Goal: Task Accomplishment & Management: Manage account settings

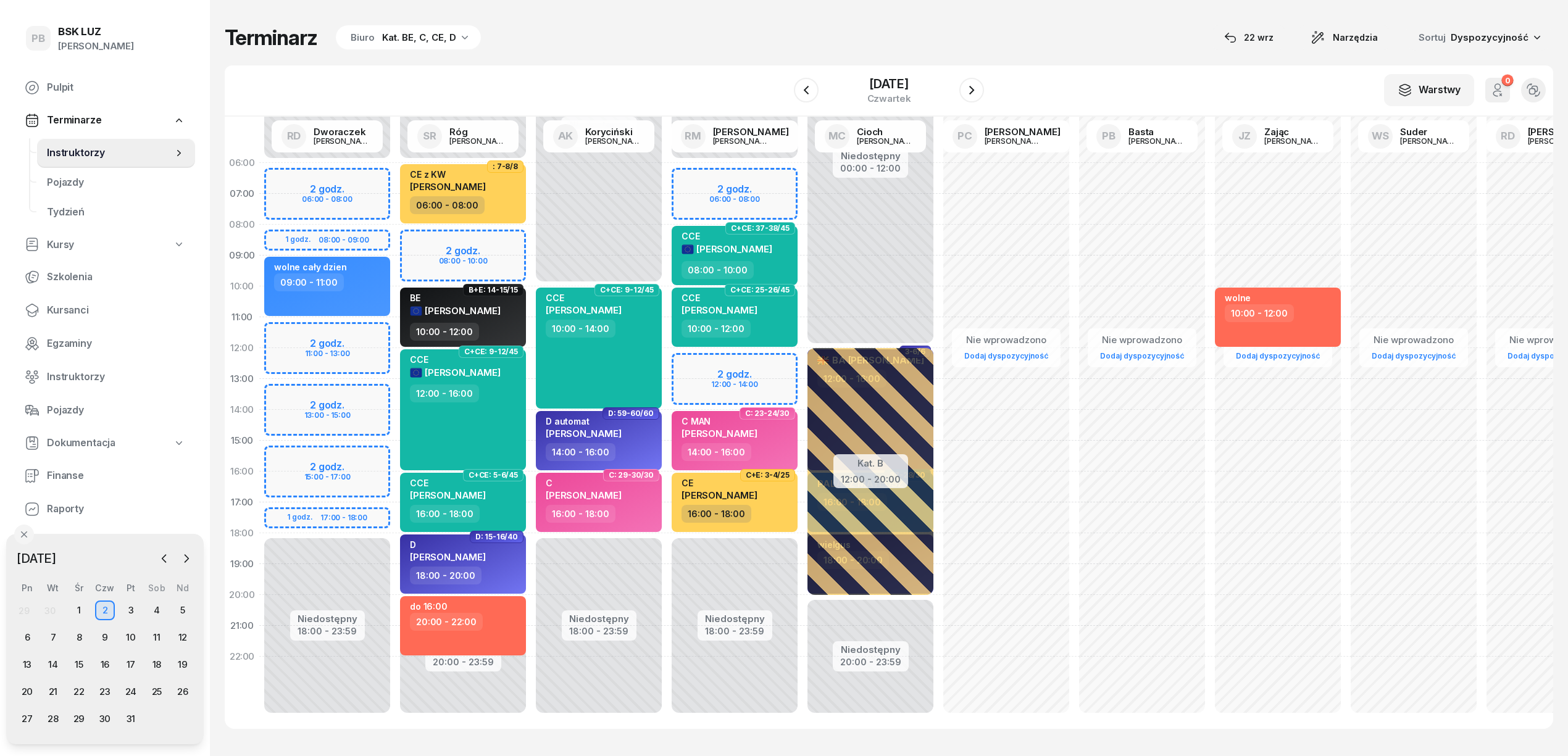
click at [586, 18] on div "Terminarz Biuro Kat. BE, C, CE, D [DATE] Narzędzia Sortuj Dyspozycyjność W Wybi…" at bounding box center [889, 377] width 1329 height 754
click at [802, 90] on icon "button" at bounding box center [806, 90] width 15 height 15
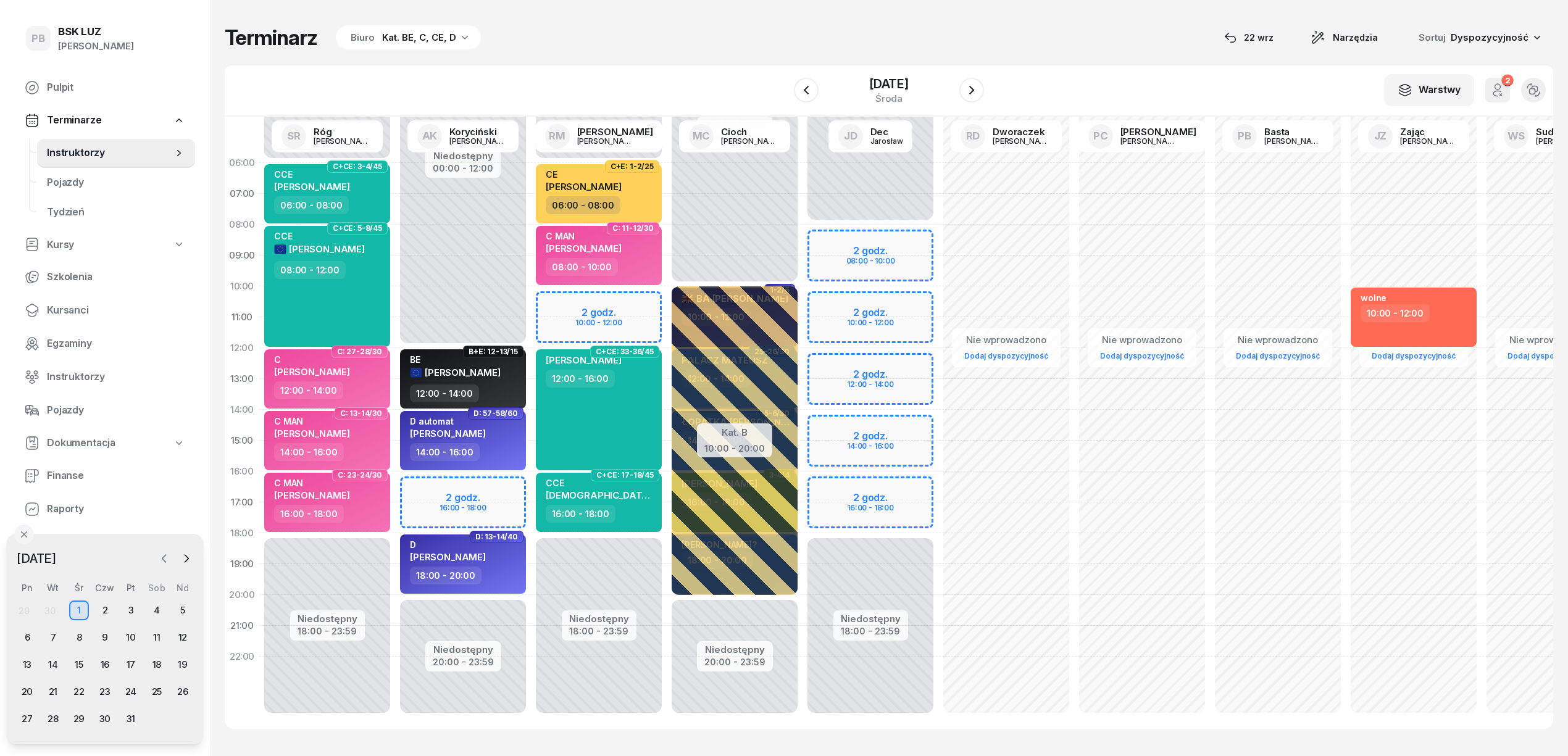
click at [162, 562] on icon "button" at bounding box center [164, 559] width 12 height 12
click at [158, 691] on div "27" at bounding box center [157, 691] width 20 height 20
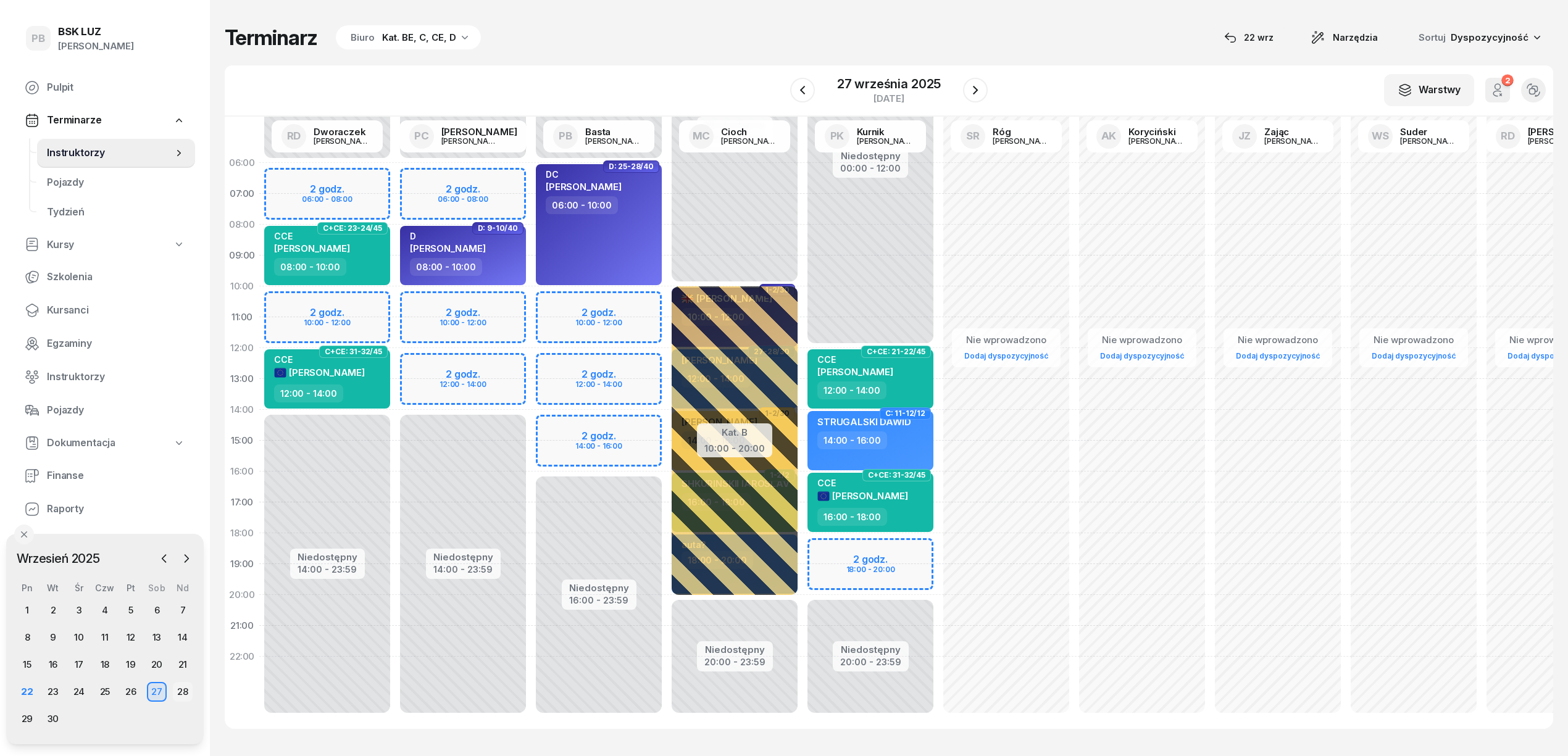
click at [183, 693] on div "28" at bounding box center [183, 691] width 20 height 20
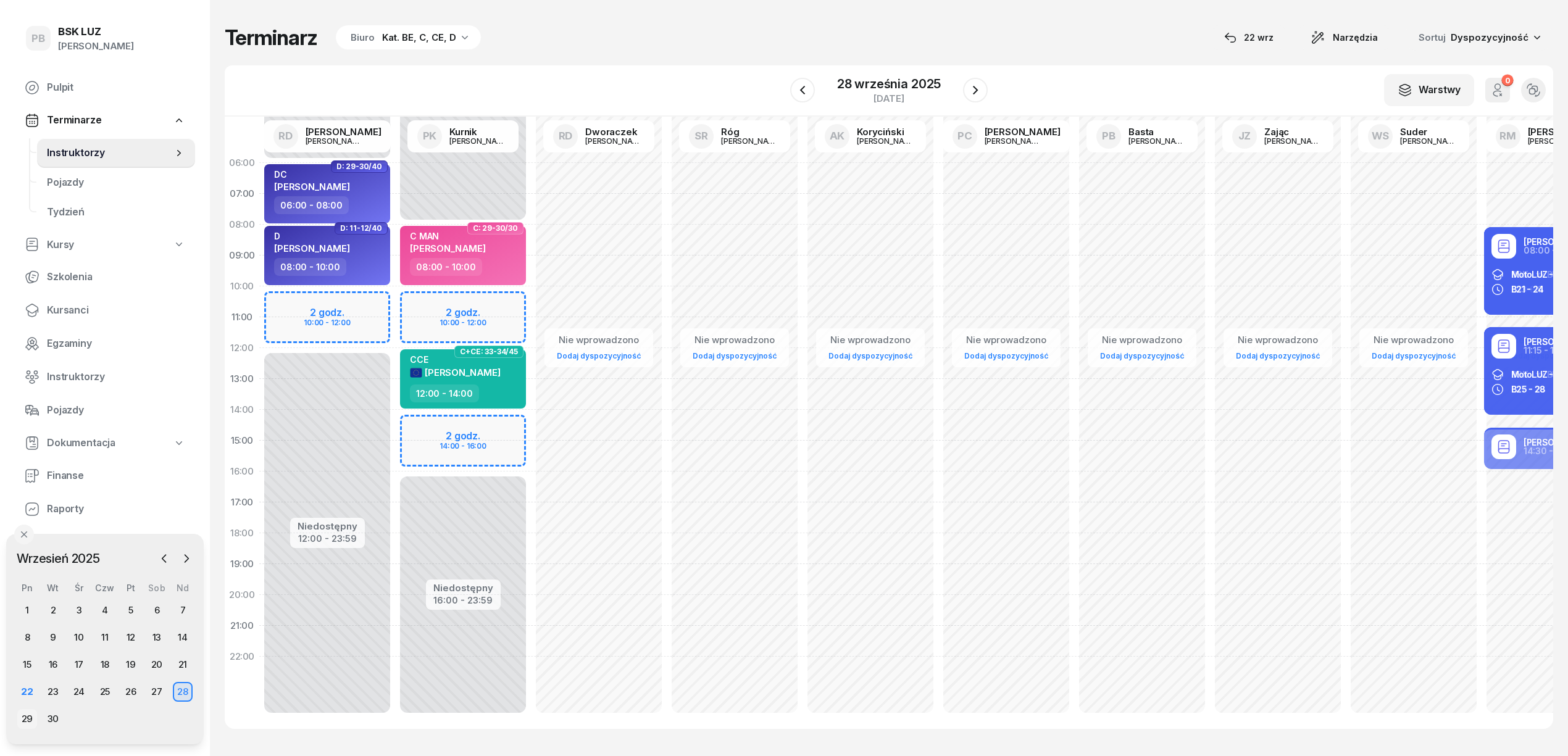
click at [25, 712] on div "29" at bounding box center [27, 719] width 20 height 20
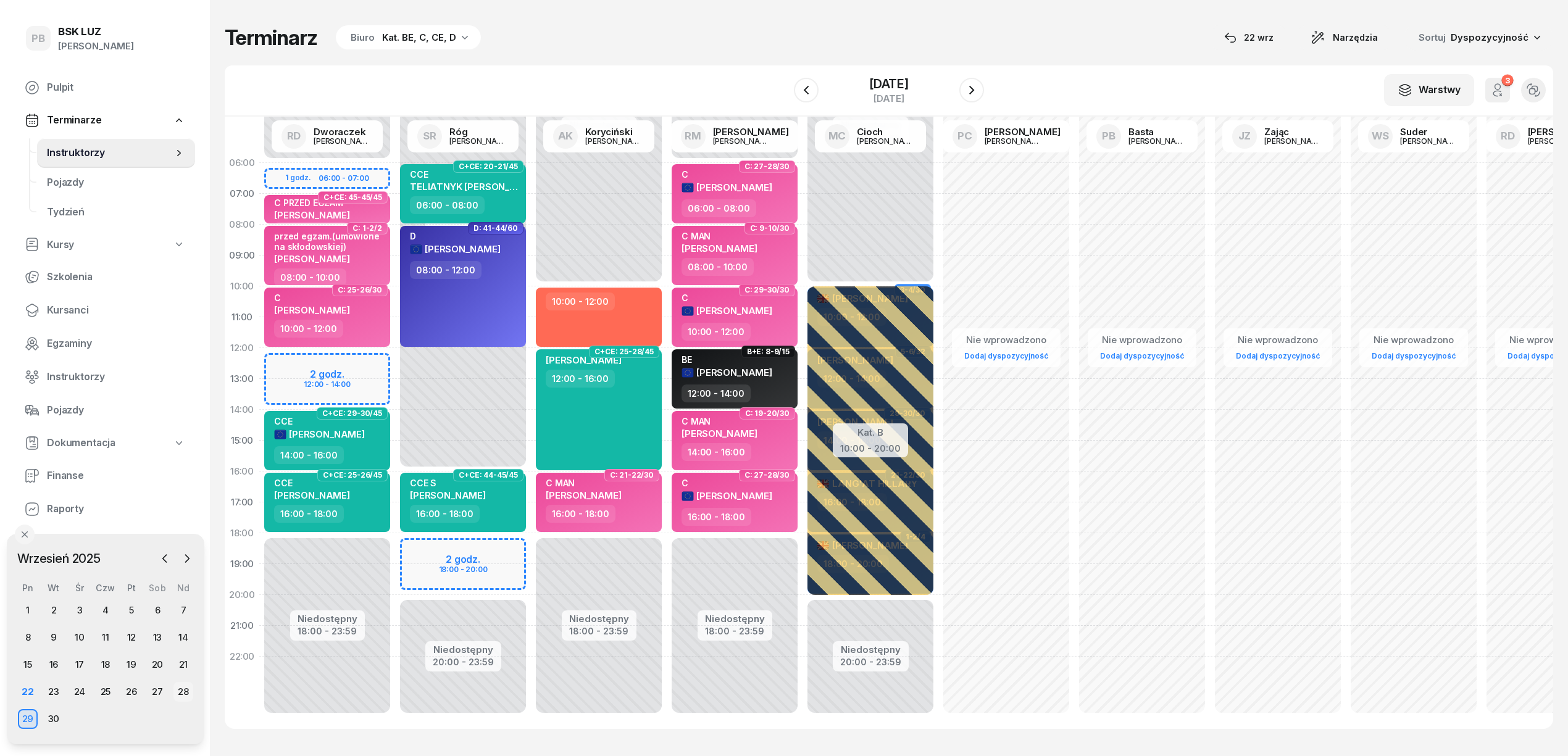
click at [179, 684] on div "28" at bounding box center [183, 691] width 20 height 20
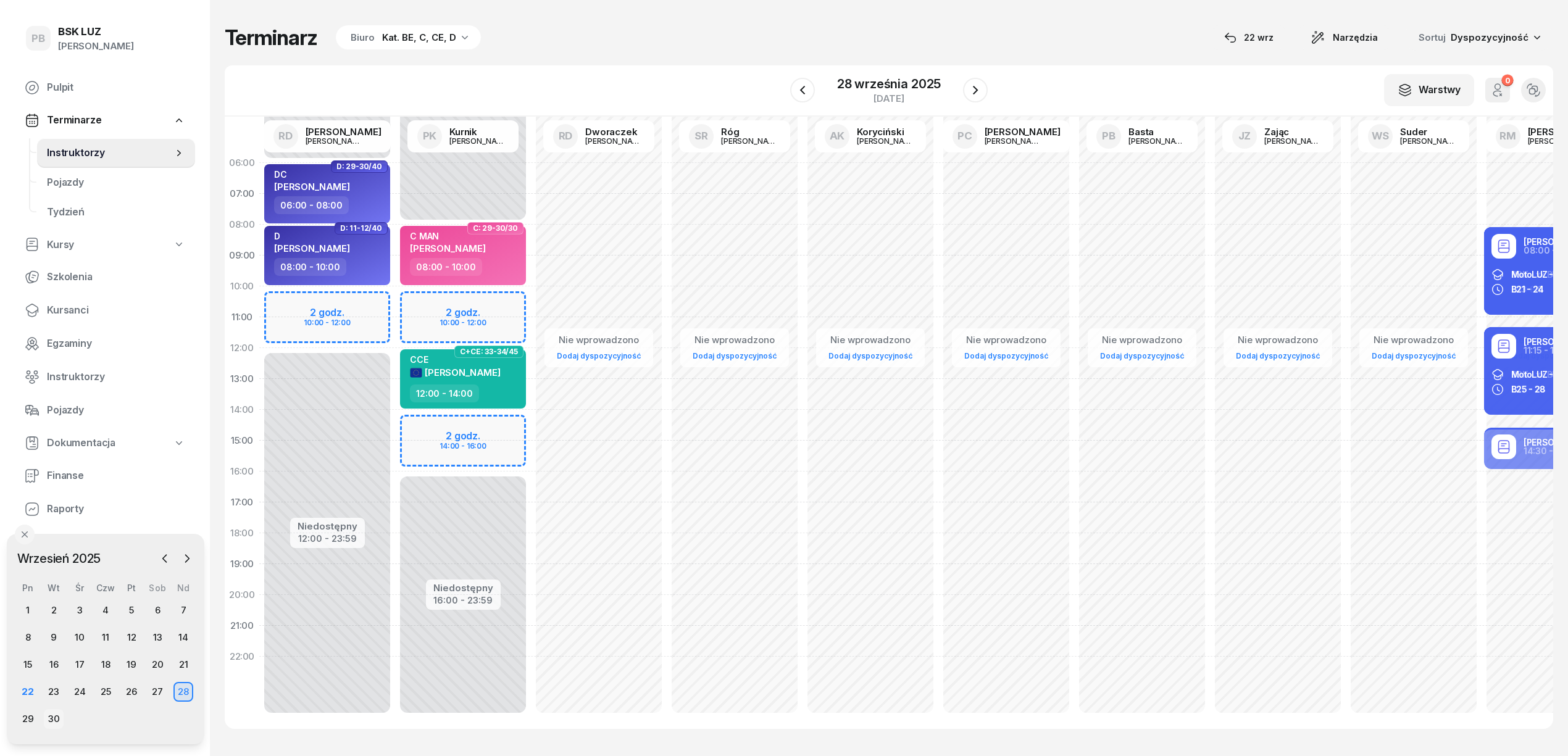
click at [47, 720] on div "30" at bounding box center [54, 719] width 20 height 20
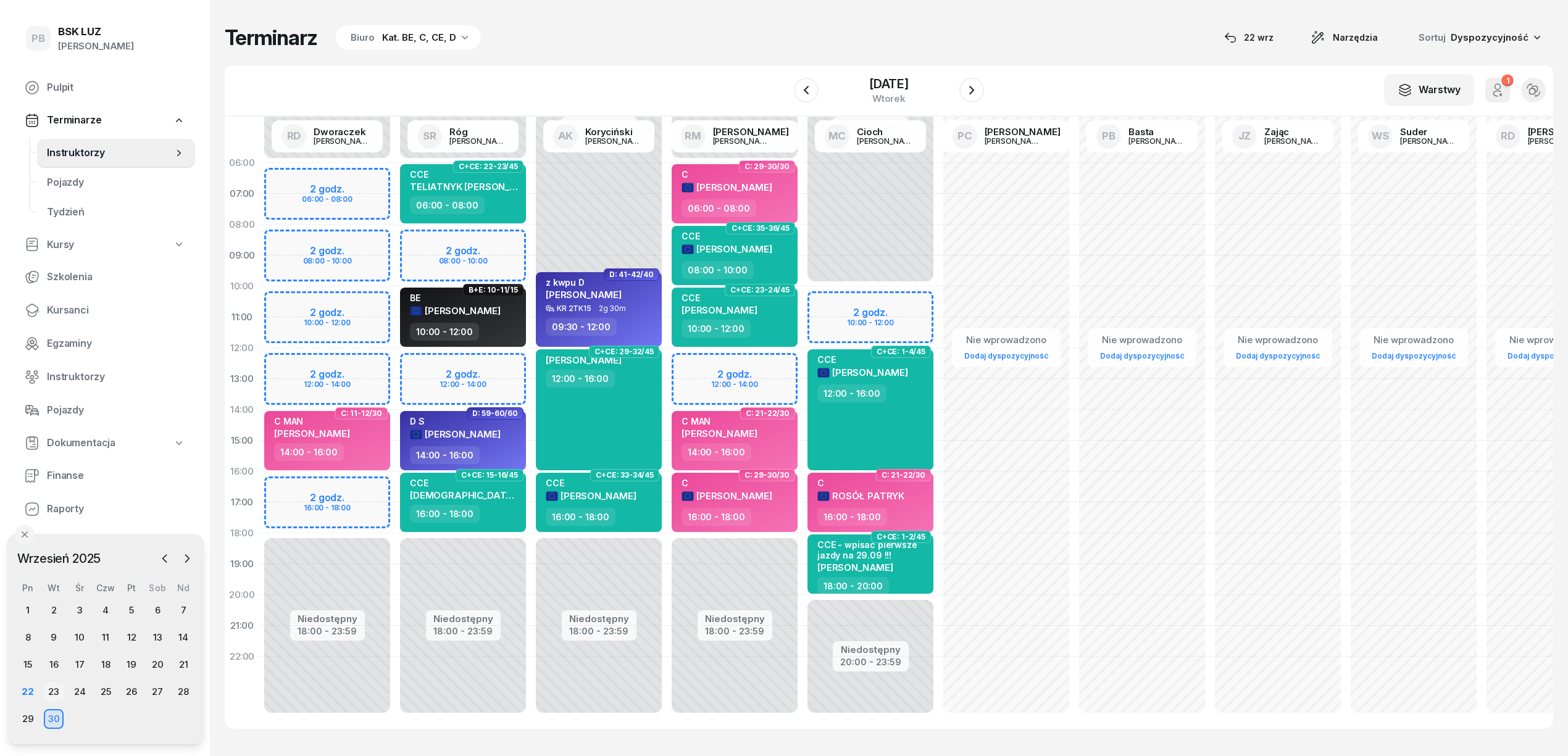
click at [47, 694] on div "23" at bounding box center [54, 691] width 20 height 20
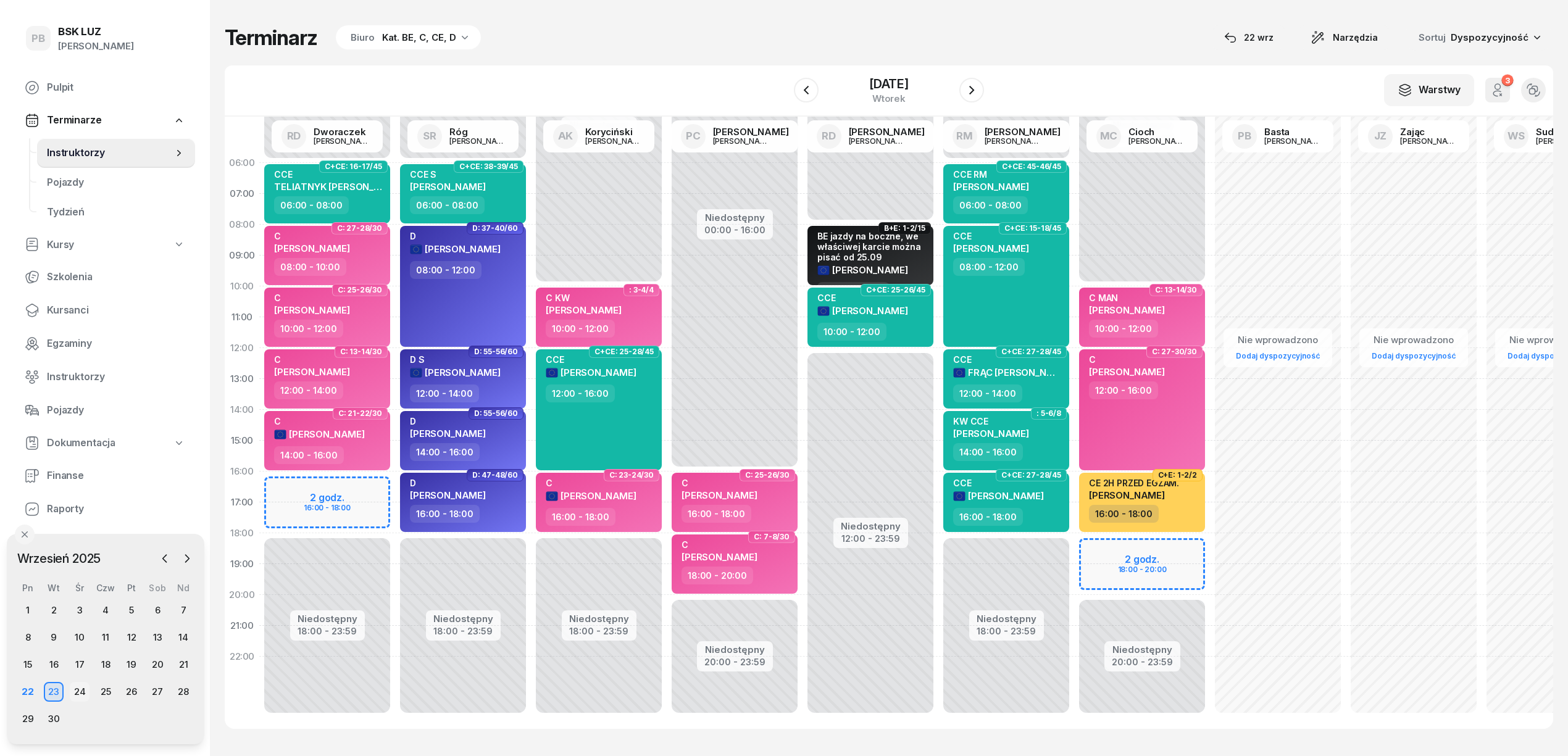
click at [79, 694] on div "24" at bounding box center [80, 691] width 20 height 20
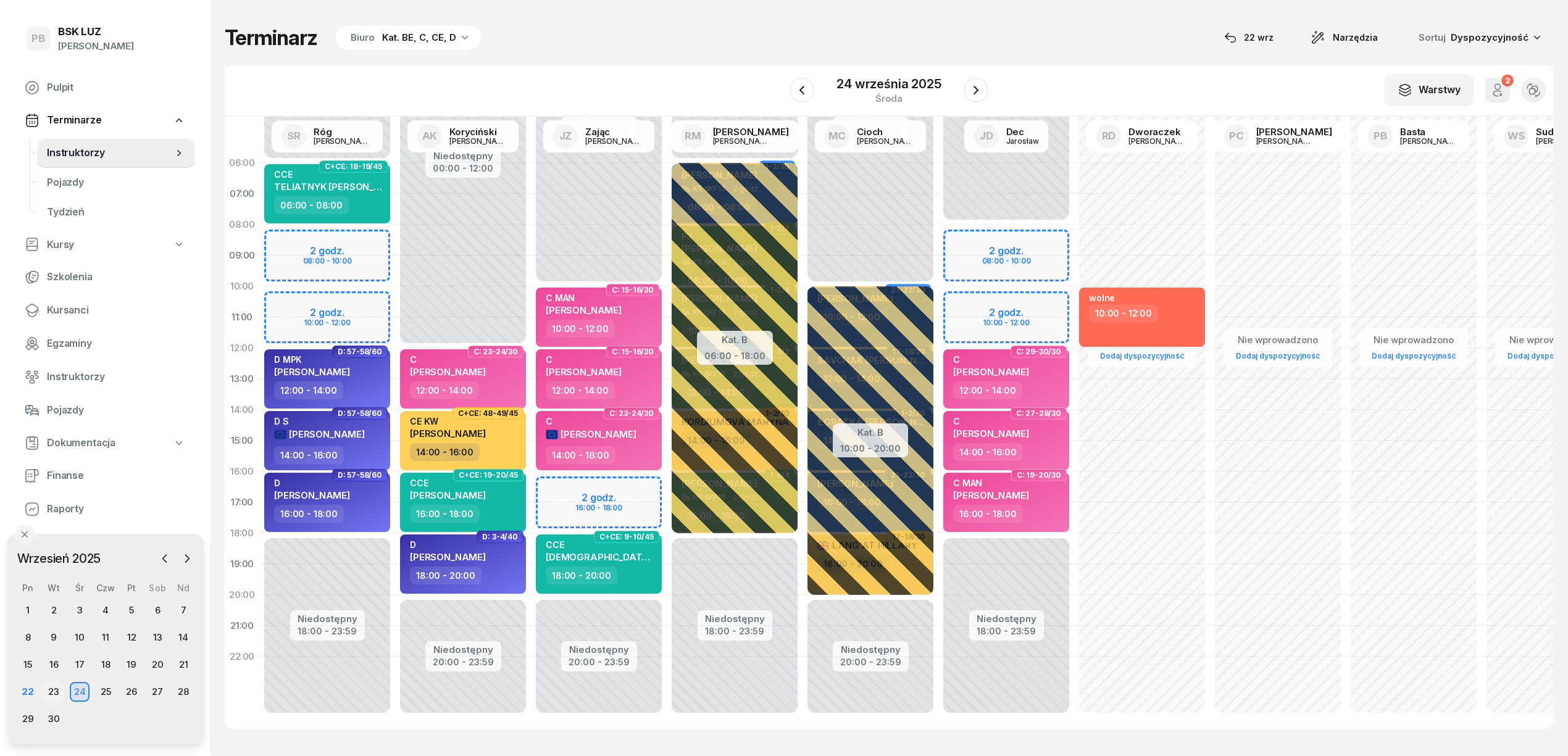
click at [56, 694] on div "23" at bounding box center [54, 691] width 20 height 20
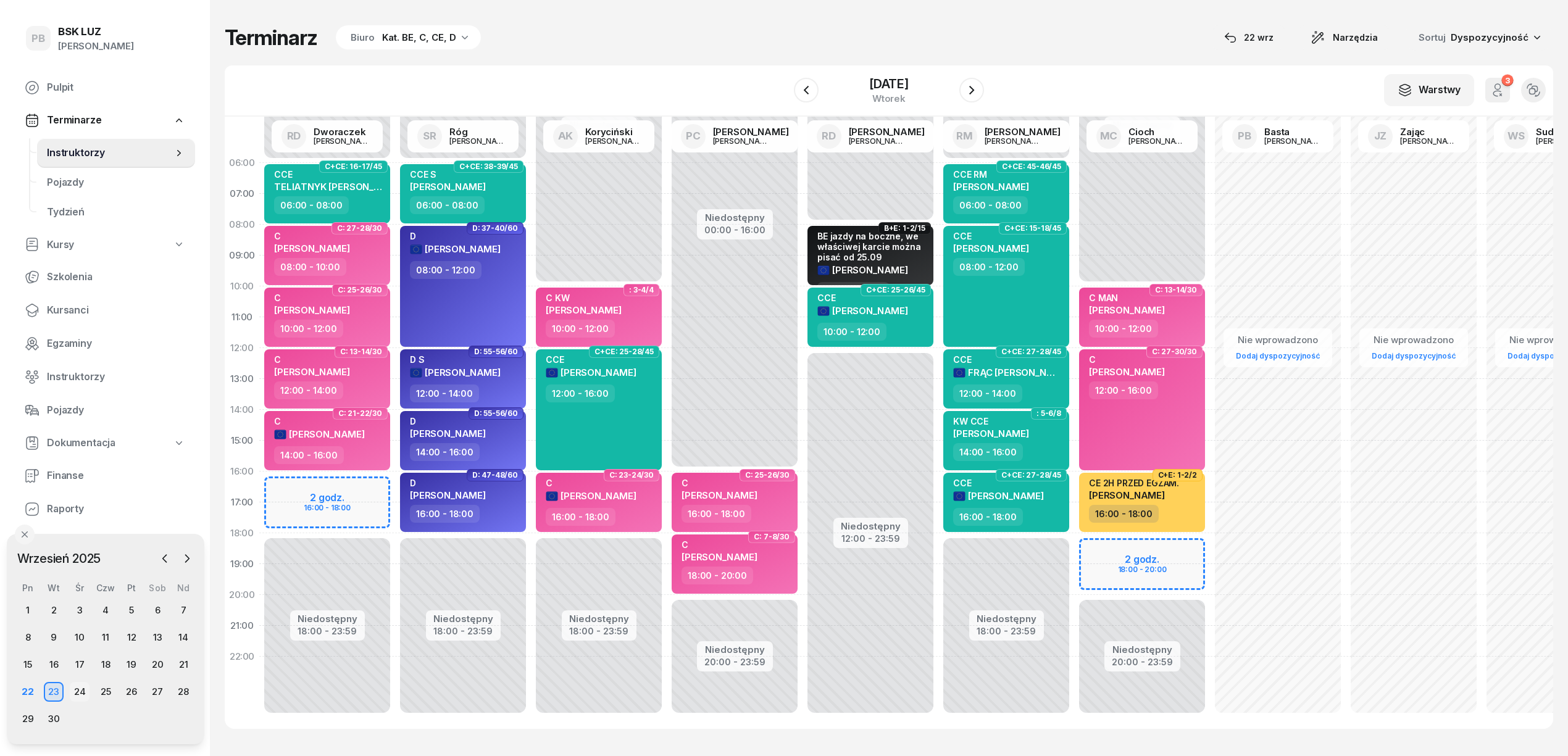
click at [71, 692] on div "24" at bounding box center [80, 691] width 20 height 20
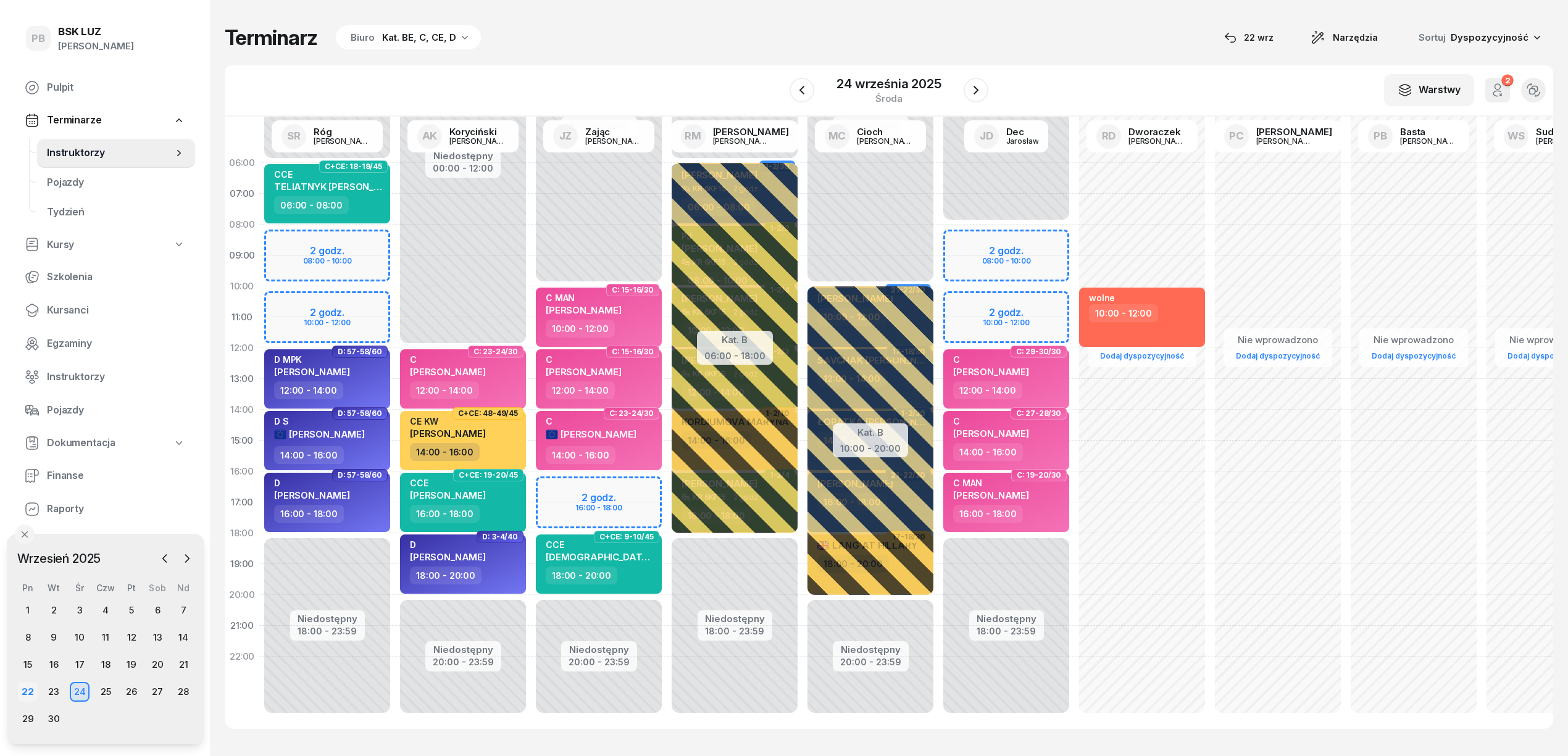
click at [30, 691] on div "22" at bounding box center [27, 691] width 20 height 20
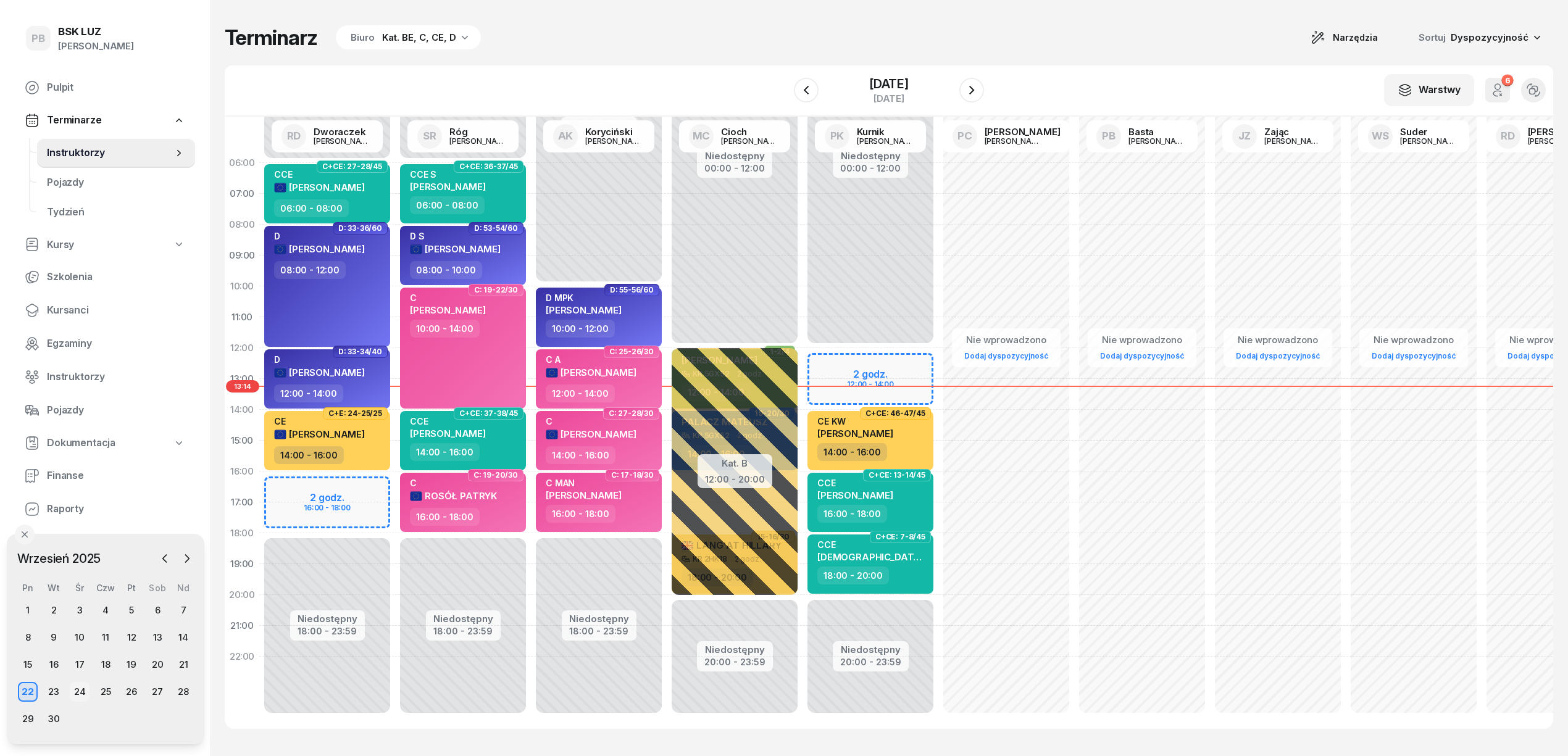
click at [80, 693] on div "24" at bounding box center [80, 691] width 20 height 20
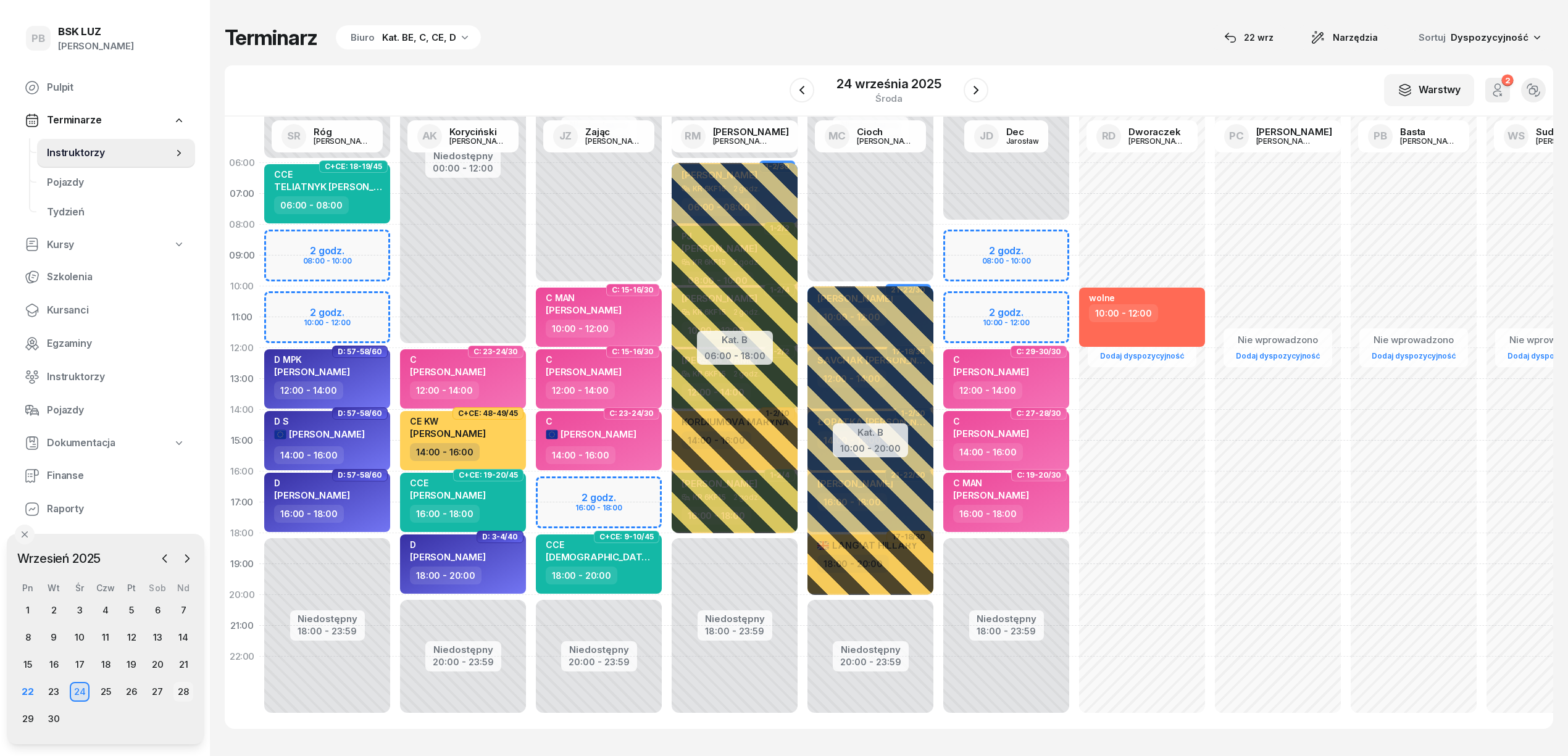
click at [180, 689] on div "28" at bounding box center [183, 691] width 20 height 20
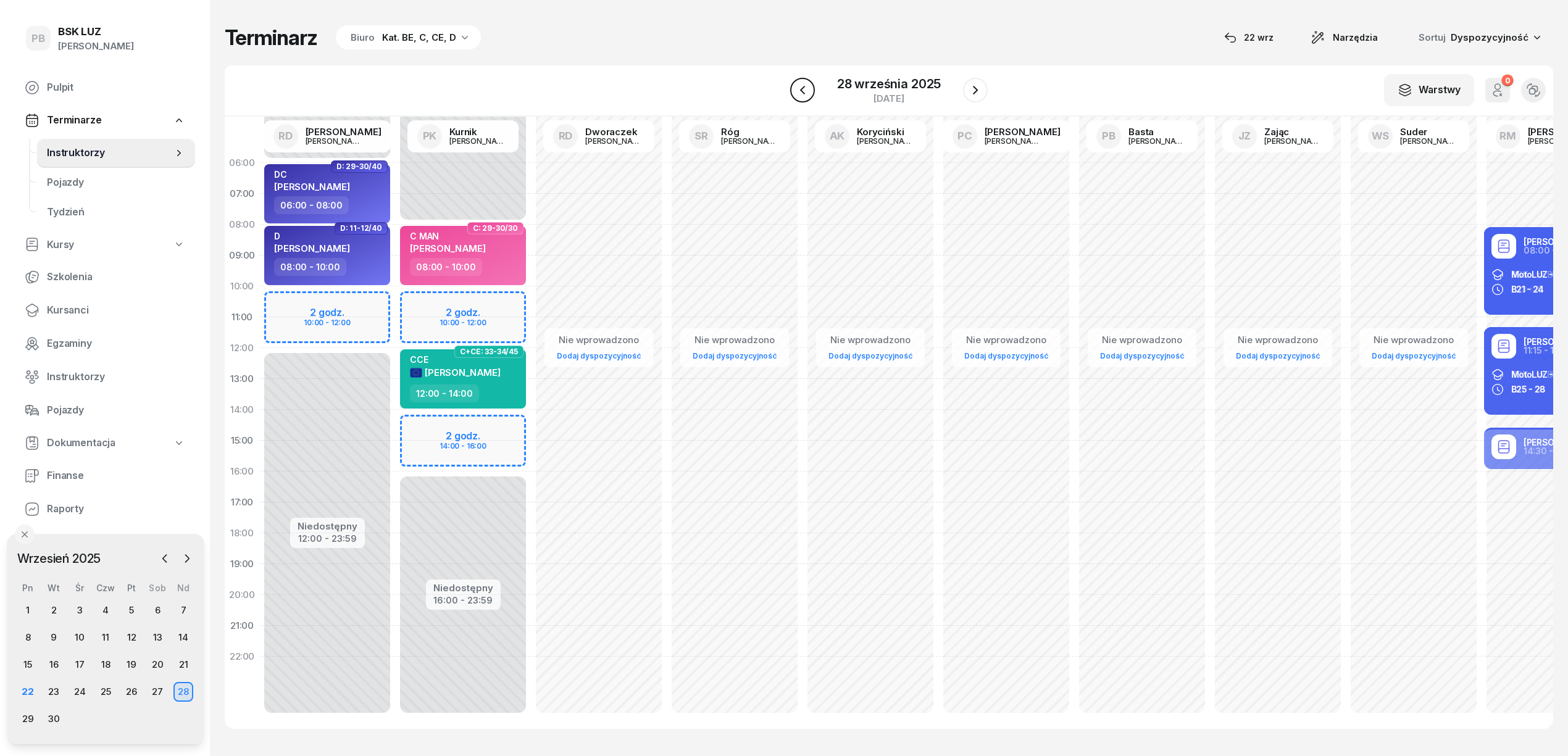
click at [794, 91] on button "button" at bounding box center [803, 90] width 25 height 25
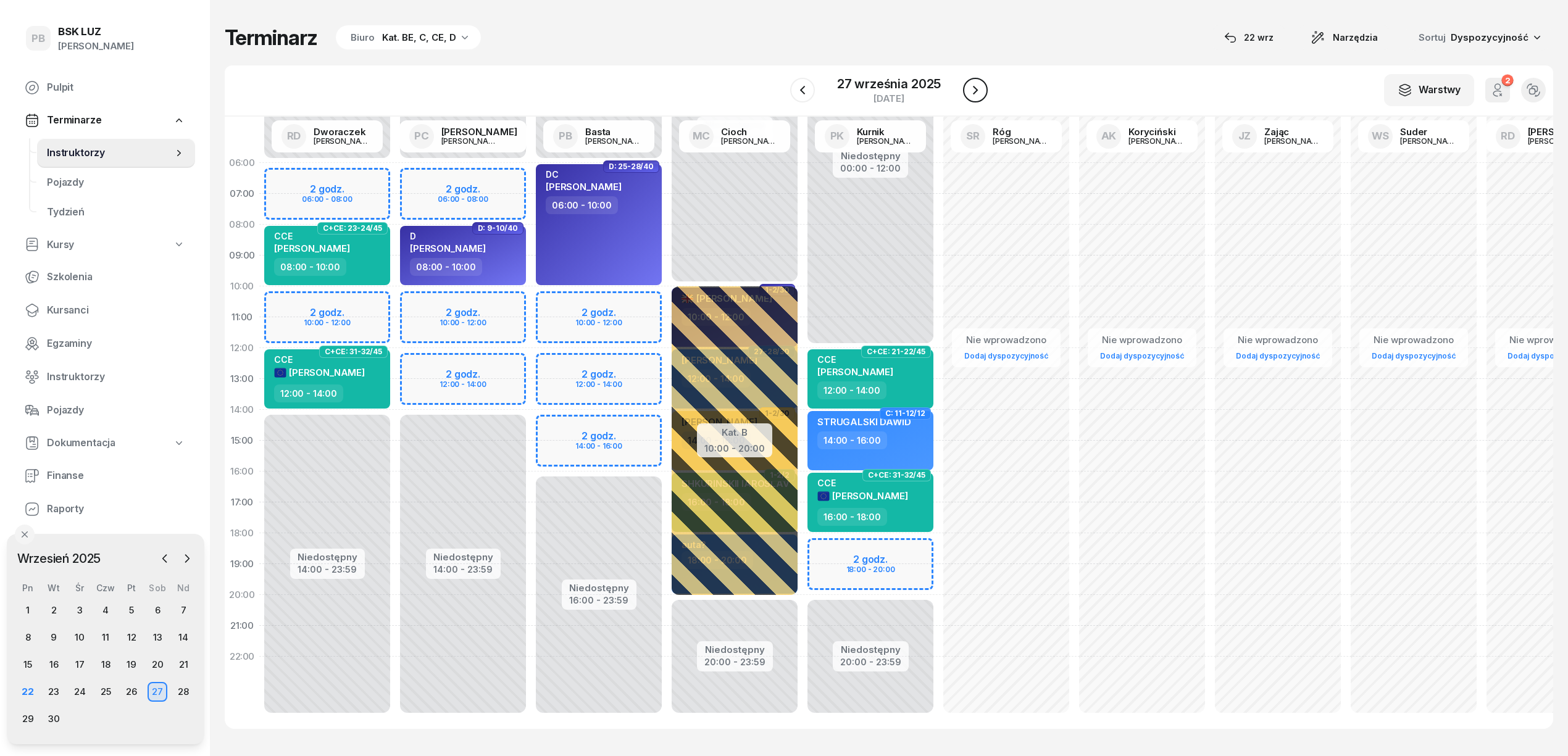
click at [968, 89] on icon "button" at bounding box center [976, 90] width 15 height 15
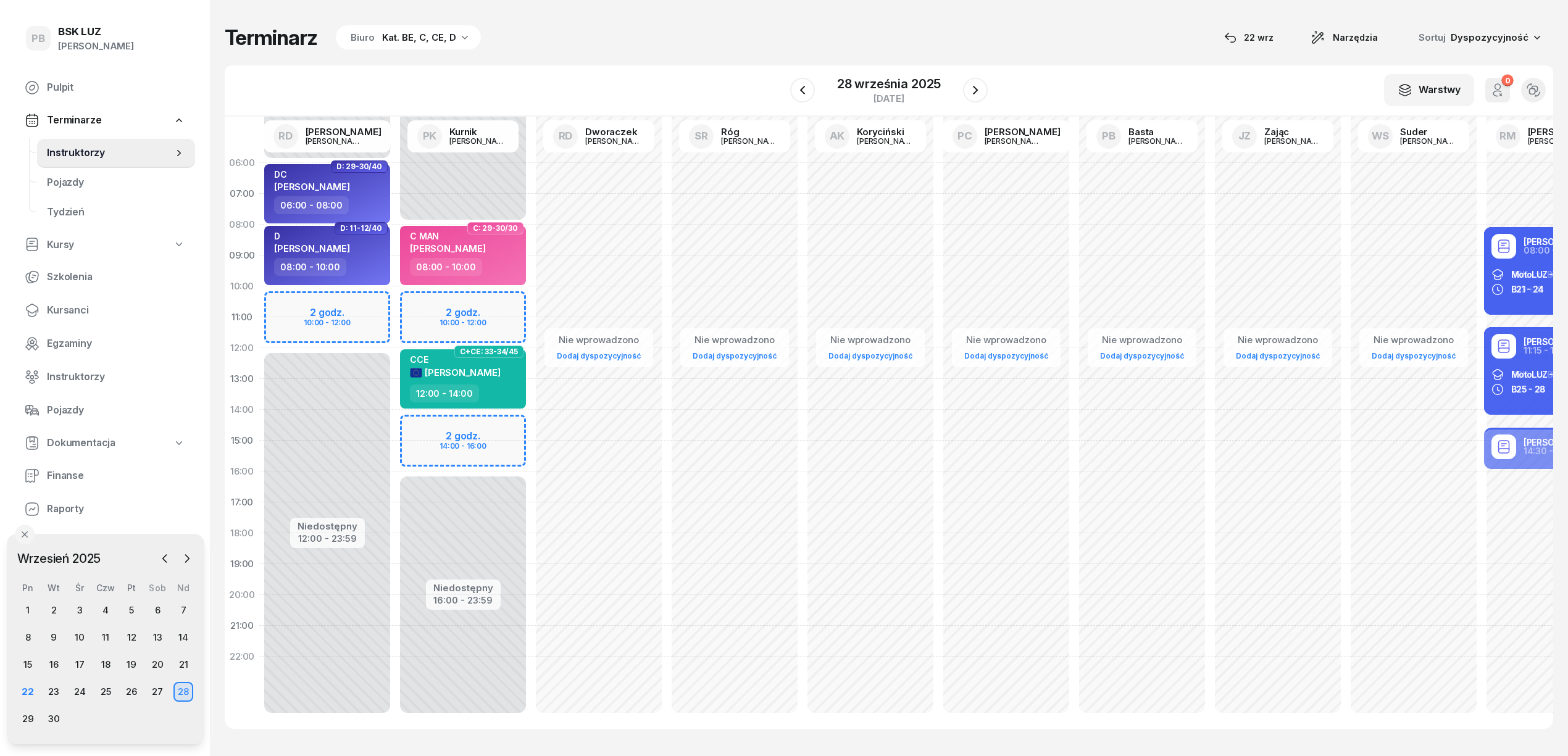
click at [717, 45] on div "Terminarz Biuro Kat. BE, C, CE, D [DATE] Narzędzia Sortuj Dyspozycyjność" at bounding box center [889, 38] width 1329 height 26
click at [689, 60] on div "Terminarz Biuro Kat. BE, C, CE, D [DATE] Narzędzia Sortuj Dyspozycyjność W Wybi…" at bounding box center [889, 377] width 1329 height 754
click at [692, 58] on div "Terminarz Biuro Kat. BE, C, CE, D [DATE] Narzędzia Sortuj Dyspozycyjność W Wybi…" at bounding box center [889, 377] width 1329 height 754
click at [687, 84] on div "W Wybierz AK [PERSON_NAME] BP [PERSON_NAME] DP [PERSON_NAME] GS [PERSON_NAME] I…" at bounding box center [889, 91] width 1329 height 51
click at [658, 33] on div "Terminarz Biuro Kat. BE, C, CE, D [DATE] Narzędzia Sortuj Dyspozycyjność" at bounding box center [889, 38] width 1329 height 26
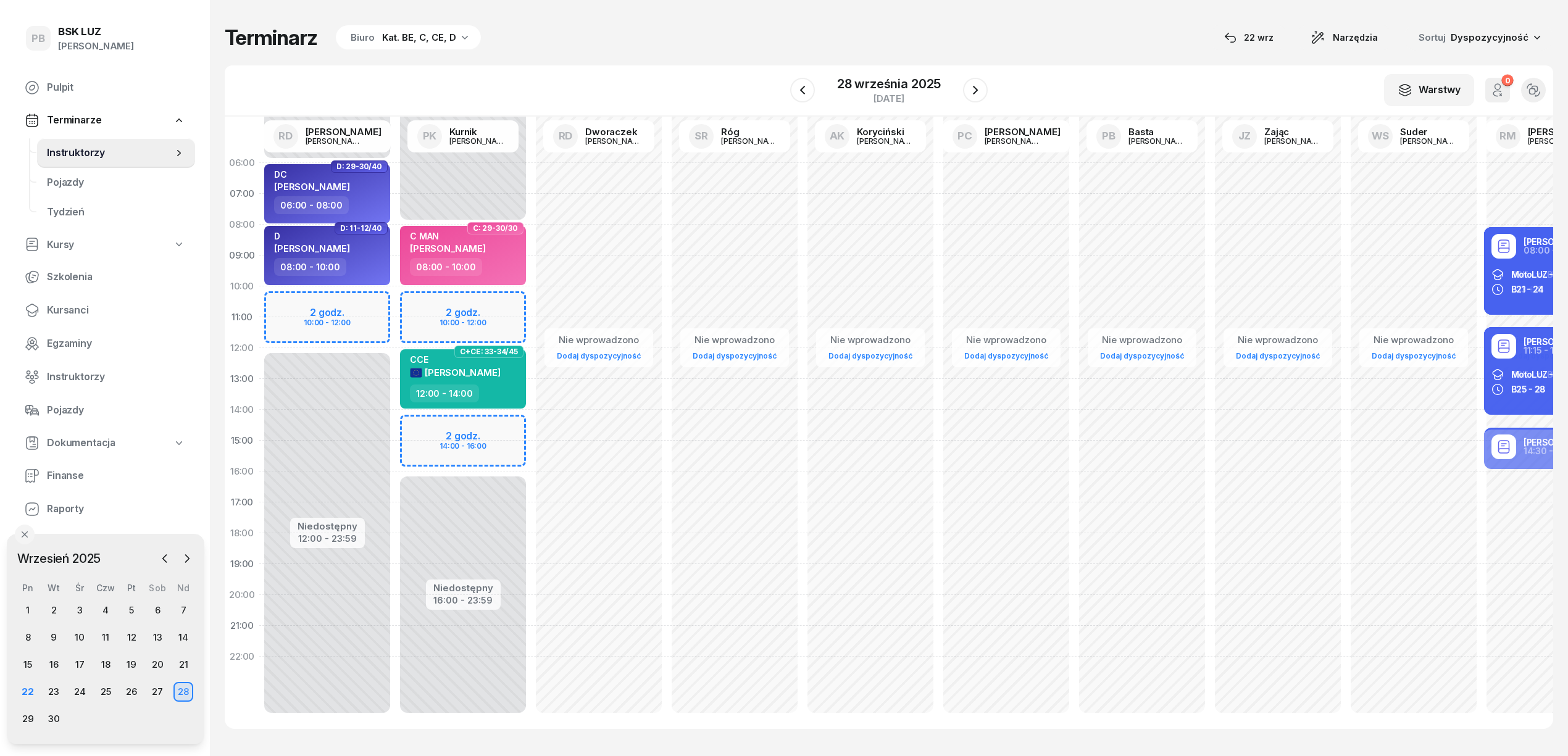
click at [795, 28] on div "Terminarz Biuro Kat. BE, C, CE, D [DATE] Narzędzia Sortuj Dyspozycyjność" at bounding box center [889, 38] width 1329 height 26
click at [1157, 55] on div "Terminarz Biuro Kat. BE, C, CE, D [DATE] Narzędzia Sortuj Dyspozycyjność W Wybi…" at bounding box center [889, 377] width 1329 height 754
click at [1073, 95] on div "W Wybierz AK [PERSON_NAME] BP [PERSON_NAME] DP [PERSON_NAME] GS [PERSON_NAME] I…" at bounding box center [889, 91] width 1329 height 51
click at [652, 46] on div "Terminarz Biuro Kat. BE, C, CE, D [DATE] Narzędzia Sortuj Dyspozycyjność" at bounding box center [889, 38] width 1329 height 26
click at [1075, 58] on div "Terminarz Biuro Kat. BE, C, CE, D [DATE] Narzędzia Sortuj Dyspozycyjność W Wybi…" at bounding box center [889, 377] width 1329 height 754
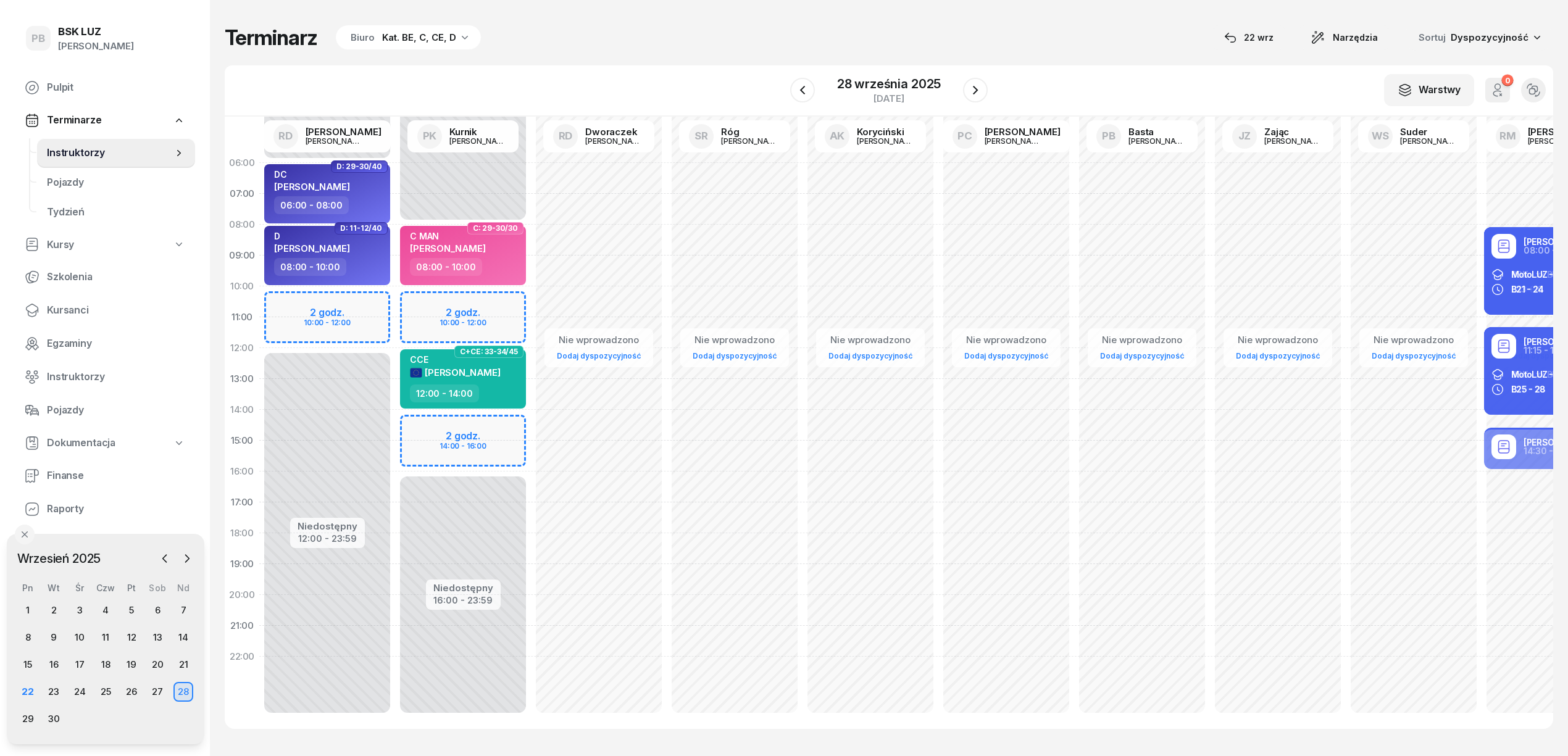
click at [646, 27] on div "Terminarz Biuro Kat. BE, C, CE, D [DATE] Narzędzia Sortuj Dyspozycyjność" at bounding box center [889, 38] width 1329 height 26
click at [52, 692] on div "23" at bounding box center [54, 691] width 20 height 20
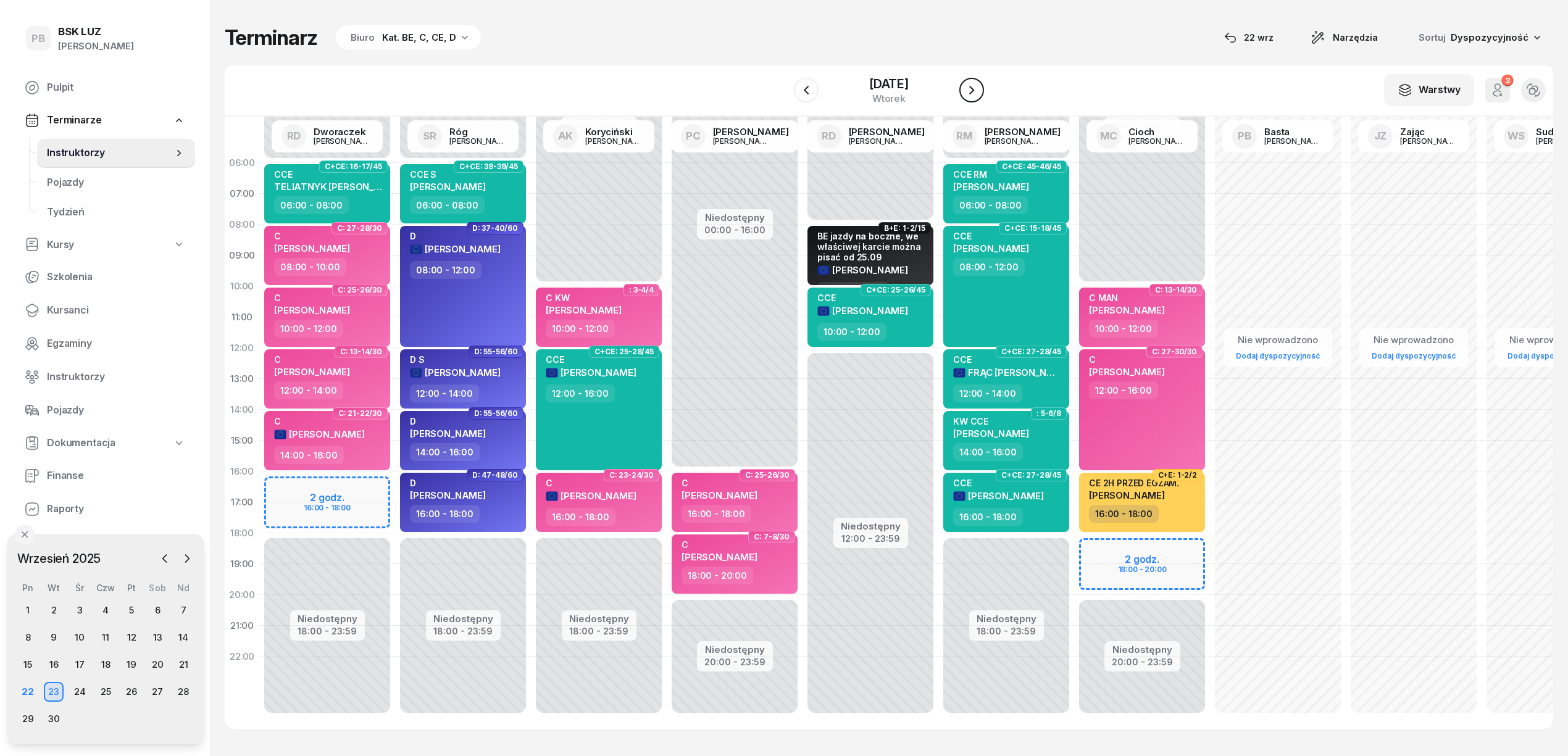
click at [971, 90] on icon "button" at bounding box center [972, 90] width 15 height 15
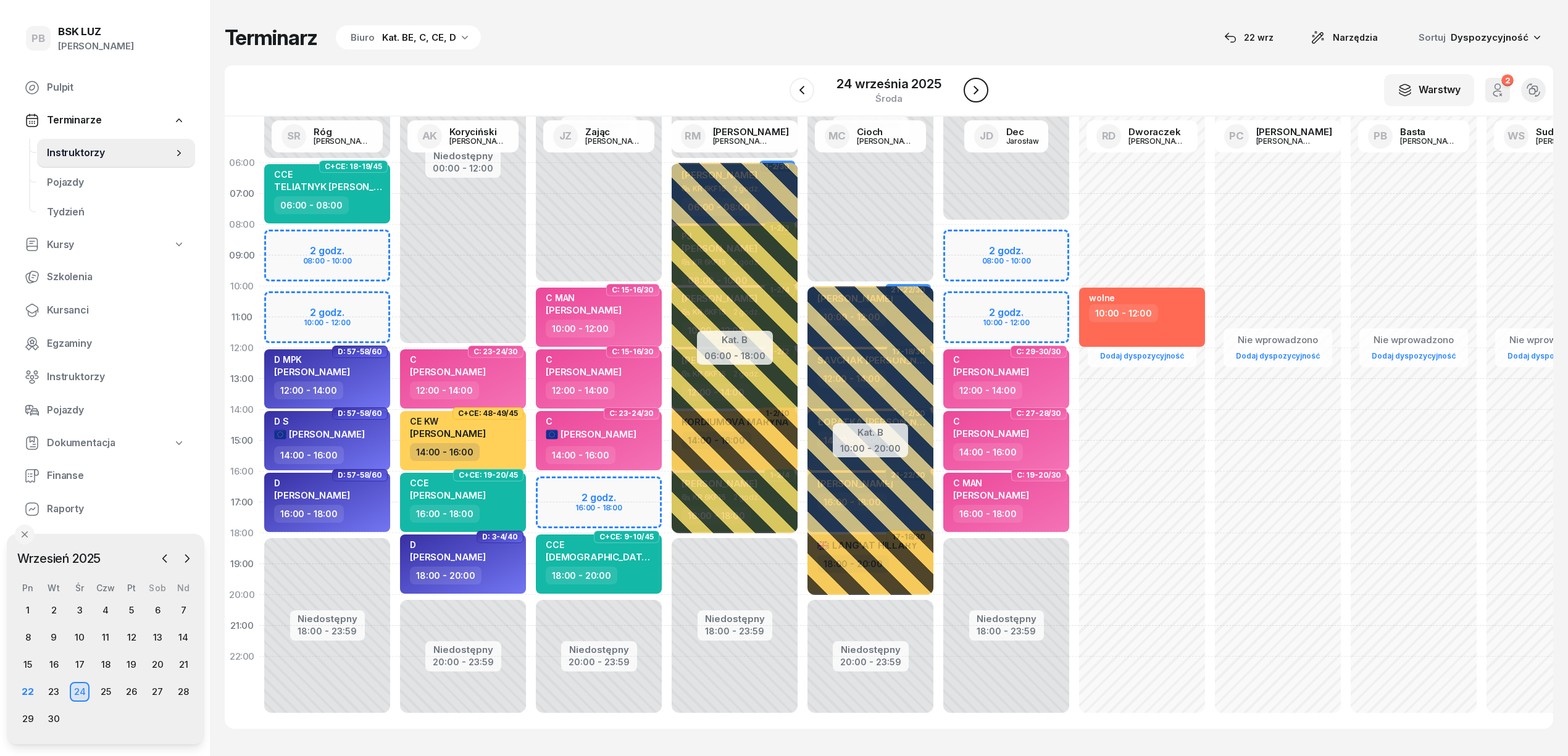
click at [971, 90] on icon "button" at bounding box center [976, 90] width 15 height 15
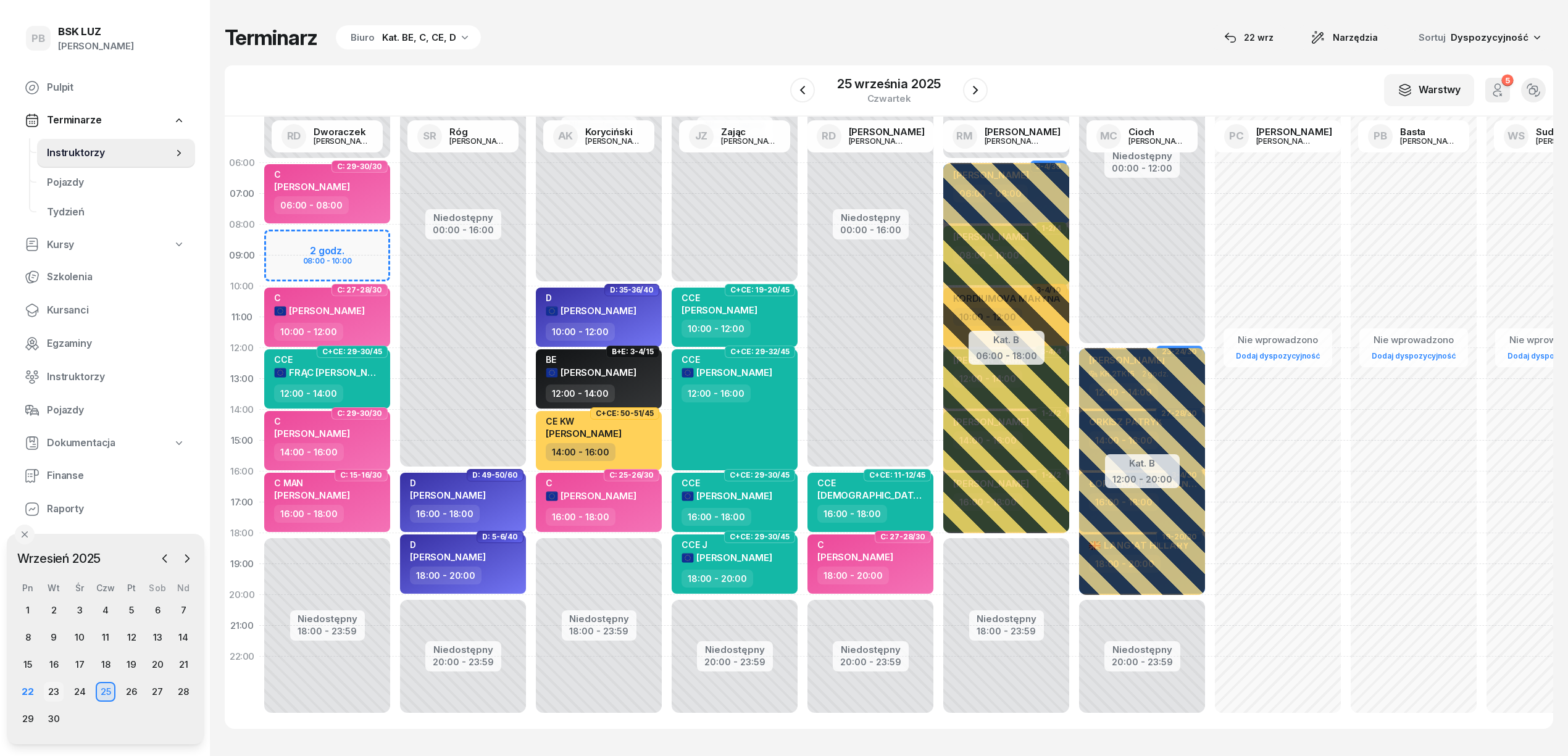
click at [59, 689] on div "23" at bounding box center [54, 691] width 20 height 20
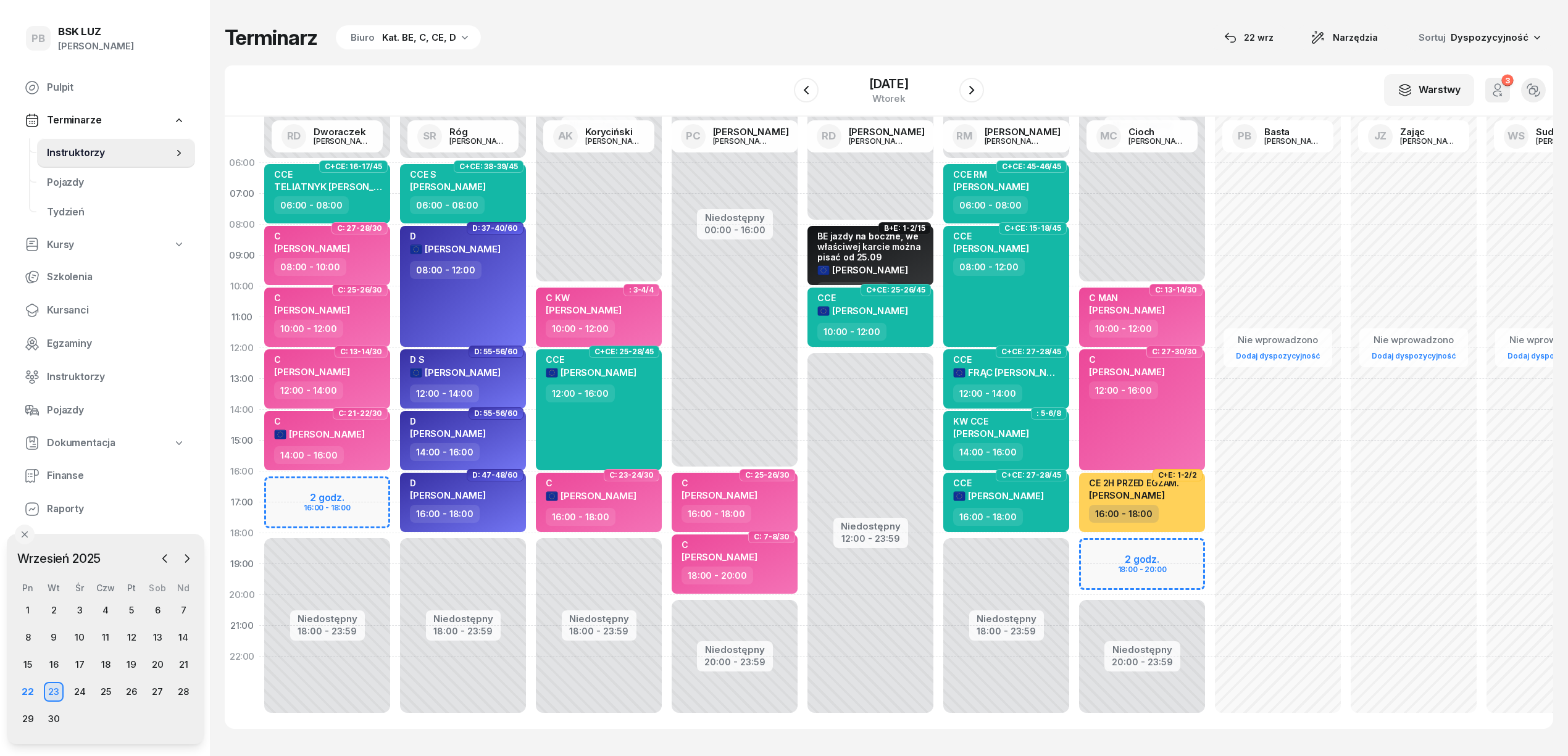
click at [1385, 168] on div "Nie wprowadzono Dodaj dyspozycyjność" at bounding box center [1414, 441] width 136 height 586
select select "06"
select select "08"
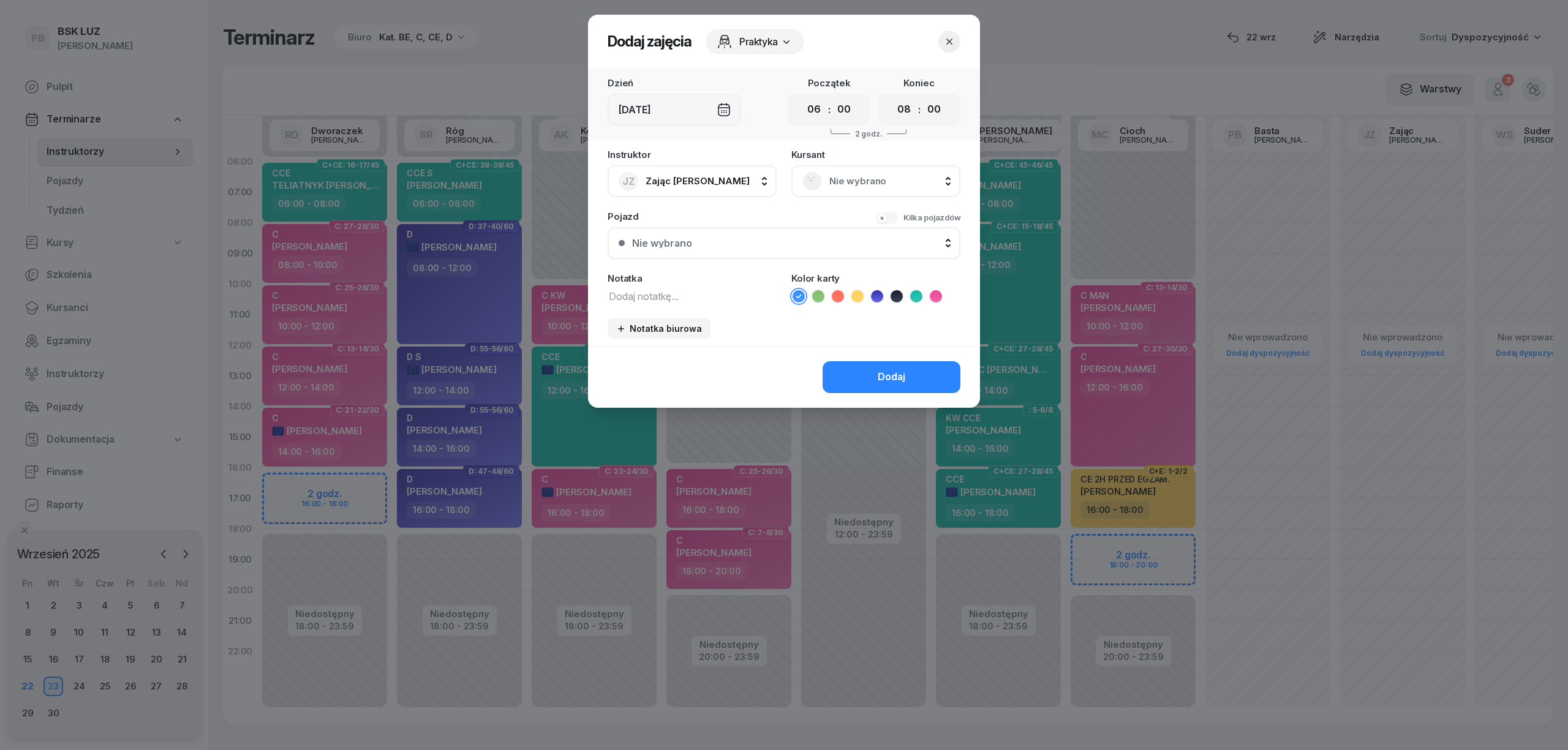
click at [1410, 251] on div at bounding box center [784, 375] width 1568 height 750
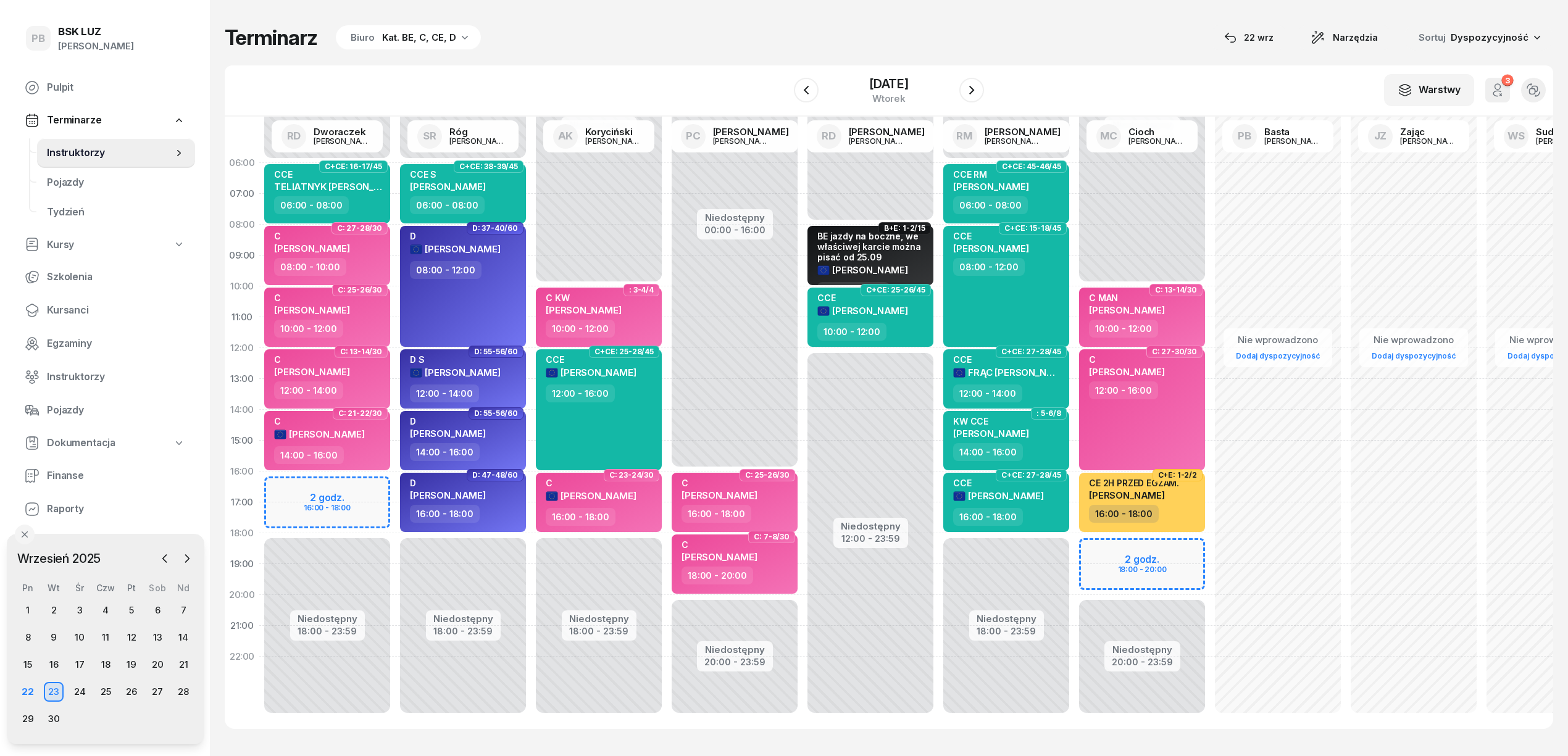
click at [1372, 232] on div "Nie wprowadzono Dodaj dyspozycyjność" at bounding box center [1414, 441] width 136 height 586
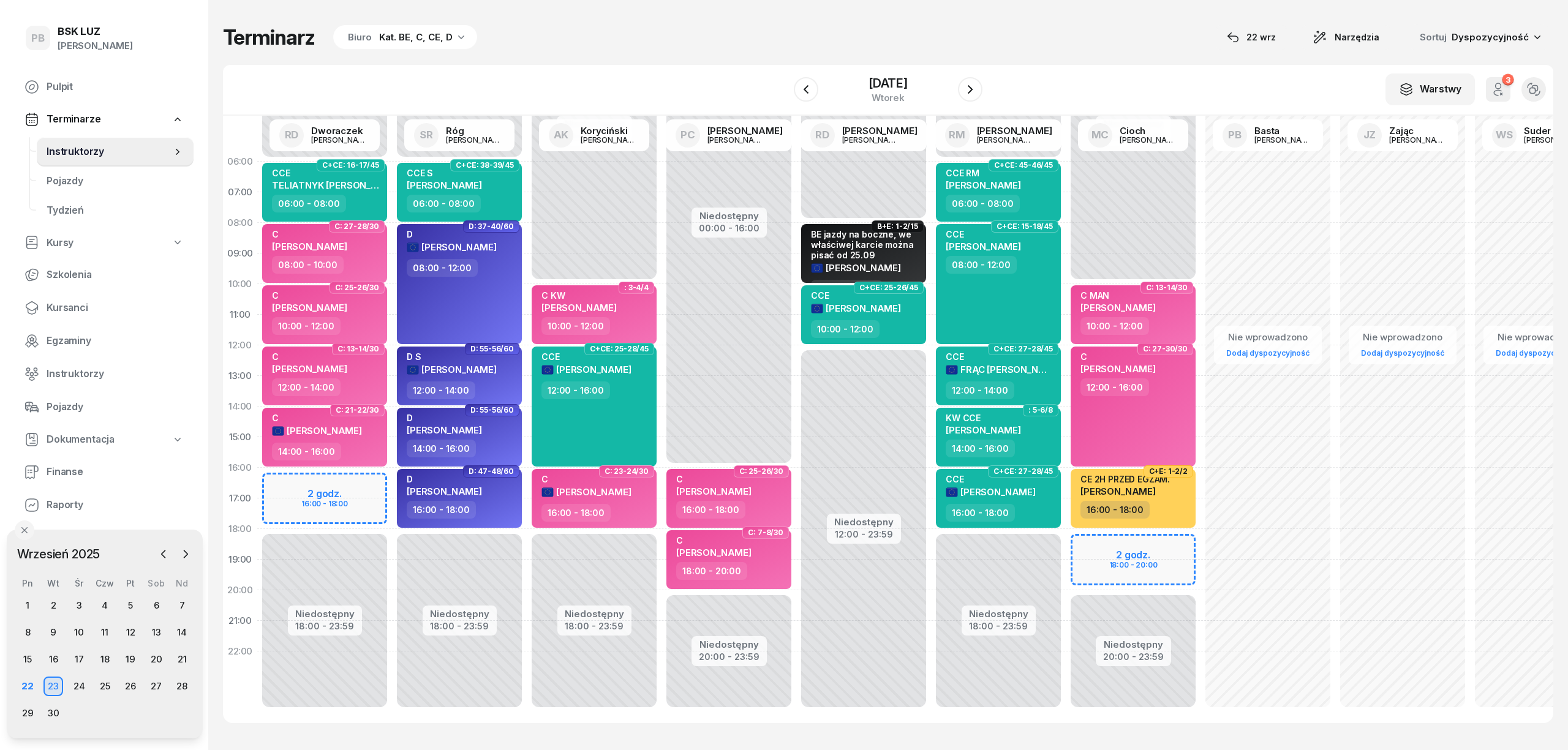
select select "08"
select select "10"
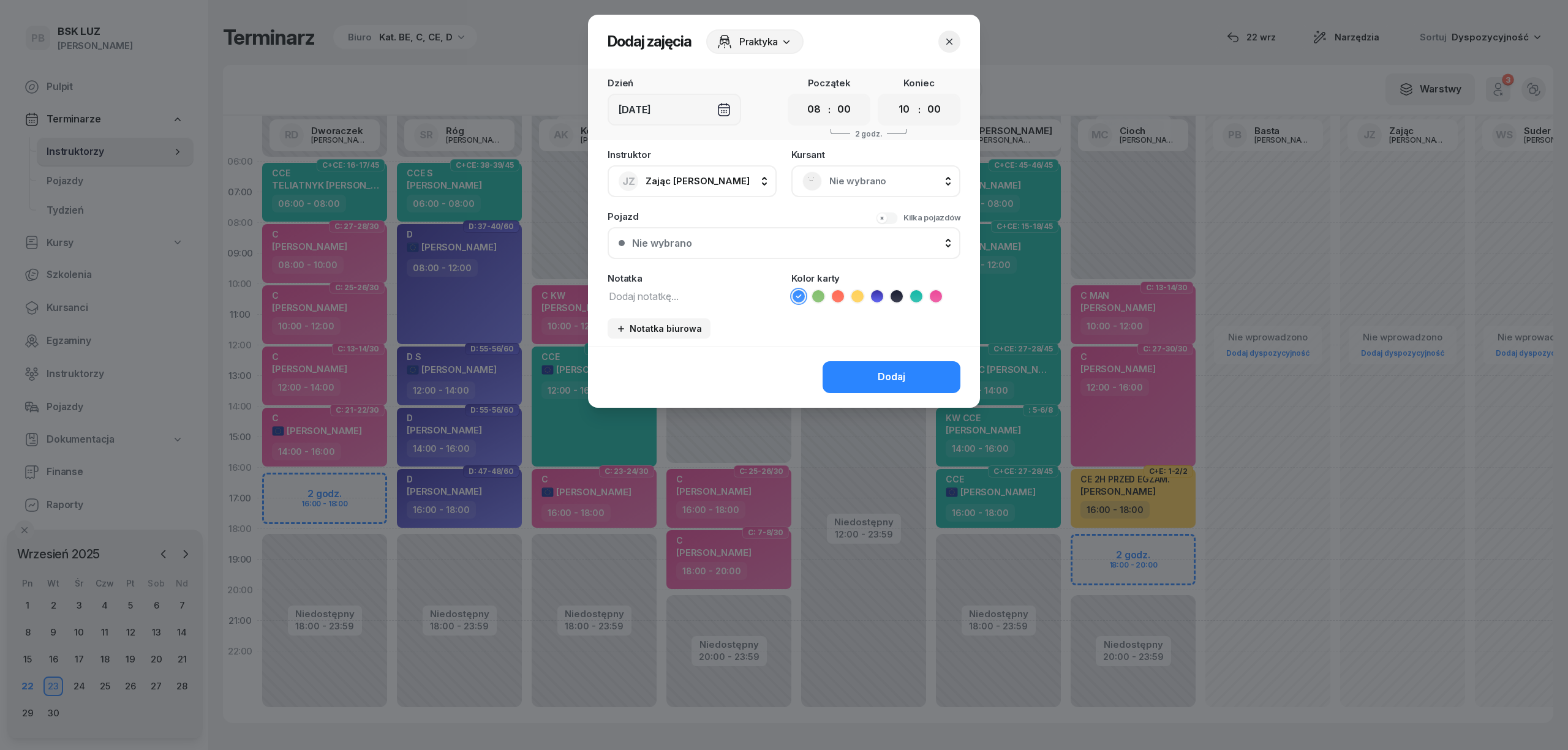
click at [676, 298] on textarea at bounding box center [692, 296] width 169 height 16
drag, startPoint x: 668, startPoint y: 297, endPoint x: 553, endPoint y: 292, distance: 115.1
click at [553, 292] on div "Dodaj zajęcia Praktyka Dzień [DATE] Początek 00 01 02 03 04 05 06 07 08 09 10 1…" at bounding box center [784, 375] width 1568 height 750
type textarea "1 AUTOBUS"
click at [836, 293] on icon at bounding box center [838, 296] width 12 height 12
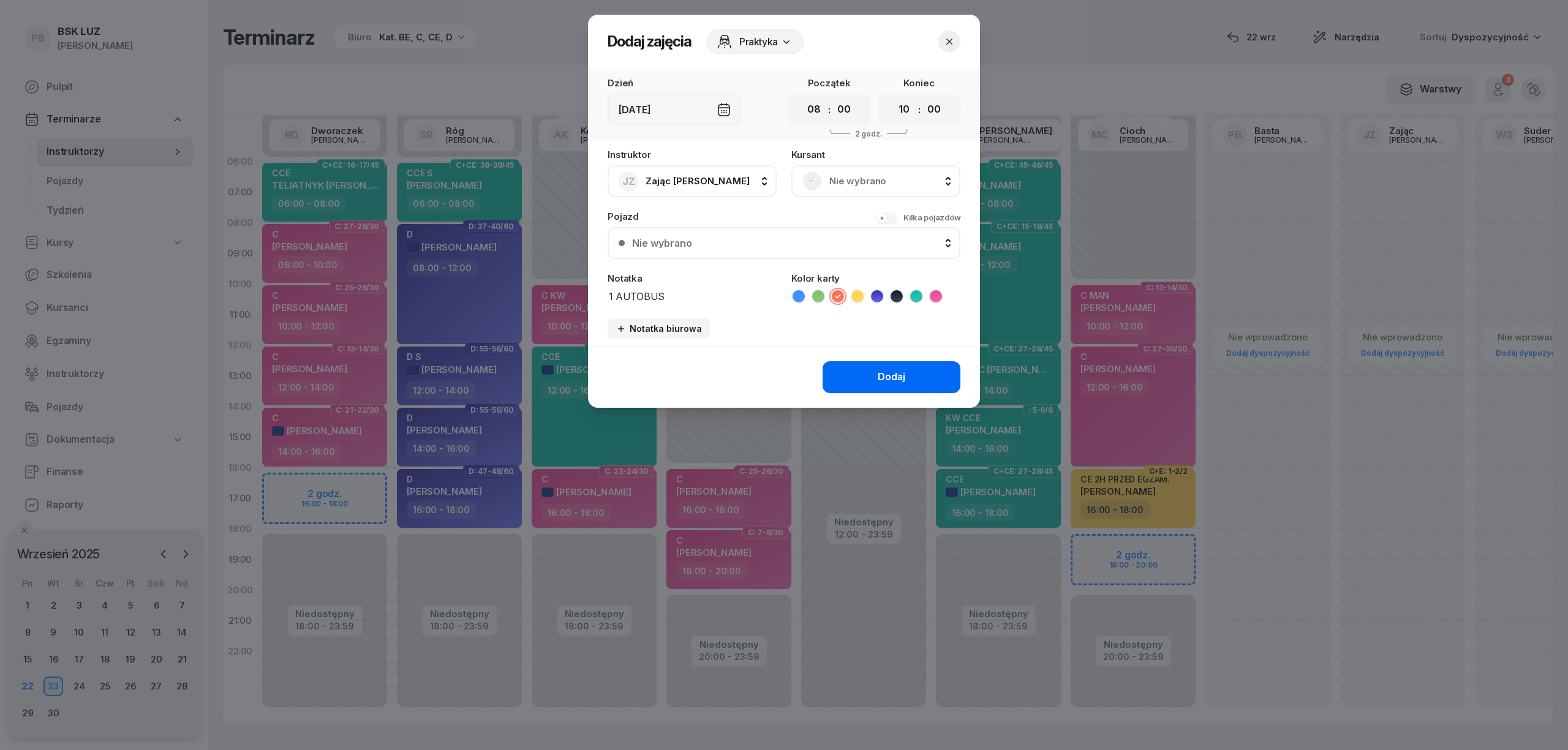
click at [853, 379] on button "Dodaj" at bounding box center [891, 377] width 138 height 32
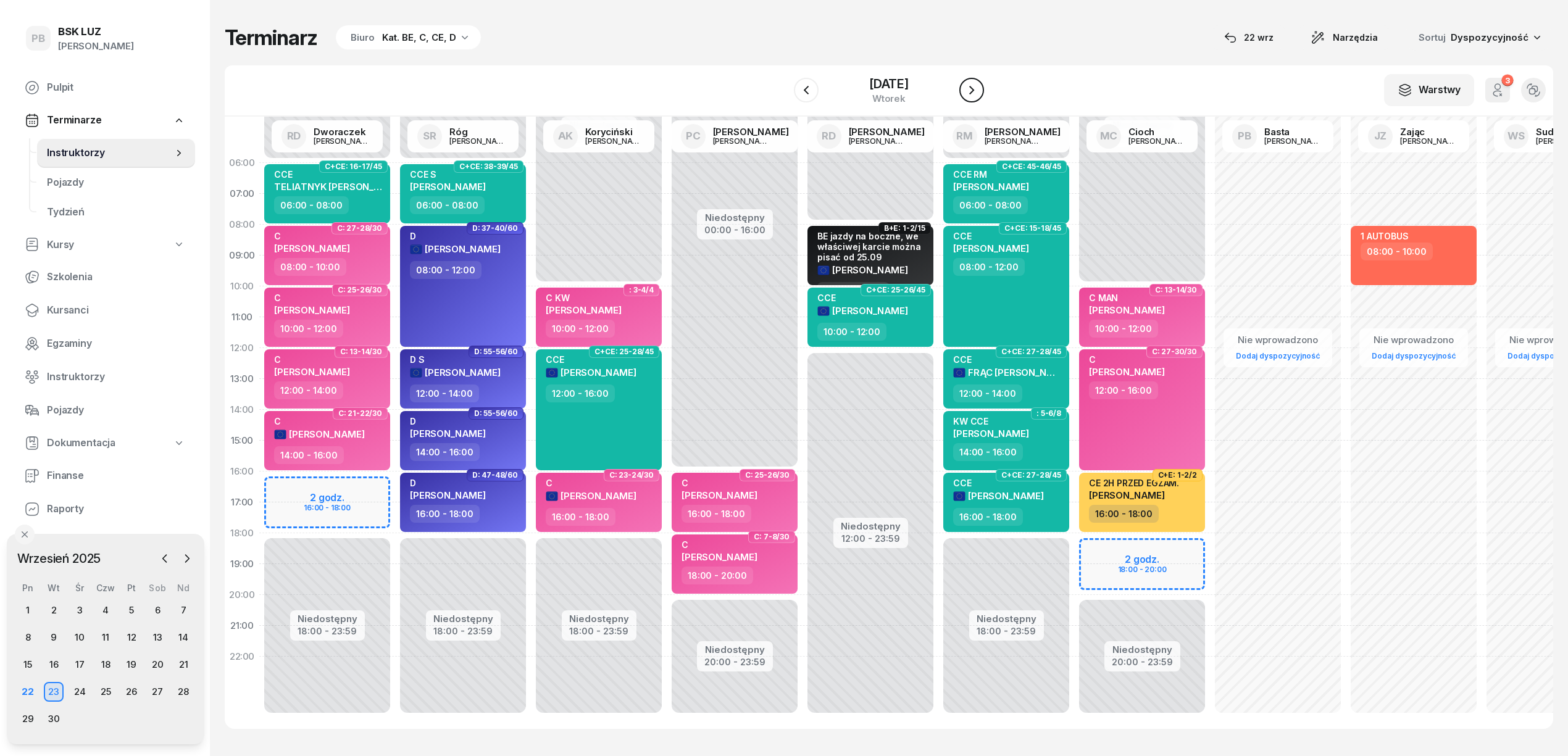
click at [968, 87] on icon "button" at bounding box center [972, 90] width 15 height 15
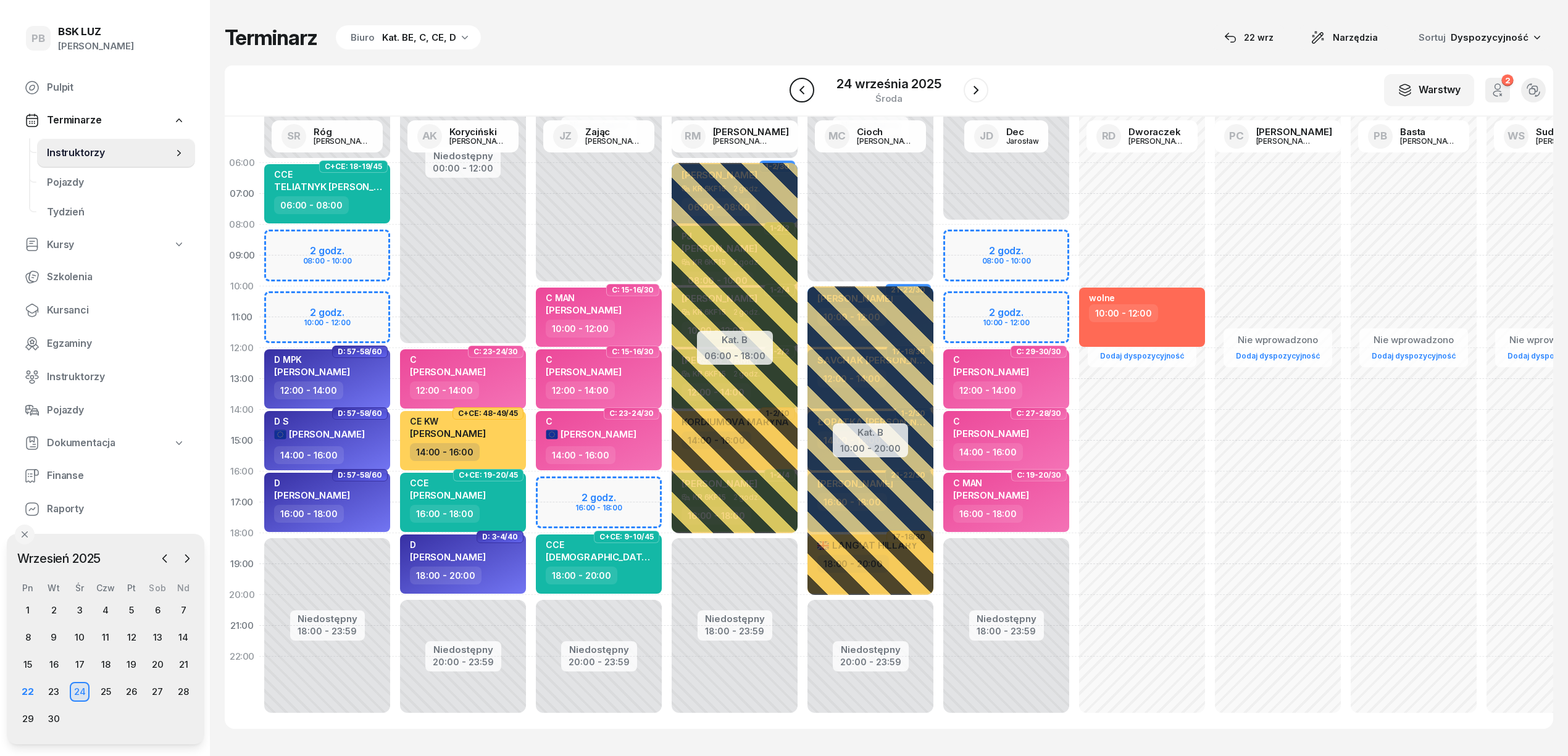
click at [798, 88] on icon "button" at bounding box center [802, 90] width 15 height 15
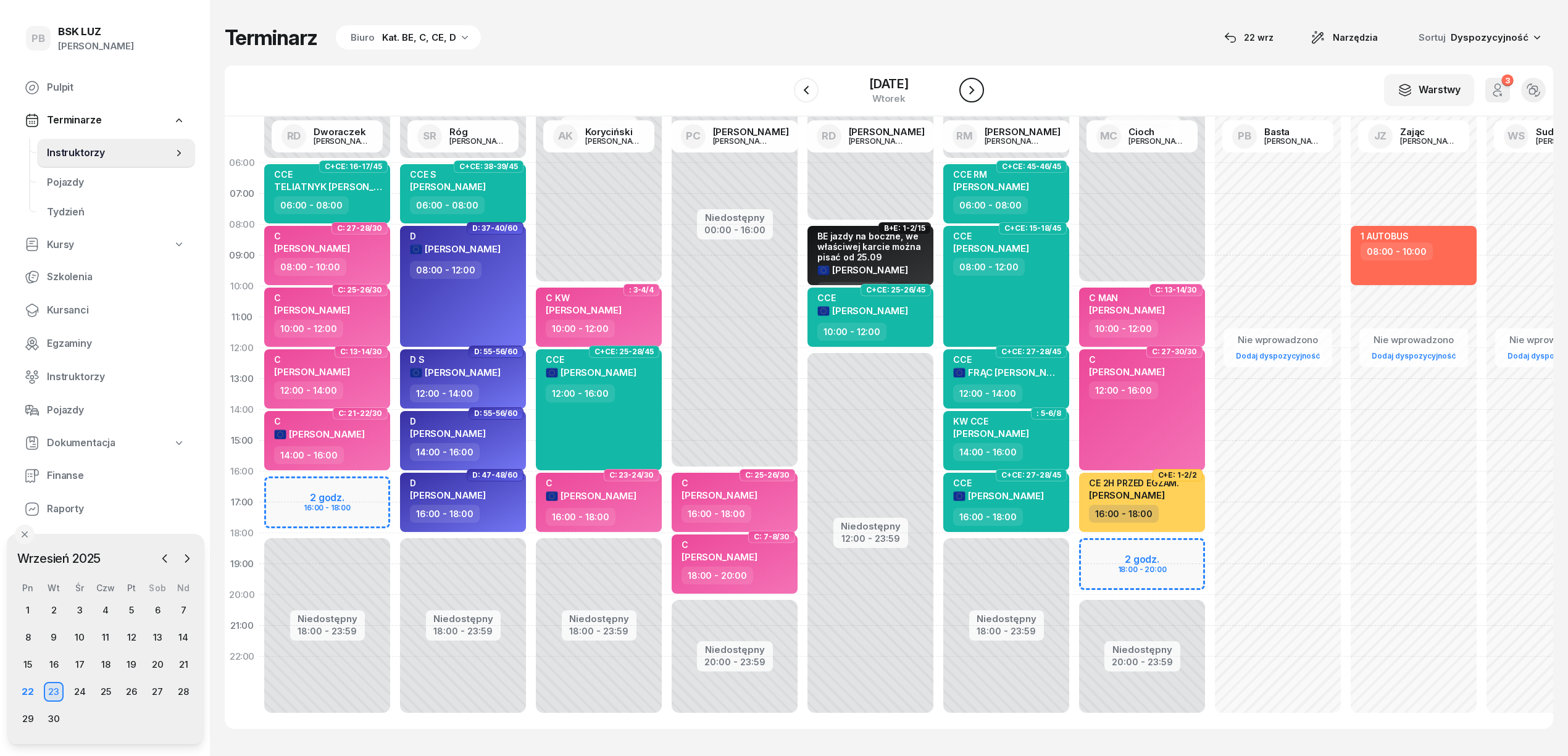
click at [979, 90] on icon "button" at bounding box center [972, 90] width 15 height 15
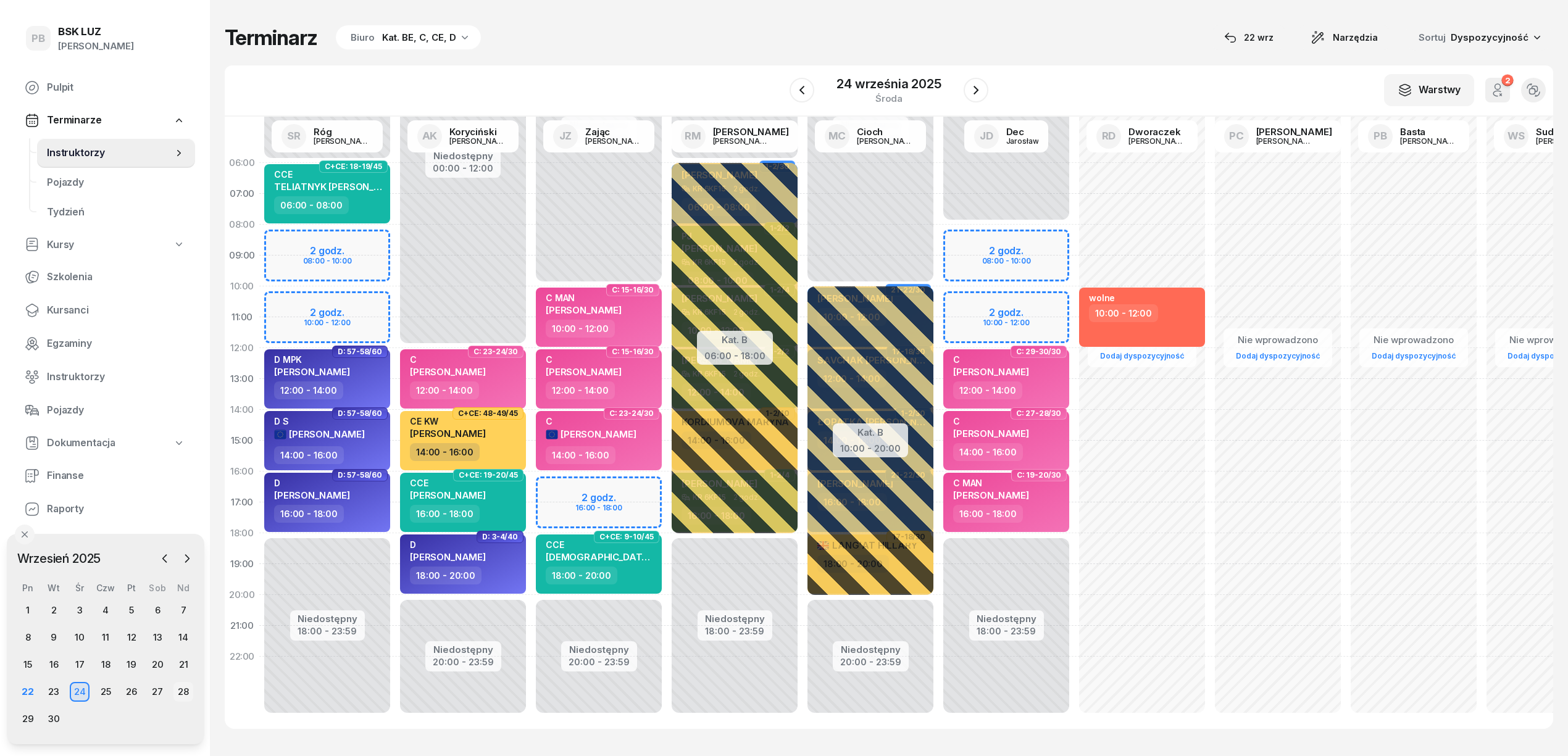
click at [180, 685] on div "28" at bounding box center [183, 691] width 20 height 20
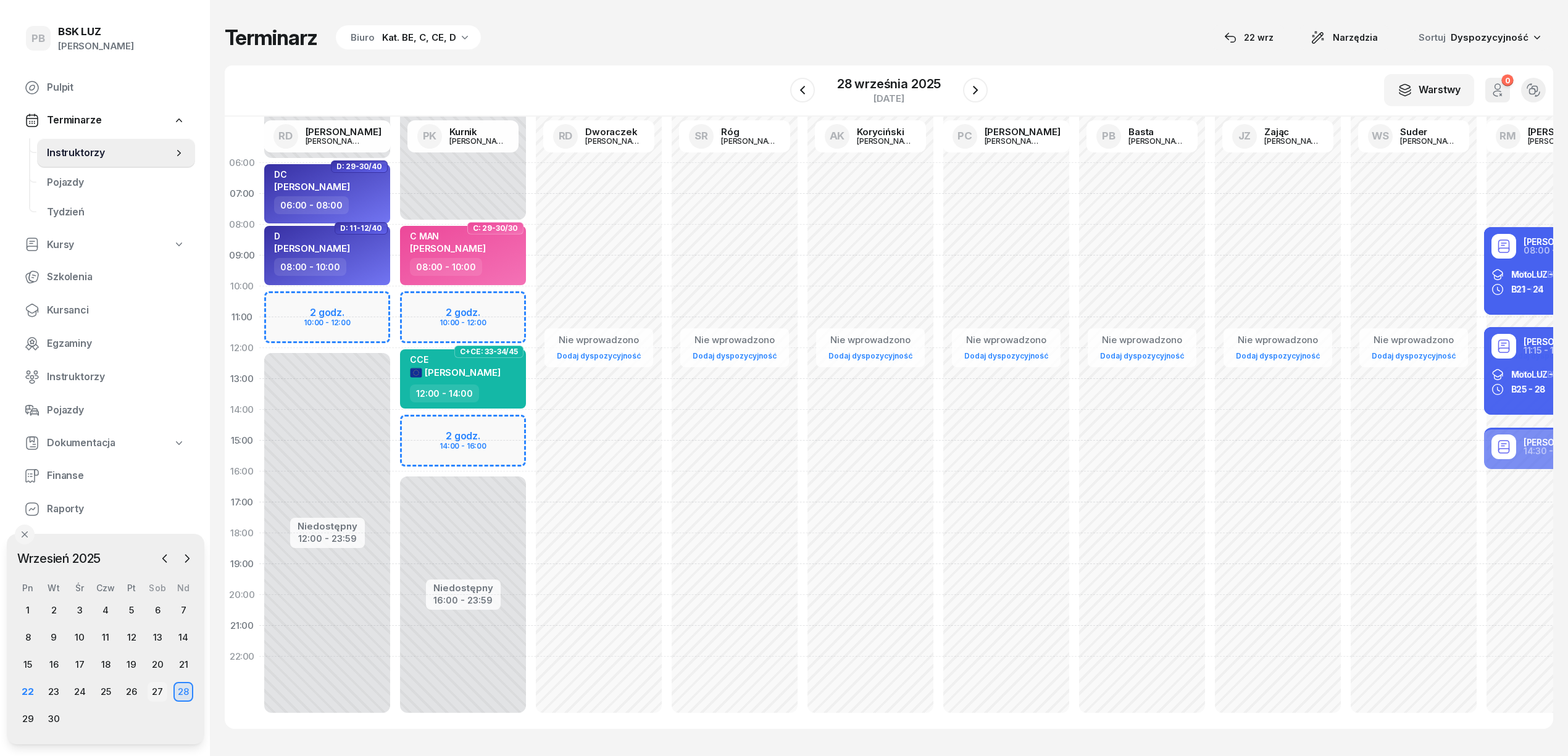
click at [154, 691] on div "27" at bounding box center [157, 691] width 20 height 20
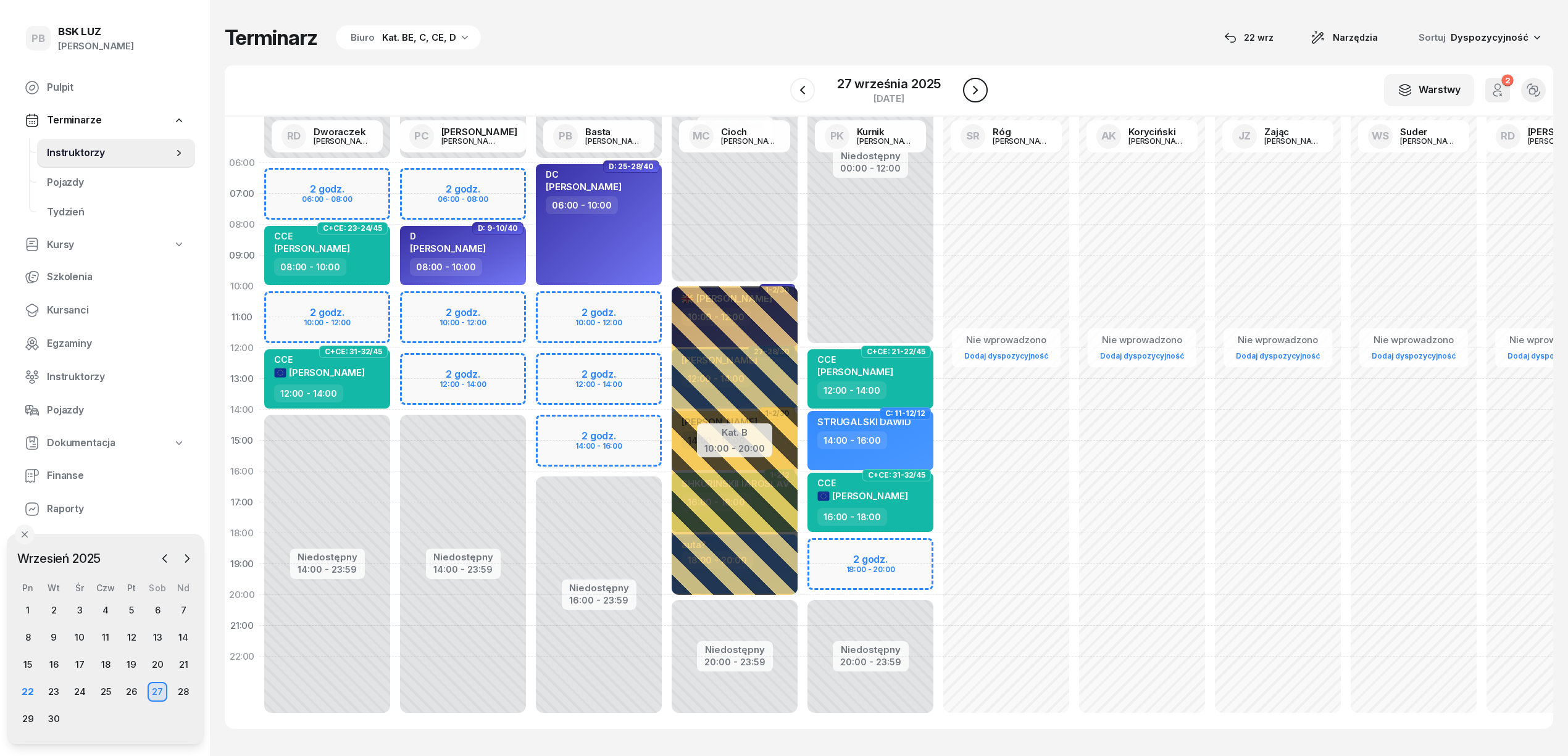
click at [981, 87] on icon "button" at bounding box center [976, 90] width 15 height 15
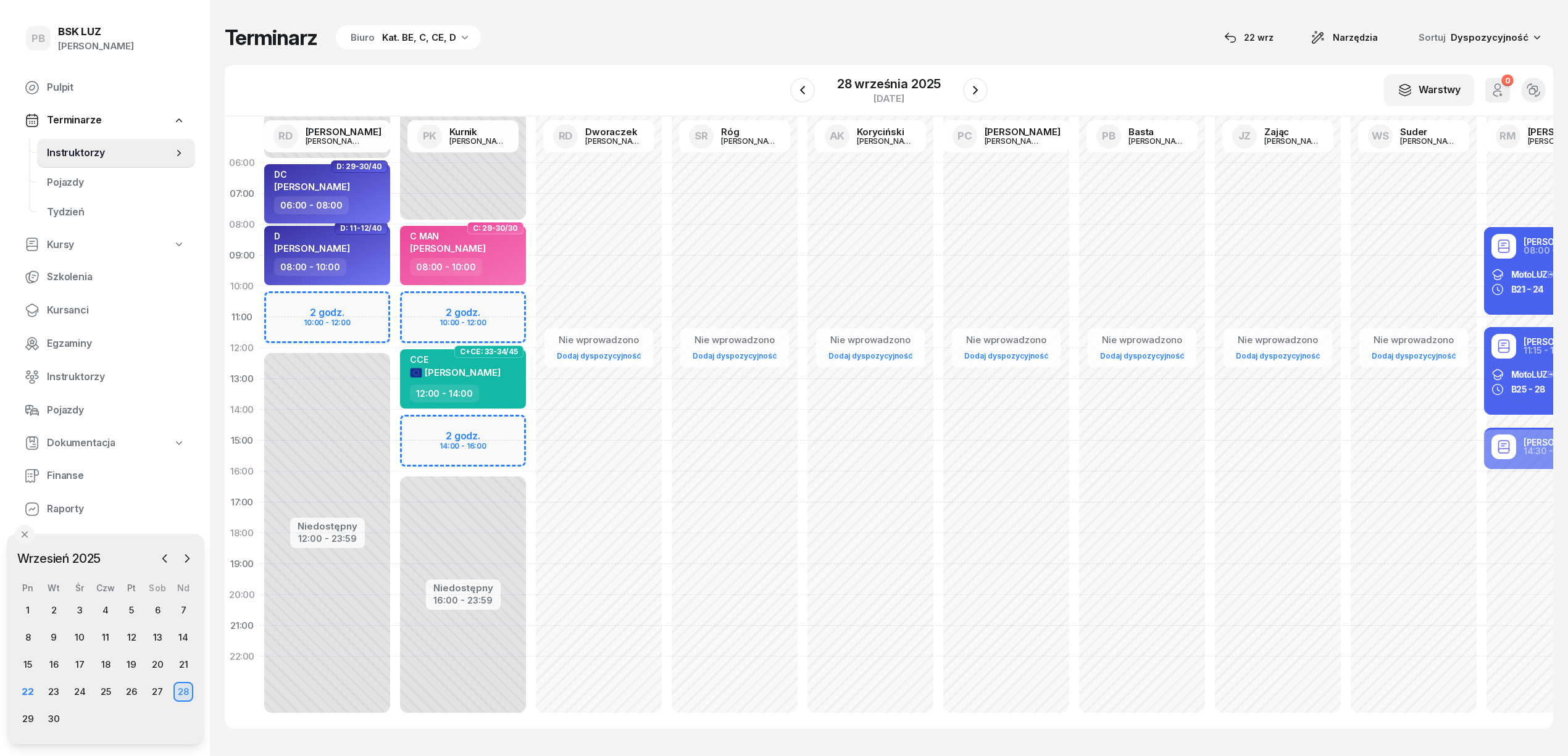
click at [374, 201] on div "06:00 - 08:00" at bounding box center [328, 205] width 109 height 18
select select "06"
select select "08"
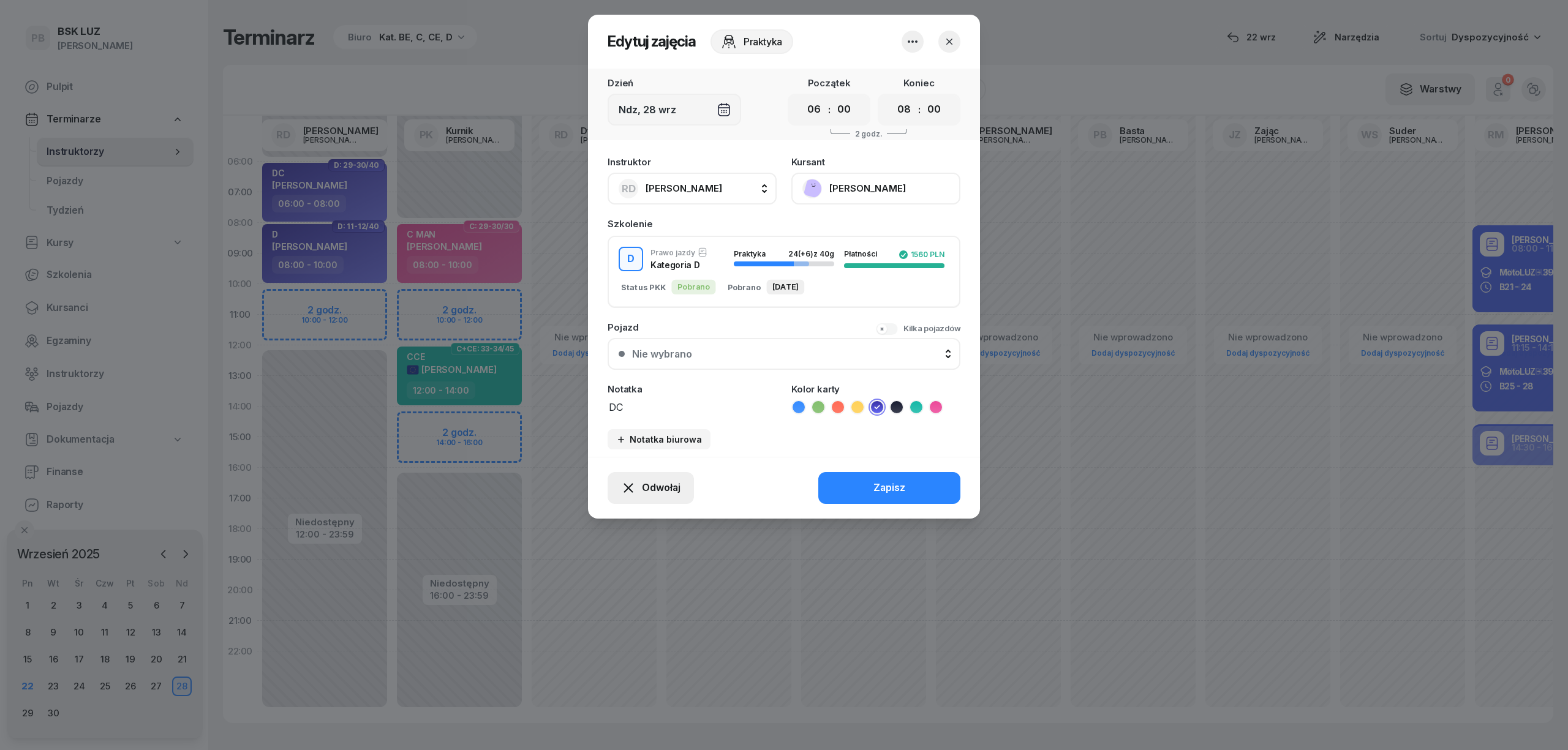
click at [658, 485] on span "Odwołaj" at bounding box center [661, 488] width 39 height 16
click at [652, 390] on div "My odwołaliśmy" at bounding box center [630, 382] width 74 height 16
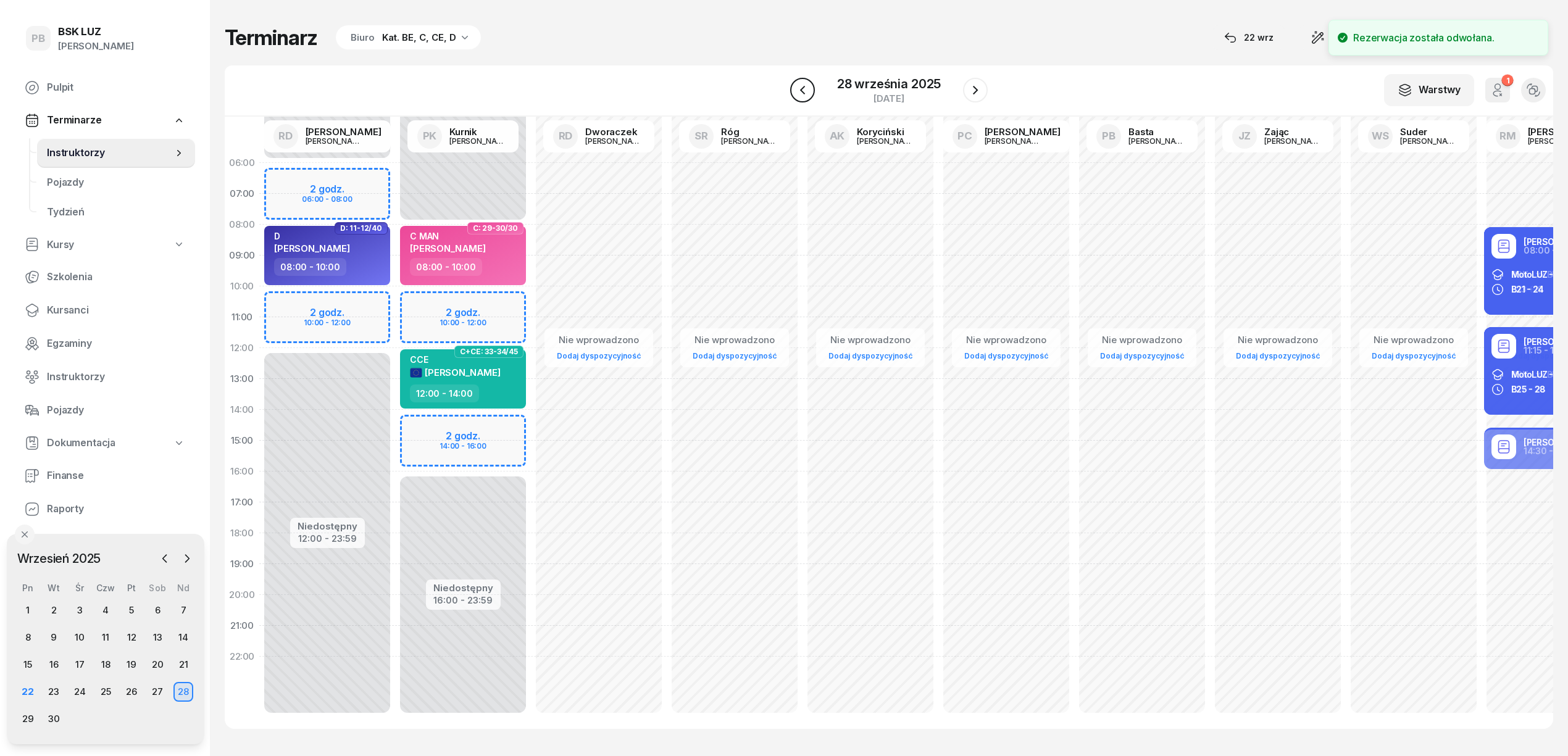
click at [802, 89] on icon "button" at bounding box center [802, 90] width 5 height 9
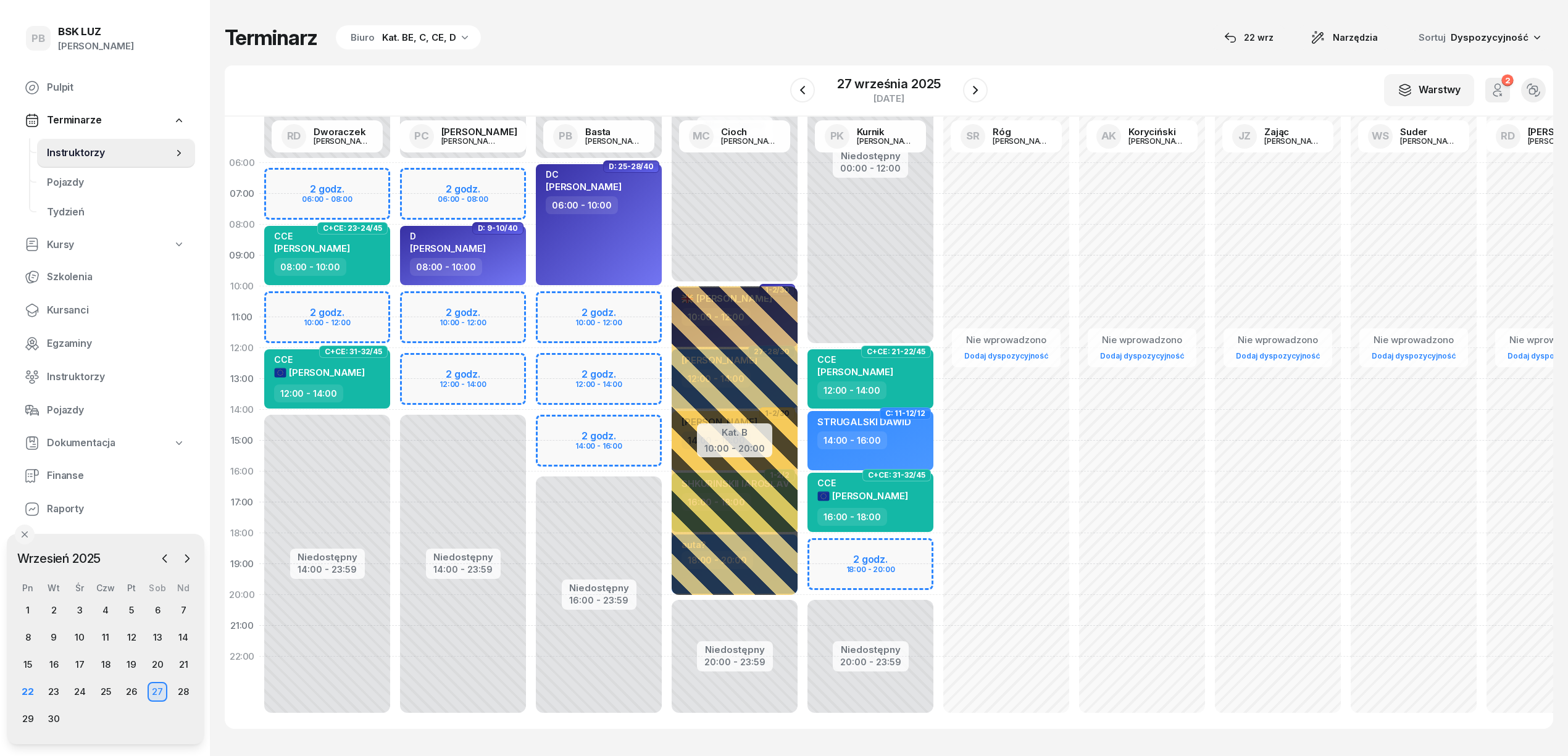
click at [694, 54] on div "Terminarz Biuro Kat. BE, C, CE, D [DATE] Narzędzia Sortuj Dyspozycyjność W Wybi…" at bounding box center [889, 377] width 1329 height 754
click at [975, 78] on button "button" at bounding box center [975, 90] width 25 height 25
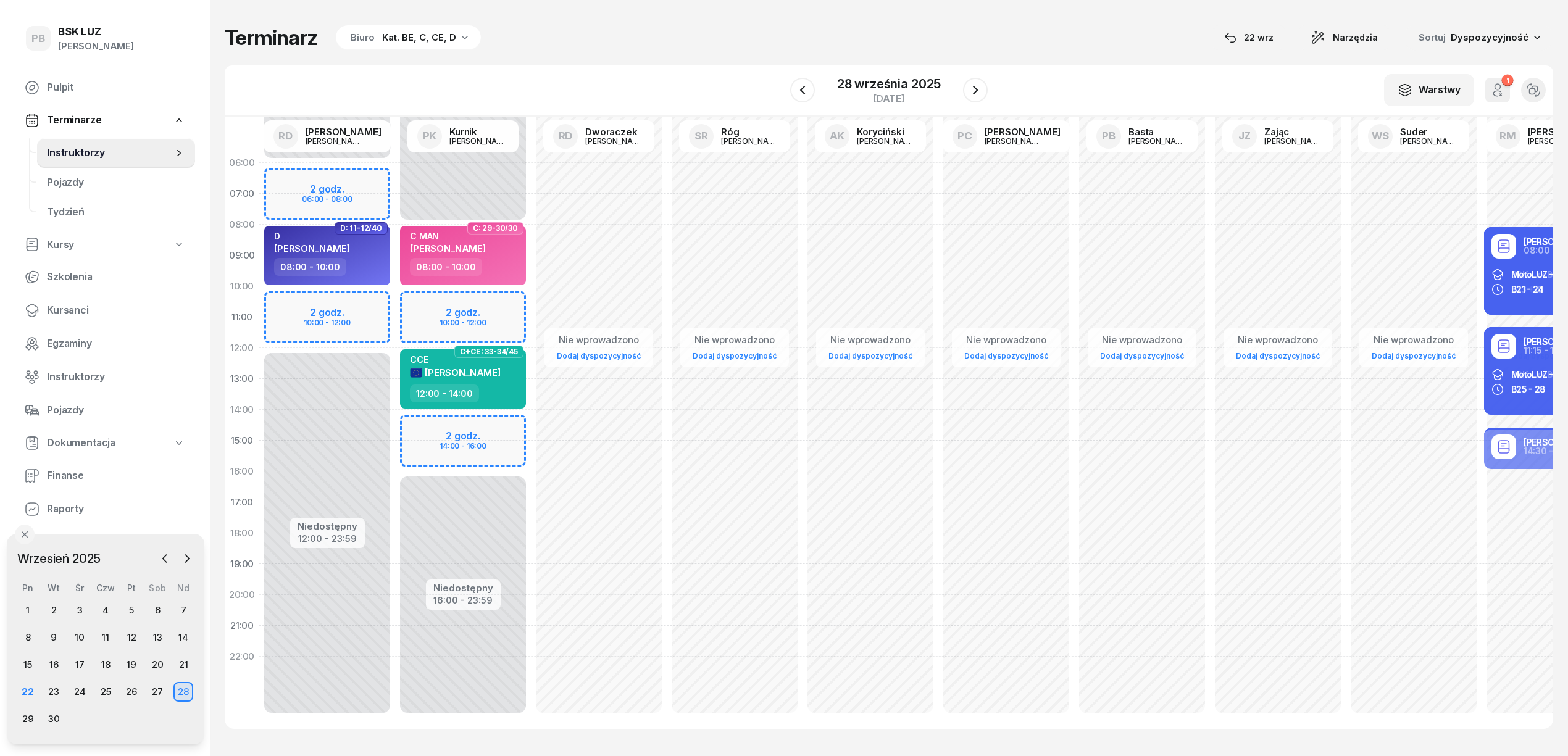
click at [531, 73] on div "W Wybierz AK [PERSON_NAME] BP [PERSON_NAME] DP [PERSON_NAME] GS [PERSON_NAME] I…" at bounding box center [889, 91] width 1329 height 51
click at [34, 687] on div "22" at bounding box center [27, 691] width 20 height 20
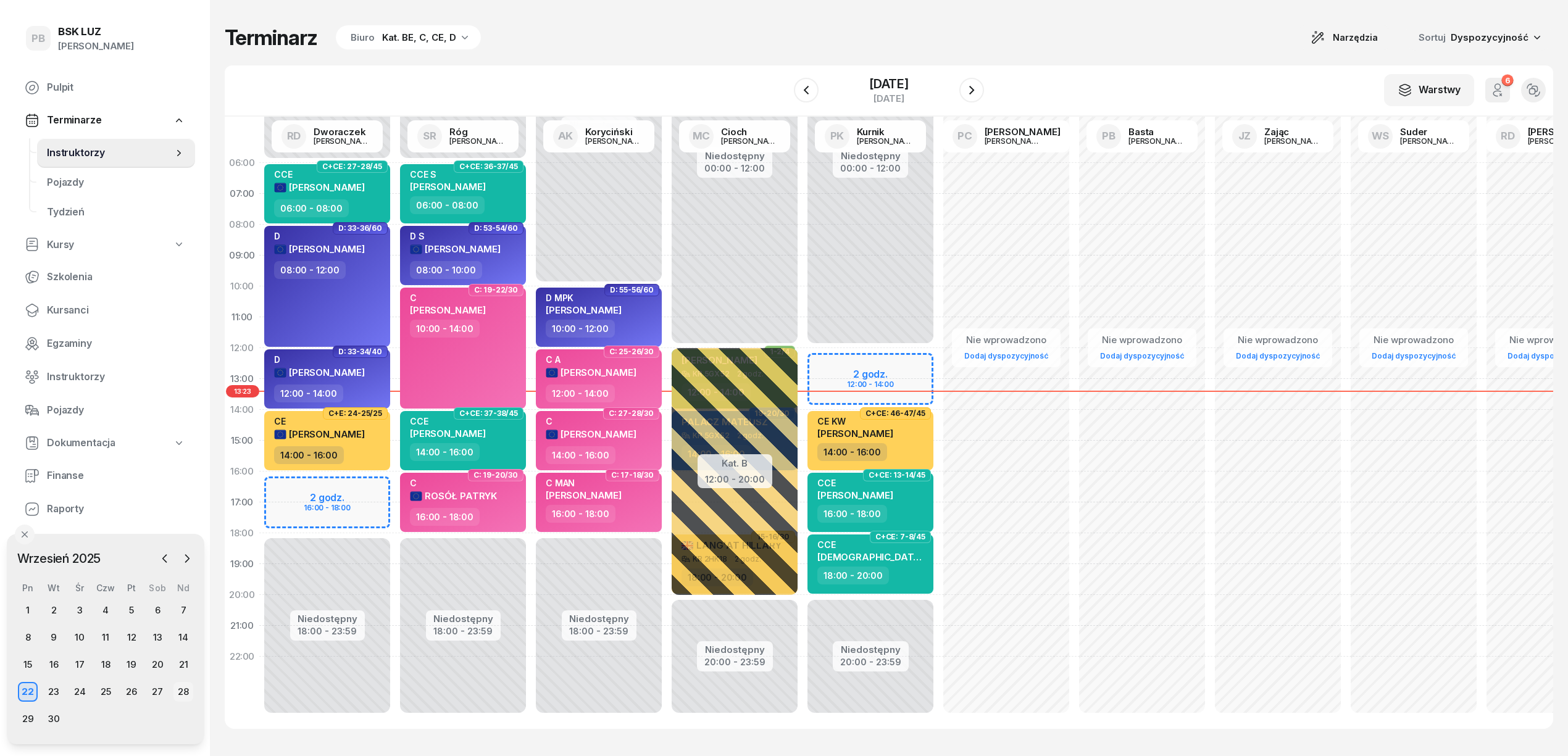
click at [181, 694] on div "28" at bounding box center [183, 691] width 20 height 20
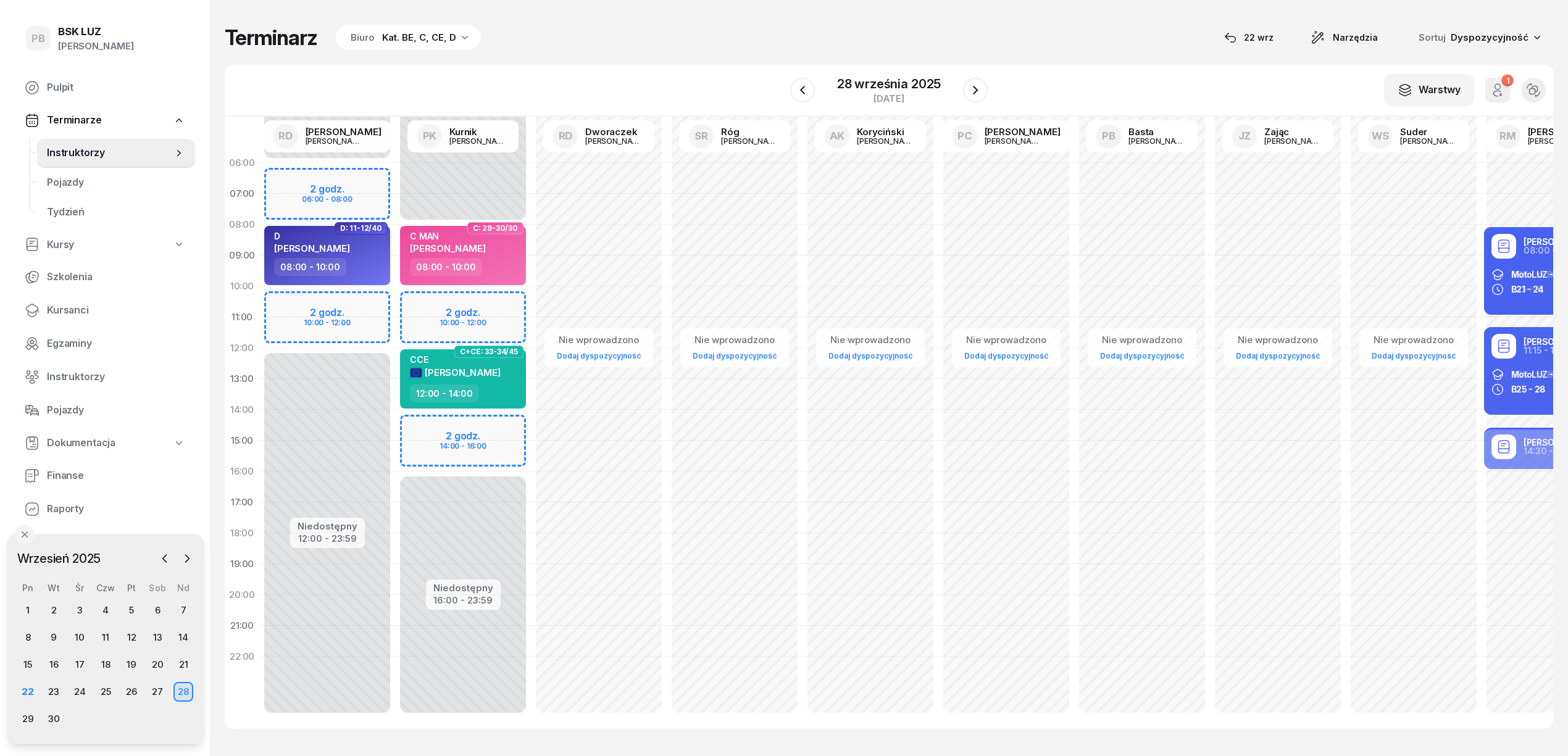
click at [640, 32] on div "Terminarz Biuro Kat. BE, C, CE, D [DATE] Narzędzia Sortuj Dyspozycyjność" at bounding box center [889, 38] width 1329 height 26
click at [521, 63] on div "Terminarz Biuro Kat. BE, C, CE, D [DATE] Narzędzia Sortuj Dyspozycyjność W Wybi…" at bounding box center [889, 377] width 1329 height 754
click at [524, 67] on div "W Wybierz AK [PERSON_NAME] BP [PERSON_NAME] DP [PERSON_NAME] GS [PERSON_NAME] I…" at bounding box center [889, 91] width 1329 height 51
click at [525, 67] on div "W Wybierz AK [PERSON_NAME] BP [PERSON_NAME] DP [PERSON_NAME] GS [PERSON_NAME] I…" at bounding box center [889, 91] width 1329 height 51
click at [23, 691] on div "22" at bounding box center [27, 691] width 20 height 20
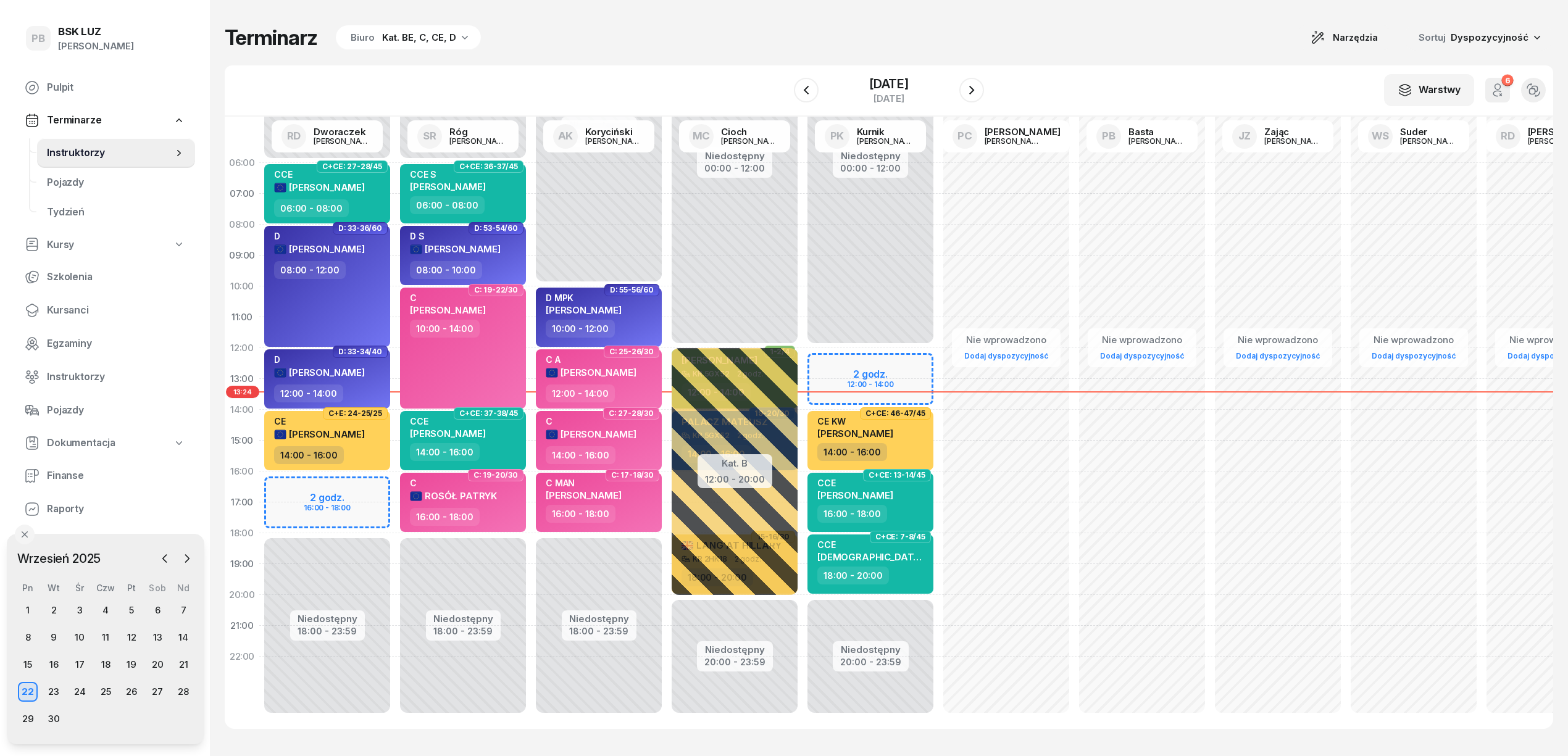
click at [625, 40] on div "Terminarz Biuro Kat. BE, C, CE, D Narzędzia Sortuj Dyspozycyjność" at bounding box center [889, 38] width 1329 height 26
drag, startPoint x: 705, startPoint y: 38, endPoint x: 715, endPoint y: 35, distance: 10.4
click at [705, 38] on div "Terminarz Biuro Kat. BE, C, CE, D Narzędzia Sortuj Dyspozycyjność" at bounding box center [889, 38] width 1329 height 26
click at [1133, 54] on div "Terminarz Biuro Kat. BE, C, CE, D Narzędzia Sortuj Dyspozycyjność W Wybierz AK …" at bounding box center [889, 377] width 1329 height 754
click at [988, 20] on div "Terminarz Biuro Kat. BE, C, CE, D Narzędzia Sortuj Dyspozycyjność W Wybierz AK …" at bounding box center [889, 377] width 1329 height 754
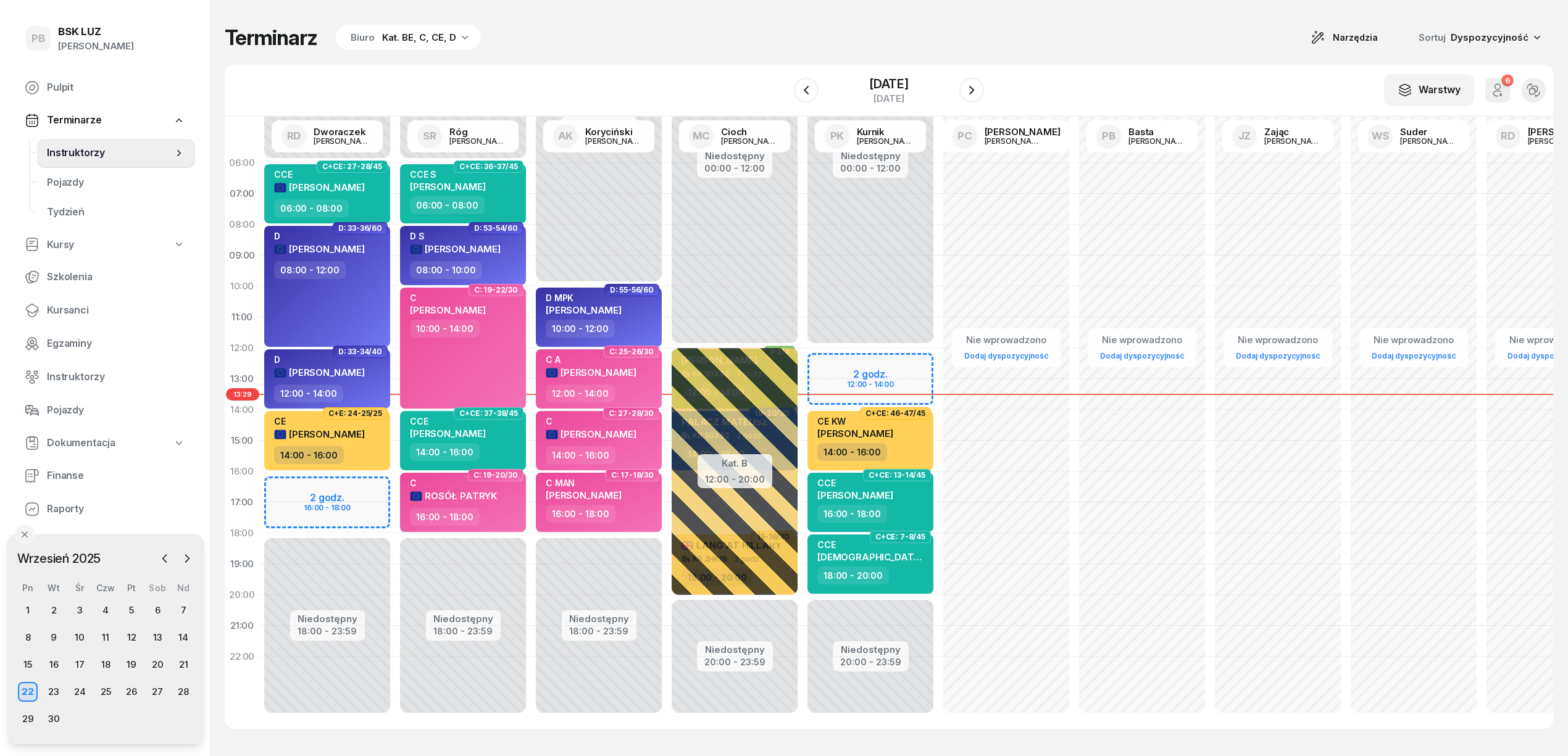
click at [1091, 8] on div "Terminarz Biuro Kat. BE, C, CE, D Narzędzia Sortuj Dyspozycyjność W Wybierz AK …" at bounding box center [889, 377] width 1329 height 754
click at [1157, 67] on div "W Wybierz AK [PERSON_NAME] BP [PERSON_NAME] DP [PERSON_NAME] GS [PERSON_NAME] I…" at bounding box center [889, 91] width 1329 height 51
click at [1102, 62] on div "Terminarz Biuro Kat. BE, C, CE, D Narzędzia Sortuj Dyspozycyjność W Wybierz AK …" at bounding box center [889, 377] width 1329 height 754
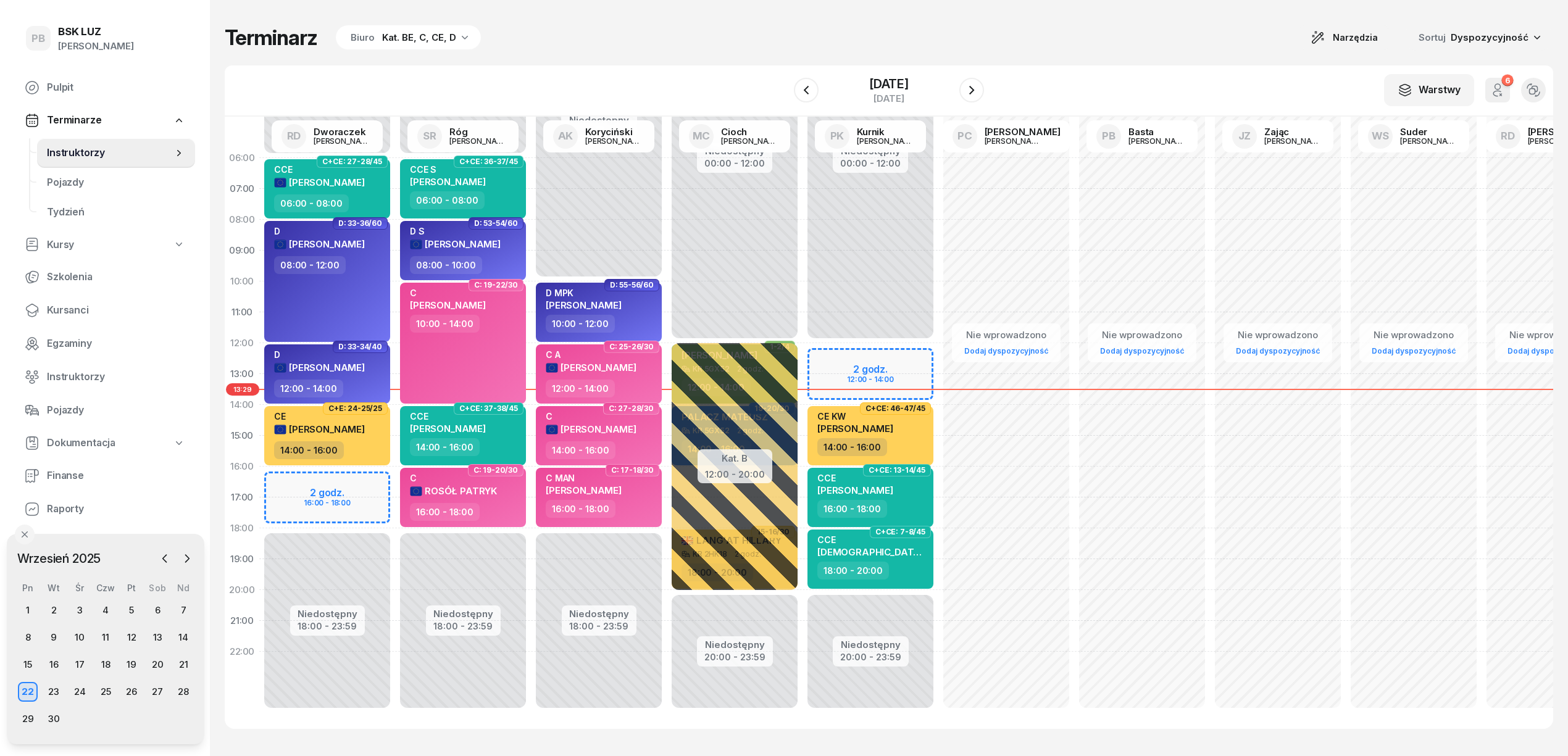
scroll to position [17, 0]
click at [1065, 732] on div "Terminarz Biuro Kat. BE, C, CE, D Narzędzia Sortuj Dyspozycyjność W Wybierz AK …" at bounding box center [889, 377] width 1329 height 754
click at [1060, 50] on div "Terminarz Biuro Kat. BE, C, CE, D Narzędzia Sortuj Dyspozycyjność" at bounding box center [889, 38] width 1329 height 26
click at [186, 690] on div "28" at bounding box center [183, 691] width 20 height 20
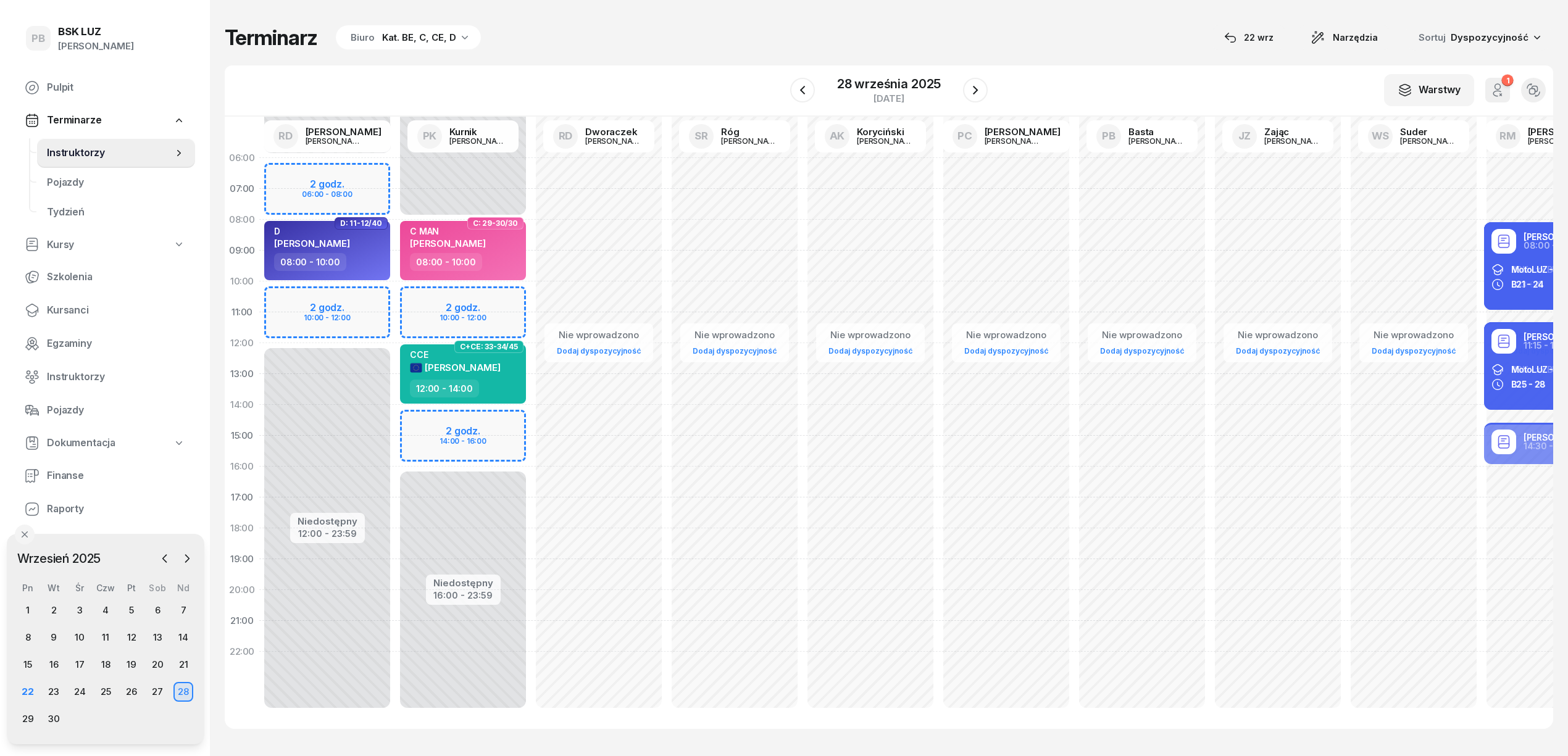
click at [593, 50] on div "Terminarz Biuro Kat. BE, C, CE, D [DATE] Narzędzia Sortuj Dyspozycyjność" at bounding box center [889, 38] width 1329 height 26
click at [287, 168] on div "Niedostępny 00:00 - 06:00 Niedostępny 12:00 - 23:59 2 godz. 06:00 - 08:00 2 god…" at bounding box center [328, 436] width 136 height 586
select select "06"
select select "08"
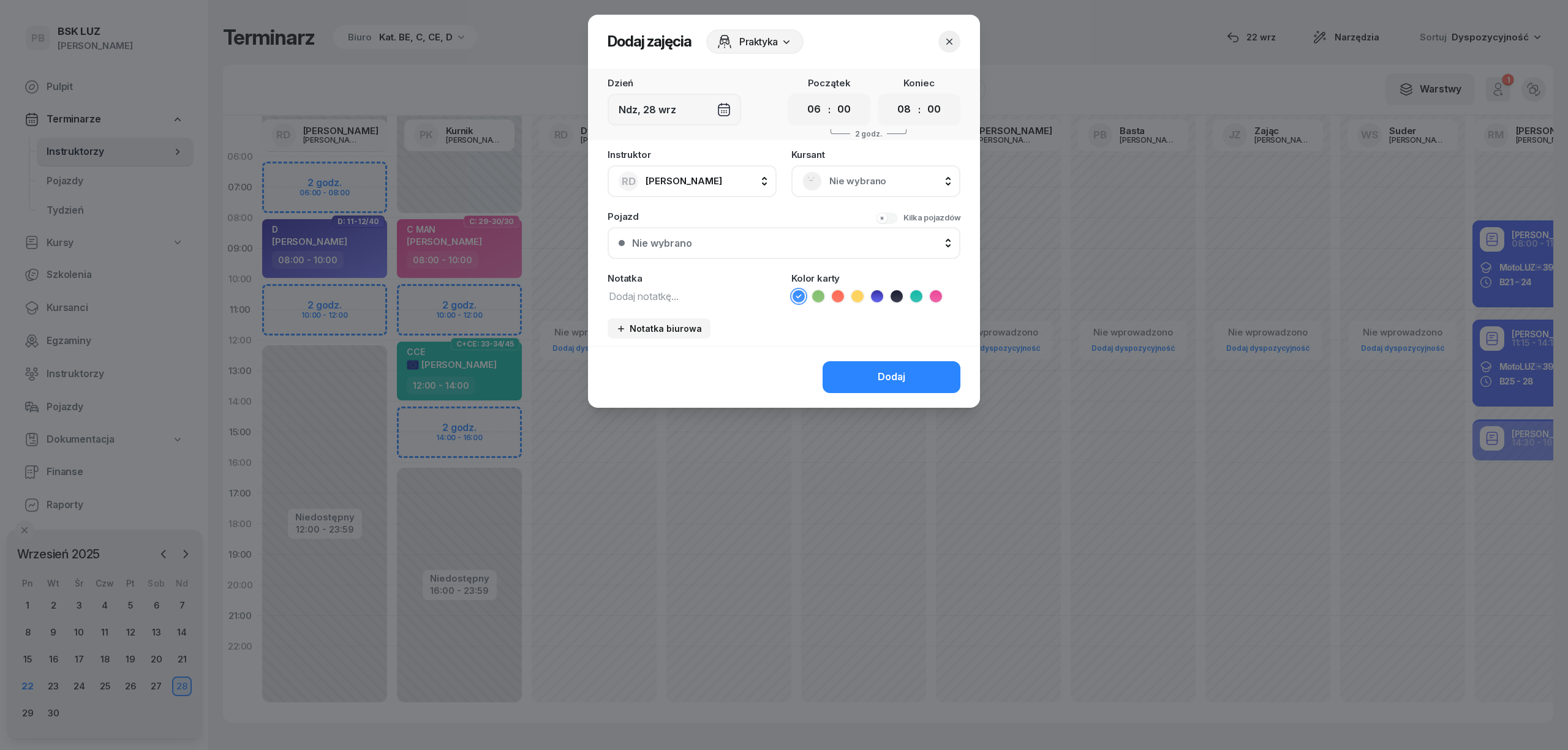
click at [839, 290] on icon at bounding box center [838, 296] width 12 height 12
click at [848, 364] on button "Dodaj" at bounding box center [891, 377] width 138 height 32
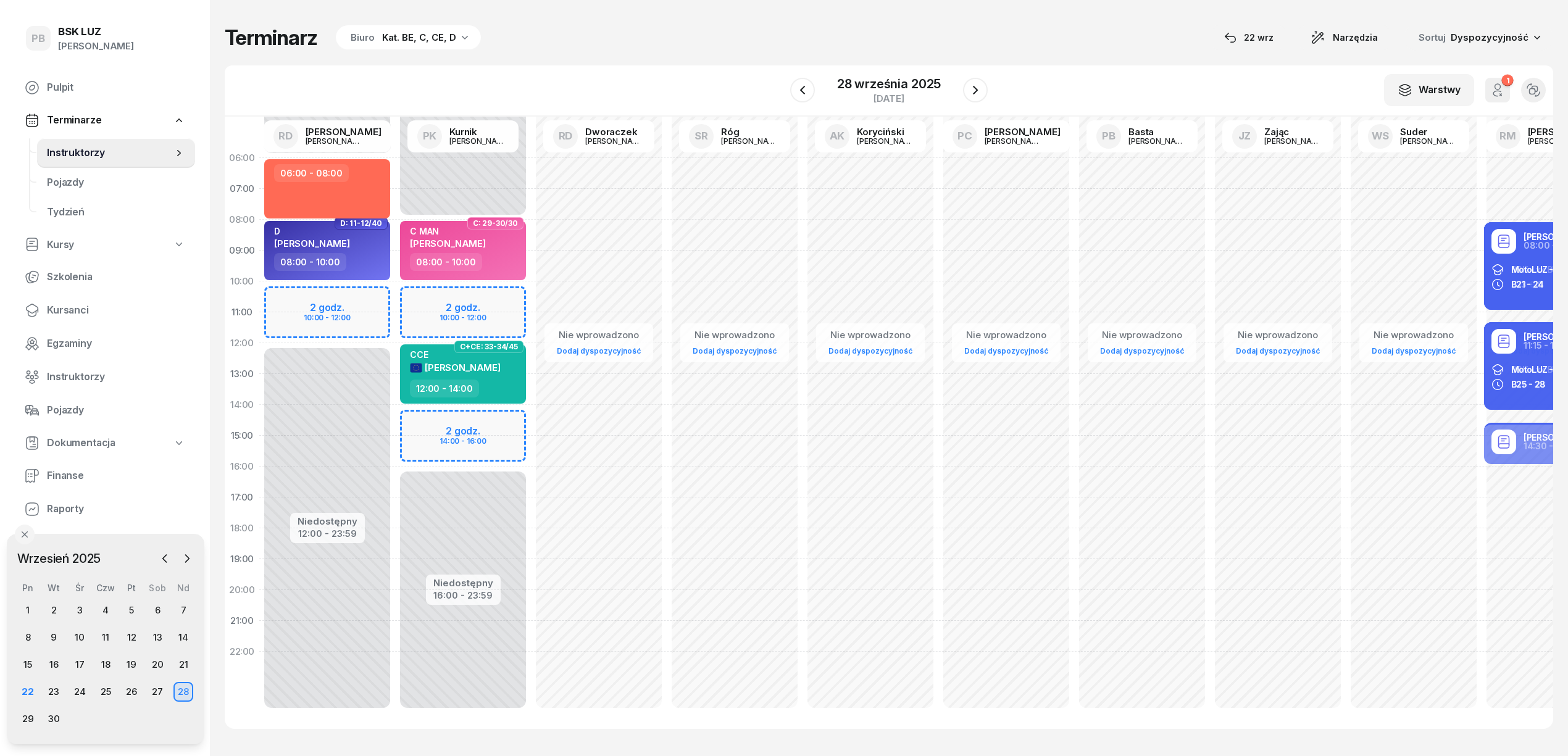
click at [359, 284] on div "Niedostępny 00:00 - 06:00 Niedostępny 12:00 - 23:59 D: 29-30/40 my odwołaliśmy …" at bounding box center [328, 436] width 136 height 586
select select "10"
select select "12"
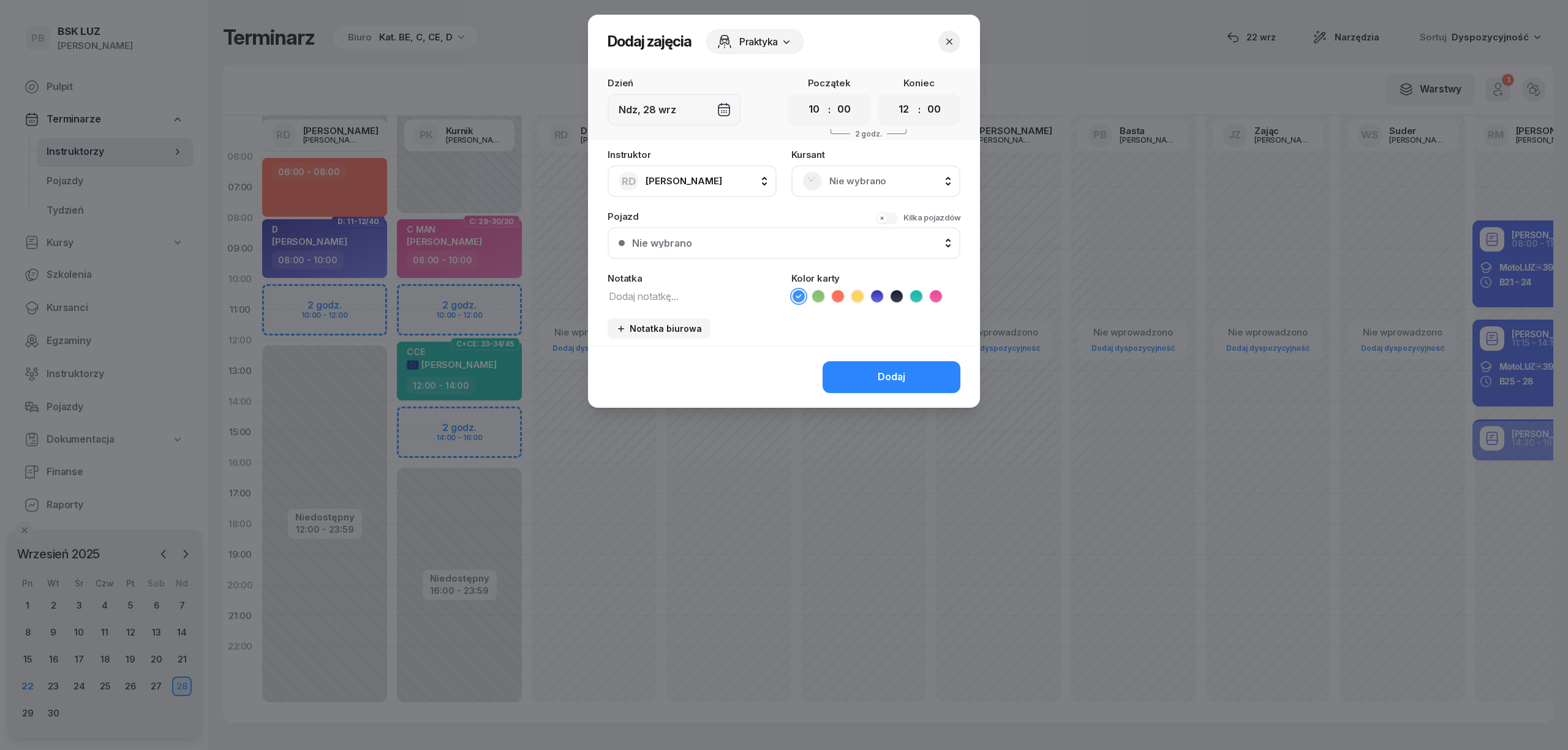
click at [834, 294] on icon at bounding box center [838, 296] width 12 height 12
click at [849, 363] on button "Dodaj" at bounding box center [891, 377] width 138 height 32
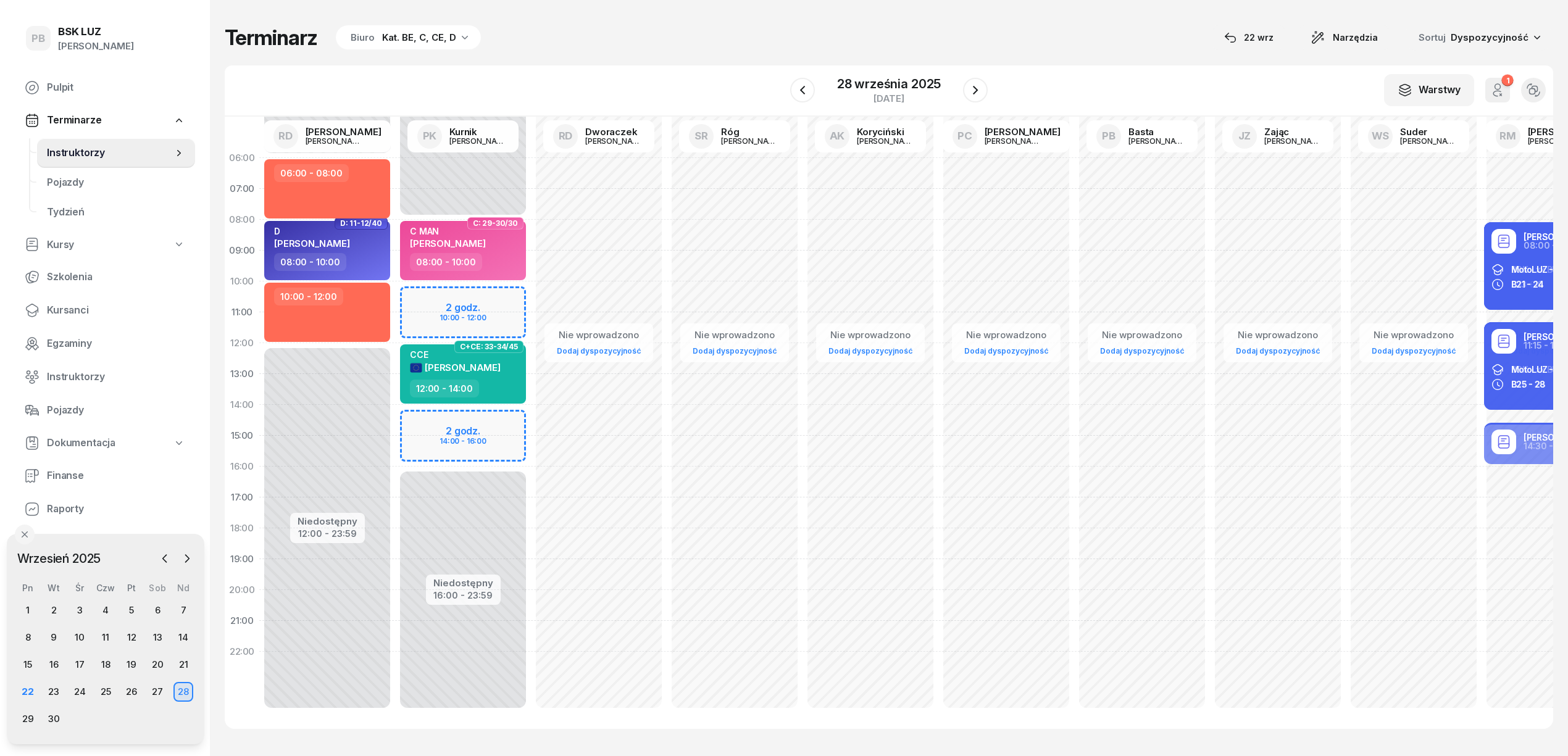
click at [598, 46] on div "Terminarz Biuro Kat. BE, C, CE, D [DATE] Narzędzia Sortuj Dyspozycyjność" at bounding box center [889, 38] width 1329 height 26
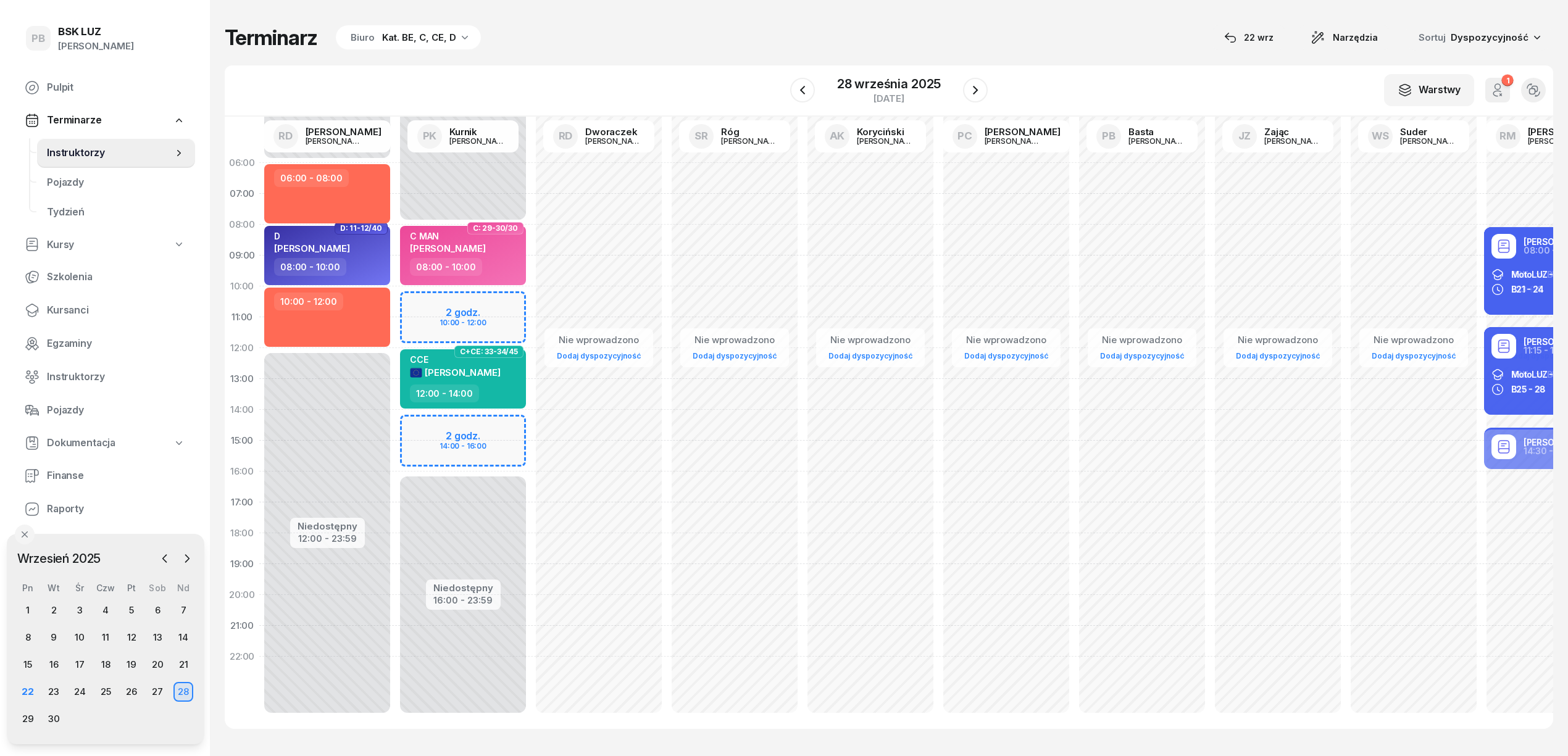
click at [688, 43] on div "Terminarz Biuro Kat. BE, C, CE, D [DATE] Narzędzia Sortuj Dyspozycyjność" at bounding box center [889, 38] width 1329 height 26
click at [54, 687] on div "23" at bounding box center [54, 691] width 20 height 20
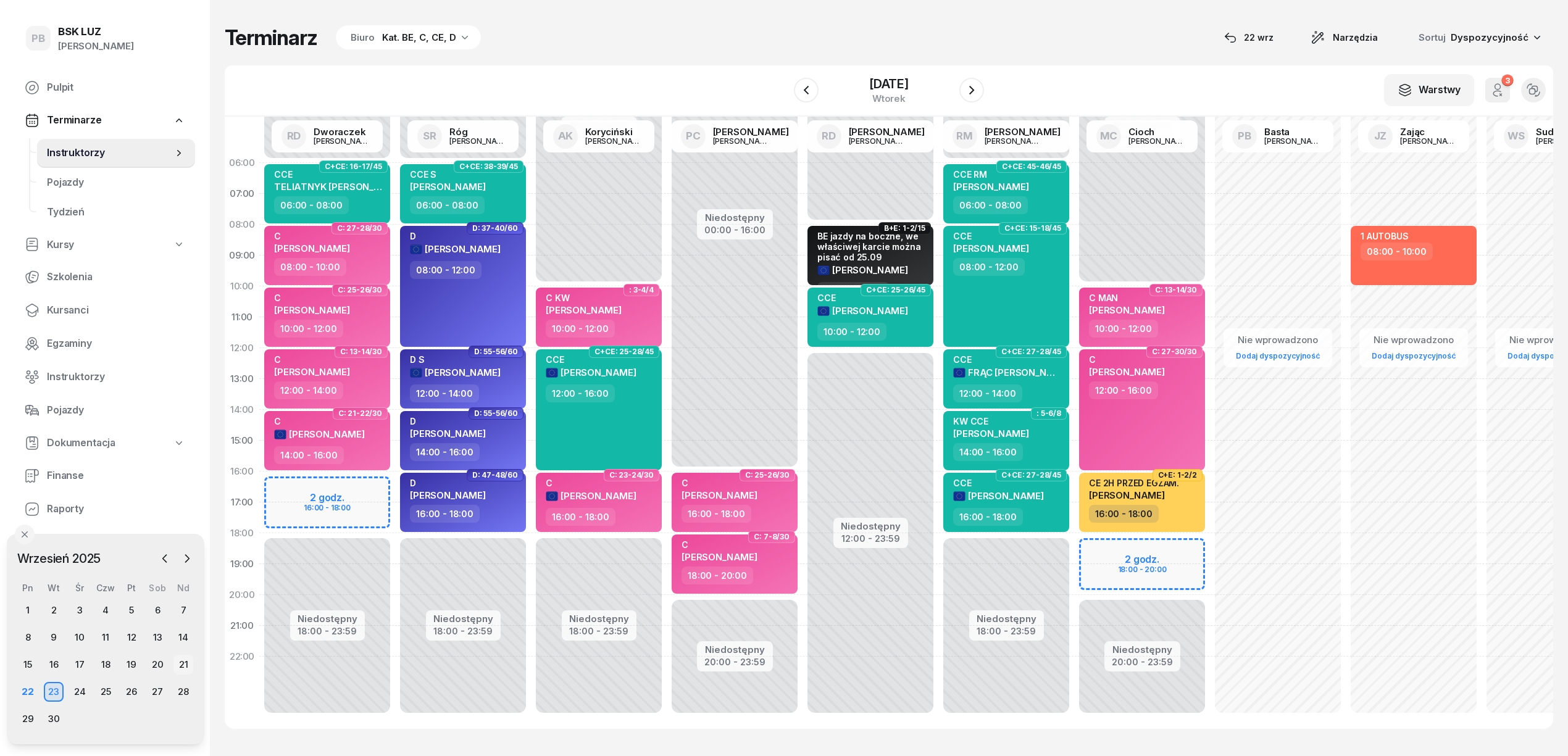
click at [181, 660] on div "21" at bounding box center [183, 665] width 20 height 20
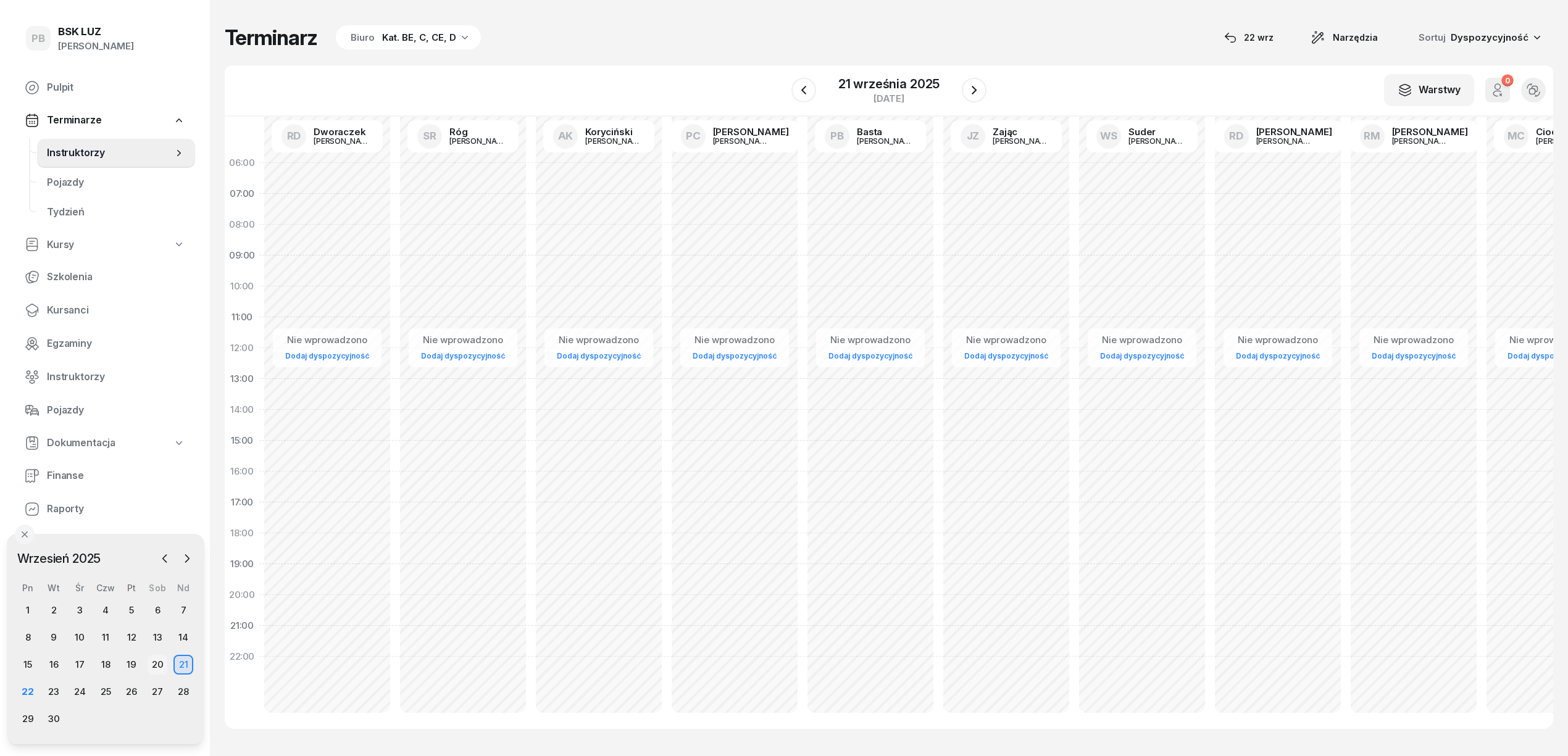
click at [156, 656] on div "20" at bounding box center [157, 665] width 20 height 20
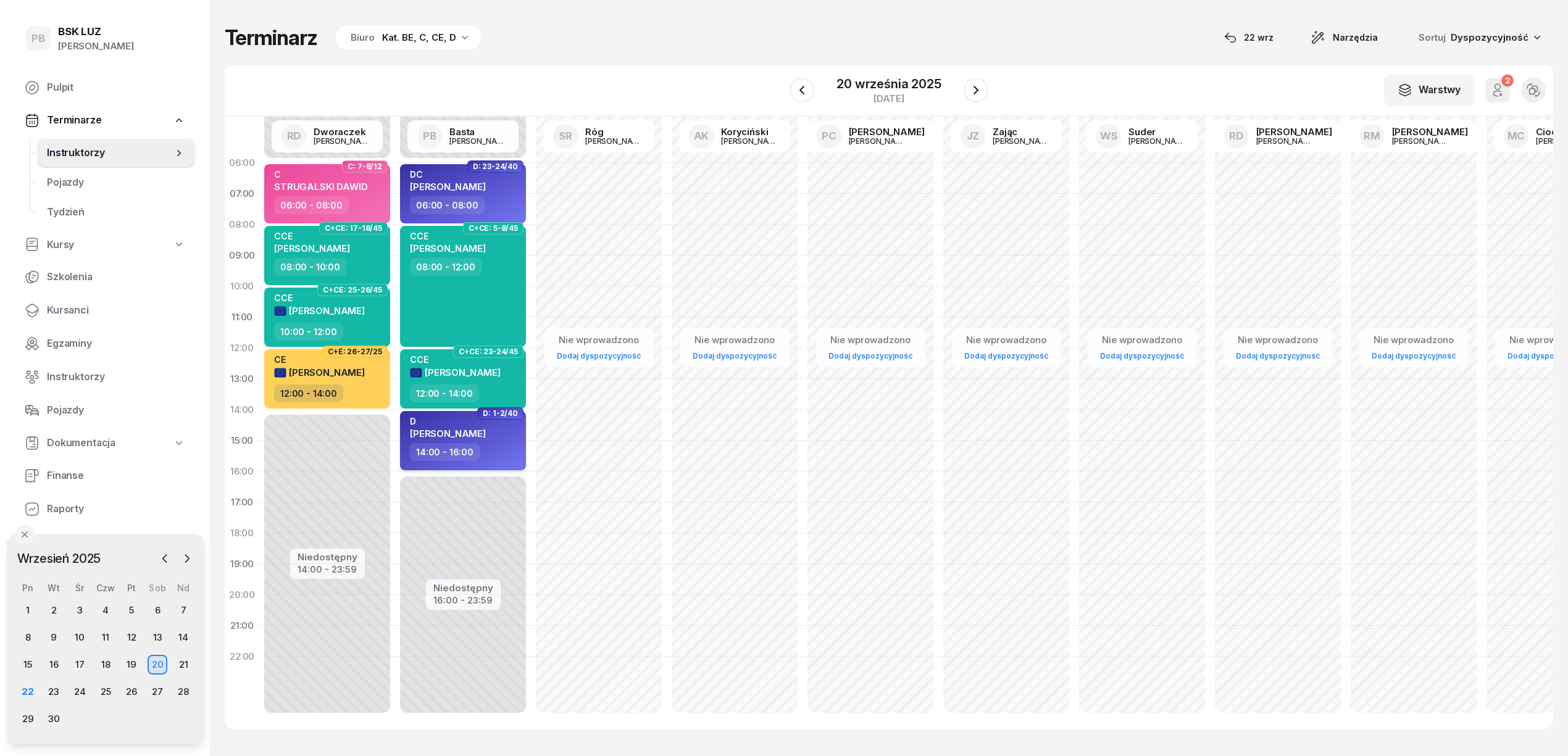
click at [497, 439] on div "D [PERSON_NAME]" at bounding box center [464, 430] width 109 height 27
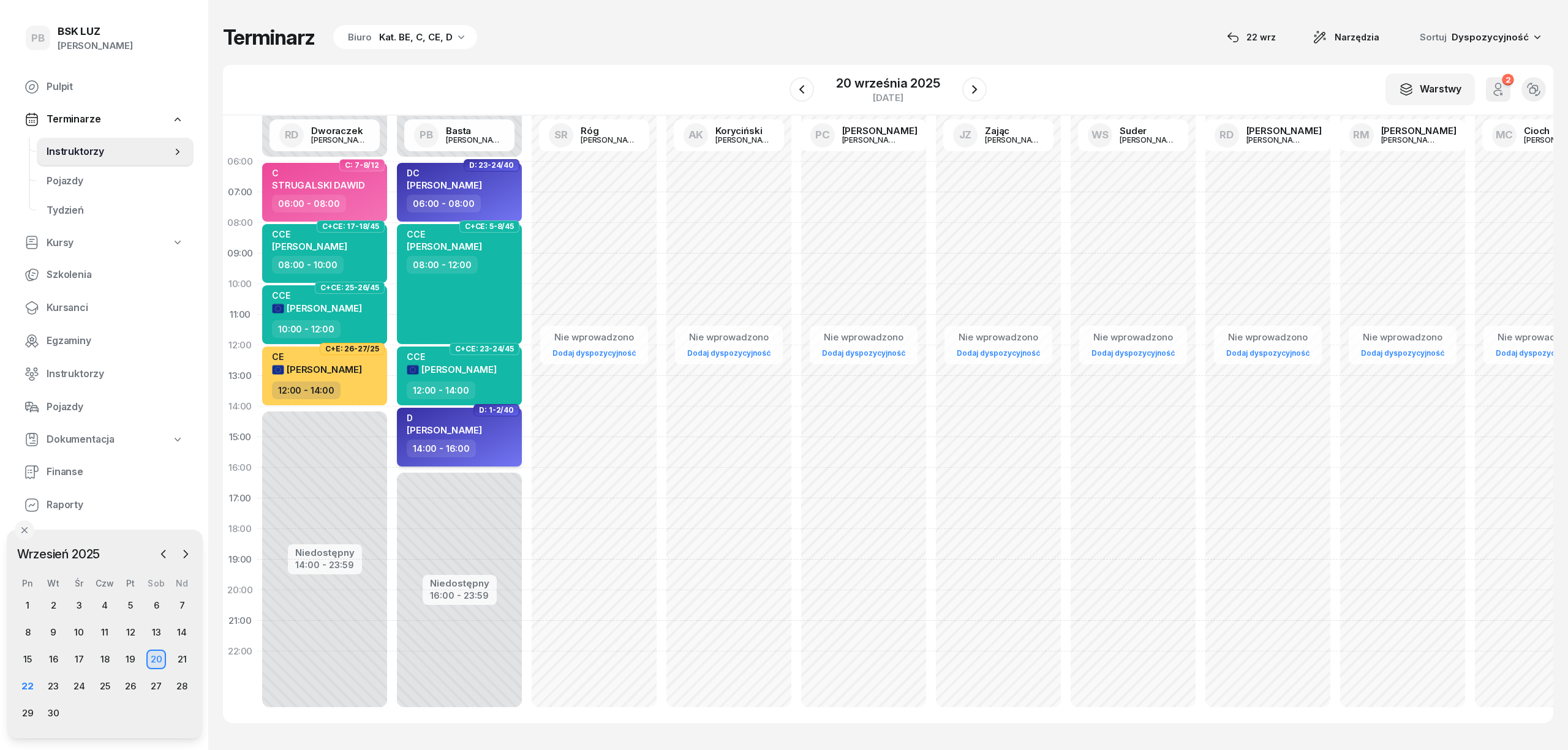
select select "14"
select select "16"
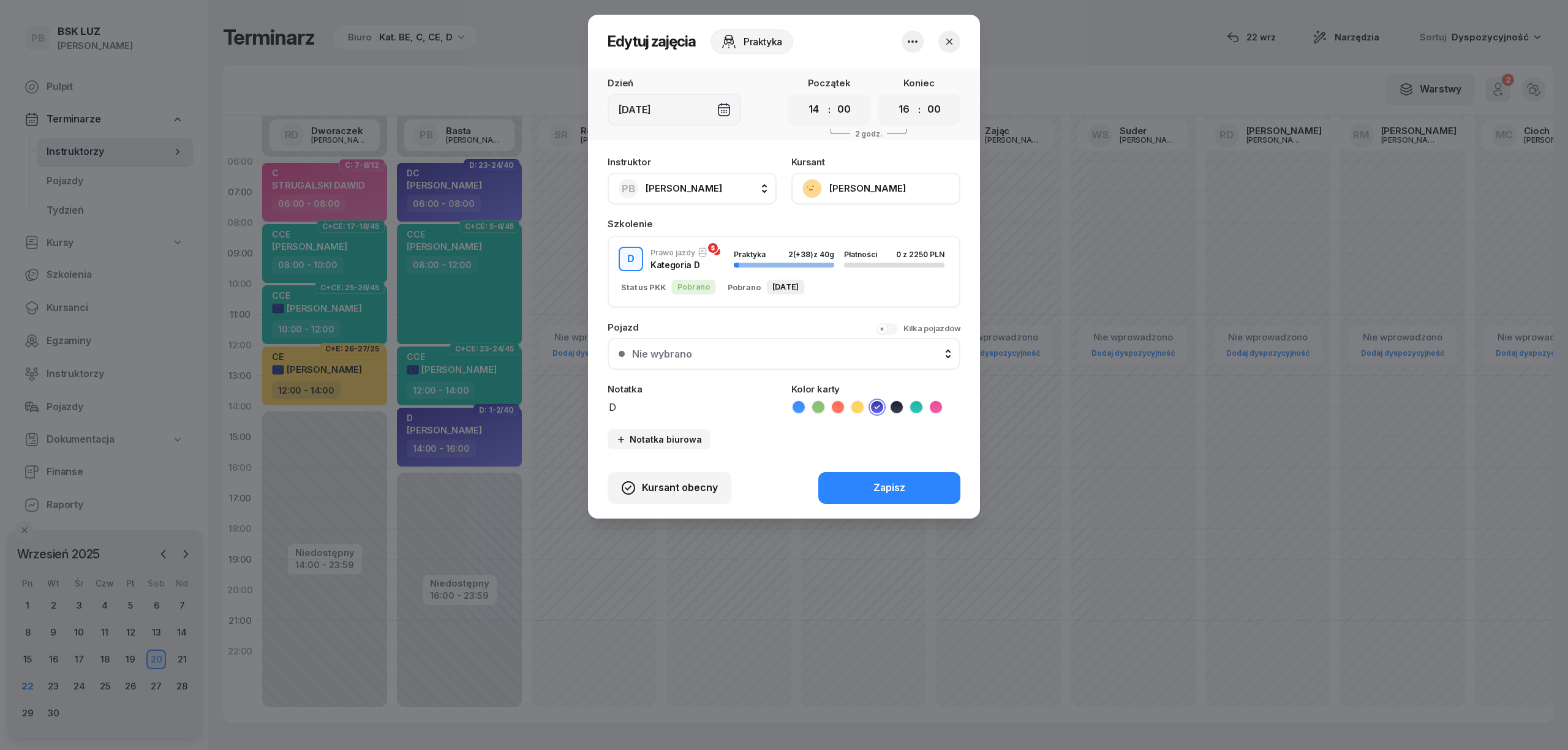
click at [875, 189] on button "[PERSON_NAME]" at bounding box center [876, 189] width 169 height 32
click at [863, 233] on link "Otwórz profil" at bounding box center [874, 230] width 162 height 31
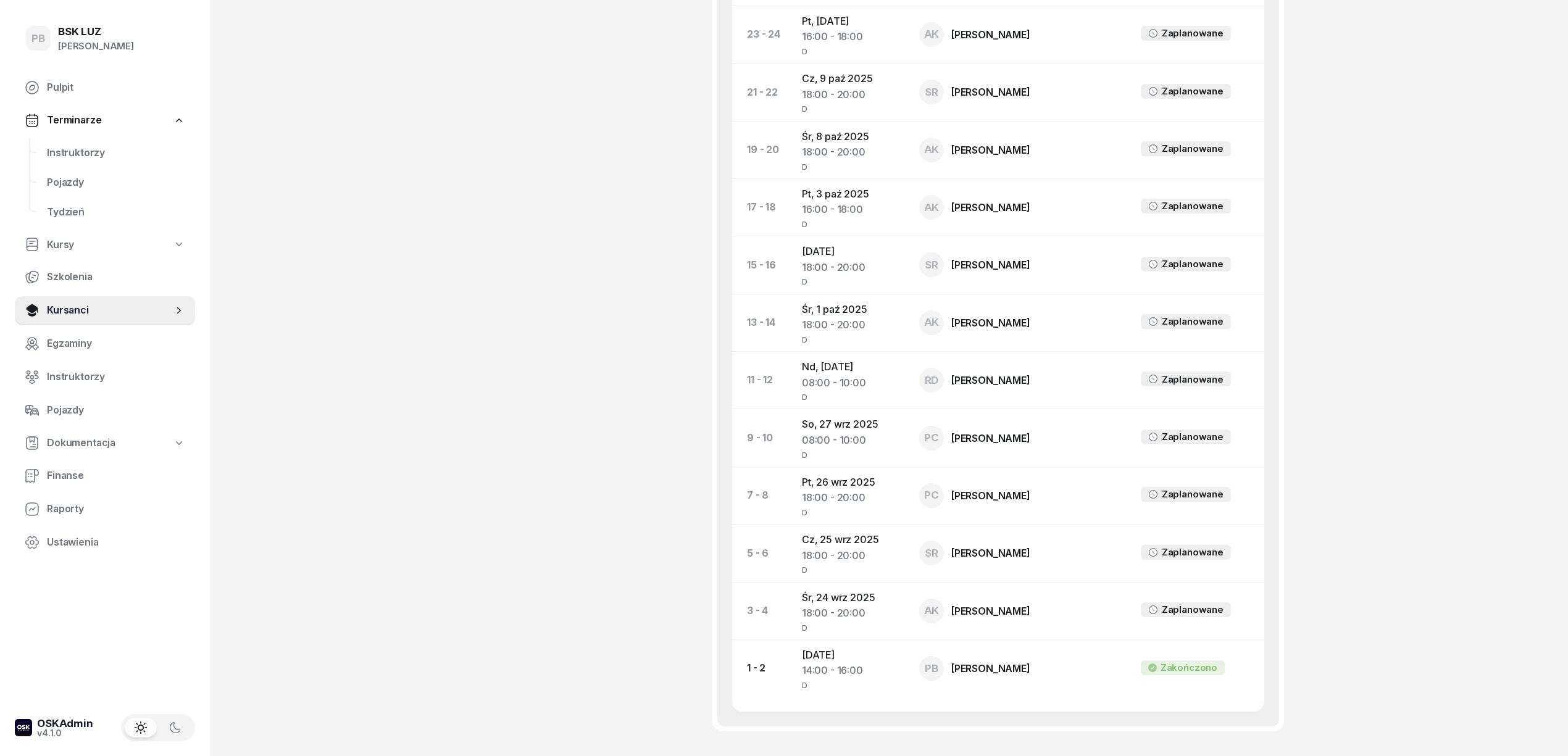
scroll to position [1151, 0]
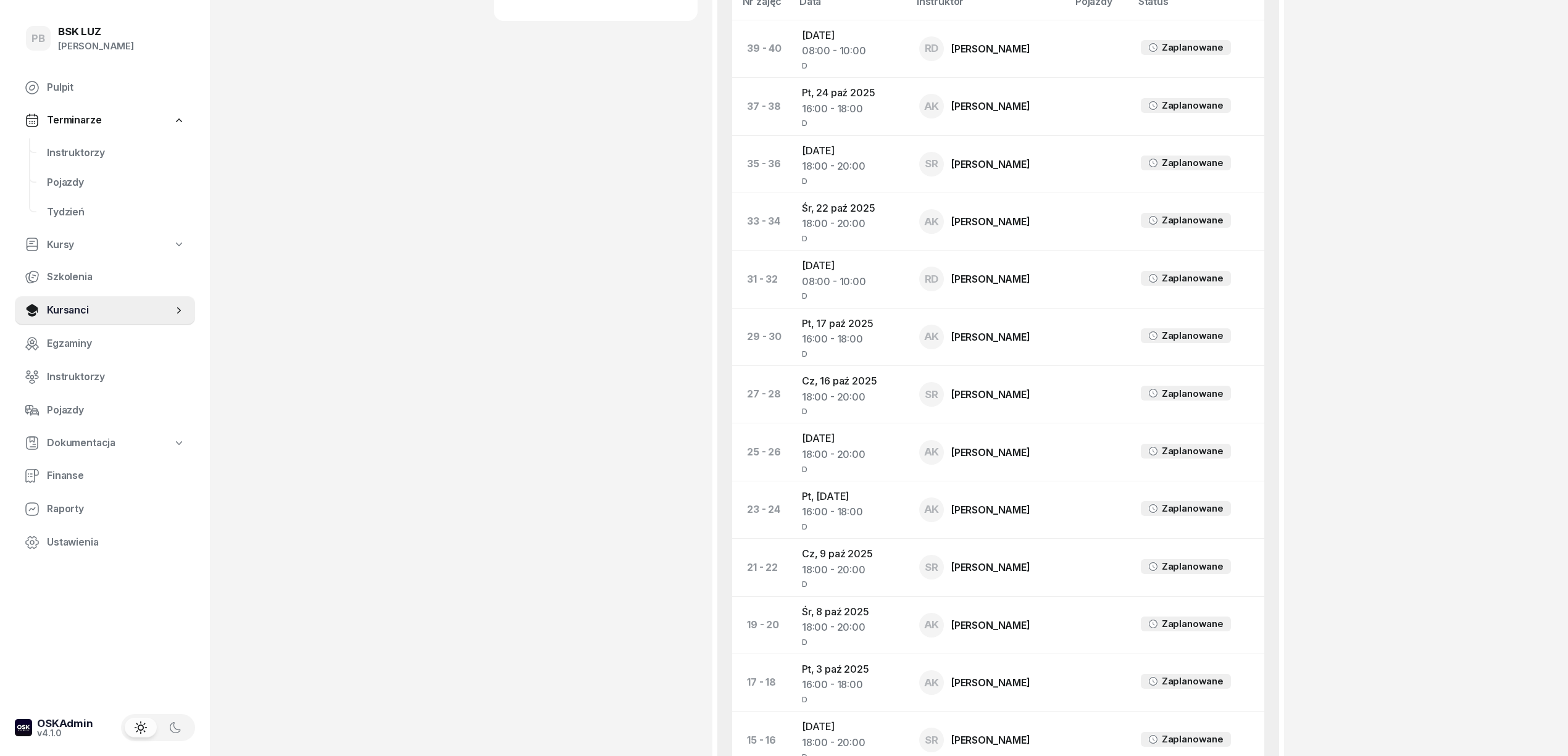
scroll to position [821, 0]
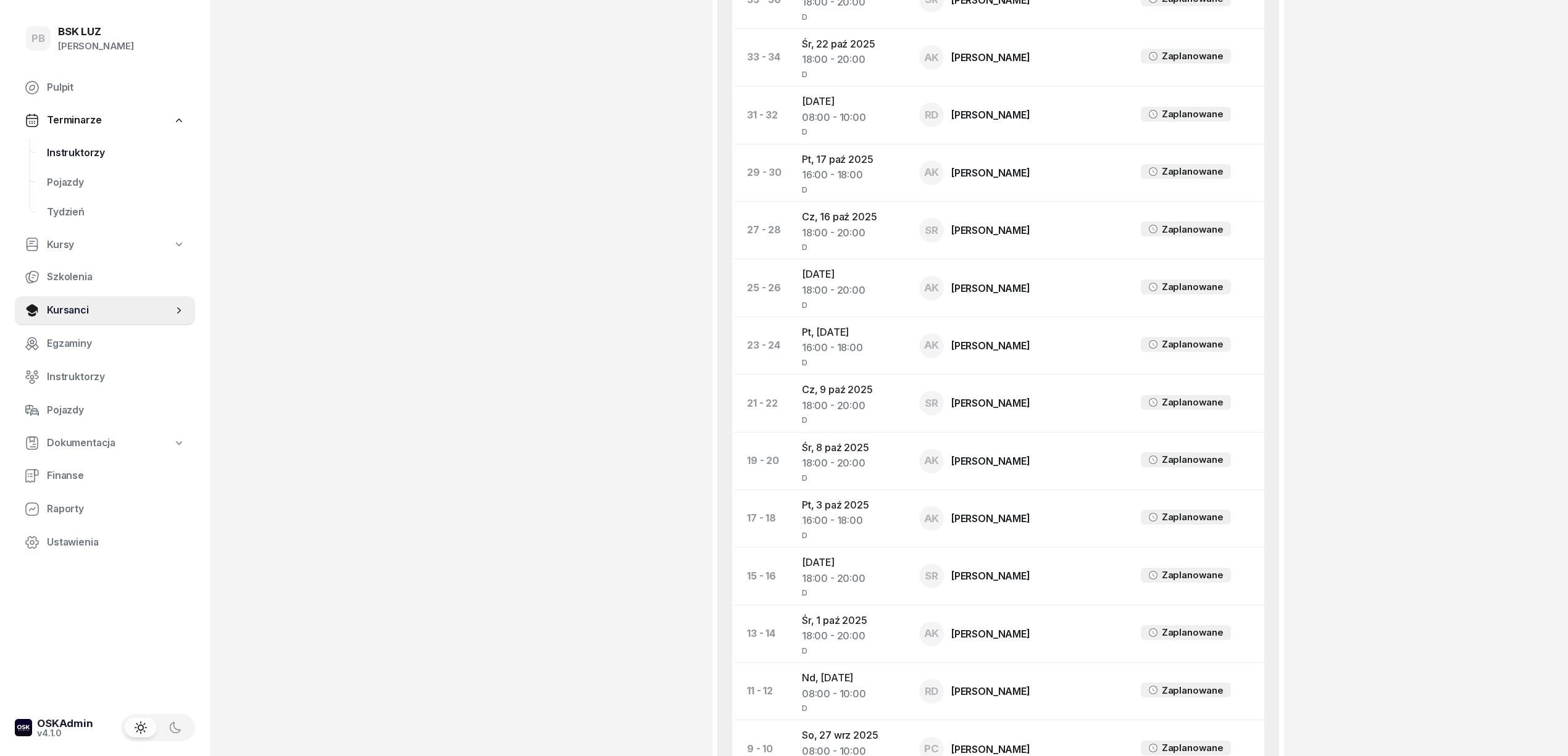
click at [67, 156] on span "Instruktorzy" at bounding box center [115, 152] width 138 height 16
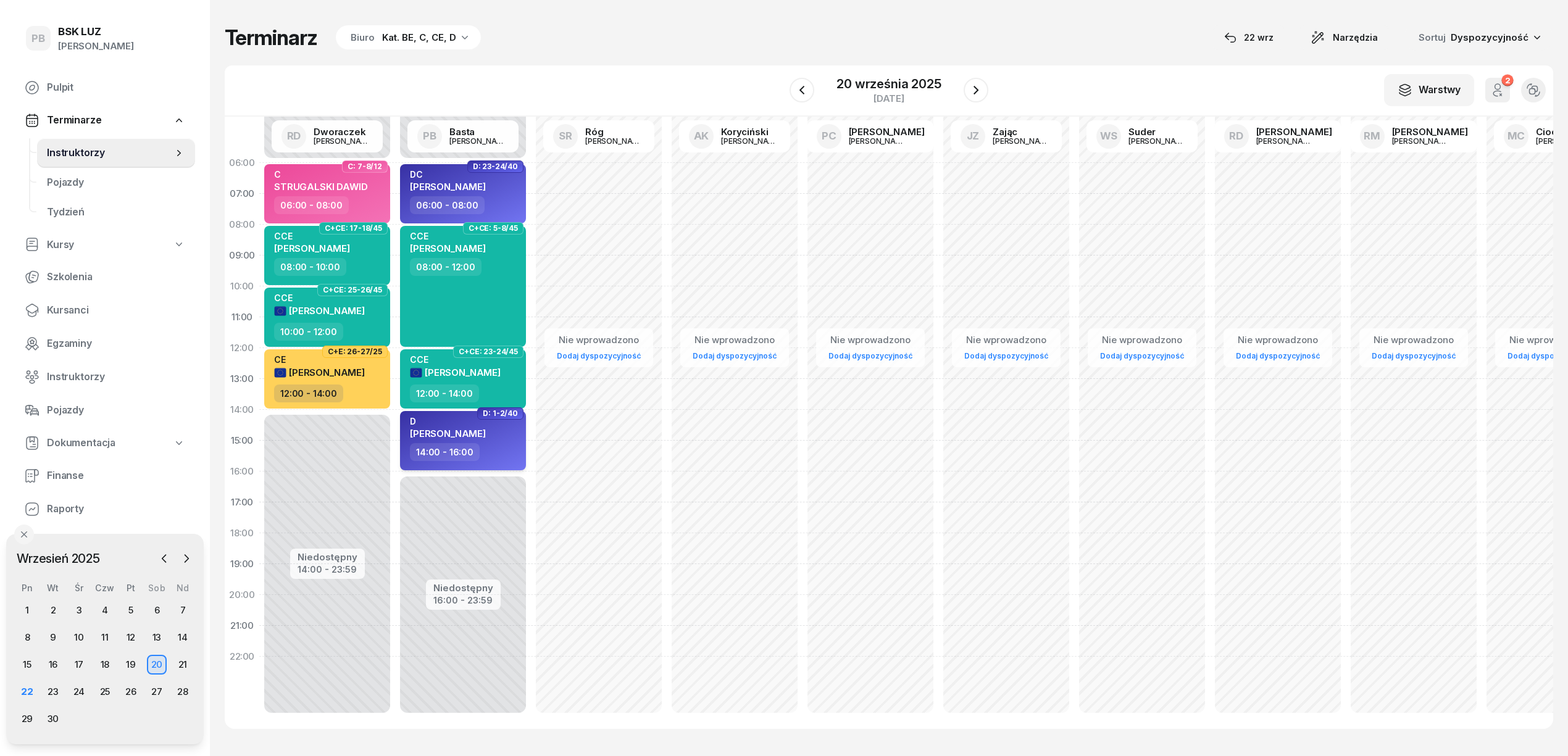
click at [486, 435] on span "[PERSON_NAME]" at bounding box center [448, 433] width 76 height 12
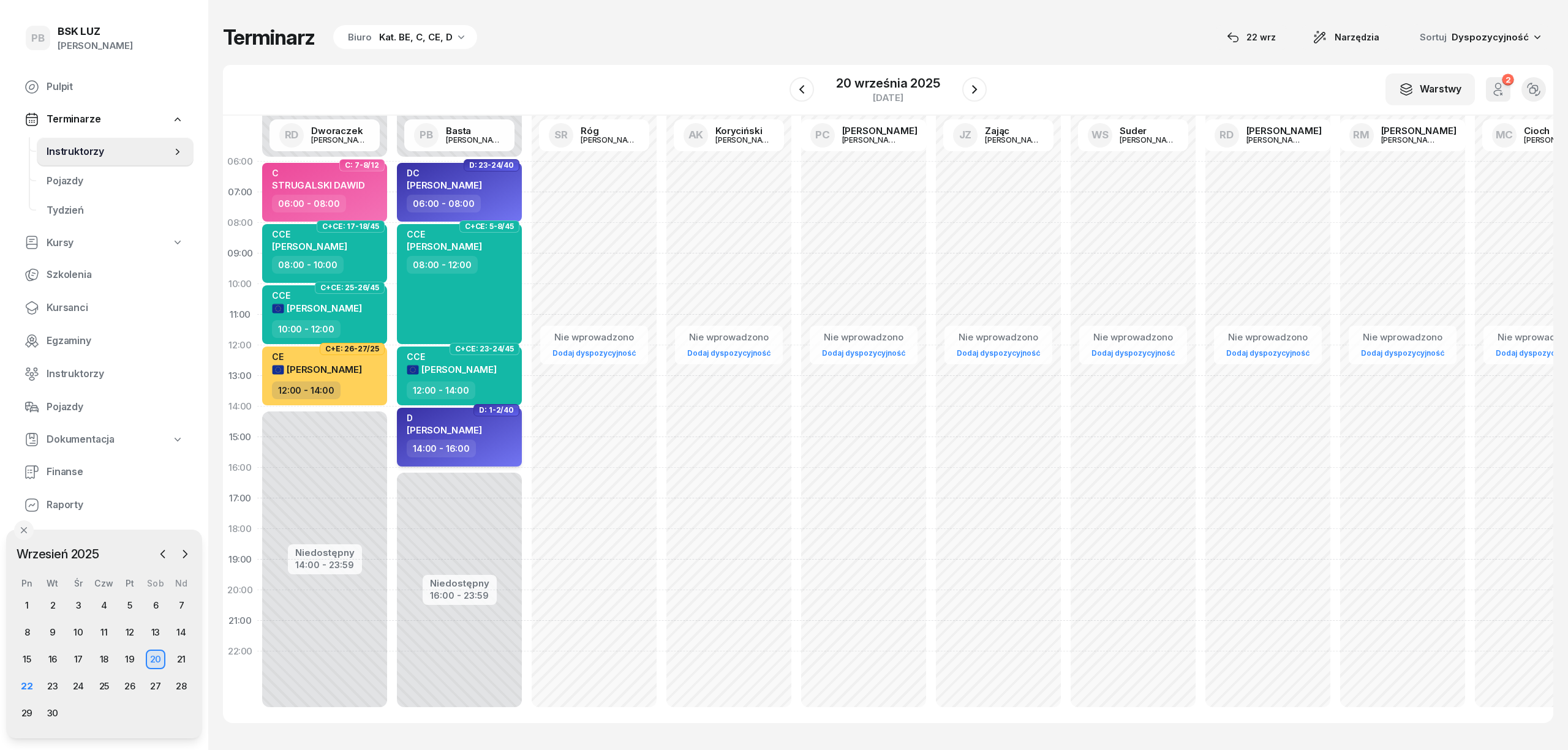
select select "14"
select select "16"
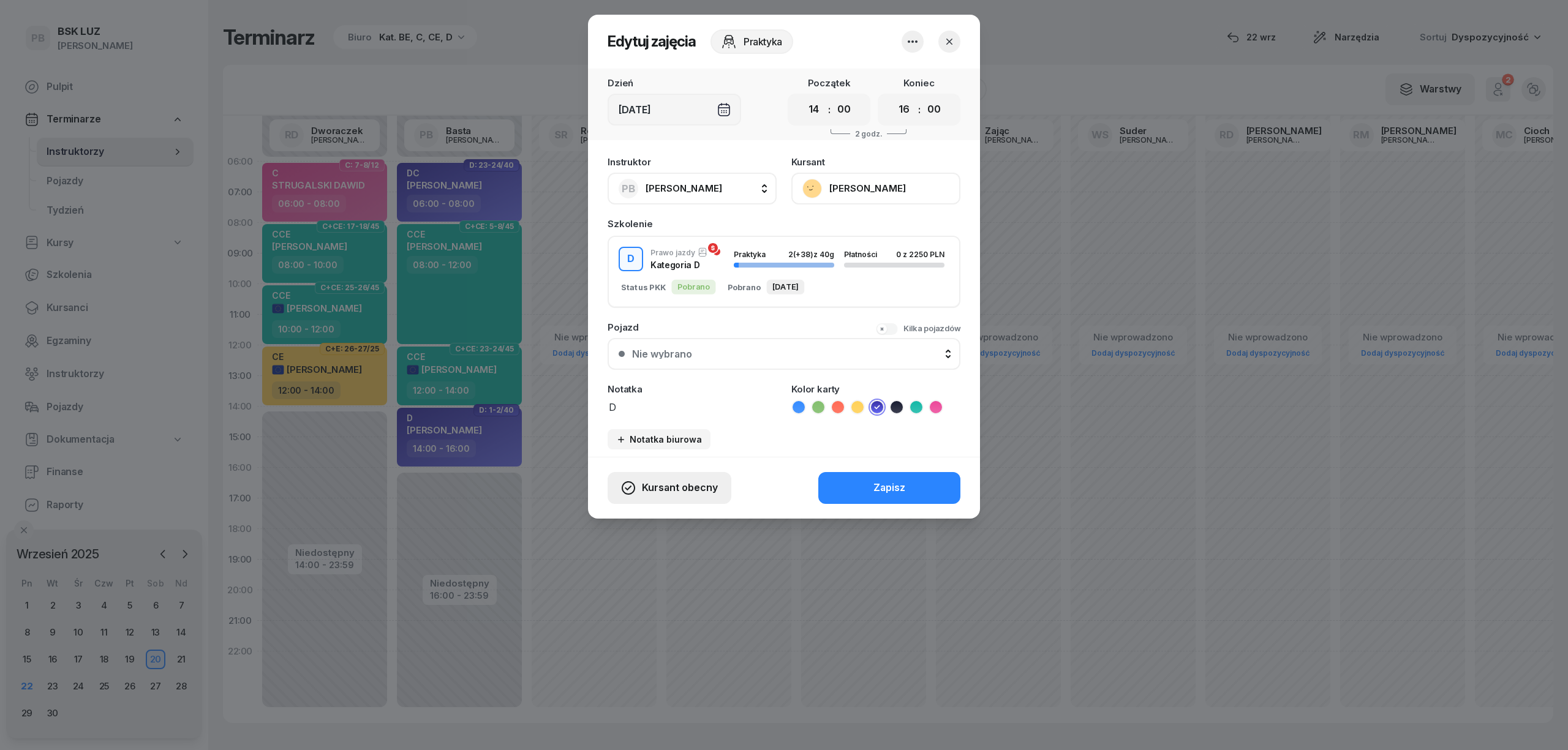
click at [692, 488] on span "Kursant obecny" at bounding box center [679, 488] width 76 height 16
click at [671, 437] on div "Kursant nie przyszedł" at bounding box center [660, 443] width 98 height 16
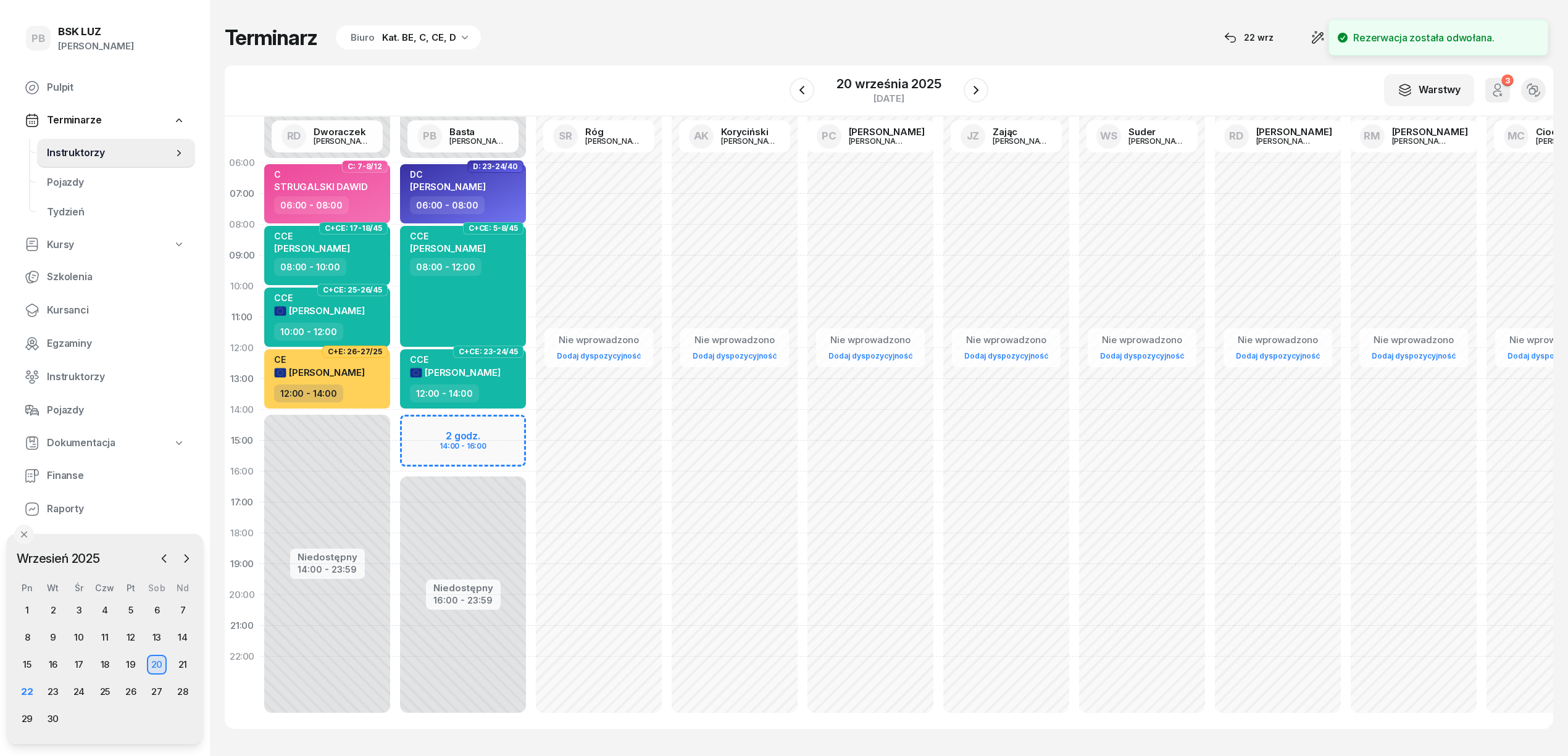
click at [644, 76] on div "W Wybierz AK [PERSON_NAME] BP [PERSON_NAME] DP [PERSON_NAME] GS [PERSON_NAME] I…" at bounding box center [889, 91] width 1329 height 51
click at [79, 314] on span "Kursanci" at bounding box center [115, 310] width 138 height 16
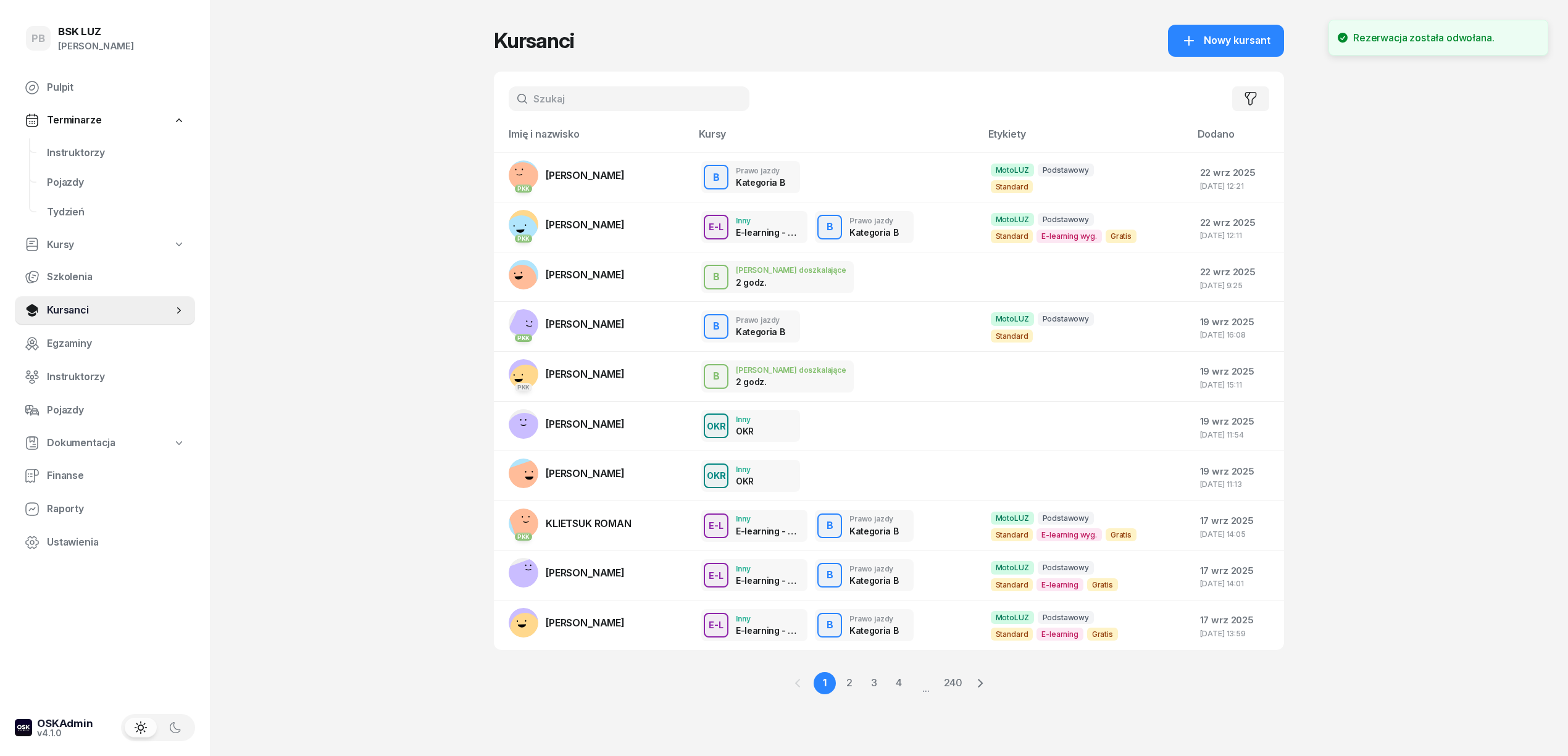
click at [266, 201] on div "PB BSK [PERSON_NAME] Terminarze Instruktorzy Pojazdy Tydzień Kursy Szkolenia Ku…" at bounding box center [784, 378] width 1568 height 756
click at [43, 149] on link "Instruktorzy" at bounding box center [116, 152] width 158 height 30
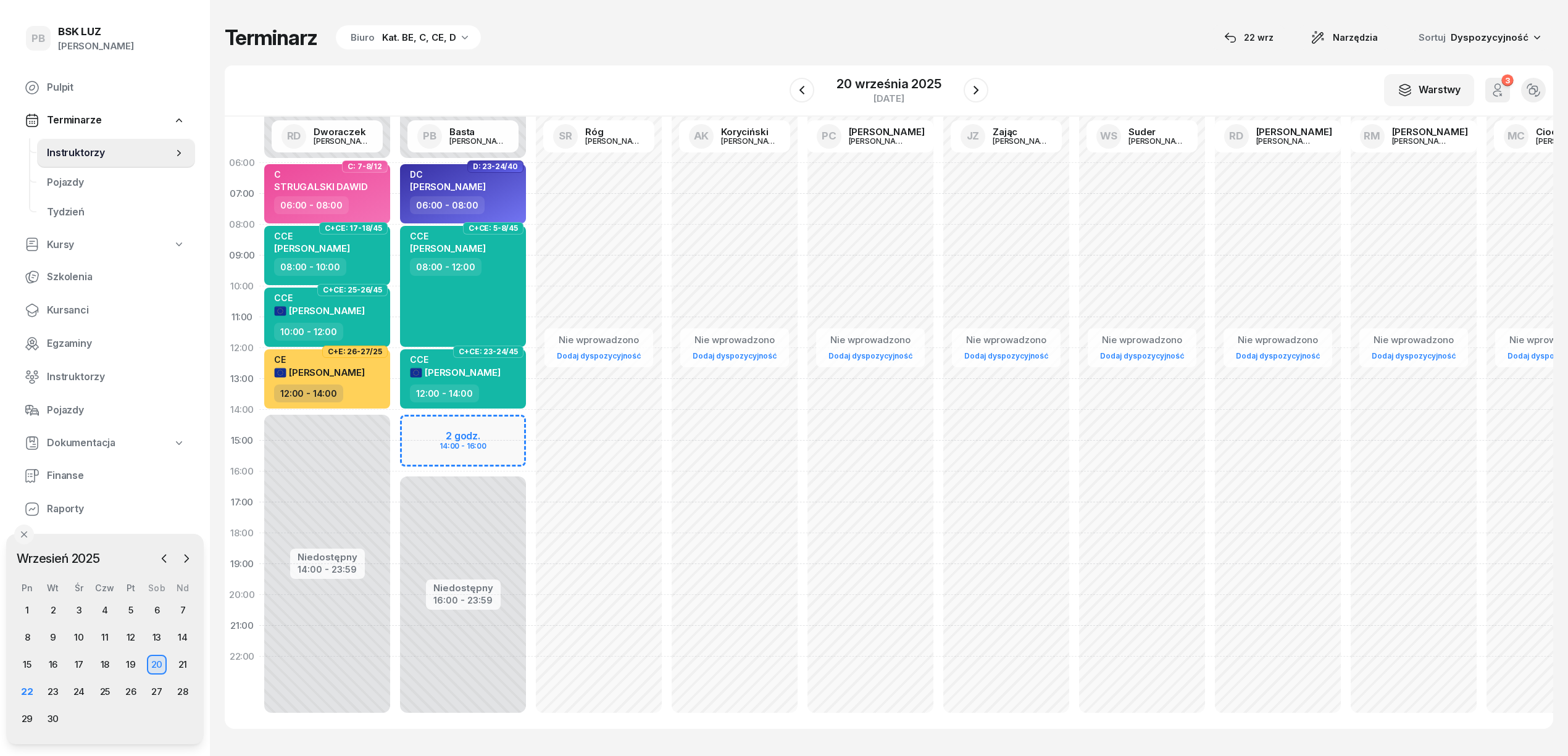
click at [637, 62] on div "Terminarz Biuro Kat. BE, C, CE, D [DATE] Narzędzia Sortuj Dyspozycyjność W Wybi…" at bounding box center [889, 377] width 1329 height 754
click at [679, 52] on div "Terminarz Biuro Kat. BE, C, CE, D [DATE] Narzędzia Sortuj Dyspozycyjność W Wybi…" at bounding box center [889, 377] width 1329 height 754
click at [969, 91] on icon "button" at bounding box center [976, 90] width 15 height 15
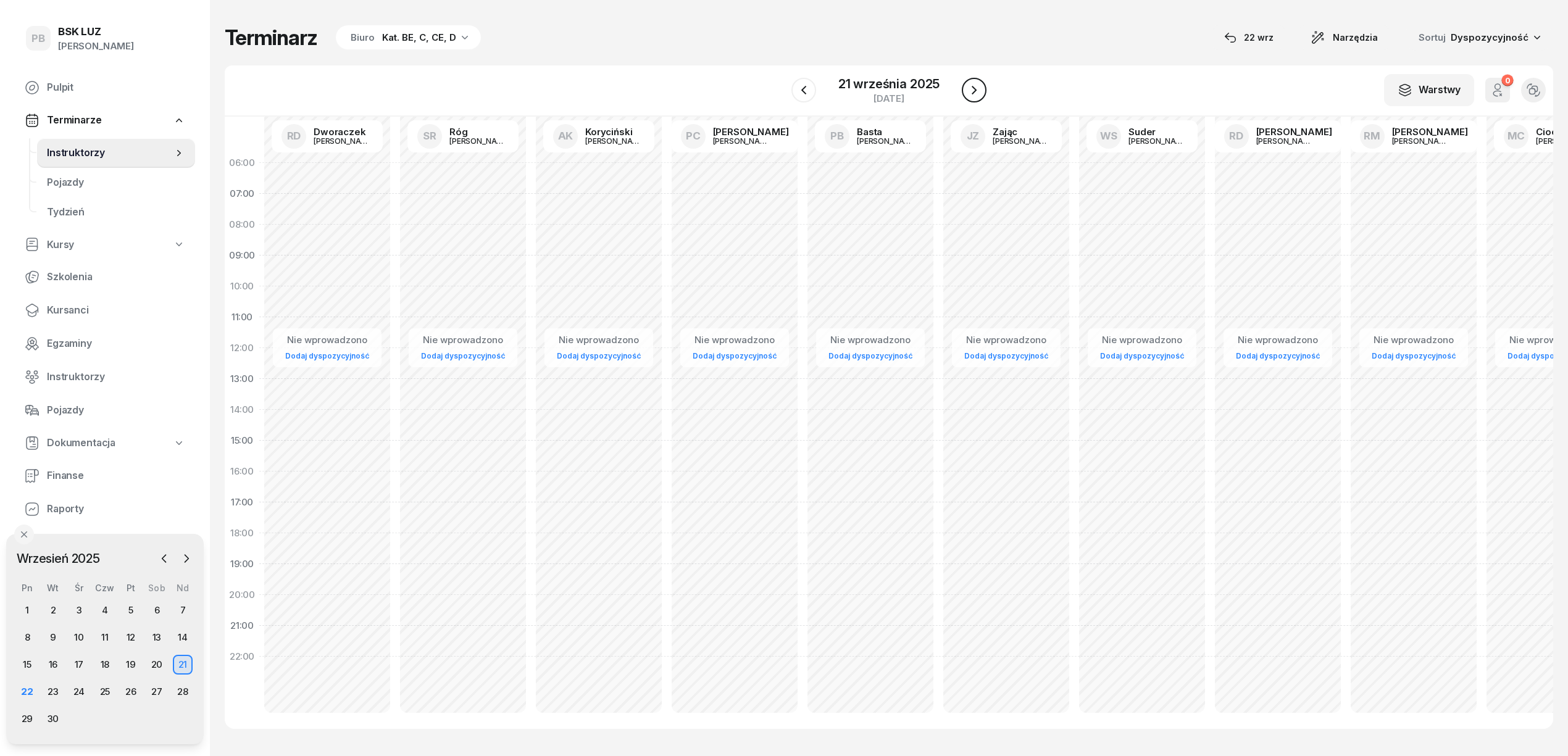
click at [969, 91] on icon "button" at bounding box center [975, 90] width 15 height 15
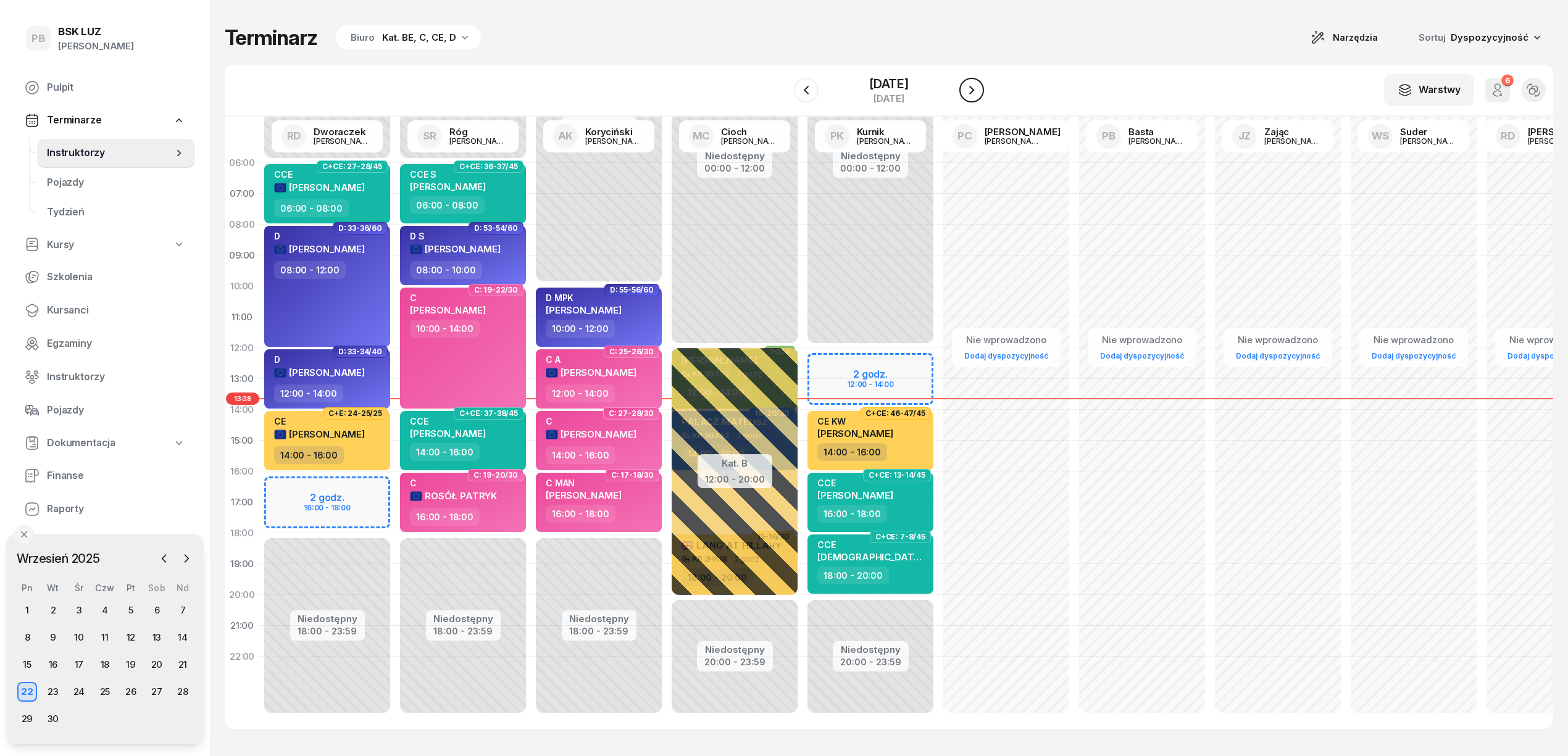
click at [975, 89] on icon "button" at bounding box center [971, 90] width 5 height 9
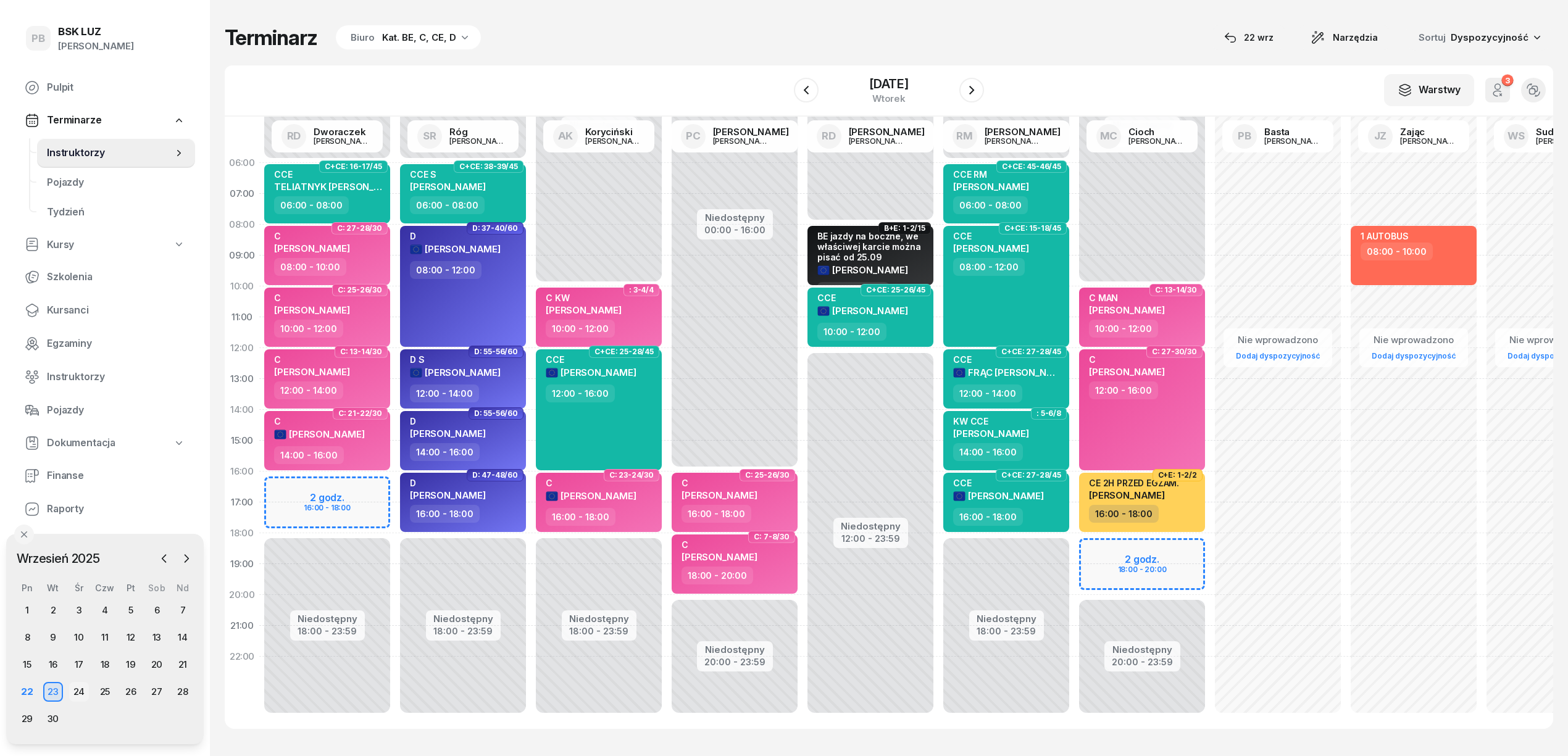
click at [80, 687] on div "24" at bounding box center [79, 691] width 20 height 20
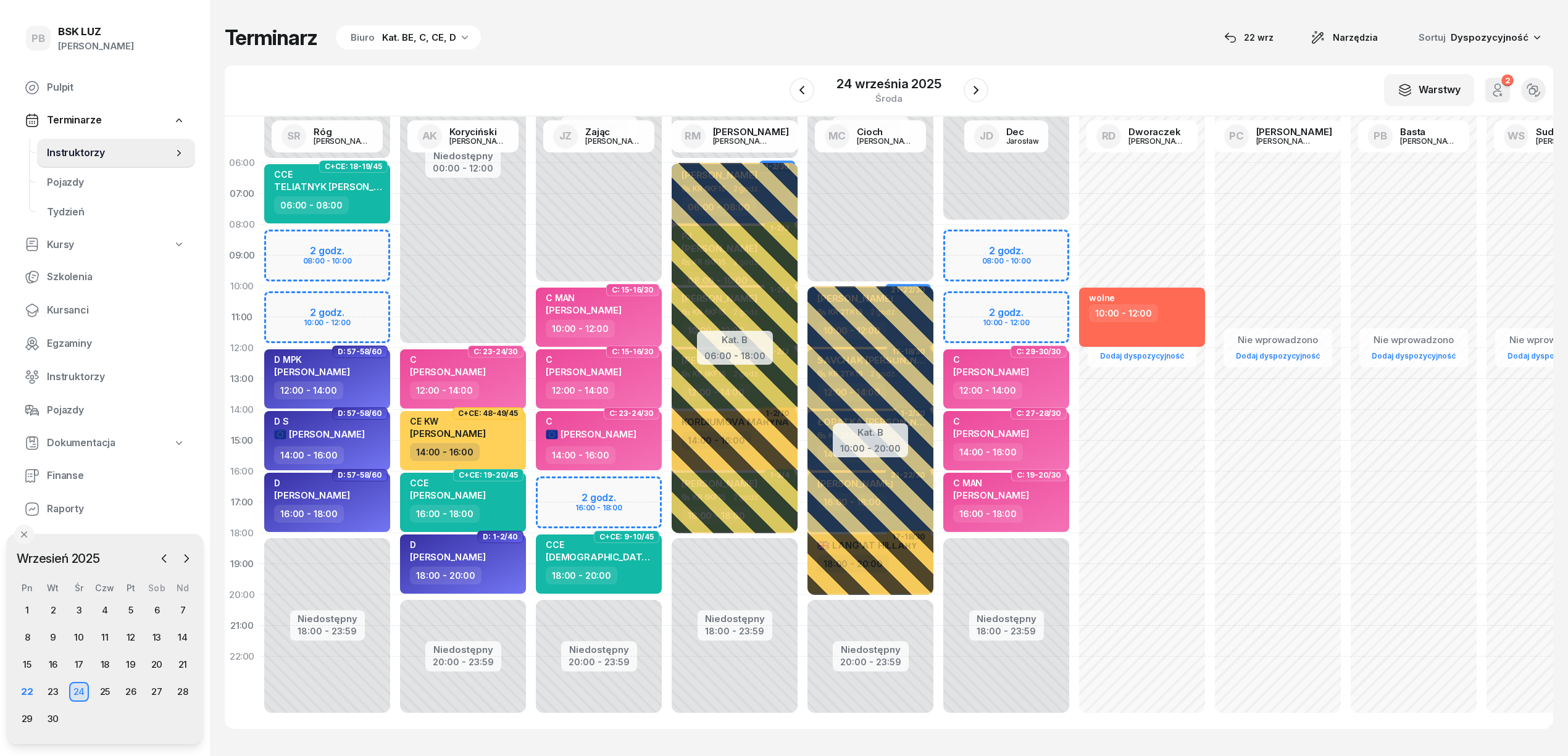
click at [543, 67] on div "W Wybierz AK [PERSON_NAME] BP [PERSON_NAME] DP [PERSON_NAME] GS [PERSON_NAME] I…" at bounding box center [889, 91] width 1329 height 51
click at [30, 690] on div "22" at bounding box center [27, 691] width 20 height 20
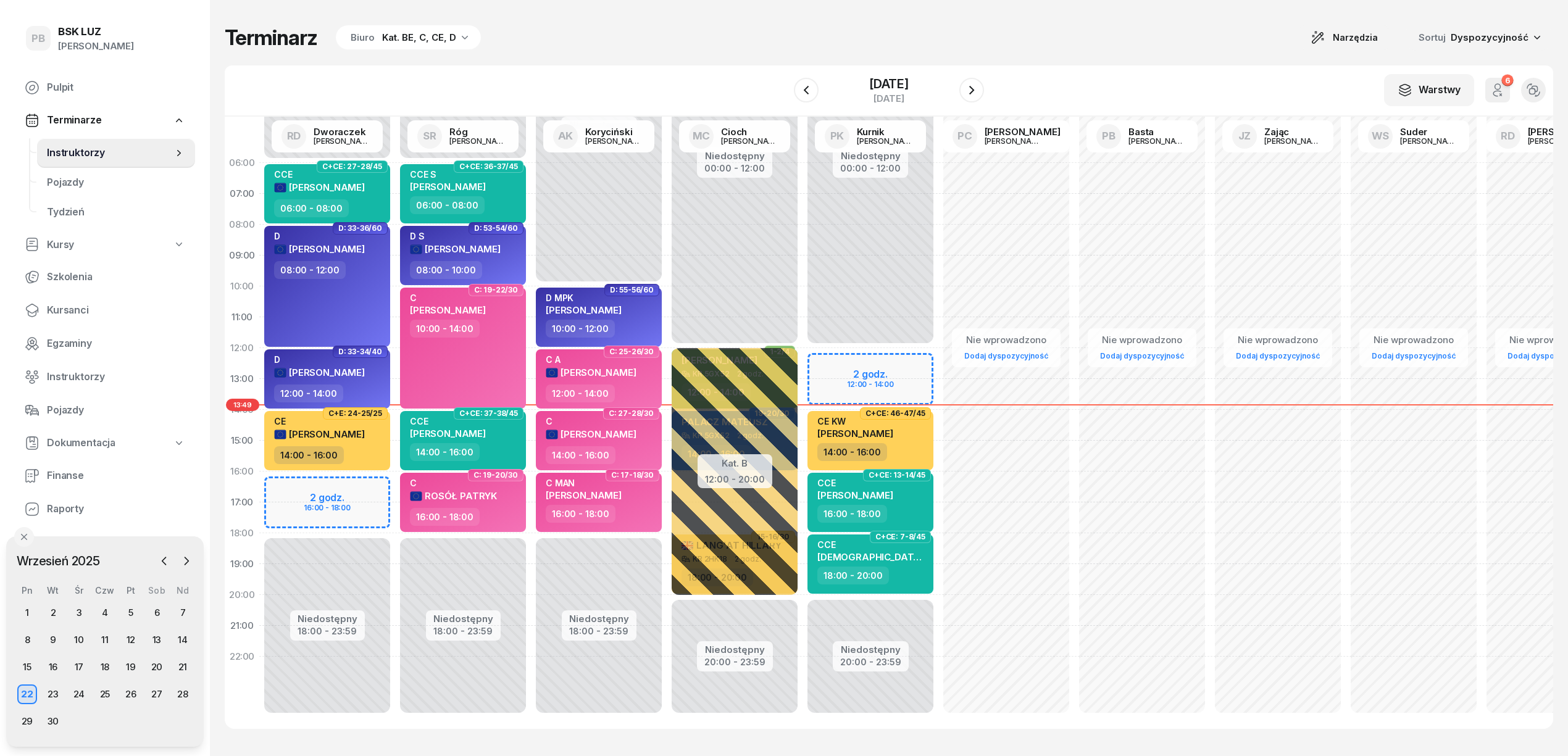
click at [608, 40] on div "Terminarz Biuro Kat. BE, C, CE, D Narzędzia Sortuj Dyspozycyjność" at bounding box center [889, 38] width 1329 height 26
click at [1208, 12] on div "Terminarz Biuro Kat. BE, C, CE, D Narzędzia Sortuj Dyspozycyjność W Wybierz AK …" at bounding box center [889, 377] width 1329 height 754
click at [969, 87] on icon "button" at bounding box center [972, 90] width 15 height 15
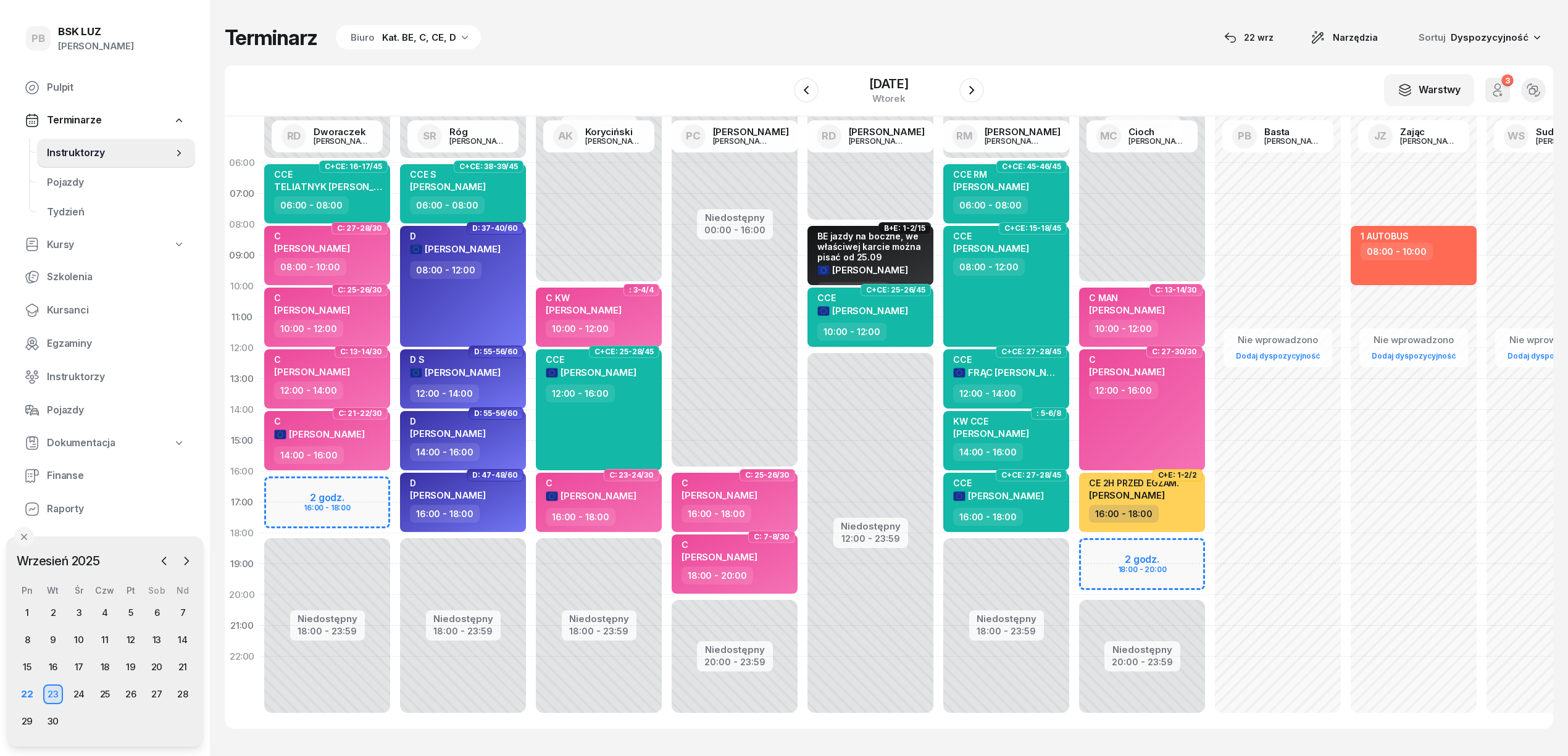
click at [804, 38] on div "Terminarz Biuro Kat. BE, C, CE, D [DATE] Narzędzia Sortuj Dyspozycyjność" at bounding box center [889, 38] width 1329 height 26
click at [977, 93] on icon "button" at bounding box center [972, 90] width 15 height 15
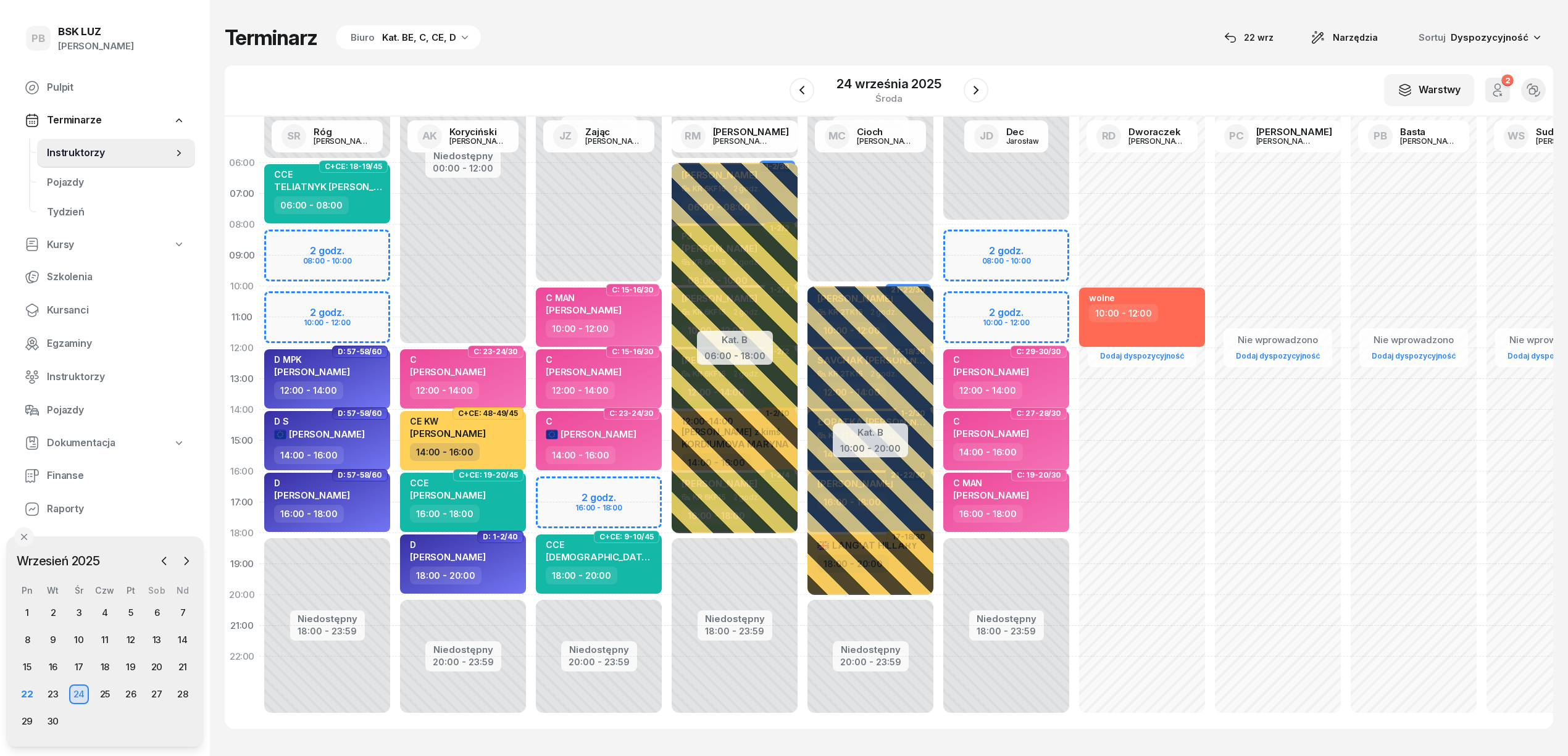
click at [1088, 201] on div "Nie wprowadzono Dodaj dyspozycyjność wolne 10:00 - 12:00" at bounding box center [1142, 441] width 136 height 586
select select "07"
select select "09"
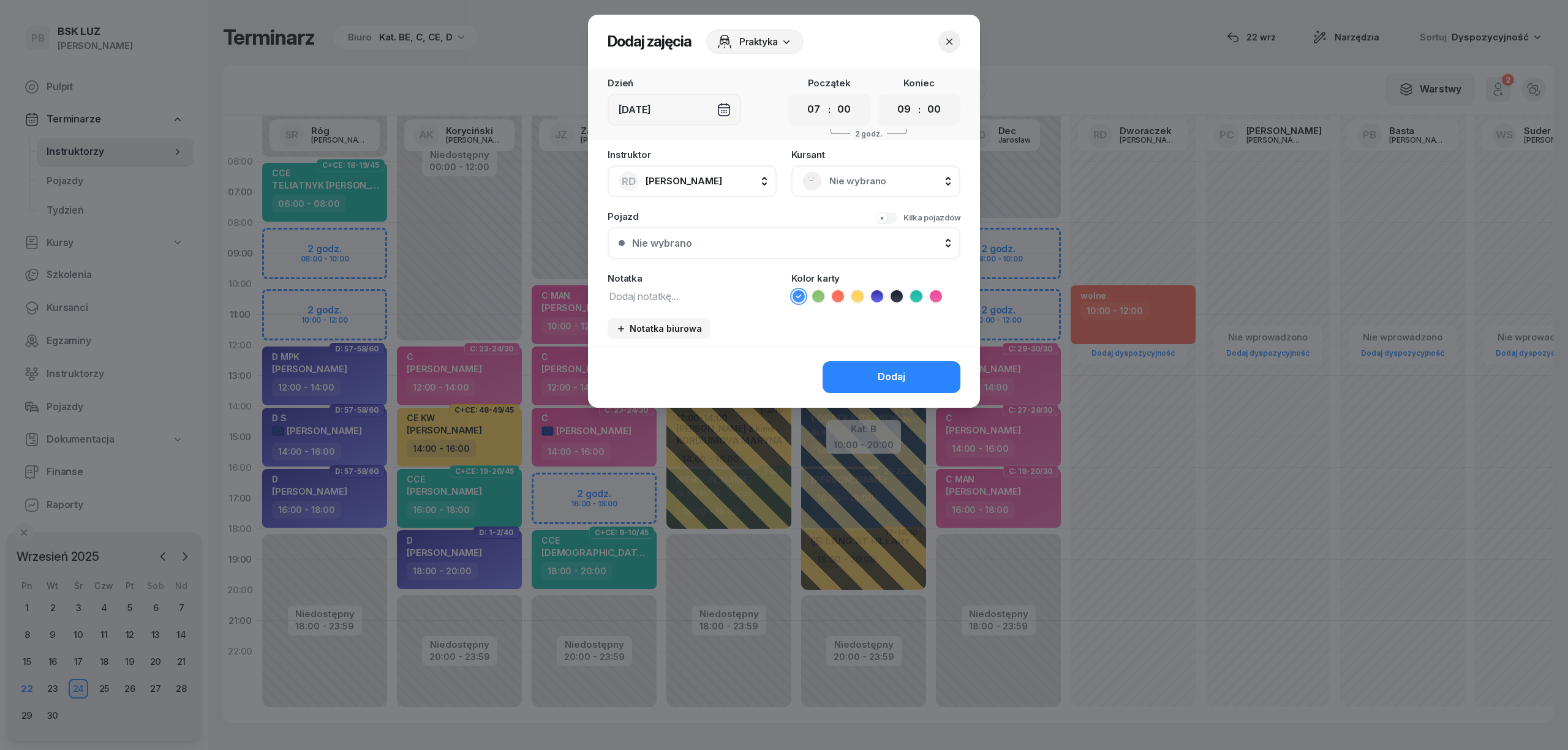
click at [618, 288] on textarea at bounding box center [692, 296] width 169 height 16
type textarea "1 AUTOBUS"
click at [844, 292] on li at bounding box center [838, 296] width 15 height 15
click at [840, 373] on button "Dodaj" at bounding box center [891, 377] width 138 height 32
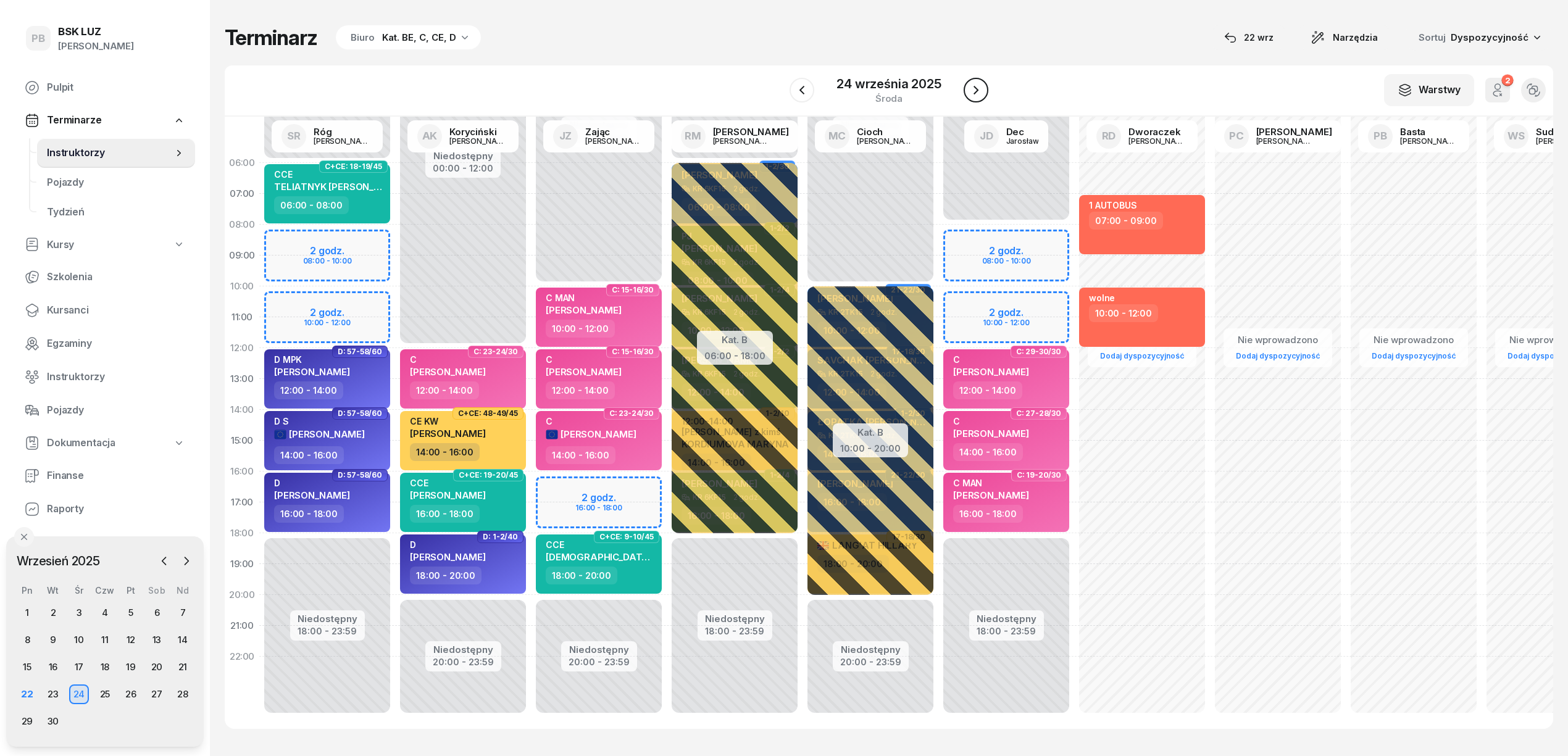
click at [972, 87] on icon "button" at bounding box center [976, 90] width 15 height 15
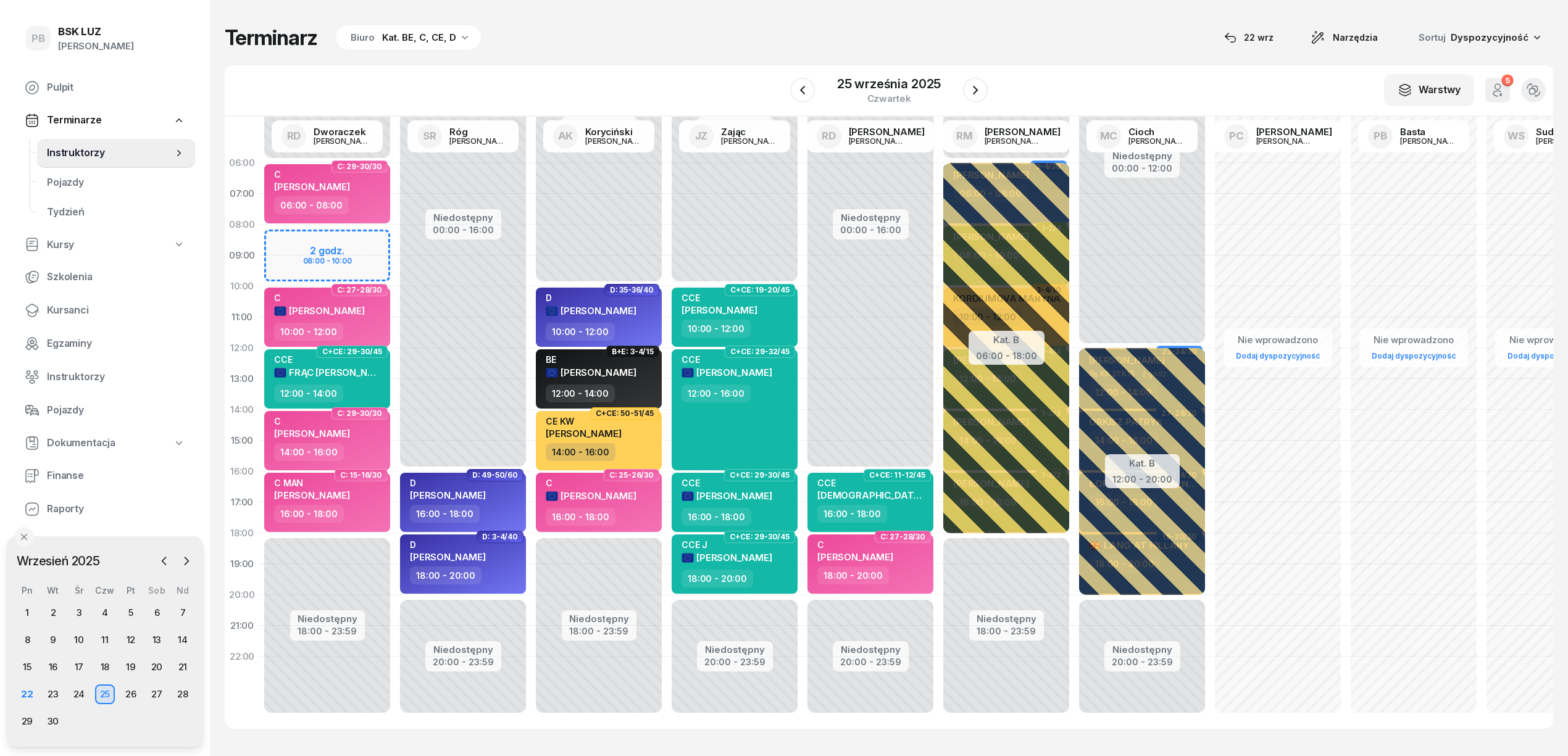
click at [1237, 233] on div "Nie wprowadzono Dodaj dyspozycyjność" at bounding box center [1278, 441] width 136 height 586
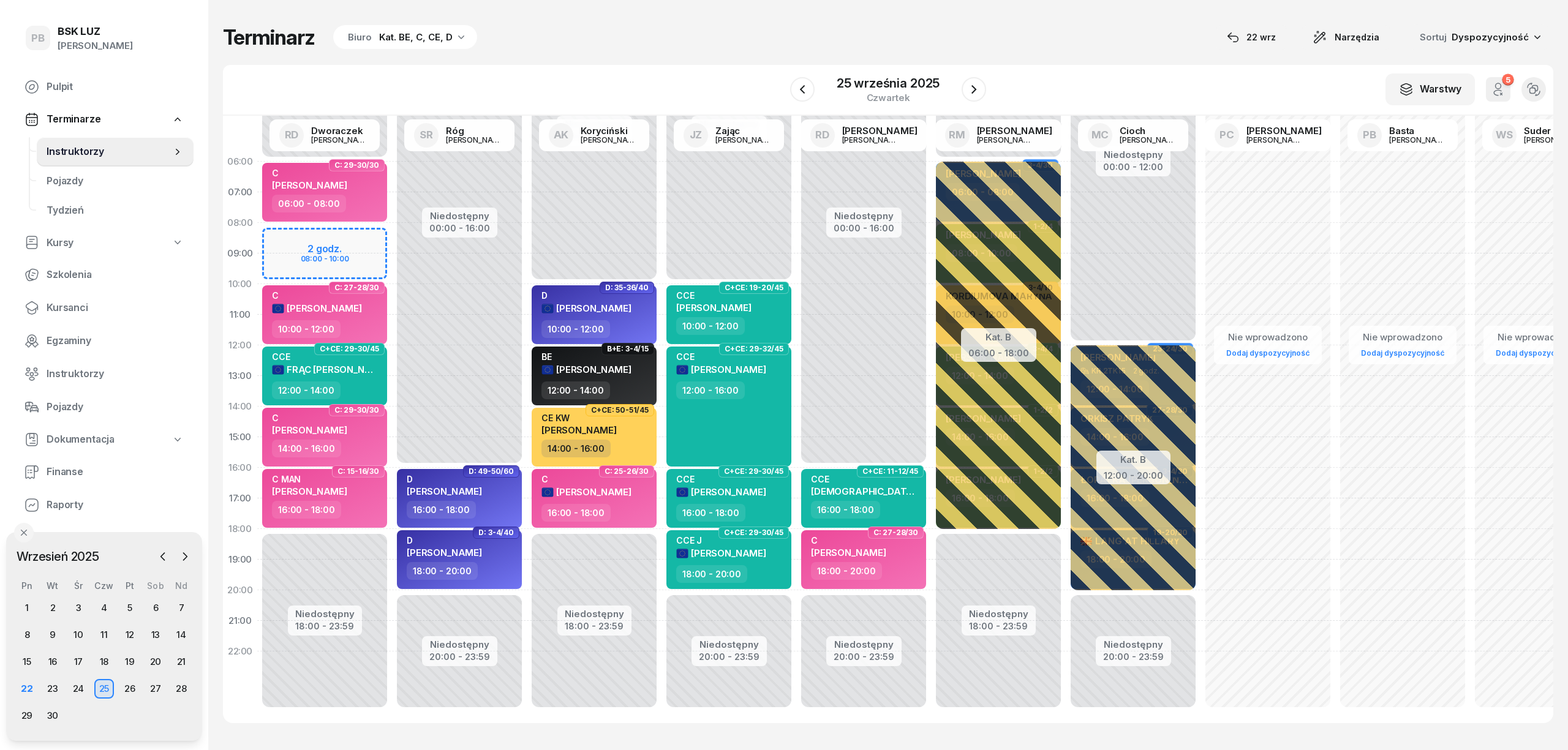
select select "08"
select select "10"
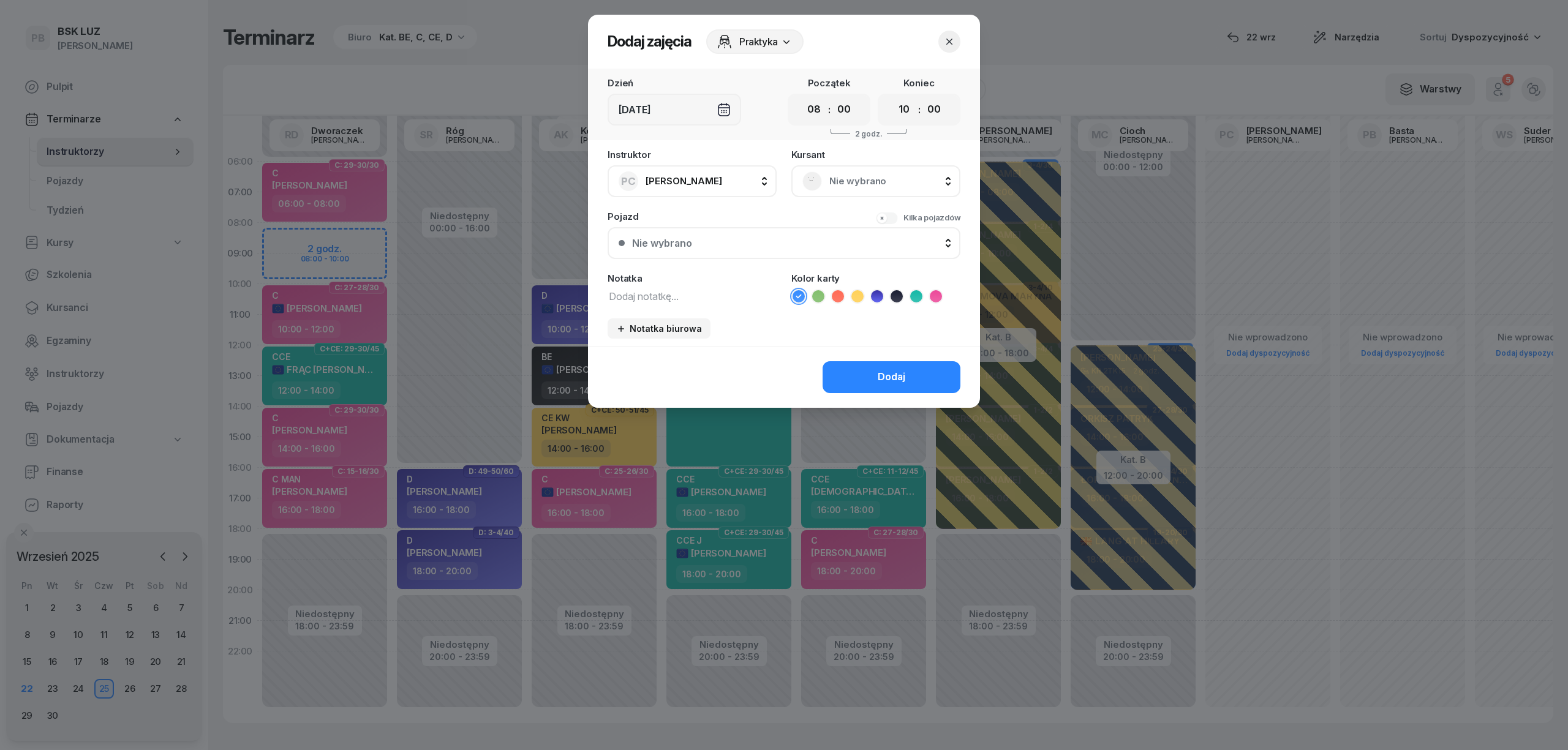
click at [628, 290] on textarea at bounding box center [692, 296] width 169 height 16
type textarea "!"
type textarea "1 AUTOBUS"
click at [841, 294] on icon at bounding box center [838, 296] width 12 height 12
click at [874, 377] on button "Dodaj" at bounding box center [891, 377] width 138 height 32
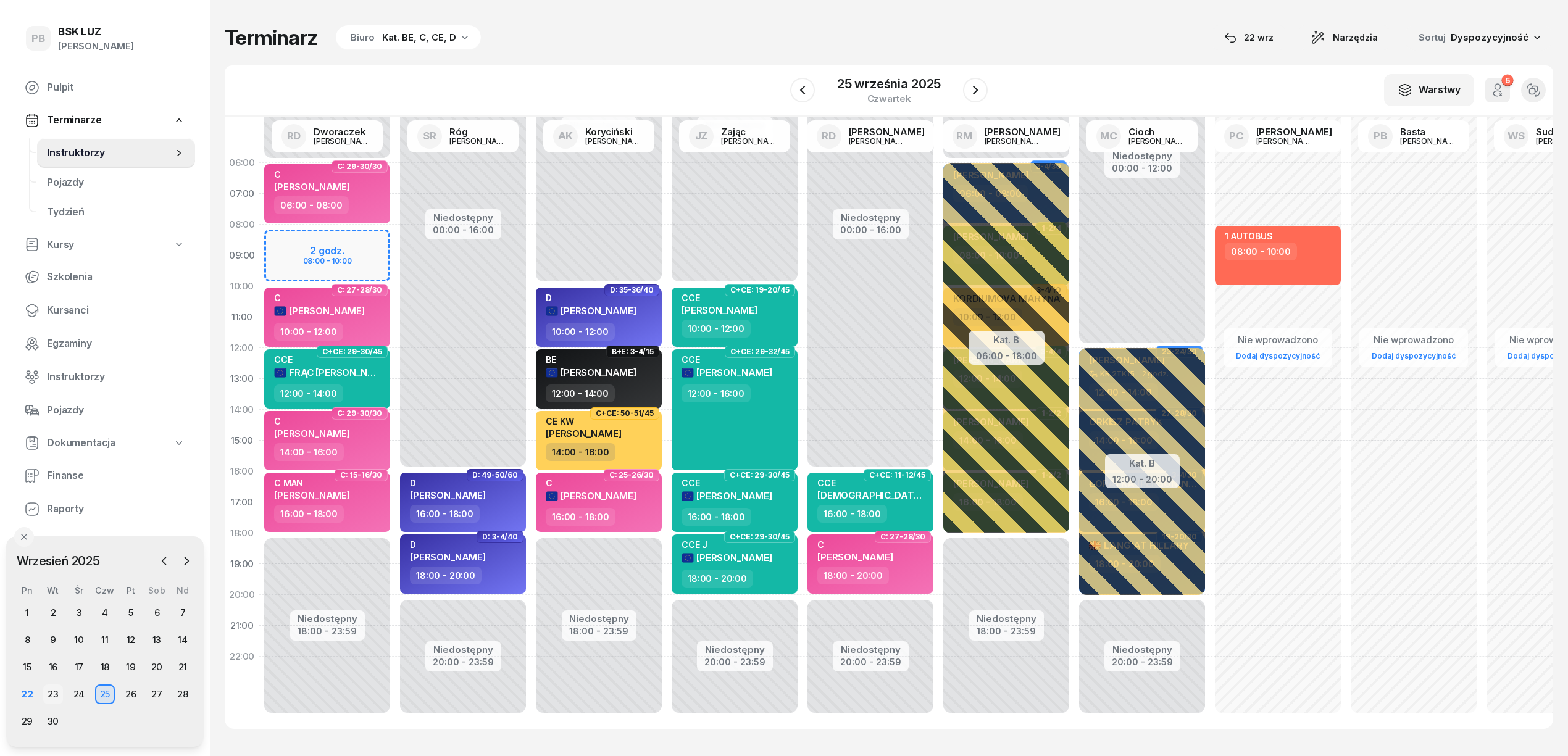
click at [52, 687] on div "23" at bounding box center [53, 694] width 20 height 20
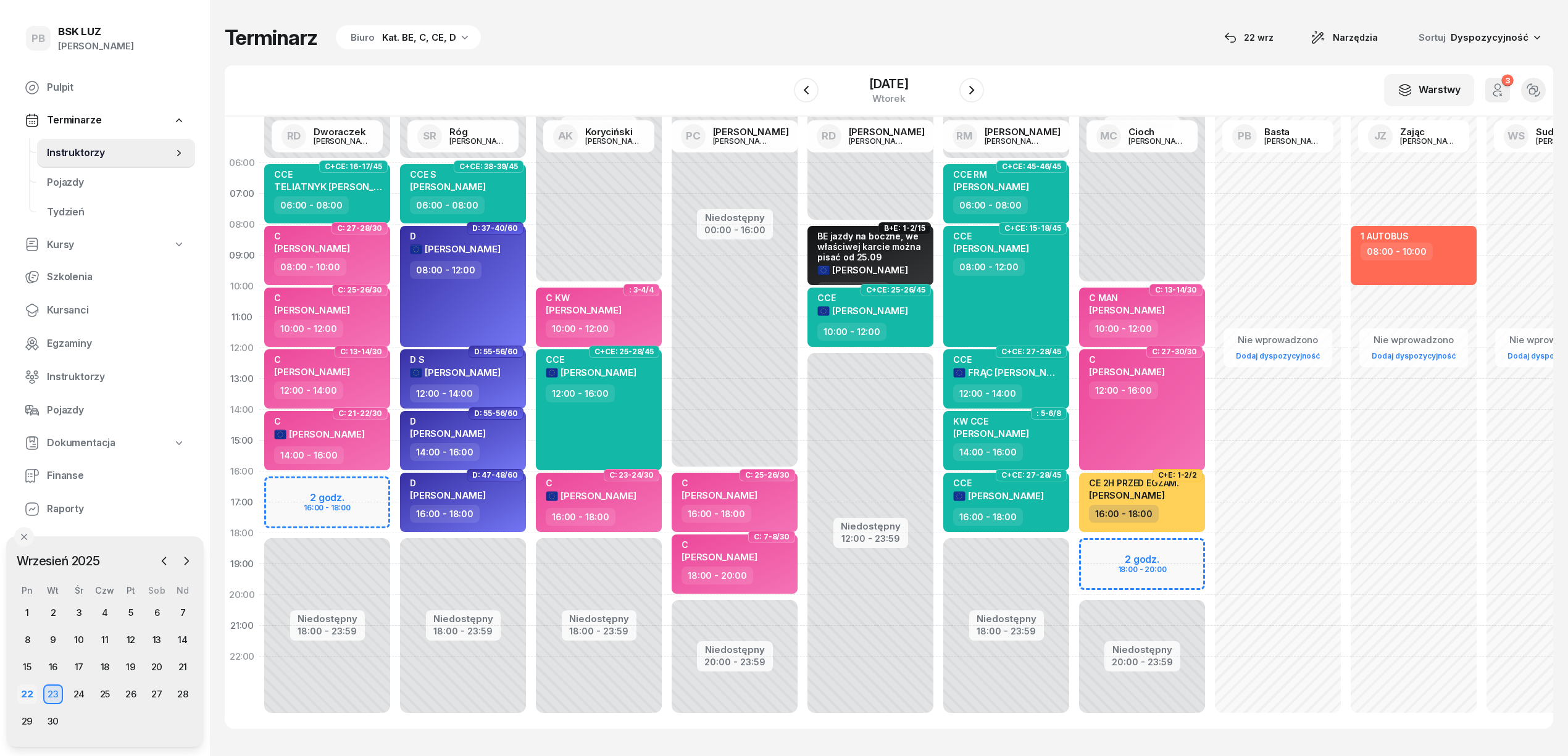
click at [30, 689] on div "22" at bounding box center [27, 694] width 20 height 20
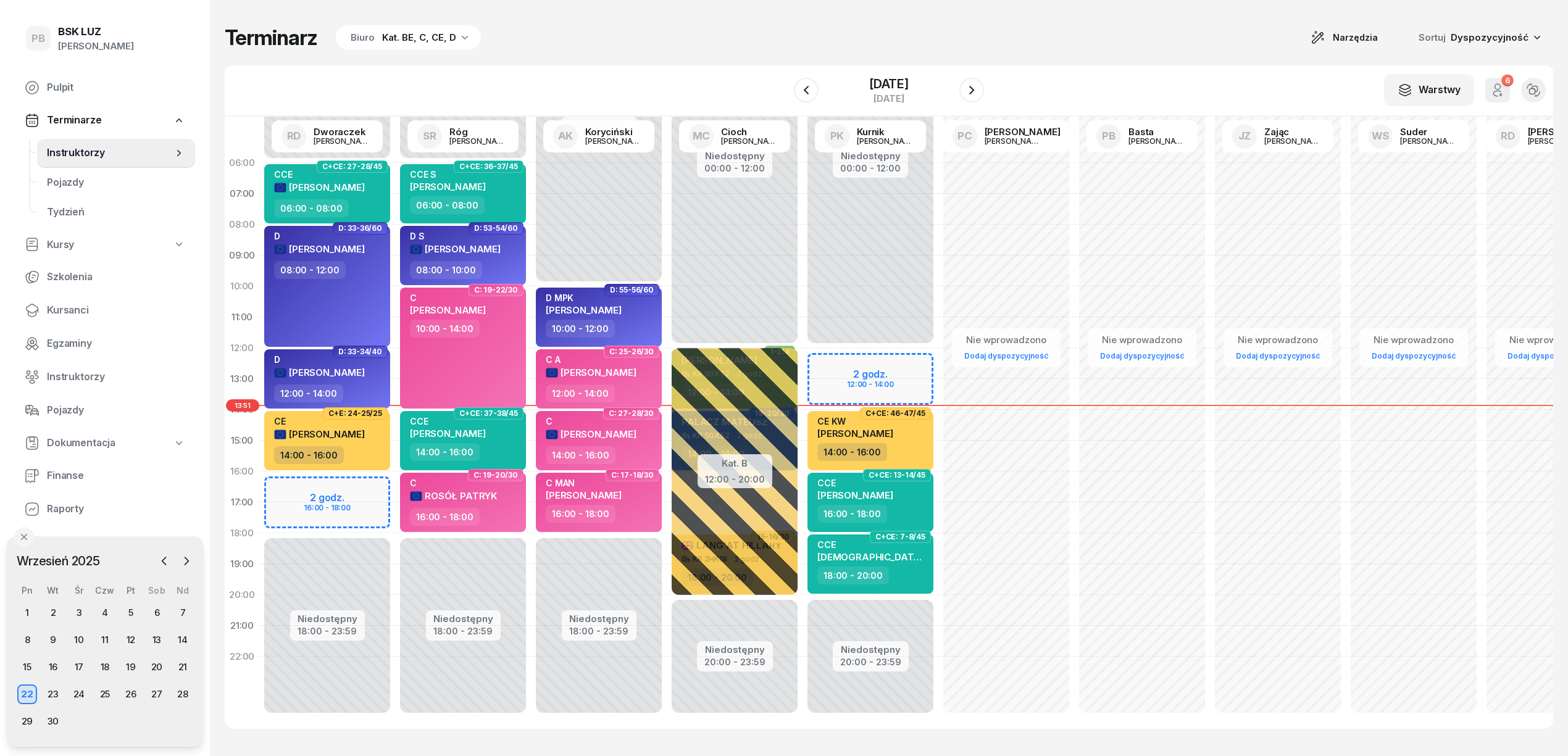
click at [714, 25] on div "Terminarz Biuro Kat. BE, C, CE, D Narzędzia Sortuj Dyspozycyjność" at bounding box center [889, 38] width 1329 height 26
click at [966, 97] on button "button" at bounding box center [972, 90] width 25 height 25
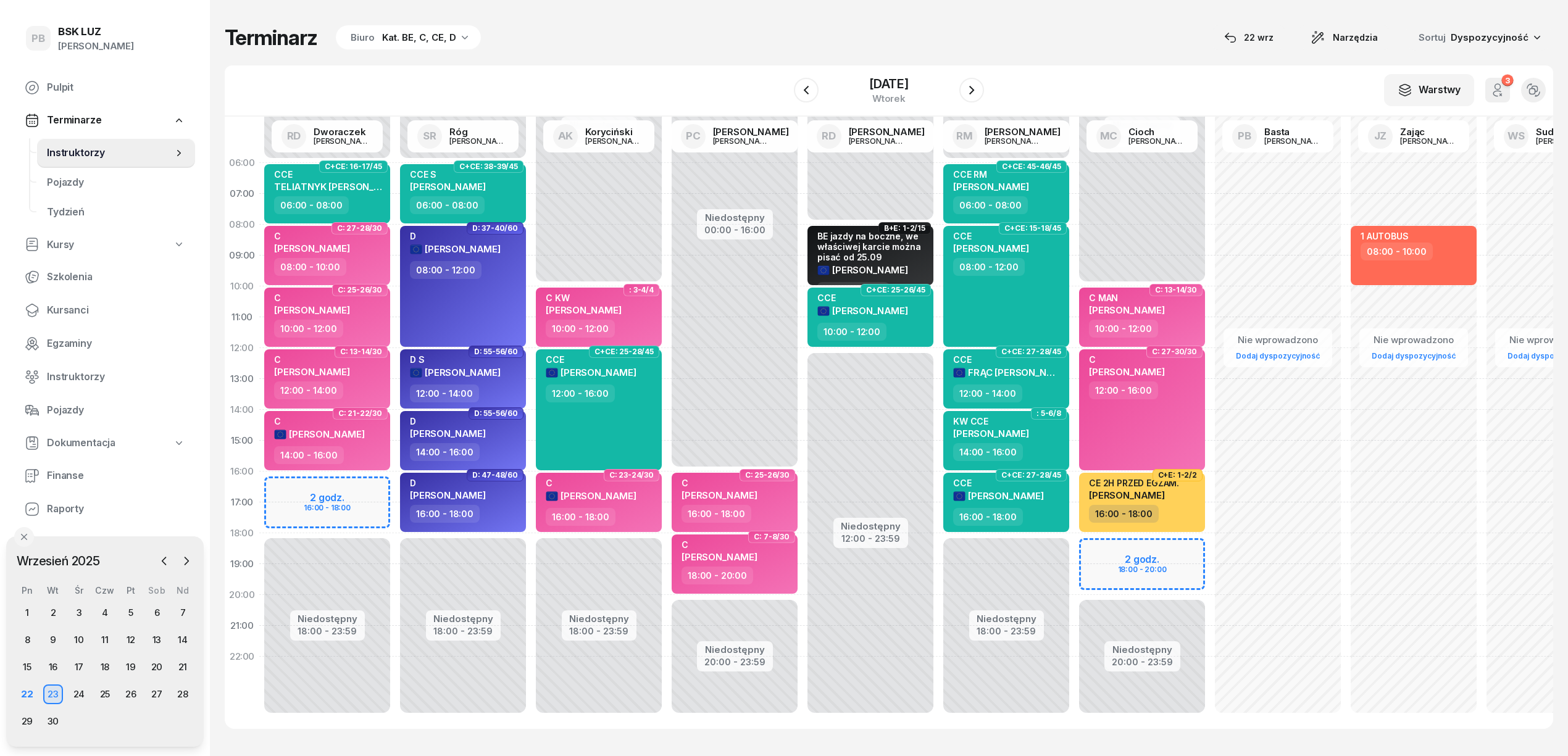
click at [528, 28] on div "Terminarz Biuro Kat. BE, C, CE, D [DATE] Narzędzia Sortuj Dyspozycyjność" at bounding box center [889, 38] width 1329 height 26
click at [620, 52] on div "Terminarz Biuro Kat. BE, C, CE, D [DATE] Narzędzia Sortuj Dyspozycyjność W Wybi…" at bounding box center [889, 377] width 1329 height 754
click at [54, 724] on div "30" at bounding box center [53, 721] width 20 height 20
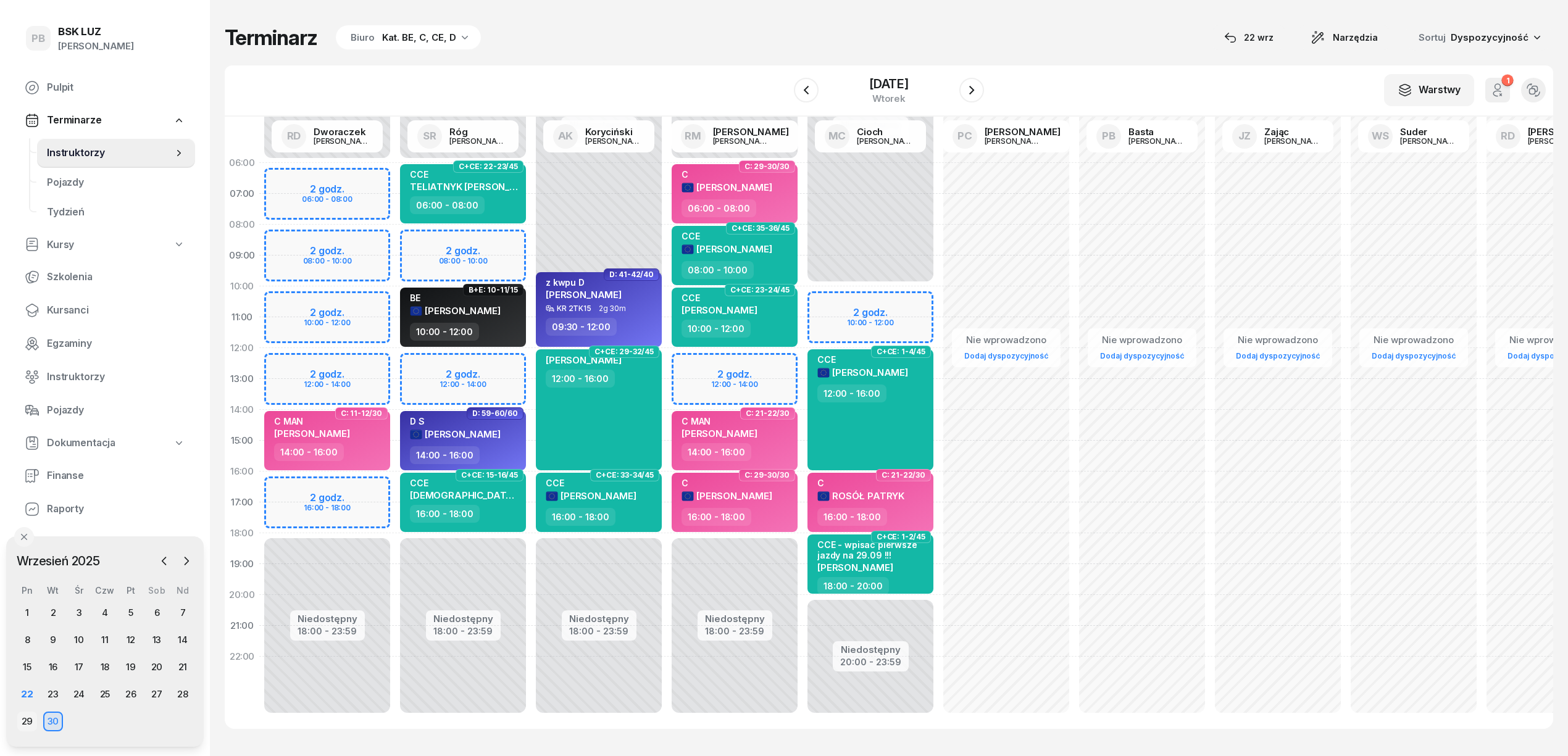
click at [20, 719] on div "29" at bounding box center [27, 721] width 20 height 20
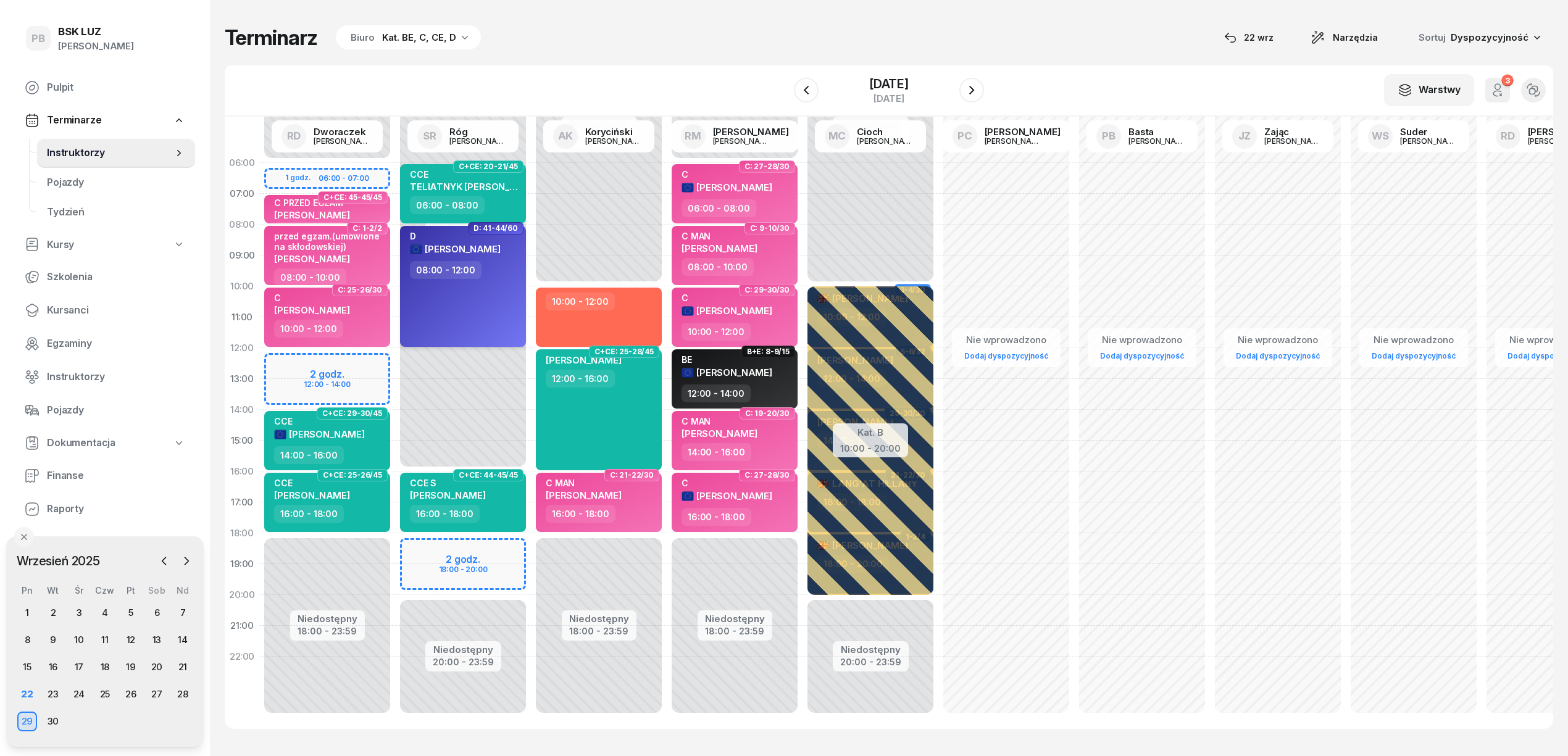
click at [479, 319] on div "[PERSON_NAME] 08:00 - 12:00" at bounding box center [463, 286] width 126 height 121
select select "08"
select select "12"
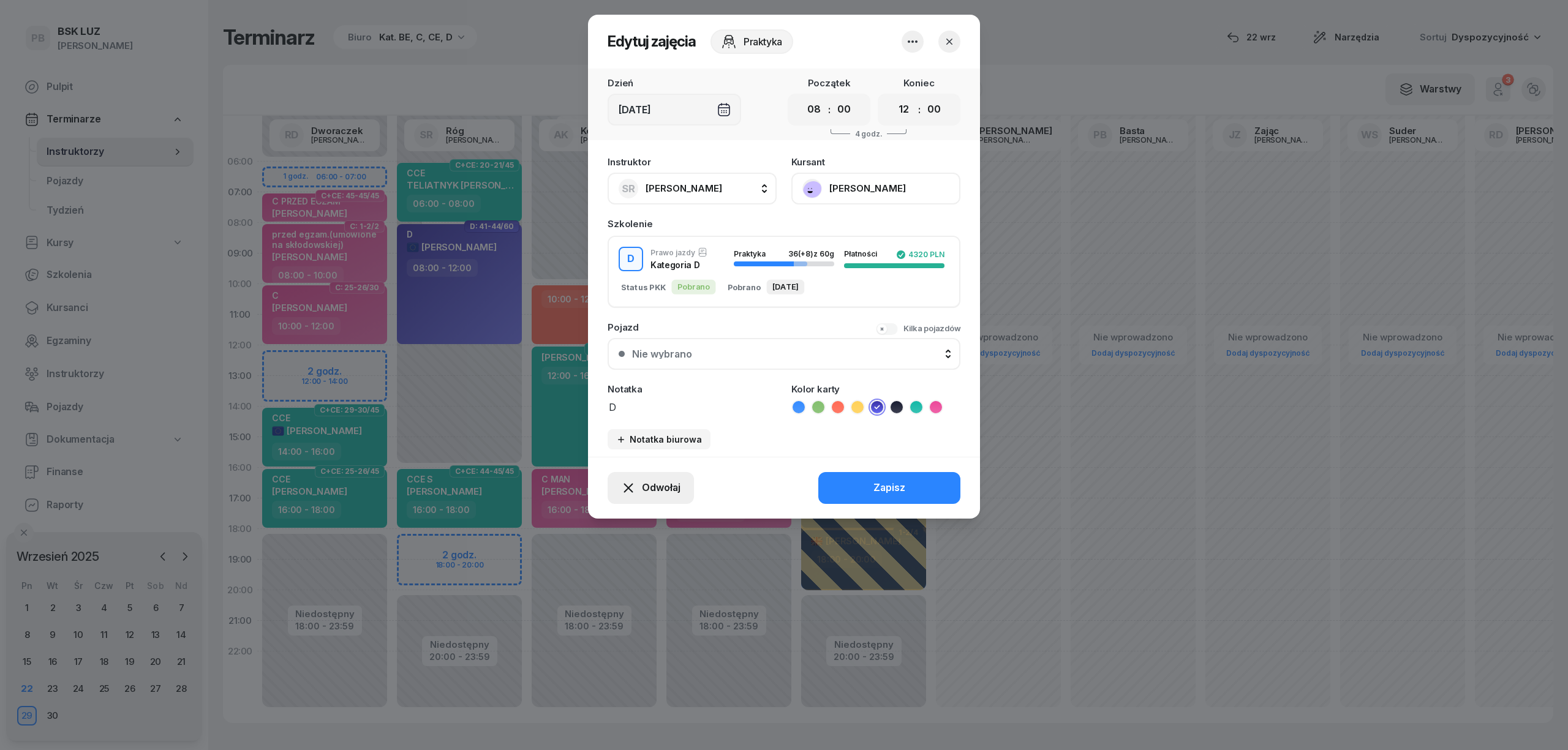
click at [626, 495] on button "Odwołaj" at bounding box center [651, 488] width 87 height 32
click at [626, 412] on div "Kursant odwołał" at bounding box center [629, 413] width 72 height 16
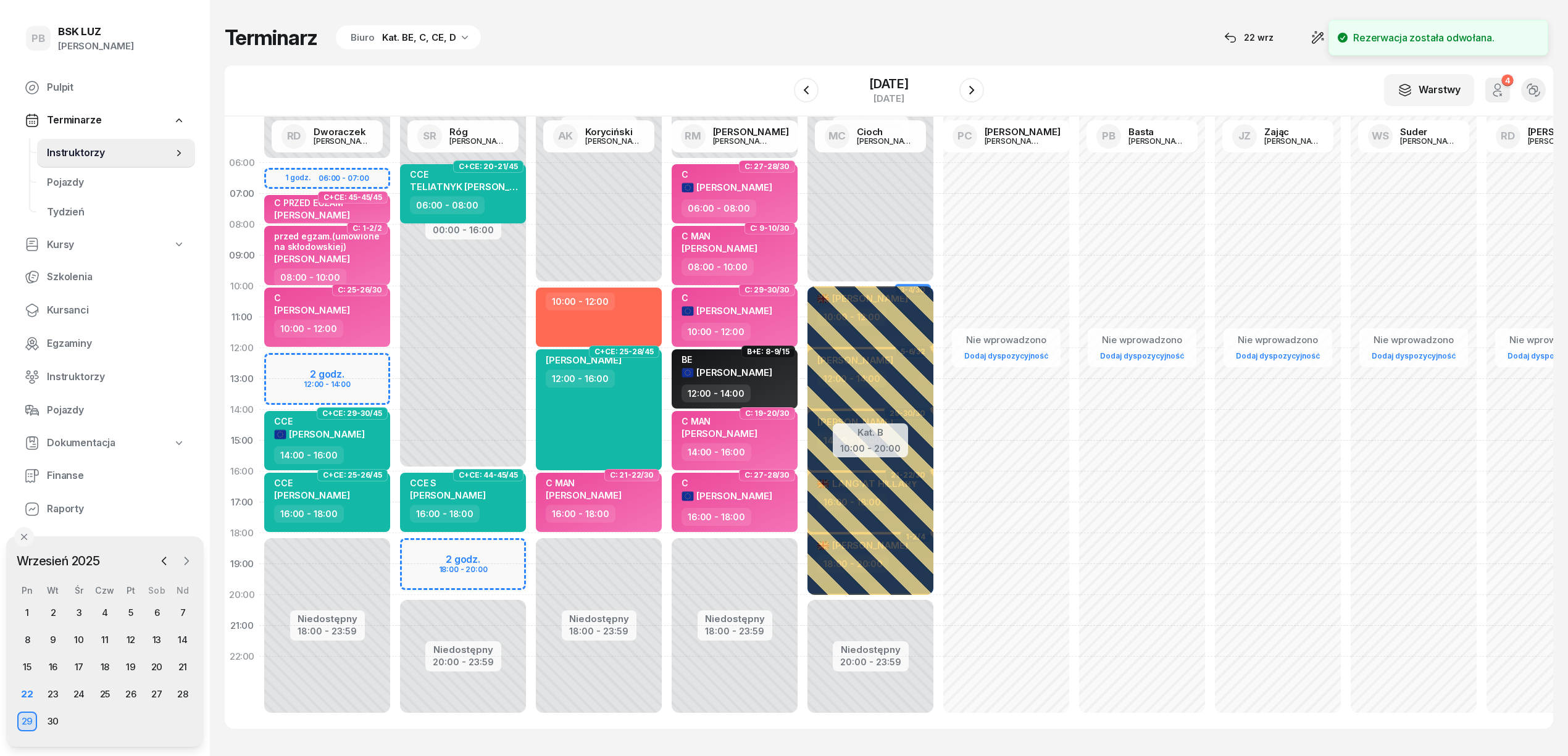
click at [186, 563] on icon "button" at bounding box center [187, 561] width 3 height 8
click at [27, 718] on div "27" at bounding box center [27, 721] width 20 height 20
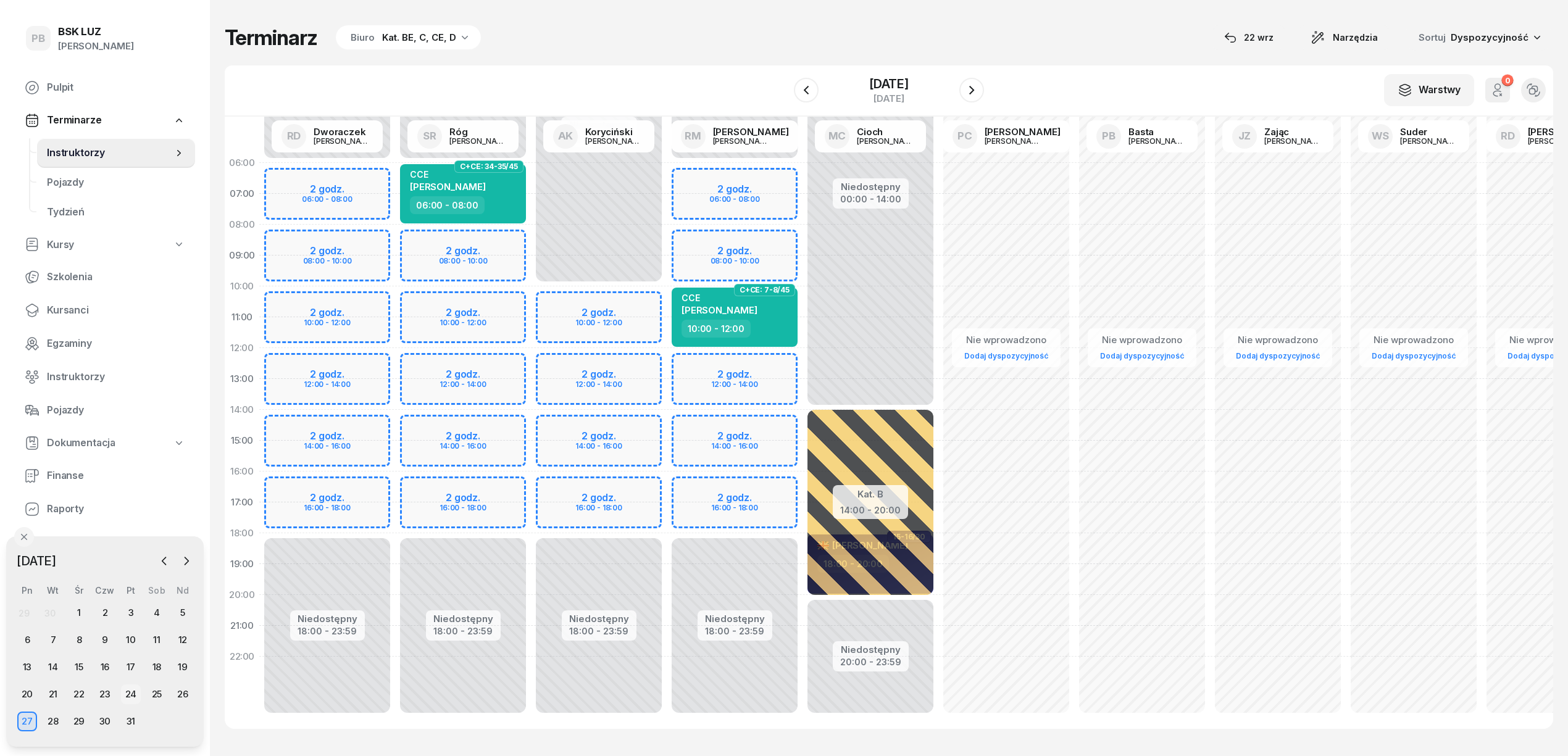
click at [133, 694] on div "24" at bounding box center [130, 694] width 20 height 20
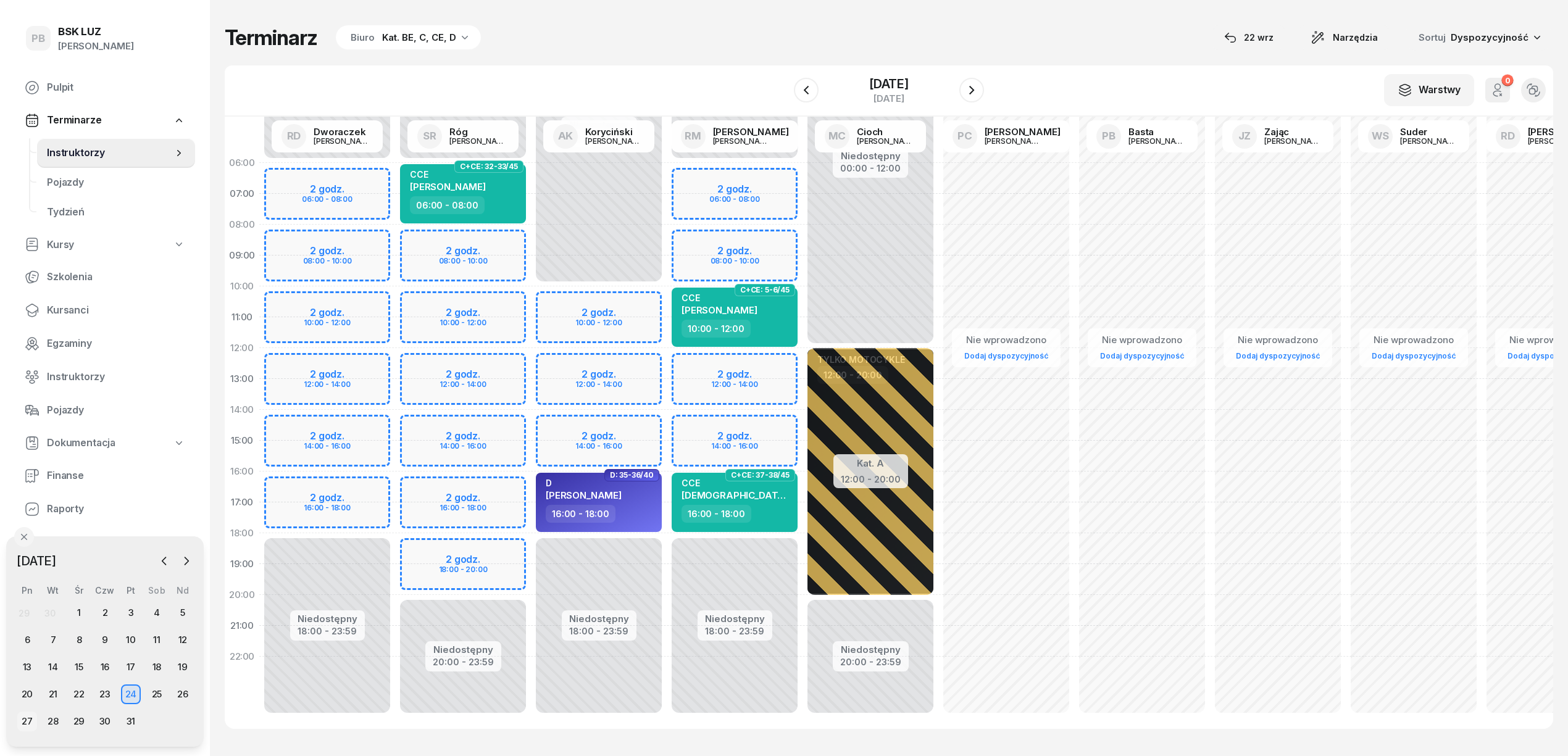
click at [23, 724] on div "27" at bounding box center [27, 721] width 20 height 20
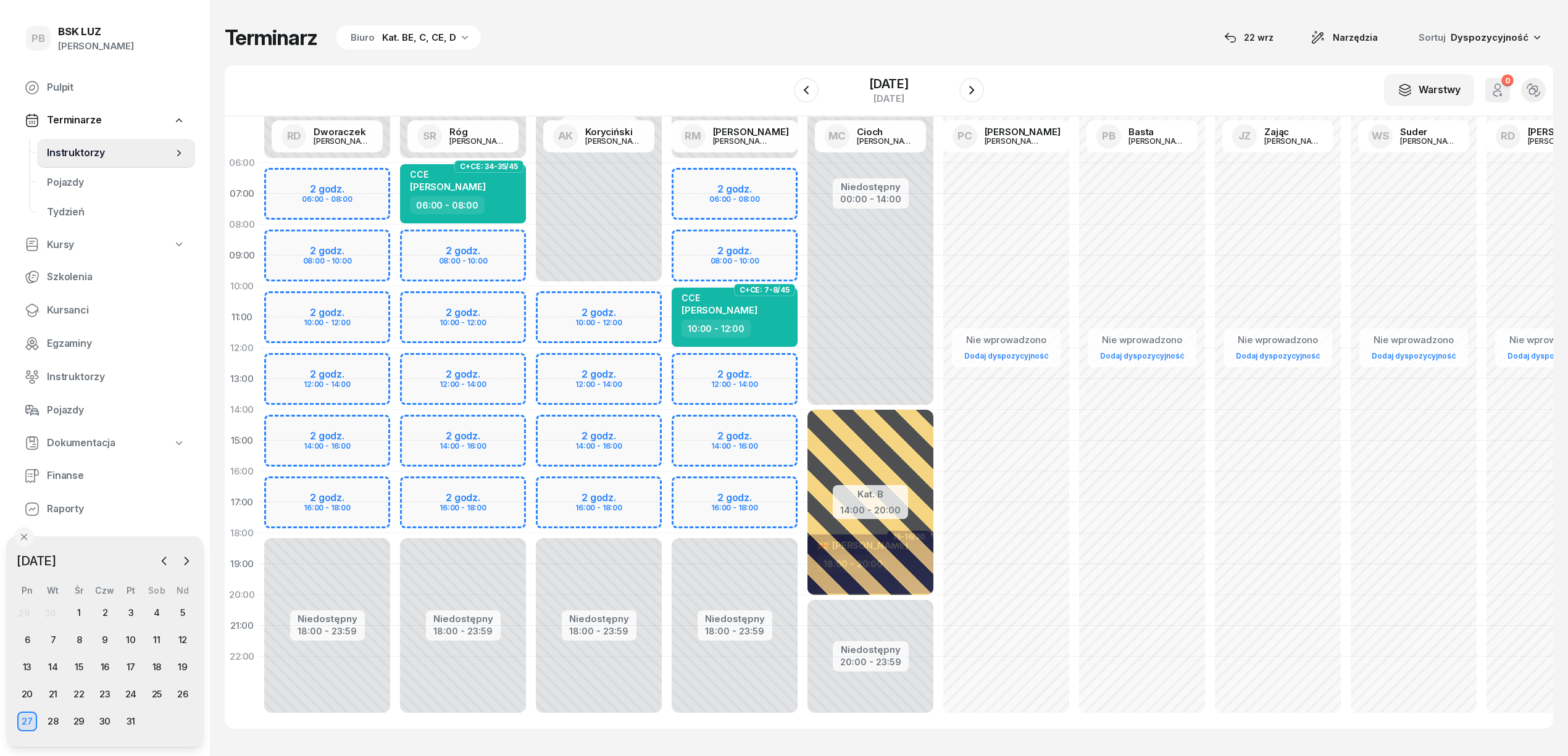
click at [410, 240] on div "Niedostępny 00:00 - 06:00 Niedostępny 18:00 - 23:59 2 godz. 08:00 - 10:00 2 god…" at bounding box center [463, 441] width 136 height 586
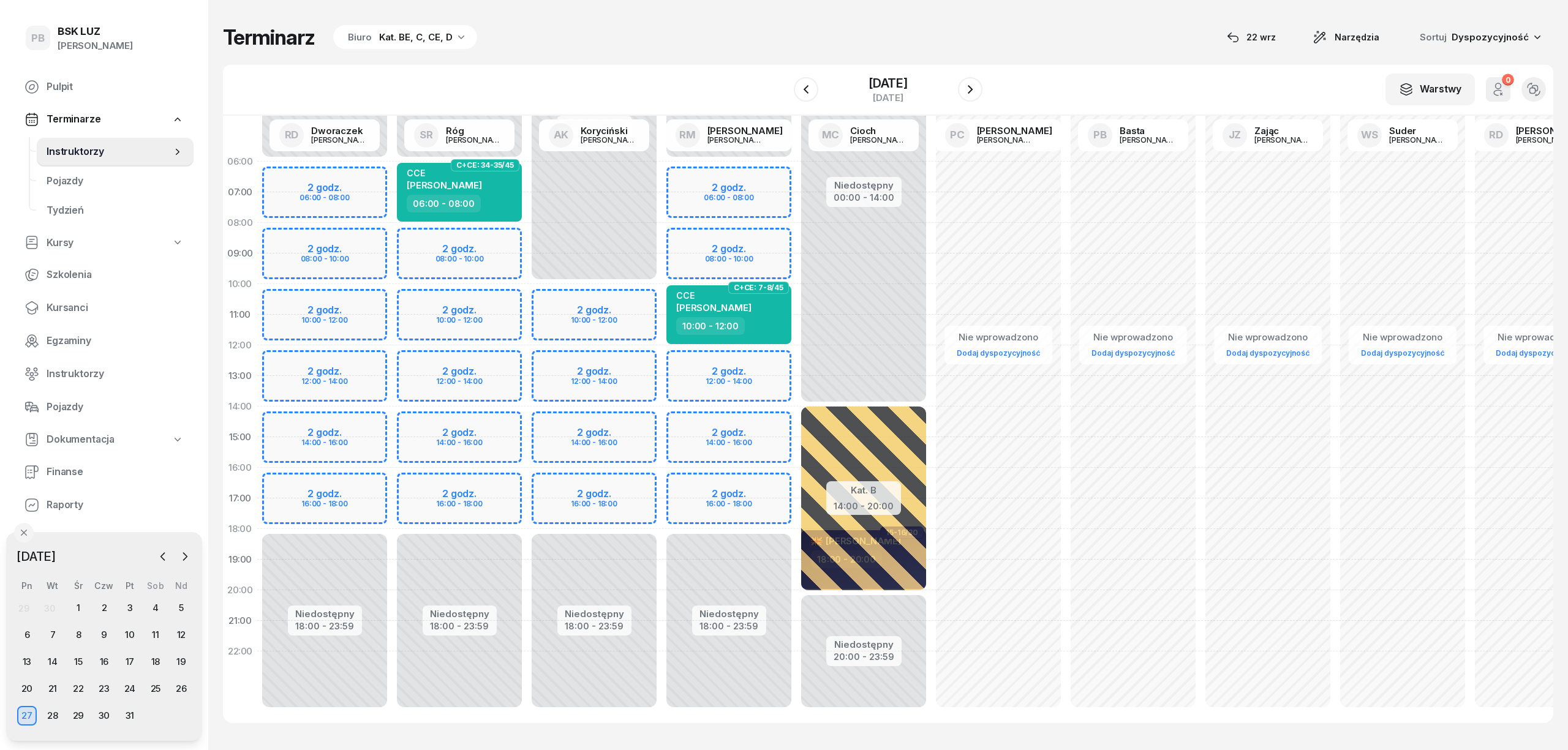
select select "08"
select select "10"
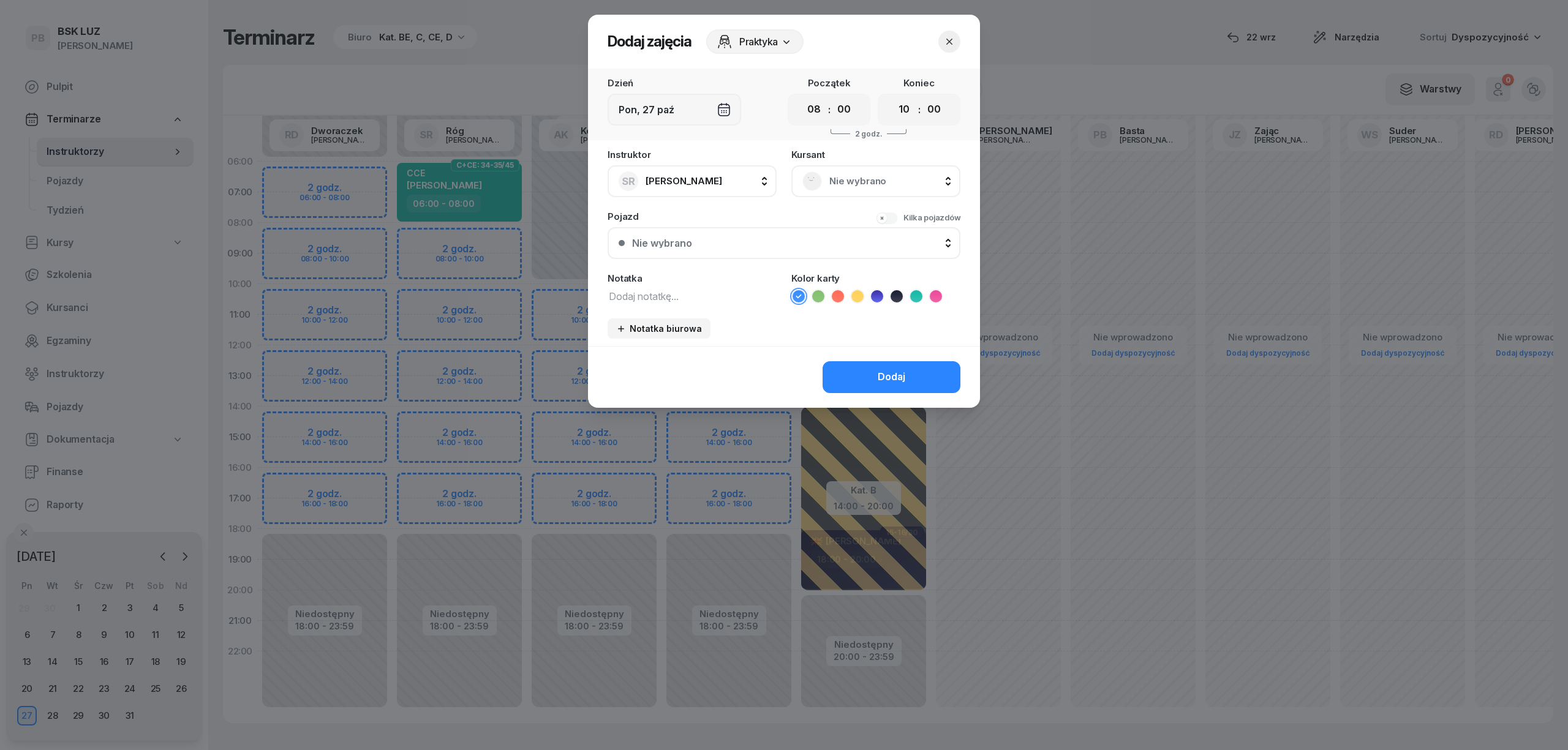
click at [841, 181] on span "Nie wybrano" at bounding box center [889, 181] width 120 height 16
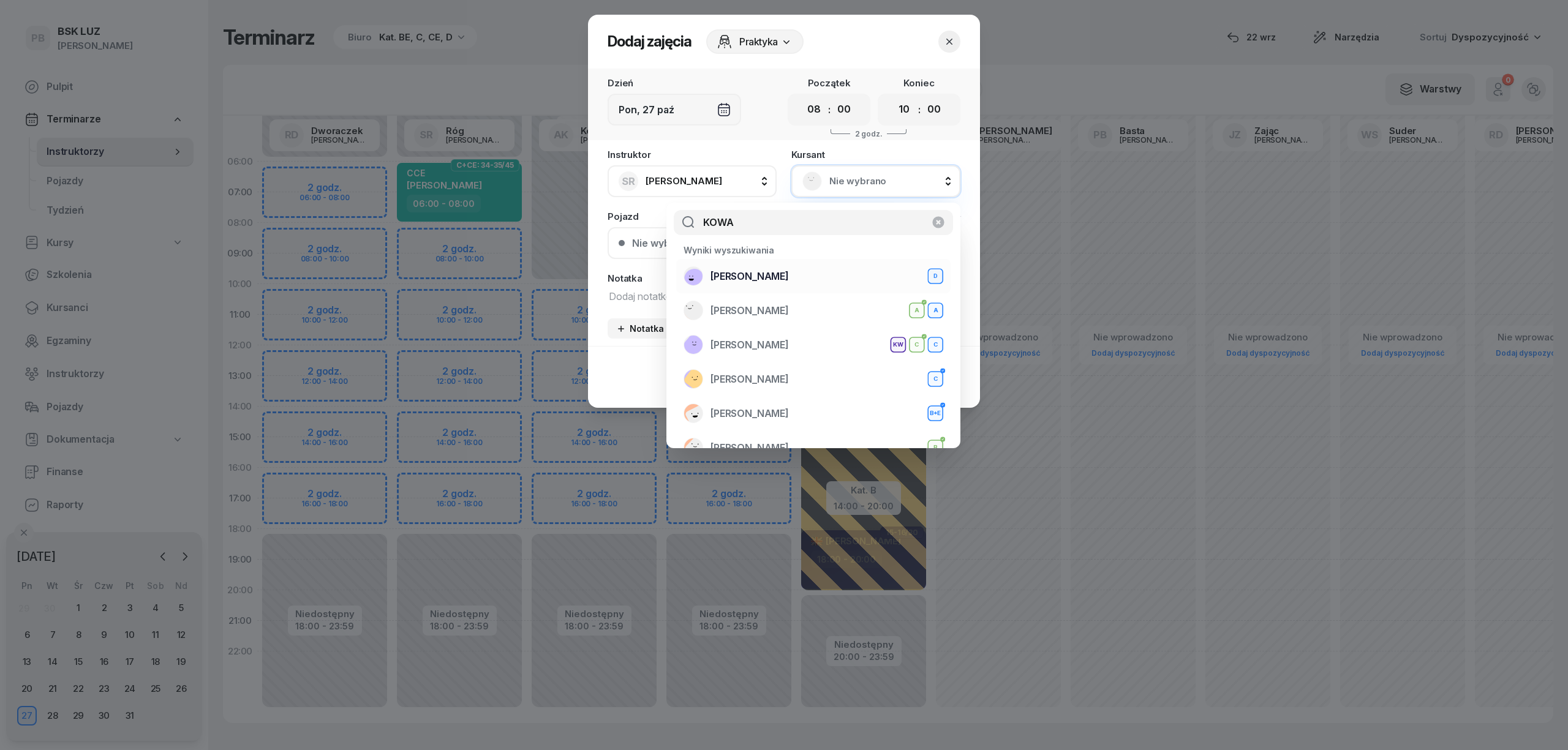
type input "KOWA"
click at [825, 275] on div "[PERSON_NAME] D" at bounding box center [813, 276] width 260 height 20
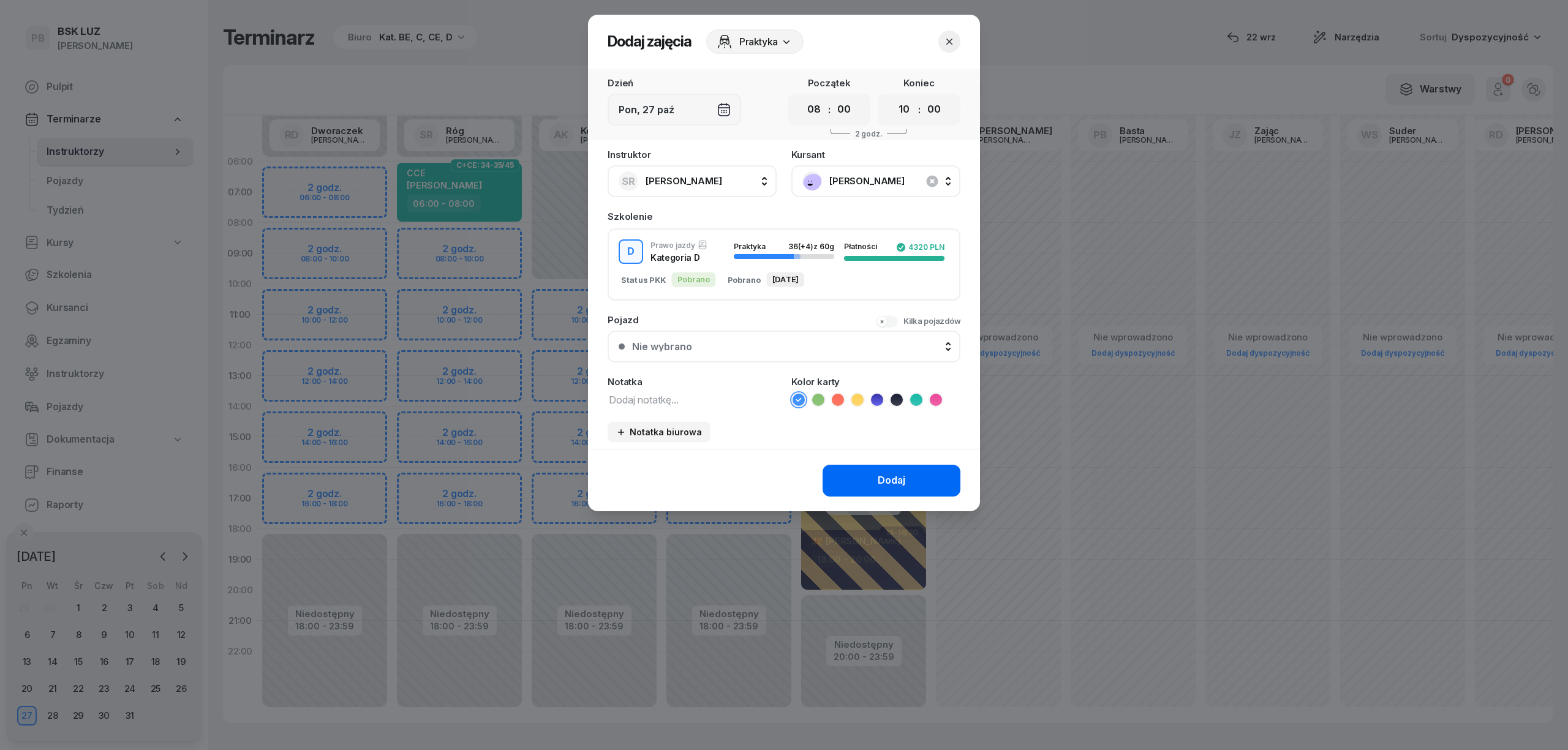
click at [853, 471] on button "Dodaj" at bounding box center [891, 480] width 138 height 32
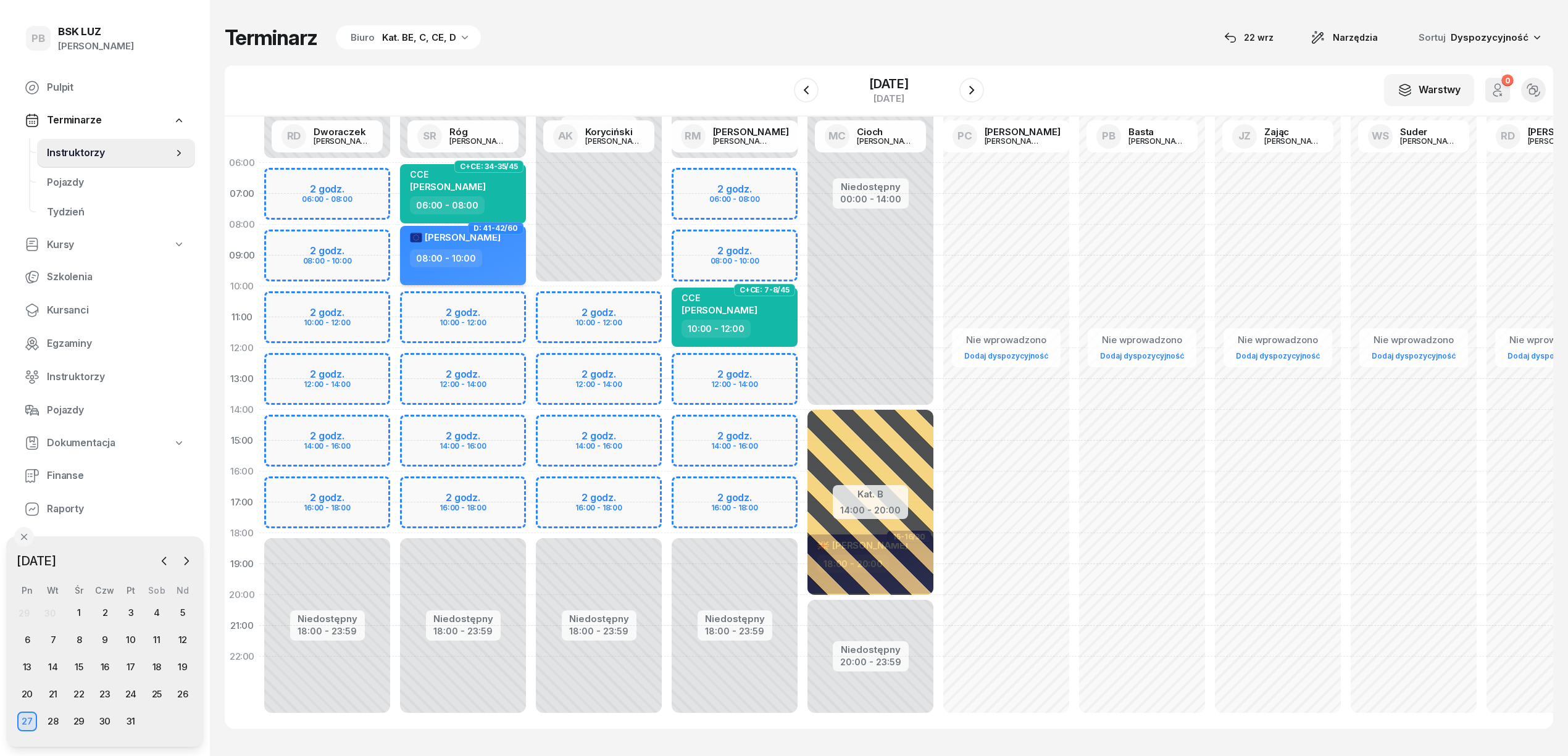
click at [492, 272] on div "[PERSON_NAME] 08:00 - 10:00" at bounding box center [463, 255] width 126 height 59
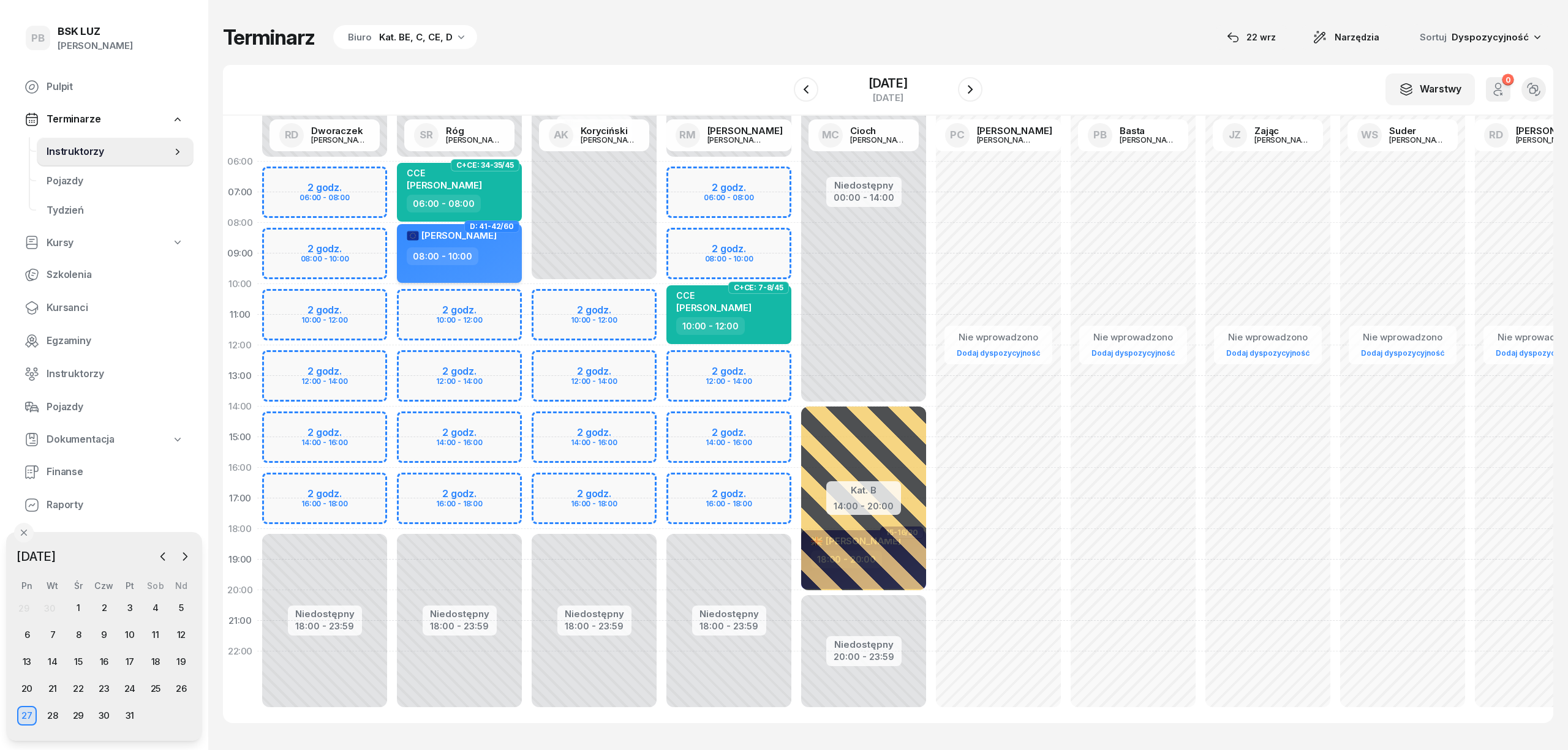
select select "08"
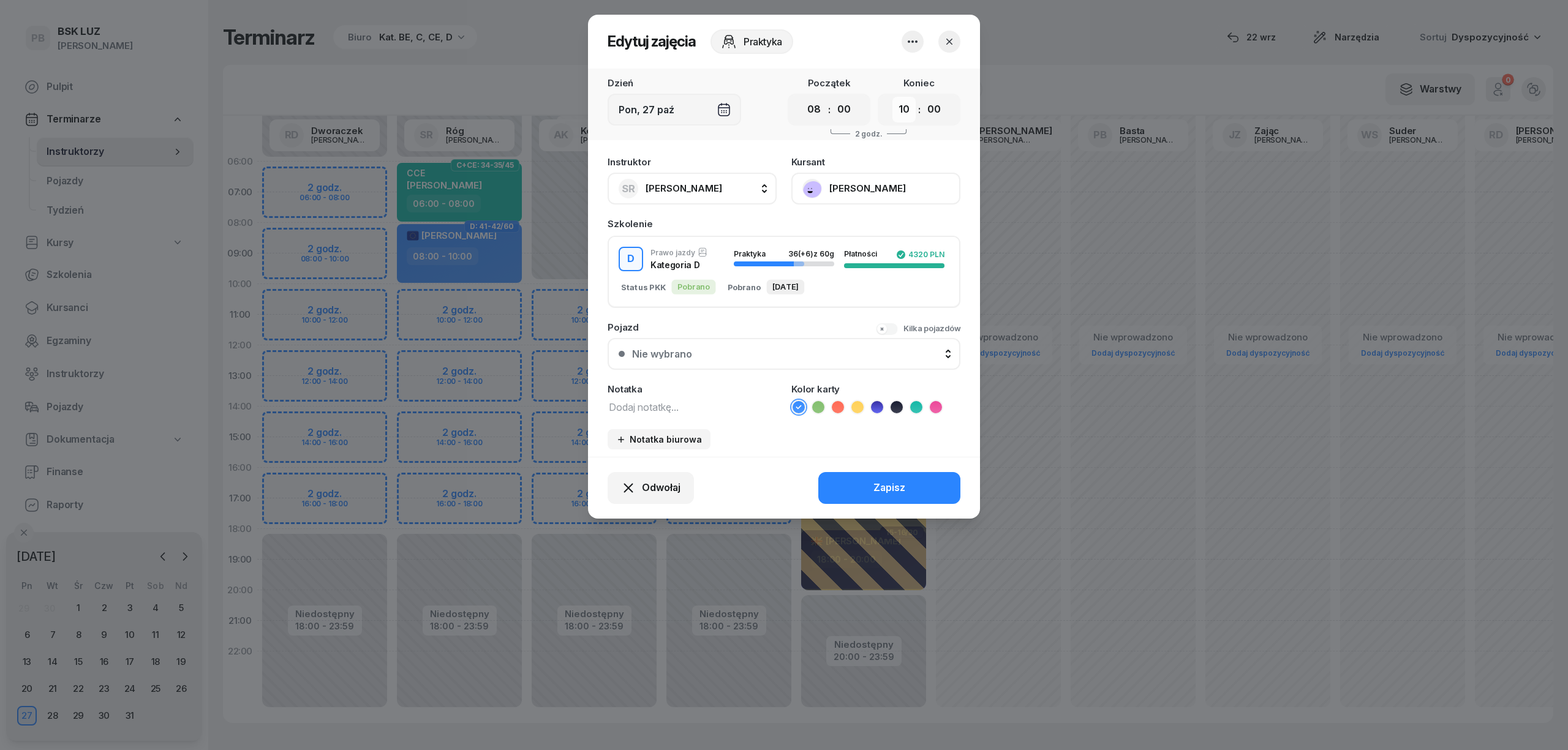
click at [903, 106] on select "00 01 02 03 04 05 06 07 08 09 10 11 12 13 14 15 16 17 18 19 20 21 22 23" at bounding box center [904, 110] width 23 height 26
select select "12"
click at [893, 97] on select "00 01 02 03 04 05 06 07 08 09 10 11 12 13 14 15 16 17 18 19 20 21 22 23" at bounding box center [904, 110] width 23 height 26
click at [856, 484] on button "Zapisz" at bounding box center [889, 488] width 142 height 32
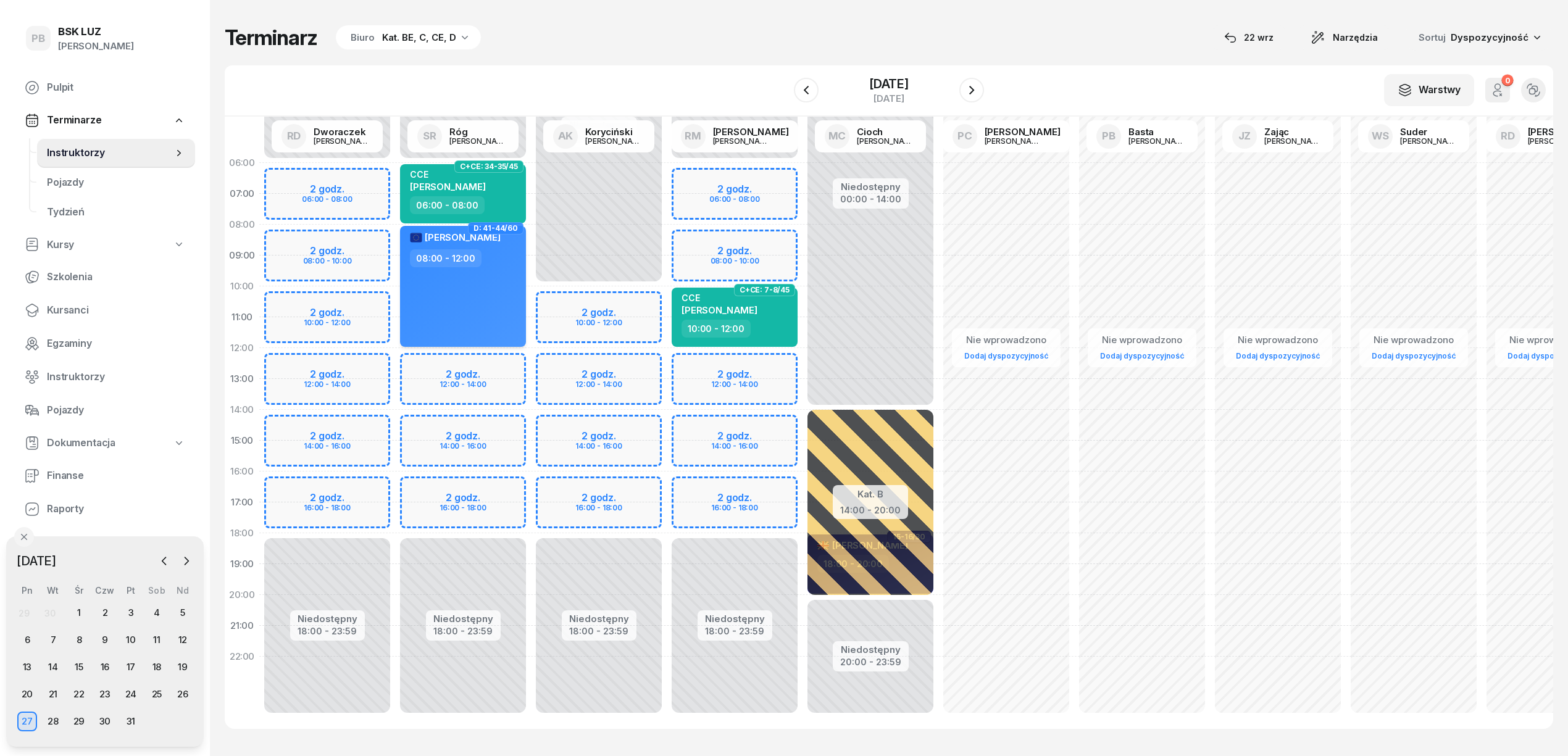
click at [474, 236] on span "[PERSON_NAME]" at bounding box center [462, 237] width 76 height 12
select select "08"
select select "12"
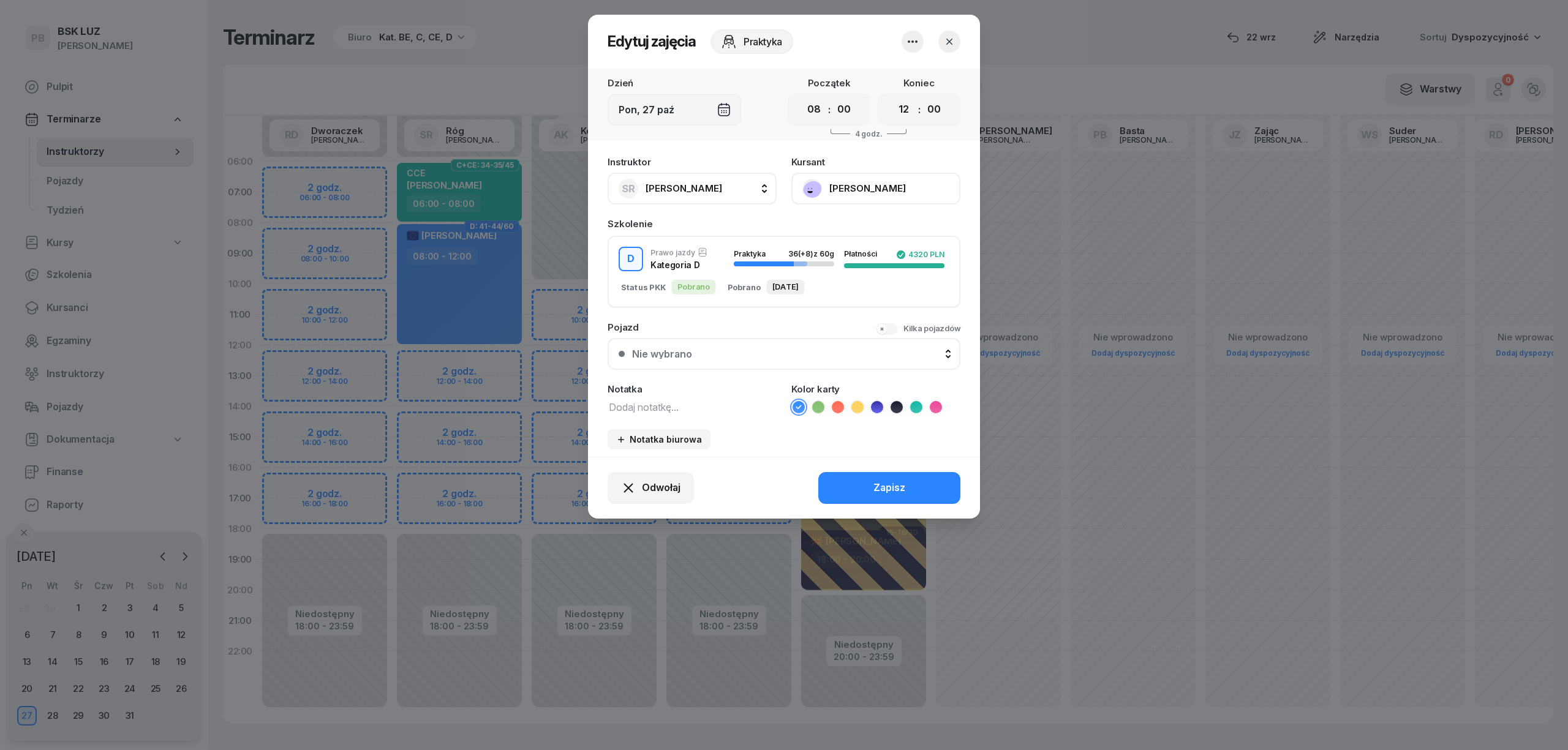
click at [864, 182] on button "[PERSON_NAME]" at bounding box center [876, 189] width 169 height 32
click at [835, 230] on div "Otwórz profil" at bounding box center [831, 230] width 59 height 16
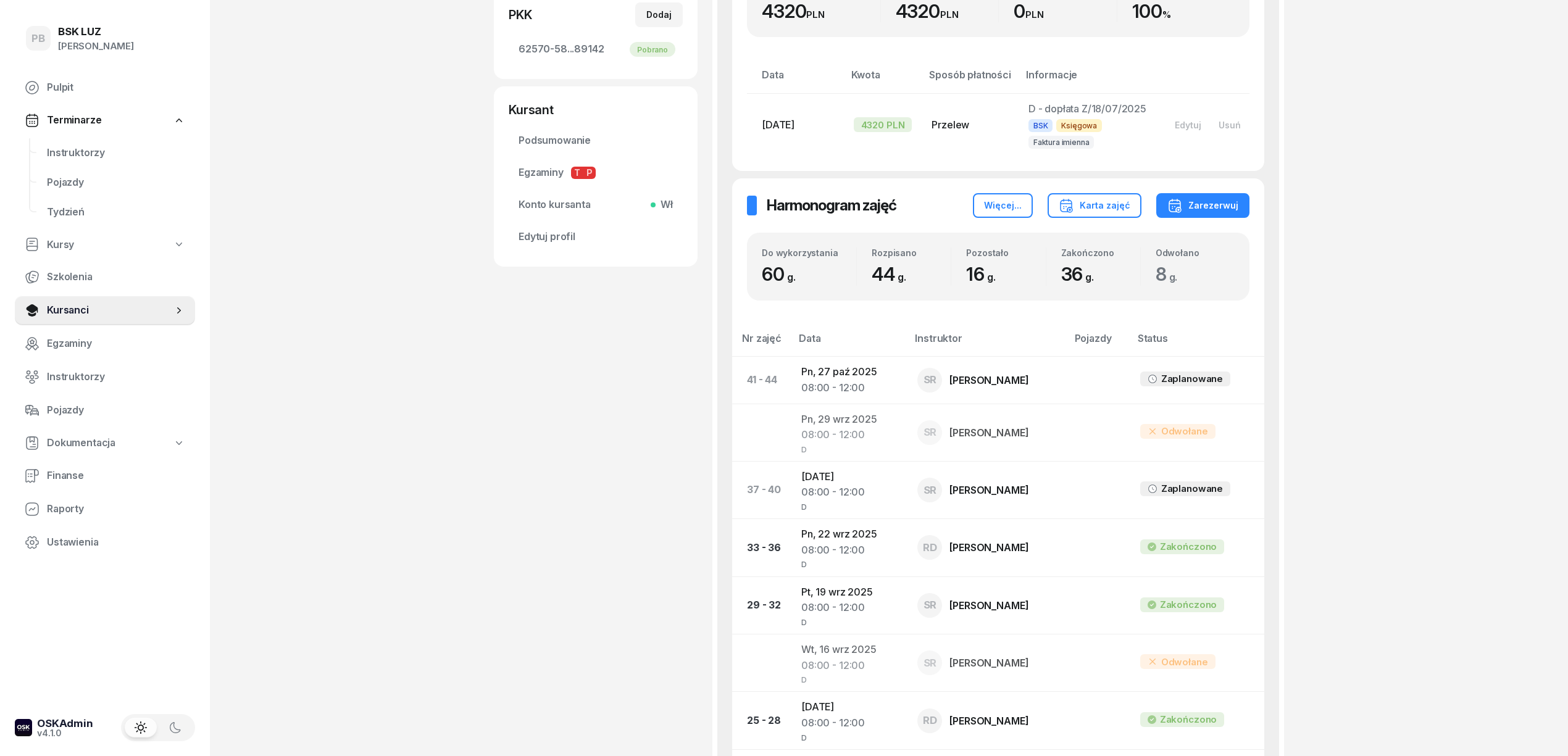
scroll to position [329, 0]
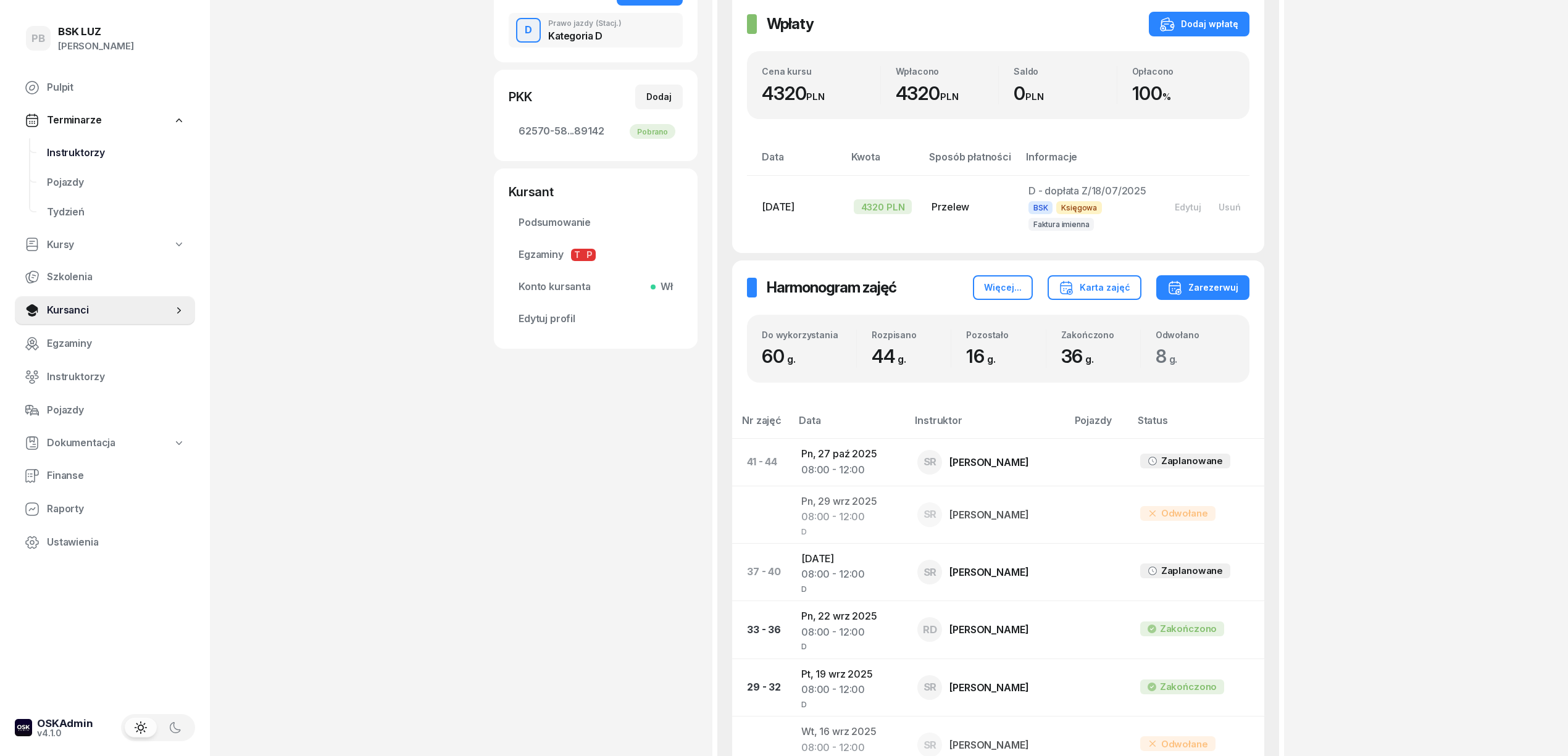
click at [82, 150] on span "Instruktorzy" at bounding box center [115, 152] width 138 height 16
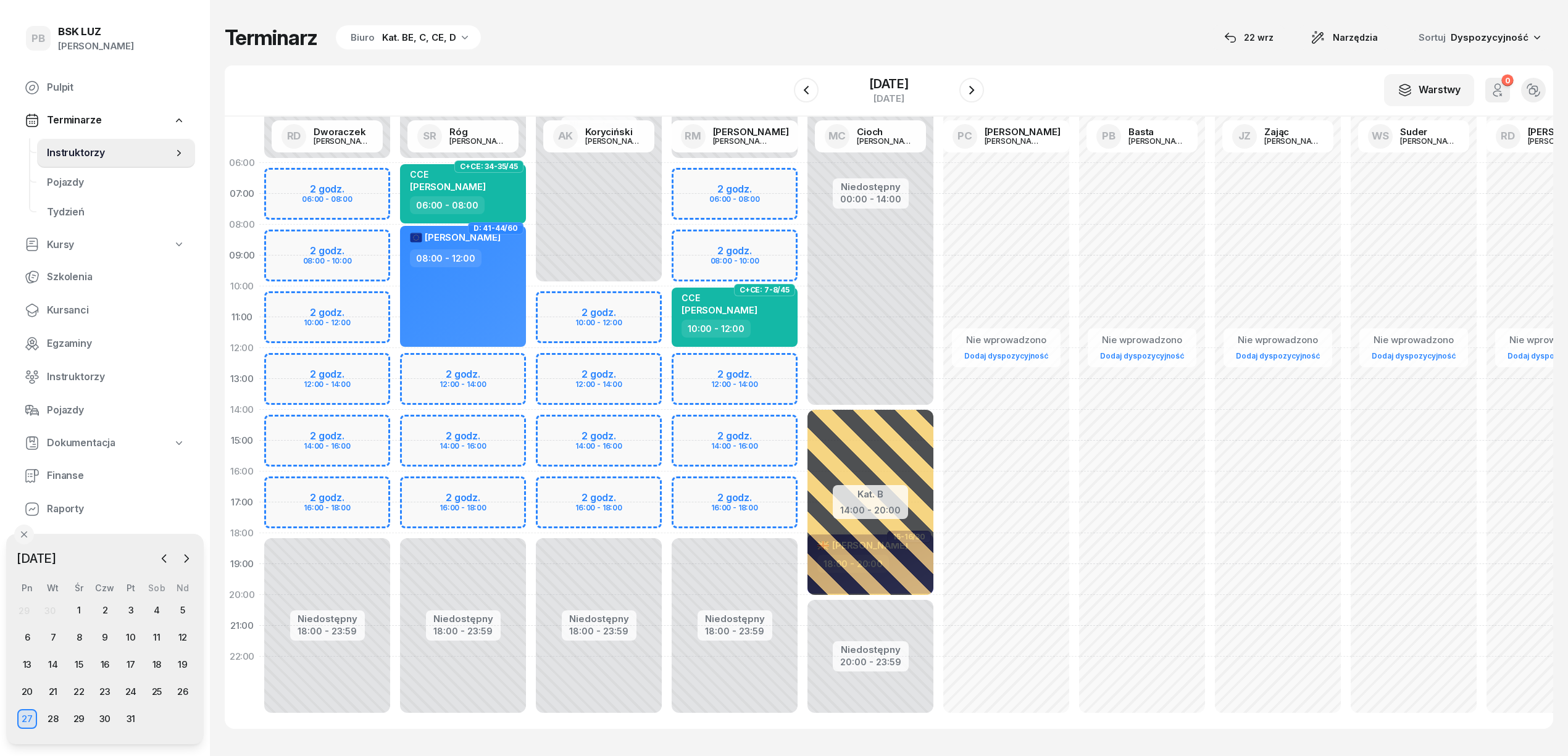
click at [700, 60] on div "Terminarz Biuro Kat. BE, C, CE, D [DATE] Narzędzia Sortuj Dyspozycyjność W Wybi…" at bounding box center [889, 377] width 1329 height 754
drag, startPoint x: 488, startPoint y: 47, endPoint x: 412, endPoint y: 173, distance: 147.1
click at [490, 47] on div "Terminarz Biuro Kat. BE, C, CE, D [DATE] Narzędzia Sortuj Dyspozycyjność" at bounding box center [889, 38] width 1329 height 26
click at [532, 46] on div "Terminarz Biuro Kat. BE, C, CE, D [DATE] Narzędzia Sortuj Dyspozycyjność" at bounding box center [889, 38] width 1329 height 26
click at [161, 554] on icon "button" at bounding box center [164, 559] width 12 height 12
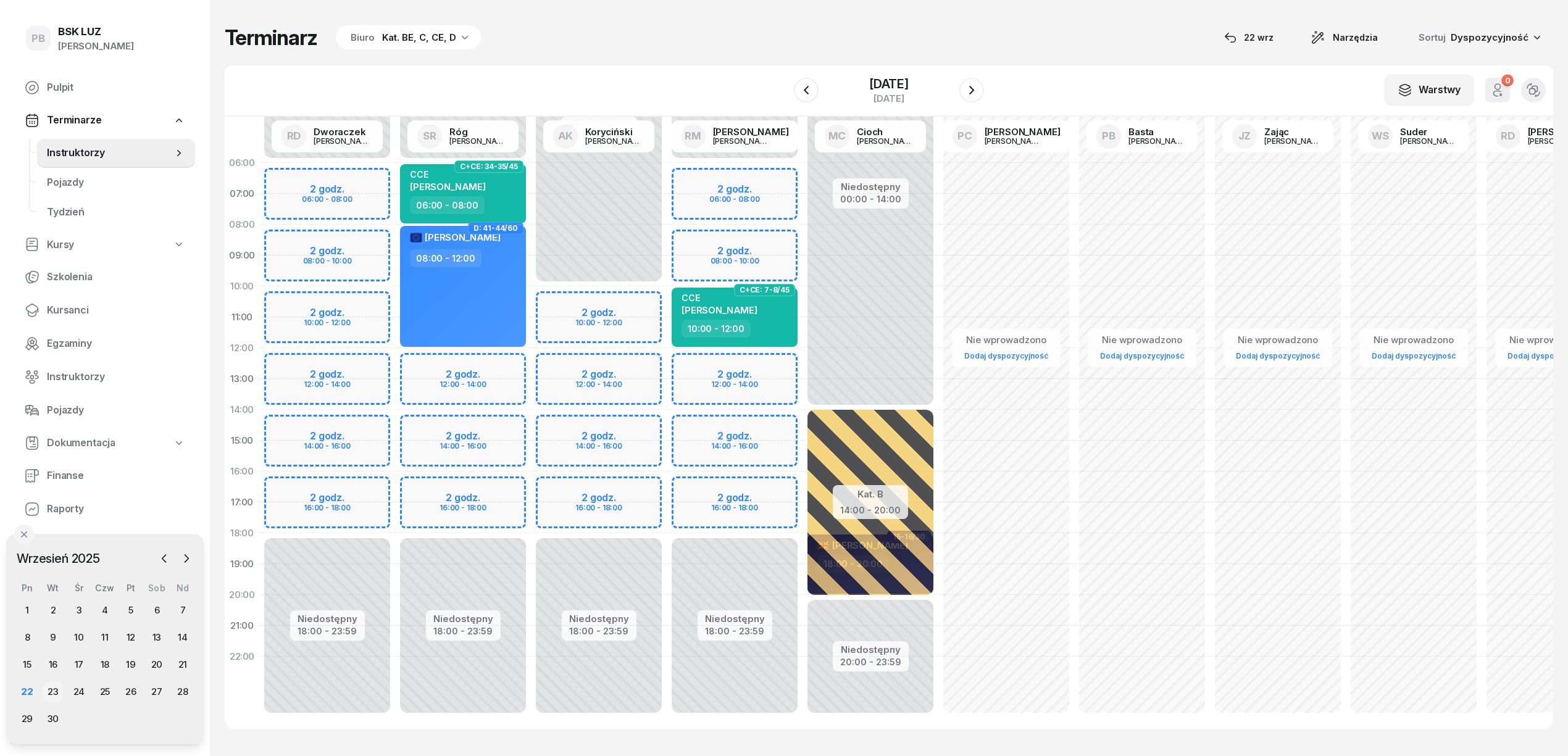
click at [54, 687] on div "23" at bounding box center [53, 691] width 20 height 20
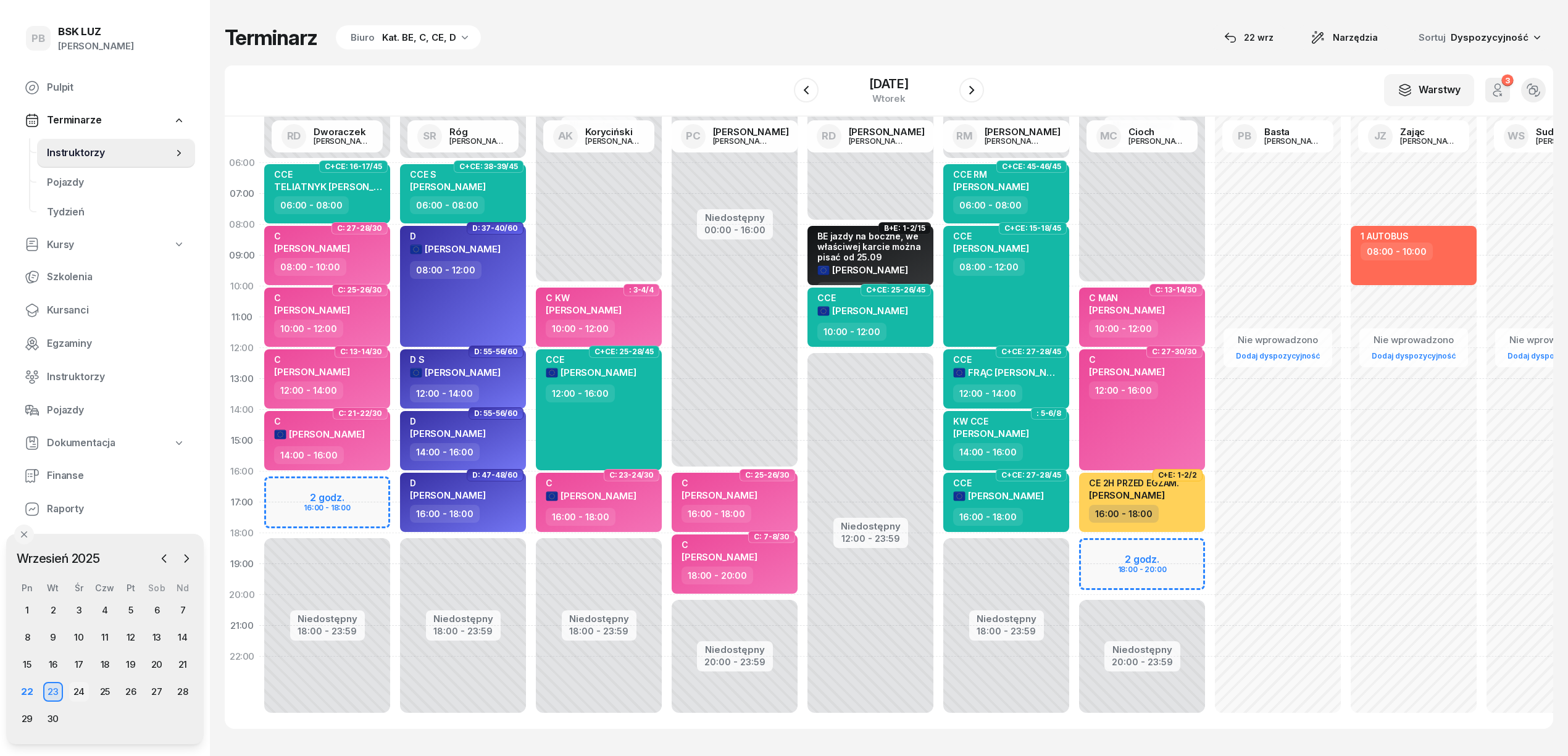
click at [80, 693] on div "24" at bounding box center [79, 691] width 20 height 20
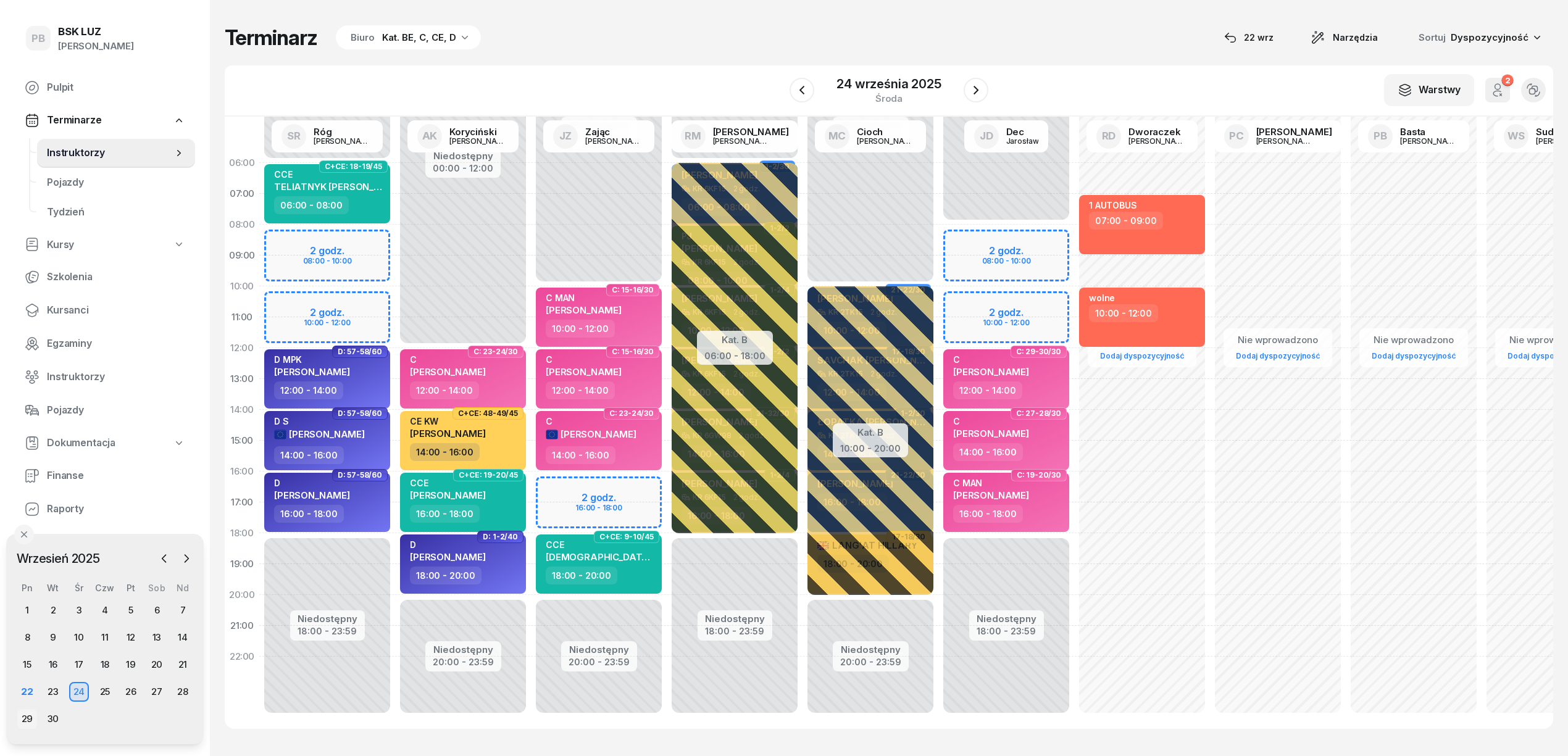
click at [23, 716] on div "29" at bounding box center [27, 719] width 20 height 20
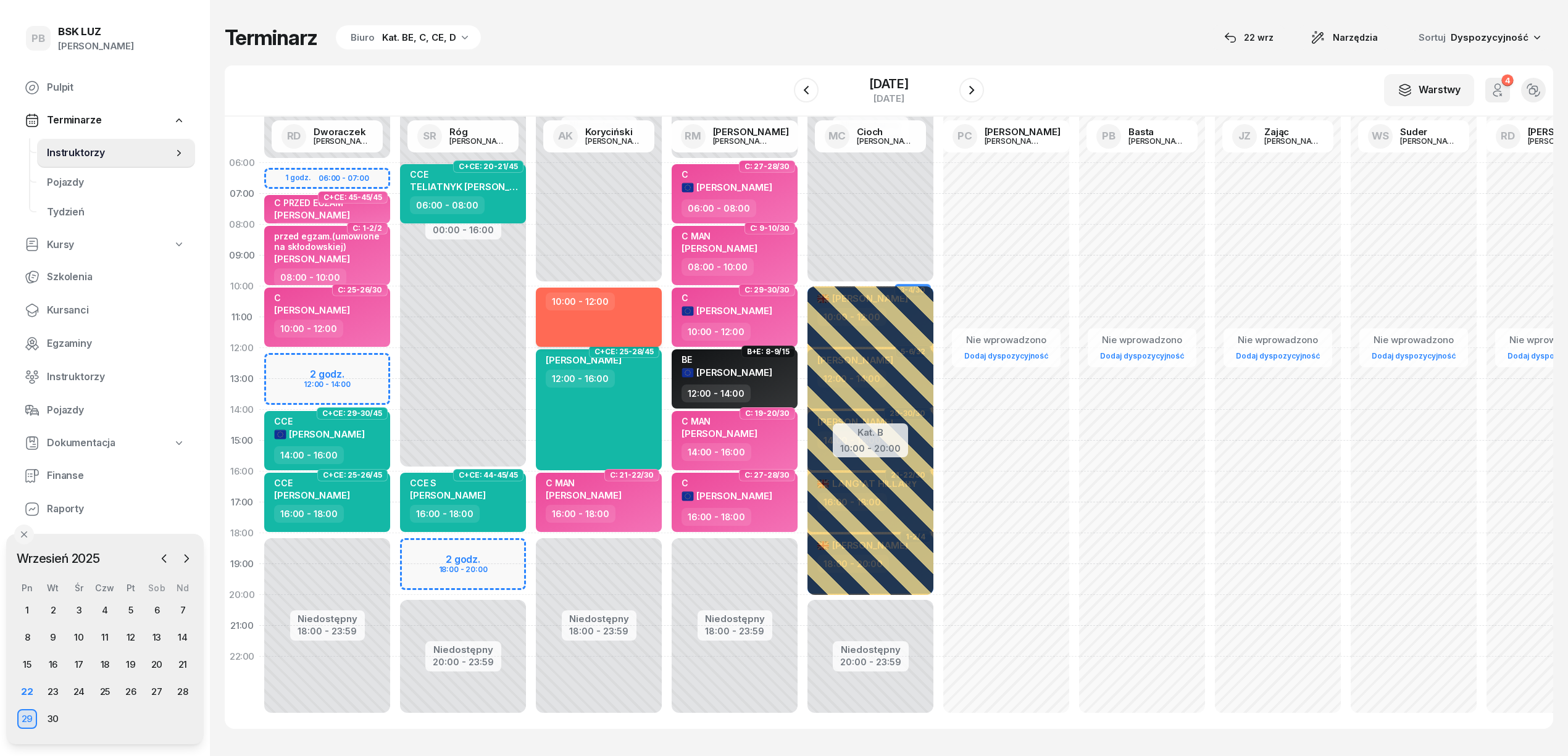
click at [652, 320] on div "10:00 - 12:00" at bounding box center [598, 317] width 126 height 59
select select "10"
select select "12"
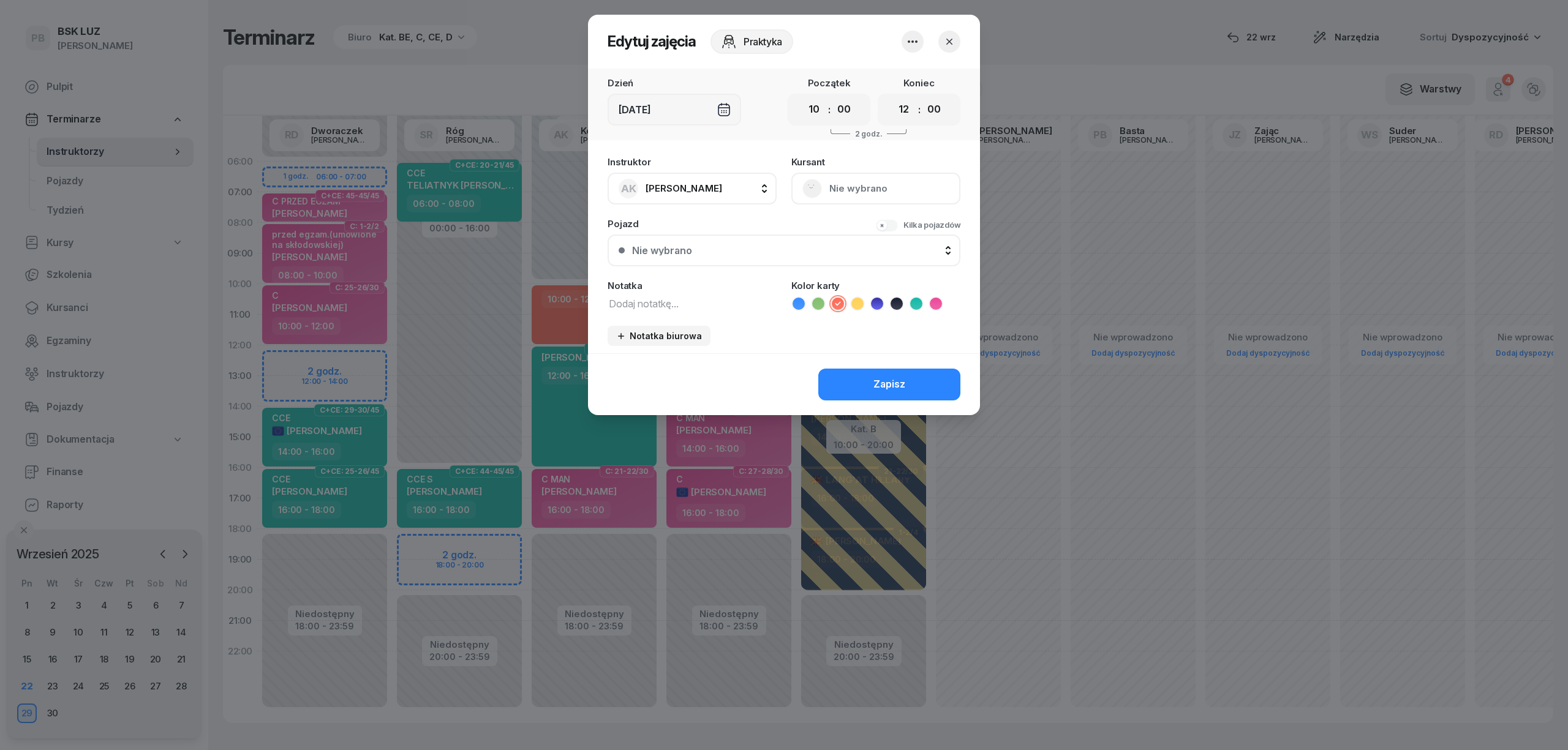
click at [917, 35] on icon "button" at bounding box center [913, 42] width 15 height 15
click at [906, 74] on link "Usuń" at bounding box center [906, 78] width 162 height 31
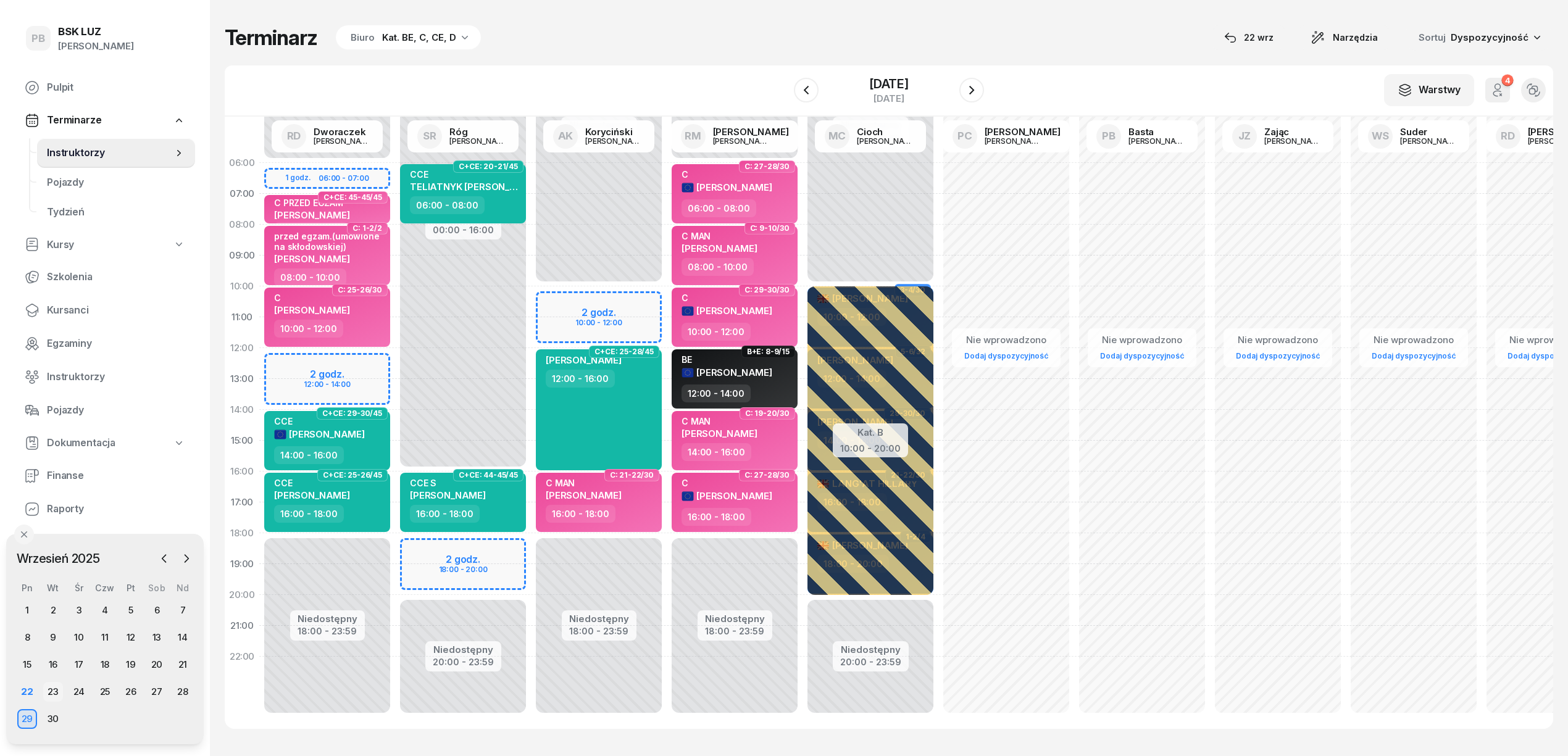
click at [53, 694] on div "23" at bounding box center [53, 691] width 20 height 20
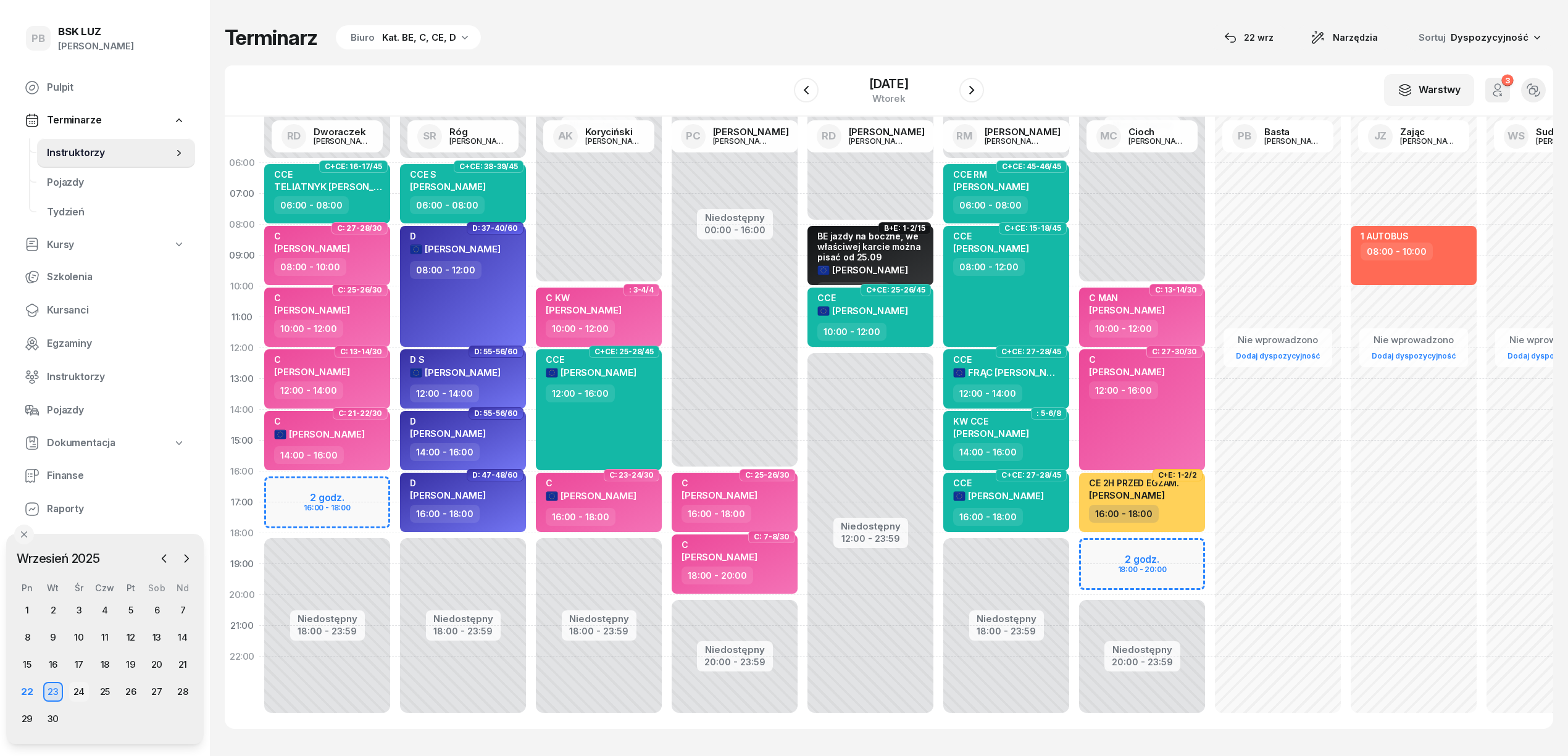
click at [82, 694] on div "24" at bounding box center [79, 691] width 20 height 20
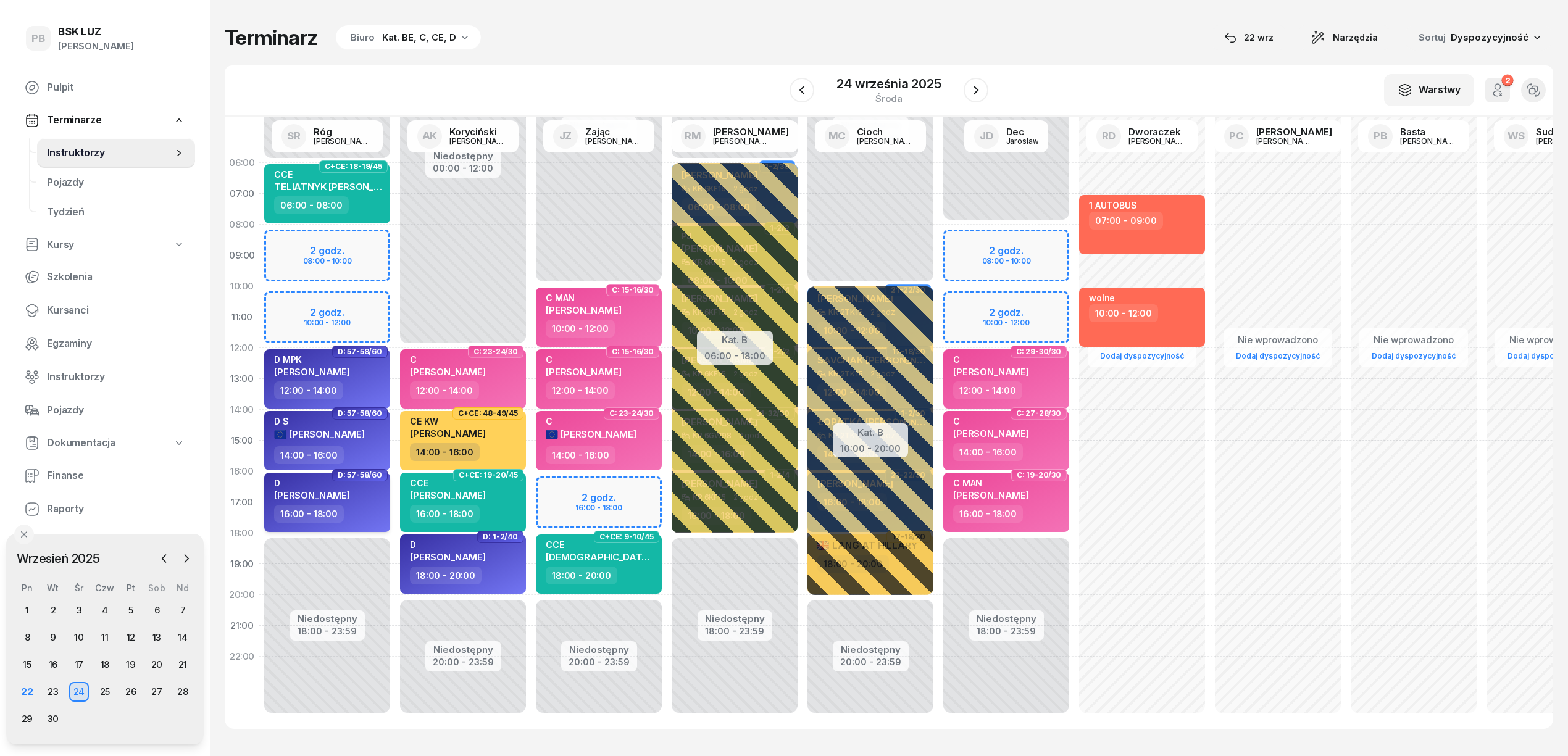
click at [353, 507] on div "16:00 - 18:00" at bounding box center [328, 514] width 109 height 18
select select "16"
select select "18"
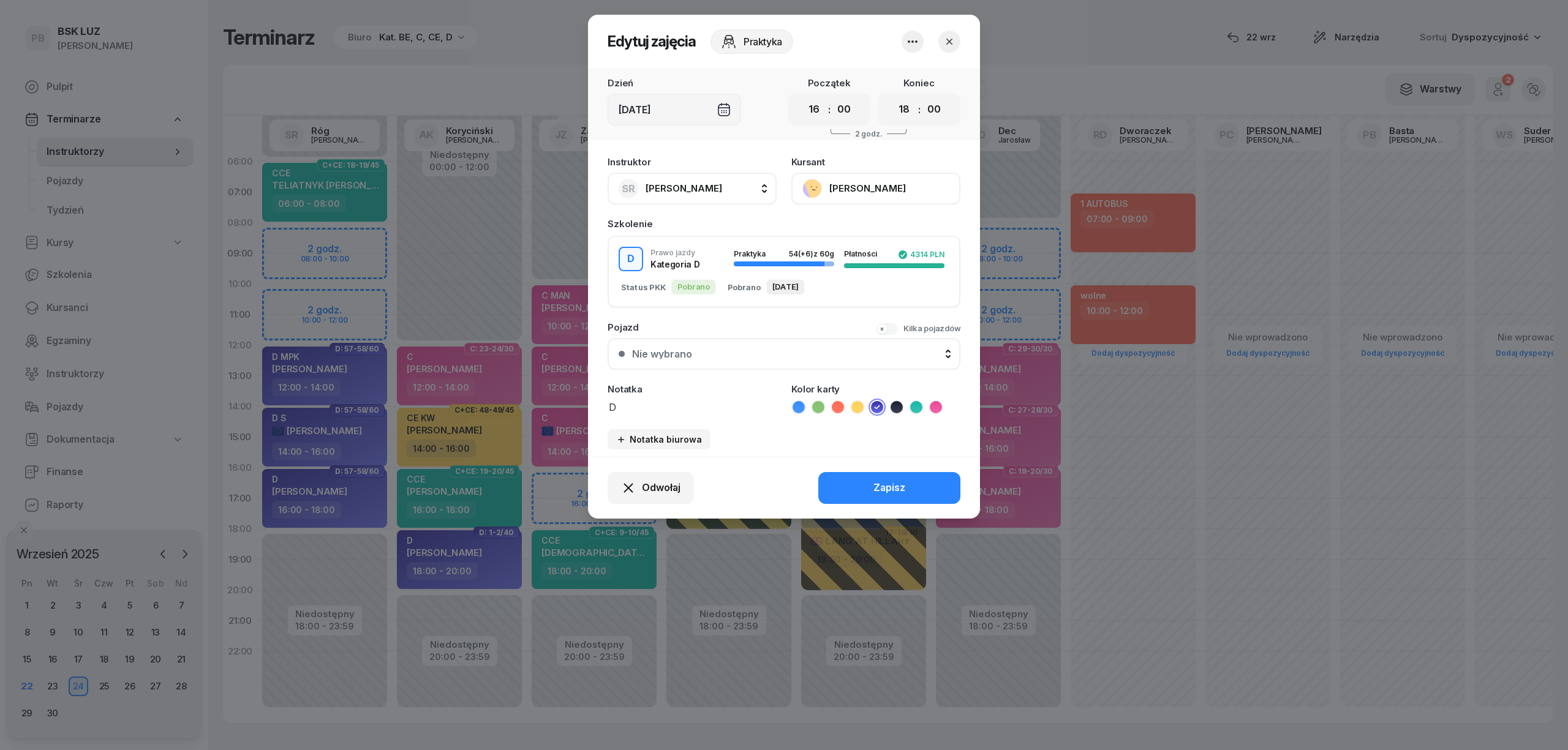
click at [326, 550] on div at bounding box center [784, 375] width 1568 height 750
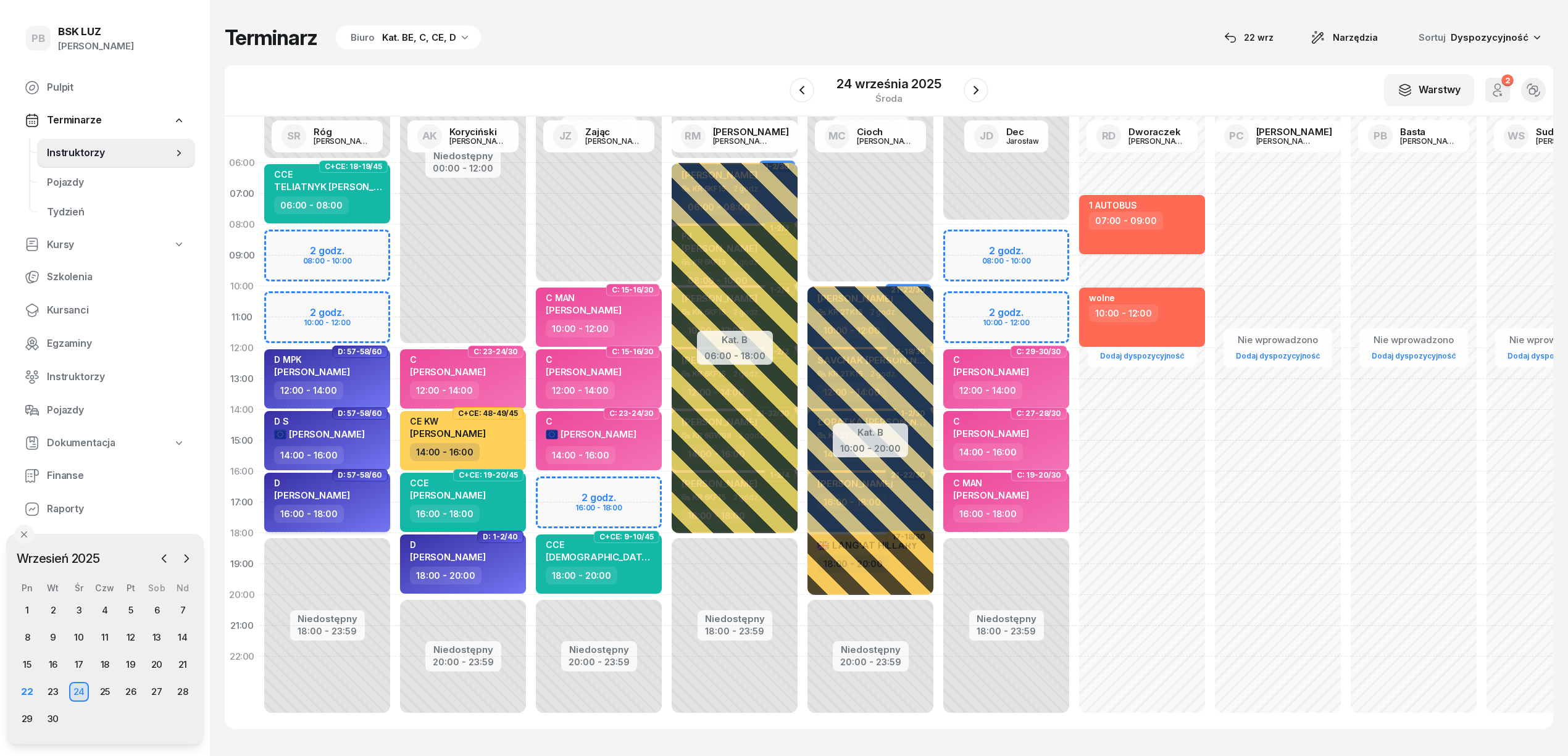
click at [364, 494] on div "D KURA [PERSON_NAME]" at bounding box center [328, 492] width 109 height 27
select select "16"
select select "18"
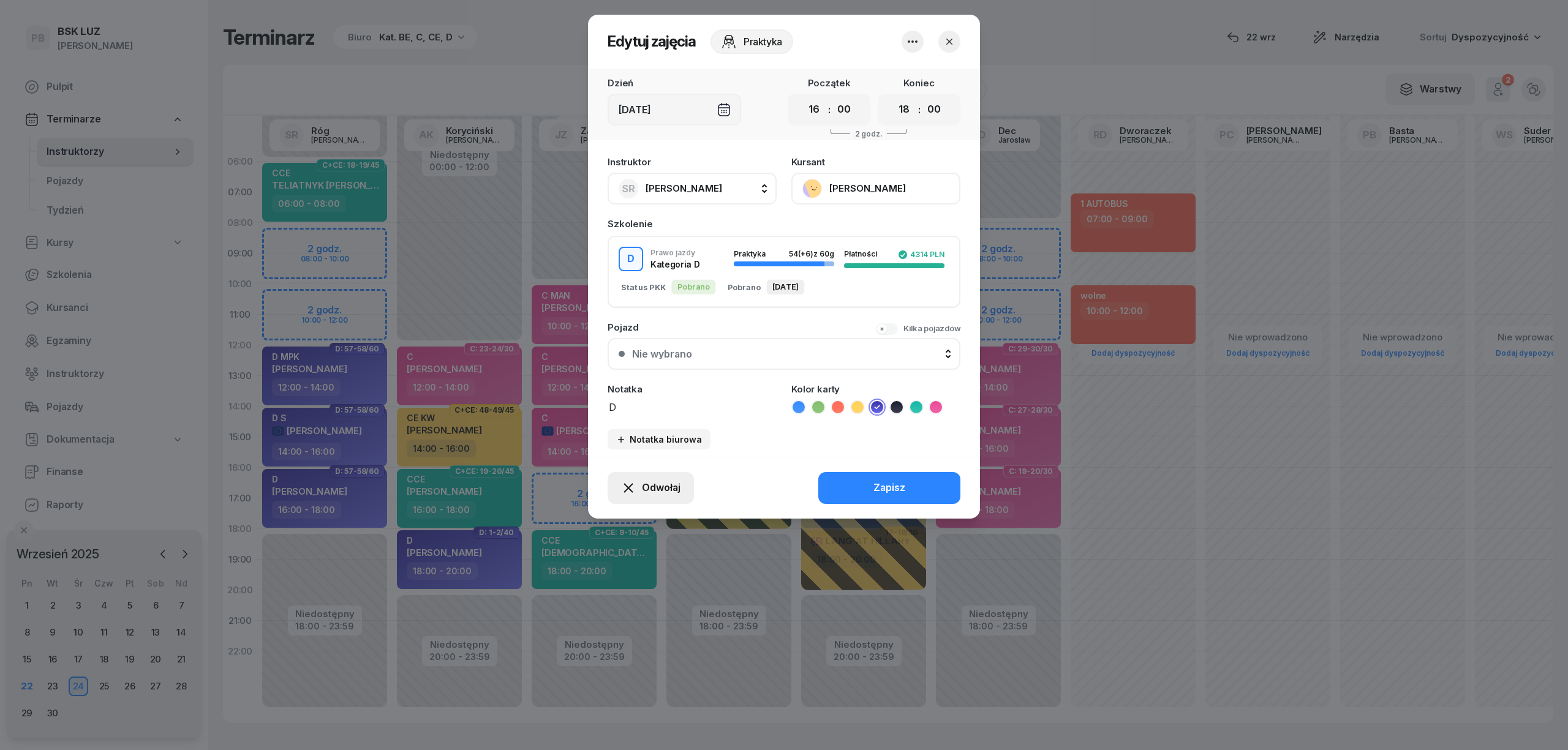
click at [656, 493] on span "Odwołaj" at bounding box center [661, 488] width 39 height 16
click at [634, 414] on div "Kursant odwołał" at bounding box center [629, 413] width 72 height 16
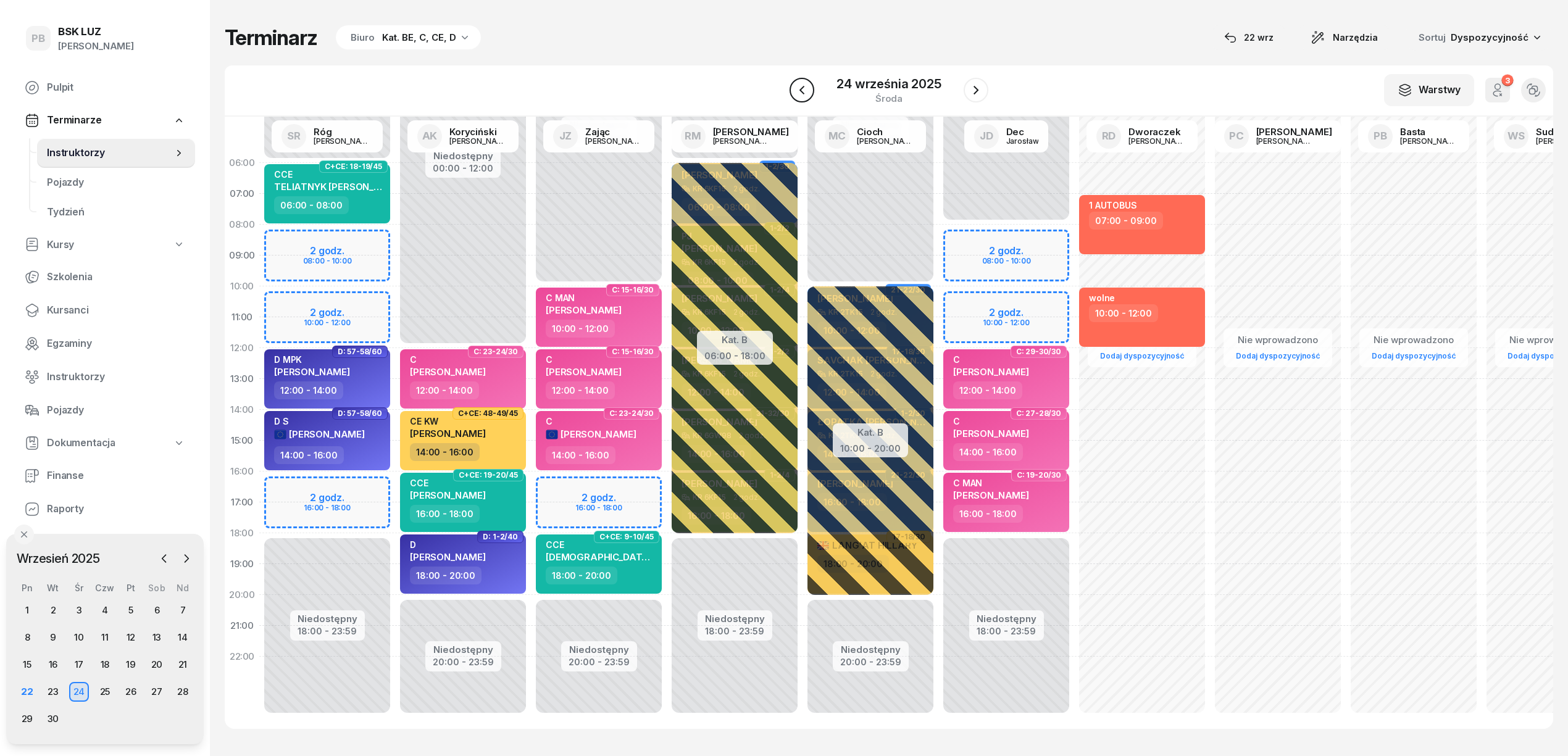
click at [808, 89] on icon "button" at bounding box center [802, 90] width 15 height 15
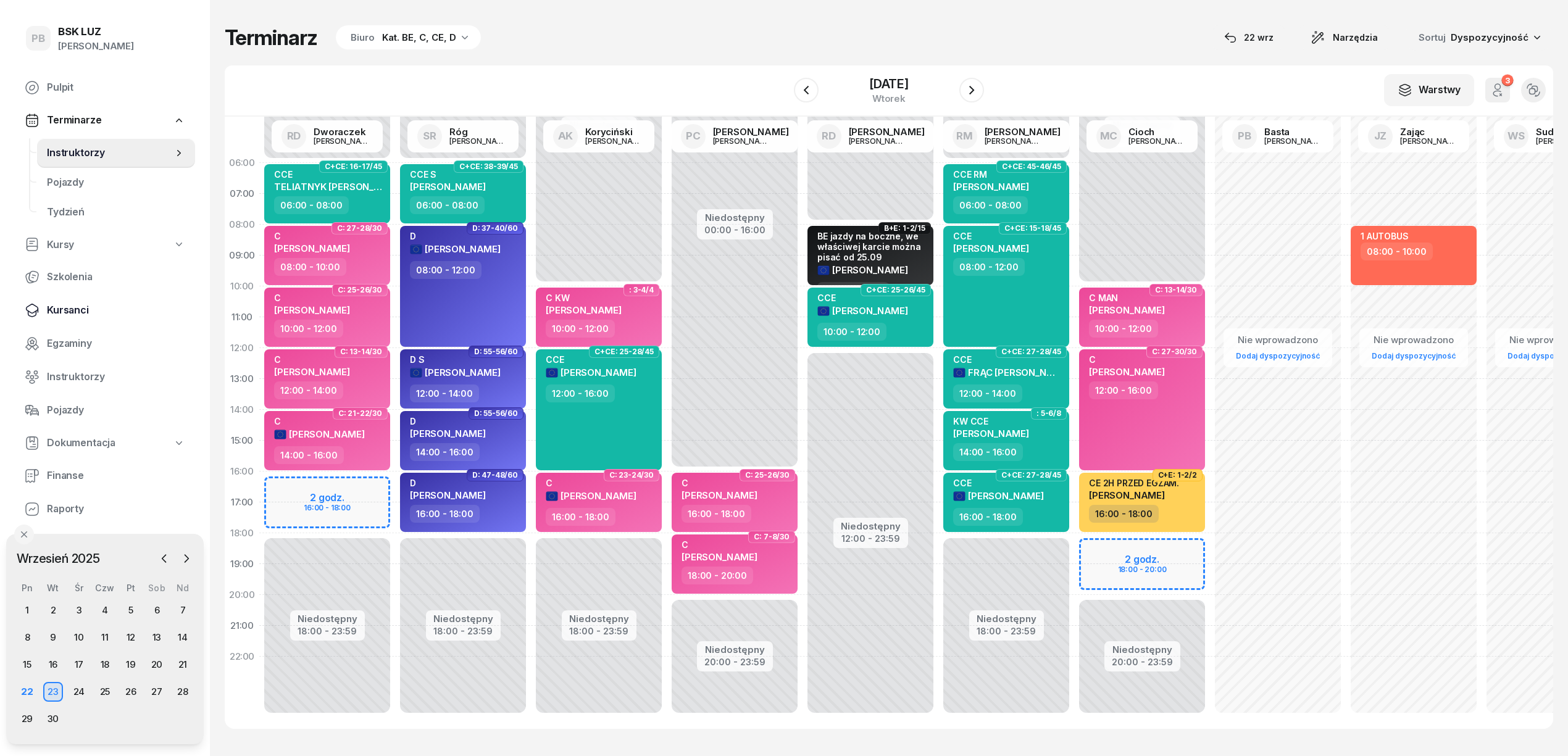
click at [73, 303] on span "Kursanci" at bounding box center [115, 310] width 138 height 16
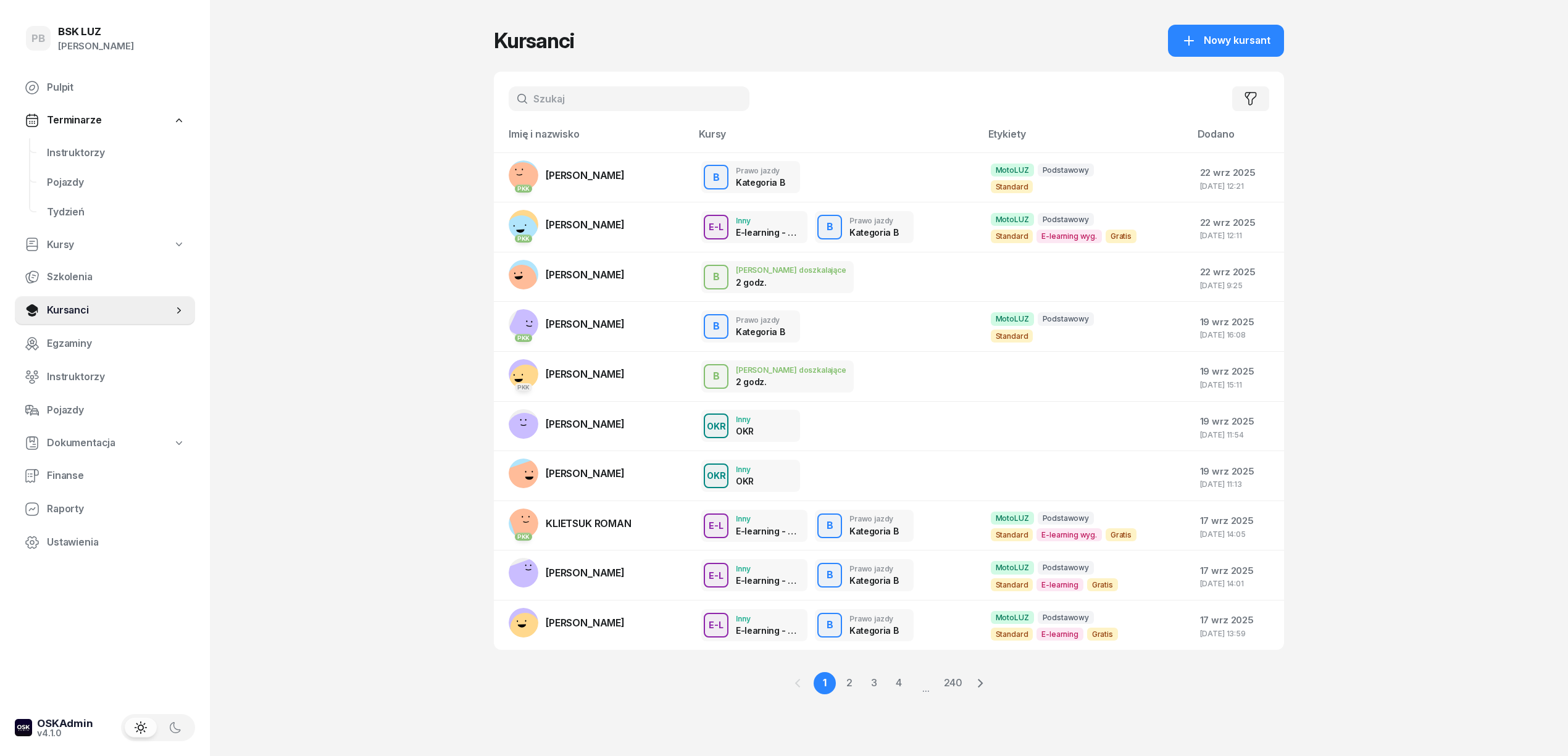
click at [560, 97] on input "text" at bounding box center [629, 99] width 241 height 25
type input "KURA"
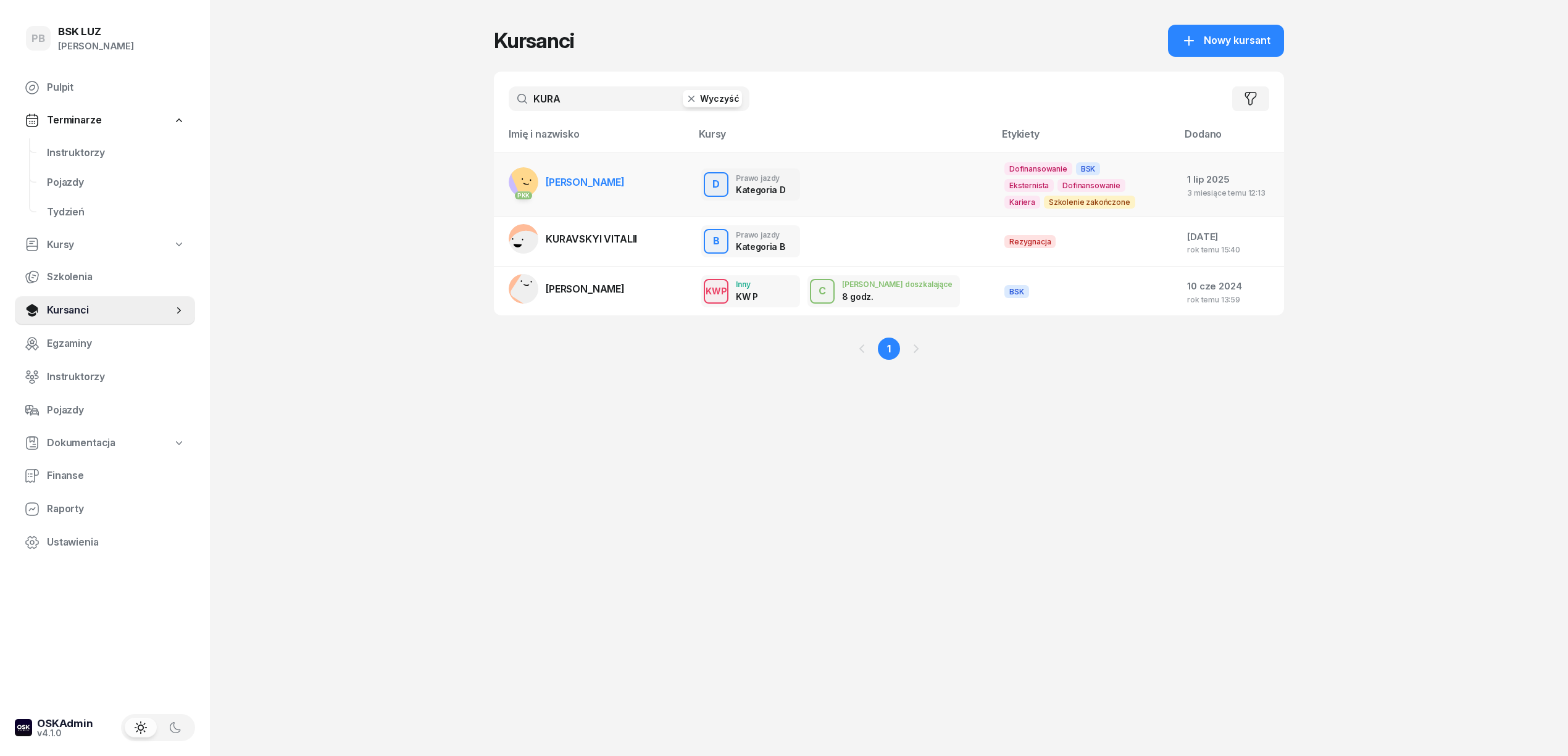
click at [576, 184] on span "[PERSON_NAME]" at bounding box center [585, 182] width 79 height 12
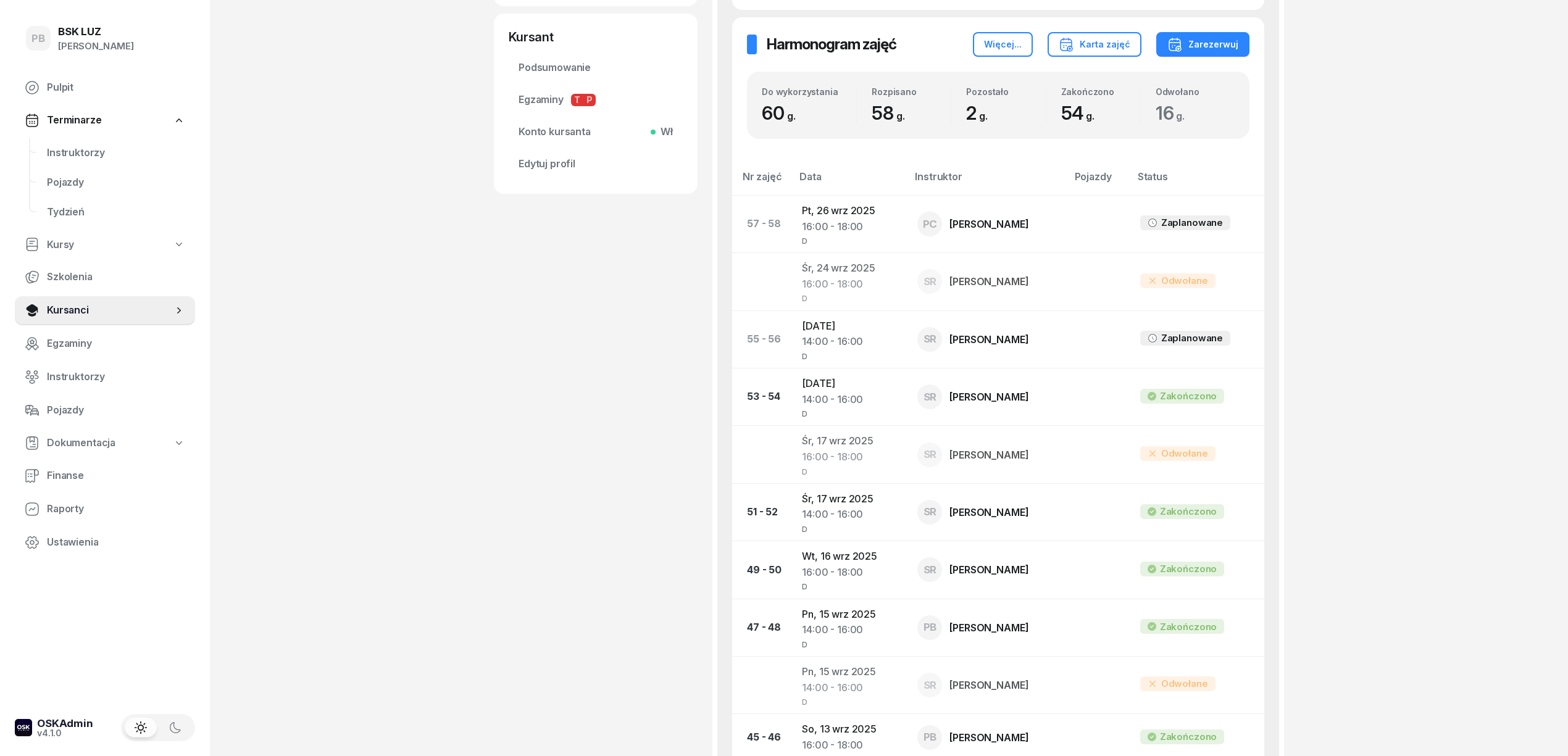
scroll to position [494, 0]
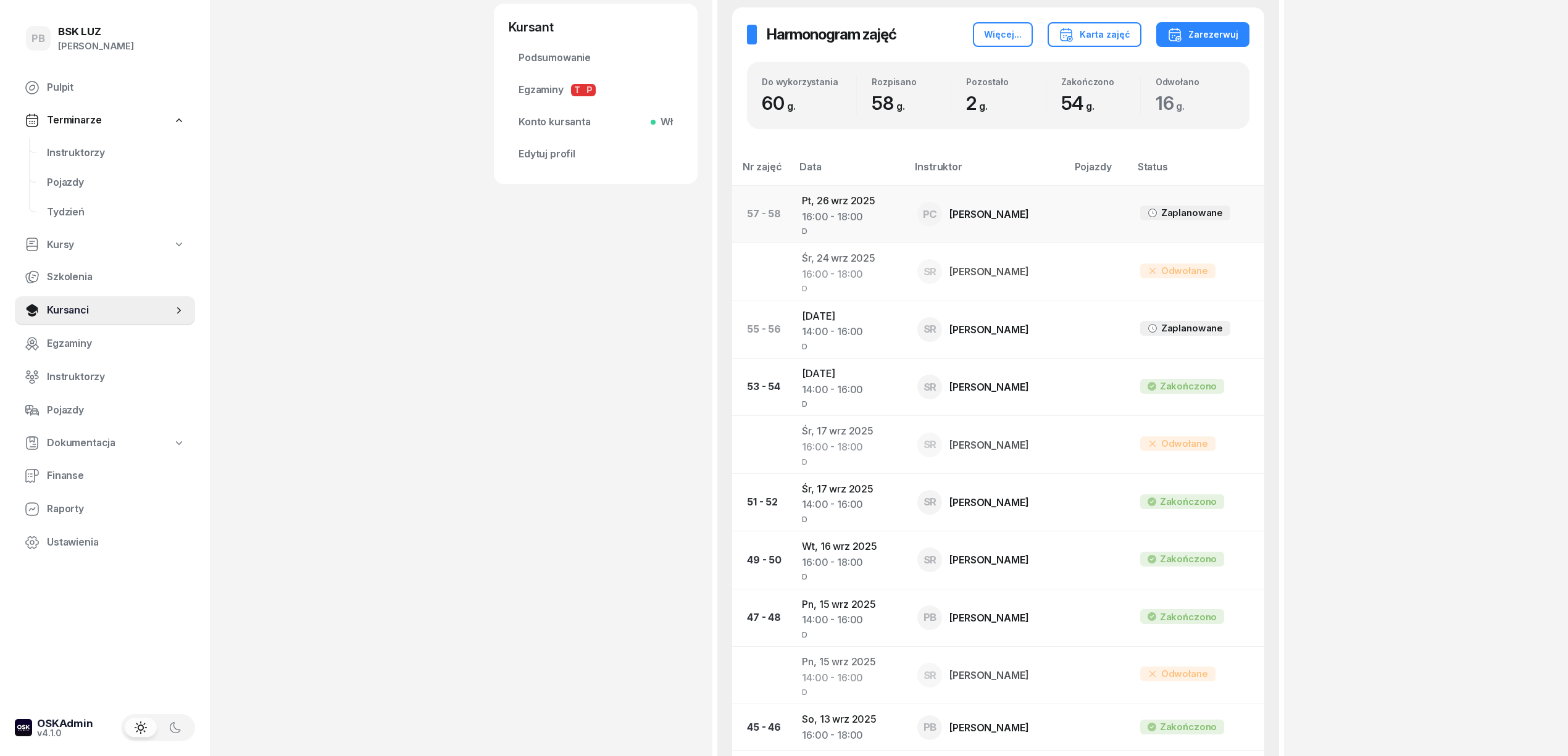
click at [814, 210] on td "Pt, [DATE] 16:00 - 18:00 D" at bounding box center [850, 214] width 115 height 58
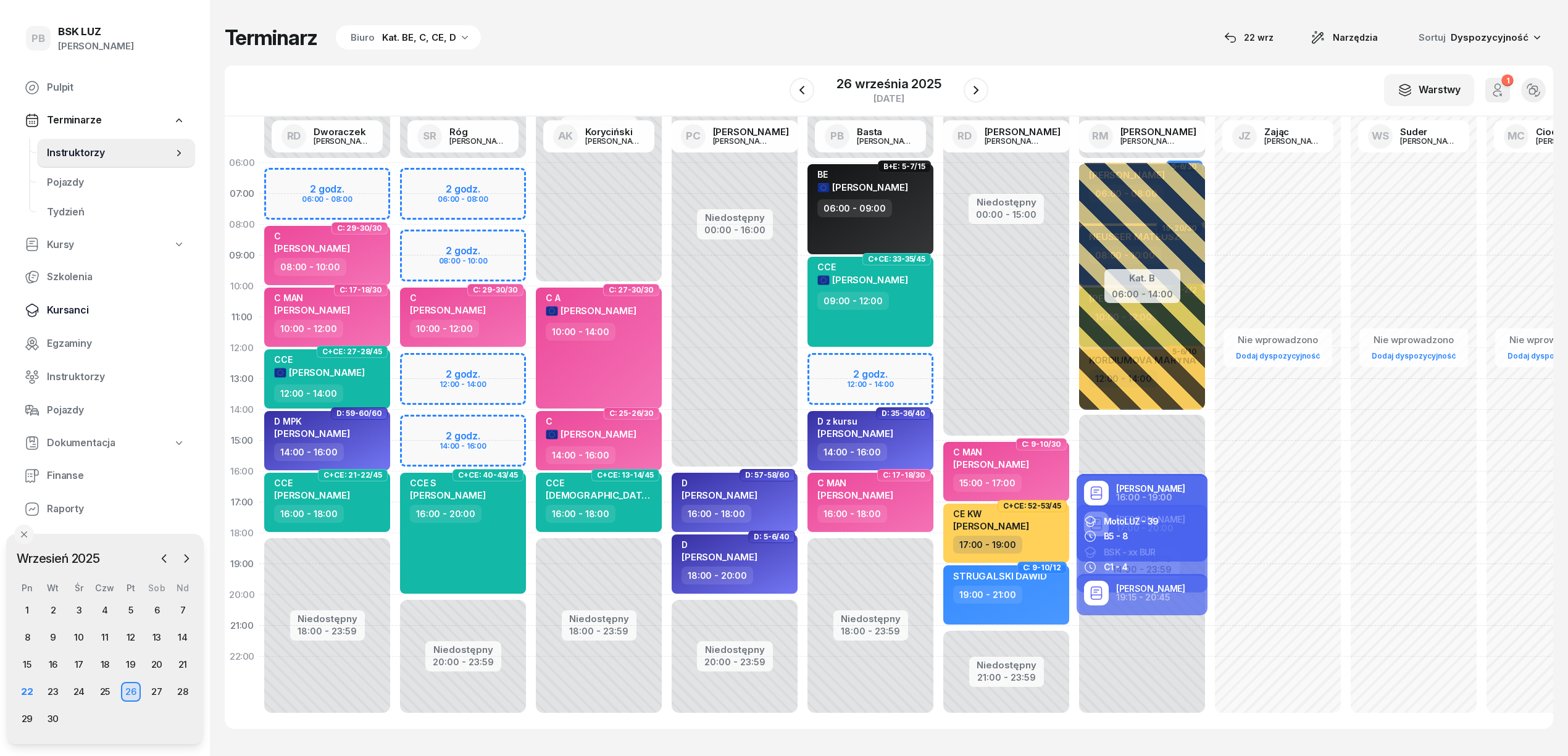
click at [70, 307] on span "Kursanci" at bounding box center [115, 310] width 138 height 16
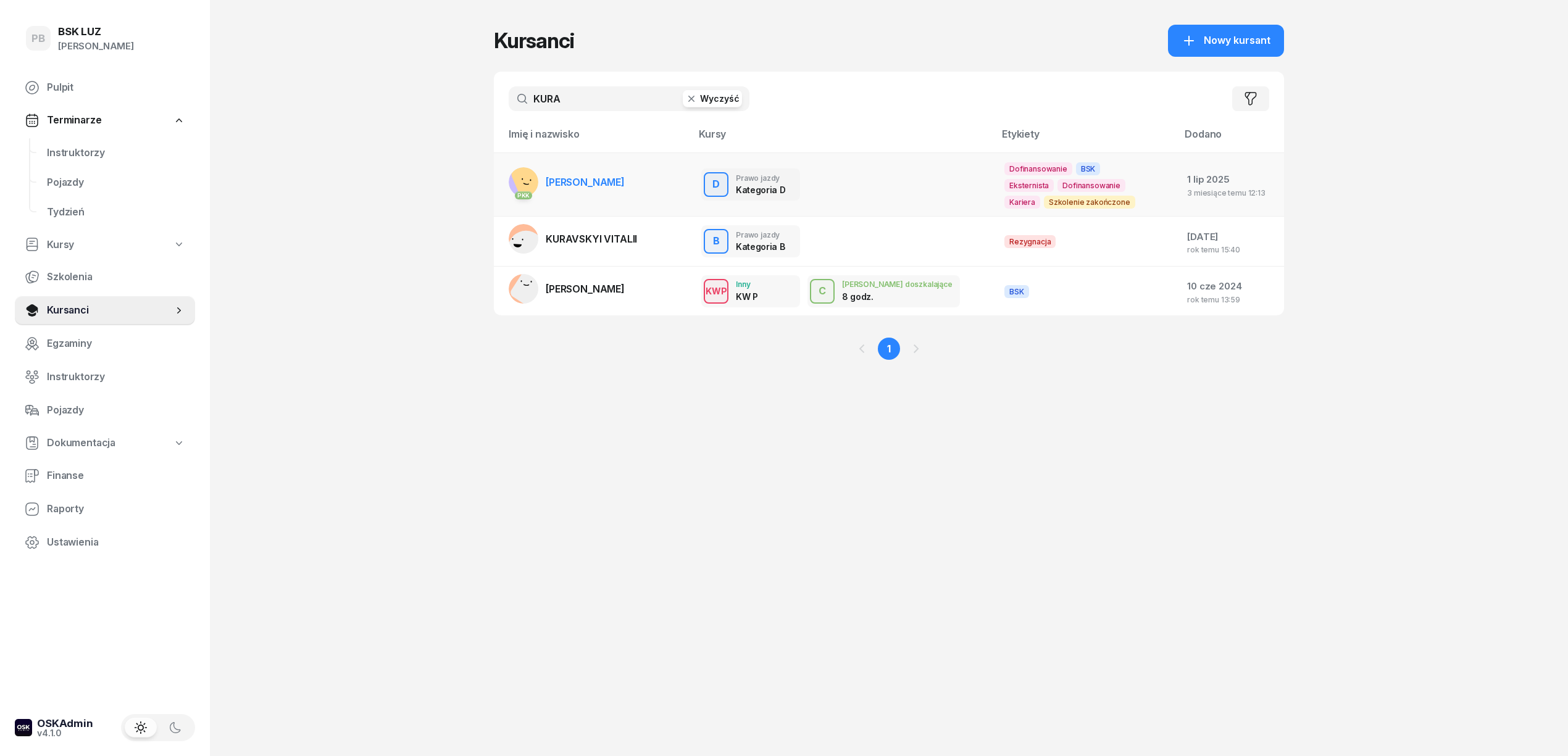
click at [605, 186] on span "[PERSON_NAME]" at bounding box center [585, 182] width 79 height 12
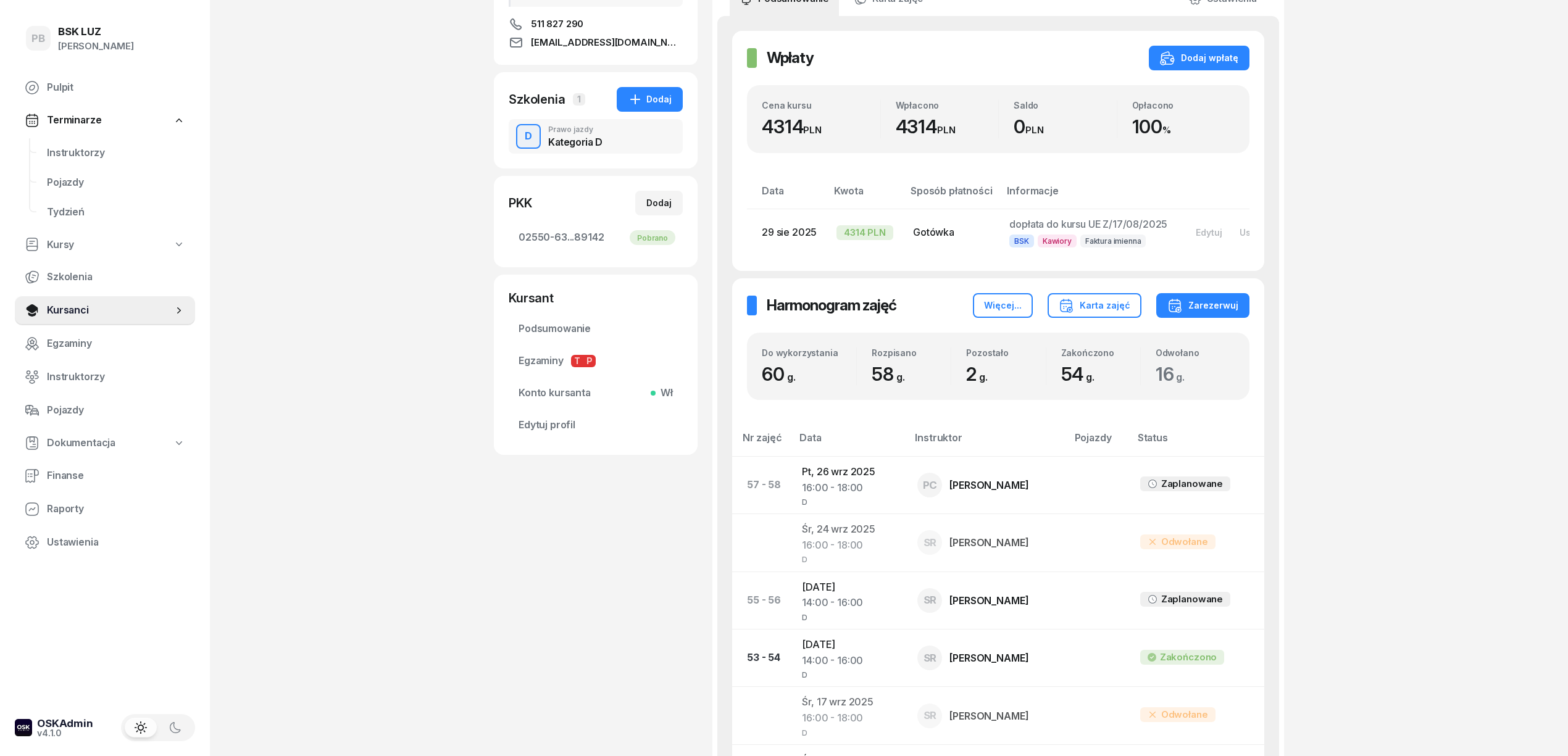
scroll to position [247, 0]
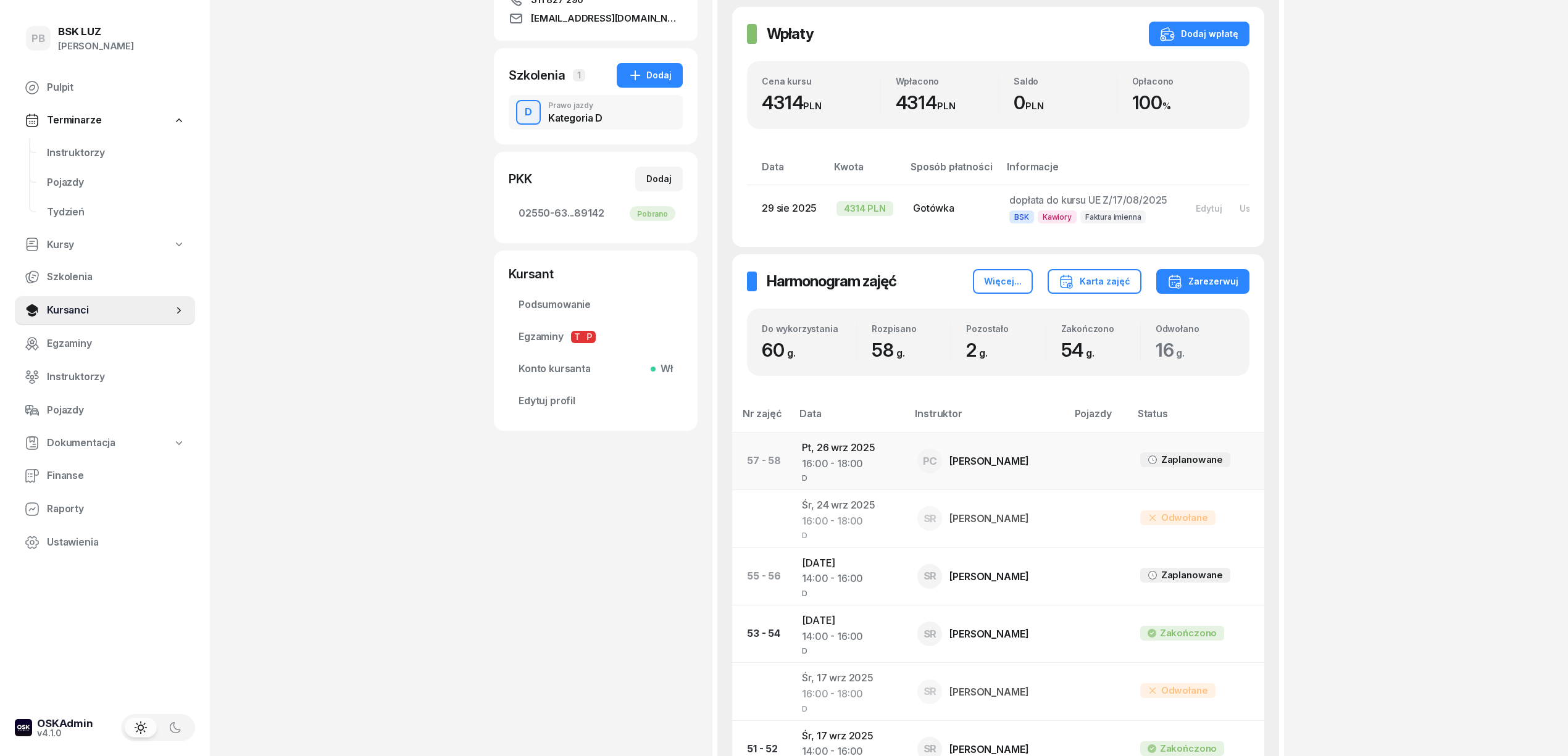
click at [828, 463] on td "Pt, [DATE] 16:00 - 18:00 D" at bounding box center [850, 461] width 115 height 58
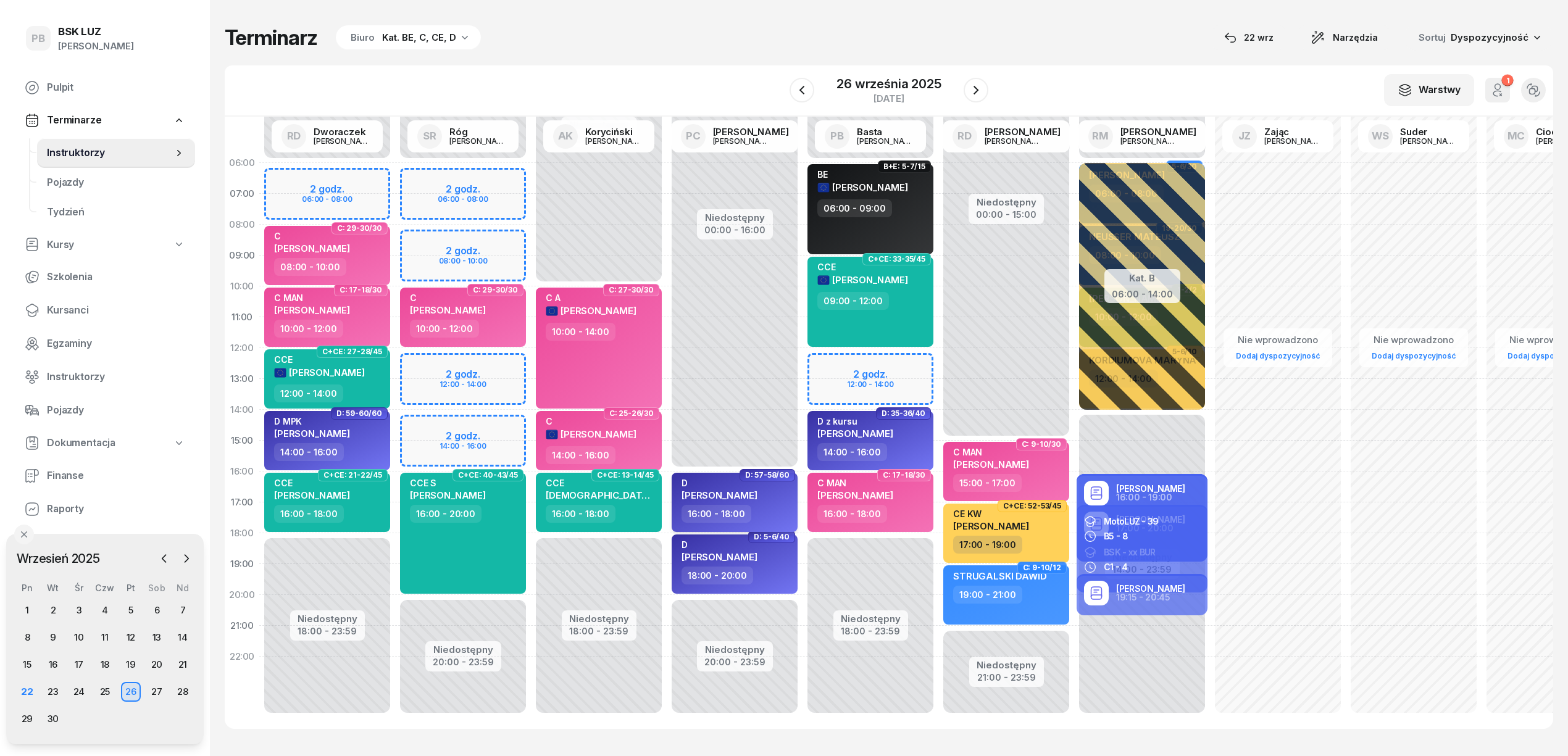
click at [775, 499] on div "D KURA [PERSON_NAME]" at bounding box center [736, 492] width 109 height 27
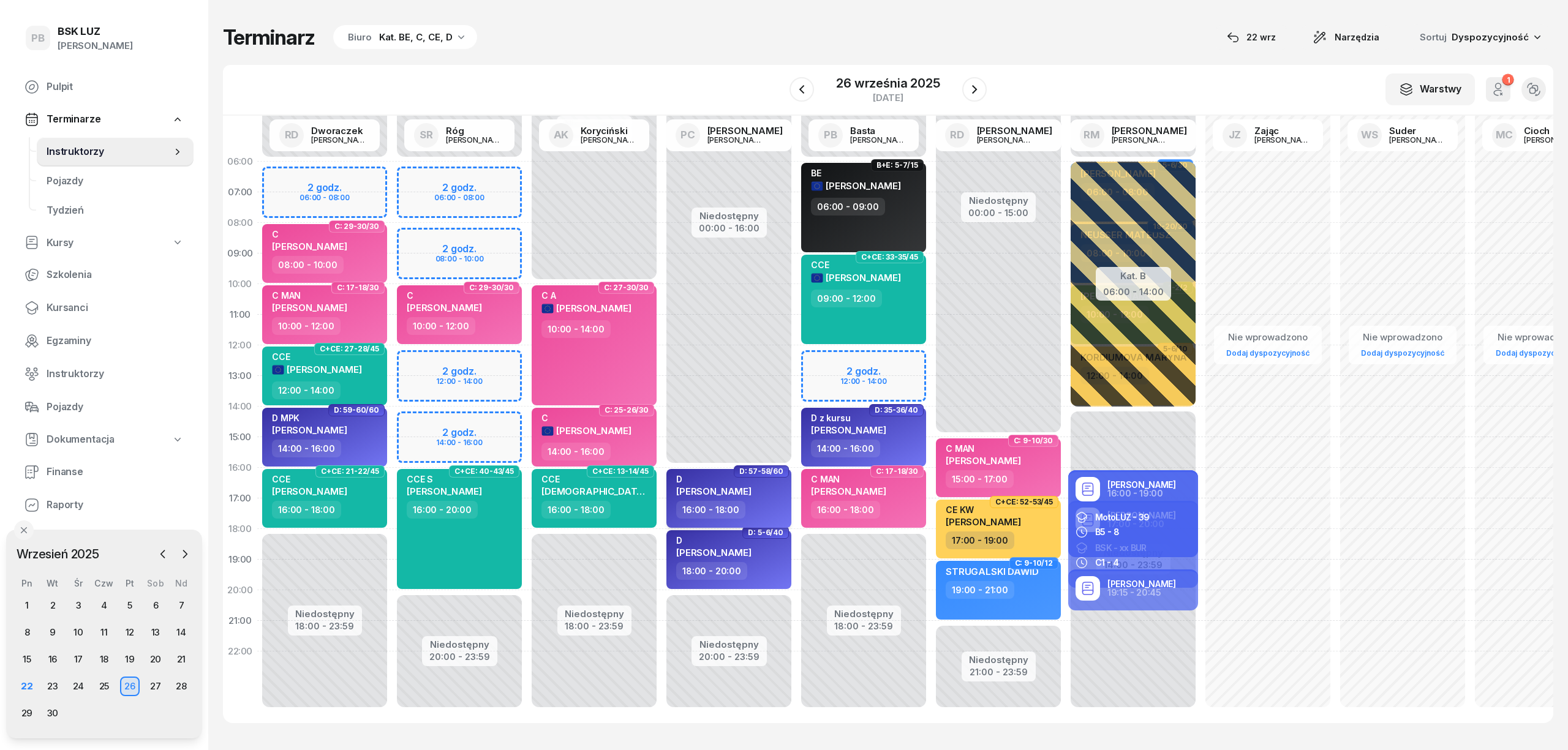
select select "16"
select select "18"
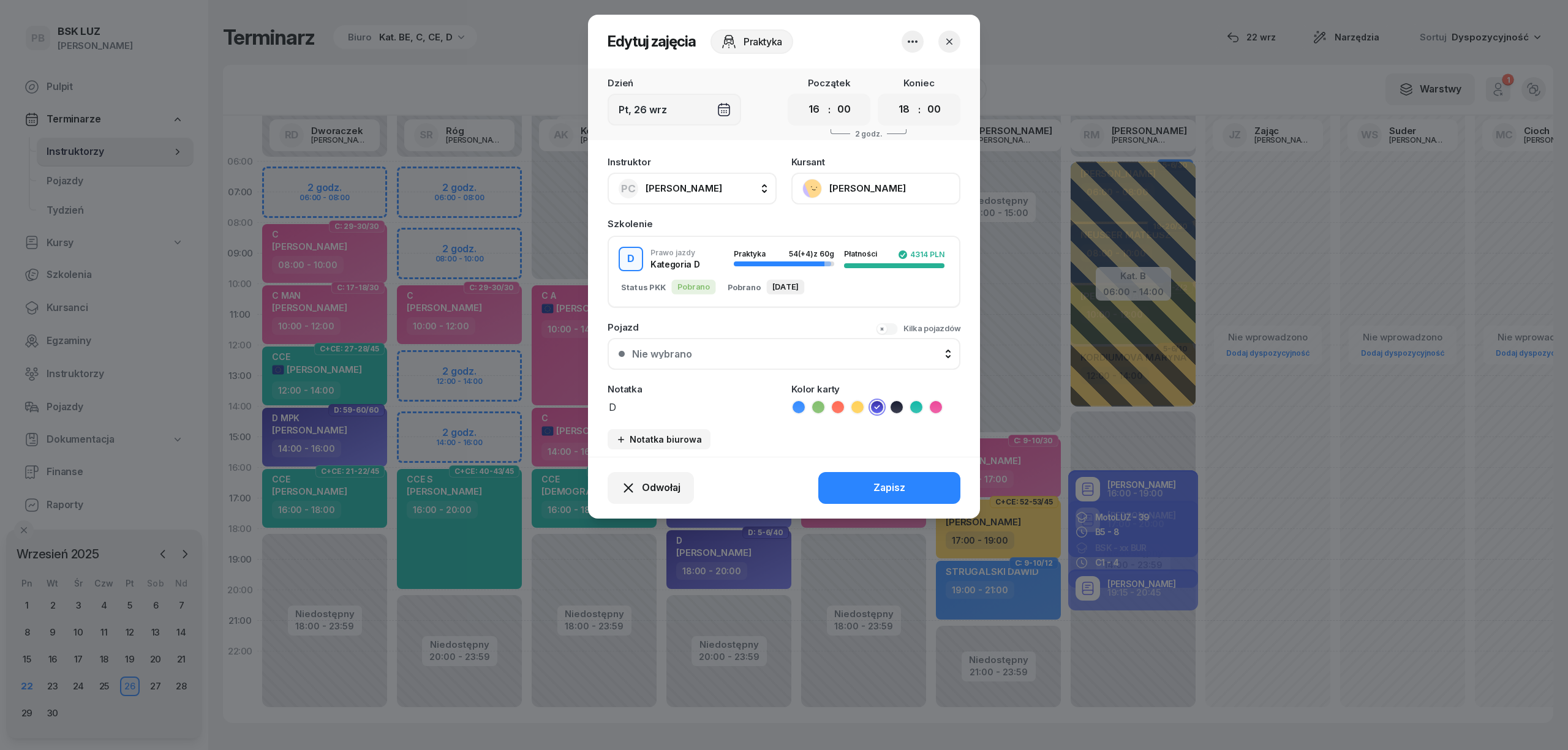
click at [951, 40] on icon "button" at bounding box center [949, 42] width 12 height 12
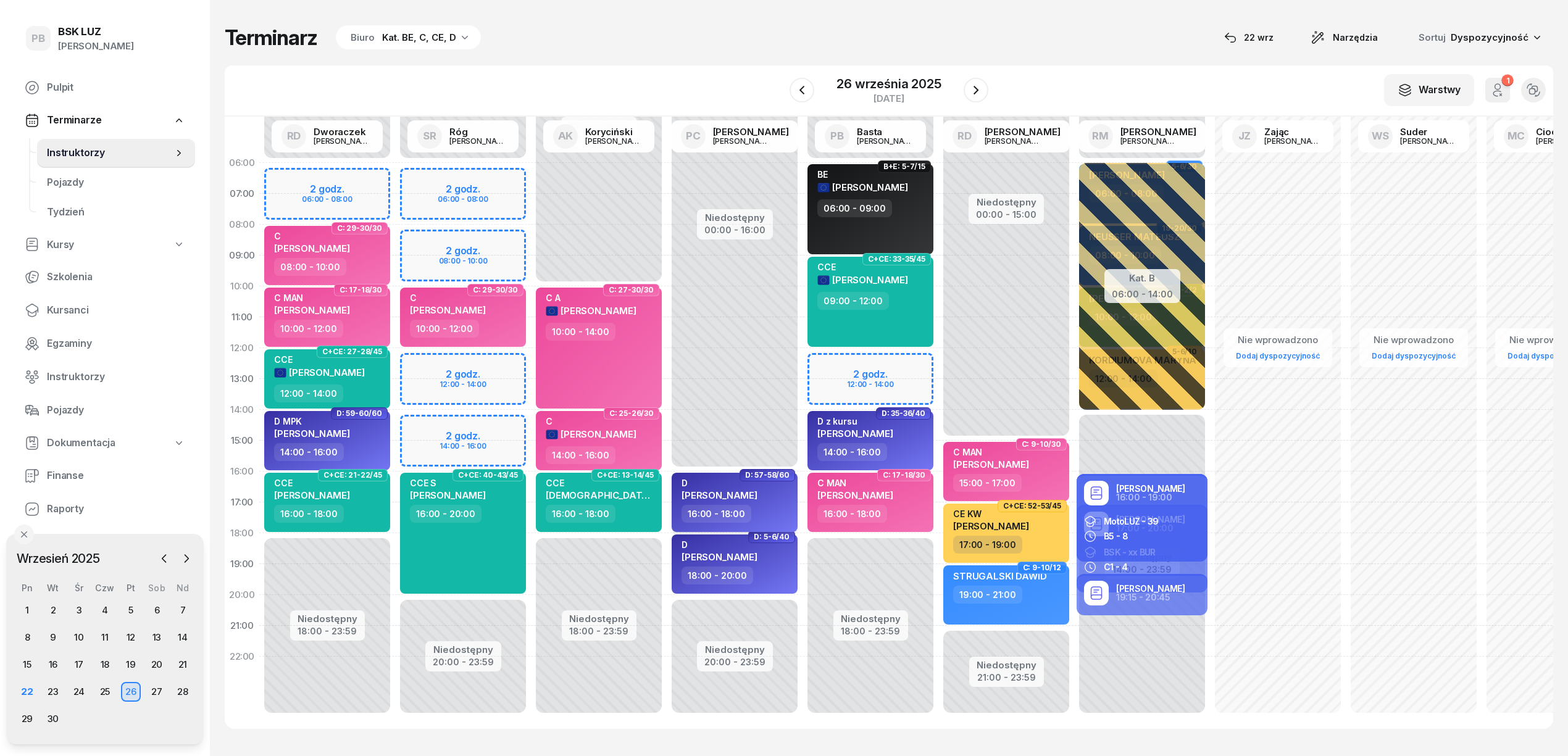
click at [773, 499] on div "D KURA [PERSON_NAME]" at bounding box center [736, 492] width 109 height 27
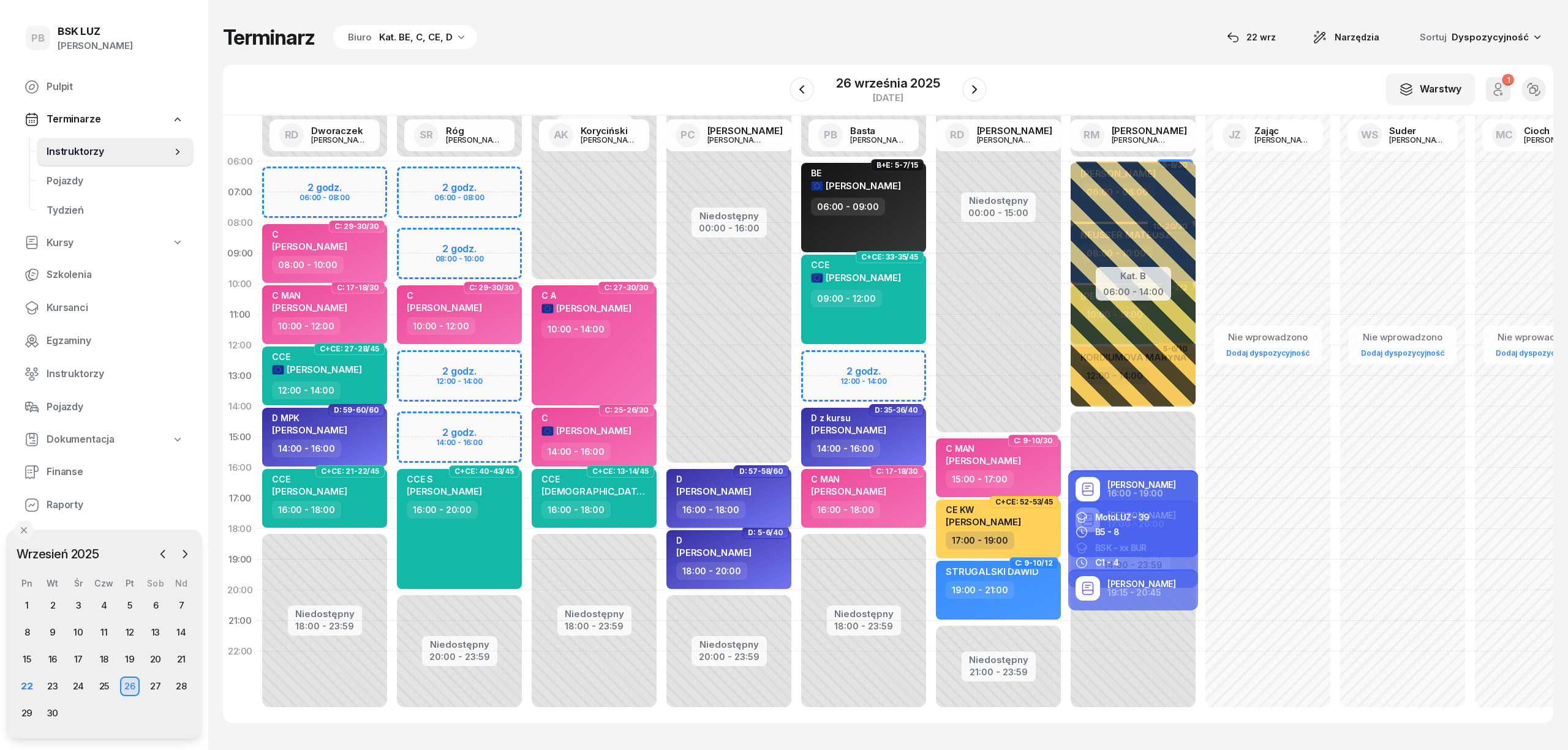
select select "16"
select select "18"
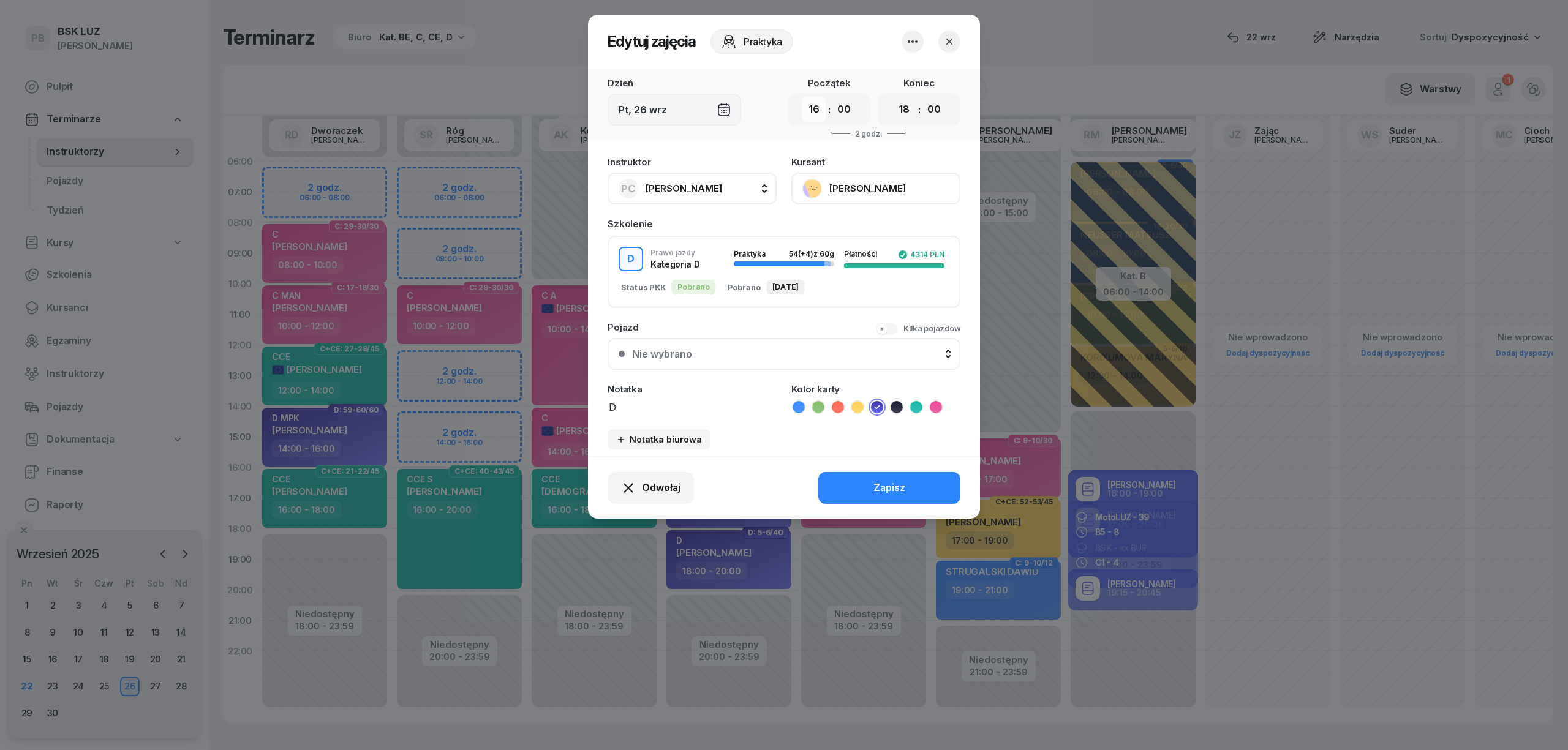
click at [816, 106] on select "00 01 02 03 04 05 06 07 08 09 10 11 12 13 14 15 16 17 18 19 20 21 22 23" at bounding box center [814, 110] width 23 height 26
click at [952, 44] on icon "button" at bounding box center [949, 42] width 6 height 6
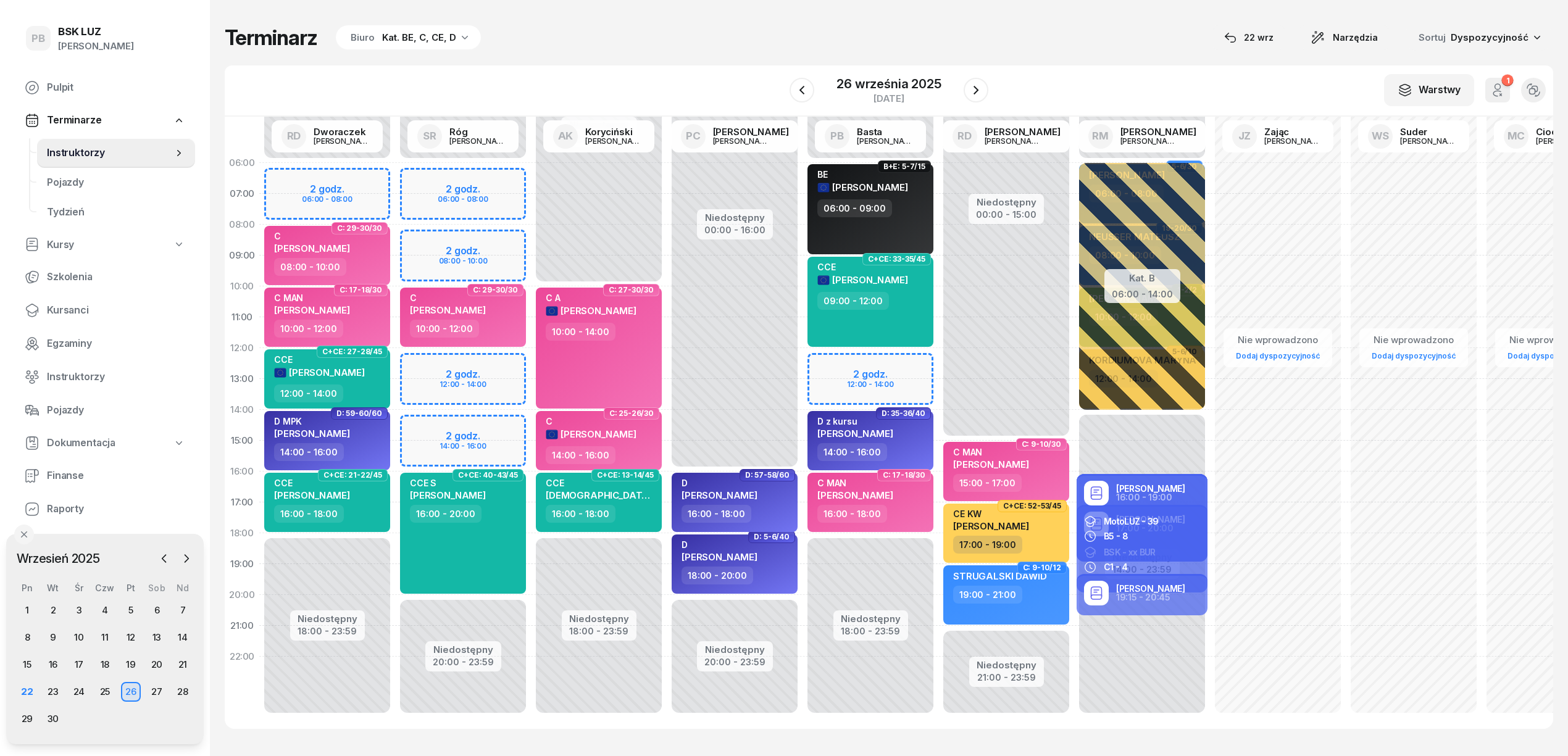
click at [756, 474] on span "D: 57-58/60" at bounding box center [767, 475] width 45 height 3
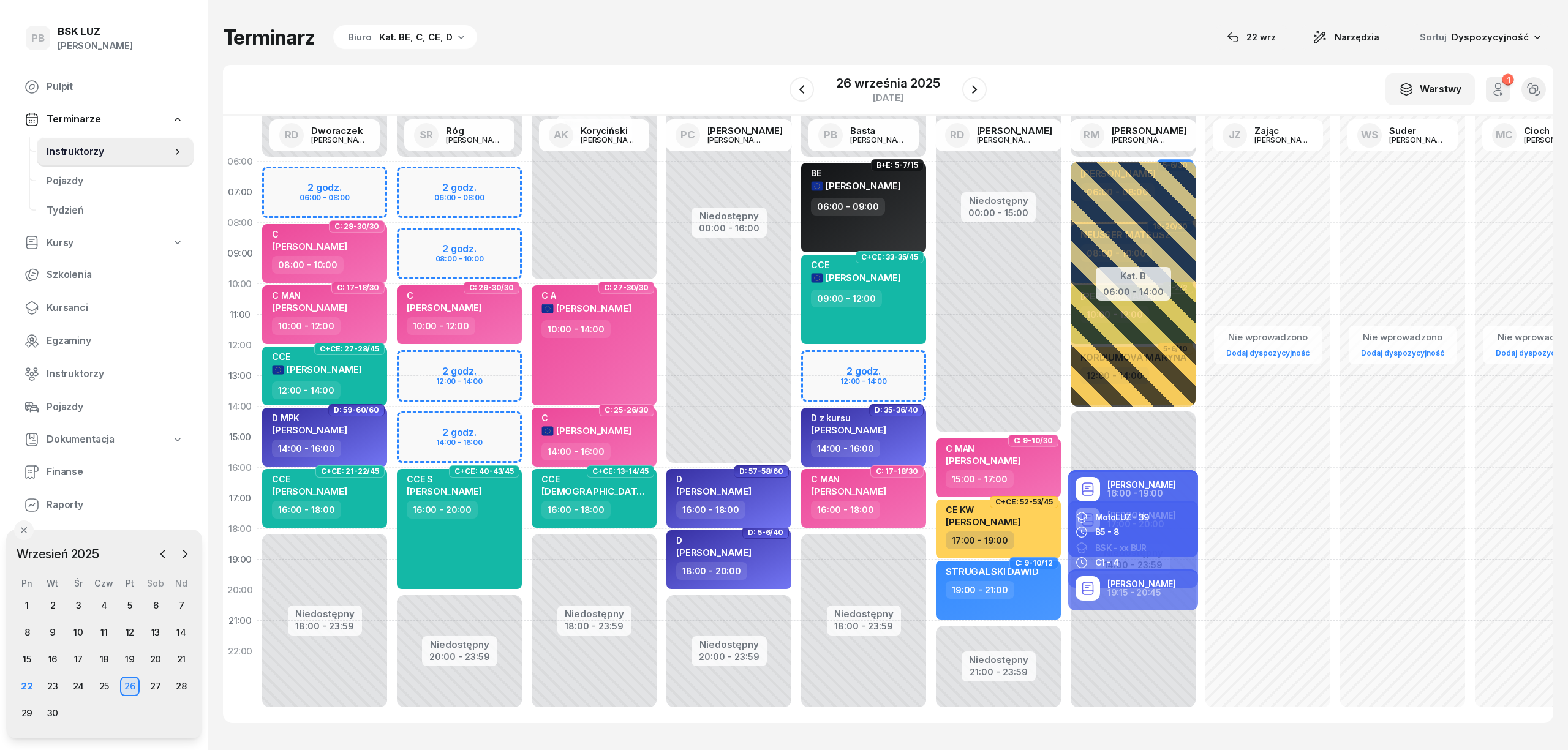
select select "16"
select select "18"
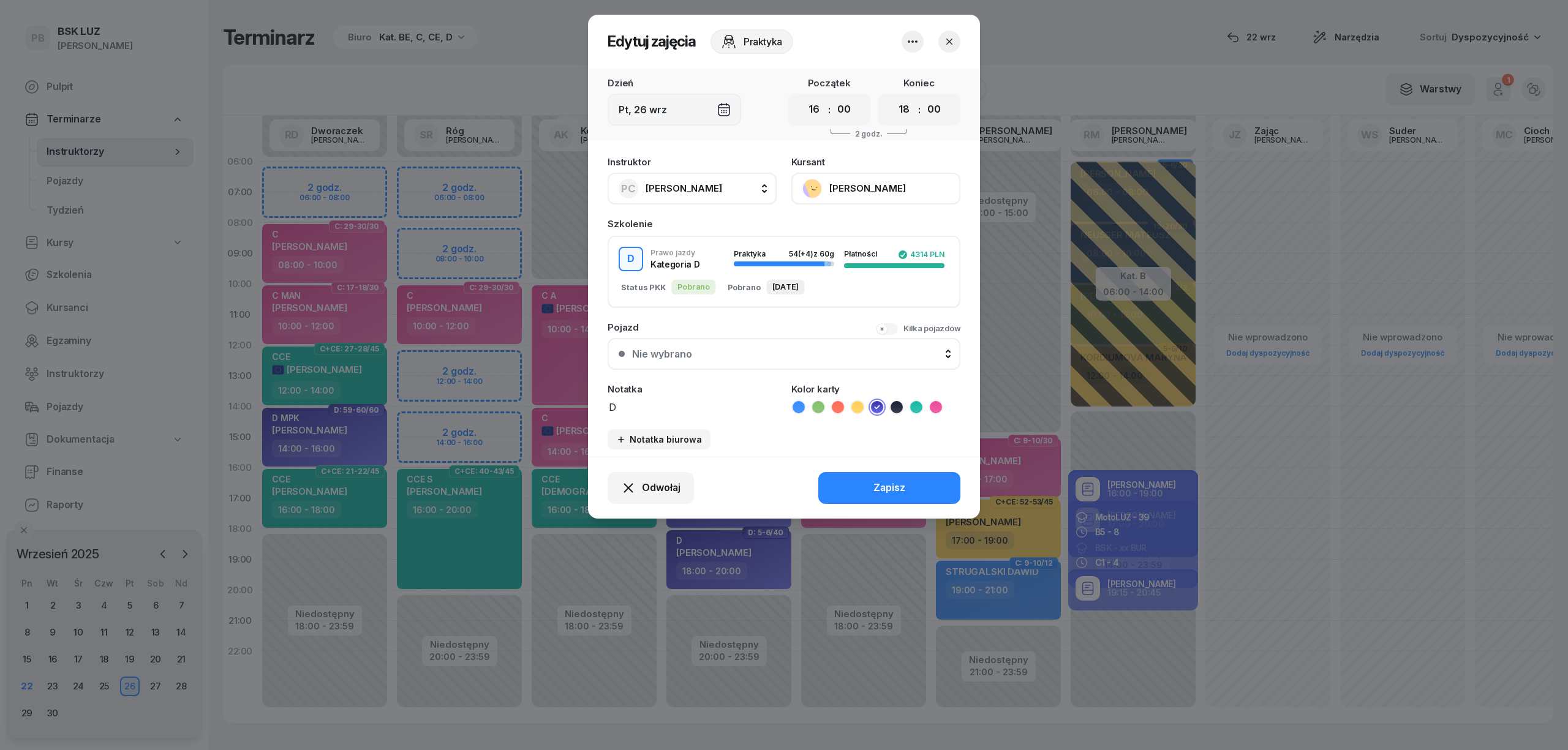
click at [630, 396] on div "Notatka D" at bounding box center [692, 400] width 169 height 30
click at [623, 412] on textarea "D" at bounding box center [692, 406] width 169 height 16
type textarea "D 14"
click at [854, 478] on button "Zapisz" at bounding box center [889, 488] width 142 height 32
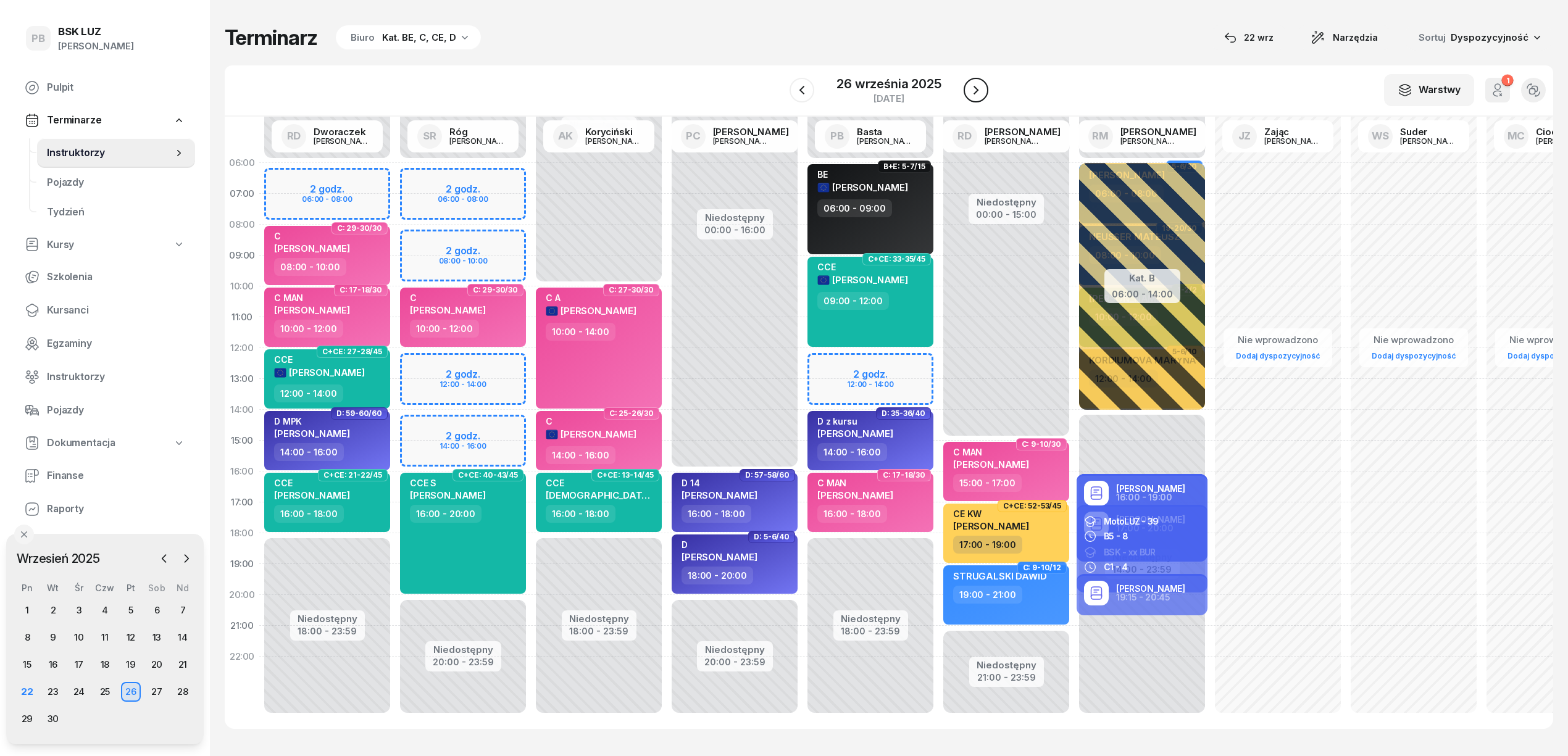
click at [968, 95] on icon "button" at bounding box center [976, 90] width 15 height 15
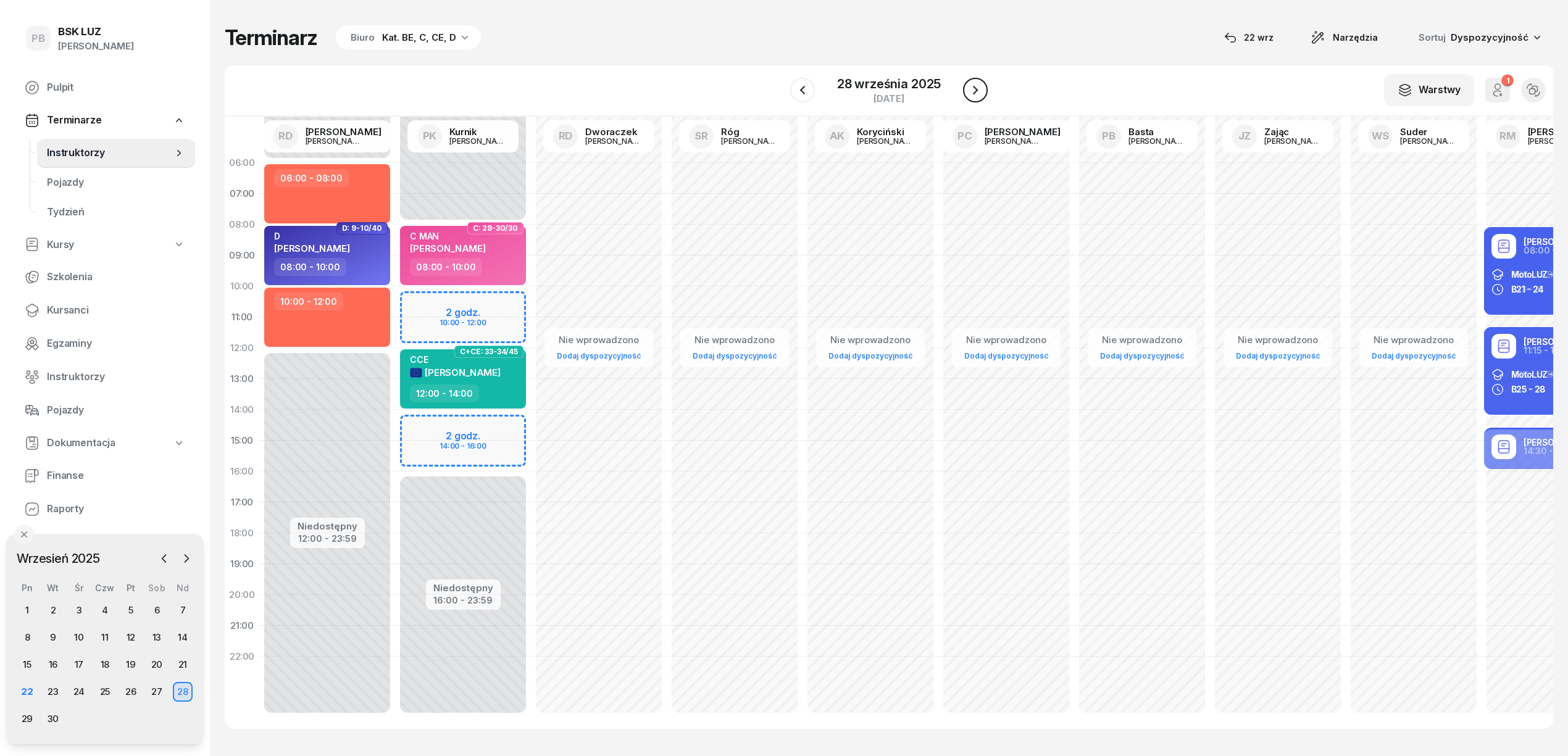
click at [977, 96] on icon "button" at bounding box center [976, 90] width 15 height 15
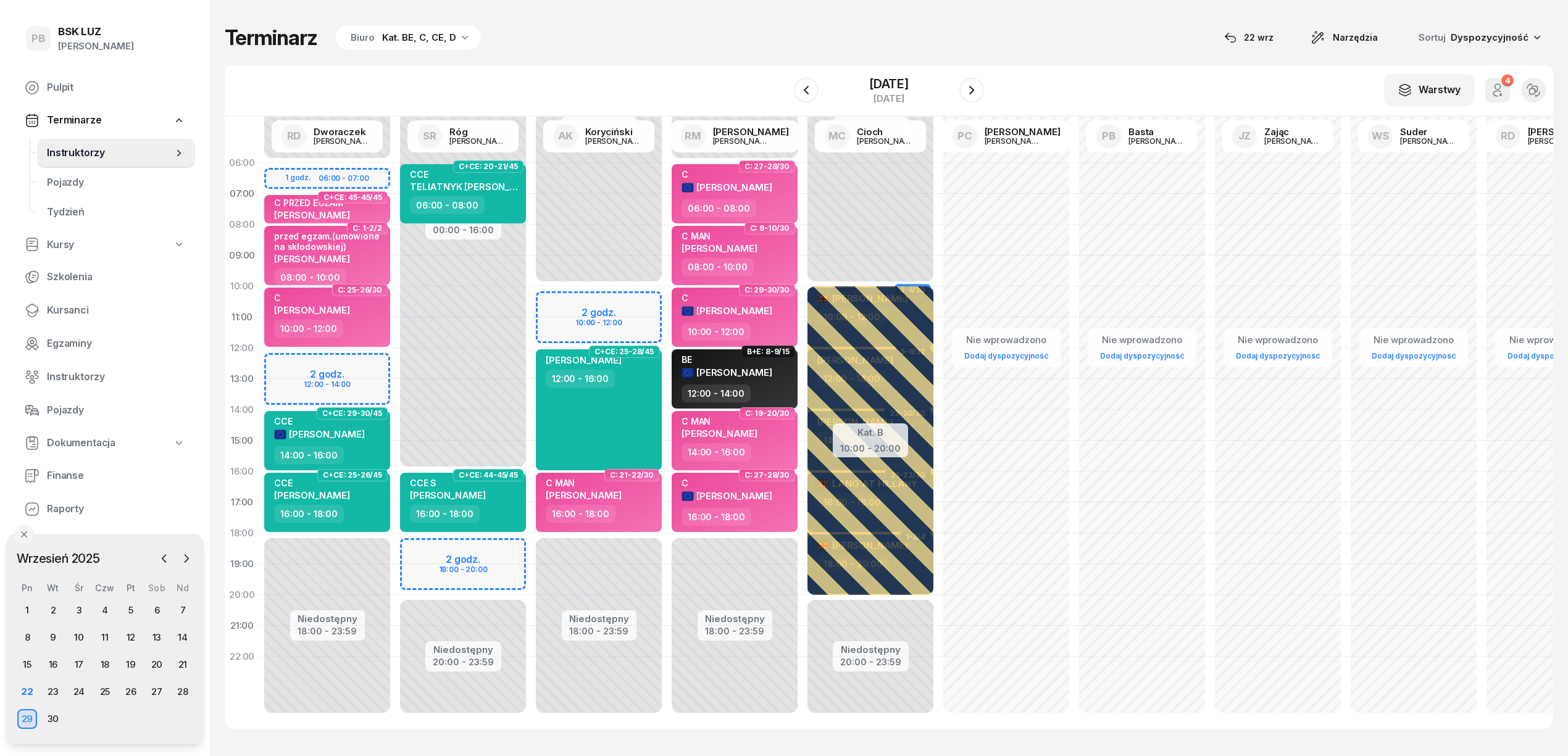
click at [504, 552] on div "Niedostępny 00:00 - 16:00 Niedostępny 20:00 - 23:59 2 godz. 18:00 - 20:00 C+CE:…" at bounding box center [463, 441] width 136 height 586
select select "18"
select select "20"
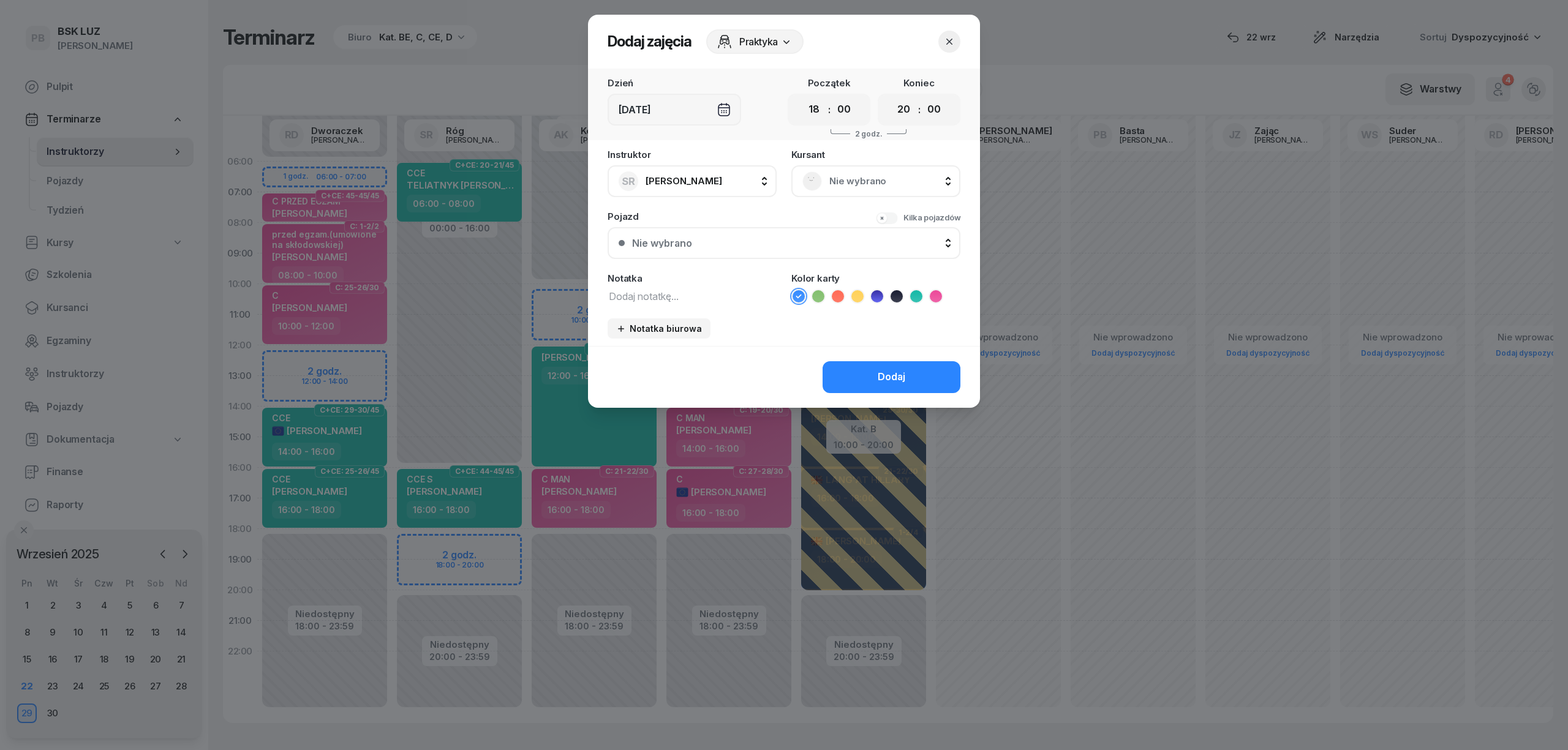
click at [891, 174] on span "Nie wybrano" at bounding box center [889, 181] width 120 height 16
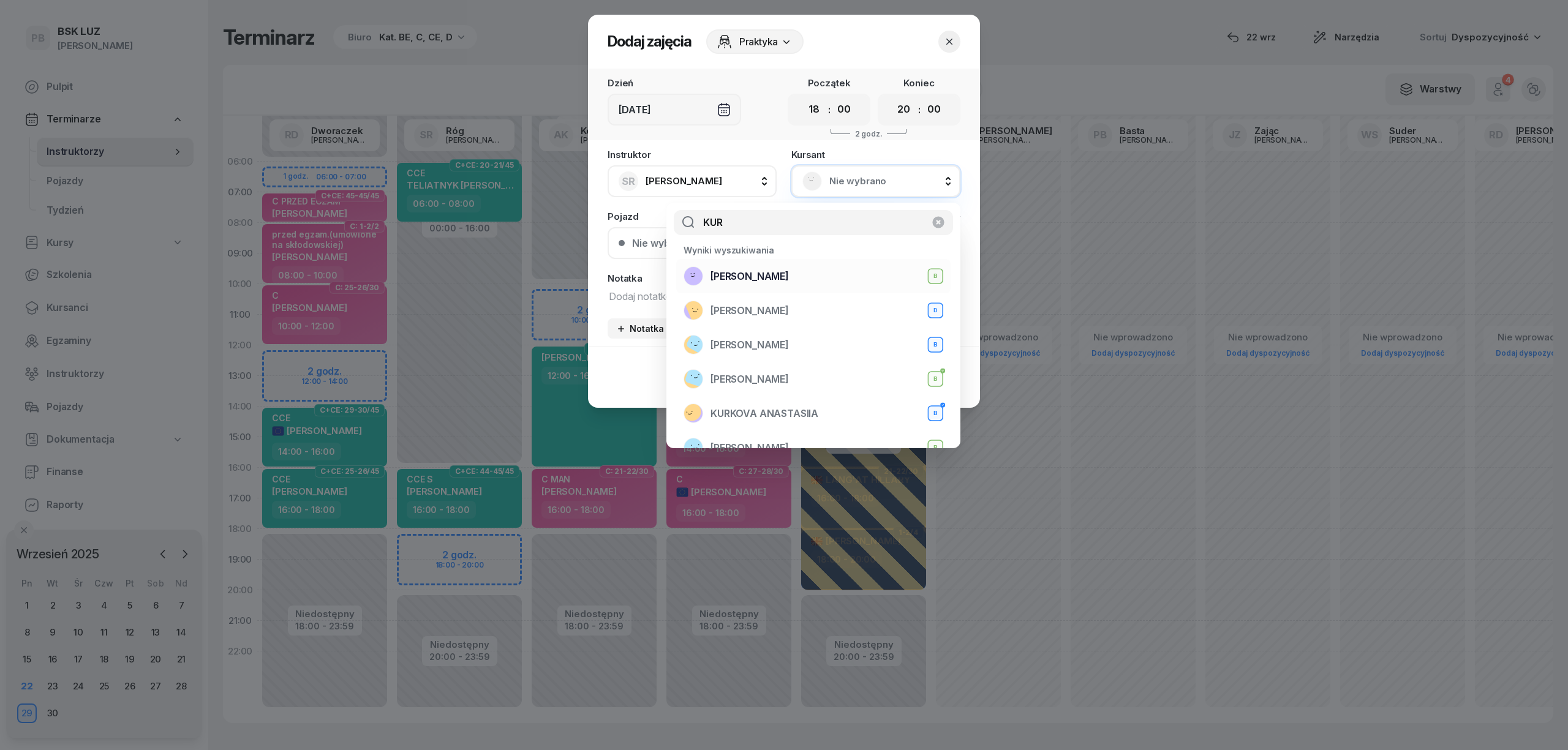
type input "KUR"
click at [849, 281] on div "[PERSON_NAME] B" at bounding box center [813, 276] width 260 height 20
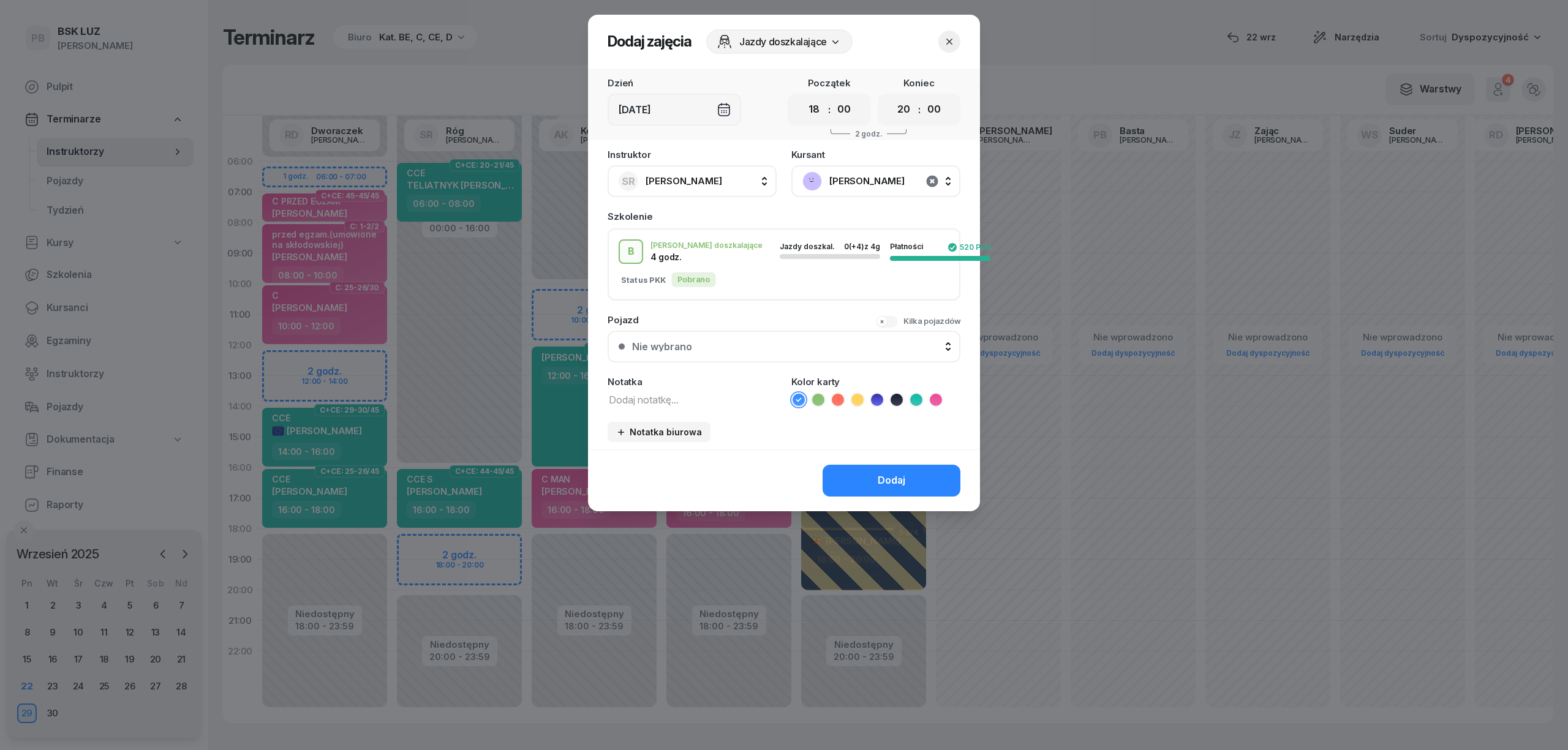
click at [934, 181] on icon "button" at bounding box center [932, 181] width 15 height 15
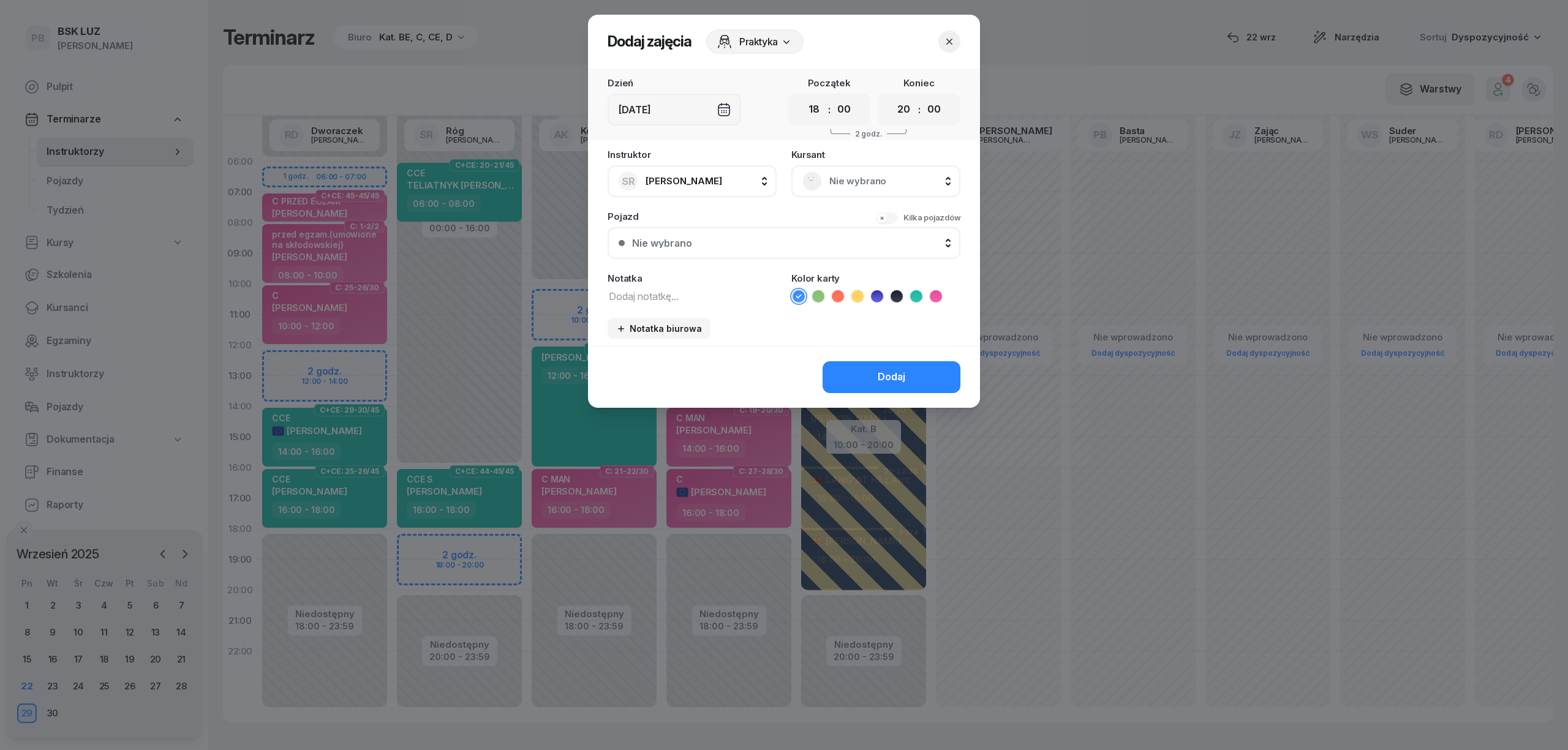
click at [846, 184] on span "Nie wybrano" at bounding box center [889, 181] width 120 height 16
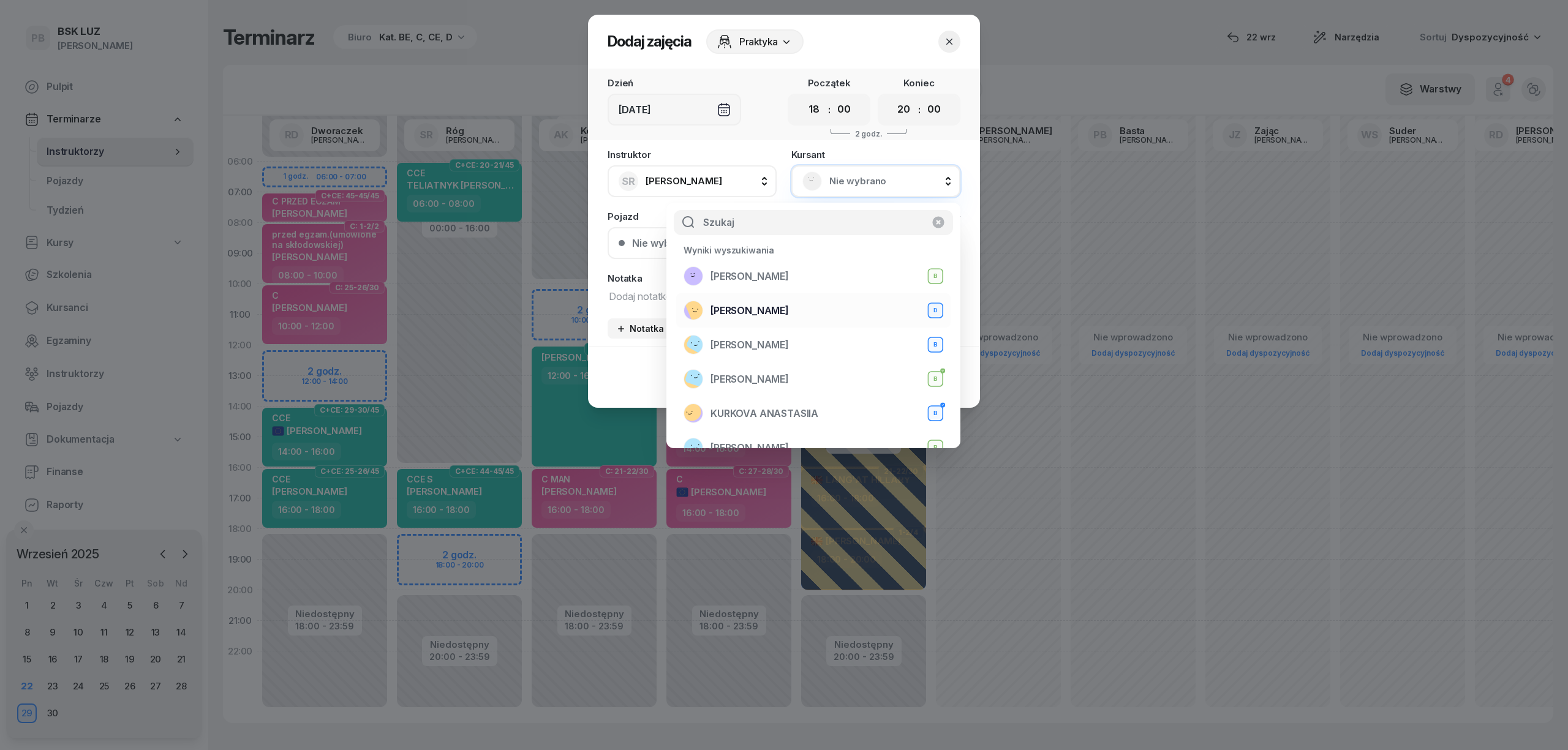
click at [827, 309] on div "KURA [PERSON_NAME]" at bounding box center [813, 310] width 260 height 20
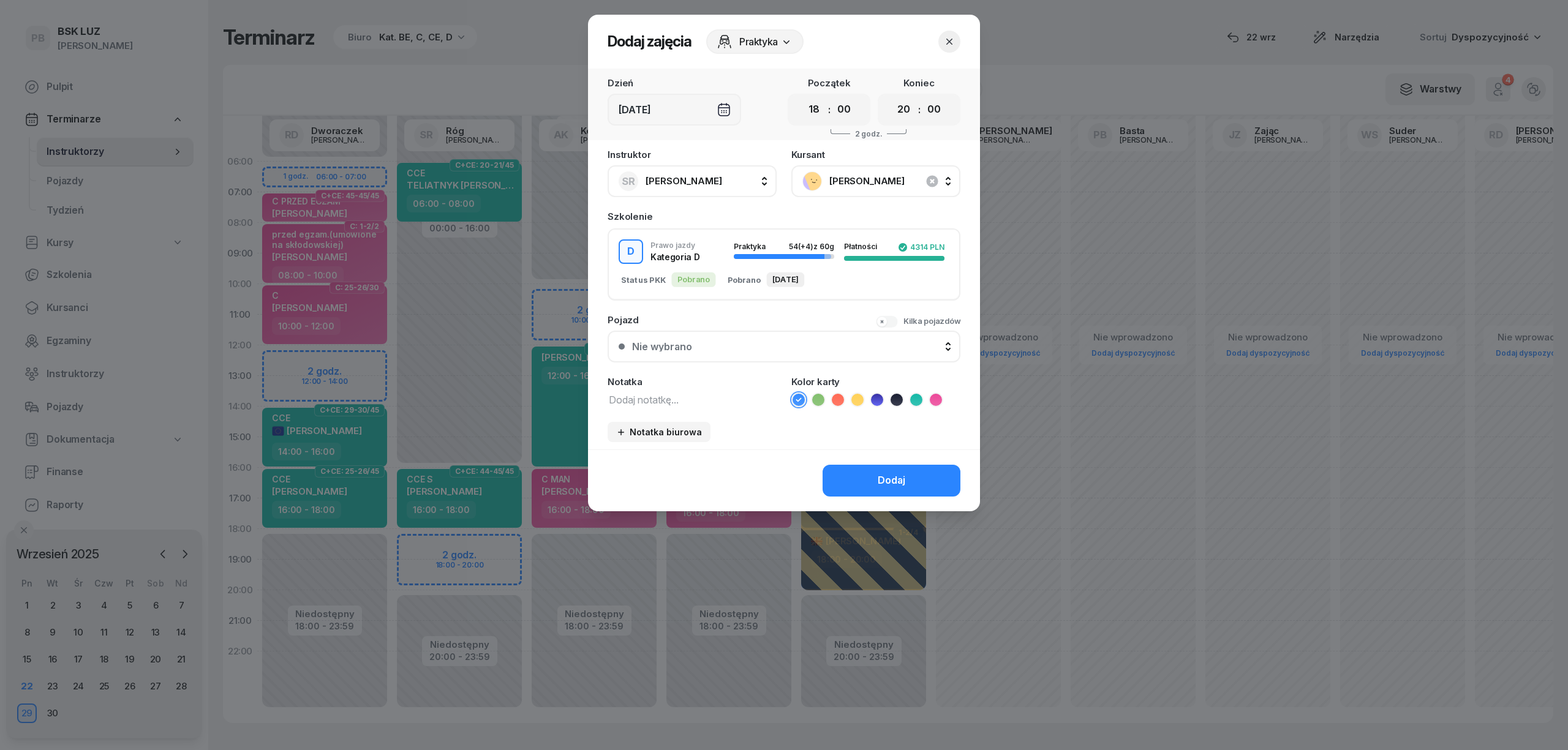
click at [876, 398] on icon at bounding box center [877, 400] width 12 height 12
click at [886, 486] on div "Dodaj" at bounding box center [891, 480] width 27 height 16
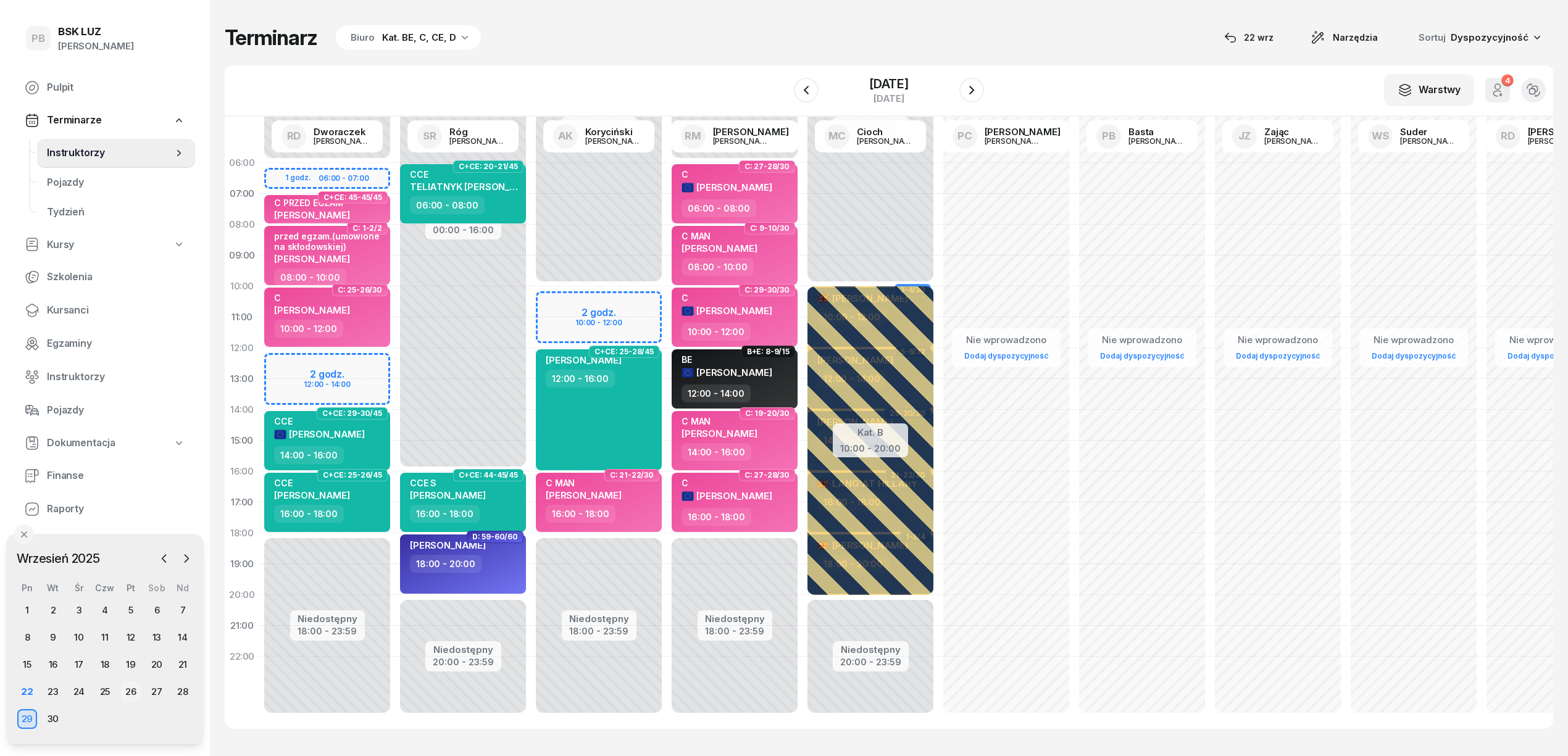
click at [129, 687] on div "26" at bounding box center [130, 691] width 20 height 20
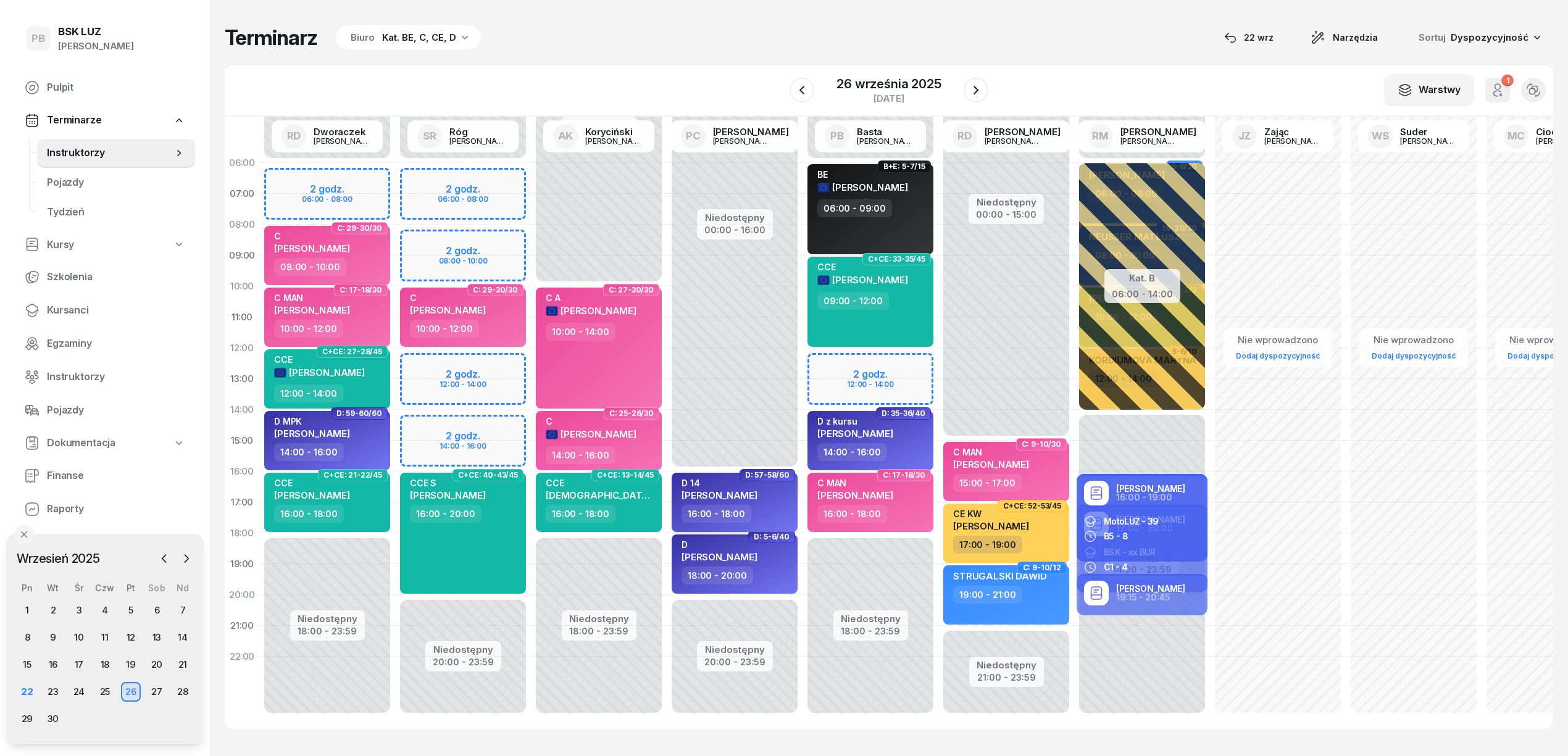
click at [785, 507] on div "16:00 - 18:00" at bounding box center [736, 514] width 109 height 18
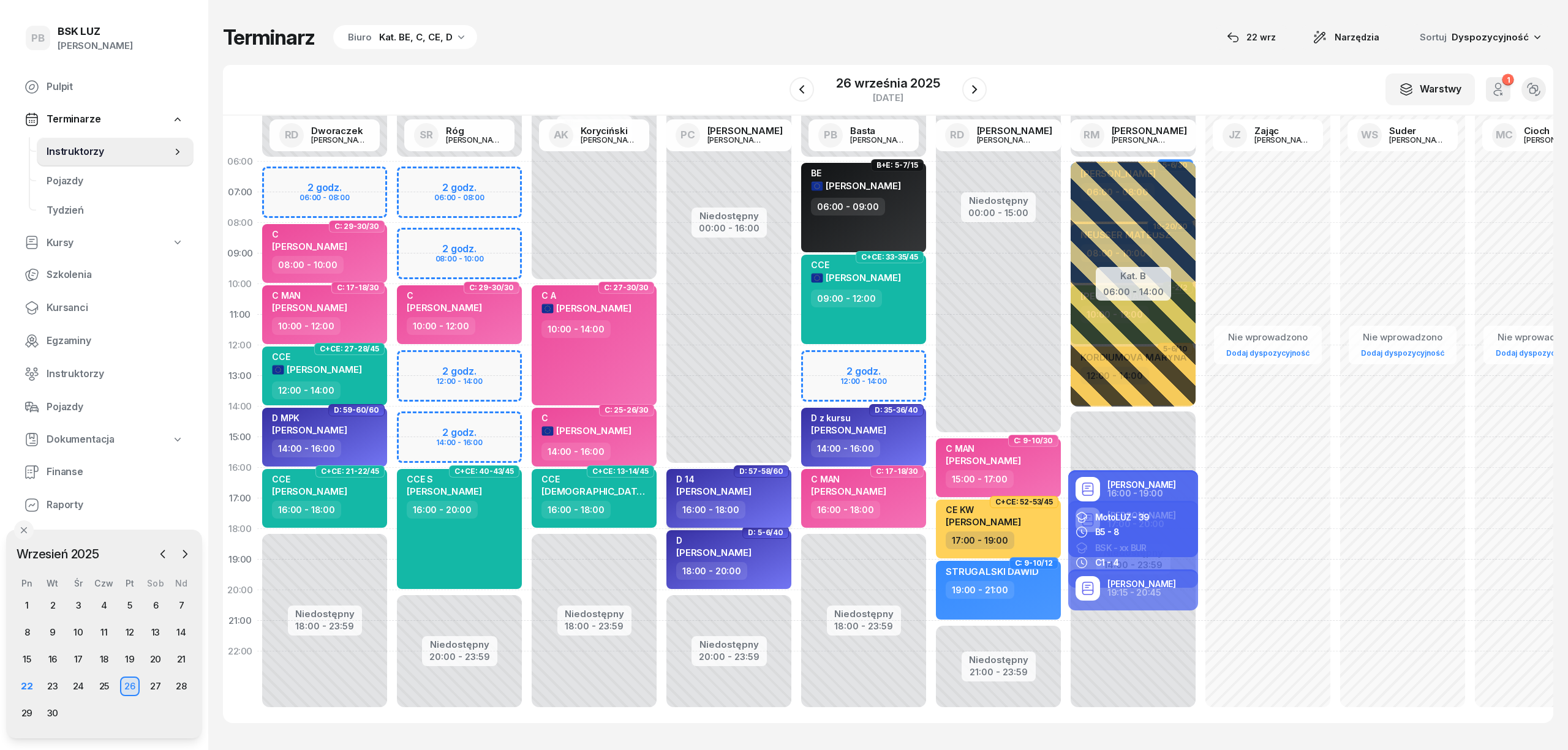
select select "16"
select select "18"
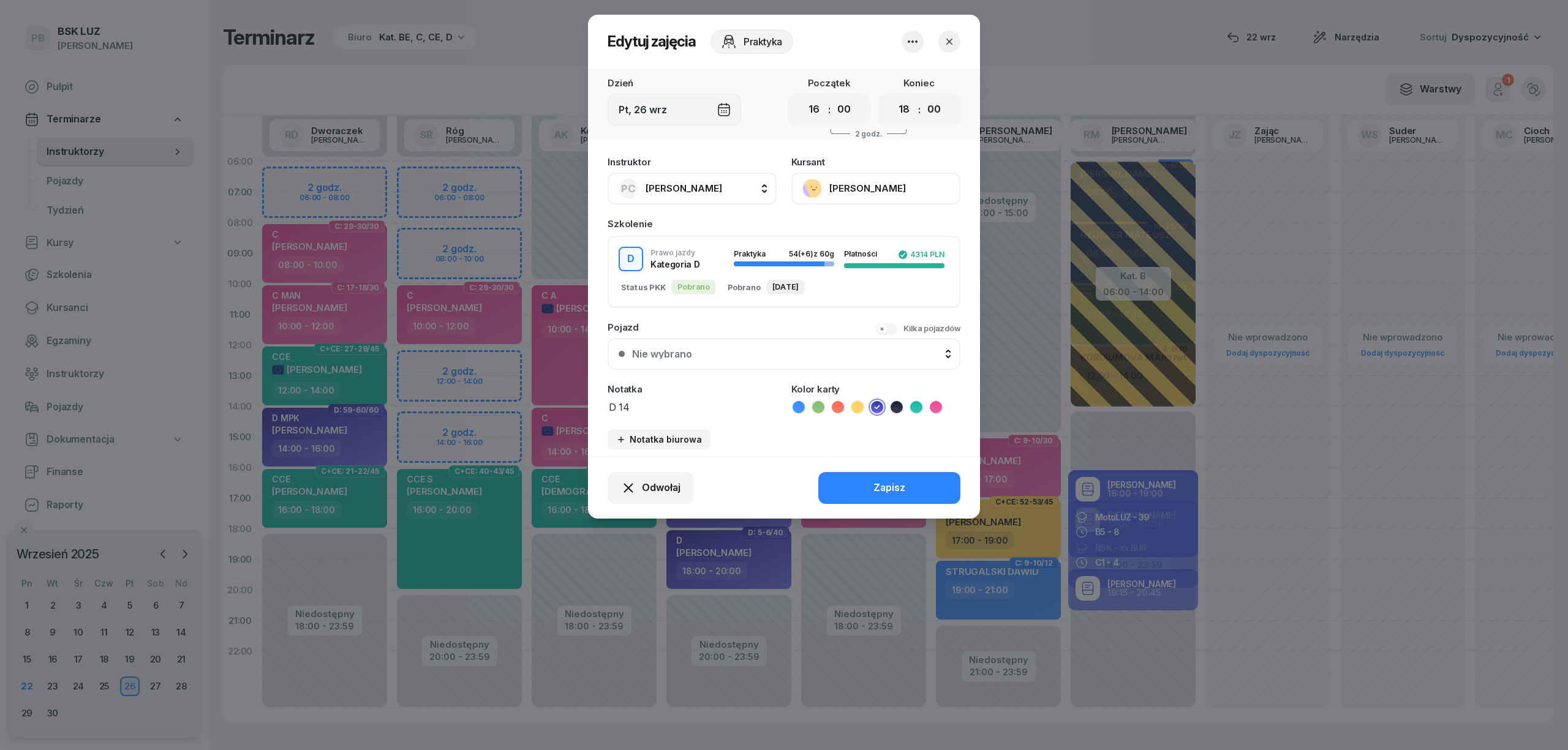
click at [703, 185] on span "[PERSON_NAME]" at bounding box center [683, 188] width 76 height 12
type input "RÓG"
click at [683, 260] on div "SR Róg [PERSON_NAME]" at bounding box center [698, 270] width 146 height 20
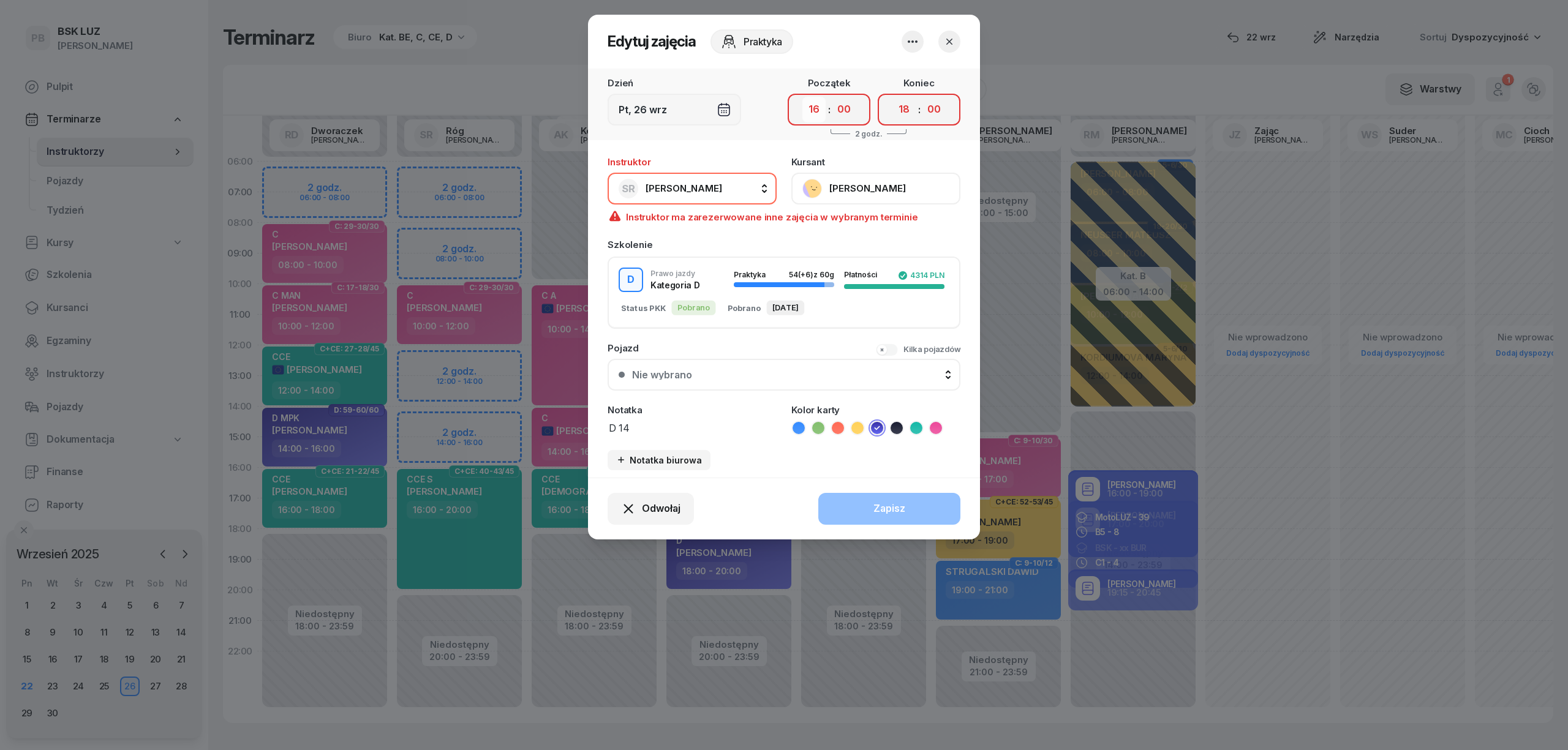
click at [816, 112] on select "00 01 02 03 04 05 06 07 08 09 10 11 12 13 14 15 16 17 18 19 20 21 22 23" at bounding box center [814, 110] width 23 height 26
select select "14"
click at [803, 97] on select "00 01 02 03 04 05 06 07 08 09 10 11 12 13 14 15 16 17 18 19 20 21 22 23" at bounding box center [814, 110] width 23 height 26
click at [910, 111] on select "00 01 02 03 04 05 06 07 08 09 10 11 12 13 14 15 16 17 18 19 20 21 22 23" at bounding box center [904, 110] width 23 height 26
select select "16"
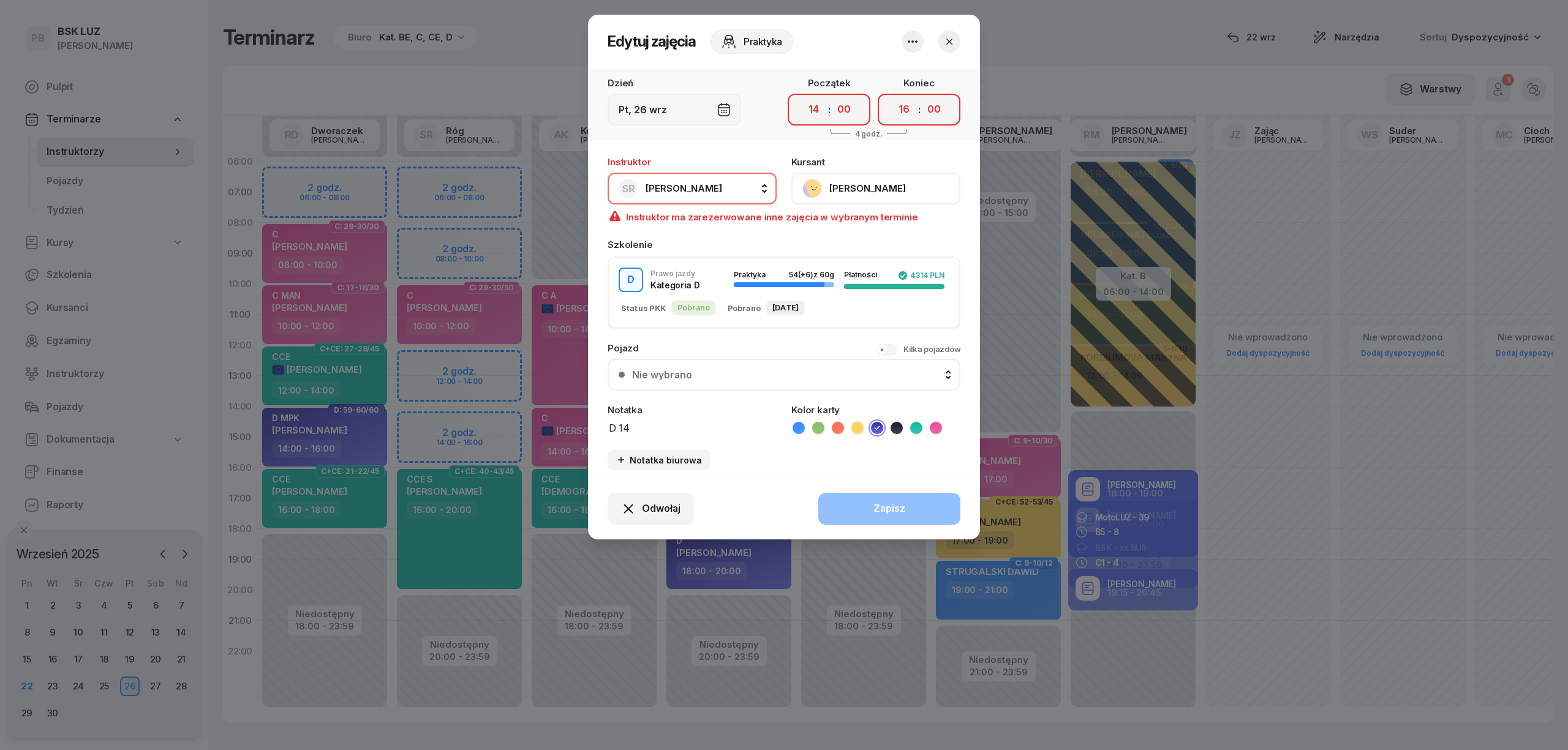
click at [893, 97] on select "00 01 02 03 04 05 06 07 08 09 10 11 12 13 14 15 16 17 18 19 20 21 22 23" at bounding box center [904, 110] width 23 height 26
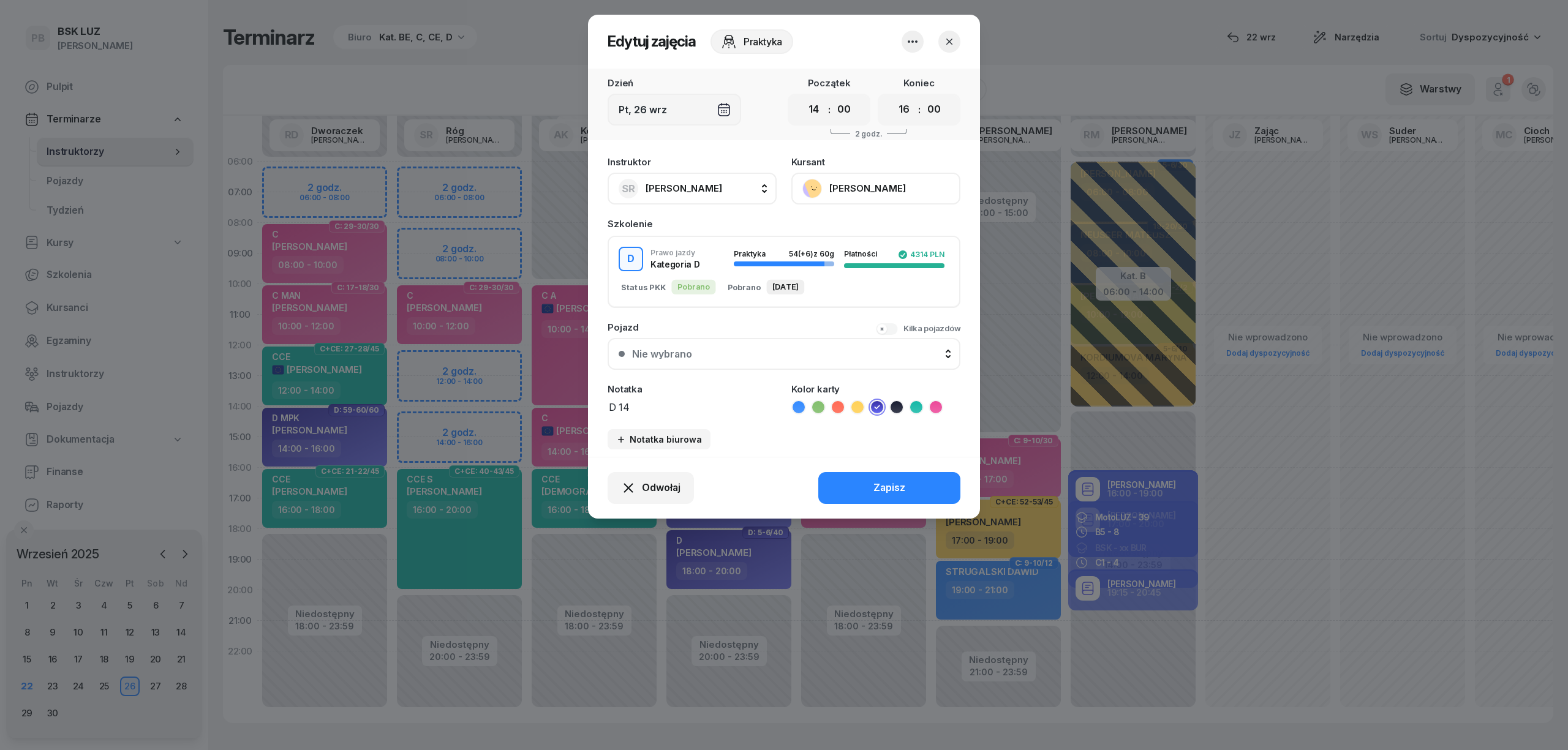
click at [641, 400] on textarea "D 14" at bounding box center [692, 406] width 169 height 16
type textarea "D"
click at [872, 481] on button "Zapisz" at bounding box center [889, 488] width 142 height 32
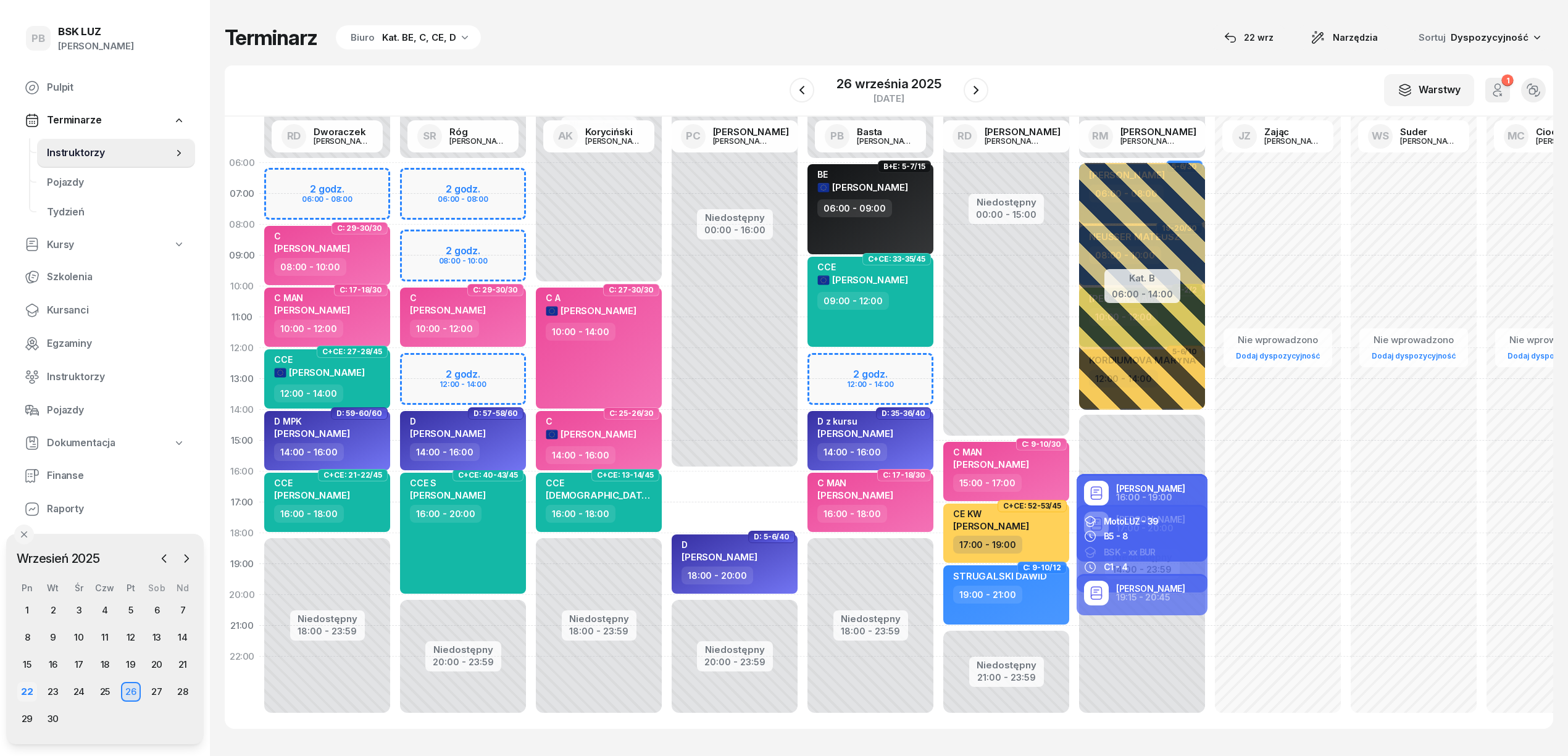
click at [21, 684] on div "22" at bounding box center [27, 691] width 20 height 20
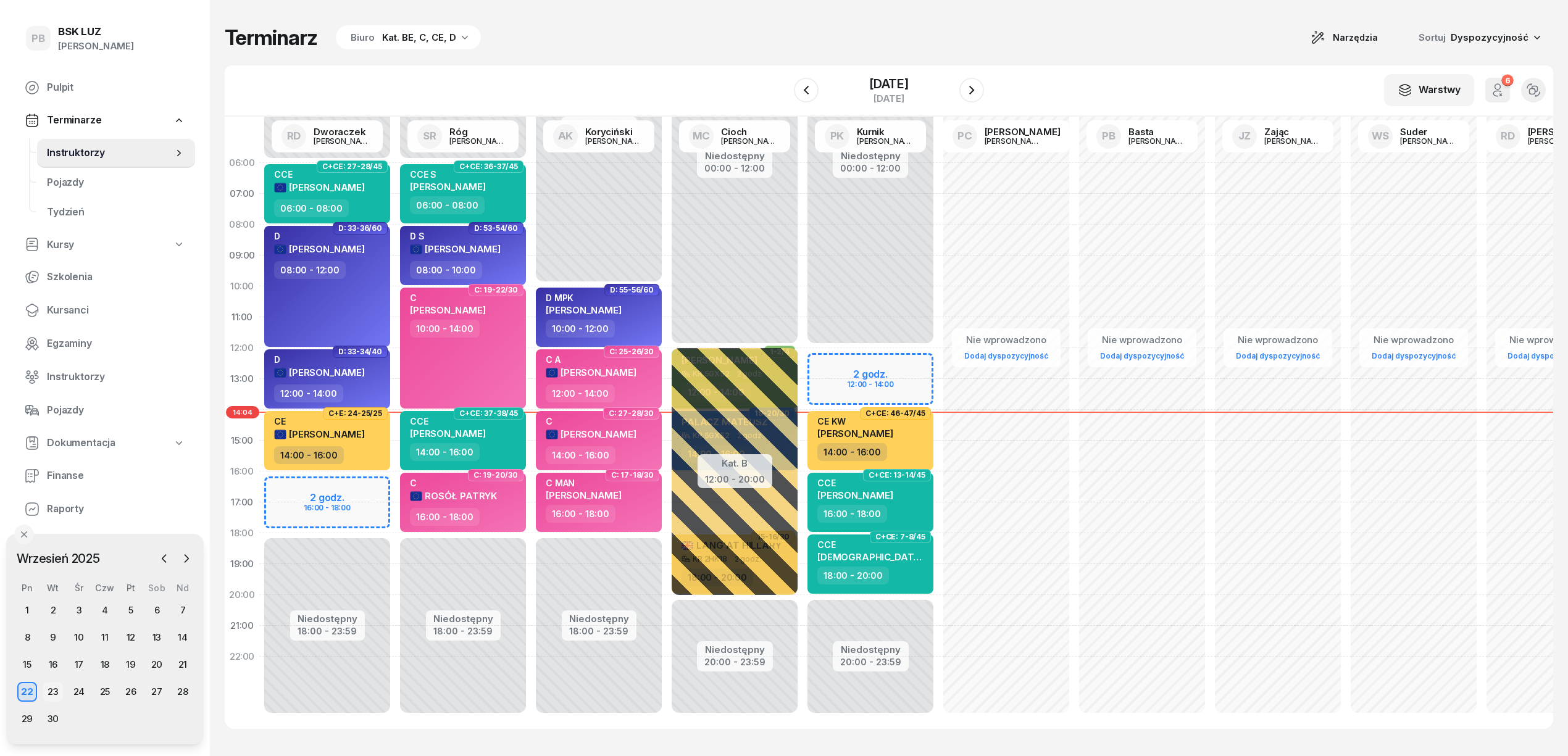
click at [55, 692] on div "23" at bounding box center [53, 691] width 20 height 20
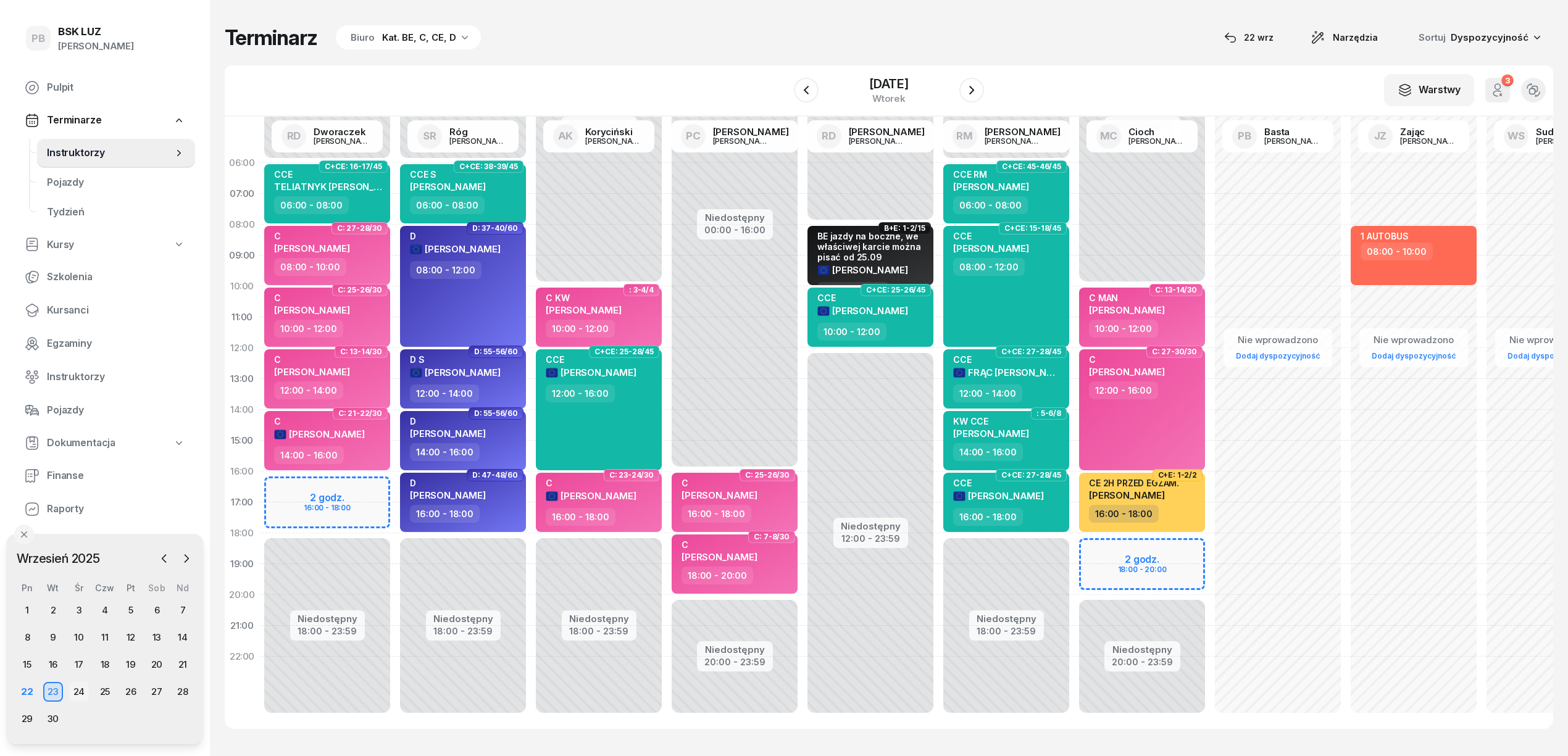
click at [79, 687] on div "24" at bounding box center [79, 691] width 20 height 20
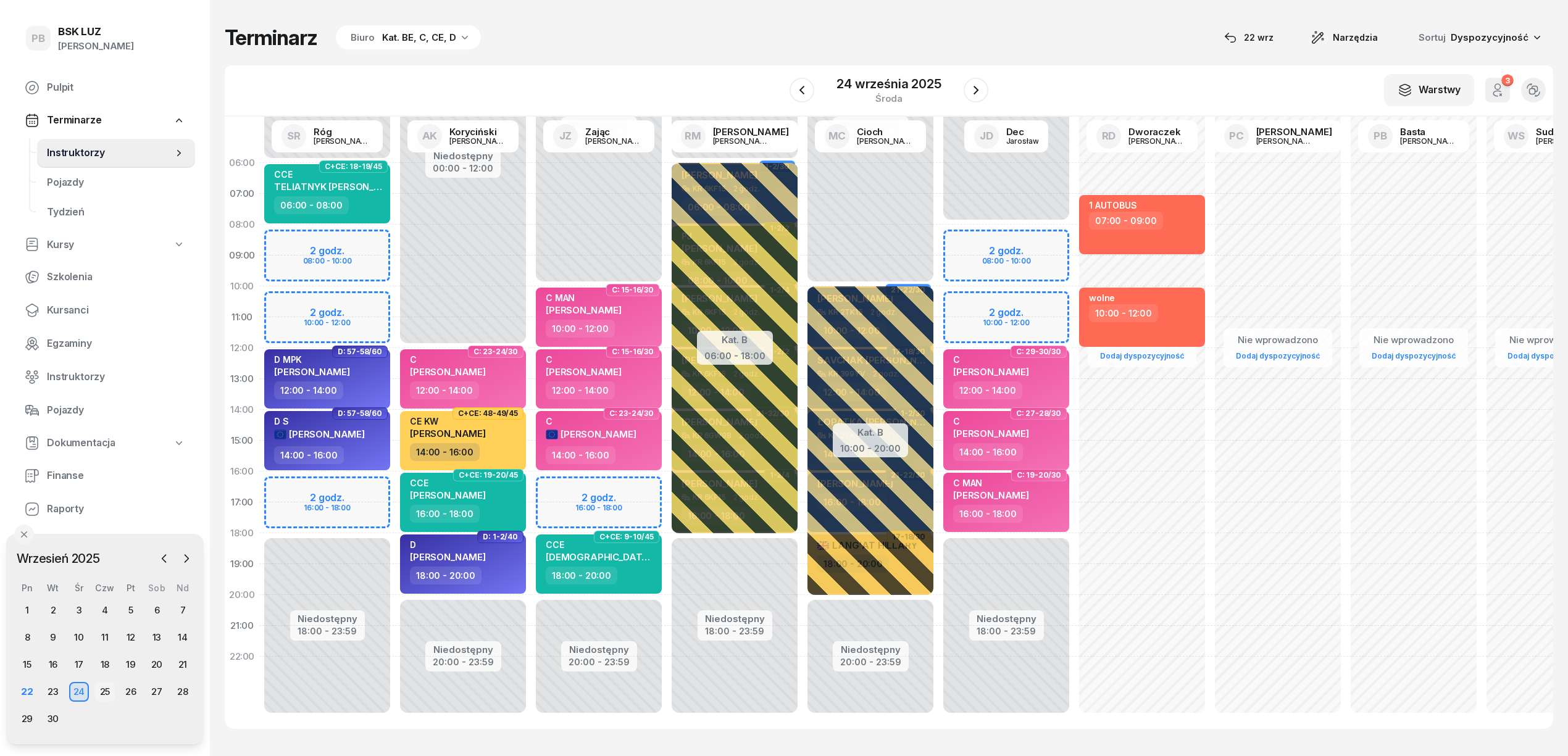
click at [99, 689] on div "25" at bounding box center [104, 691] width 20 height 20
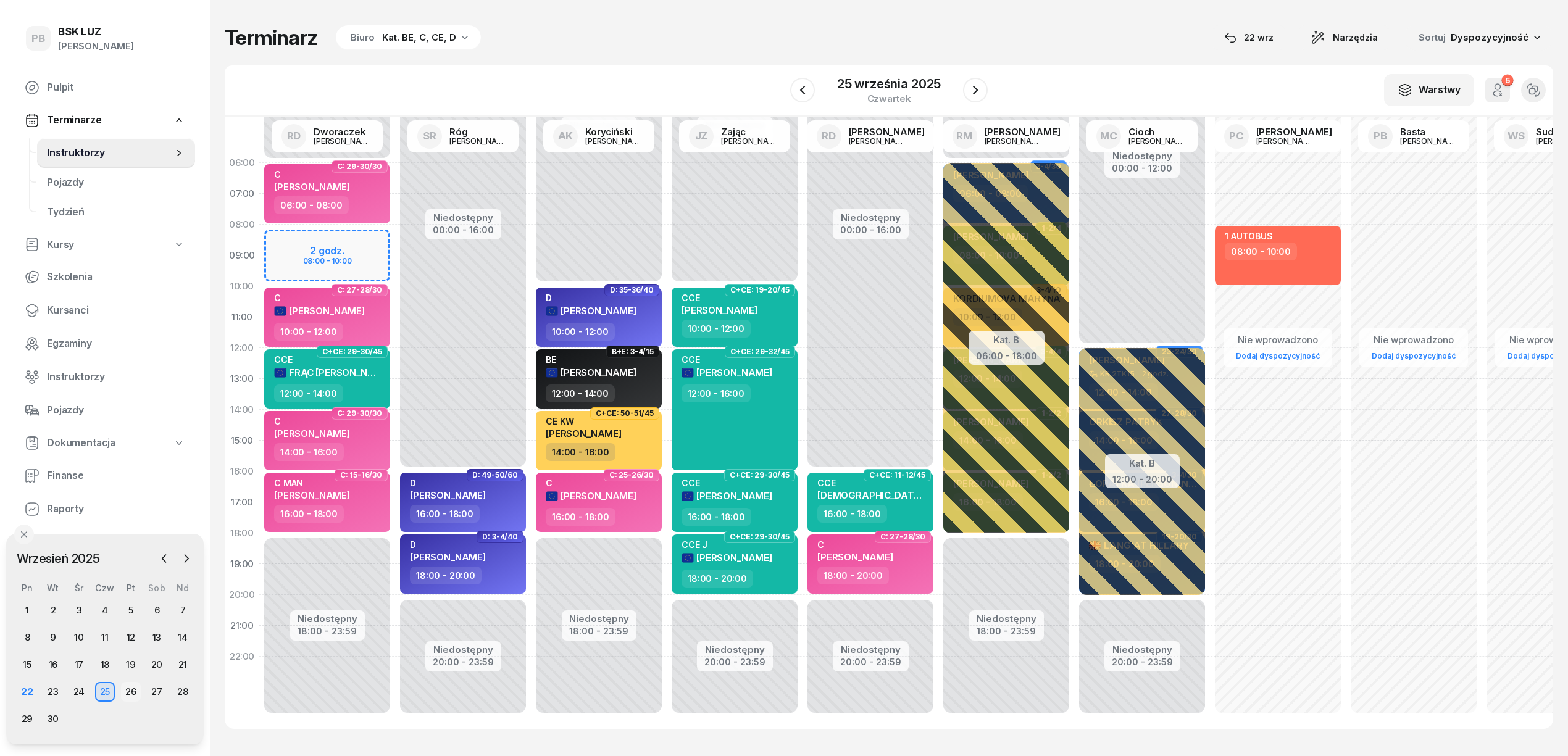
click at [125, 687] on div "26" at bounding box center [130, 691] width 20 height 20
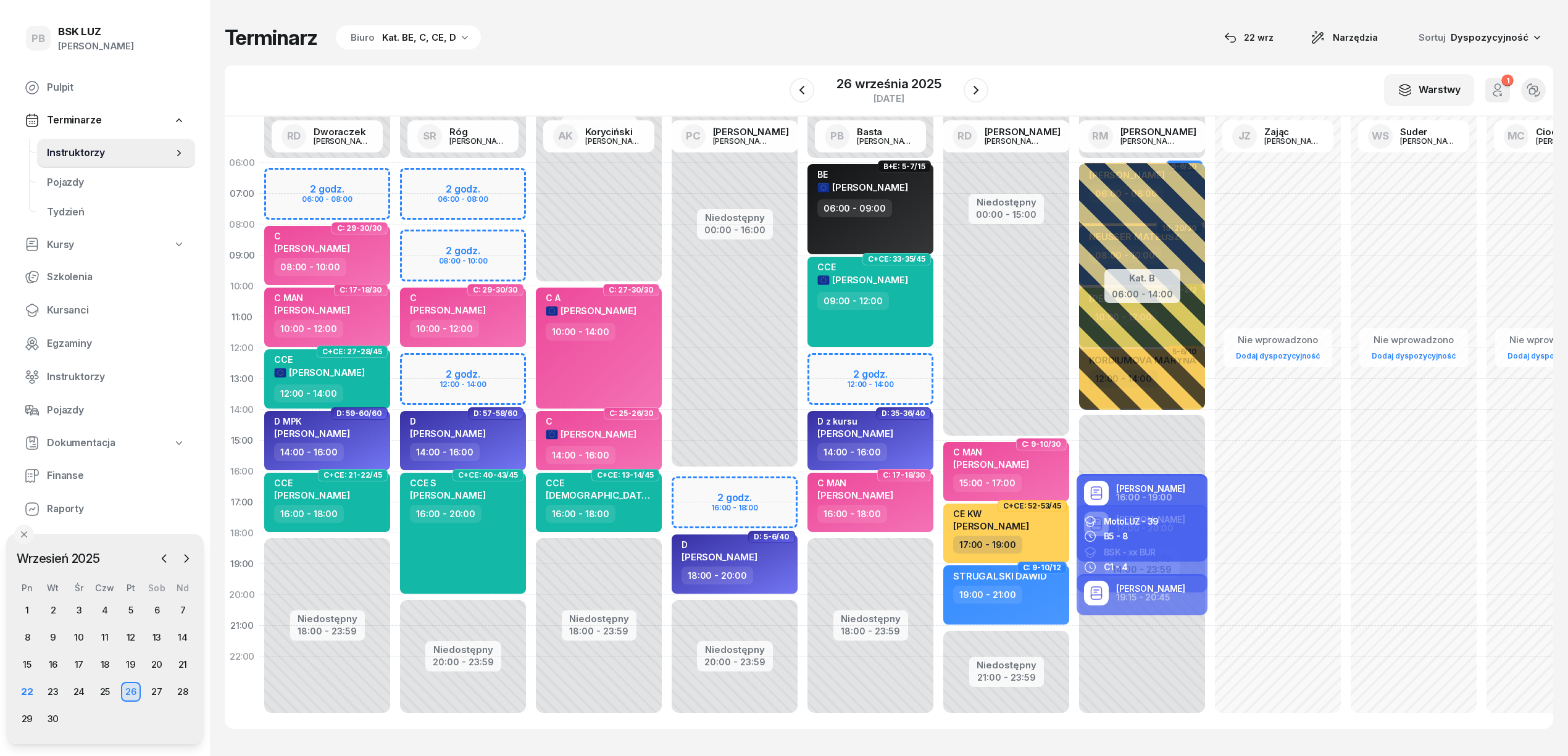
click at [125, 687] on div "26" at bounding box center [130, 691] width 20 height 20
click at [156, 685] on div "27" at bounding box center [157, 691] width 20 height 20
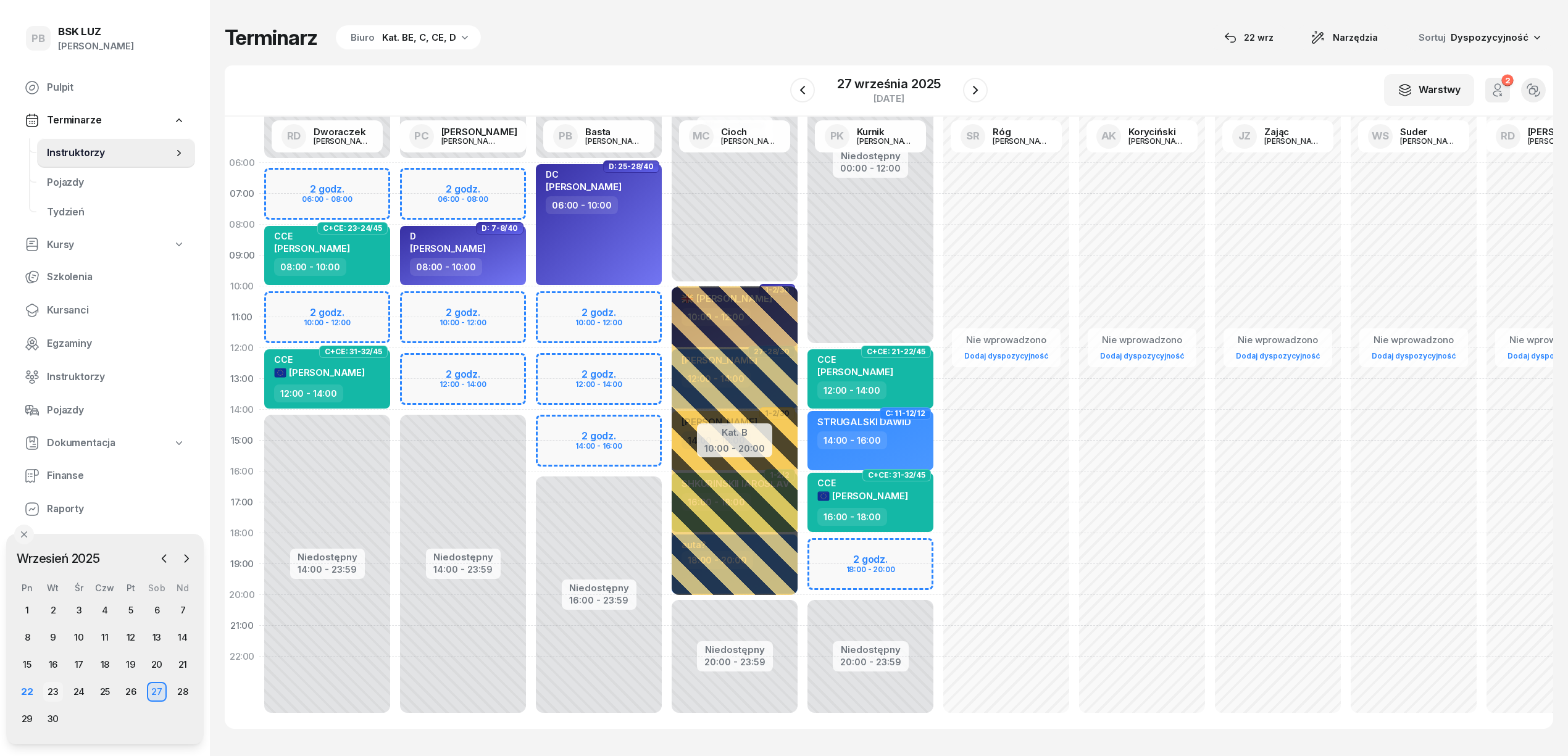
click at [47, 689] on div "23" at bounding box center [53, 691] width 20 height 20
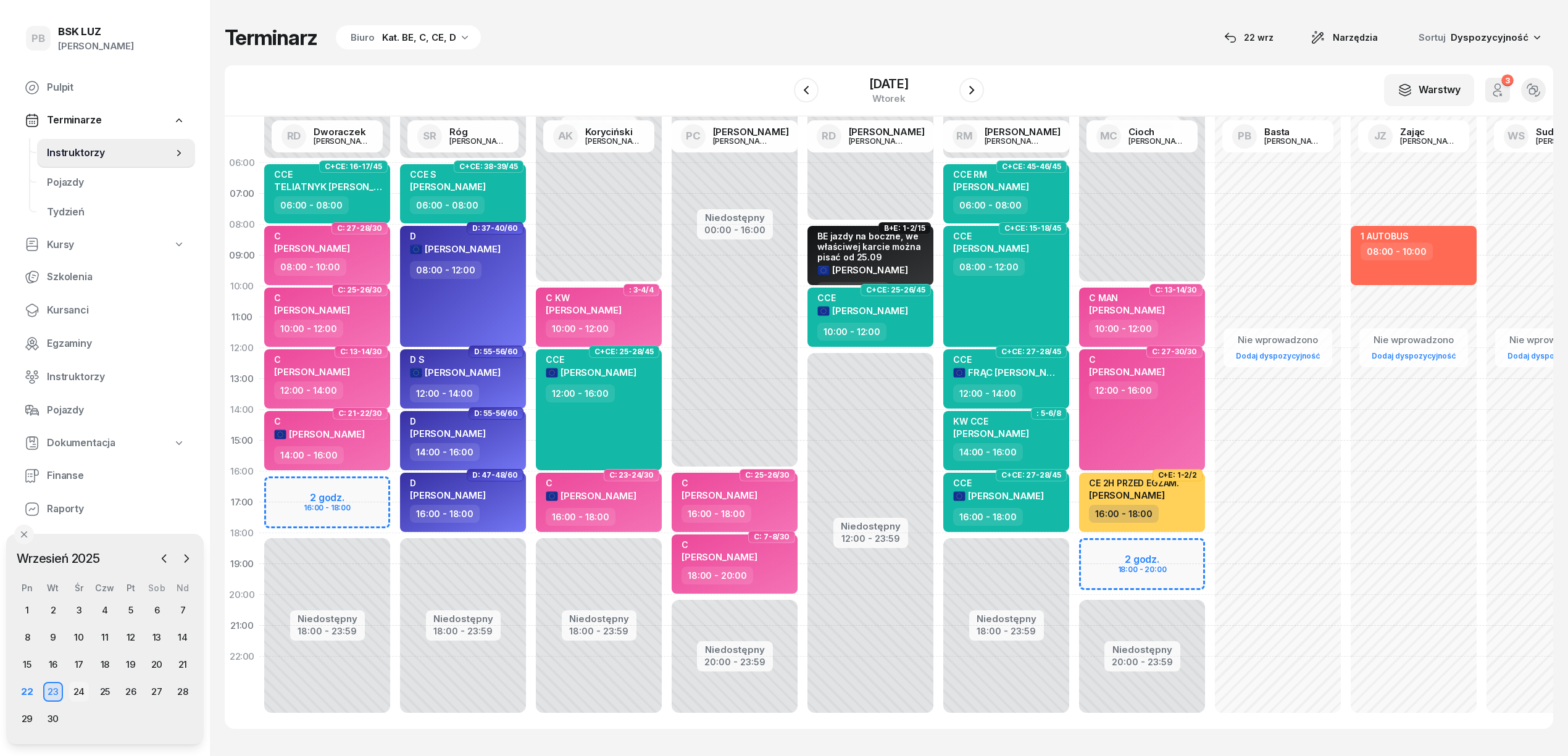
click at [78, 687] on div "24" at bounding box center [79, 691] width 20 height 20
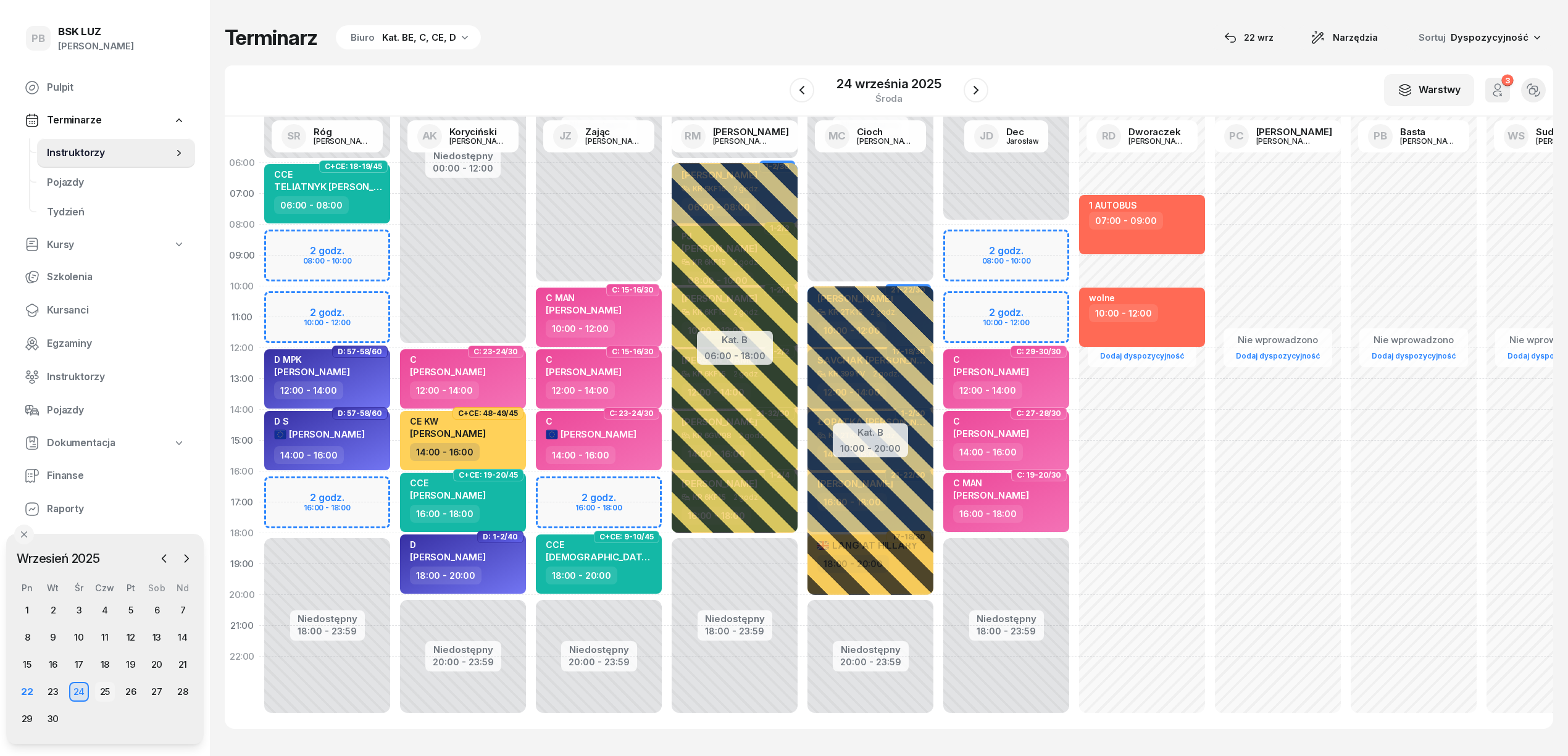
click at [100, 691] on div "25" at bounding box center [104, 691] width 20 height 20
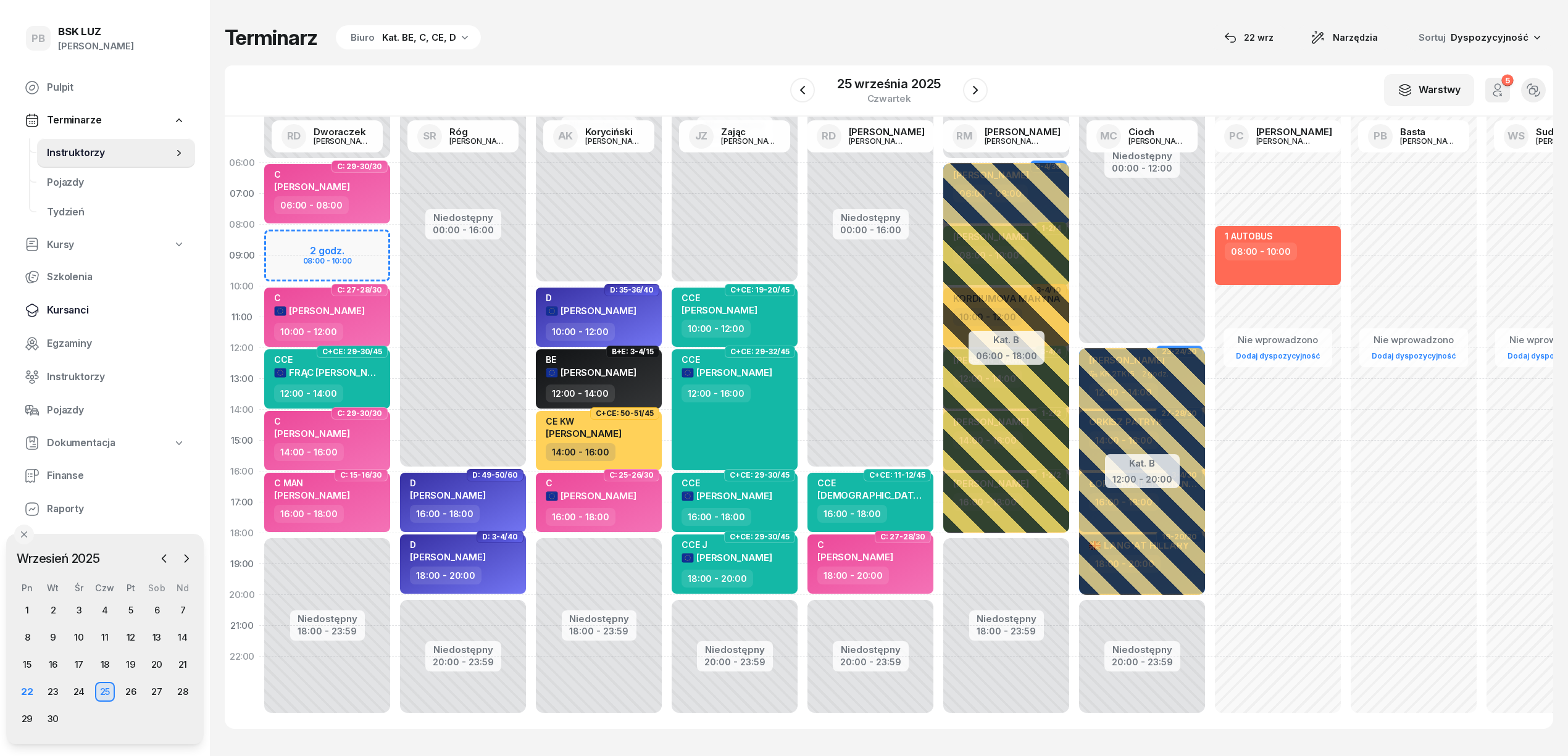
click at [64, 314] on span "Kursanci" at bounding box center [115, 310] width 138 height 16
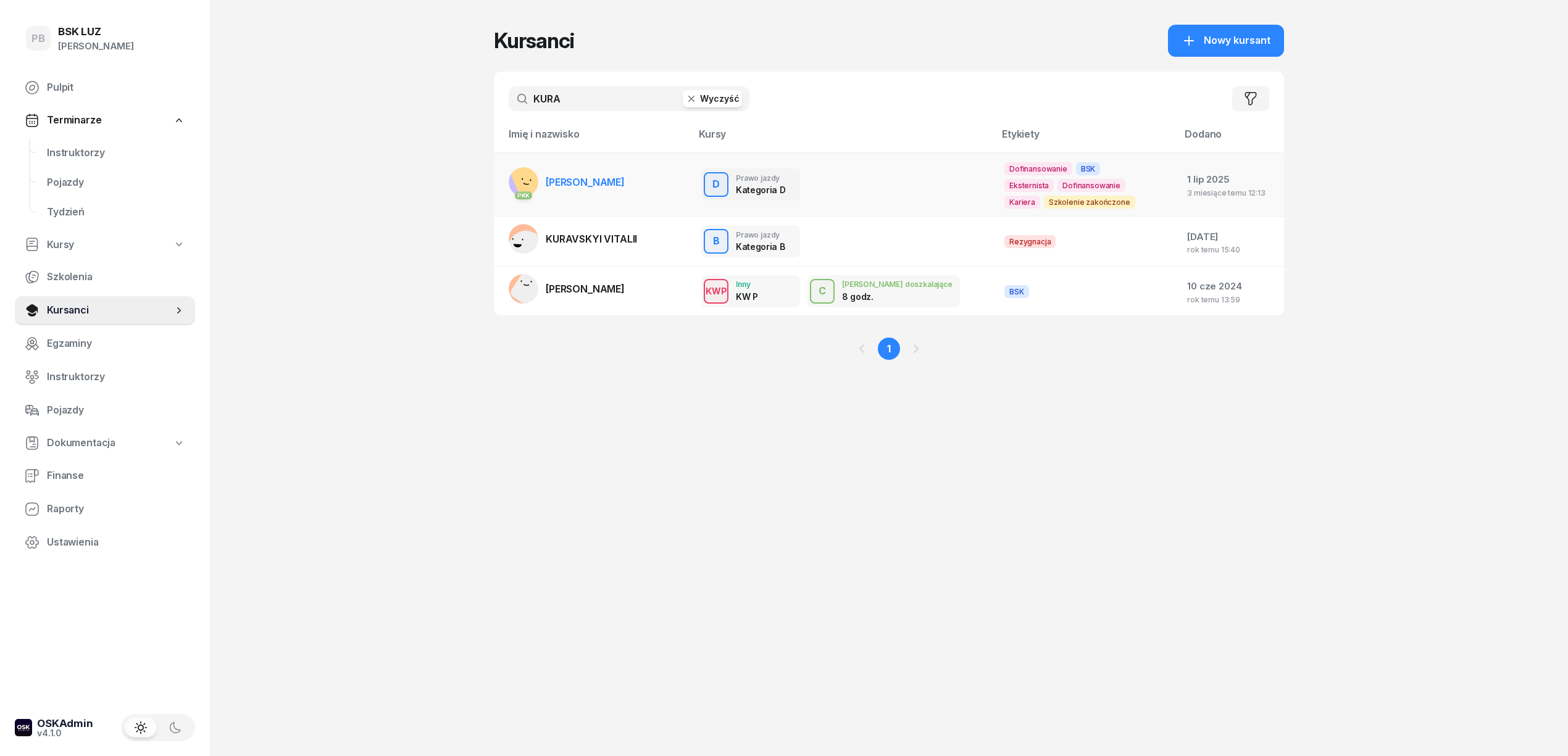
click at [595, 183] on span "[PERSON_NAME]" at bounding box center [585, 182] width 79 height 12
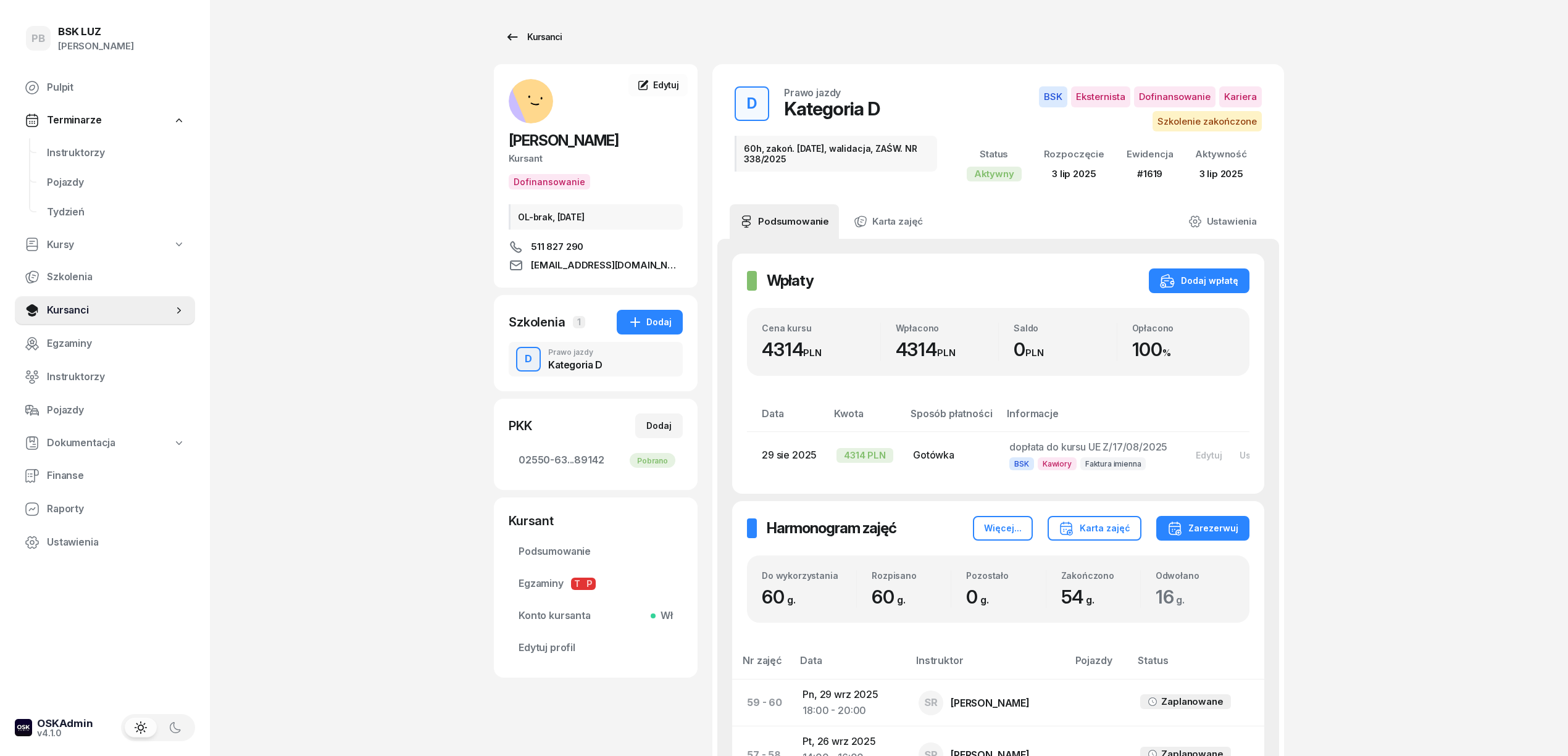
click at [538, 30] on div "Kursanci" at bounding box center [533, 37] width 57 height 15
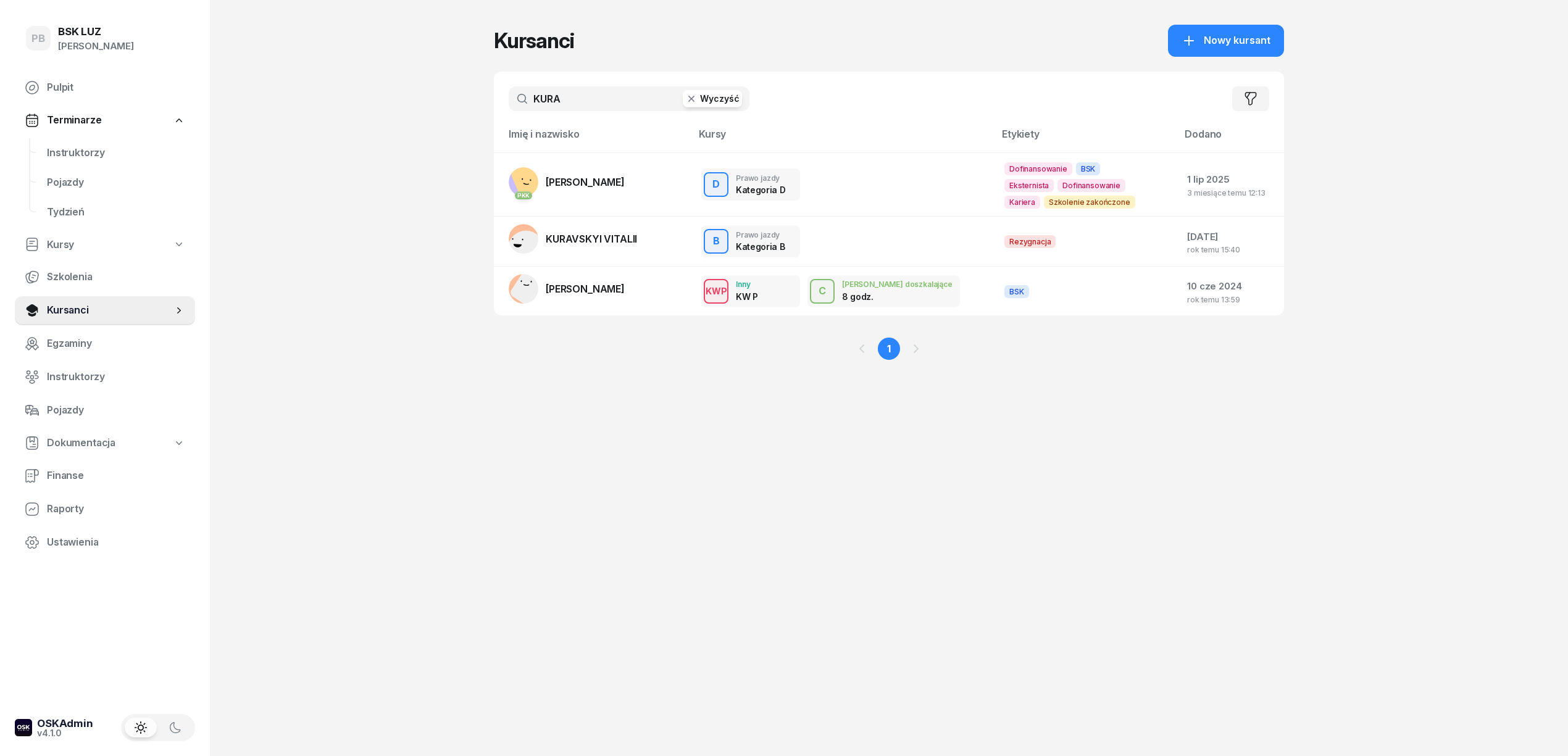
click at [549, 94] on input "KURA" at bounding box center [629, 99] width 241 height 25
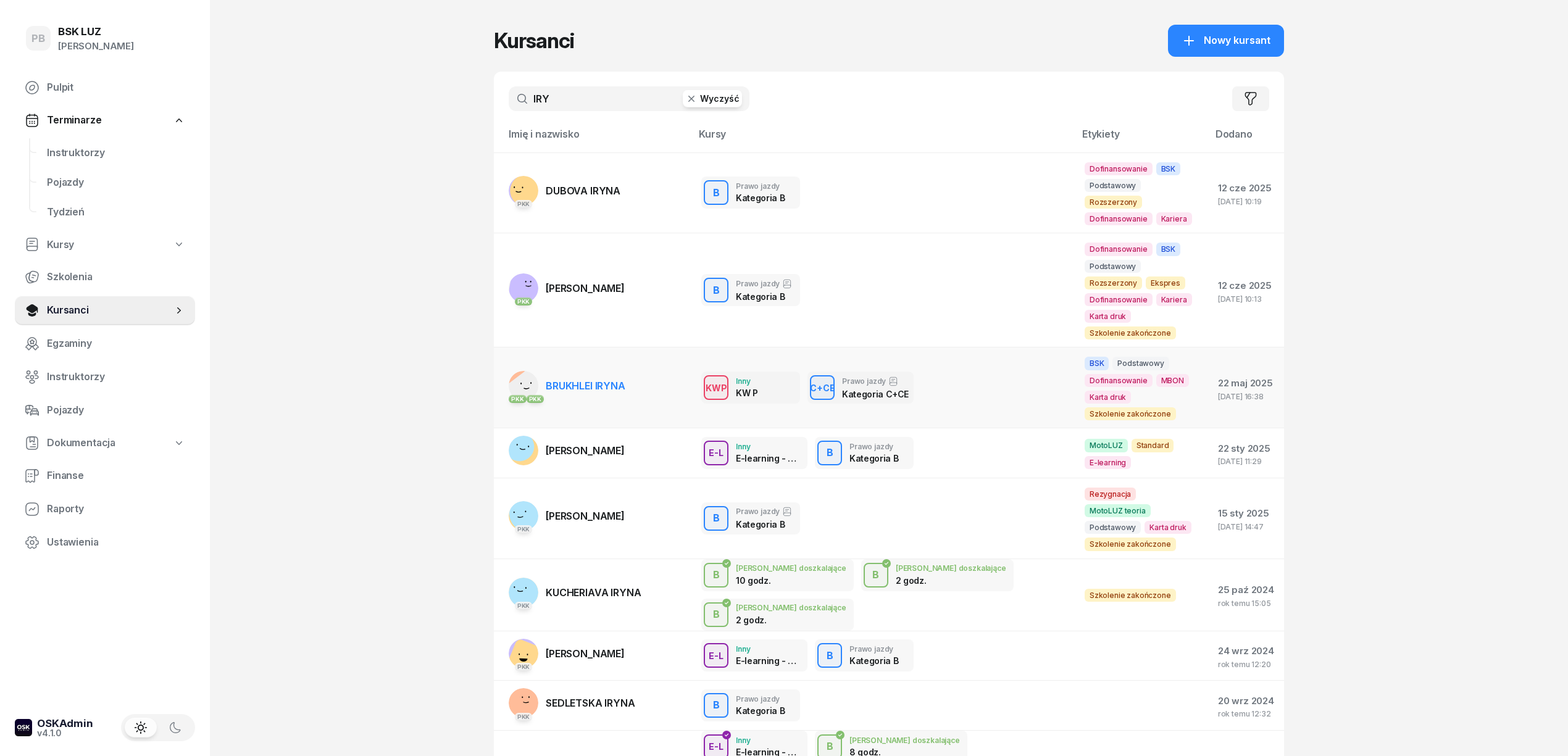
type input "IRY"
click at [578, 380] on span "BRUKHLEI IRYNA" at bounding box center [586, 386] width 80 height 12
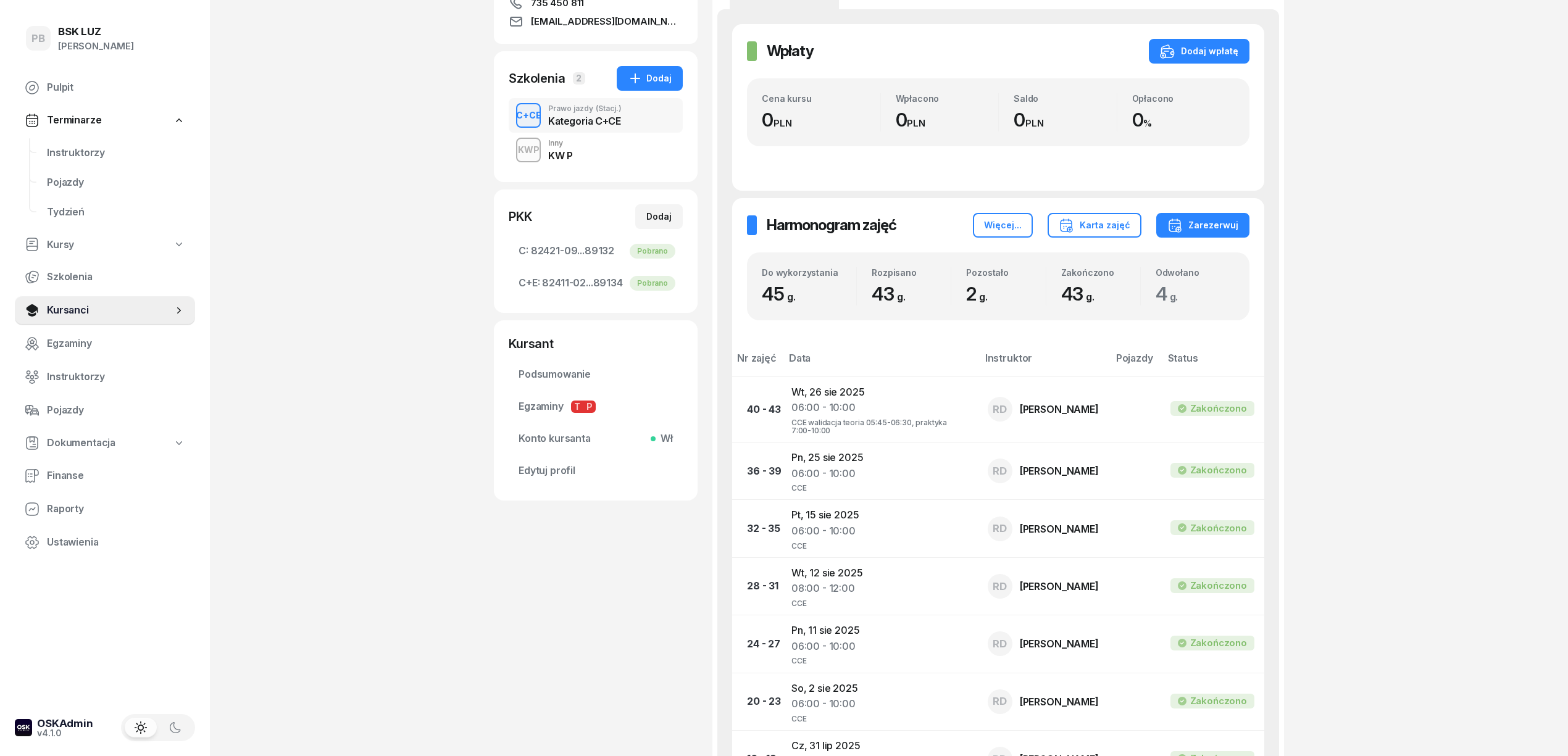
scroll to position [164, 0]
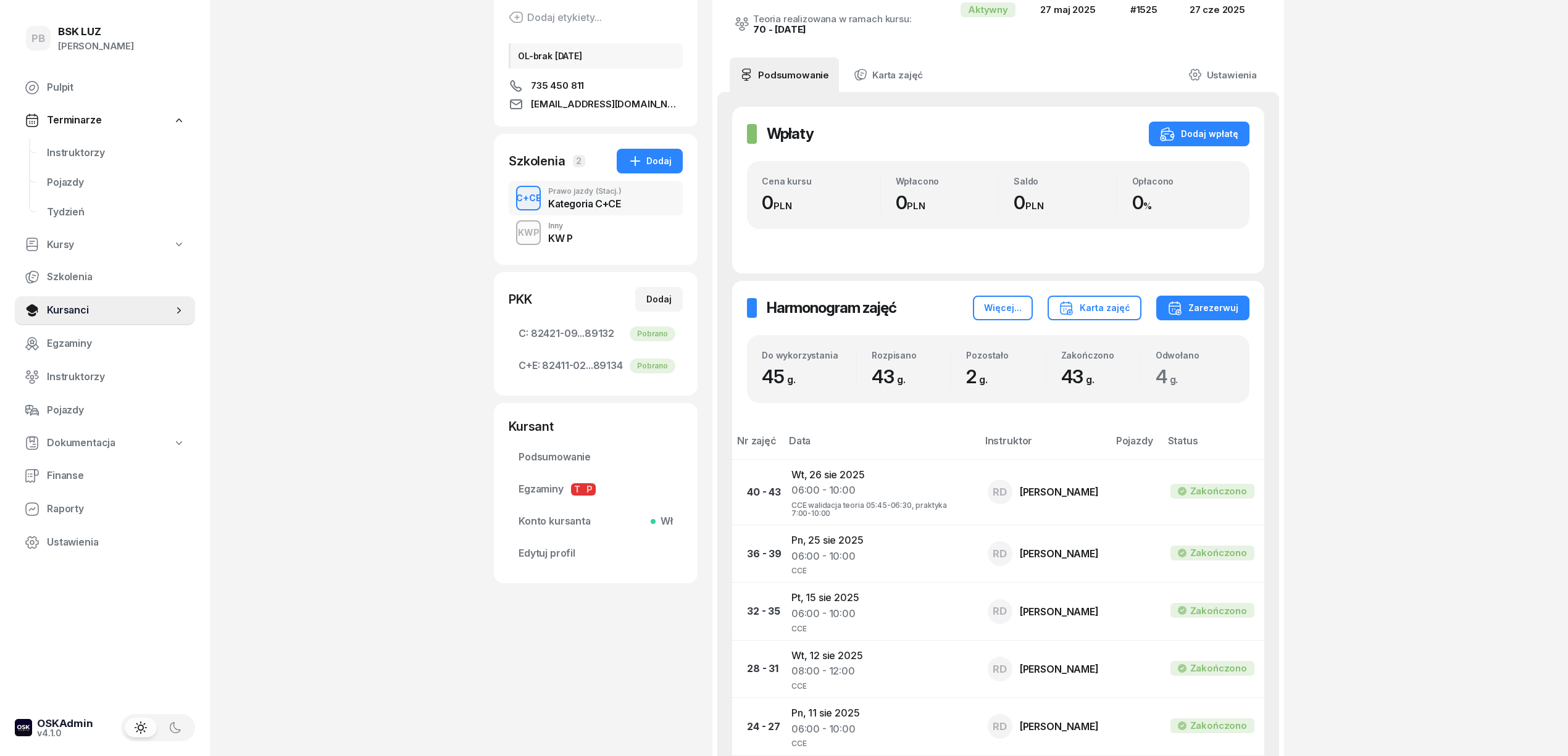
click at [356, 247] on div "PB BSK [PERSON_NAME] Terminarze Instruktorzy Pojazdy Tydzień Kursy Szkolenia Ku…" at bounding box center [784, 632] width 1568 height 1594
click at [376, 252] on div "PB BSK [PERSON_NAME] Terminarze Instruktorzy Pojazdy Tydzień Kursy Szkolenia Ku…" at bounding box center [784, 632] width 1568 height 1594
click at [433, 623] on div "PB BSK [PERSON_NAME] Terminarze Instruktorzy Pojazdy Tydzień Kursy Szkolenia Ku…" at bounding box center [784, 632] width 1568 height 1594
click at [63, 149] on span "Instruktorzy" at bounding box center [115, 152] width 138 height 16
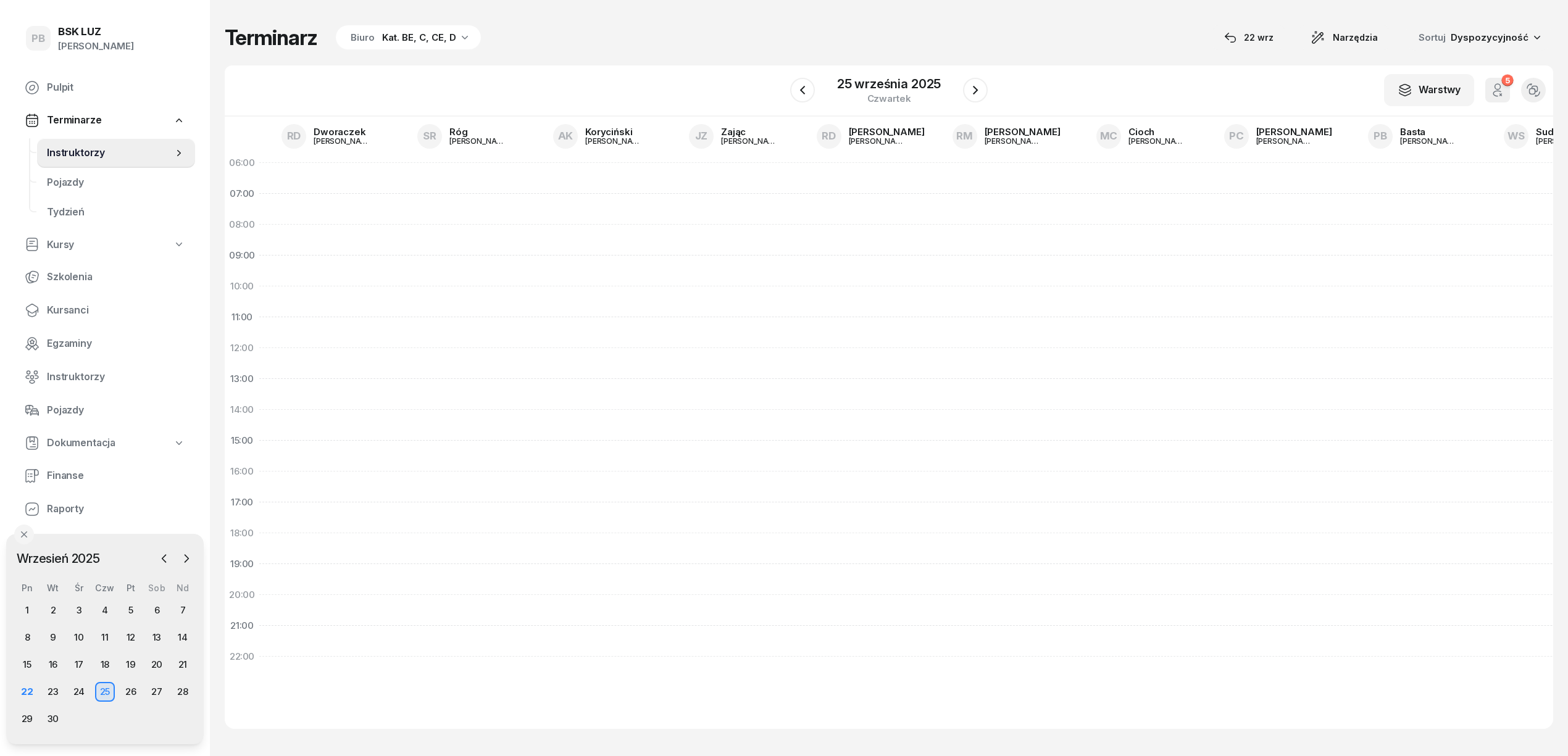
click at [650, 37] on div "Terminarz Biuro Kat. BE, C, CE, D [DATE] Narzędzia Sortuj Dyspozycyjność" at bounding box center [889, 38] width 1329 height 26
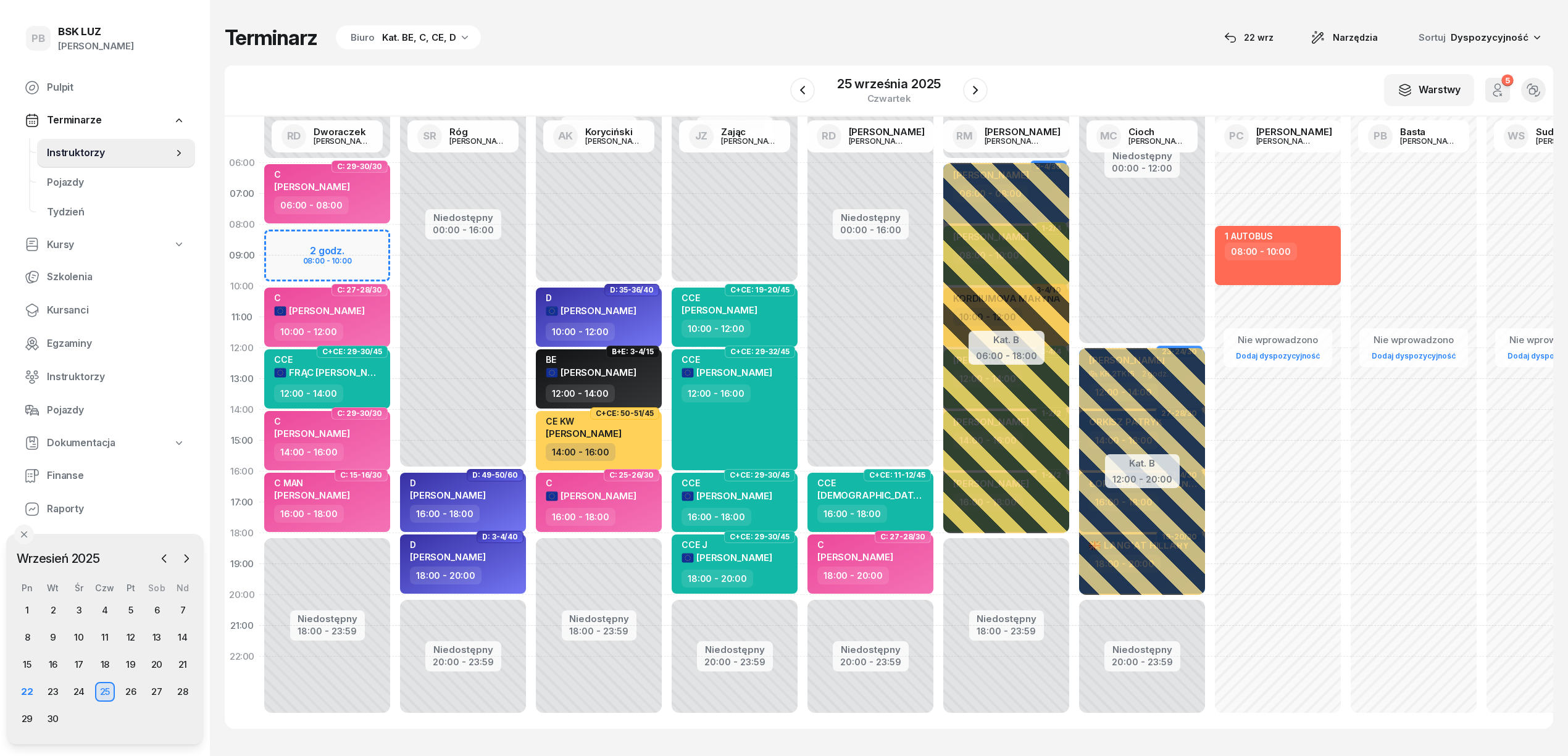
click at [705, 28] on div "Terminarz Biuro Kat. BE, C, CE, D [DATE] Narzędzia Sortuj Dyspozycyjność" at bounding box center [889, 38] width 1329 height 26
click at [630, 38] on div "Terminarz Biuro Kat. BE, C, CE, D [DATE] Narzędzia Sortuj Dyspozycyjność" at bounding box center [889, 38] width 1329 height 26
click at [1100, 46] on div "Terminarz Biuro Kat. BE, C, CE, D [DATE] Narzędzia Sortuj Dyspozycyjność" at bounding box center [889, 38] width 1329 height 26
click at [1109, 45] on div "Terminarz Biuro Kat. BE, C, CE, D [DATE] Narzędzia Sortuj Dyspozycyjność" at bounding box center [889, 38] width 1329 height 26
click at [1104, 52] on div "Terminarz Biuro Kat. BE, C, CE, D [DATE] Narzędzia Sortuj Dyspozycyjność W Wybi…" at bounding box center [889, 377] width 1329 height 754
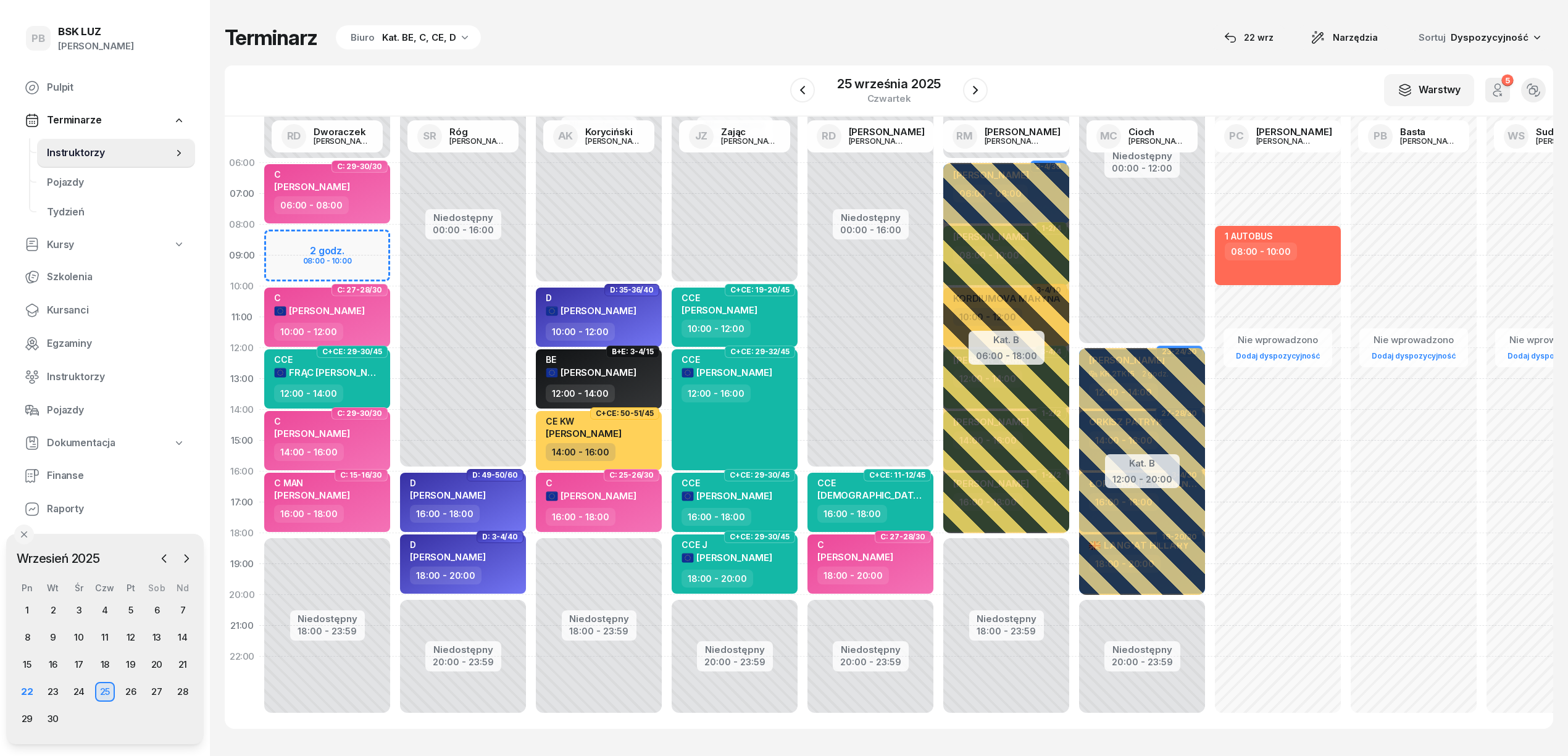
click at [1104, 52] on div "Terminarz Biuro Kat. BE, C, CE, D [DATE] Narzędzia Sortuj Dyspozycyjność W Wybi…" at bounding box center [889, 377] width 1329 height 754
click at [1097, 52] on div "Terminarz Biuro Kat. BE, C, CE, D [DATE] Narzędzia Sortuj Dyspozycyjność W Wybi…" at bounding box center [889, 377] width 1329 height 754
click at [534, 47] on div "Terminarz Biuro Kat. BE, C, CE, D [DATE] Narzędzia Sortuj Dyspozycyjność" at bounding box center [889, 38] width 1329 height 26
click at [57, 690] on div "23" at bounding box center [53, 691] width 20 height 20
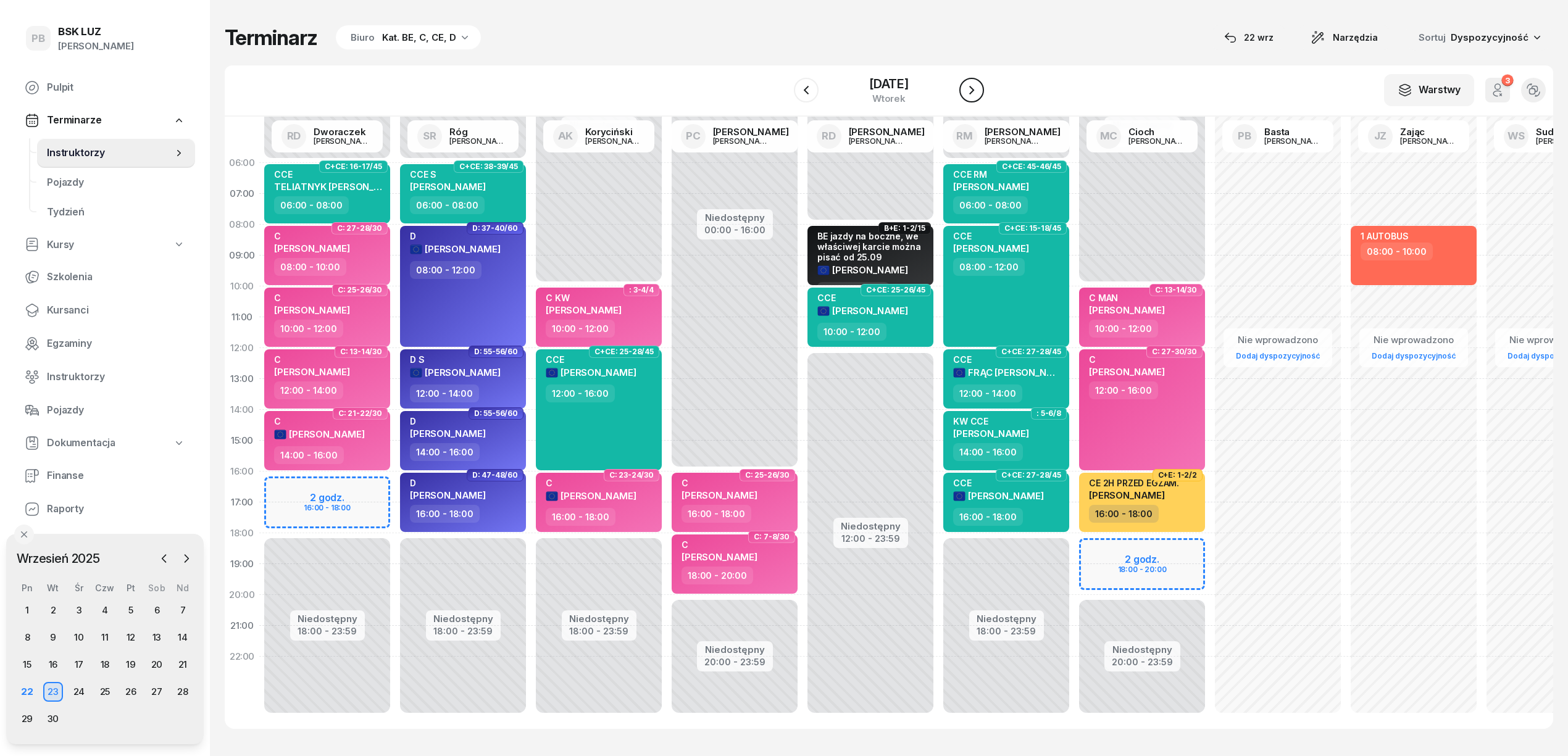
click at [975, 84] on icon "button" at bounding box center [972, 90] width 15 height 15
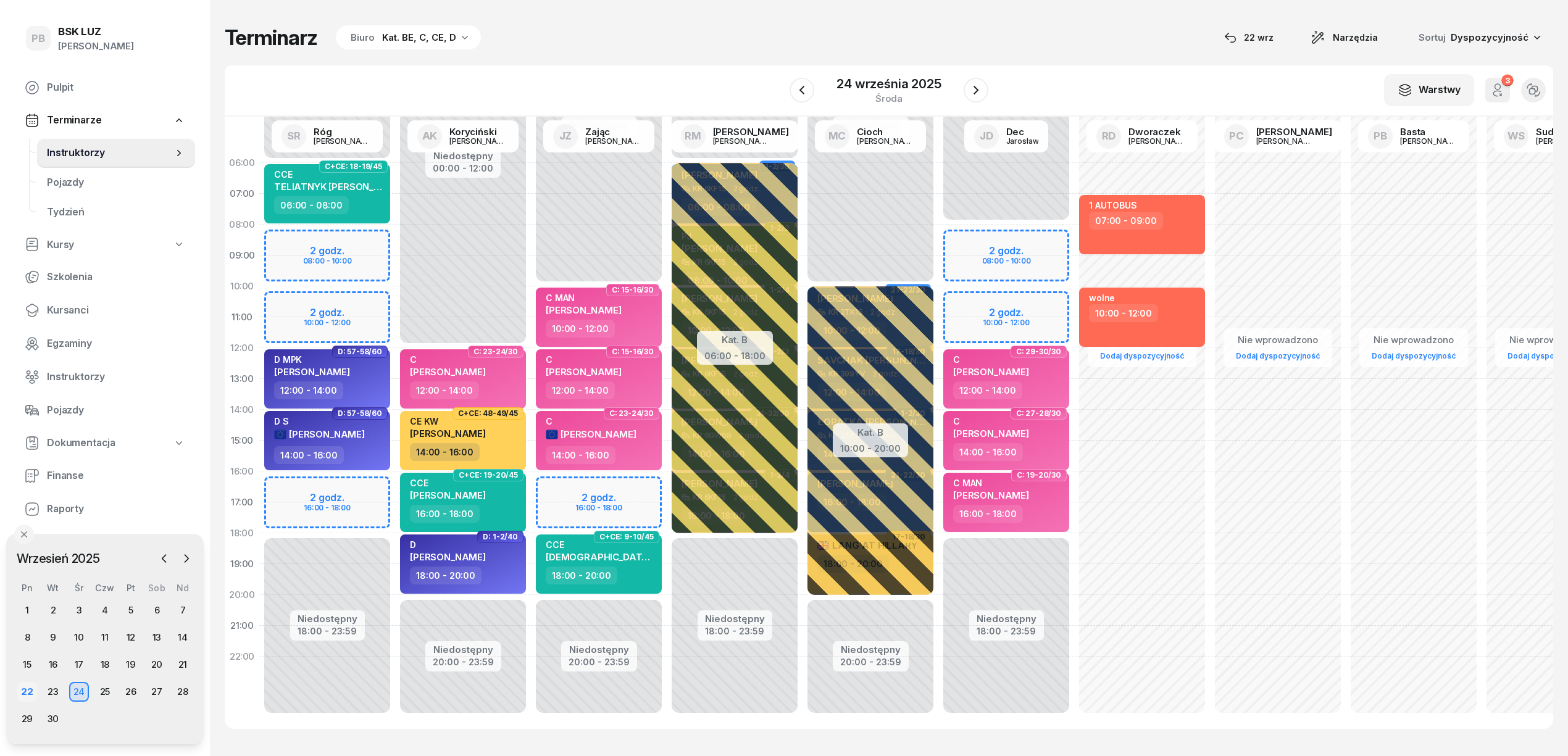
click at [26, 687] on div "22" at bounding box center [27, 691] width 20 height 20
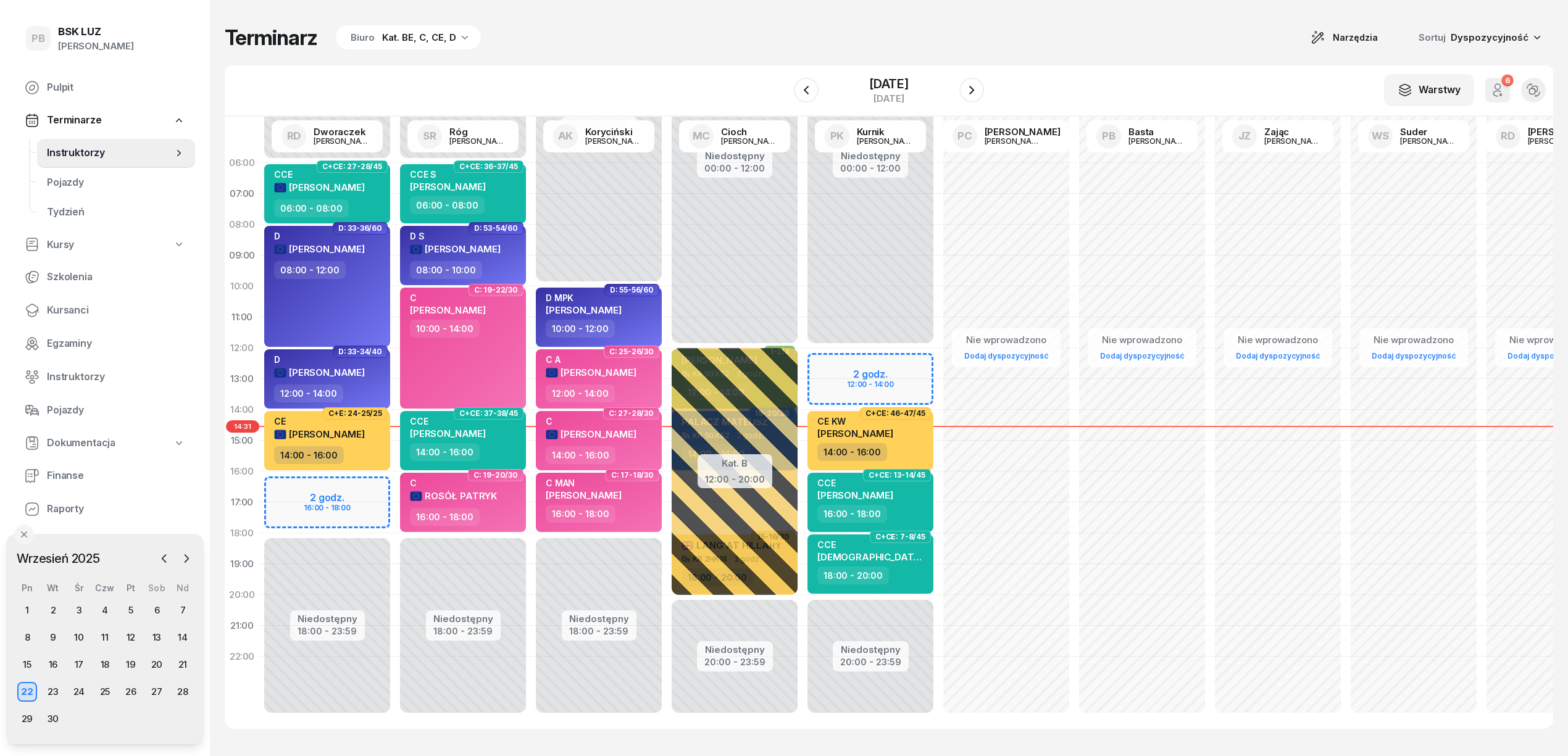
click at [650, 55] on div "Terminarz Biuro Kat. BE, C, CE, D Narzędzia Sortuj Dyspozycyjność W Wybierz AK …" at bounding box center [889, 377] width 1329 height 754
click at [690, 47] on div "Terminarz Biuro Kat. BE, C, CE, D Narzędzia Sortuj Dyspozycyjność" at bounding box center [889, 38] width 1329 height 26
click at [1159, 33] on div "Terminarz Biuro Kat. BE, C, CE, D Narzędzia Sortuj Dyspozycyjność" at bounding box center [889, 38] width 1329 height 26
click at [1220, 43] on div "Terminarz Biuro Kat. BE, C, CE, D Narzędzia Sortuj Dyspozycyjność" at bounding box center [889, 38] width 1329 height 26
click at [1135, 60] on div "Terminarz Biuro Kat. BE, C, CE, D Narzędzia Sortuj Dyspozycyjność W Wybierz AK …" at bounding box center [889, 377] width 1329 height 754
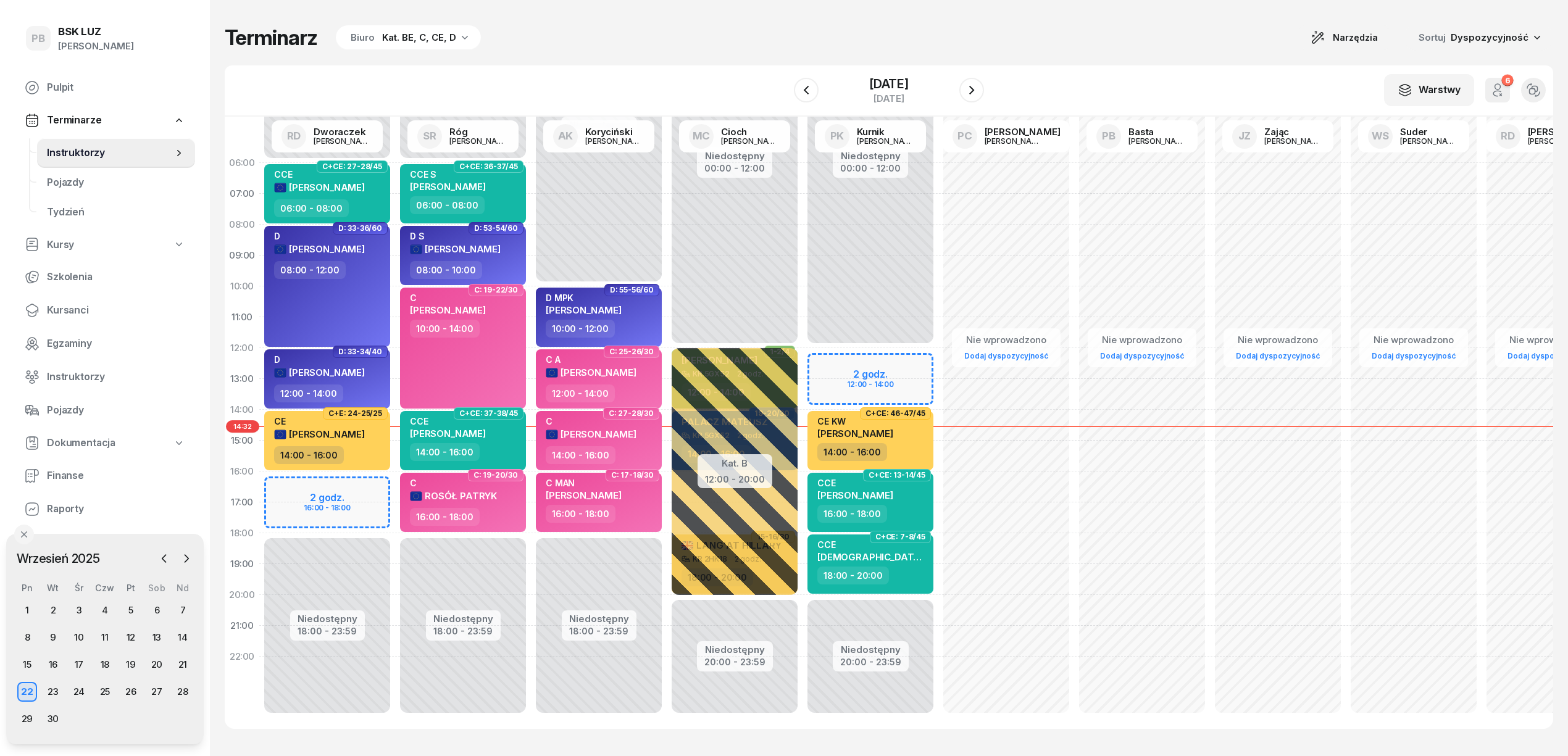
click at [621, 51] on div "Terminarz Biuro Kat. BE, C, CE, D Narzędzia Sortuj Dyspozycyjność W Wybierz AK …" at bounding box center [889, 377] width 1329 height 754
click at [1091, 40] on div "Terminarz Biuro Kat. BE, C, CE, D Narzędzia Sortuj Dyspozycyjność" at bounding box center [889, 38] width 1329 height 26
click at [1100, 40] on div "Terminarz Biuro Kat. BE, C, CE, D Narzędzia Sortuj Dyspozycyjność" at bounding box center [889, 38] width 1329 height 26
drag, startPoint x: 602, startPoint y: 8, endPoint x: 606, endPoint y: 15, distance: 8.1
click at [606, 15] on div "Terminarz Biuro Kat. BE, C, CE, D Narzędzia Sortuj Dyspozycyjność W Wybierz AK …" at bounding box center [889, 377] width 1329 height 754
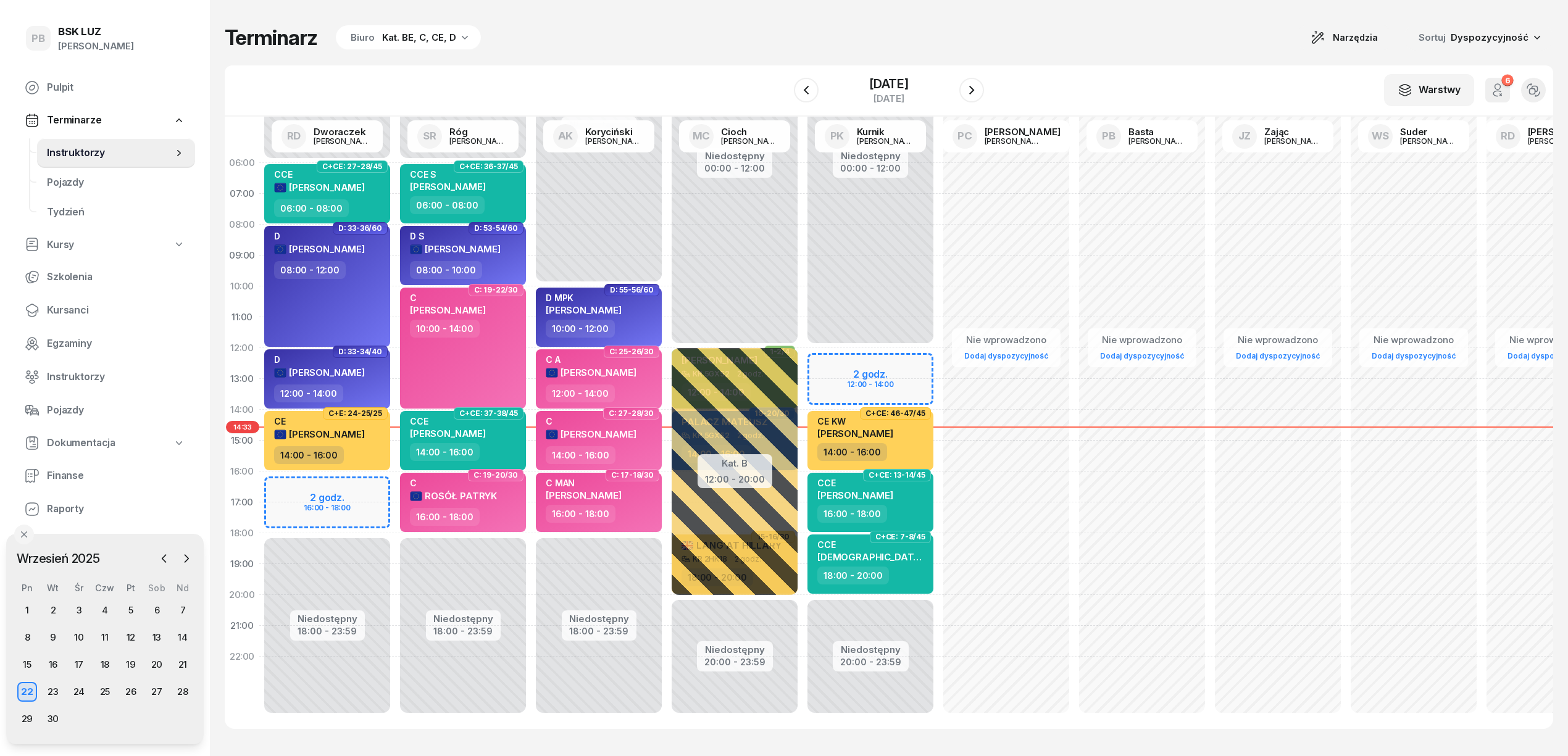
click at [606, 15] on div "Terminarz Biuro Kat. BE, C, CE, D Narzędzia Sortuj Dyspozycyjność W Wybierz AK …" at bounding box center [889, 377] width 1329 height 754
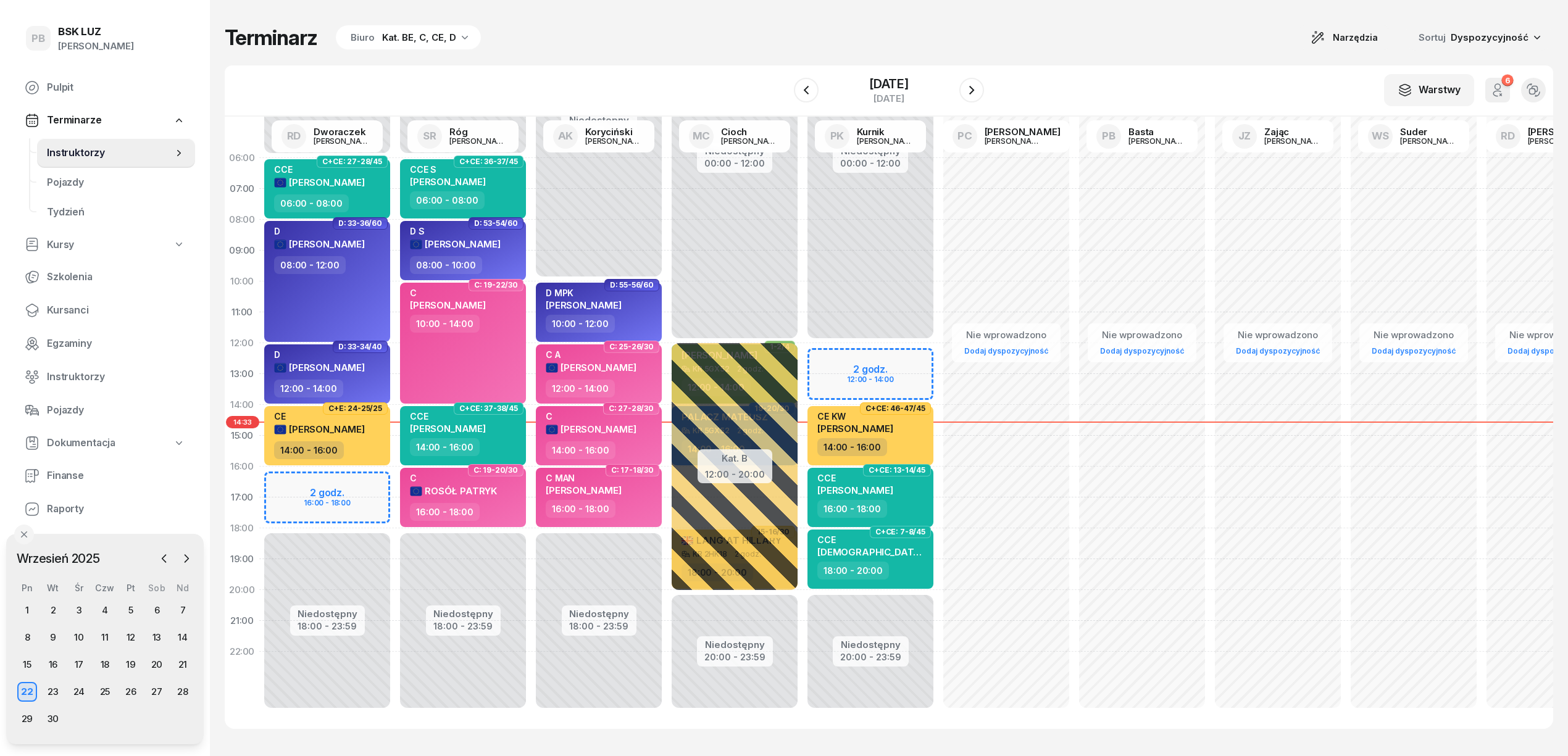
scroll to position [17, 0]
click at [775, 12] on div "Terminarz Biuro Kat. BE, C, CE, D Narzędzia Sortuj Dyspozycyjność W Wybierz AK …" at bounding box center [889, 377] width 1329 height 754
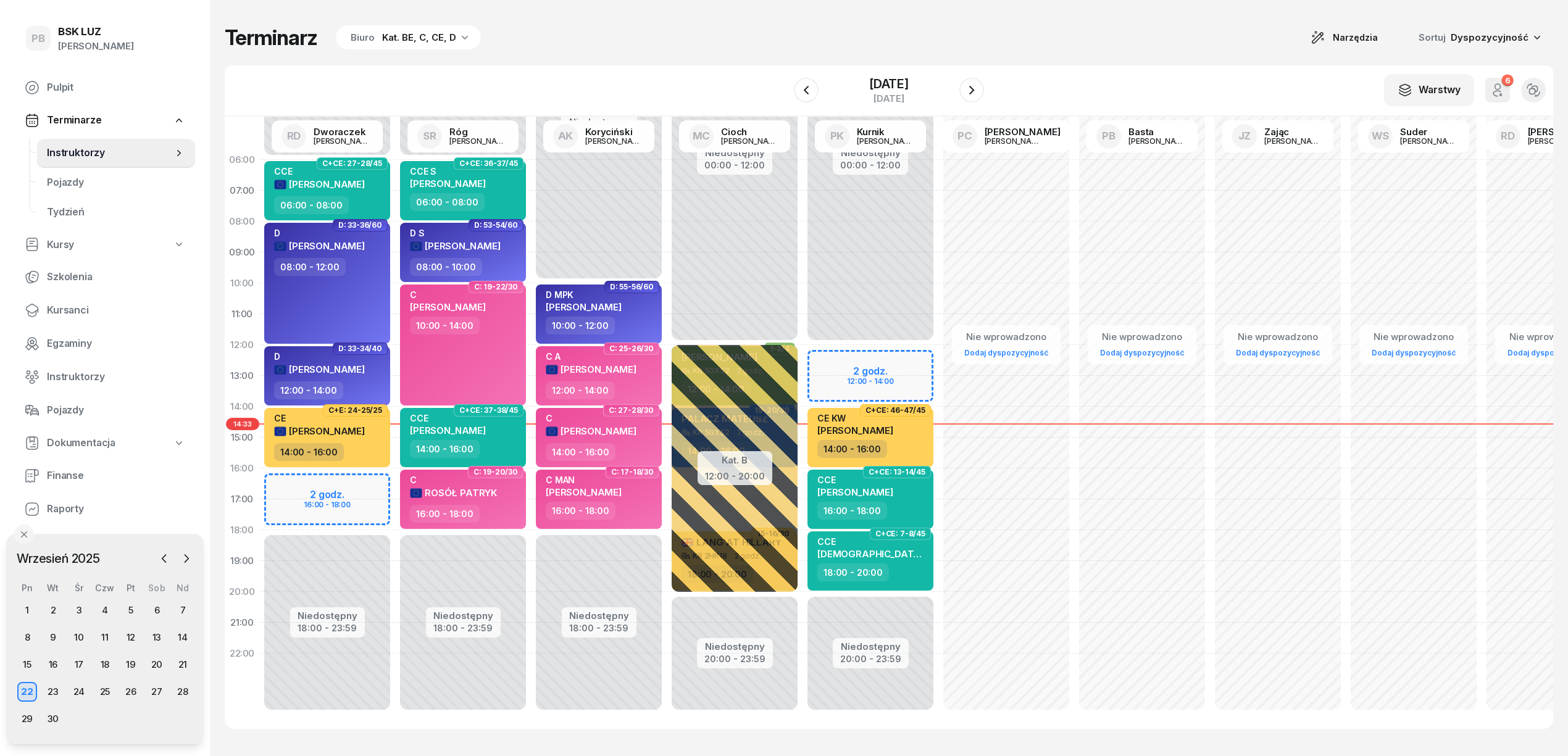
scroll to position [0, 0]
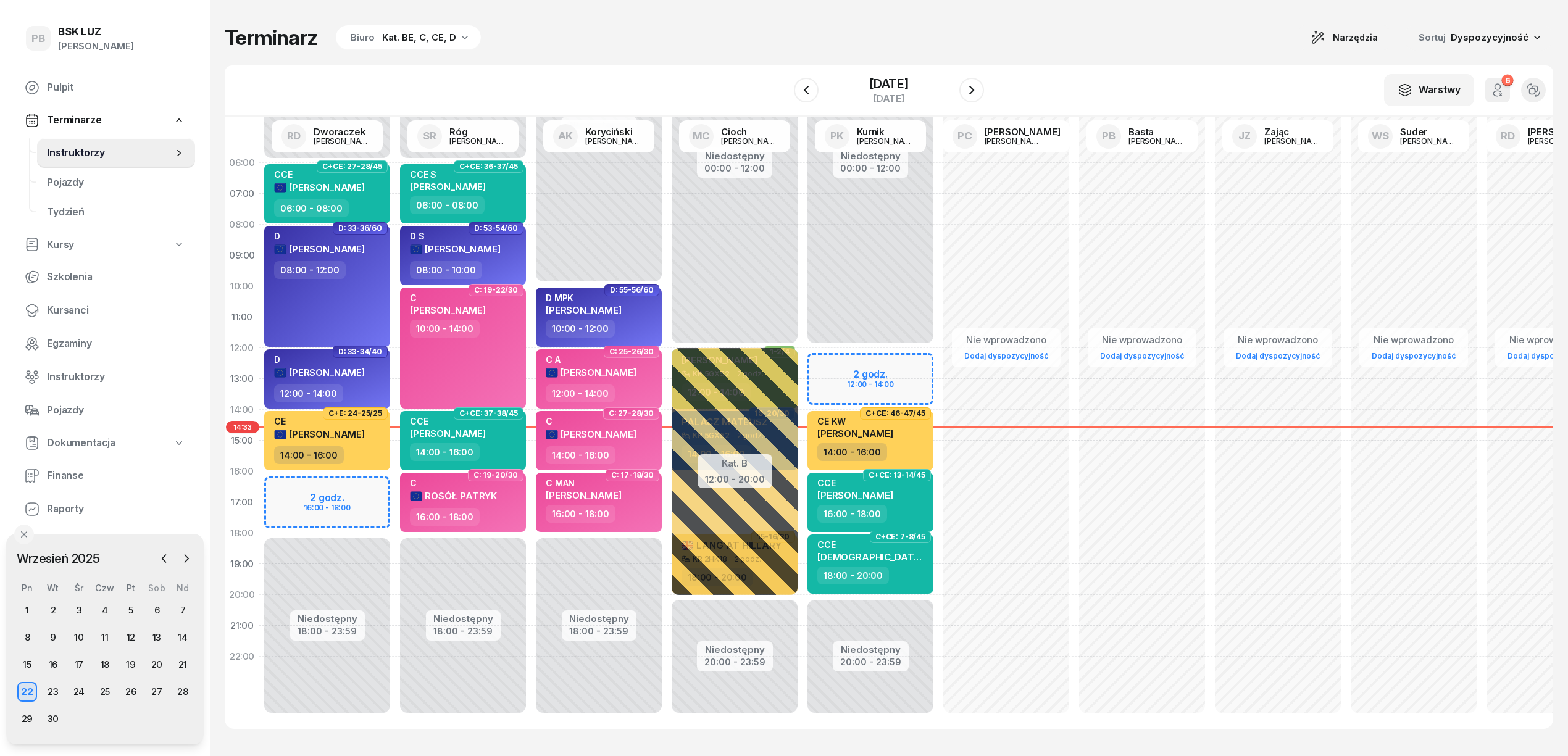
click at [707, 37] on div "Terminarz Biuro Kat. BE, C, CE, D Narzędzia Sortuj Dyspozycyjność" at bounding box center [889, 38] width 1329 height 26
click at [1051, 50] on div "Terminarz Biuro Kat. BE, C, CE, D Narzędzia Sortuj Dyspozycyjność" at bounding box center [889, 38] width 1329 height 26
click at [978, 95] on icon "button" at bounding box center [972, 90] width 15 height 15
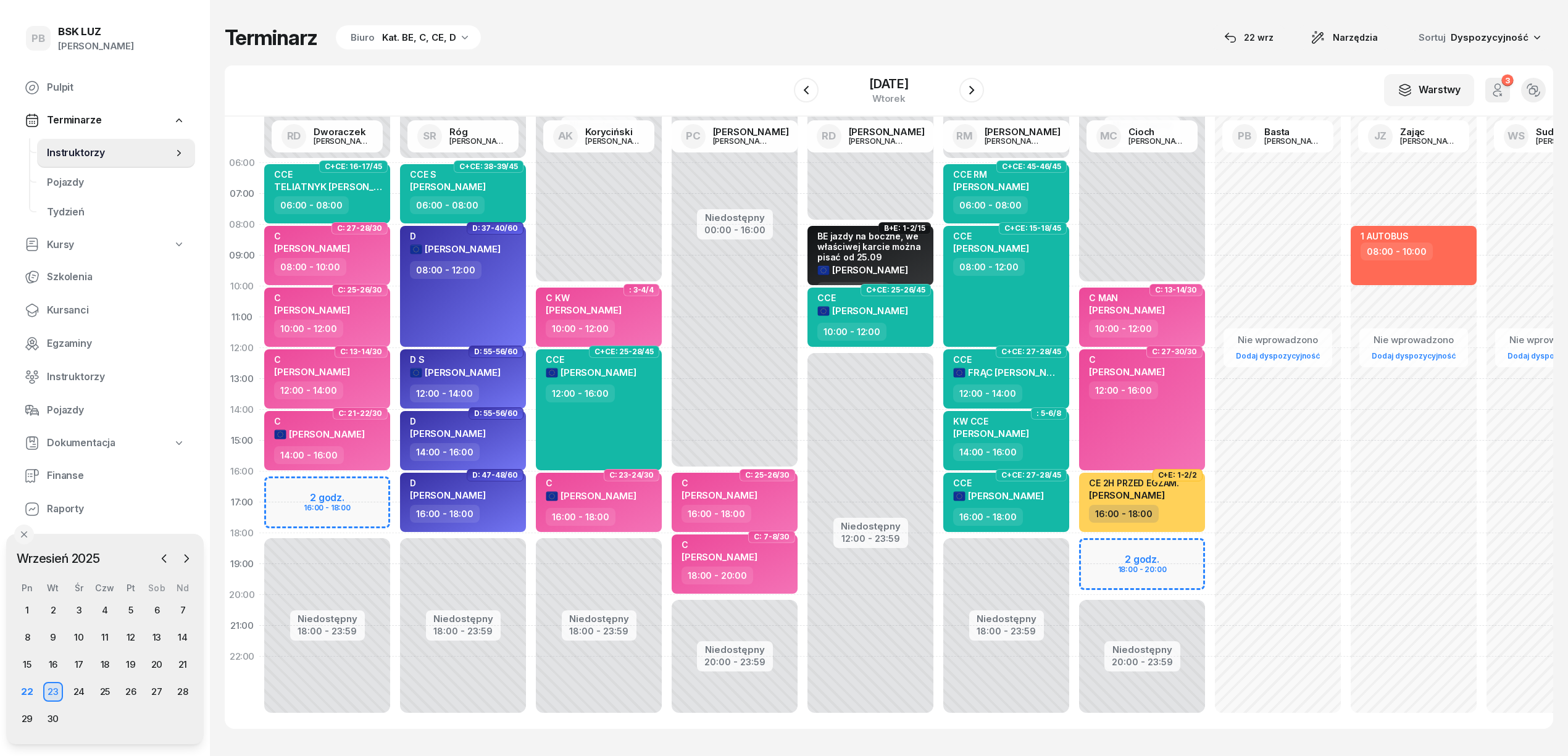
click at [779, 42] on div "Terminarz Biuro Kat. BE, C, CE, D [DATE] Narzędzia Sortuj Dyspozycyjność" at bounding box center [889, 38] width 1329 height 26
click at [80, 694] on div "24" at bounding box center [79, 691] width 20 height 20
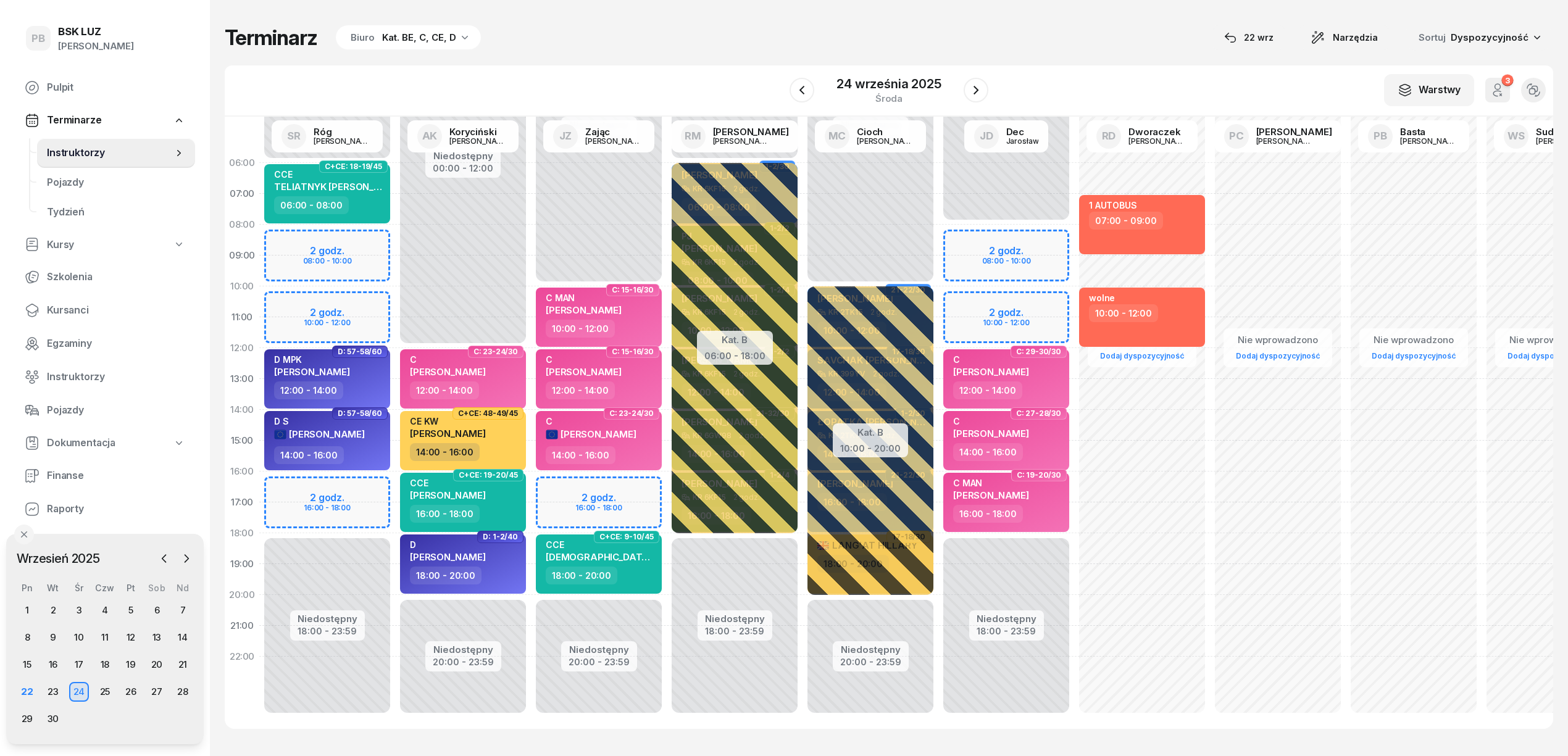
click at [626, 53] on div "Terminarz Biuro Kat. BE, C, CE, D [DATE] Narzędzia Sortuj Dyspozycyjność W Wybi…" at bounding box center [889, 377] width 1329 height 754
click at [652, 59] on div "Terminarz Biuro Kat. BE, C, CE, D [DATE] Narzędzia Sortuj Dyspozycyjność W Wybi…" at bounding box center [889, 377] width 1329 height 754
click at [27, 691] on div "22" at bounding box center [27, 691] width 20 height 20
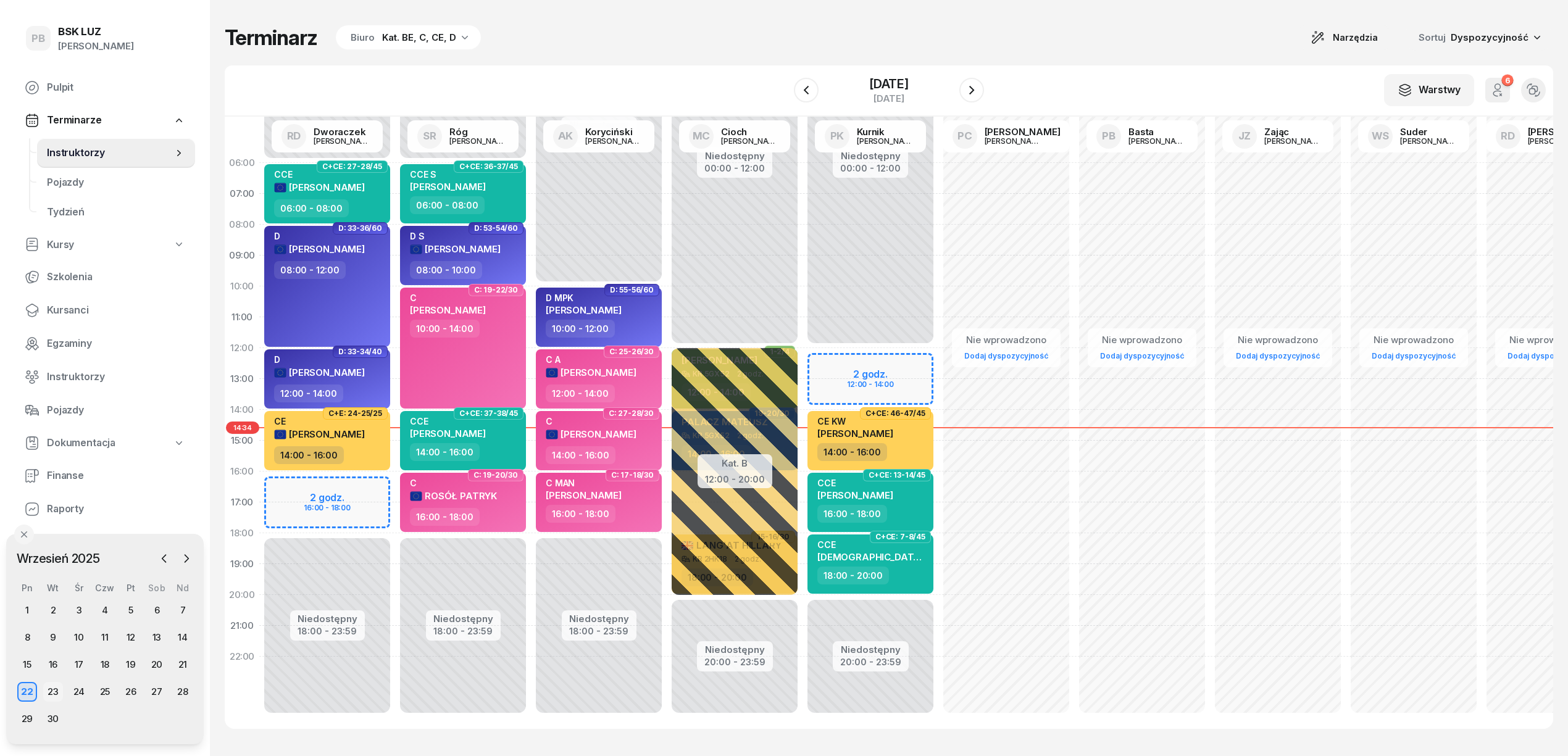
click at [47, 691] on div "23" at bounding box center [53, 691] width 20 height 20
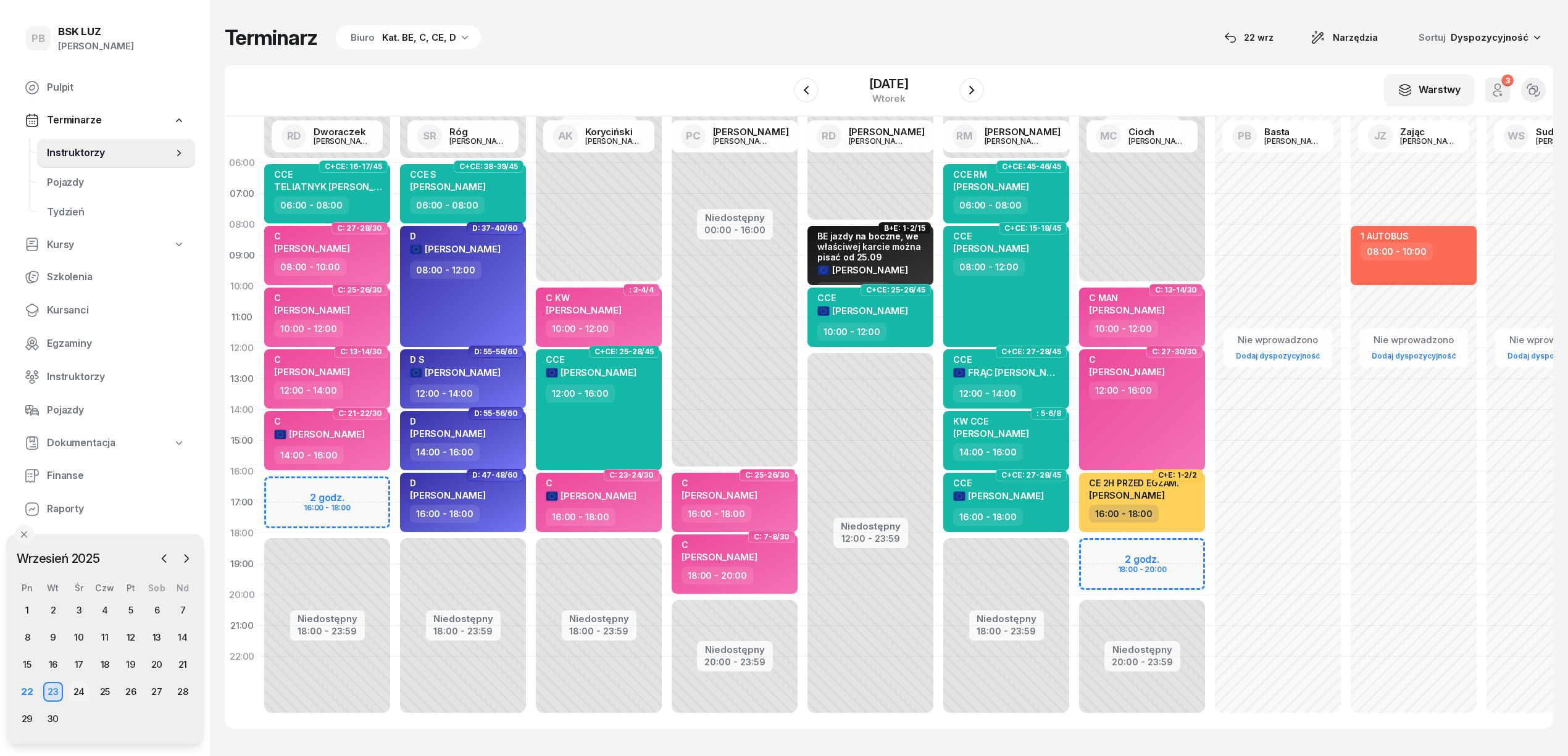
click at [78, 692] on div "24" at bounding box center [79, 691] width 20 height 20
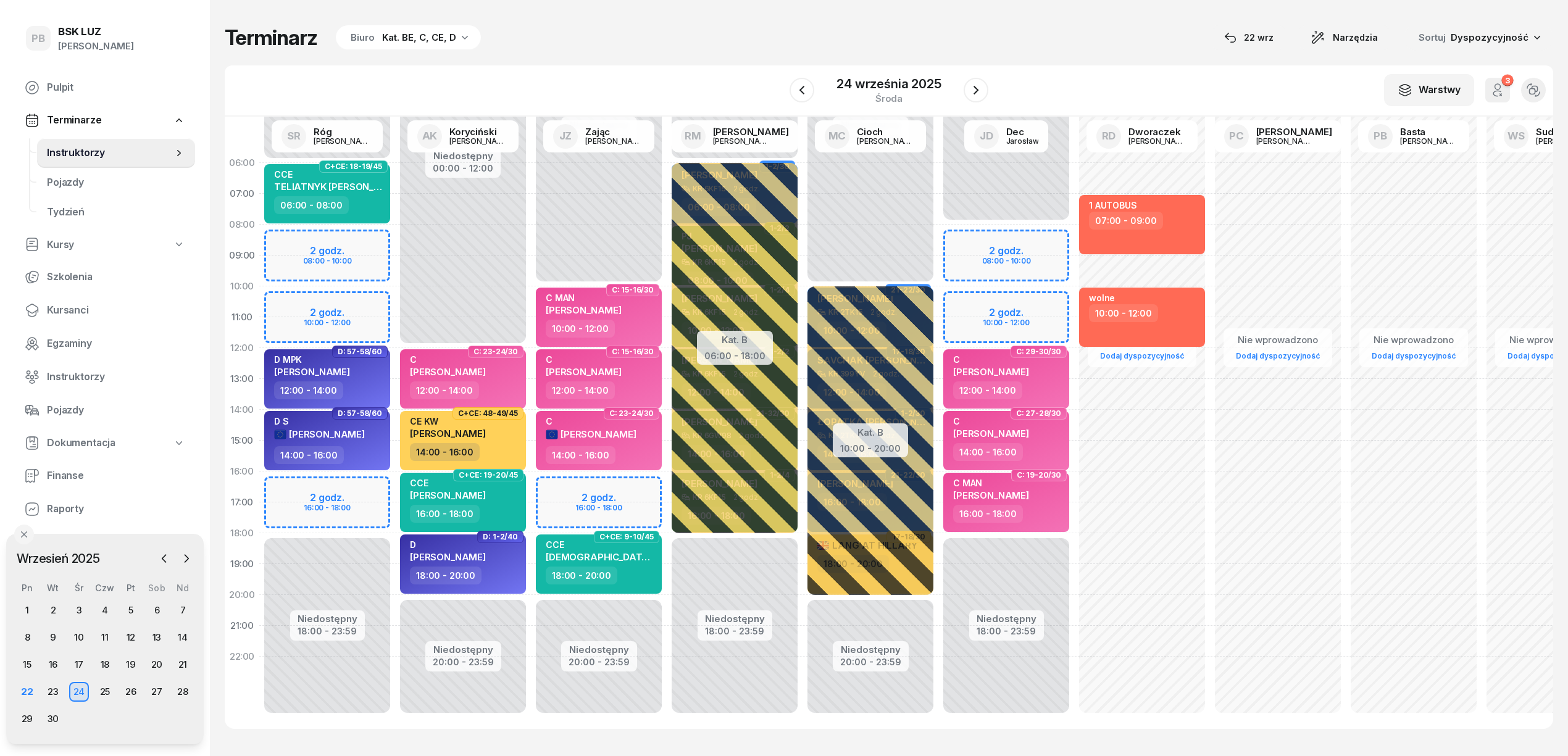
click at [552, 82] on div "W Wybierz AK [PERSON_NAME] BP [PERSON_NAME] DP [PERSON_NAME] GS [PERSON_NAME] I…" at bounding box center [889, 91] width 1329 height 51
click at [877, 104] on div "[DATE]" at bounding box center [888, 90] width 134 height 35
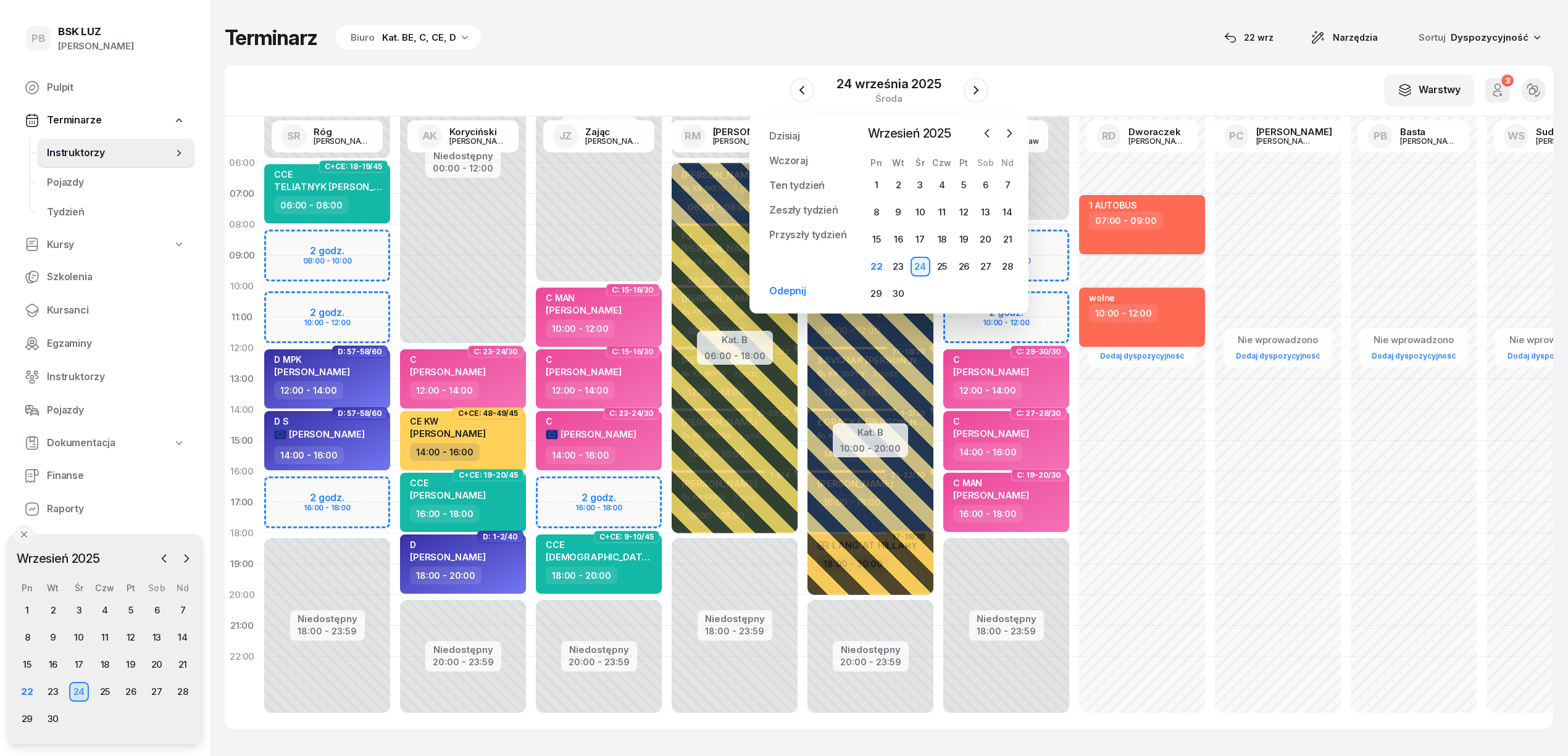
click at [1094, 46] on div "Terminarz Biuro Kat. BE, C, CE, D [DATE] Narzędzia Sortuj Dyspozycyjność" at bounding box center [889, 38] width 1329 height 26
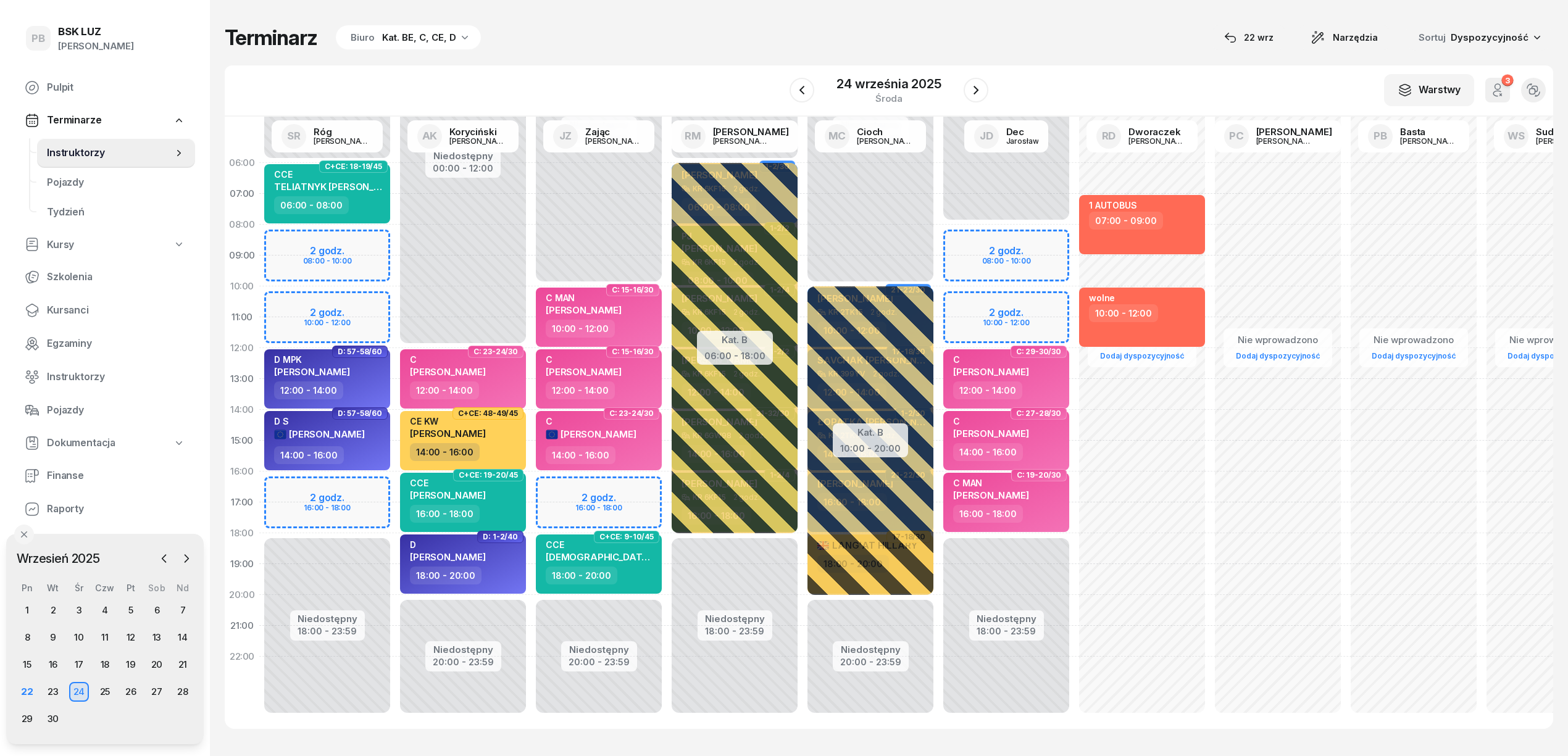
click at [1080, 45] on div "Terminarz Biuro Kat. BE, C, CE, D [DATE] Narzędzia Sortuj Dyspozycyjność" at bounding box center [889, 38] width 1329 height 26
click at [700, 63] on div "Terminarz Biuro Kat. BE, C, CE, D [DATE] Narzędzia Sortuj Dyspozycyjność W Wybi…" at bounding box center [889, 377] width 1329 height 754
click at [30, 694] on div "22" at bounding box center [27, 691] width 20 height 20
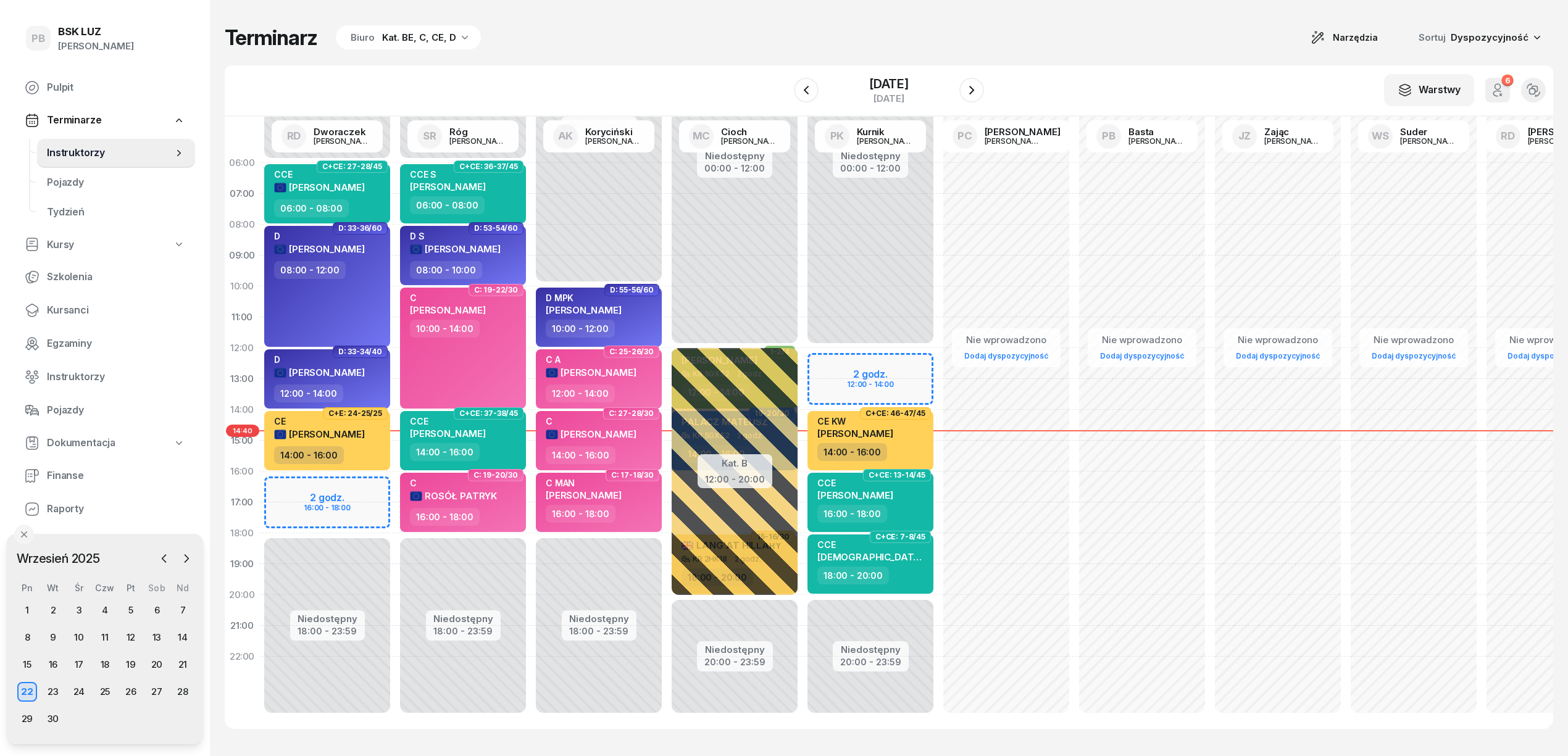
click at [609, 68] on div "W Wybierz AK [PERSON_NAME] BP [PERSON_NAME] DP [PERSON_NAME] GS [PERSON_NAME] I…" at bounding box center [889, 91] width 1329 height 51
click at [470, 50] on div "Terminarz Biuro Kat. BE, C, CE, D Narzędzia Sortuj Dyspozycyjność" at bounding box center [889, 38] width 1329 height 26
click at [688, 96] on div "W Wybierz AK [PERSON_NAME] BP [PERSON_NAME] DP [PERSON_NAME] GS [PERSON_NAME] I…" at bounding box center [889, 91] width 1329 height 51
click at [509, 63] on div "Terminarz Biuro Kat. BE, C, CE, D Narzędzia Sortuj Dyspozycyjność W Wybierz AK …" at bounding box center [889, 377] width 1329 height 754
drag, startPoint x: 595, startPoint y: 26, endPoint x: 599, endPoint y: 21, distance: 6.4
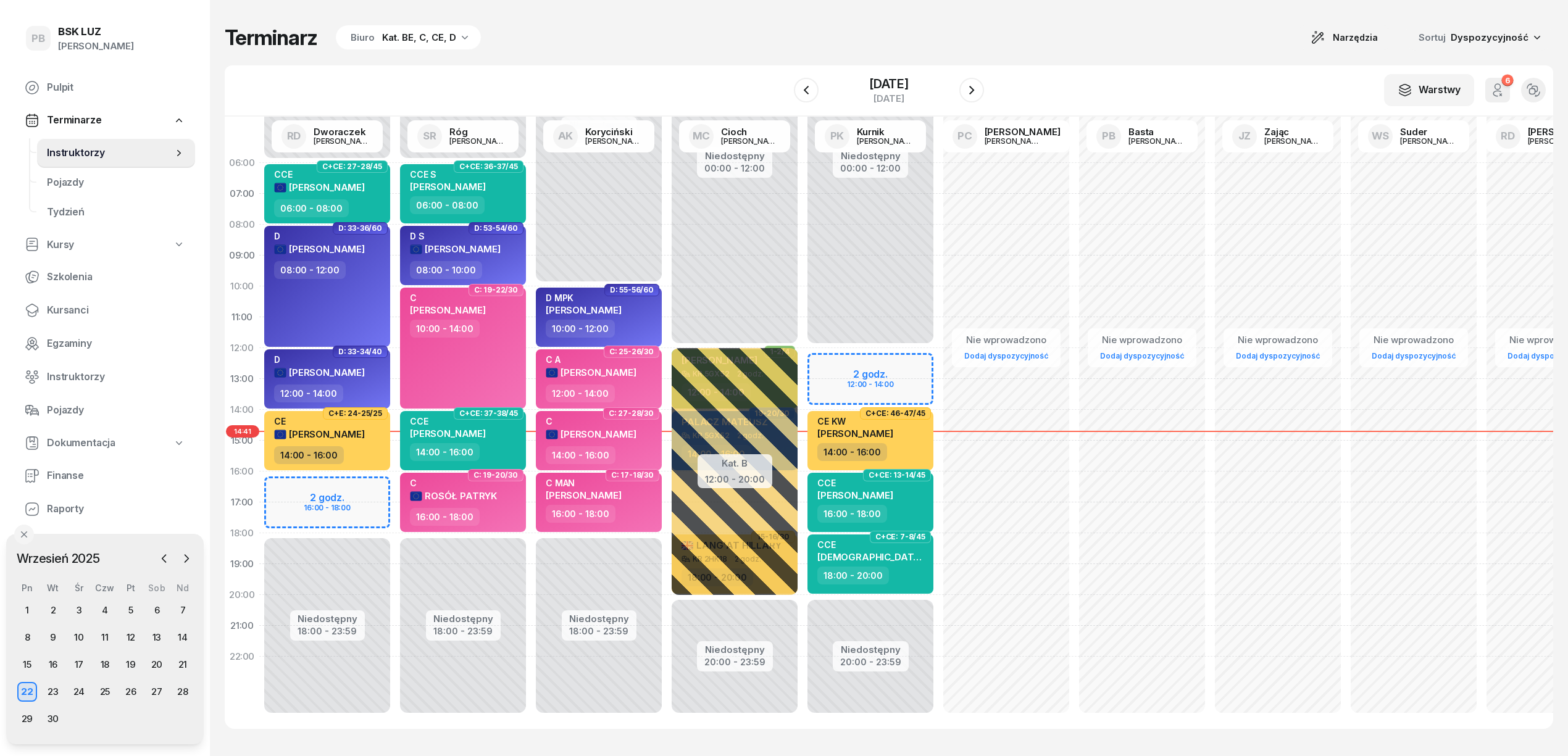
click at [595, 26] on div "Terminarz Biuro Kat. BE, C, CE, D Narzędzia Sortuj Dyspozycyjność" at bounding box center [889, 38] width 1329 height 26
click at [602, 60] on div "Terminarz Biuro Kat. BE, C, CE, D Narzędzia Sortuj Dyspozycyjność W Wybierz AK …" at bounding box center [889, 377] width 1329 height 754
click at [65, 475] on span "Finanse" at bounding box center [115, 475] width 138 height 16
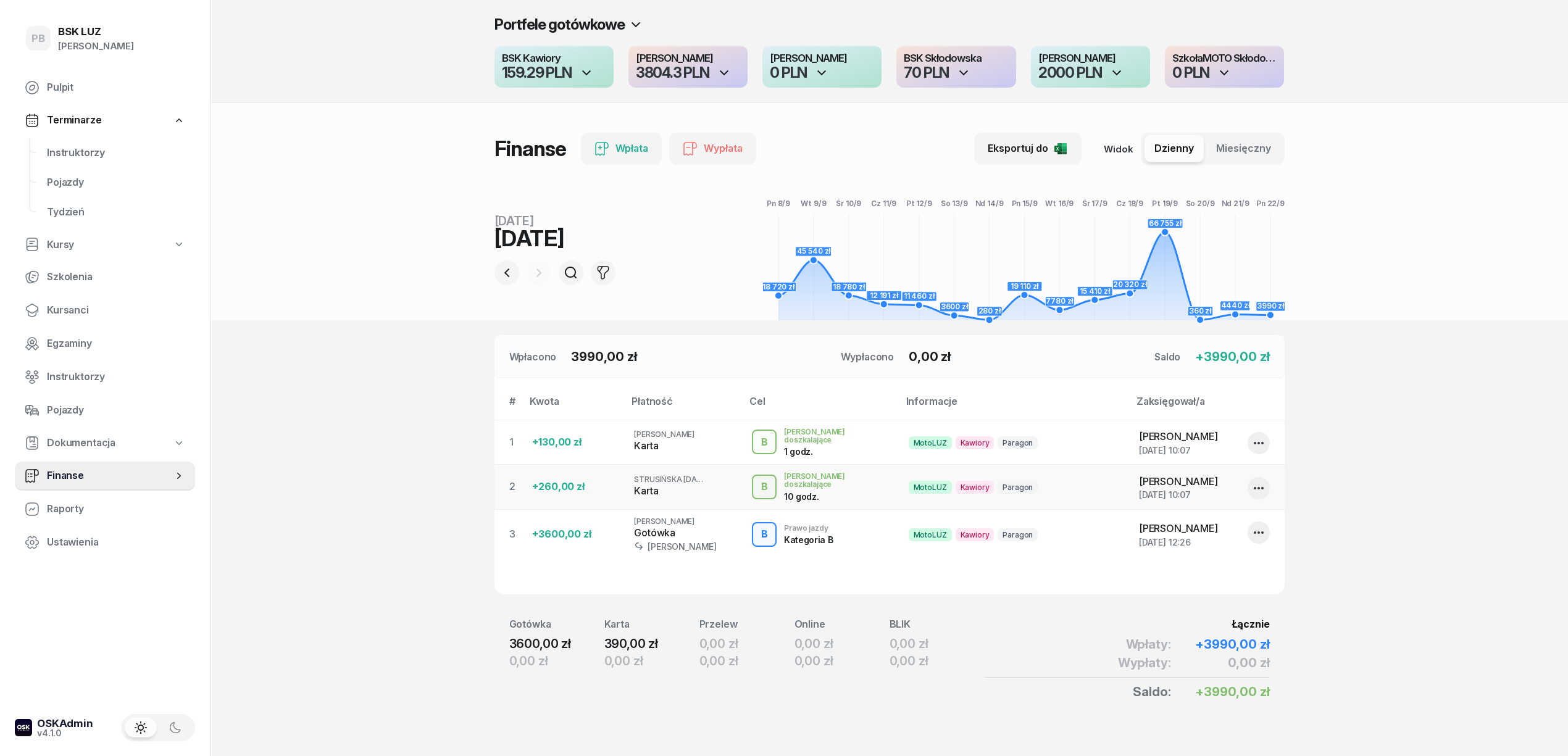
click at [540, 70] on div "159.29 PLN" at bounding box center [537, 73] width 70 height 15
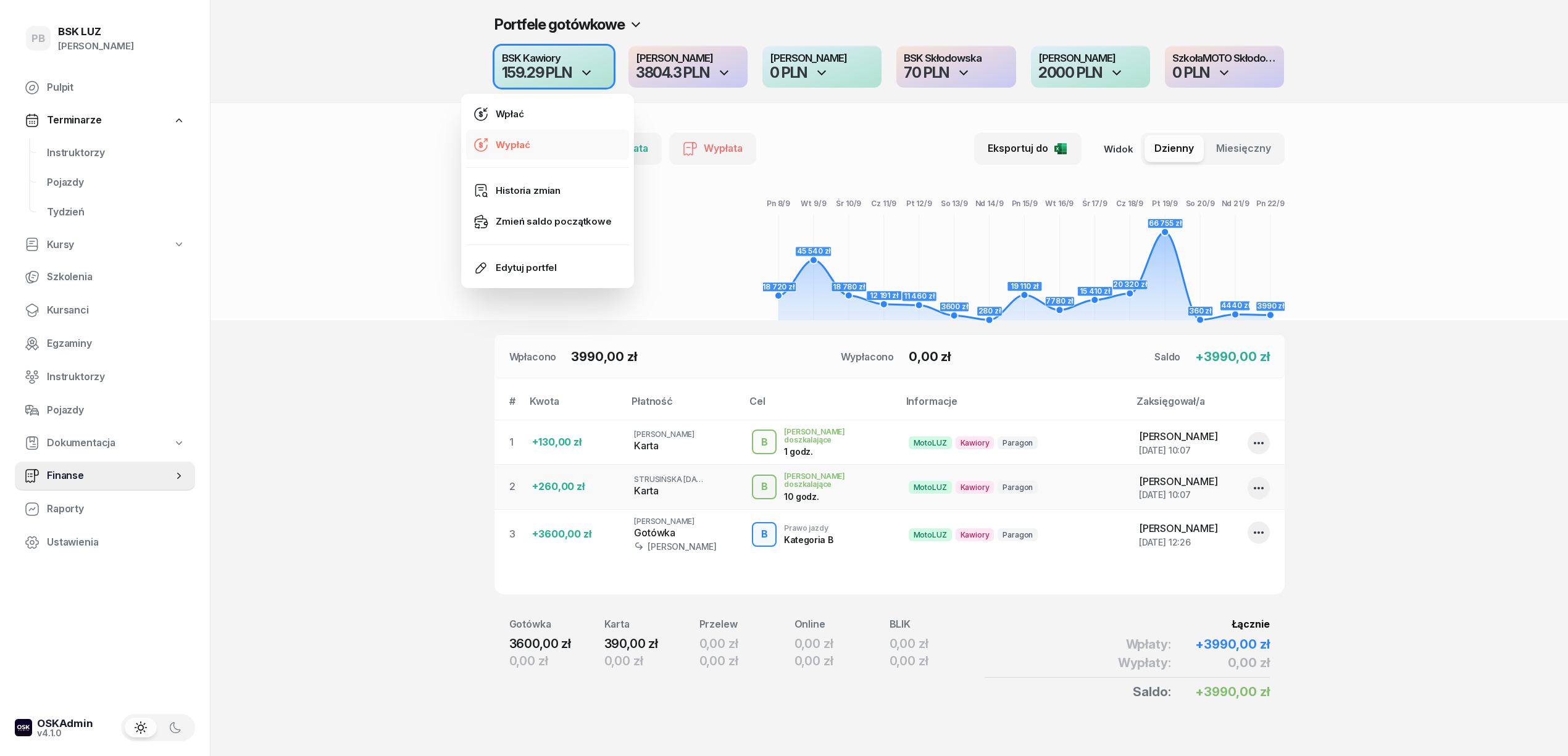
click at [566, 141] on link "Wypłać" at bounding box center [547, 145] width 163 height 31
select select "14"
select select "46"
select select "67eba016d336f44fb15f644d"
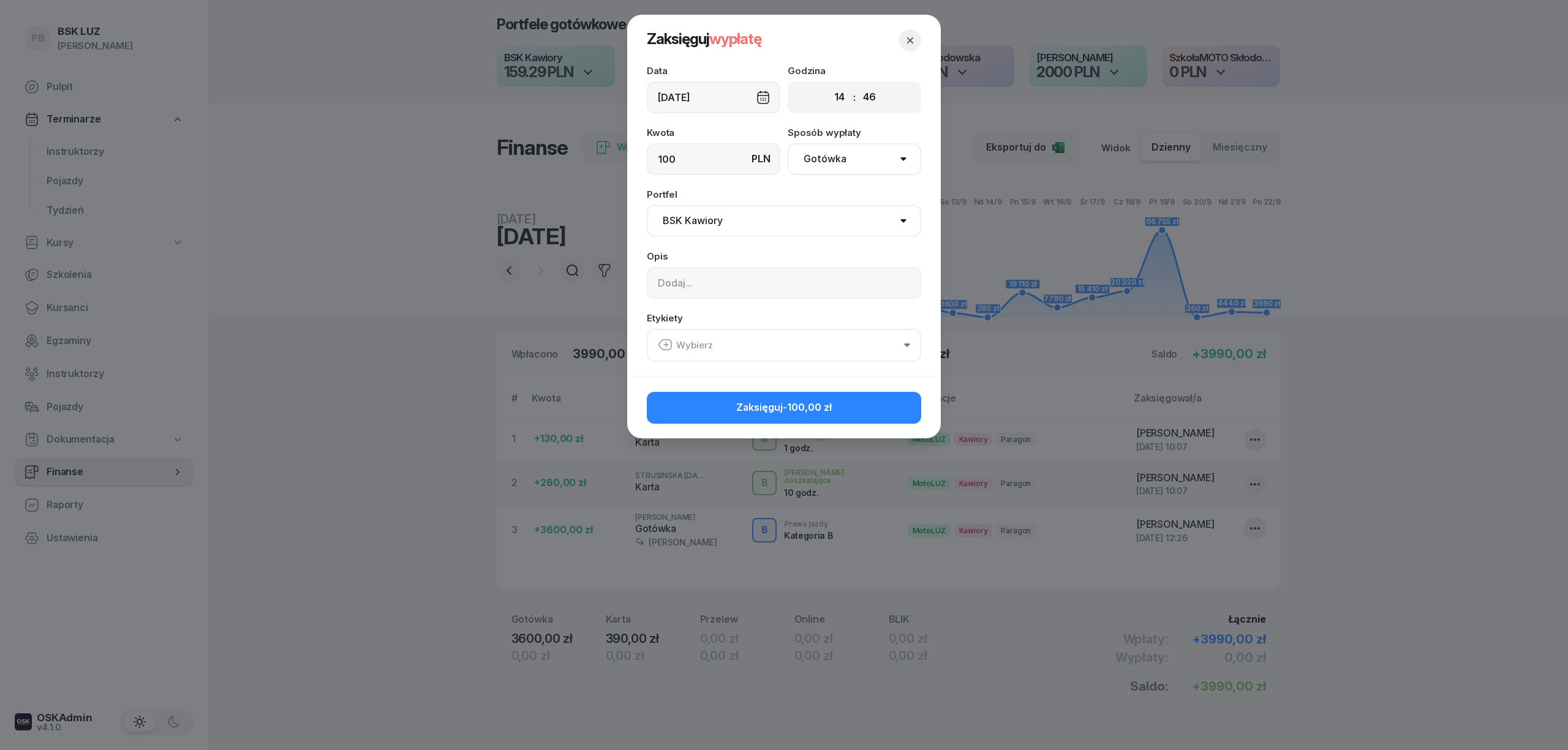
type input "100"
click at [720, 279] on input at bounding box center [784, 283] width 275 height 32
type input "15449K2/1378/25"
click at [799, 343] on button "Wybierz" at bounding box center [784, 345] width 275 height 33
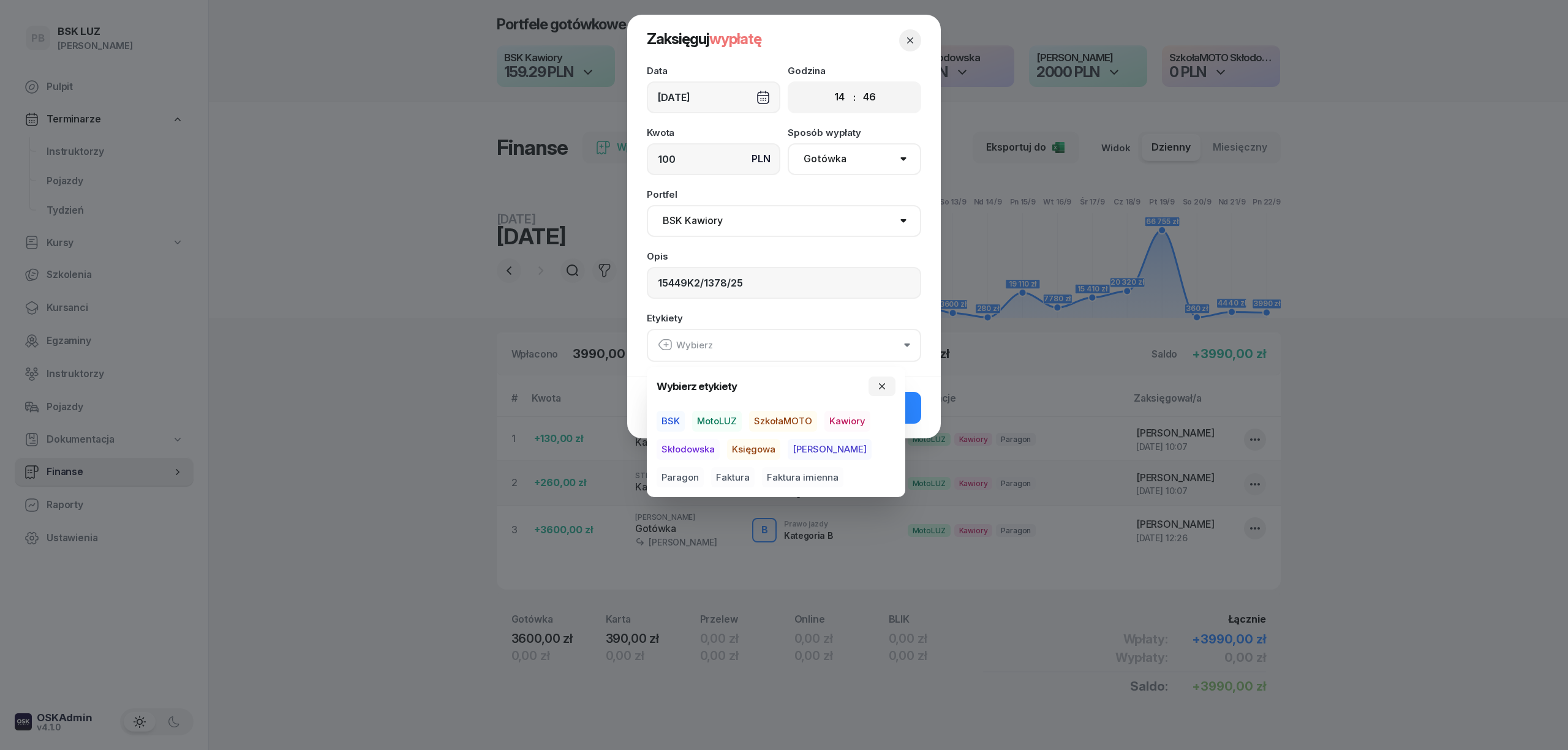
click at [665, 421] on span "BSK" at bounding box center [671, 421] width 28 height 21
click at [835, 420] on span "Kawiory" at bounding box center [847, 421] width 46 height 21
click at [711, 471] on span "Faktura" at bounding box center [733, 477] width 44 height 21
click at [914, 415] on button "Zaksięguj -100,00 zł" at bounding box center [784, 407] width 275 height 32
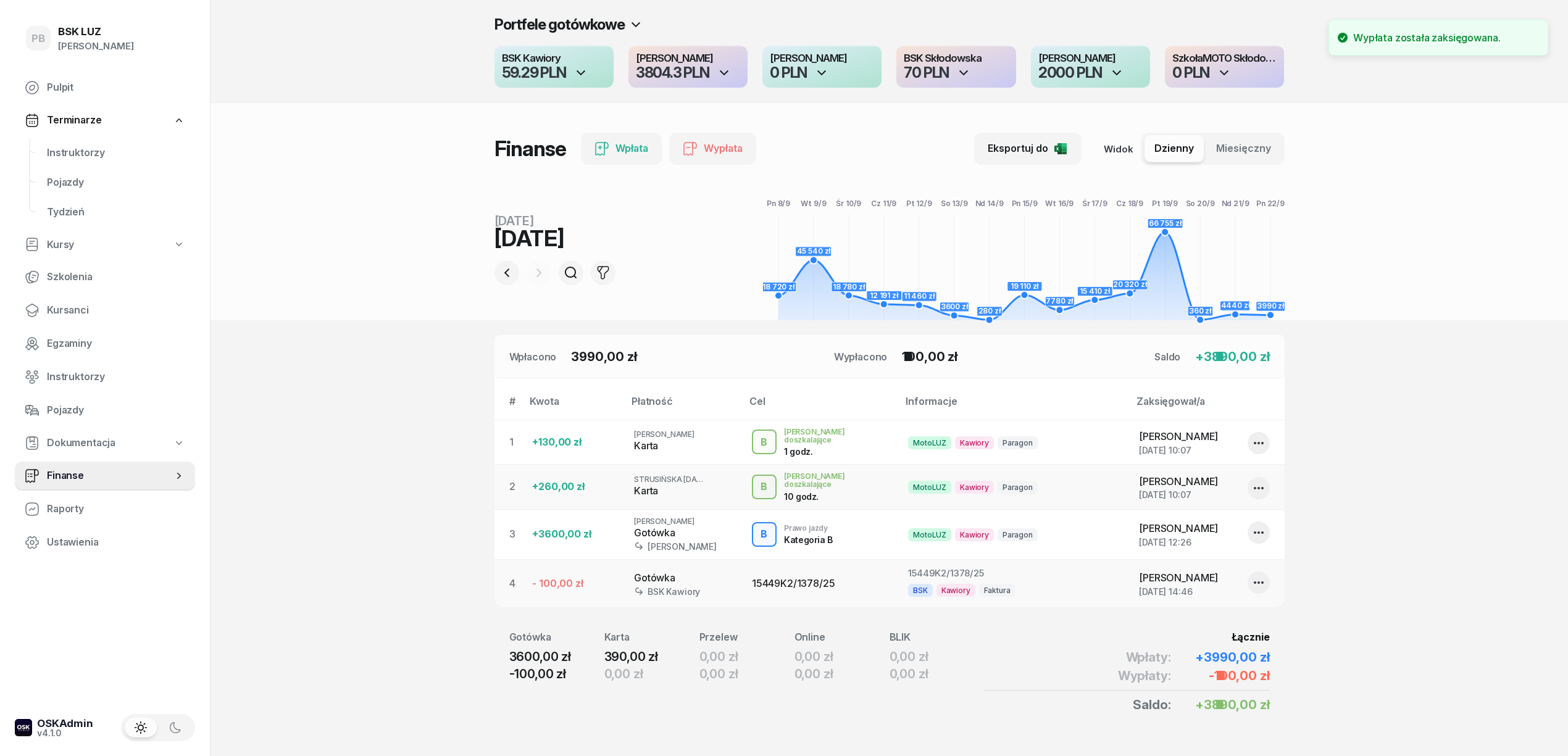
click at [1341, 411] on section "Portfele gotówkowe BSK Kawiory 59.29 PLN MotoLUZ Kawiory 3804.3 PLN SzkołaMOTO …" at bounding box center [889, 390] width 1358 height 781
click at [421, 18] on div "Portfele gotówkowe BSK Kawiory 59.29 PLN MotoLUZ Kawiory 3804.3 PLN SzkołaMOTO …" at bounding box center [889, 51] width 1358 height 103
drag, startPoint x: 78, startPoint y: 152, endPoint x: 87, endPoint y: 153, distance: 9.1
click at [78, 153] on span "Instruktorzy" at bounding box center [115, 152] width 138 height 16
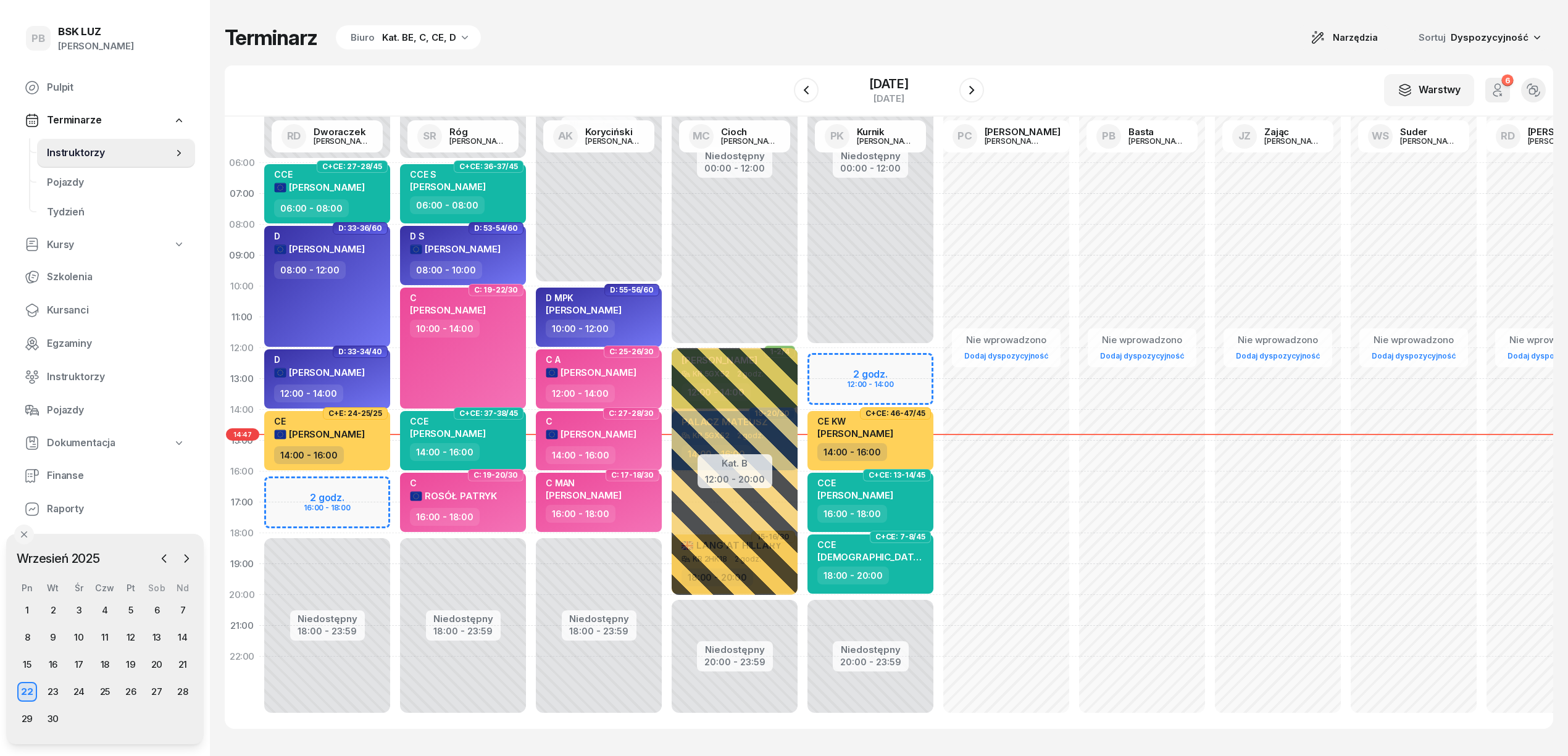
click at [751, 65] on div "W Wybierz AK [PERSON_NAME] BP [PERSON_NAME] DP [PERSON_NAME] GS [PERSON_NAME] I…" at bounding box center [889, 91] width 1329 height 51
click at [823, 38] on div "Terminarz Biuro Kat. BE, C, CE, D Narzędzia Sortuj Dyspozycyjność" at bounding box center [889, 38] width 1329 height 26
click at [798, 45] on div "Terminarz Biuro Kat. BE, C, CE, D Narzędzia Sortuj Dyspozycyjność" at bounding box center [889, 38] width 1329 height 26
click at [181, 556] on icon "button" at bounding box center [186, 559] width 12 height 12
click at [57, 635] on div "7" at bounding box center [53, 637] width 20 height 20
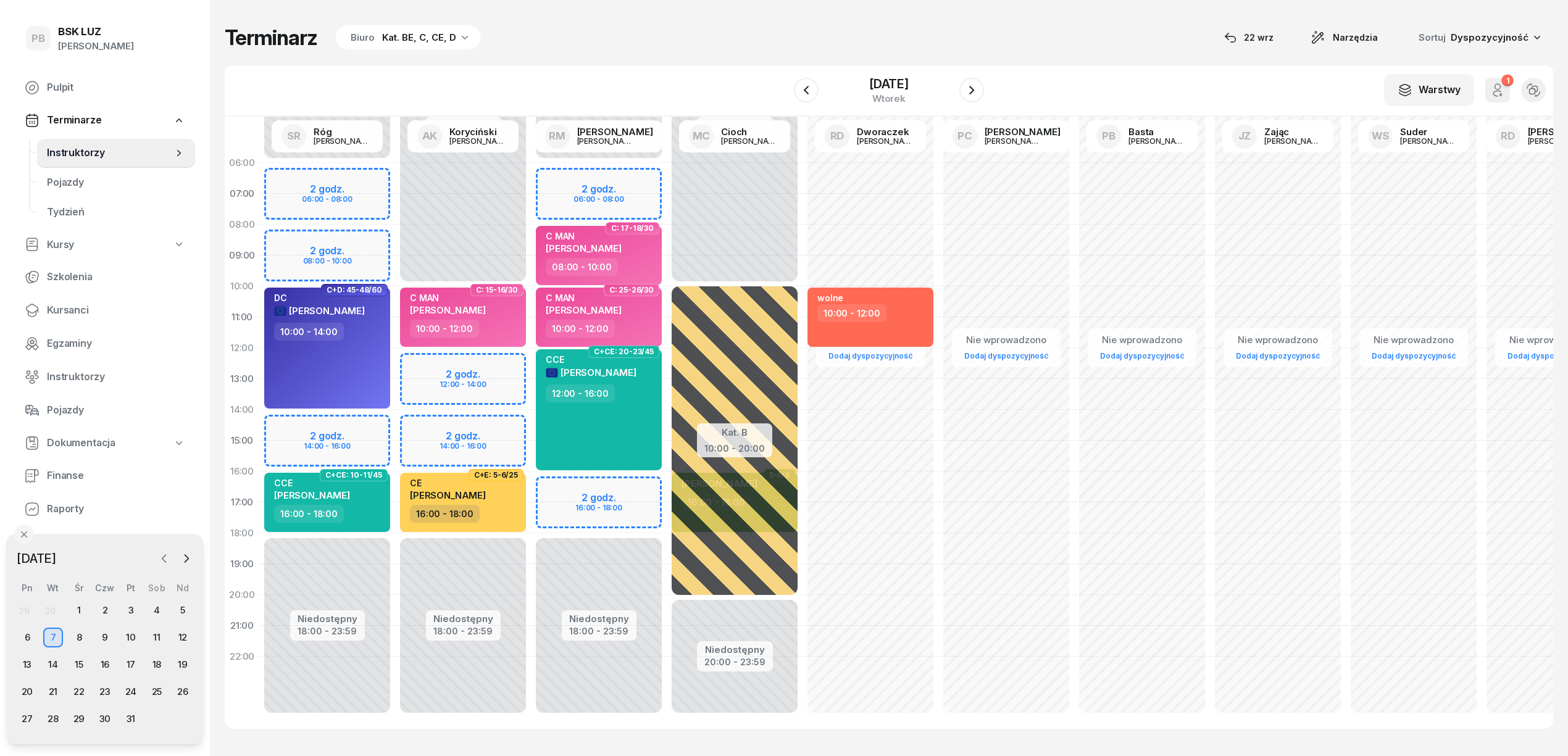
click at [164, 553] on icon "button" at bounding box center [164, 559] width 12 height 12
click at [1110, 54] on div "Terminarz Biuro Kat. BE, C, CE, D 22 wrz Narzędzia Sortuj Dyspozycyjność W Wybi…" at bounding box center [889, 377] width 1329 height 754
click at [28, 693] on div "22" at bounding box center [27, 691] width 20 height 20
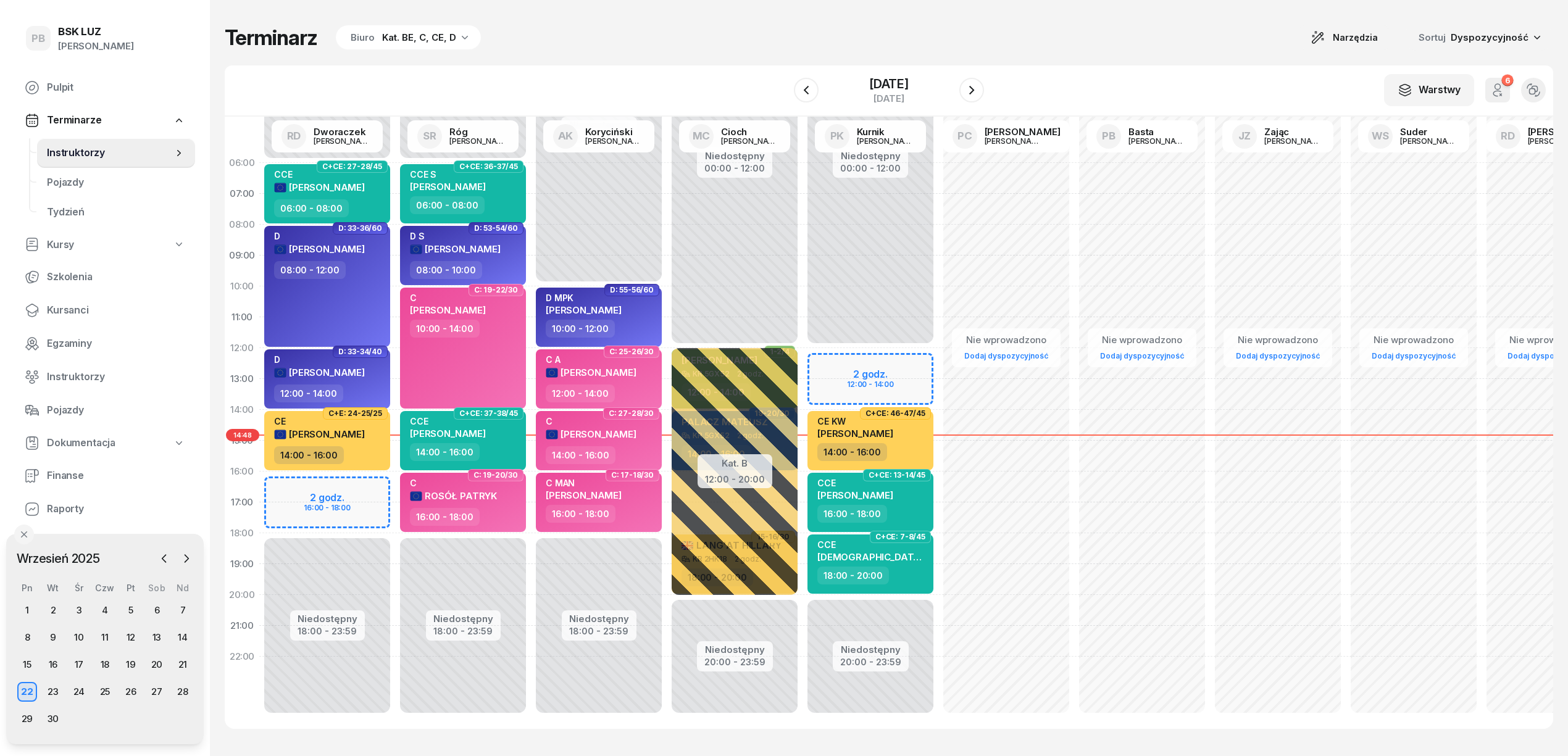
click at [675, 69] on div "W Wybierz AK [PERSON_NAME] BP [PERSON_NAME] DP [PERSON_NAME] GS [PERSON_NAME] I…" at bounding box center [889, 91] width 1329 height 51
click at [52, 687] on div "23" at bounding box center [53, 691] width 20 height 20
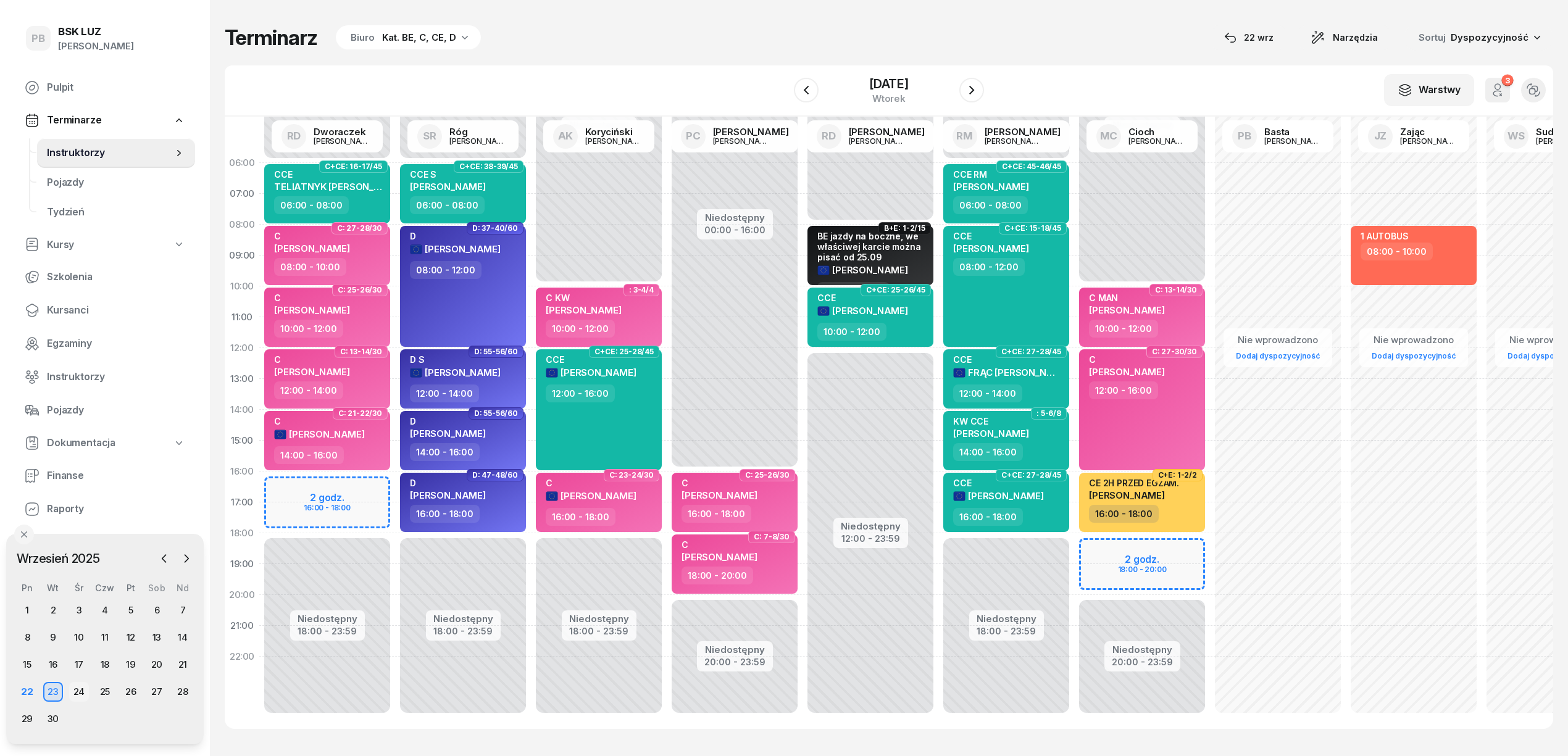
click at [79, 690] on div "24" at bounding box center [79, 691] width 20 height 20
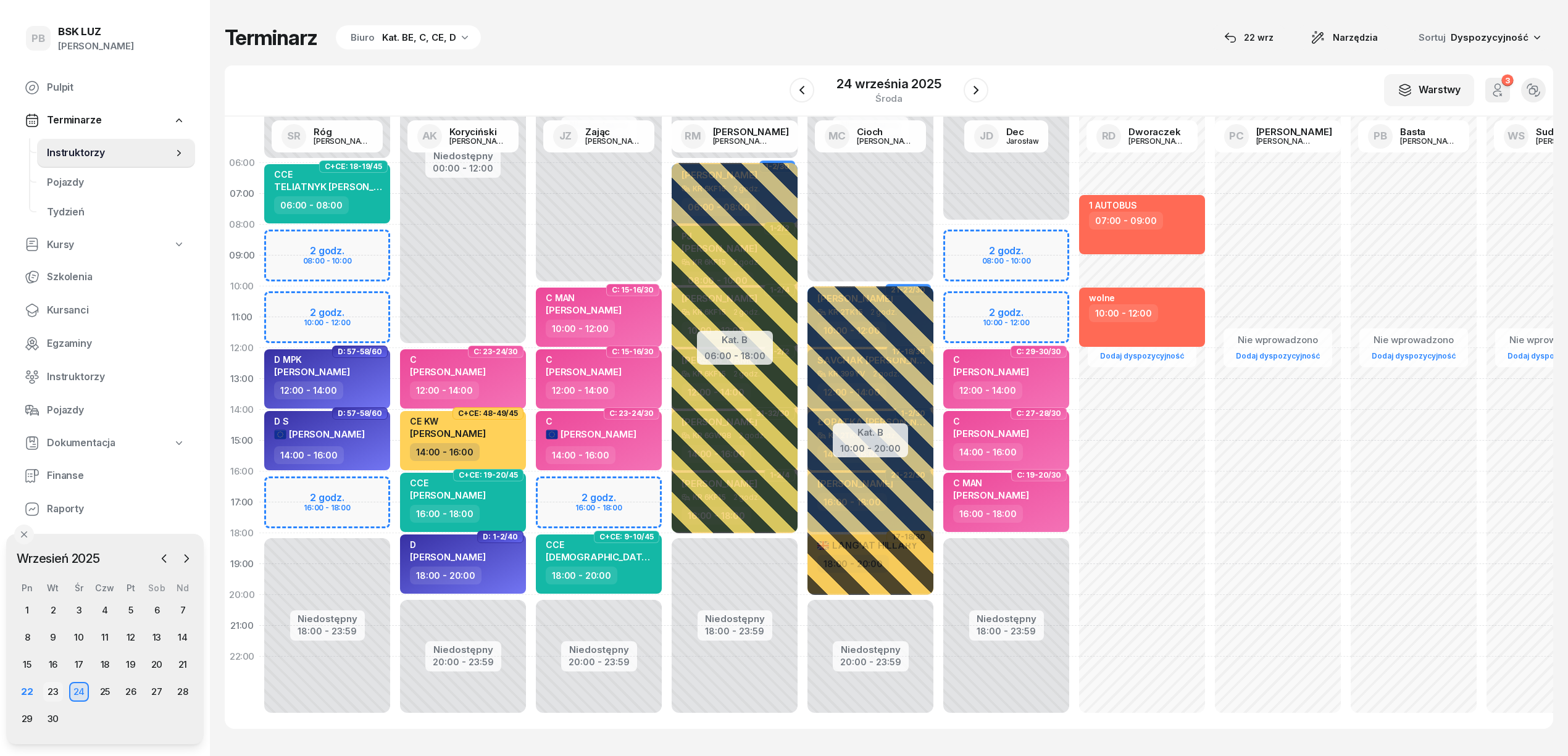
click at [50, 692] on div "23" at bounding box center [53, 691] width 20 height 20
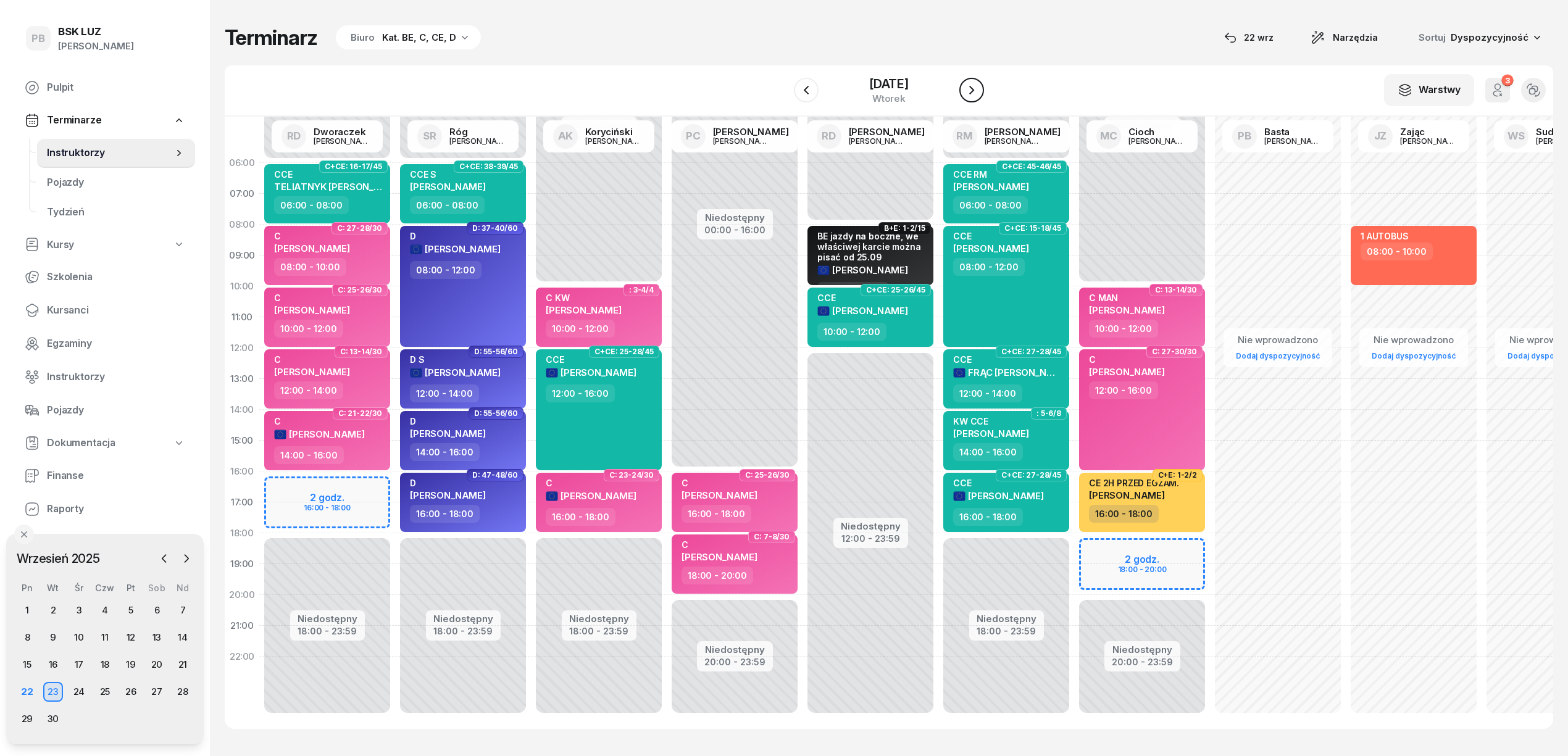
click at [977, 91] on icon "button" at bounding box center [972, 90] width 15 height 15
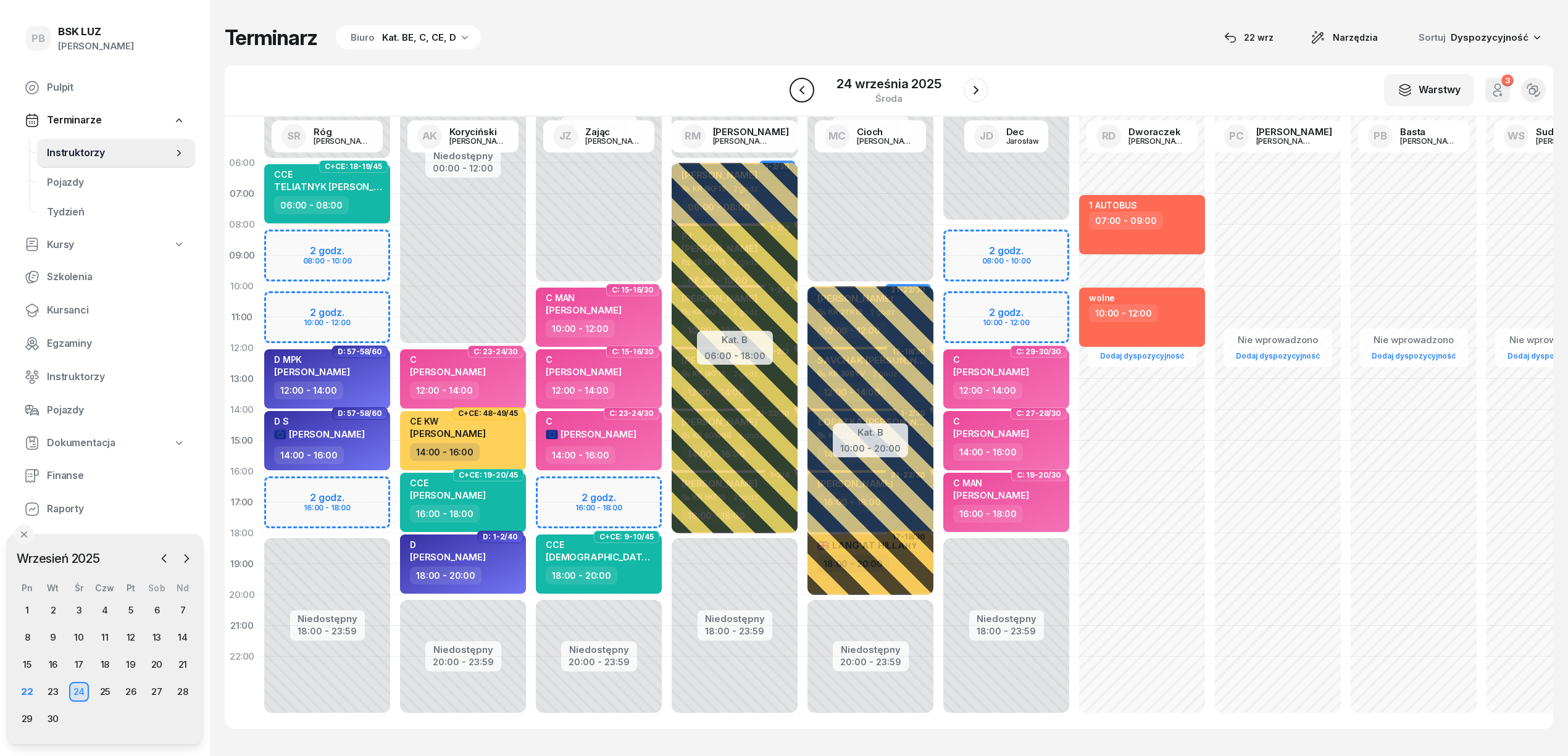
click at [805, 91] on icon "button" at bounding box center [802, 90] width 15 height 15
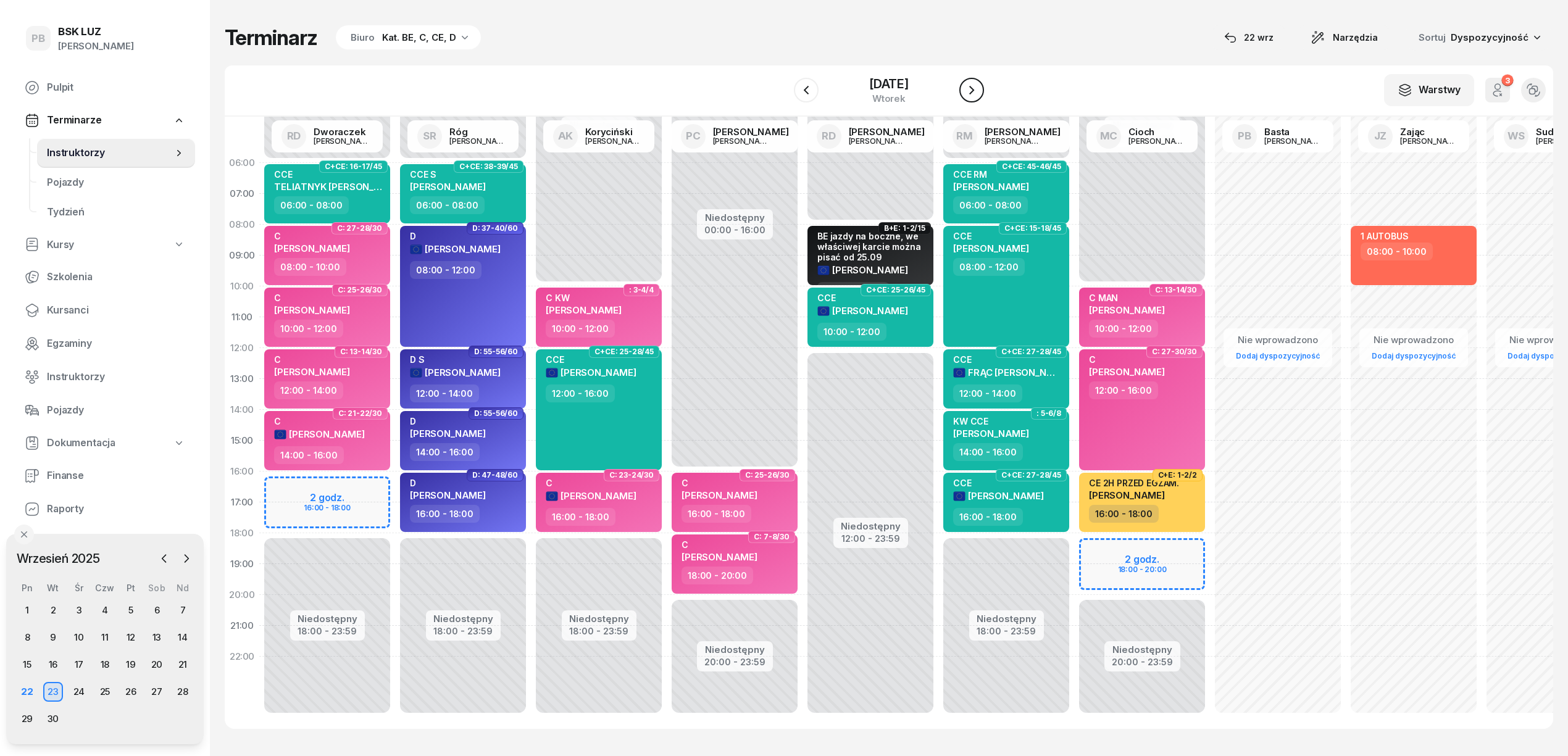
click at [979, 87] on icon "button" at bounding box center [972, 90] width 15 height 15
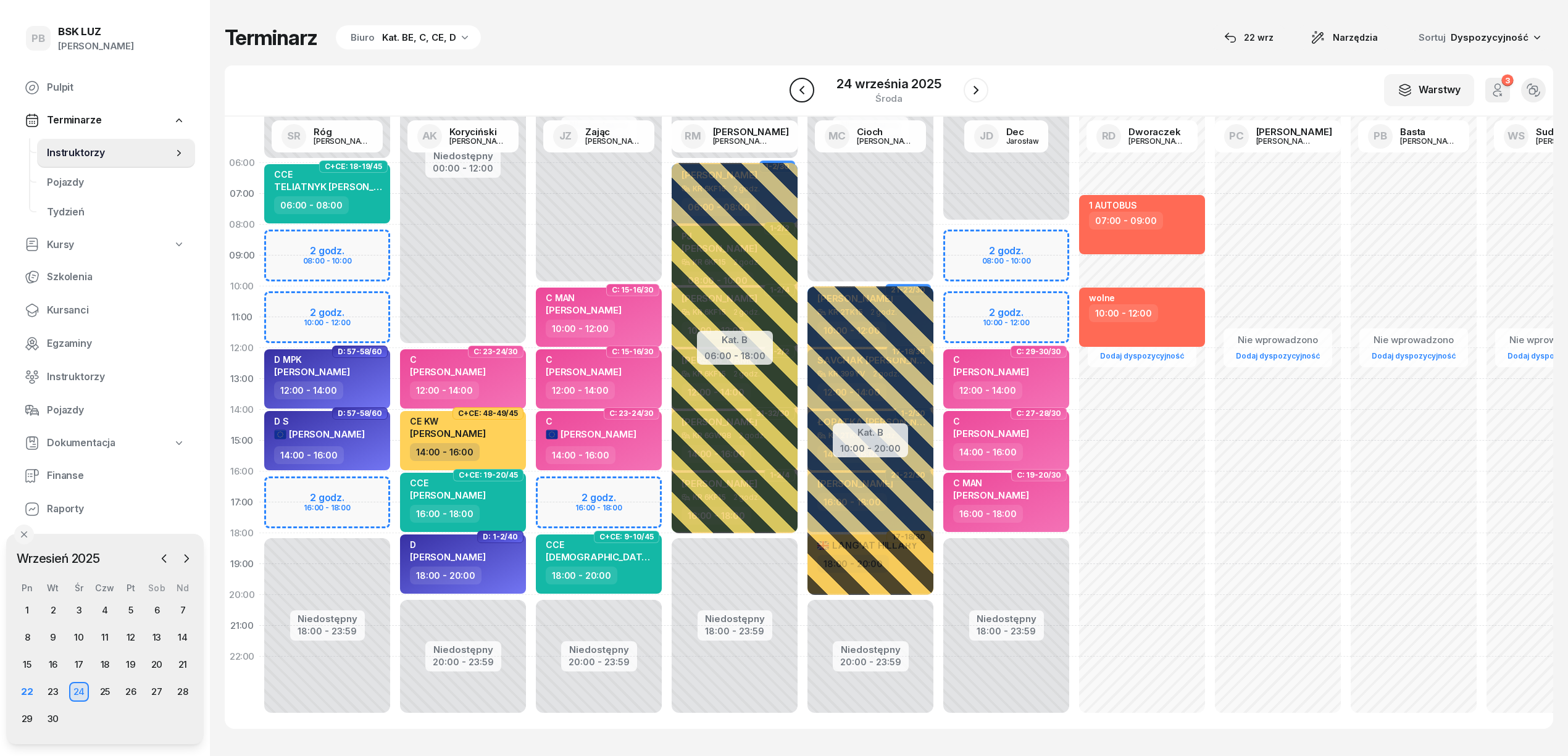
click at [804, 84] on icon "button" at bounding box center [802, 90] width 15 height 15
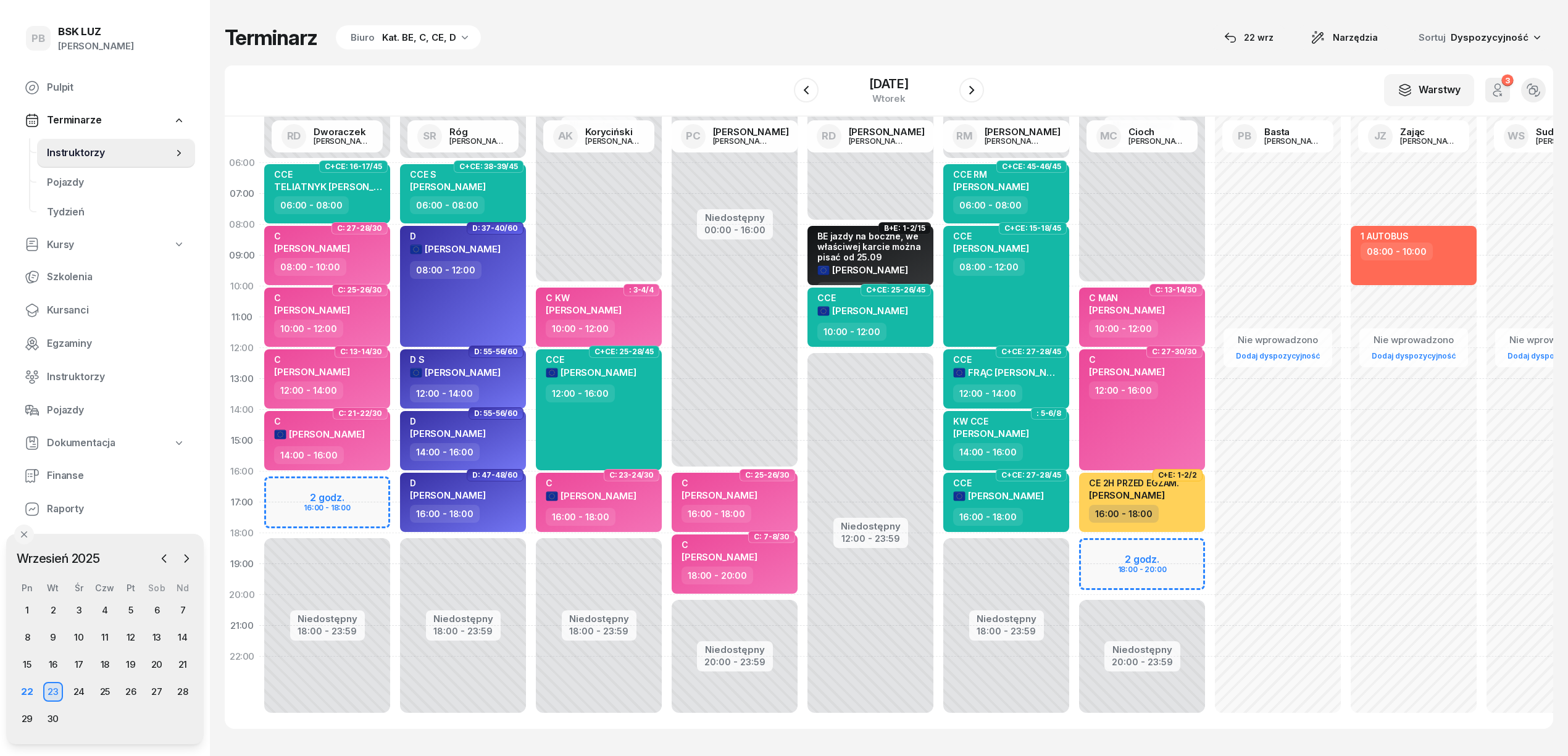
click at [774, 5] on div "Terminarz Biuro Kat. BE, C, CE, D [DATE] Narzędzia Sortuj Dyspozycyjność W Wybi…" at bounding box center [889, 377] width 1329 height 754
click at [986, 32] on div "Terminarz Biuro Kat. BE, C, CE, D [DATE] Narzędzia Sortuj Dyspozycyjność" at bounding box center [889, 38] width 1329 height 26
click at [1038, 46] on div "Terminarz Biuro Kat. BE, C, CE, D [DATE] Narzędzia Sortuj Dyspozycyjność" at bounding box center [889, 38] width 1329 height 26
click at [1028, 42] on div "Terminarz Biuro Kat. BE, C, CE, D [DATE] Narzędzia Sortuj Dyspozycyjność" at bounding box center [889, 38] width 1329 height 26
click at [1103, 43] on div "Terminarz Biuro Kat. BE, C, CE, D [DATE] Narzędzia Sortuj Dyspozycyjność" at bounding box center [889, 38] width 1329 height 26
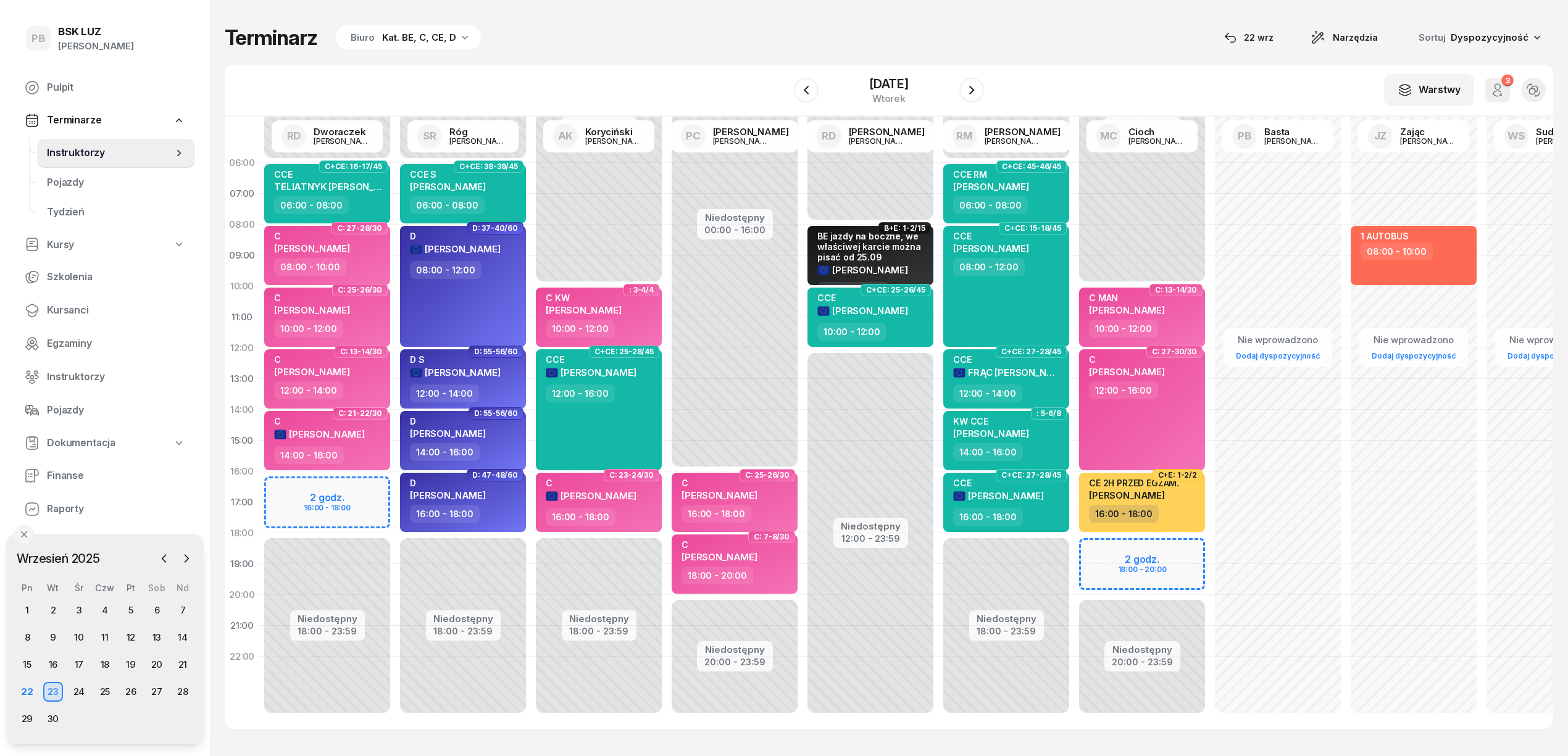
click at [1082, 37] on div "Terminarz Biuro Kat. BE, C, CE, D [DATE] Narzędzia Sortuj Dyspozycyjność" at bounding box center [889, 38] width 1329 height 26
click at [440, 432] on span "[PERSON_NAME]" at bounding box center [448, 433] width 76 height 12
select select "14"
select select "16"
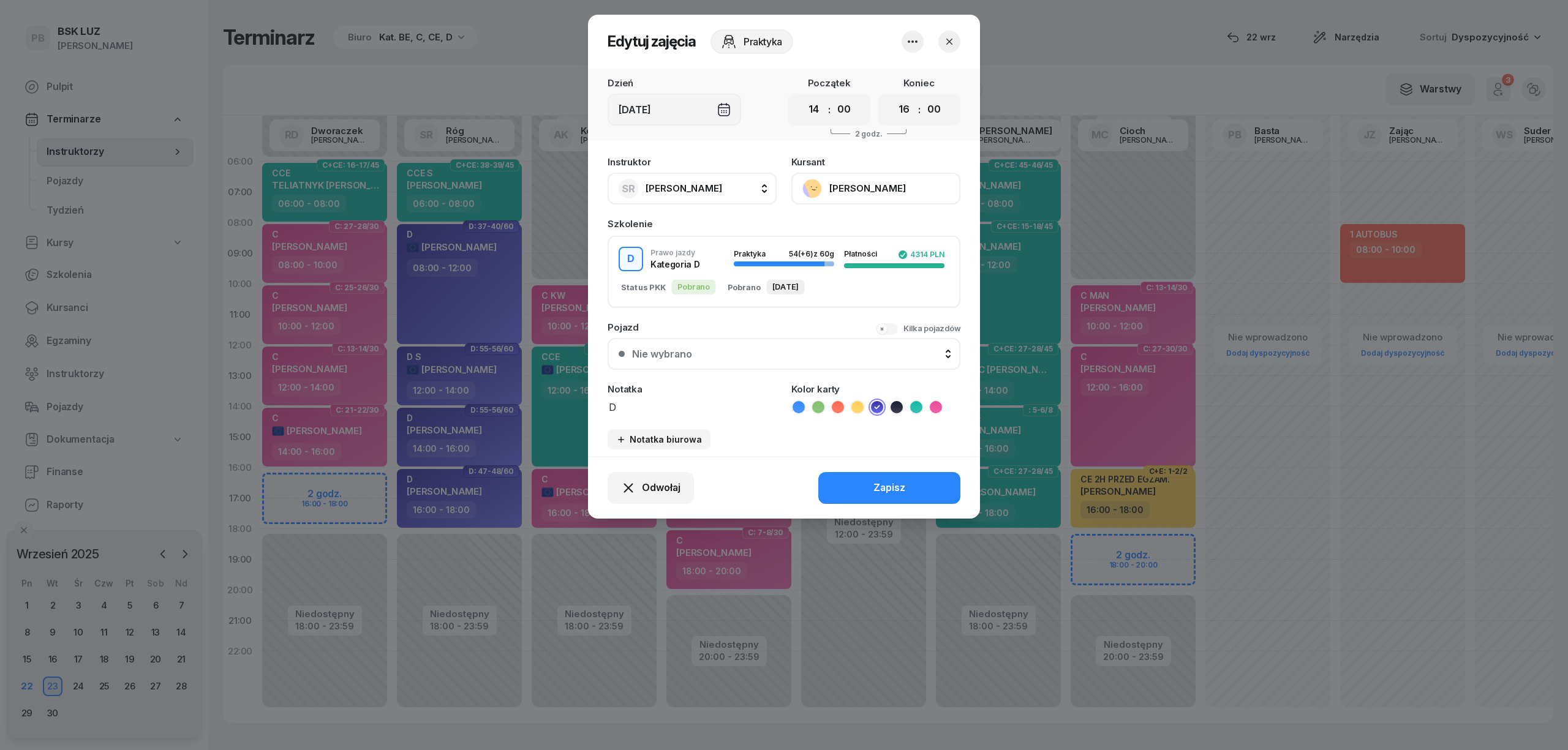
click at [857, 187] on button "[PERSON_NAME]" at bounding box center [876, 189] width 169 height 32
click at [864, 229] on link "Otwórz profil" at bounding box center [874, 230] width 162 height 31
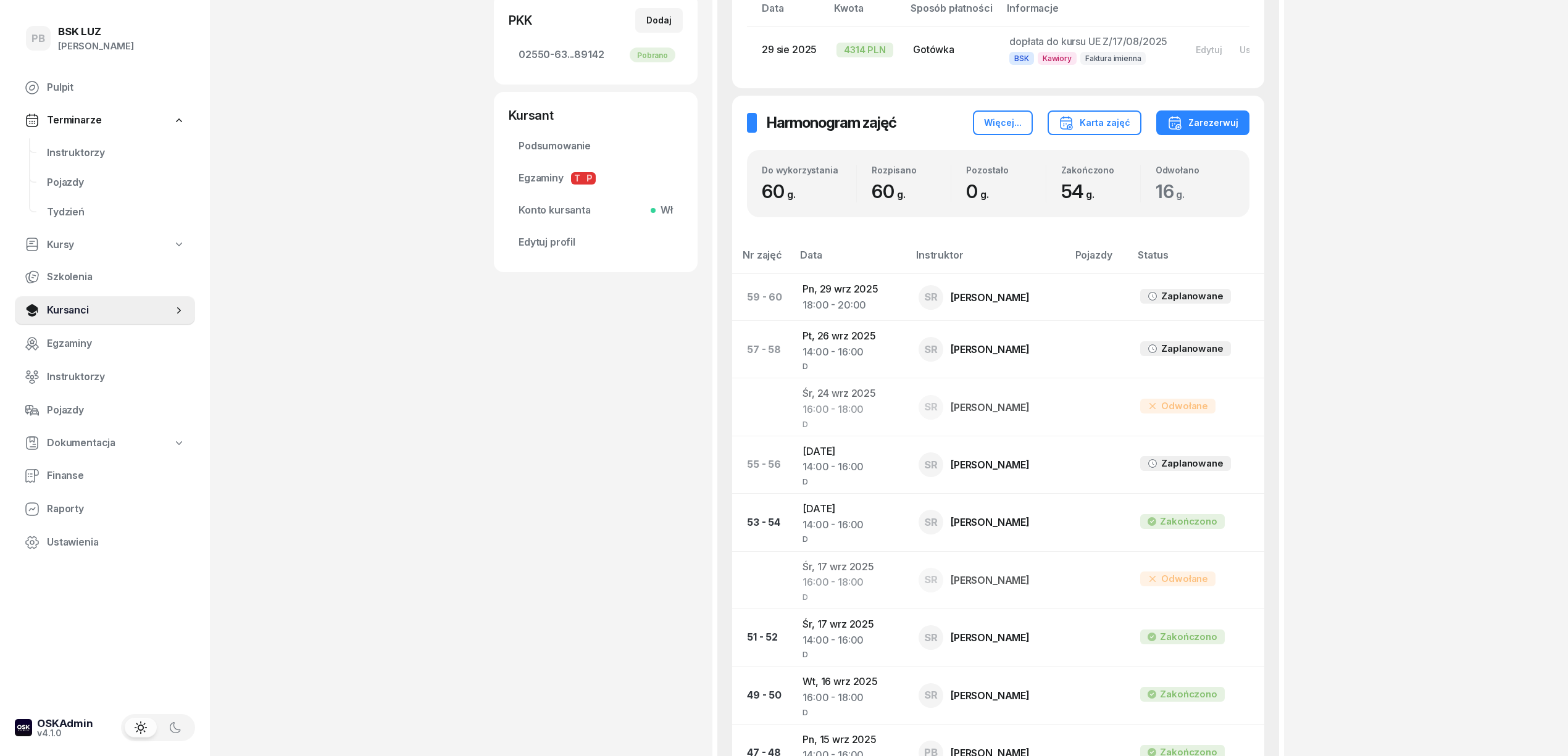
scroll to position [411, 0]
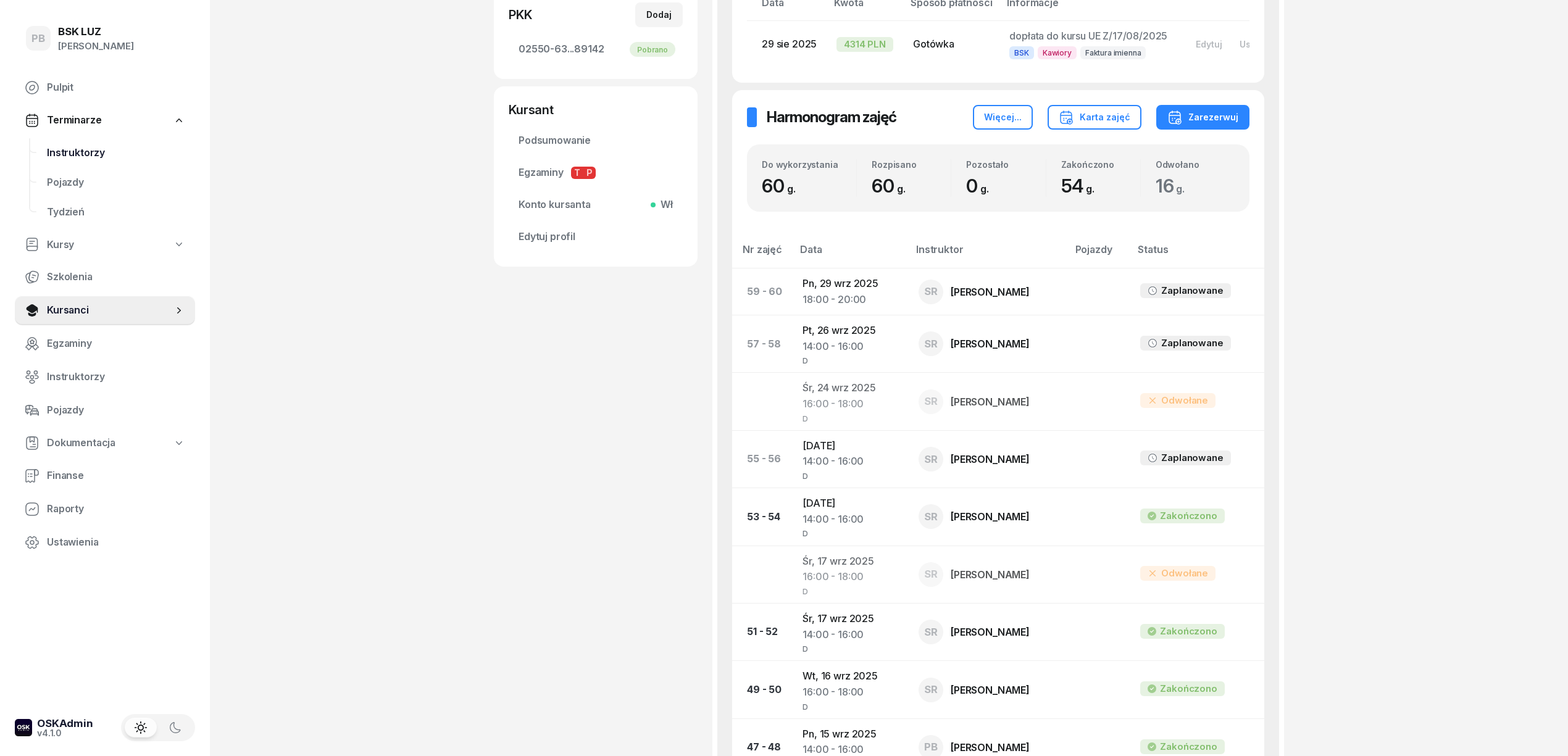
click at [67, 149] on span "Instruktorzy" at bounding box center [115, 152] width 138 height 16
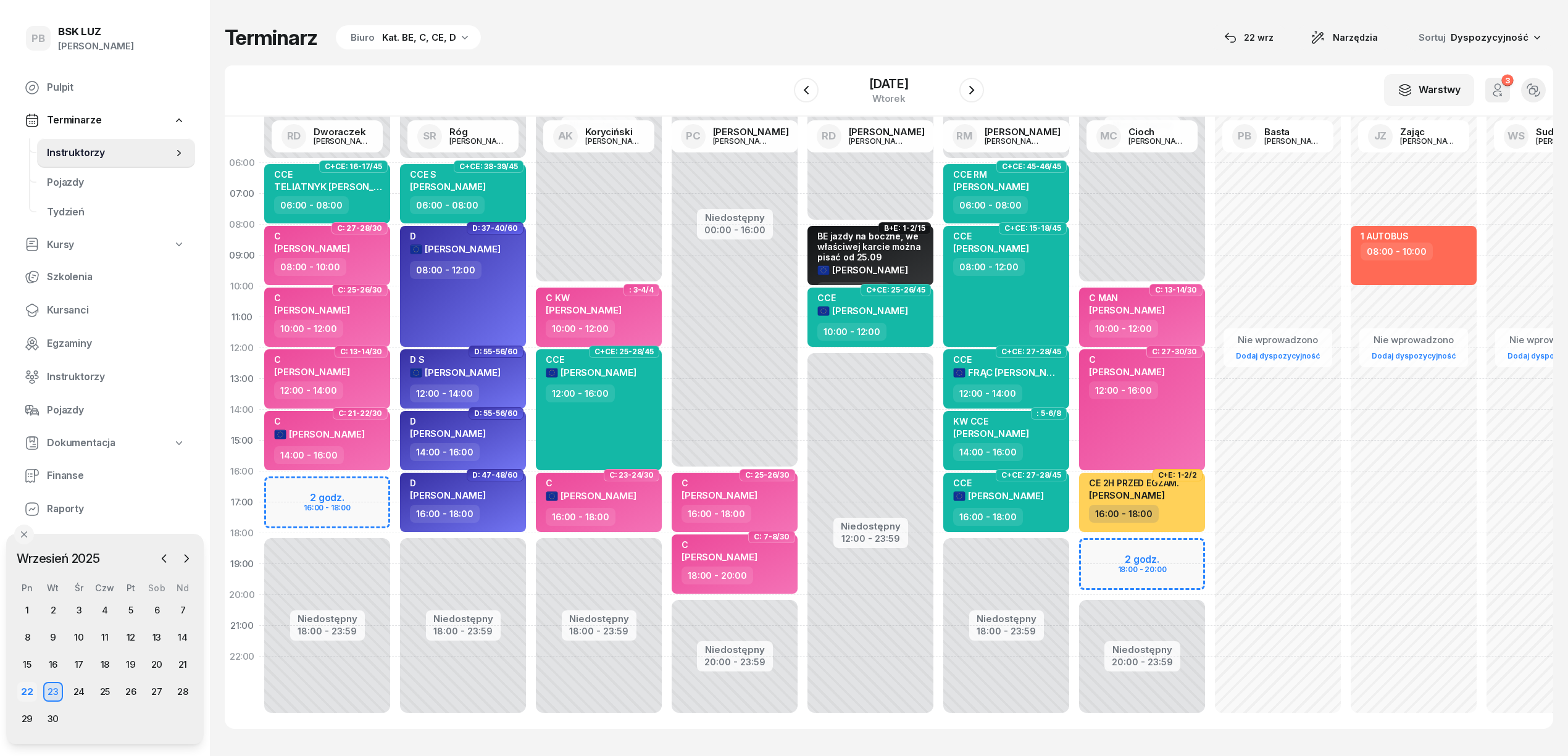
click at [23, 687] on div "22" at bounding box center [27, 691] width 20 height 20
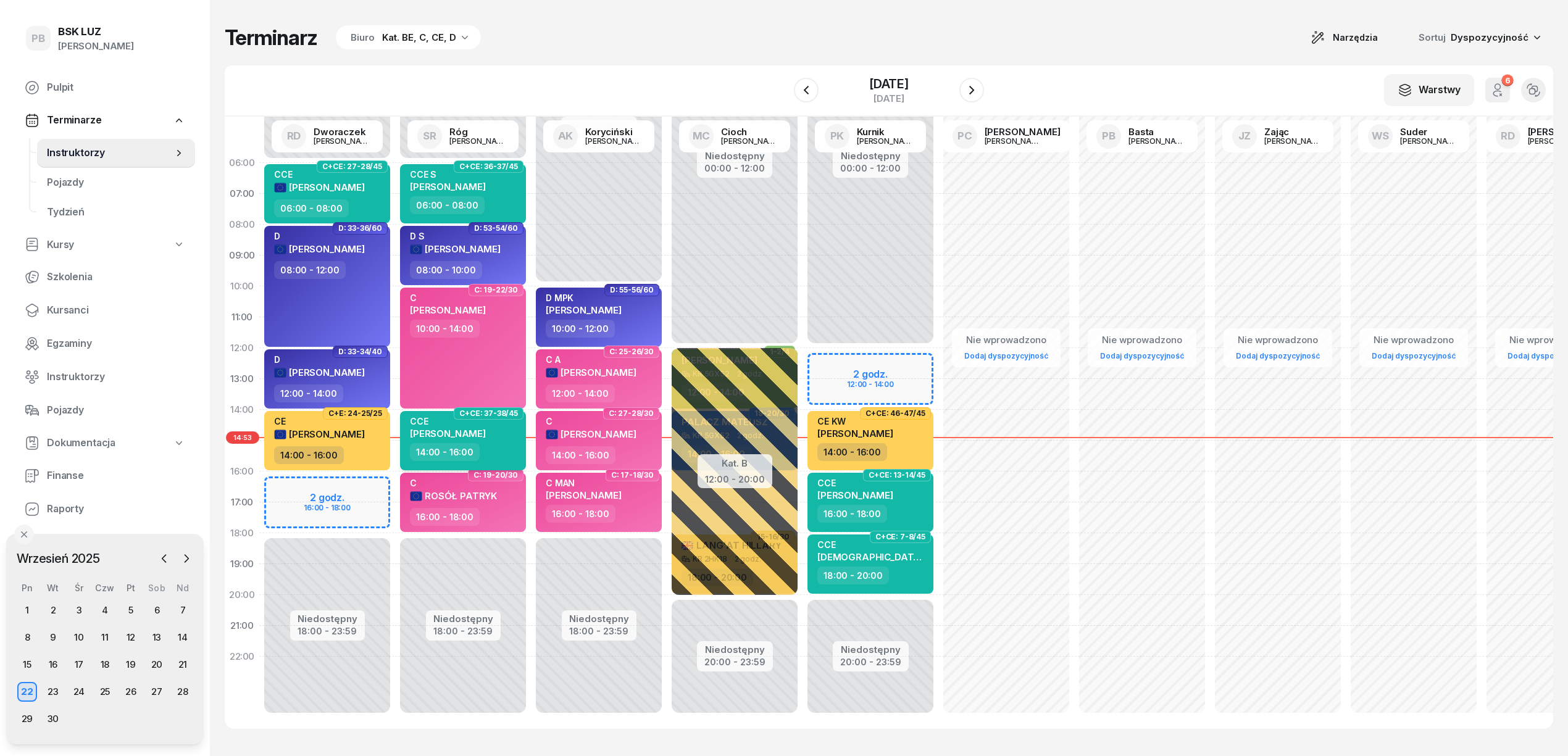
click at [453, 430] on span "[PERSON_NAME]" at bounding box center [448, 433] width 76 height 12
select select "14"
select select "16"
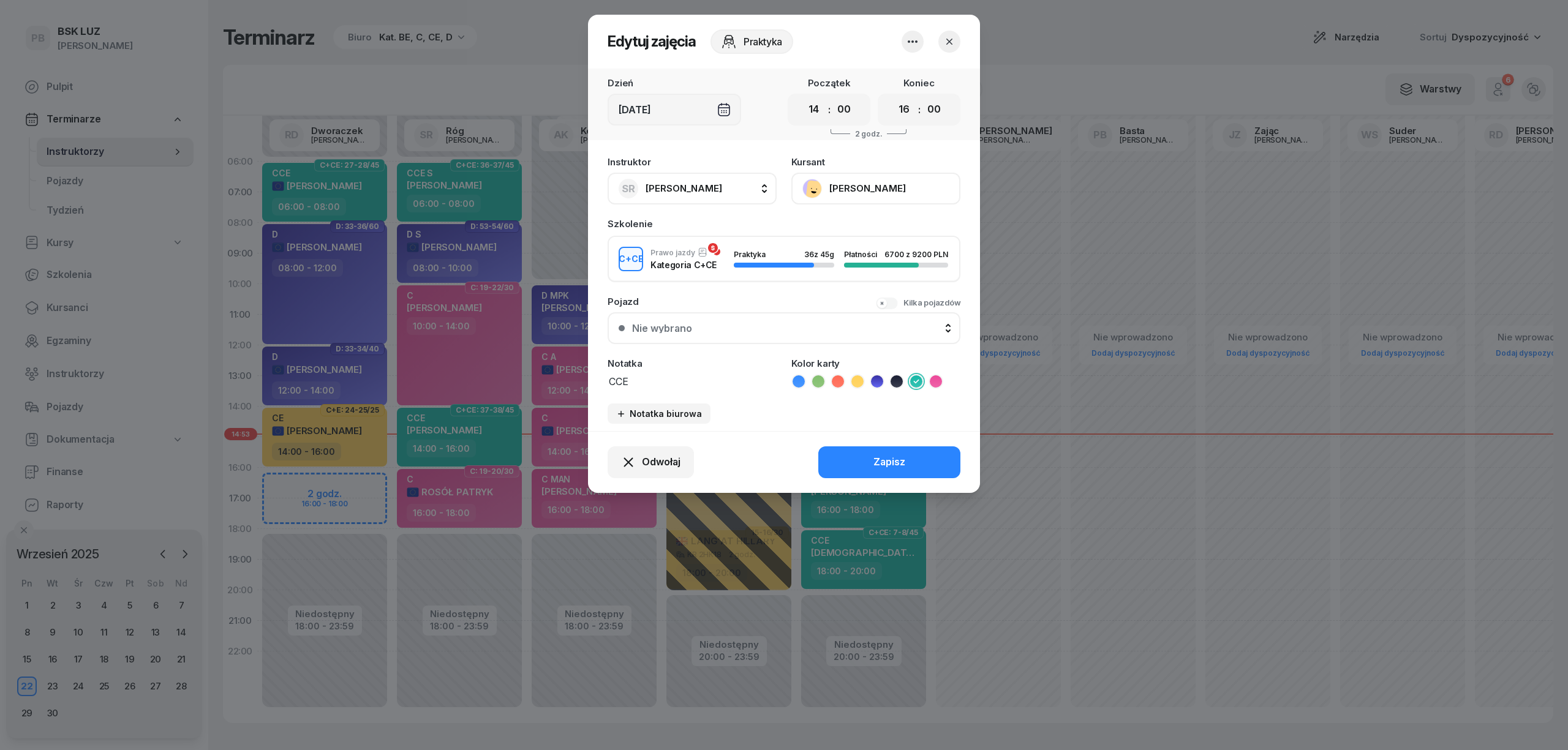
click at [880, 176] on button "[PERSON_NAME]" at bounding box center [876, 189] width 169 height 32
click at [870, 229] on link "Otwórz profil" at bounding box center [874, 230] width 162 height 31
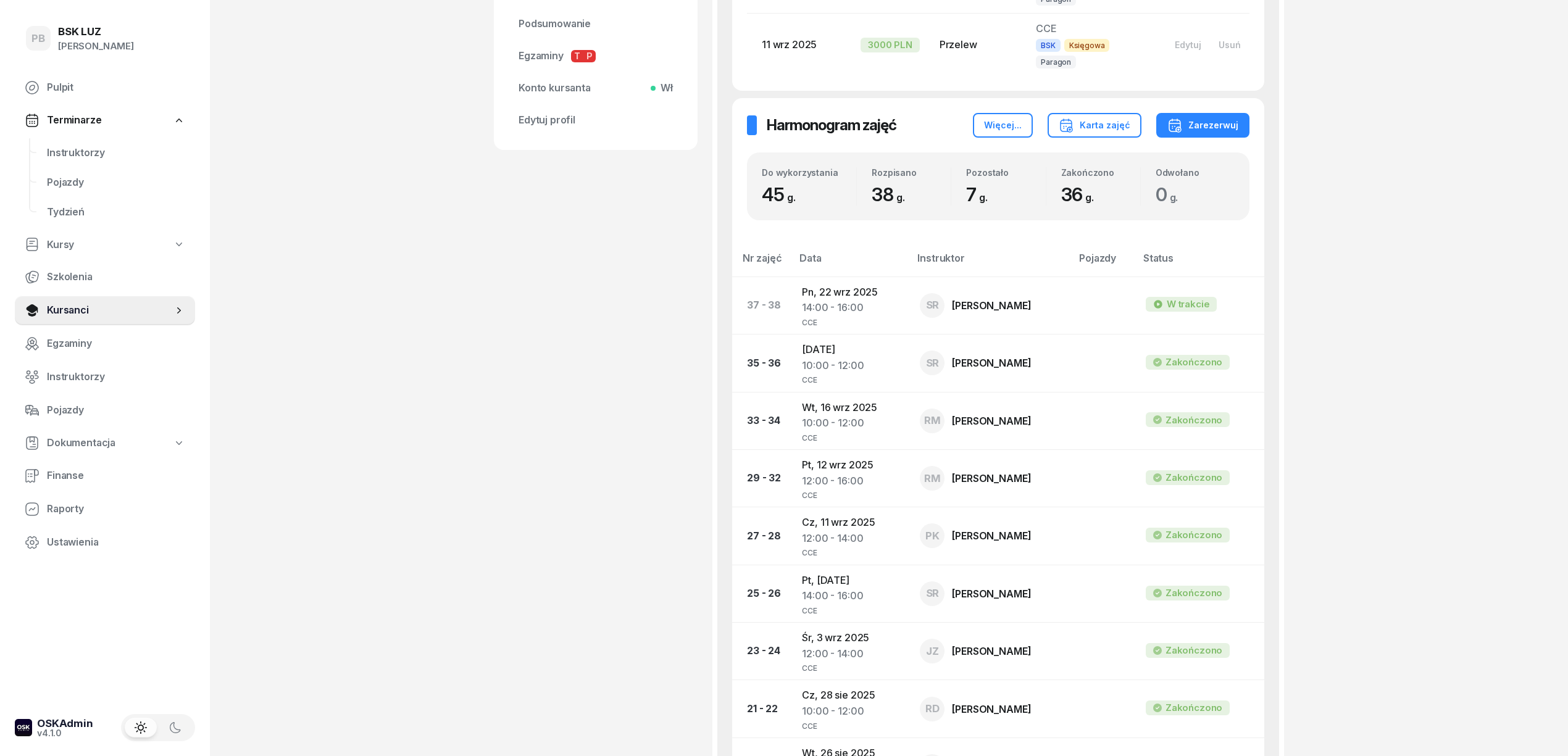
scroll to position [576, 0]
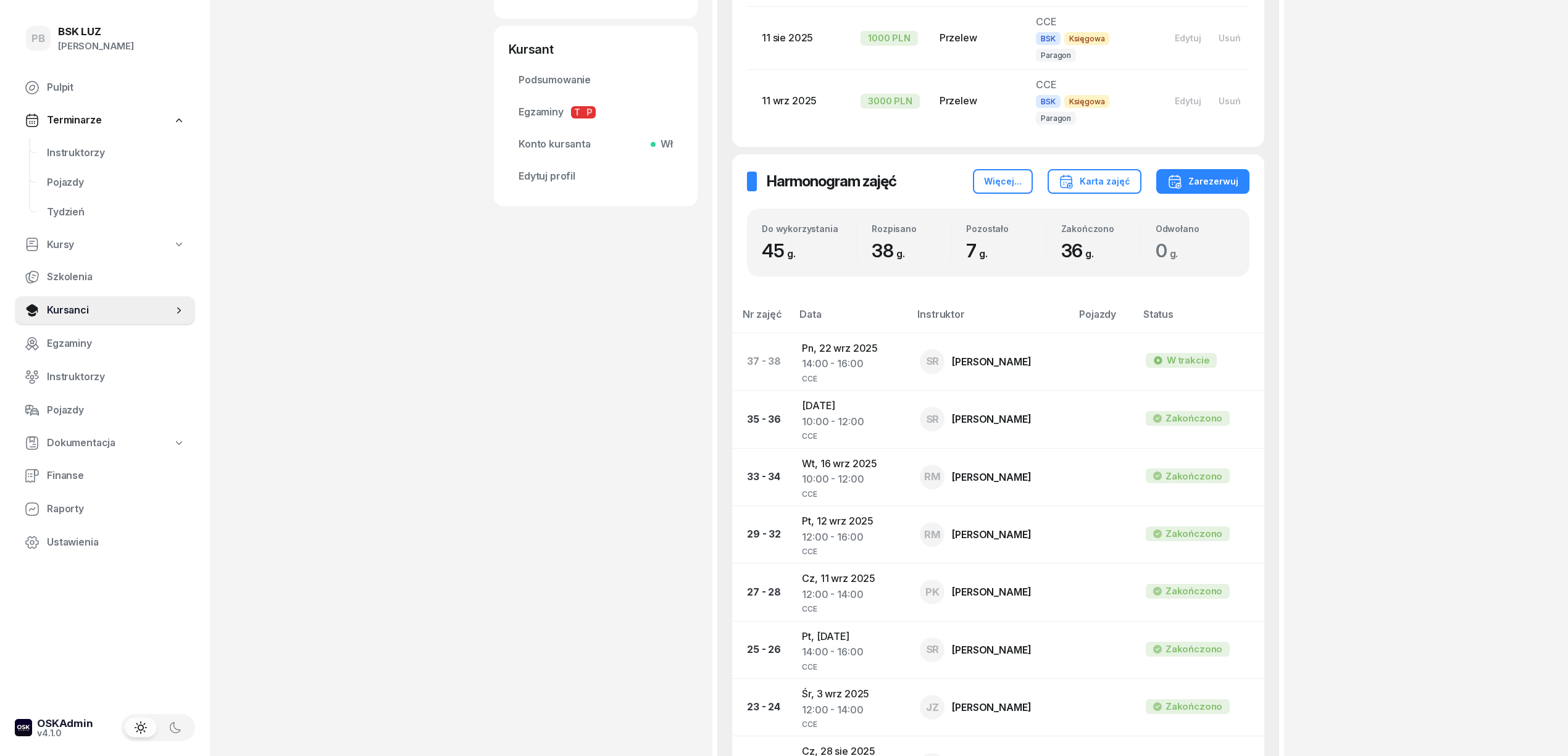
click at [1414, 468] on div "PB BSK LUZ Patrycja Bogdanowicz Pulpit Terminarze Instruktorzy Pojazdy Tydzień …" at bounding box center [784, 446] width 1568 height 2043
click at [1431, 496] on div "PB BSK LUZ Patrycja Bogdanowicz Pulpit Terminarze Instruktorzy Pojazdy Tydzień …" at bounding box center [784, 446] width 1568 height 2043
click at [67, 146] on span "Instruktorzy" at bounding box center [115, 152] width 138 height 16
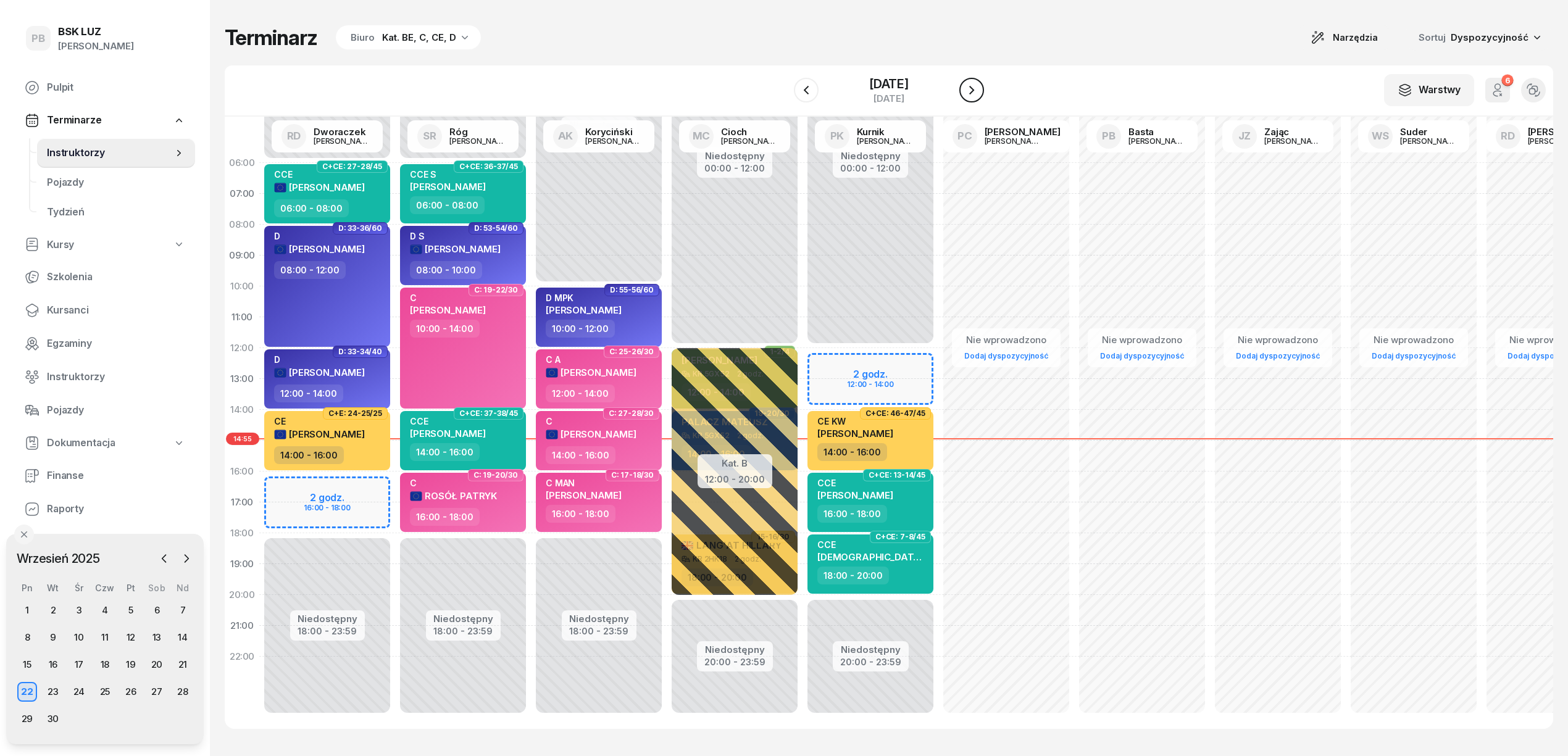
click at [976, 87] on icon "button" at bounding box center [972, 90] width 15 height 15
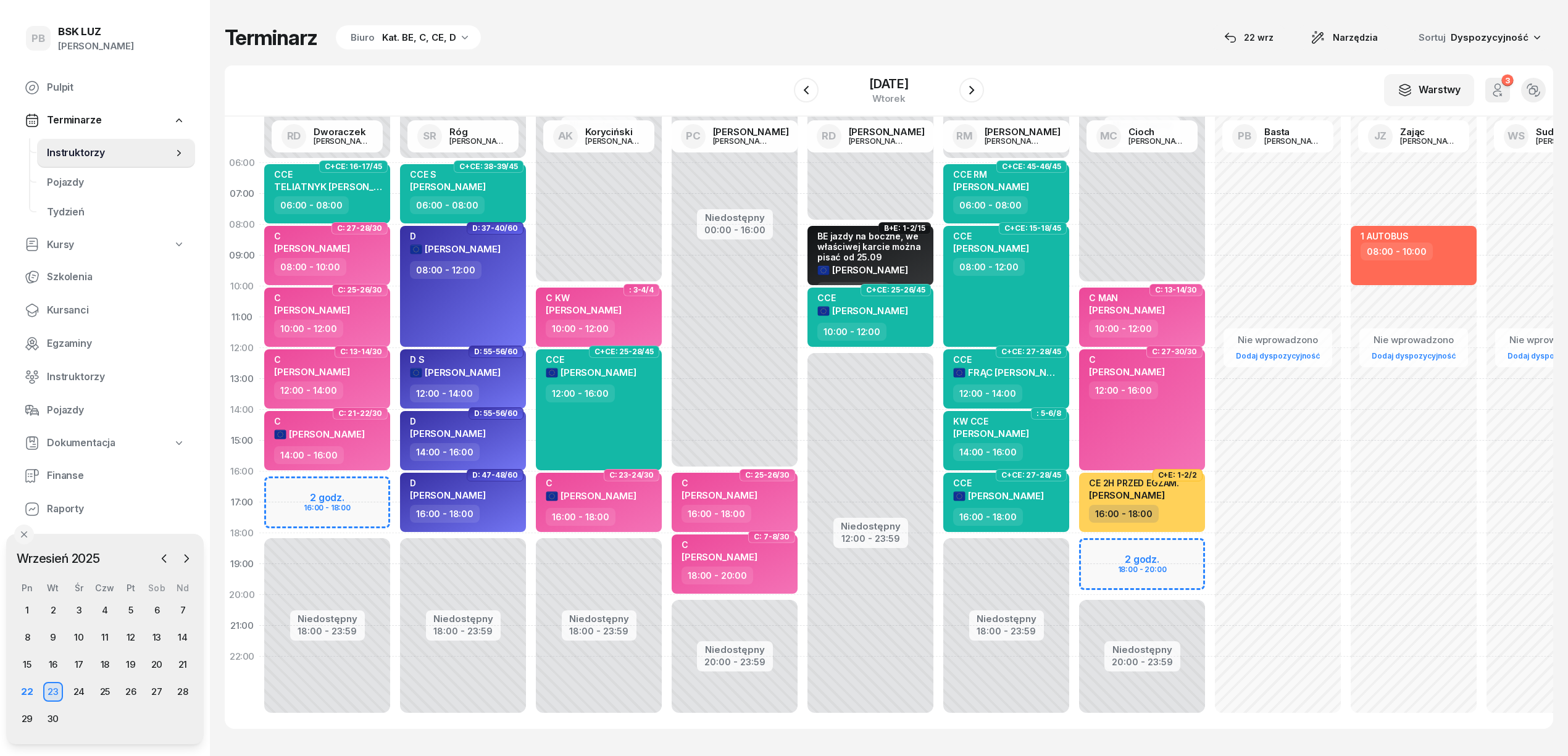
click at [690, 25] on div "Terminarz Biuro Kat. BE, C, CE, D [DATE] Narzędzia Sortuj Dyspozycyjność" at bounding box center [889, 38] width 1329 height 26
click at [801, 84] on icon "button" at bounding box center [806, 90] width 15 height 15
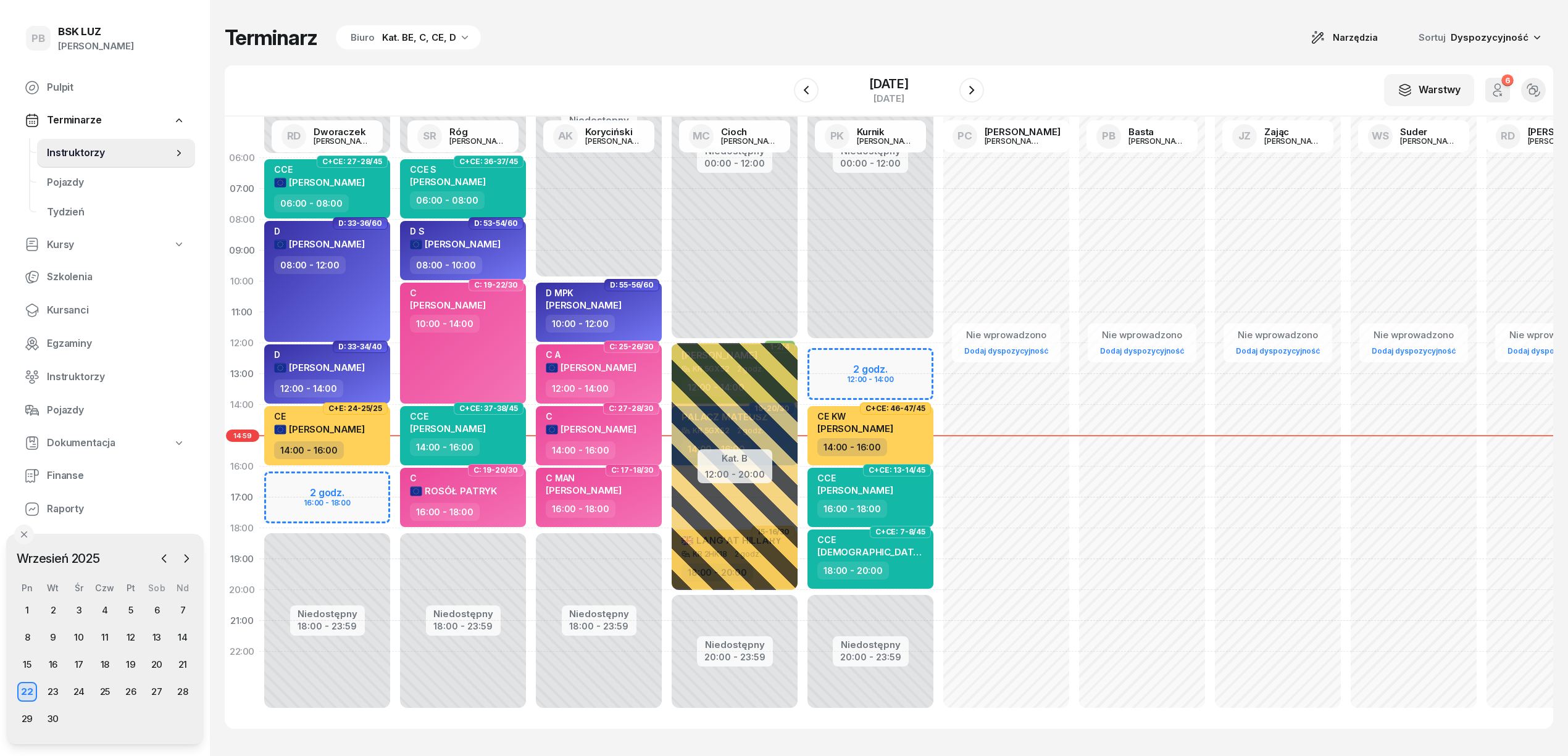
scroll to position [17, 0]
click at [655, 51] on div "Terminarz Biuro Kat. BE, C, CE, D Narzędzia Sortuj Dyspozycyjność W Wybierz AK …" at bounding box center [889, 377] width 1329 height 754
drag, startPoint x: 865, startPoint y: 31, endPoint x: 875, endPoint y: 37, distance: 11.7
click at [867, 32] on div "Terminarz Biuro Kat. BE, C, CE, D Narzędzia Sortuj Dyspozycyjność" at bounding box center [889, 38] width 1329 height 26
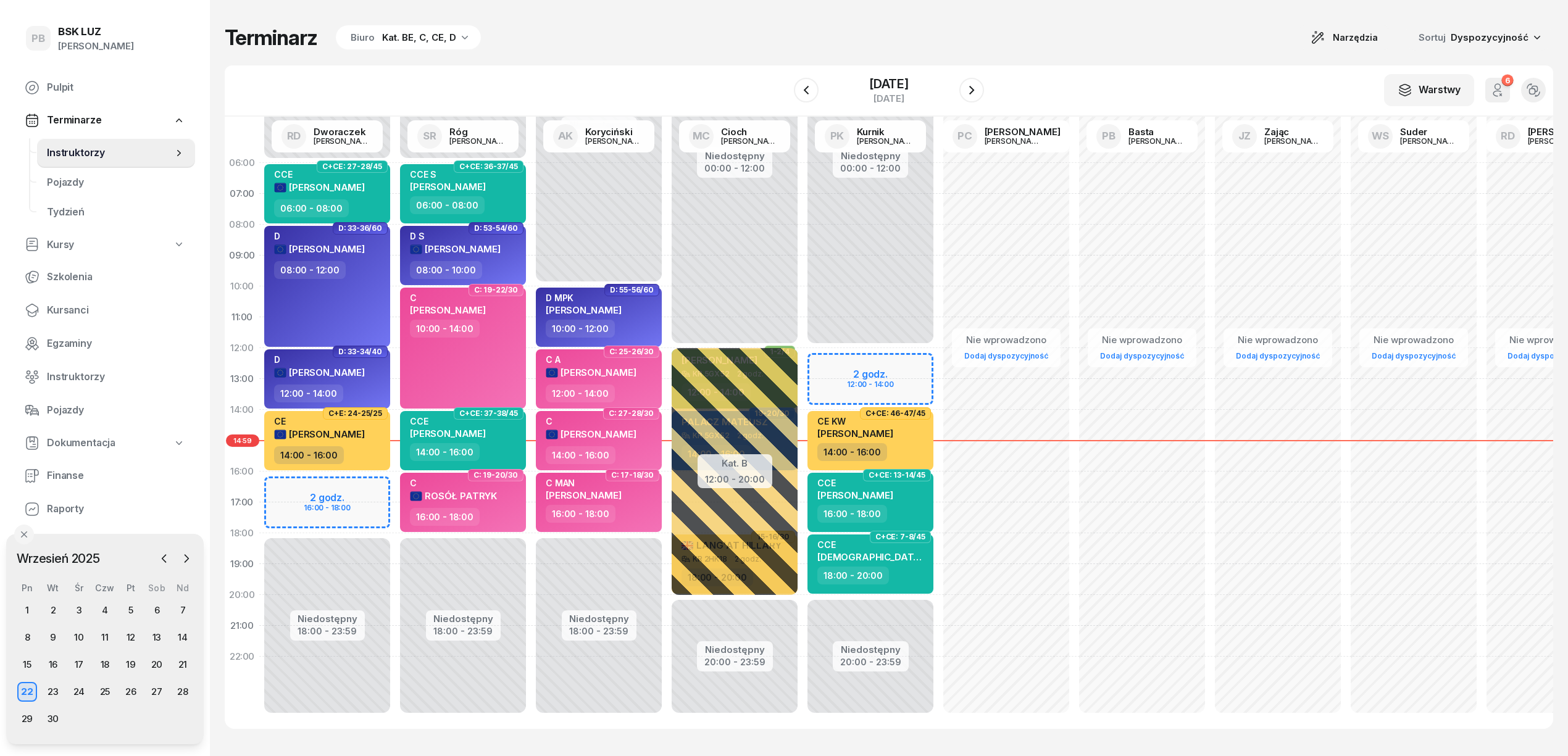
click at [1080, 11] on div "Terminarz Biuro Kat. BE, C, CE, D Narzędzia Sortuj Dyspozycyjność W Wybierz AK …" at bounding box center [889, 377] width 1329 height 754
click at [729, 57] on div "Terminarz Biuro Kat. BE, C, CE, D Narzędzia Sortuj Dyspozycyjność W Wybierz AK …" at bounding box center [889, 377] width 1329 height 754
click at [1023, 89] on div "W Wybierz AK [PERSON_NAME] BP [PERSON_NAME] DP [PERSON_NAME] GS [PERSON_NAME] I…" at bounding box center [889, 91] width 1329 height 51
click at [52, 696] on div "23" at bounding box center [53, 691] width 20 height 20
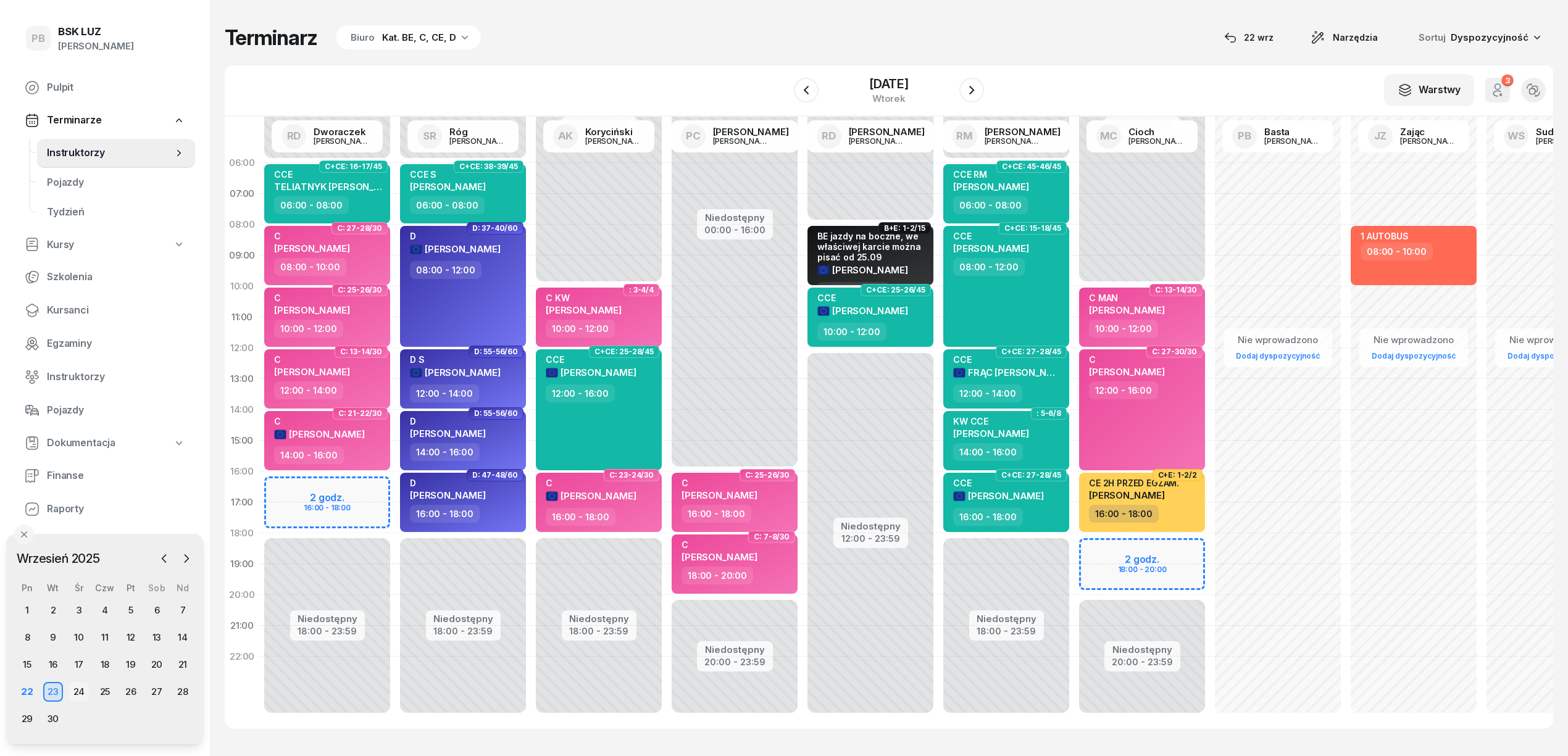
click at [72, 687] on div "24" at bounding box center [79, 691] width 20 height 20
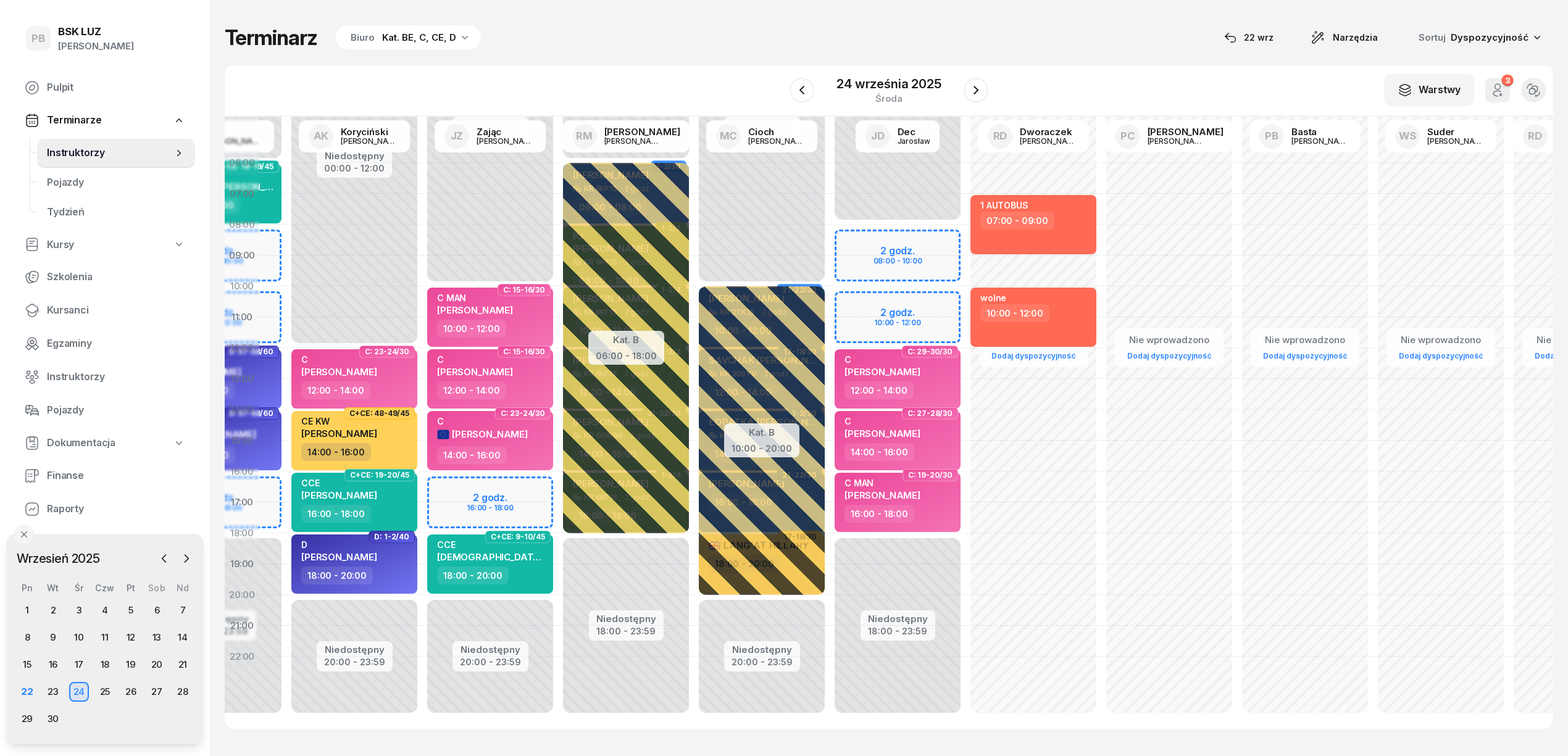
scroll to position [0, 479]
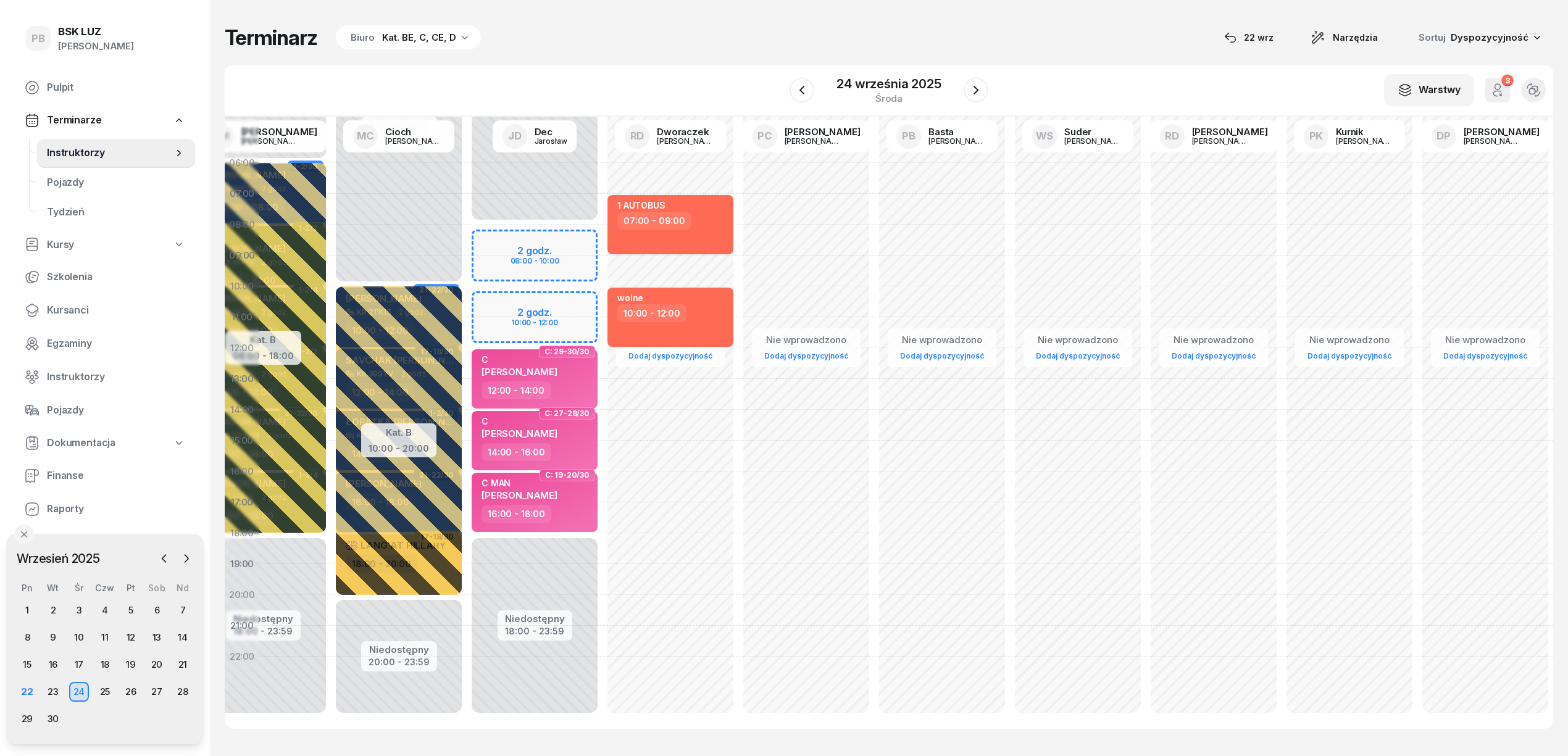
click at [1164, 225] on div "Nie wprowadzono Dodaj dyspozycyjność" at bounding box center [1214, 441] width 136 height 586
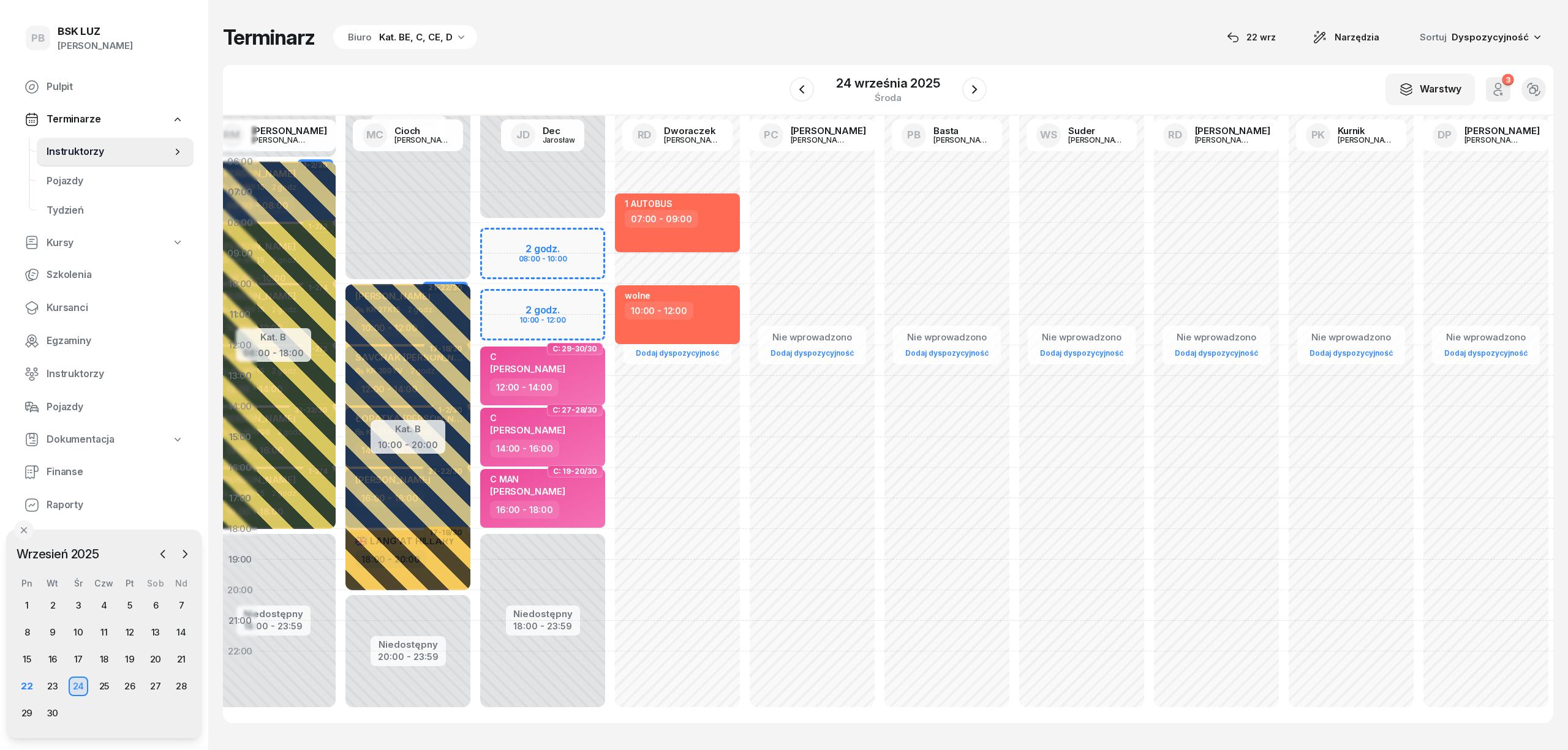
select select "08"
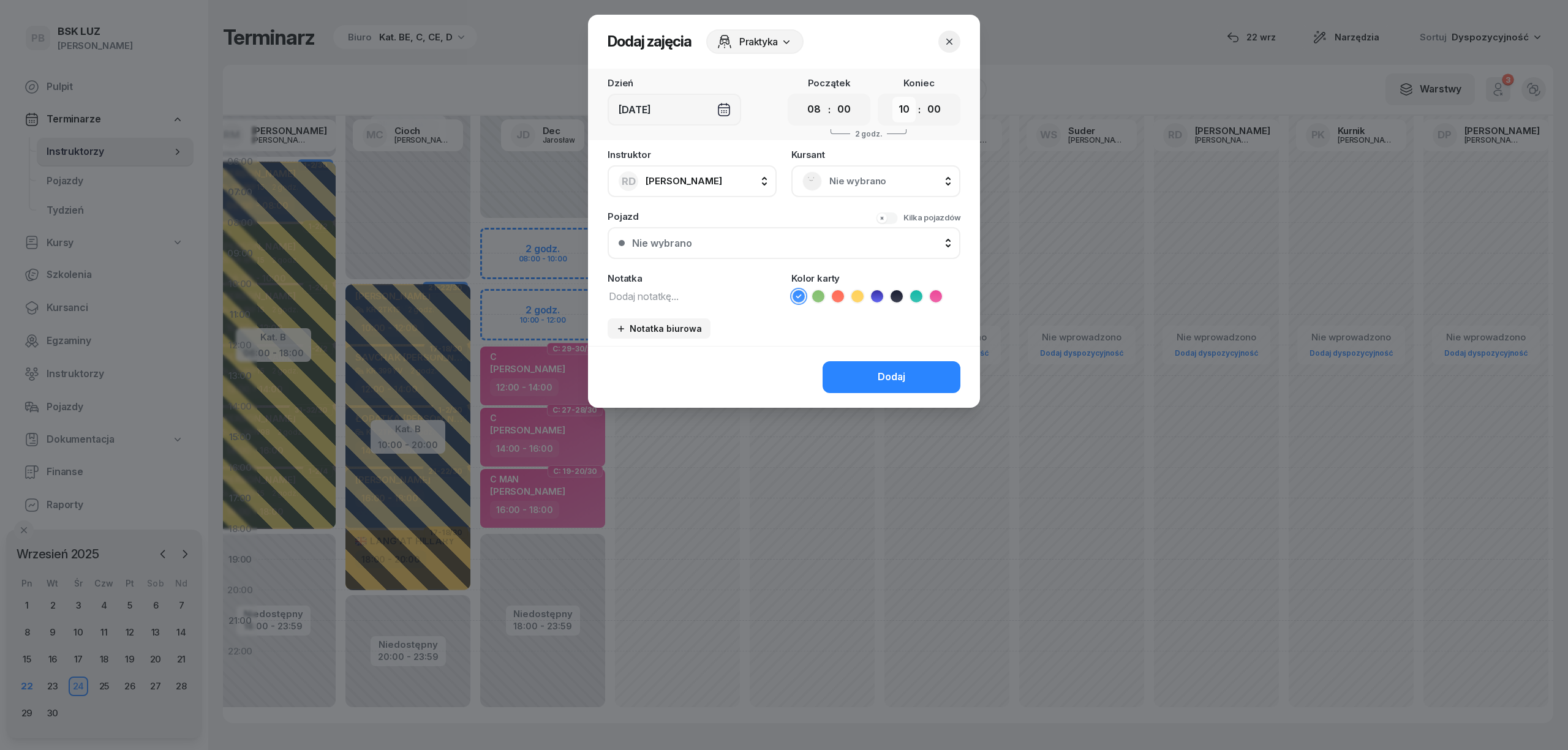
click at [900, 112] on select "00 01 02 03 04 05 06 07 08 09 10 11 12 13 14 15 16 17 18 19 20 21 22 23" at bounding box center [904, 110] width 23 height 26
select select "11"
click at [893, 97] on select "00 01 02 03 04 05 06 07 08 09 10 11 12 13 14 15 16 17 18 19 20 21 22 23" at bounding box center [904, 110] width 23 height 26
click at [887, 170] on div "Nie wybrano" at bounding box center [876, 181] width 169 height 32
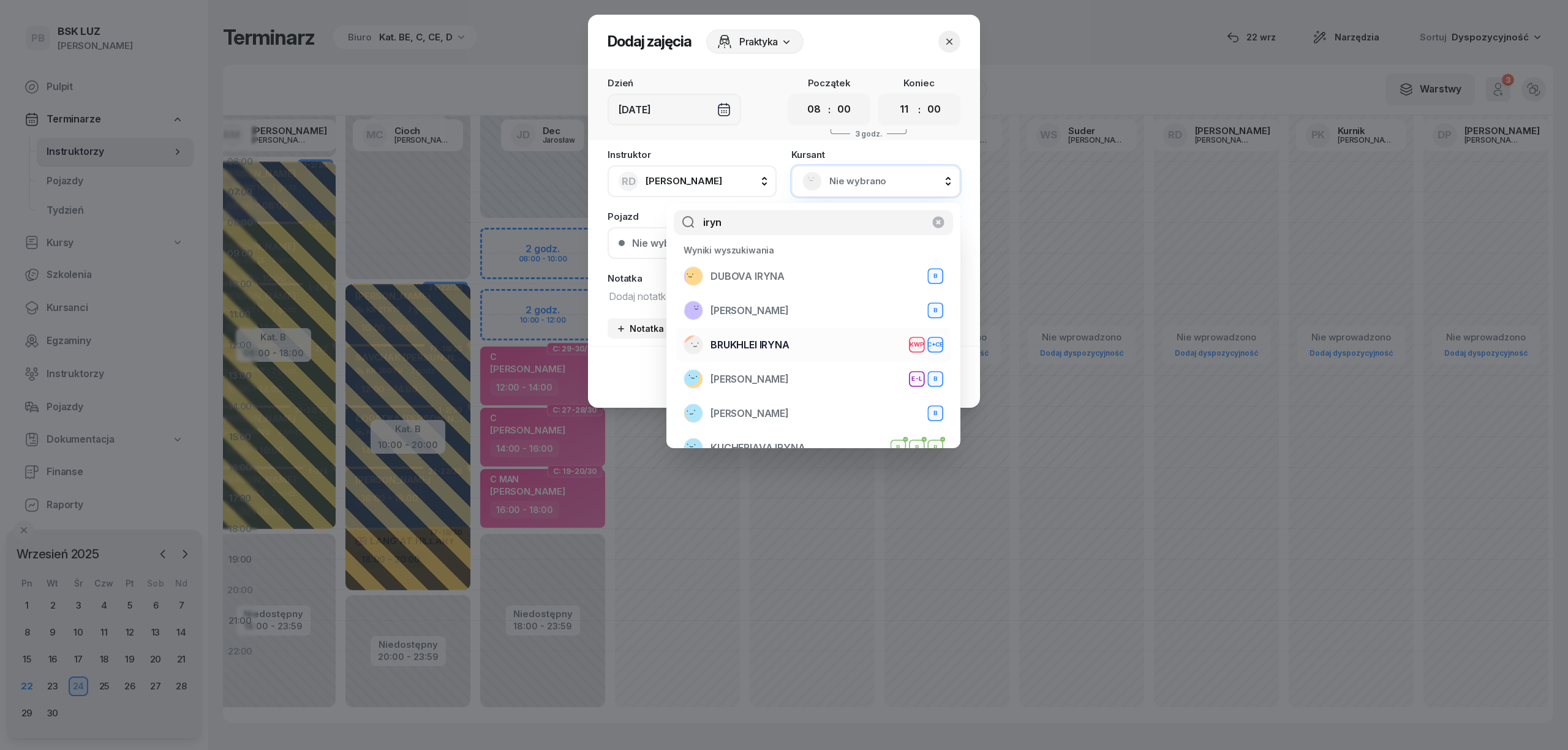
type input "iryn"
click at [806, 349] on div "BRUKHLEI IRYNA KWP C+CE" at bounding box center [813, 345] width 260 height 20
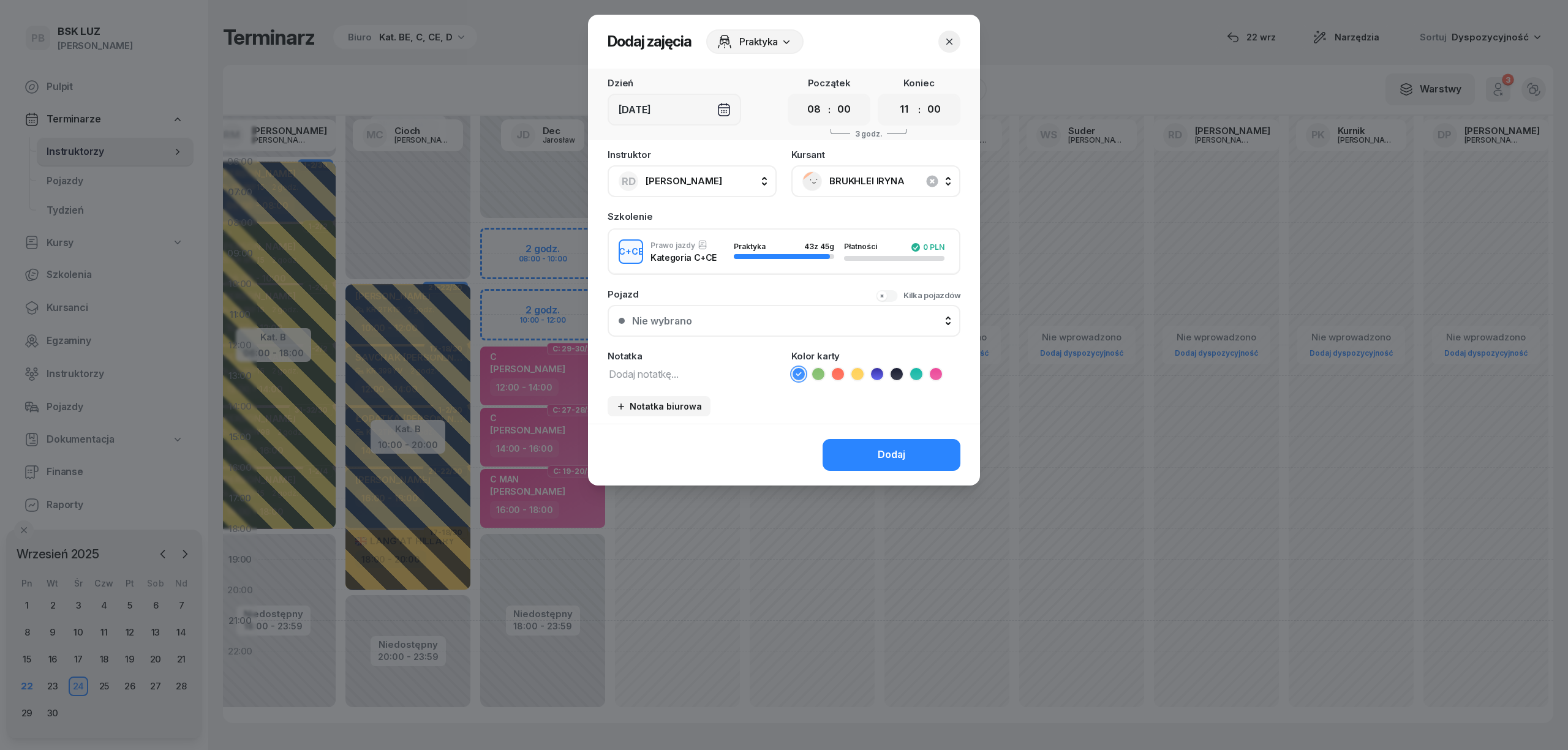
click at [643, 375] on textarea at bounding box center [692, 373] width 169 height 16
type textarea "C przed egzam 2h z kursu 1h z KW"
click at [932, 375] on icon at bounding box center [936, 374] width 12 height 12
click at [888, 444] on button "Dodaj" at bounding box center [891, 455] width 138 height 32
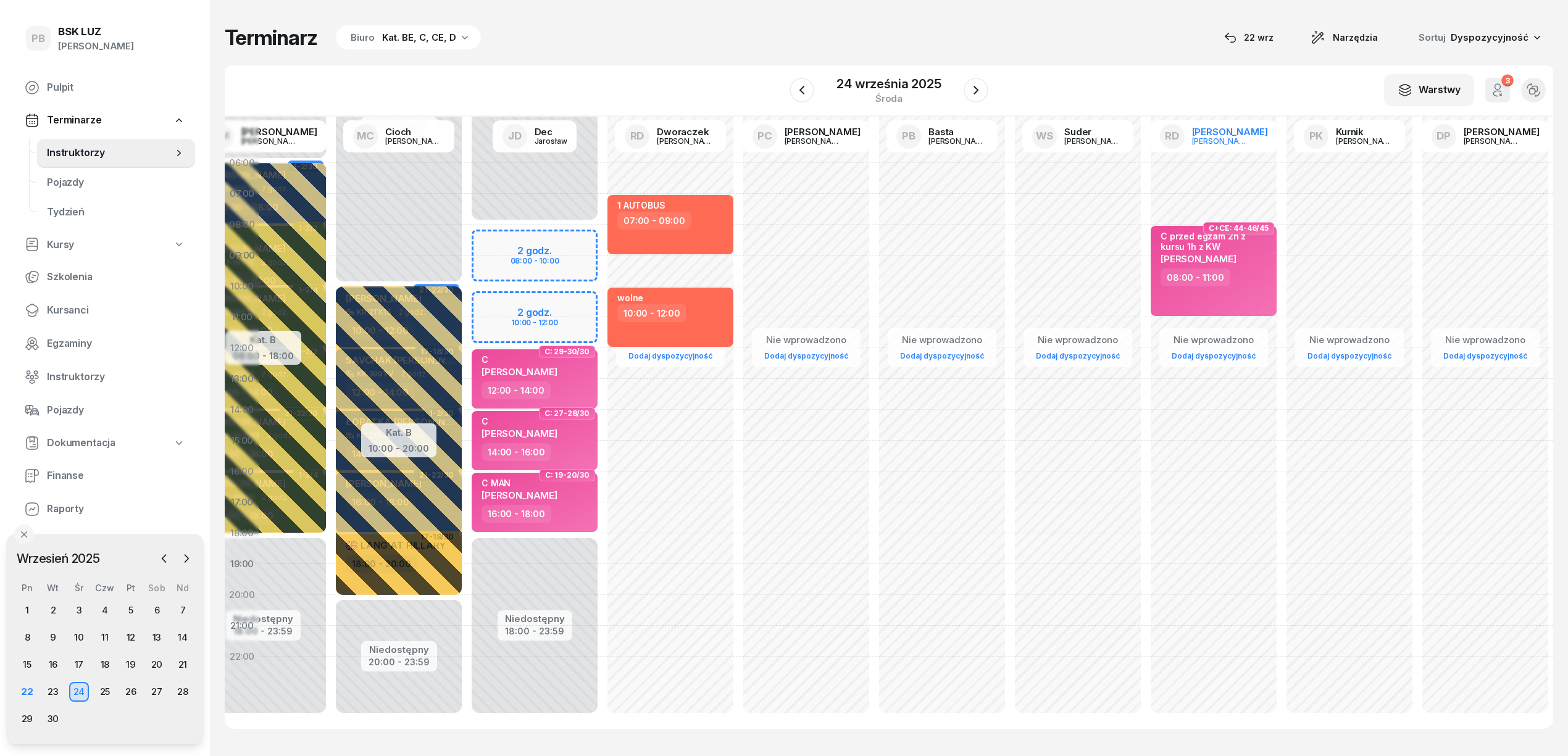
click at [1211, 127] on div "[PERSON_NAME]" at bounding box center [1230, 131] width 76 height 9
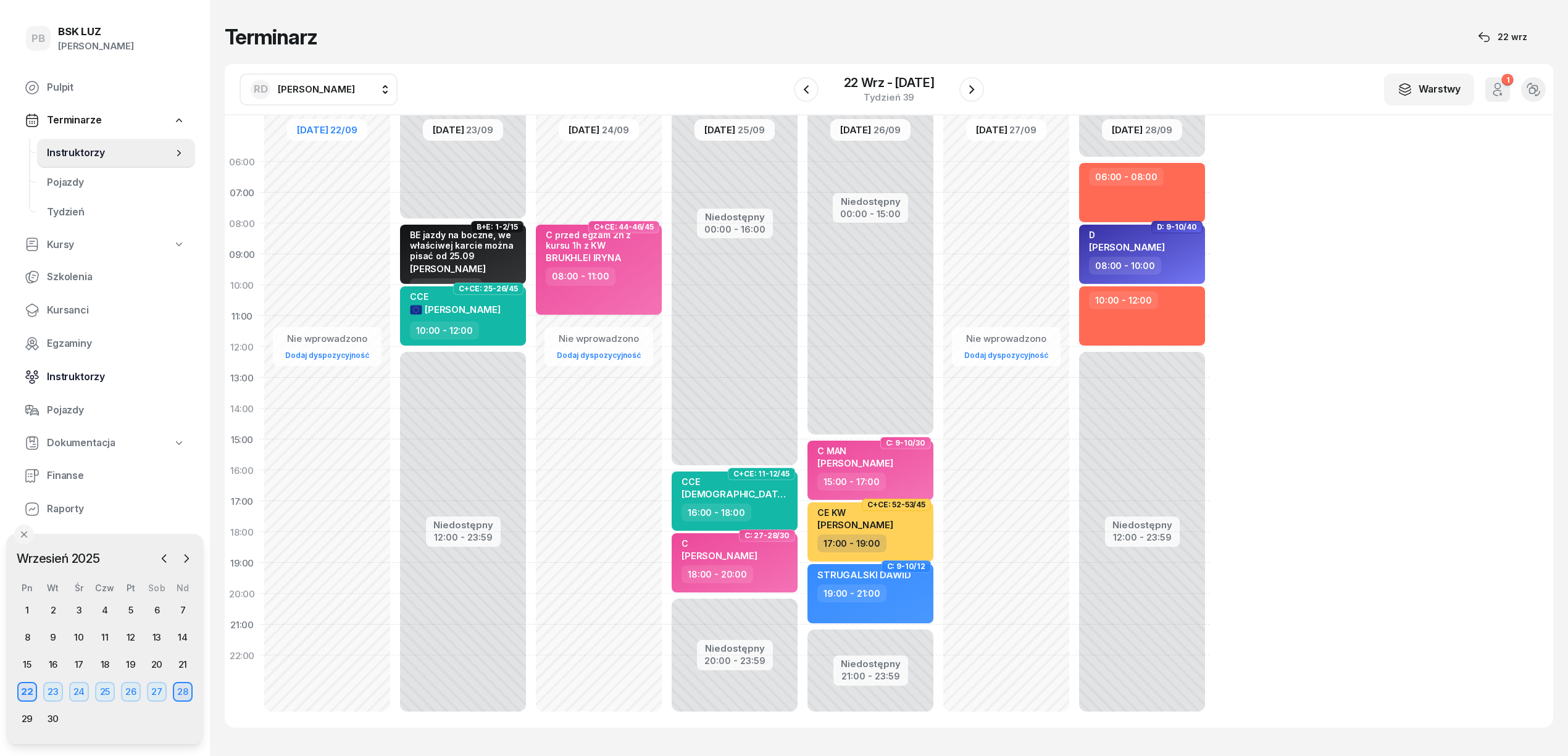
click at [60, 371] on span "Instruktorzy" at bounding box center [115, 377] width 138 height 16
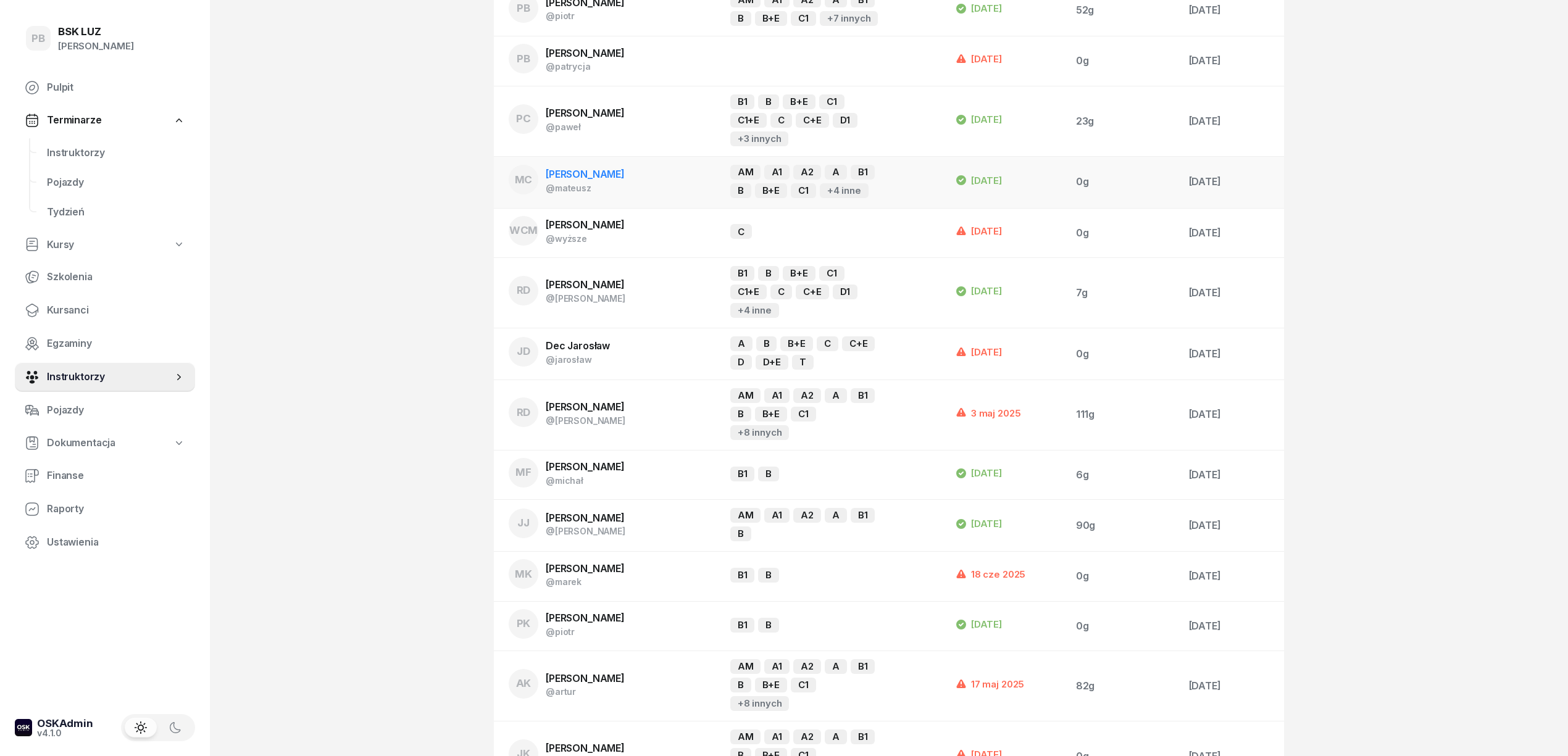
scroll to position [247, 0]
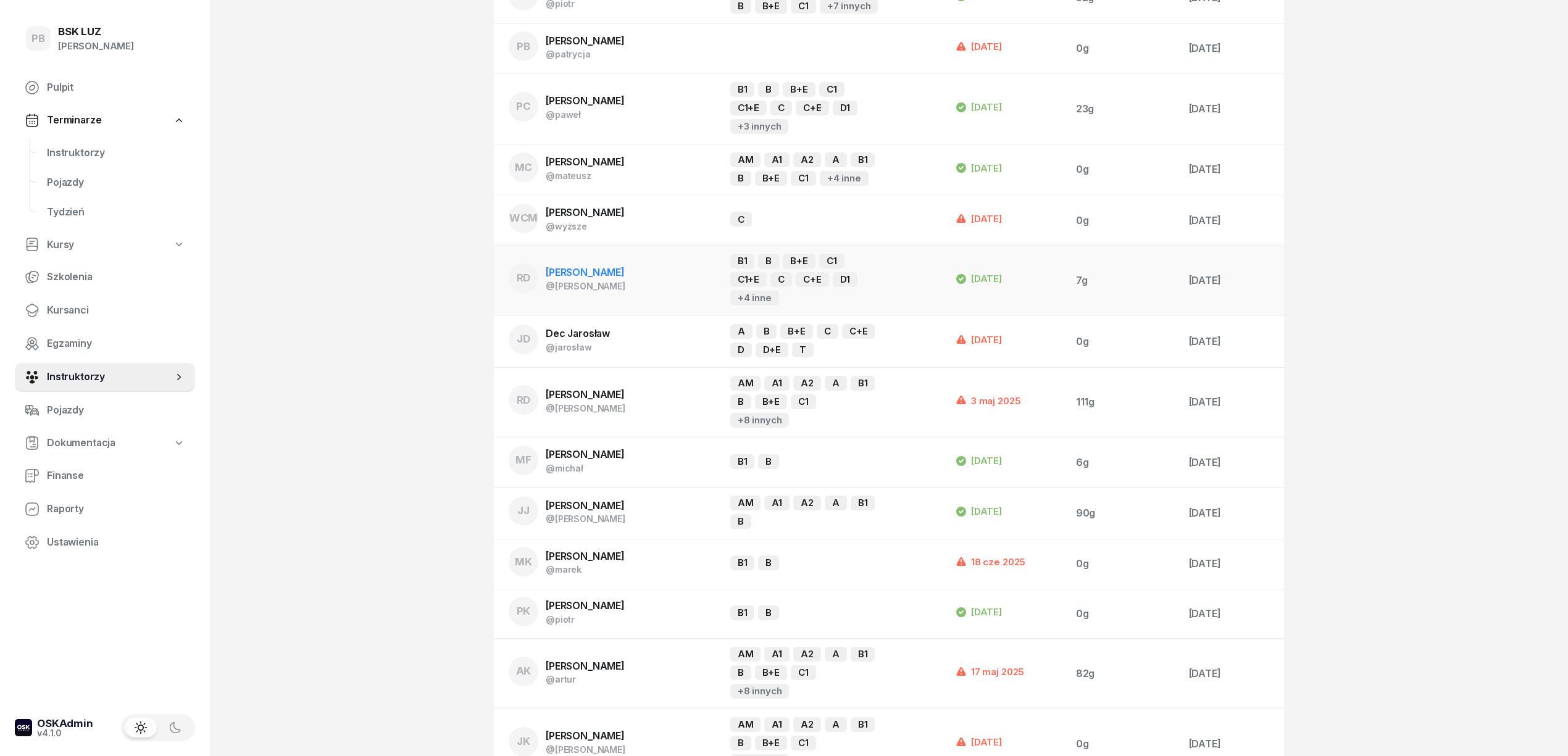
click at [606, 285] on div "@robert" at bounding box center [586, 286] width 80 height 10
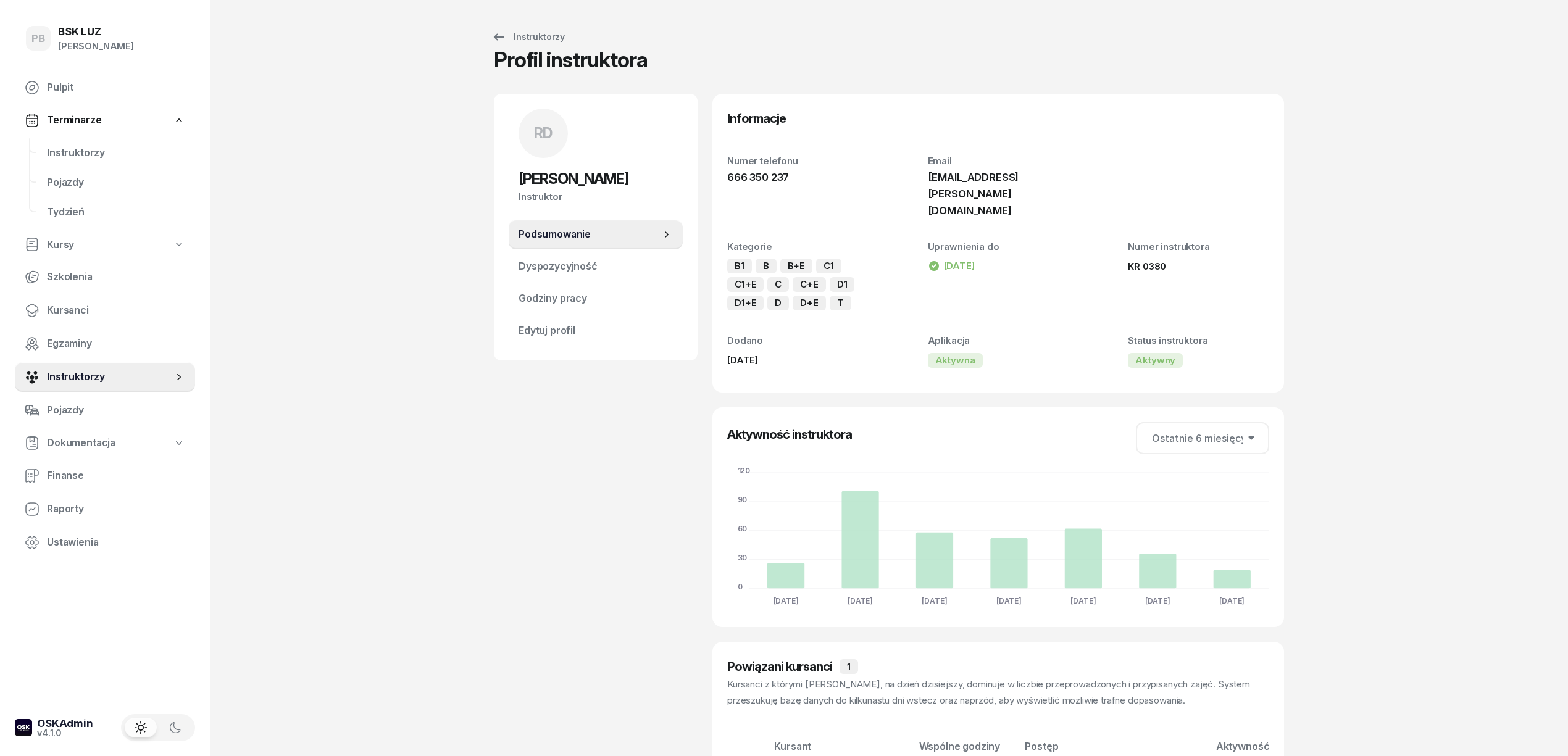
click at [604, 248] on link "Podsumowanie" at bounding box center [596, 234] width 174 height 30
click at [596, 267] on span "Dyspozycyjność" at bounding box center [595, 266] width 155 height 16
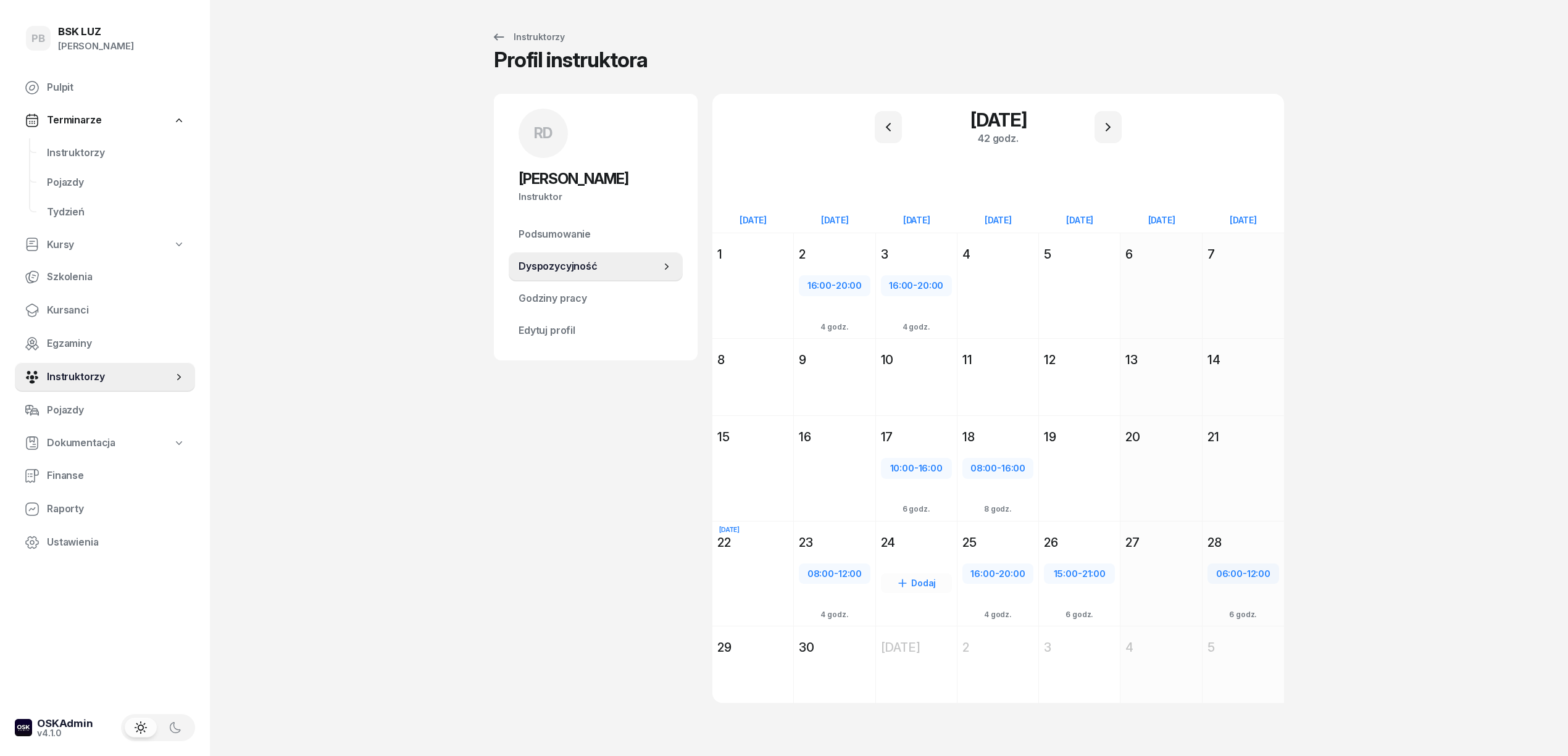
click at [912, 574] on div "Dodaj" at bounding box center [916, 583] width 71 height 20
select select "08"
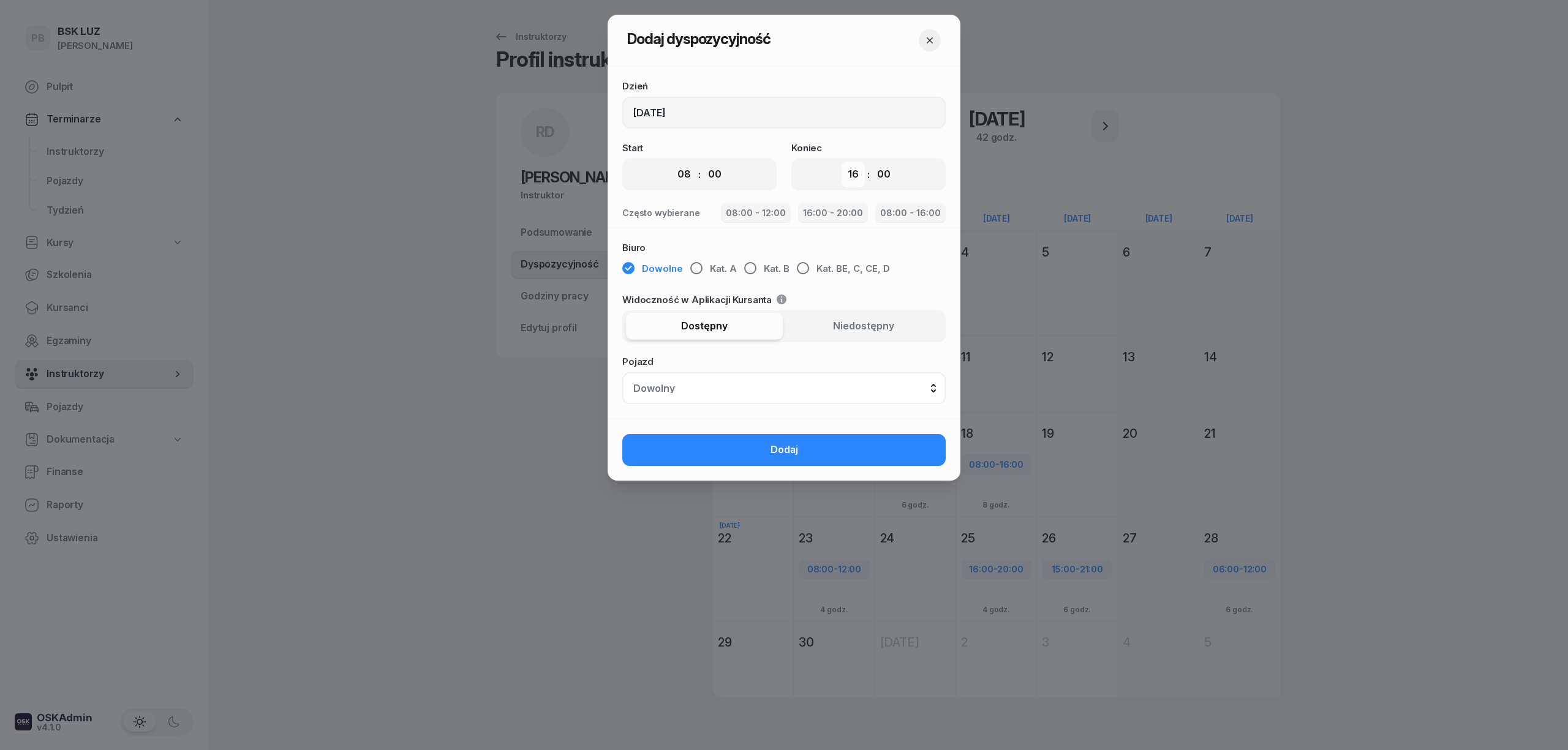
click at [858, 173] on select "00 01 02 03 04 05 06 07 08 09 10 11 12 13 14 15 16 17 18 19 20 21 22 23" at bounding box center [853, 174] width 23 height 26
select select "11"
click at [842, 161] on select "00 01 02 03 04 05 06 07 08 09 10 11 12 13 14 15 16 17 18 19 20 21 22 23" at bounding box center [853, 174] width 23 height 26
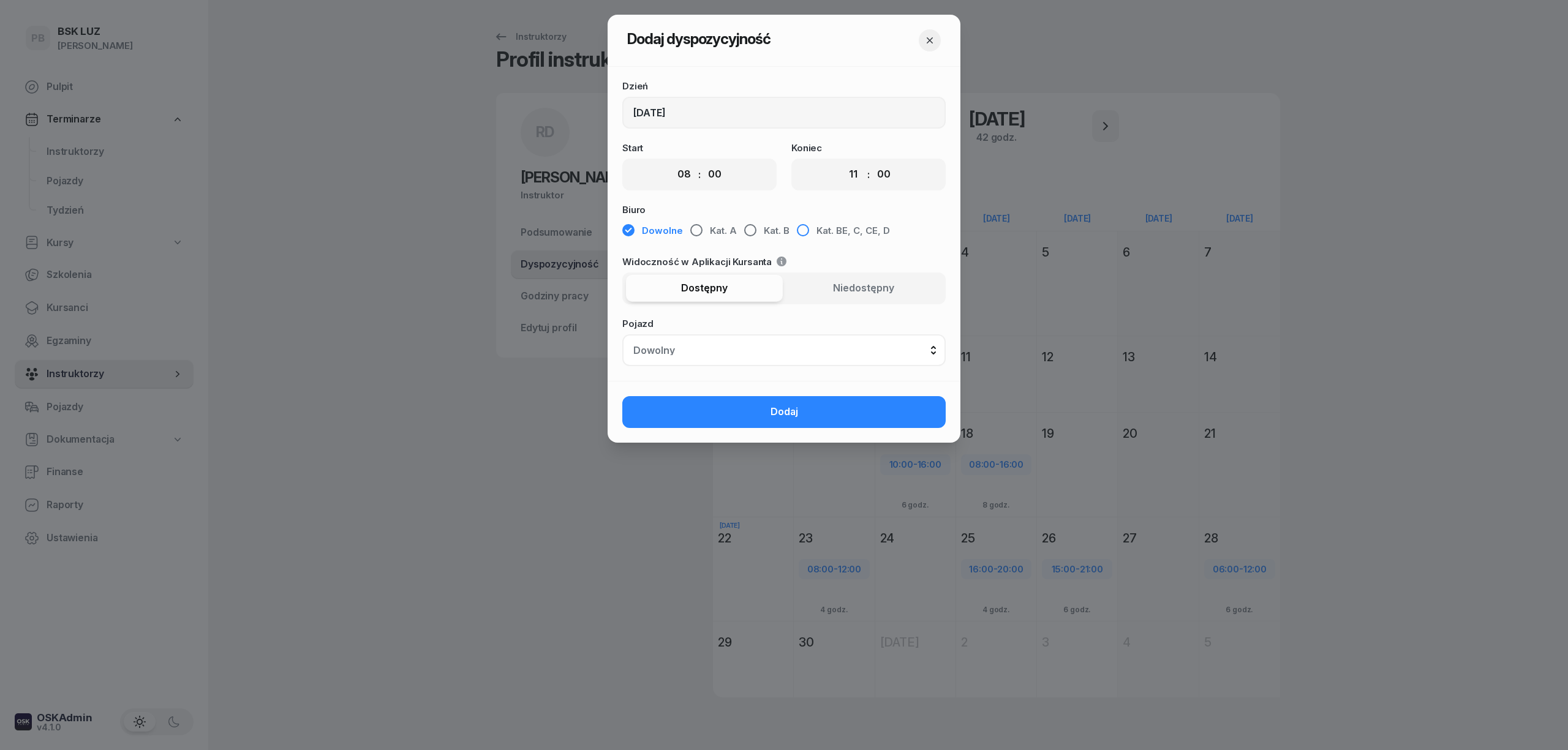
click at [857, 224] on span "Kat. BE, C, CE, D" at bounding box center [853, 230] width 74 height 16
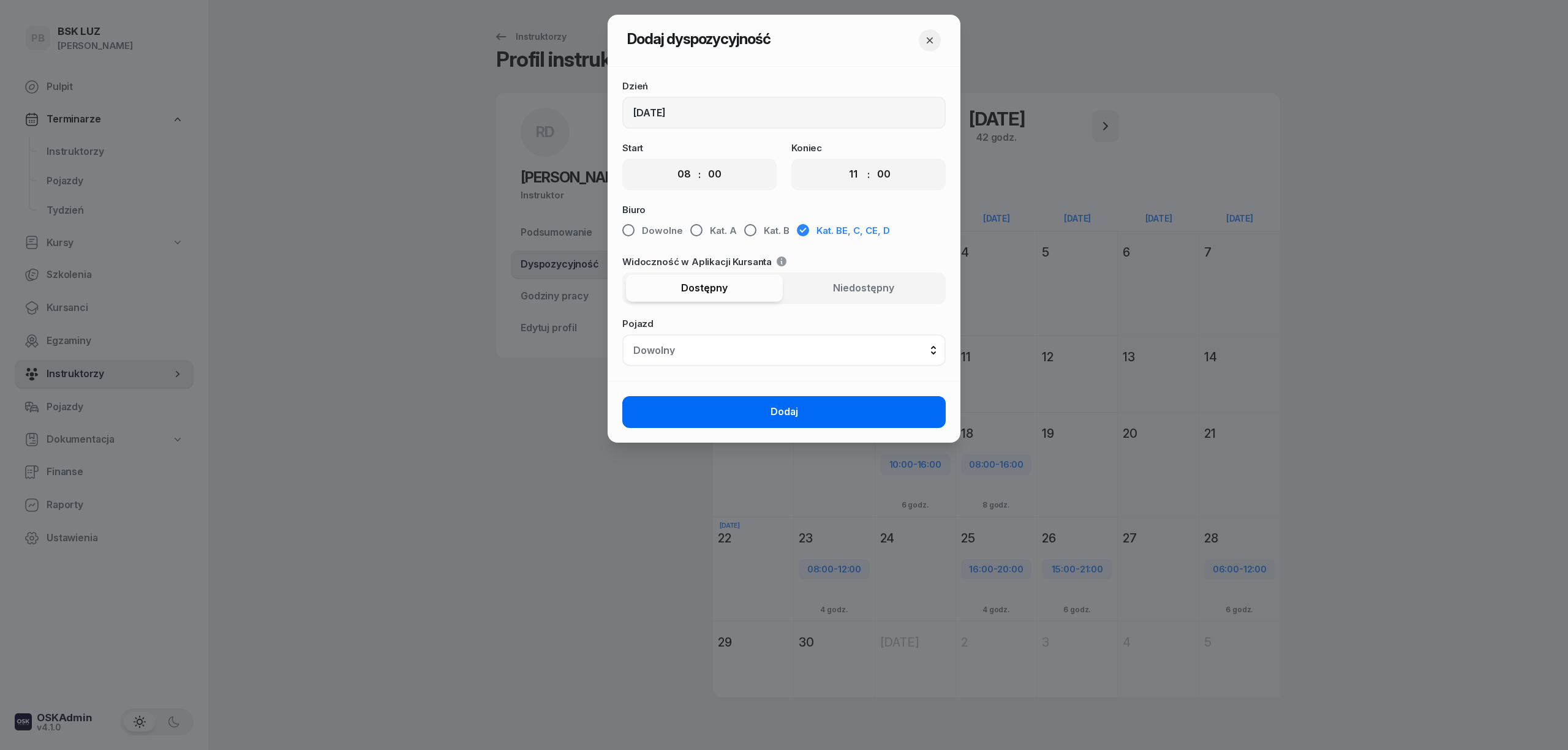
click at [810, 409] on button "Dodaj" at bounding box center [784, 412] width 324 height 32
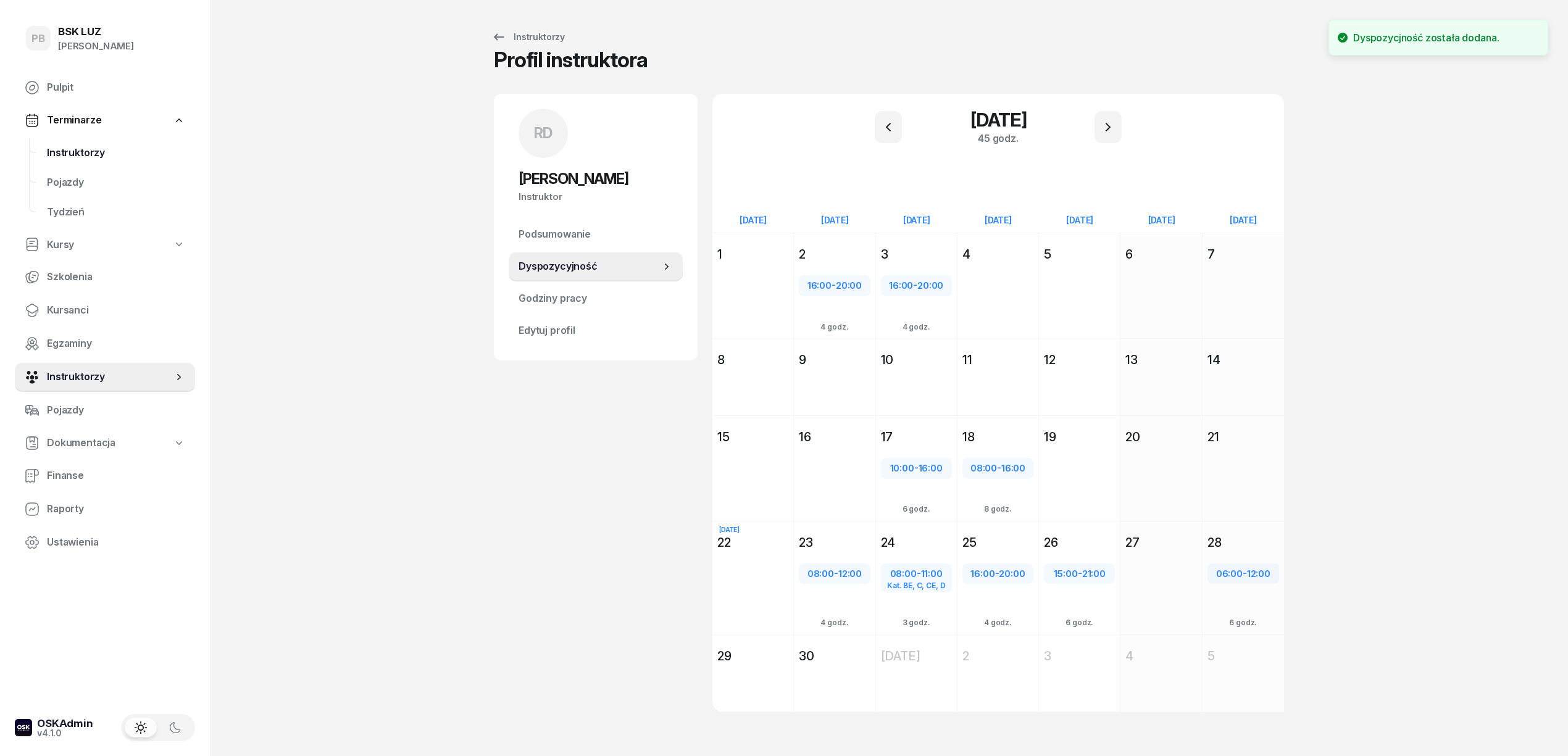
click at [76, 153] on span "Instruktorzy" at bounding box center [115, 152] width 138 height 16
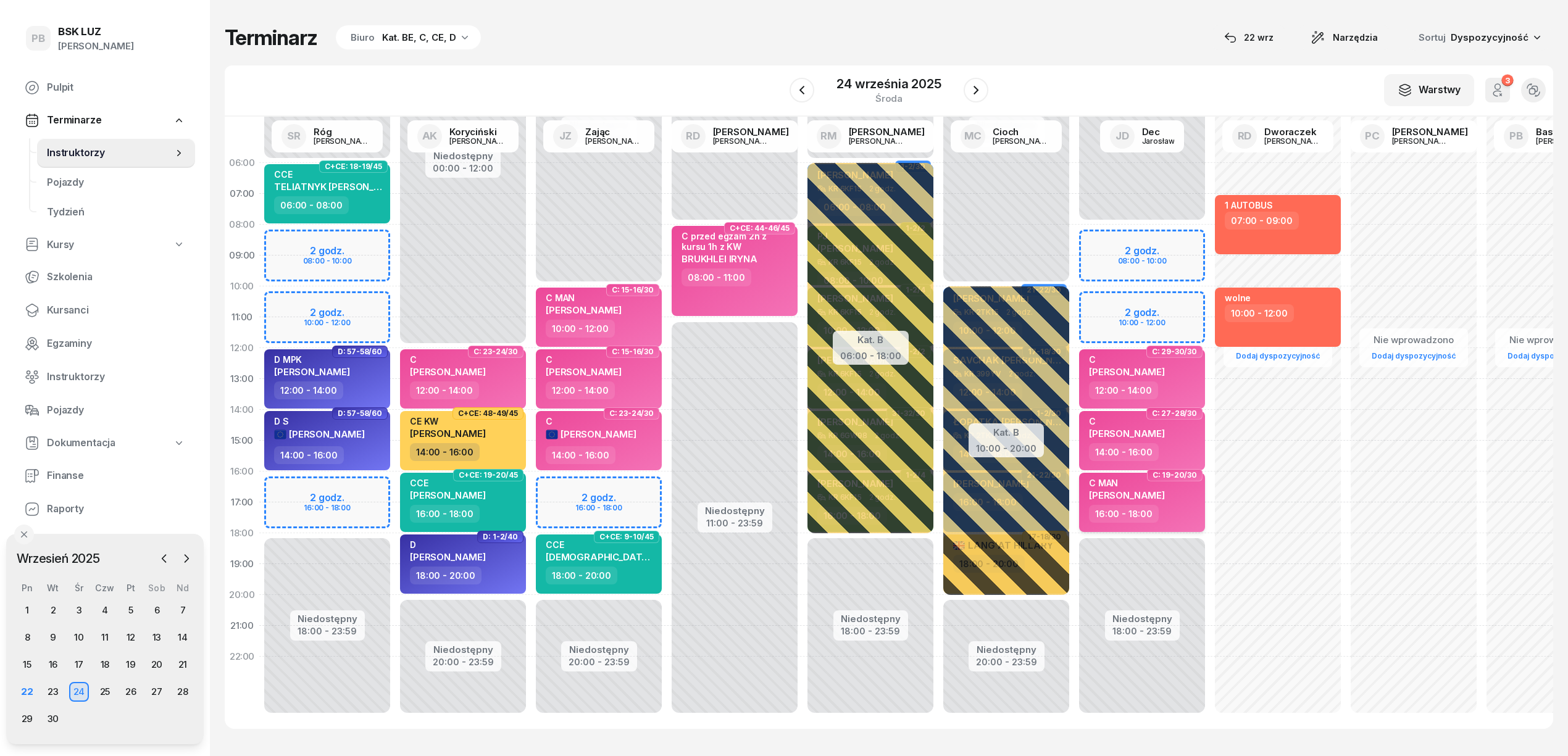
click at [1184, 504] on div "C MAN BANASIAK DAMIAN" at bounding box center [1144, 492] width 109 height 27
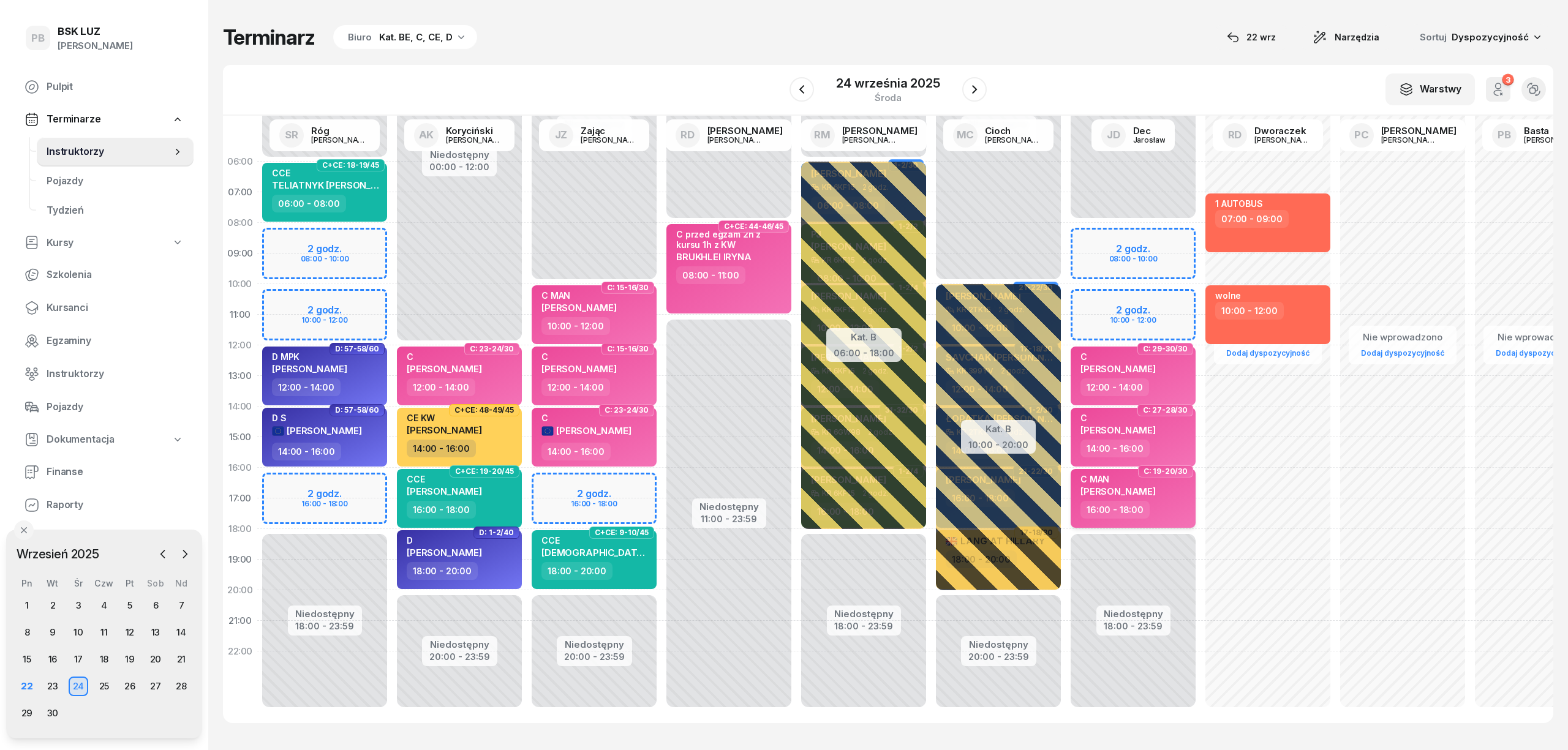
select select "16"
select select "18"
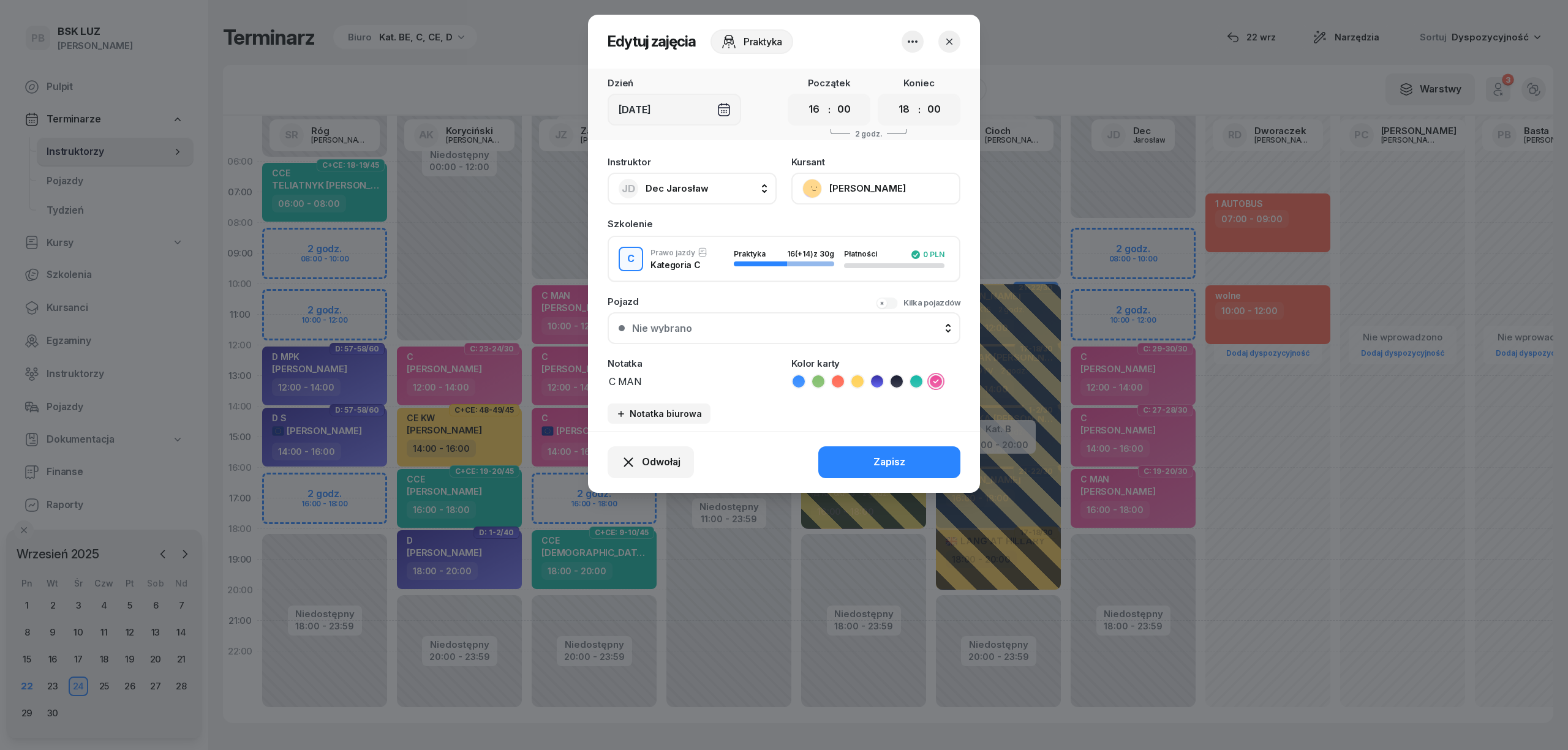
click at [724, 191] on button "JD Dec Jarosław" at bounding box center [692, 189] width 169 height 32
type input "zaj"
click at [688, 270] on span "Zając [PERSON_NAME]" at bounding box center [703, 270] width 102 height 16
click at [885, 460] on div "Zapisz" at bounding box center [889, 462] width 32 height 16
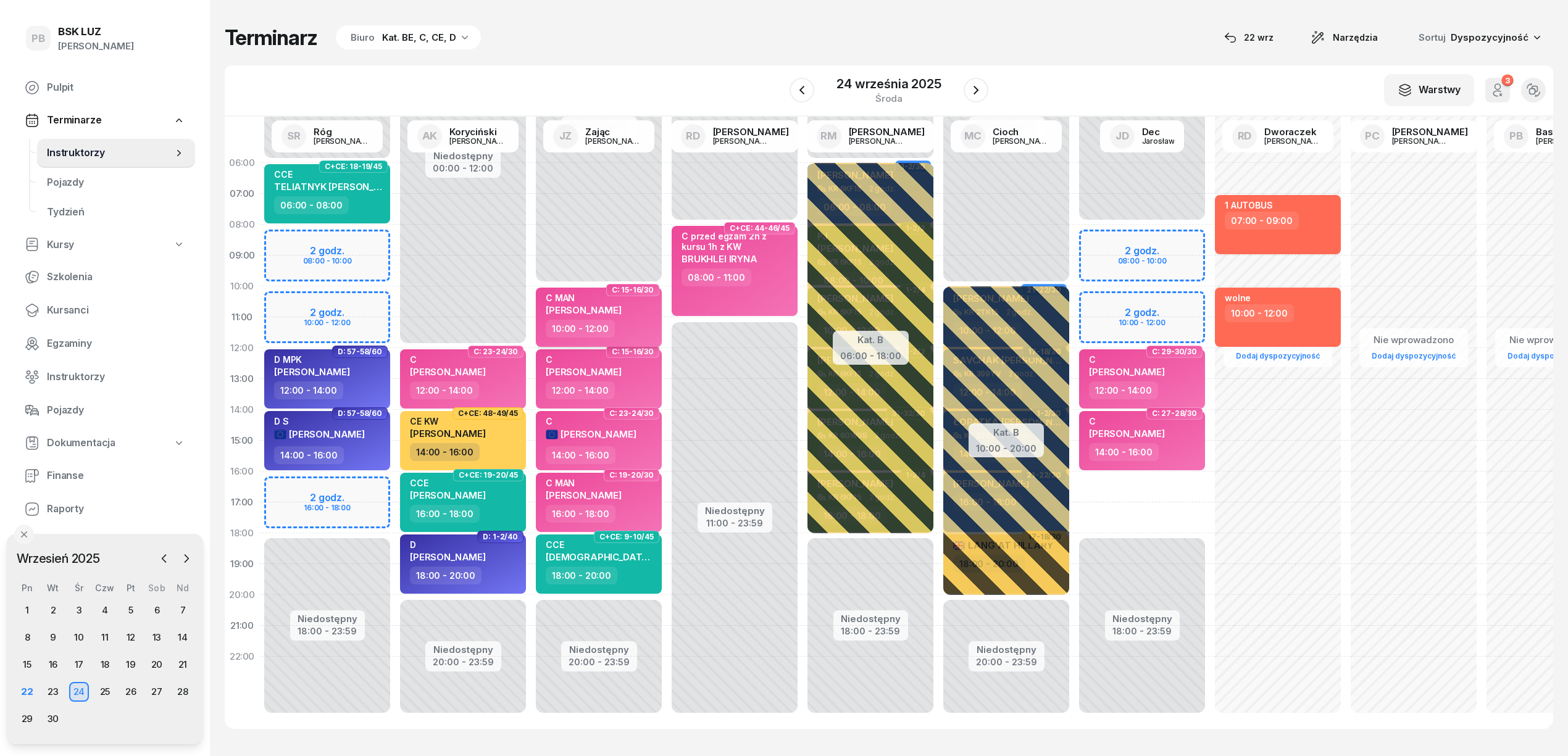
click at [642, 329] on div "10:00 - 12:00" at bounding box center [600, 329] width 109 height 18
select select "10"
select select "12"
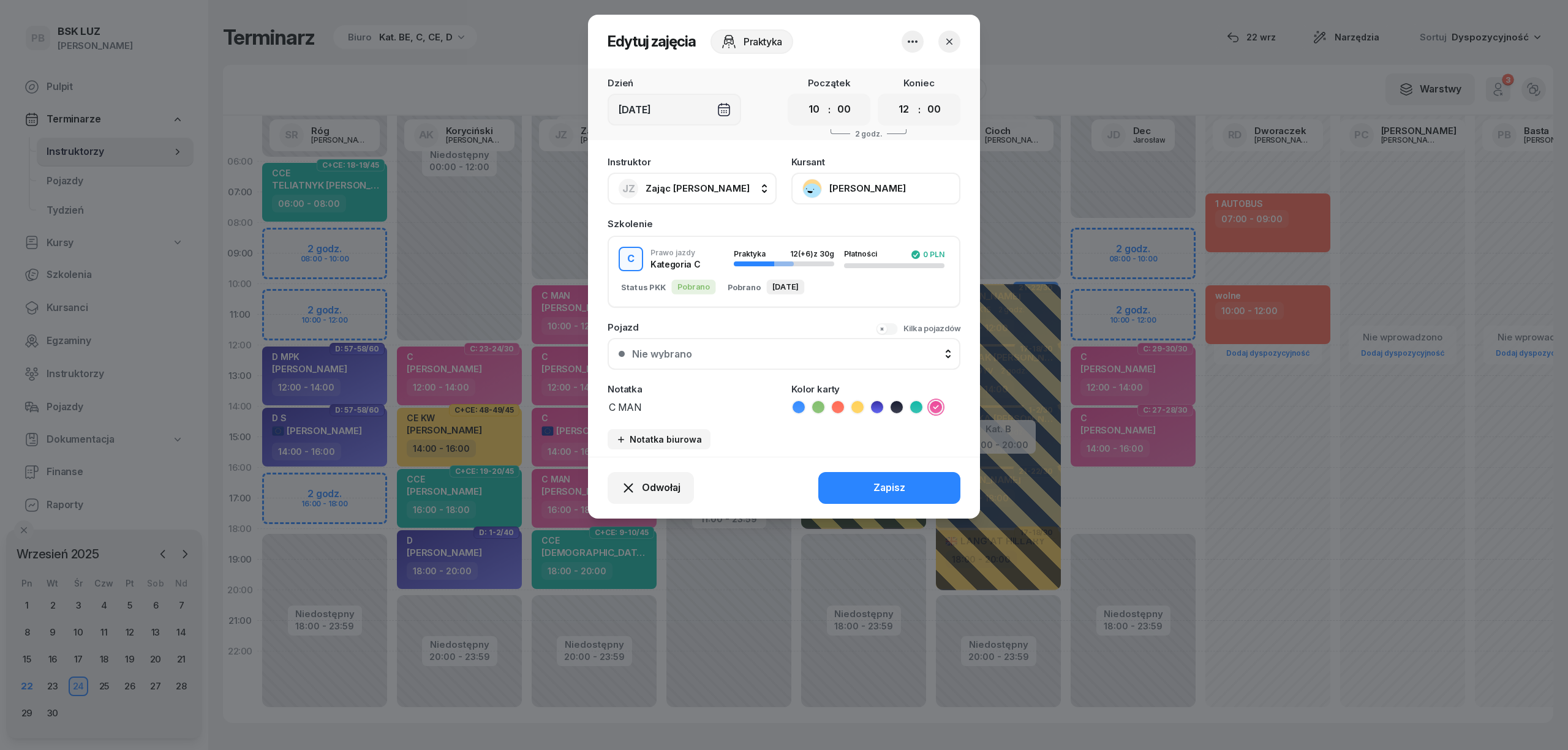
click at [662, 187] on span "Zając [PERSON_NAME]" at bounding box center [697, 188] width 104 height 12
type input "dec"
click at [680, 270] on span "Dec Jarosław" at bounding box center [683, 270] width 62 height 16
click at [856, 480] on button "Zapisz" at bounding box center [889, 488] width 142 height 32
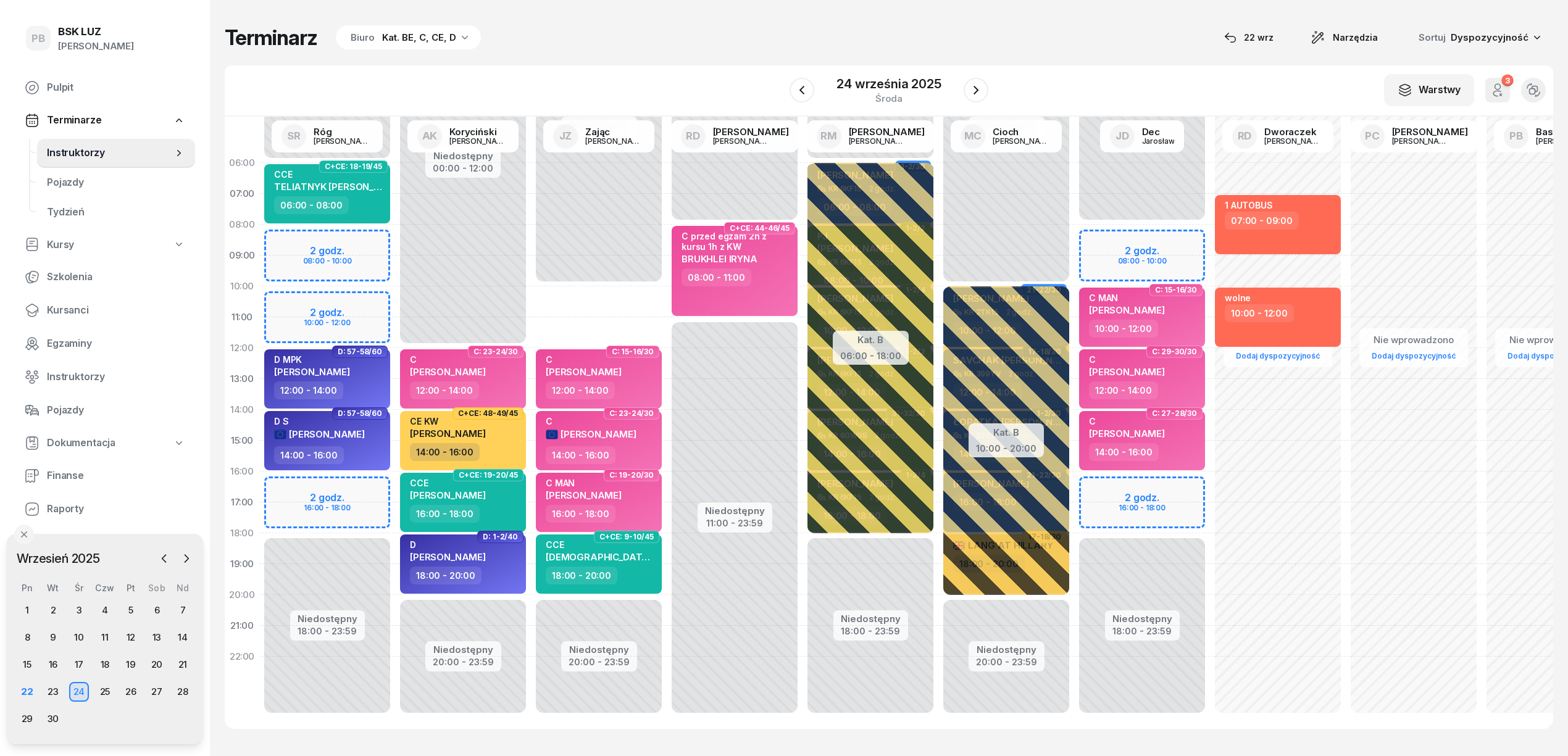
click at [673, 45] on div "Terminarz Biuro Kat. BE, C, CE, D [DATE] Narzędzia Sortuj Dyspozycyjność" at bounding box center [889, 38] width 1329 height 26
click at [740, 45] on div "Terminarz Biuro Kat. BE, C, CE, D [DATE] Narzędzia Sortuj Dyspozycyjność" at bounding box center [889, 38] width 1329 height 26
click at [818, 36] on div "Terminarz Biuro Kat. BE, C, CE, D [DATE] Narzędzia Sortuj Dyspozycyjność" at bounding box center [889, 38] width 1329 height 26
click at [1132, 26] on div "Terminarz Biuro Kat. BE, C, CE, D [DATE] Narzędzia Sortuj Dyspozycyjność" at bounding box center [889, 38] width 1329 height 26
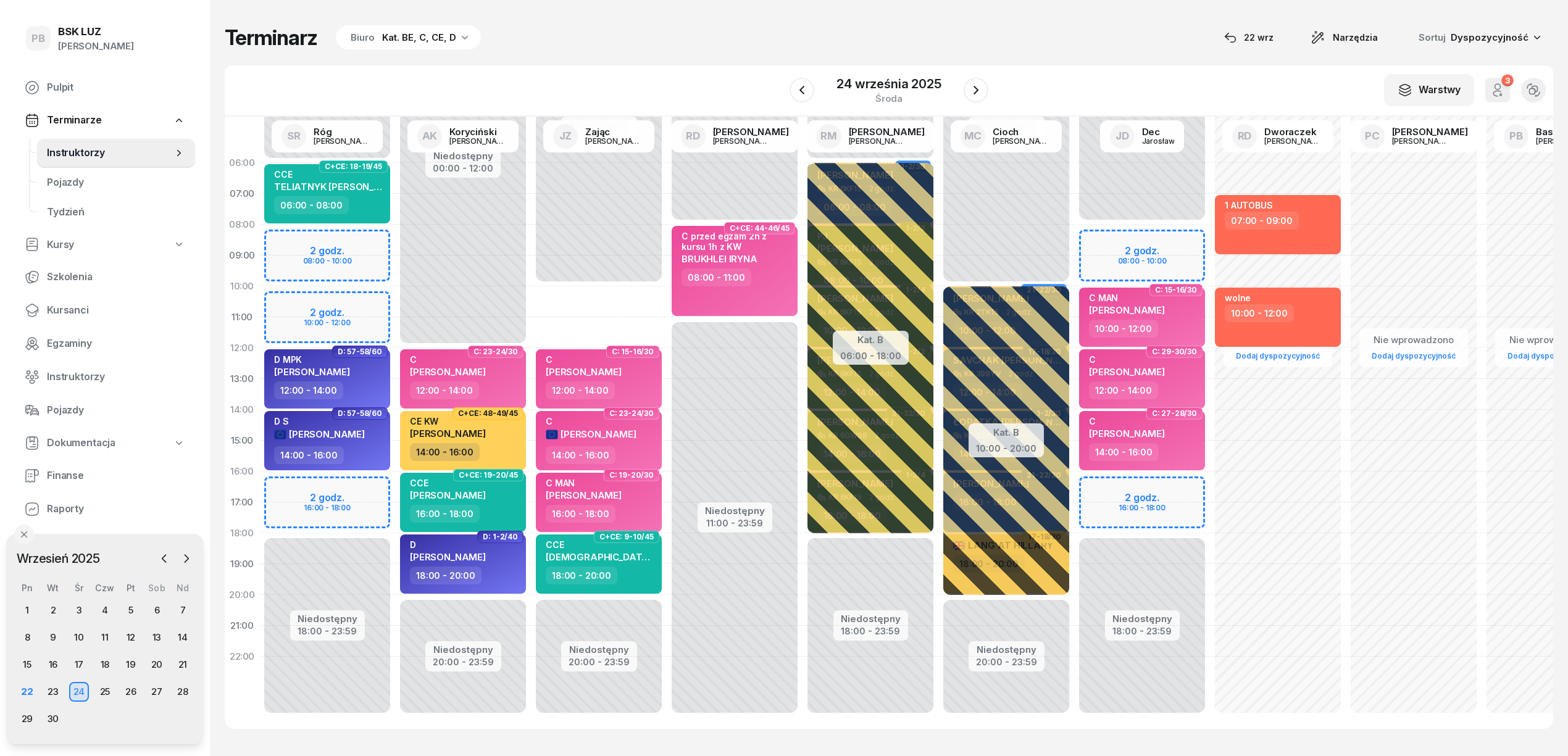
click at [847, 40] on div "Terminarz Biuro Kat. BE, C, CE, D [DATE] Narzędzia Sortuj Dyspozycyjność" at bounding box center [889, 38] width 1329 height 26
click at [990, 25] on div "Terminarz Biuro Kat. BE, C, CE, D [DATE] Narzędzia Sortuj Dyspozycyjność" at bounding box center [889, 38] width 1329 height 26
click at [565, 74] on div "W Wybierz AK [PERSON_NAME] BP [PERSON_NAME] DP [PERSON_NAME] GS [PERSON_NAME] I…" at bounding box center [889, 91] width 1329 height 51
click at [30, 687] on div "22" at bounding box center [27, 691] width 20 height 20
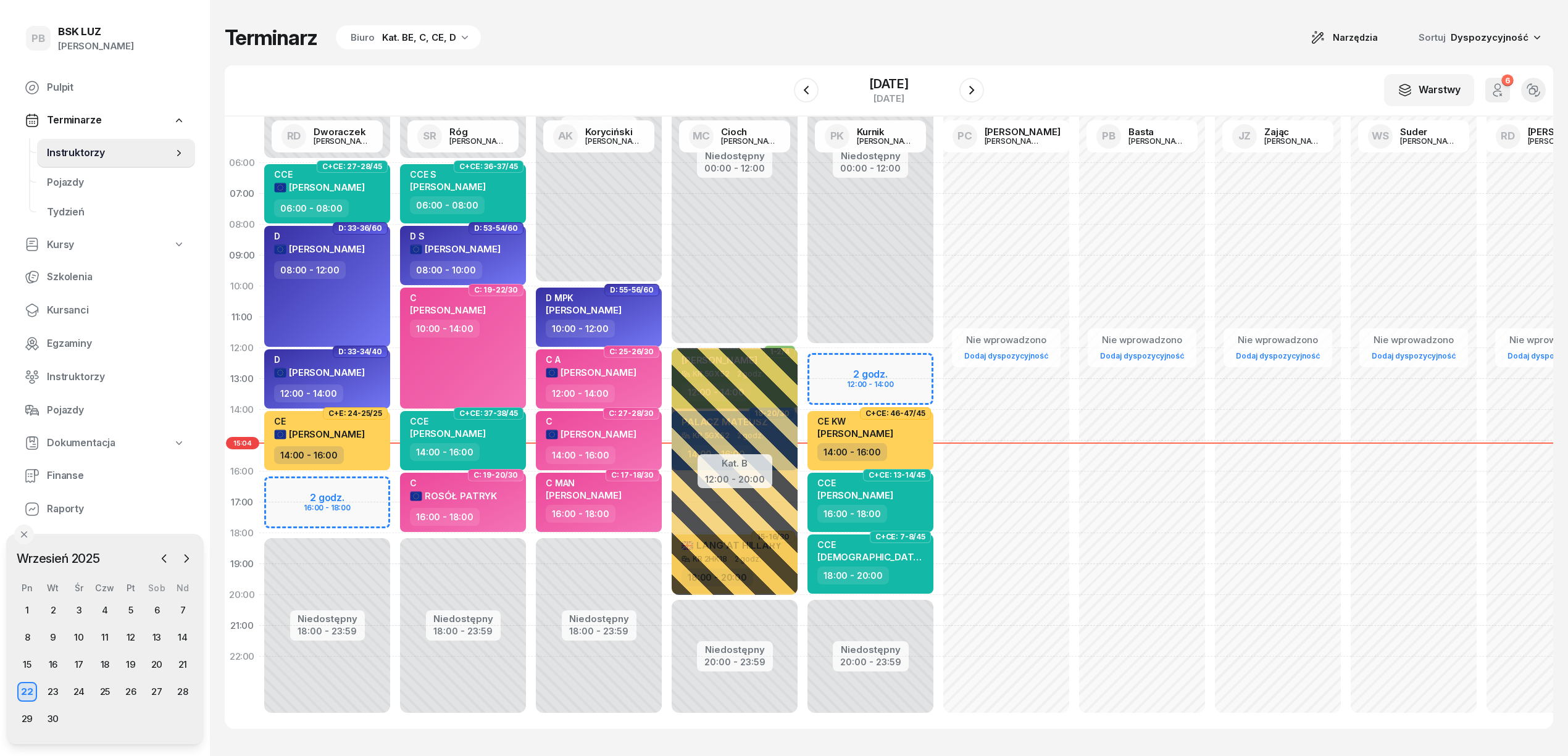
click at [700, 34] on div "Terminarz Biuro Kat. BE, C, CE, D Narzędzia Sortuj Dyspozycyjność" at bounding box center [889, 38] width 1329 height 26
click at [754, 43] on div "Terminarz Biuro Kat. BE, C, CE, D Narzędzia Sortuj Dyspozycyjność" at bounding box center [889, 38] width 1329 height 26
click at [758, 51] on div "Terminarz Biuro Kat. BE, C, CE, D Narzędzia Sortuj Dyspozycyjność W Wybierz AK …" at bounding box center [889, 377] width 1329 height 754
click at [1186, 13] on div "Terminarz Biuro Kat. BE, C, CE, D Narzędzia Sortuj Dyspozycyjność W Wybierz AK …" at bounding box center [889, 377] width 1329 height 754
click at [976, 14] on div "Terminarz Biuro Kat. BE, C, CE, D Narzędzia Sortuj Dyspozycyjność W Wybierz AK …" at bounding box center [889, 377] width 1329 height 754
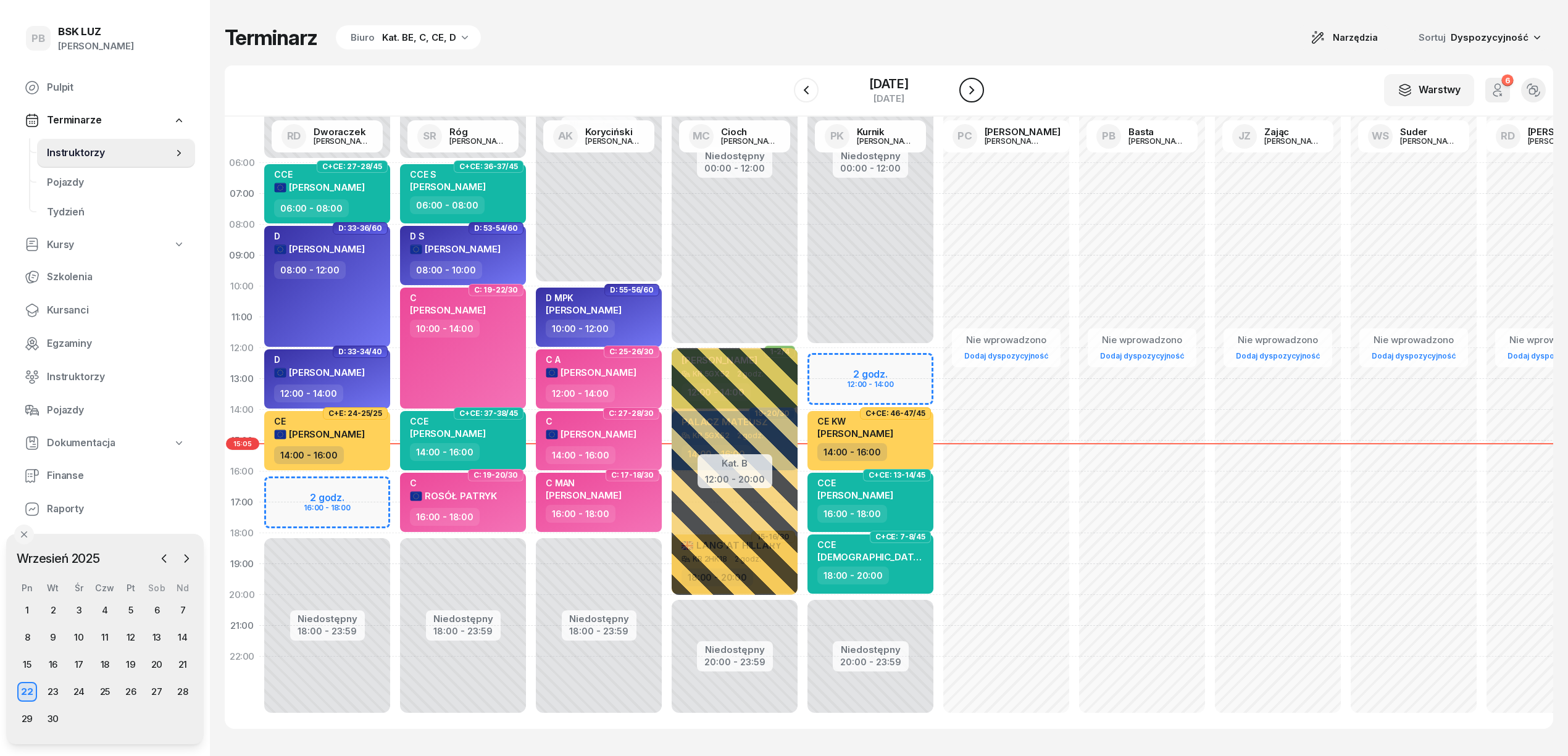
click at [975, 90] on icon "button" at bounding box center [972, 90] width 15 height 15
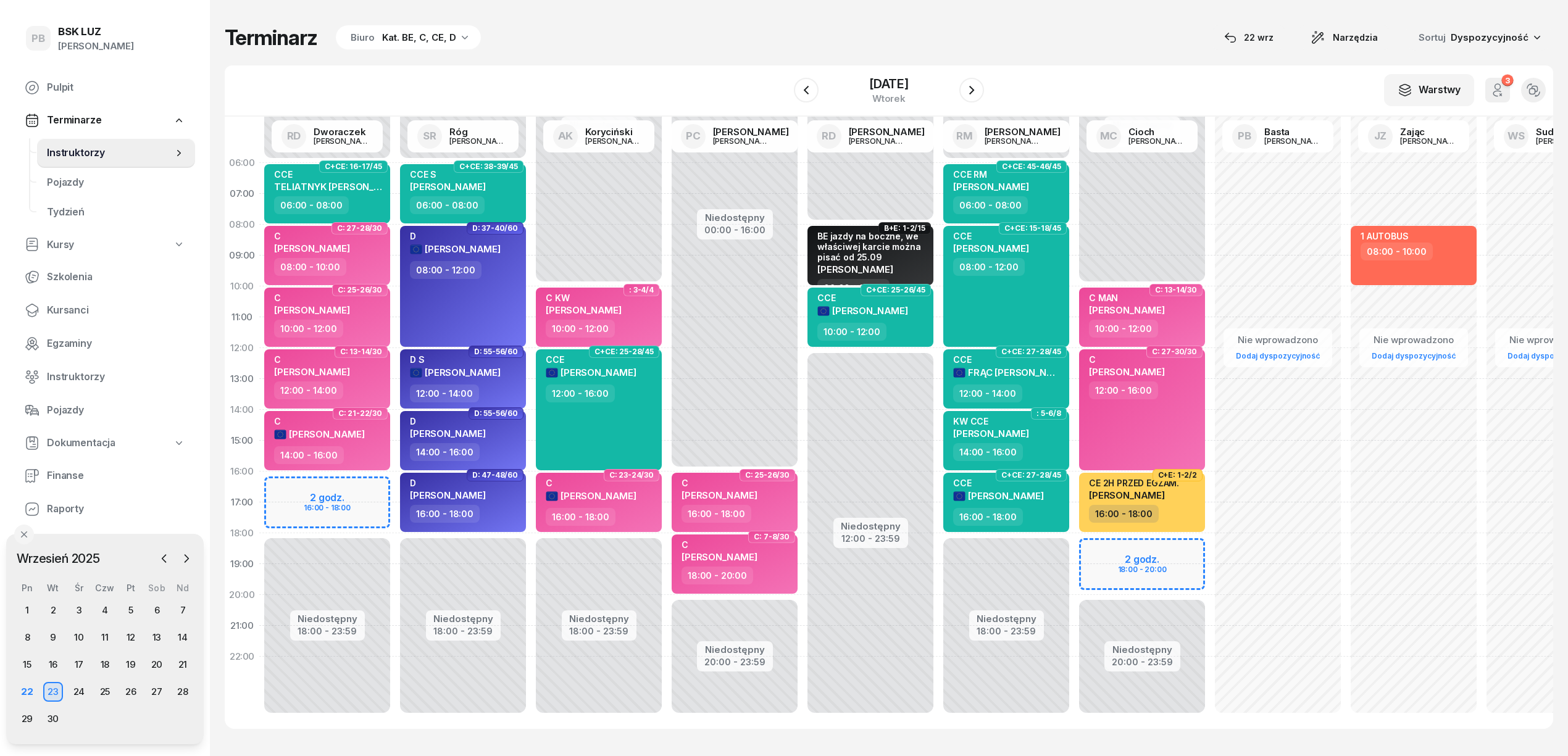
click at [755, 60] on div "Terminarz Biuro Kat. BE, C, CE, D [DATE] Narzędzia Sortuj Dyspozycyjność W Wybi…" at bounding box center [889, 377] width 1329 height 754
click at [640, 56] on div "Terminarz Biuro Kat. BE, C, CE, D [DATE] Narzędzia Sortuj Dyspozycyjność W Wybi…" at bounding box center [889, 377] width 1329 height 754
click at [1157, 500] on div "CE 2H PRZED EGZAM. KOZIK PIOTR" at bounding box center [1134, 492] width 90 height 27
select select "16"
select select "18"
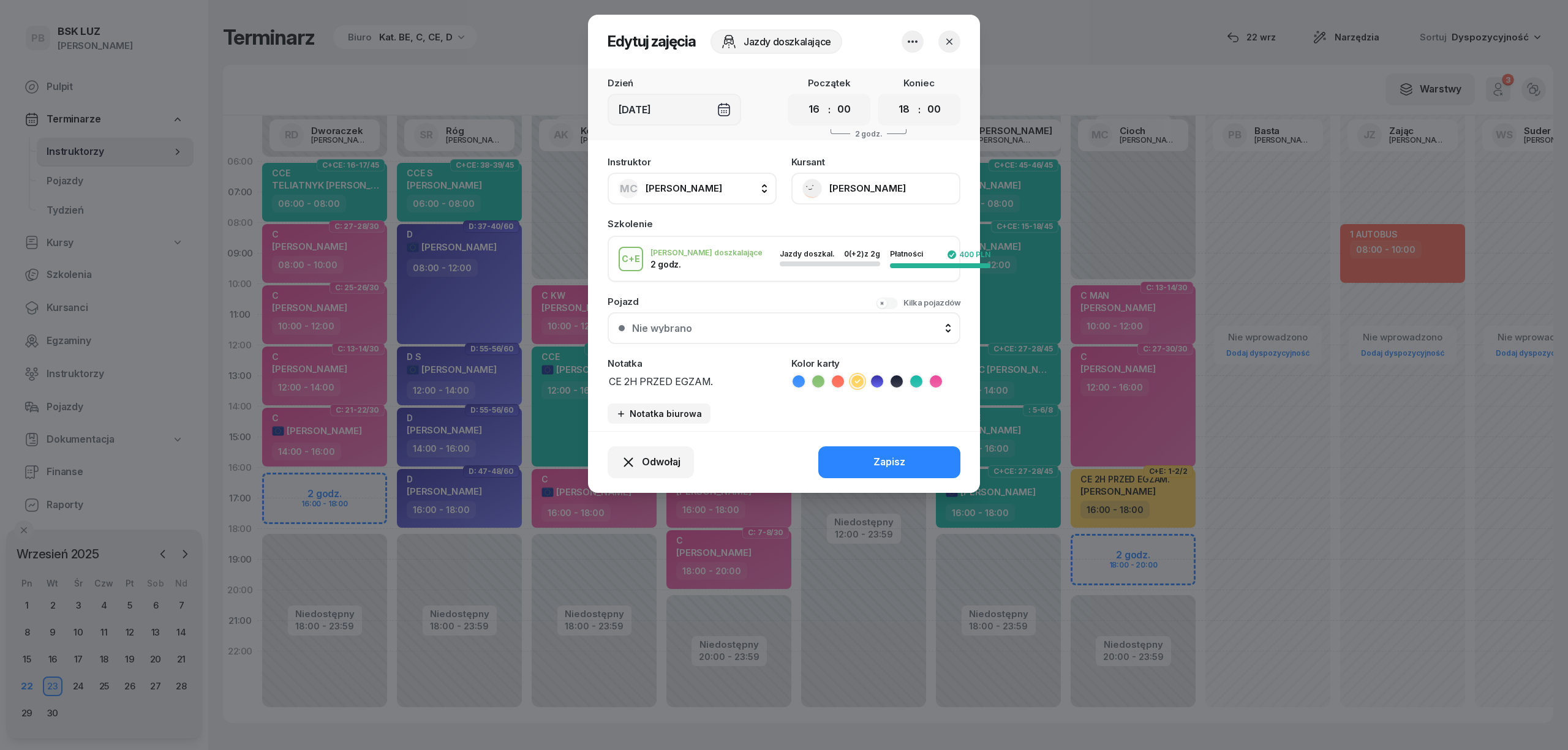
click at [897, 40] on header "Edytuj zajęcia Jazdy doszkalające" at bounding box center [784, 42] width 392 height 54
click at [955, 38] on icon "button" at bounding box center [949, 42] width 12 height 12
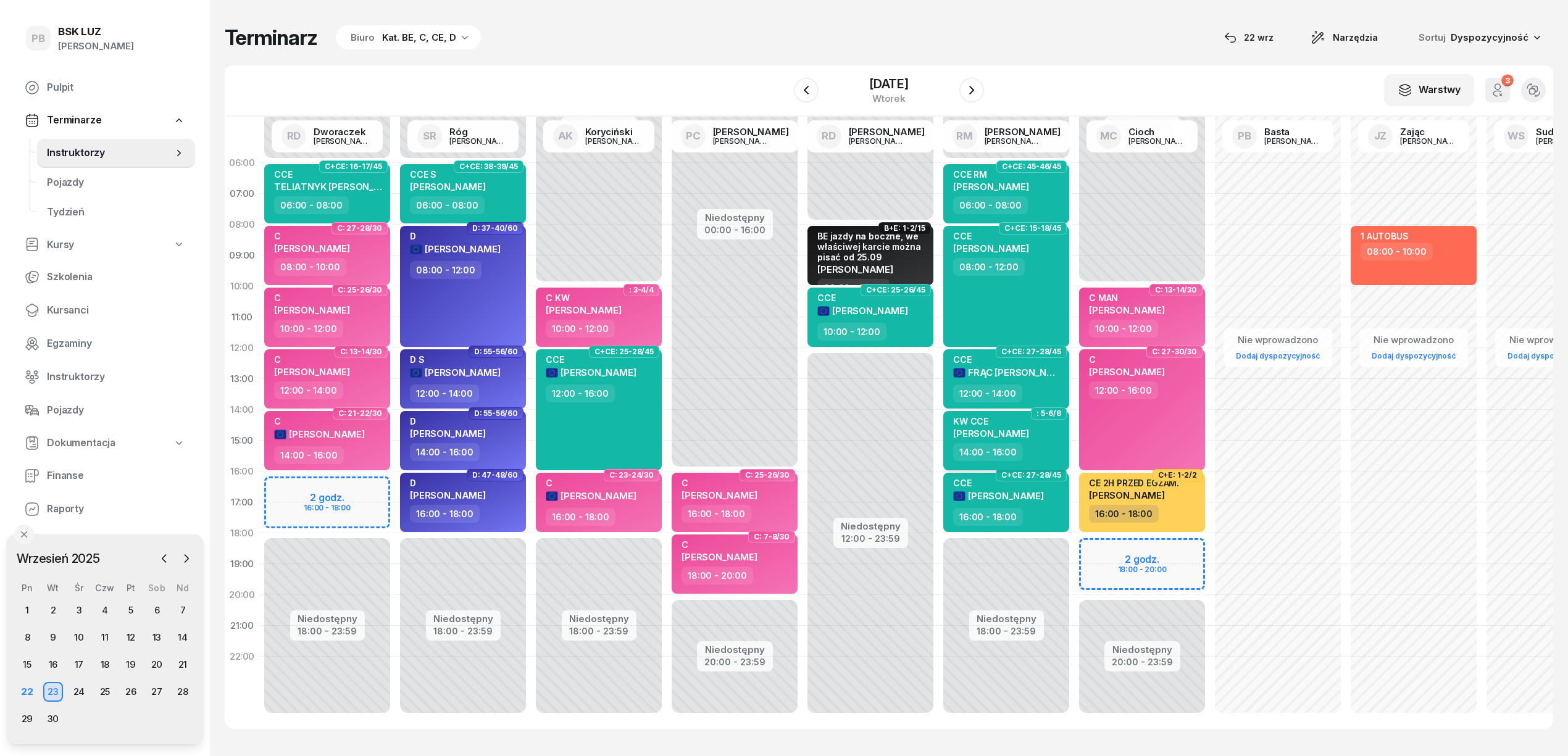
click at [1057, 450] on div "14:00 - 16:00" at bounding box center [1008, 452] width 109 height 18
select select "14"
select select "16"
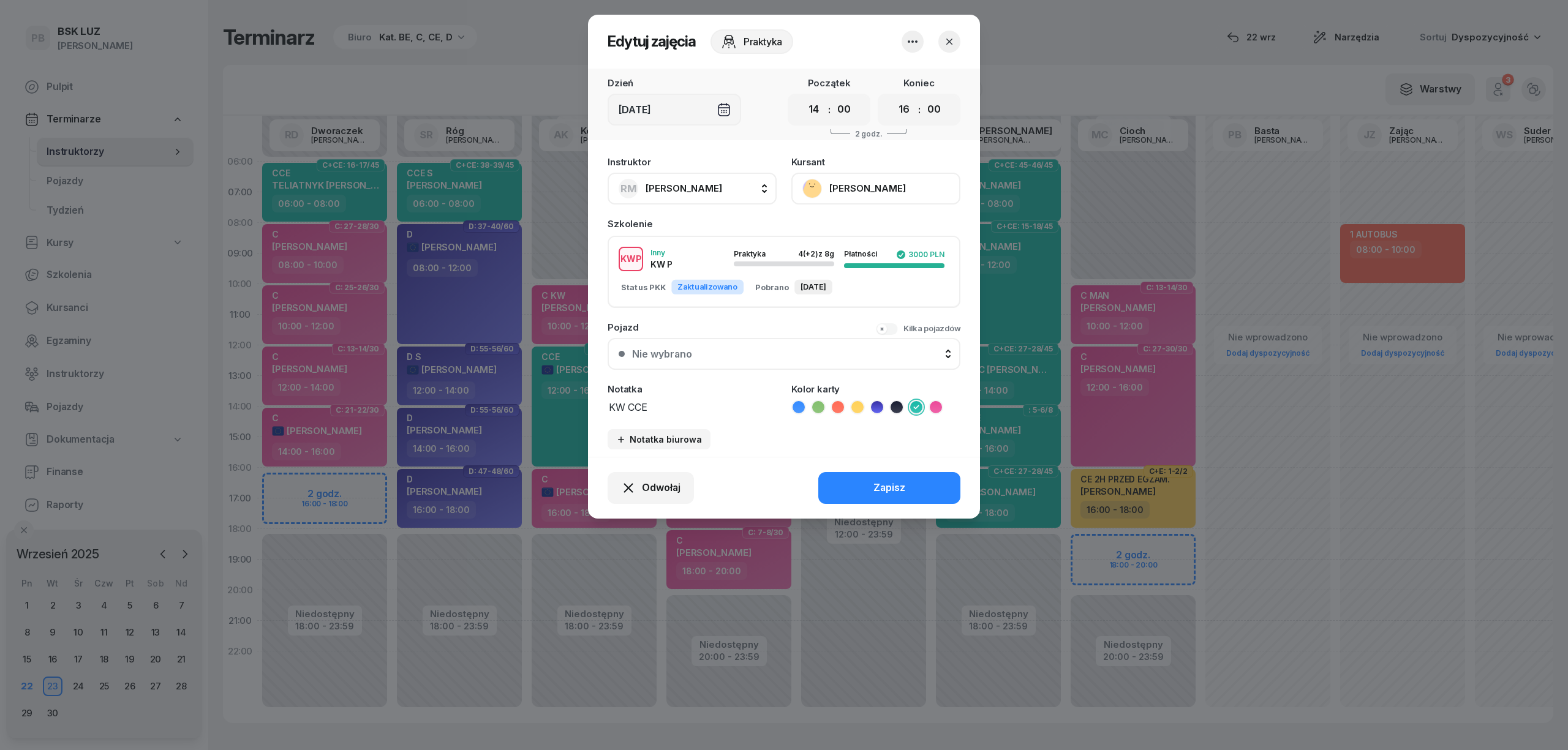
click at [719, 392] on div "Notatka KW CCE" at bounding box center [692, 400] width 169 height 30
click at [701, 401] on textarea "KW CCE" at bounding box center [692, 406] width 169 height 16
type textarea "KW CCE N"
click at [858, 483] on button "Zapisz" at bounding box center [889, 488] width 142 height 32
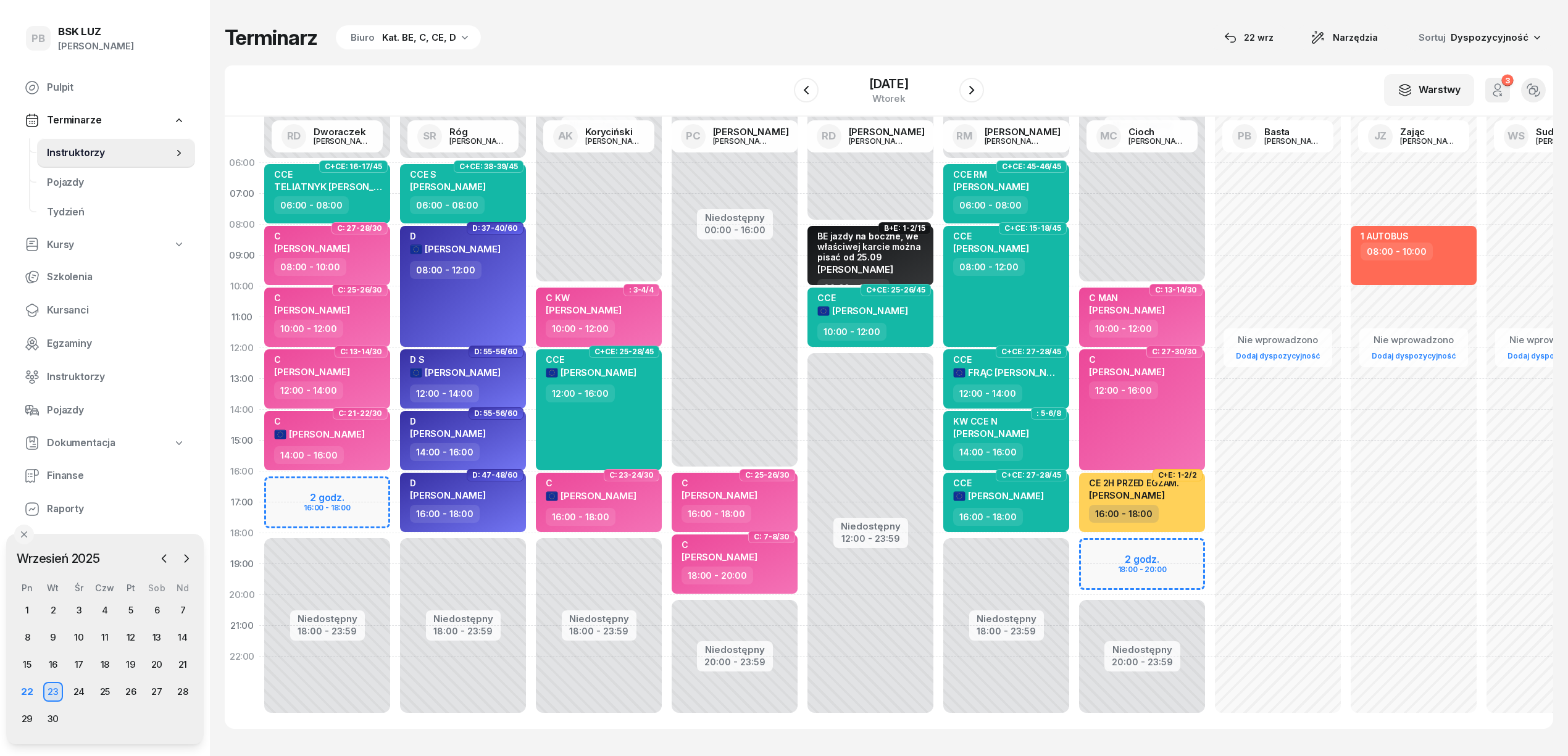
click at [717, 95] on div "W Wybierz AK Koryciński Artur BP Pająk Bogusław DA Arendarczyk Damian DP Pawłow…" at bounding box center [889, 91] width 1329 height 51
click at [690, 13] on div "Terminarz Biuro Kat. BE, C, CE, D [DATE] Narzędzia Sortuj Dyspozycyjność W Wybi…" at bounding box center [889, 377] width 1329 height 754
click at [630, 330] on div "10:00 - 12:00" at bounding box center [600, 329] width 109 height 18
select select "10"
select select "12"
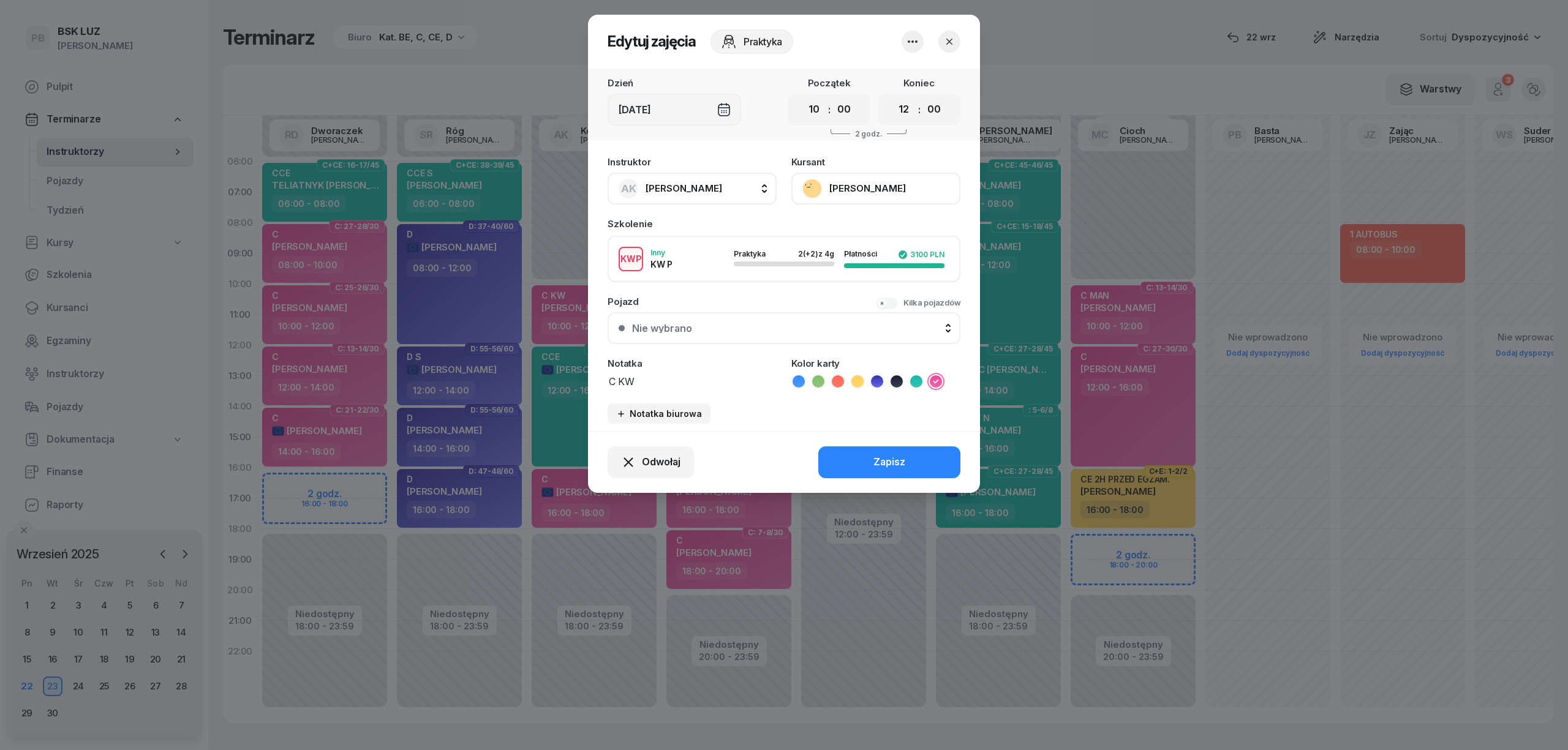
click at [947, 35] on icon "button" at bounding box center [949, 42] width 12 height 12
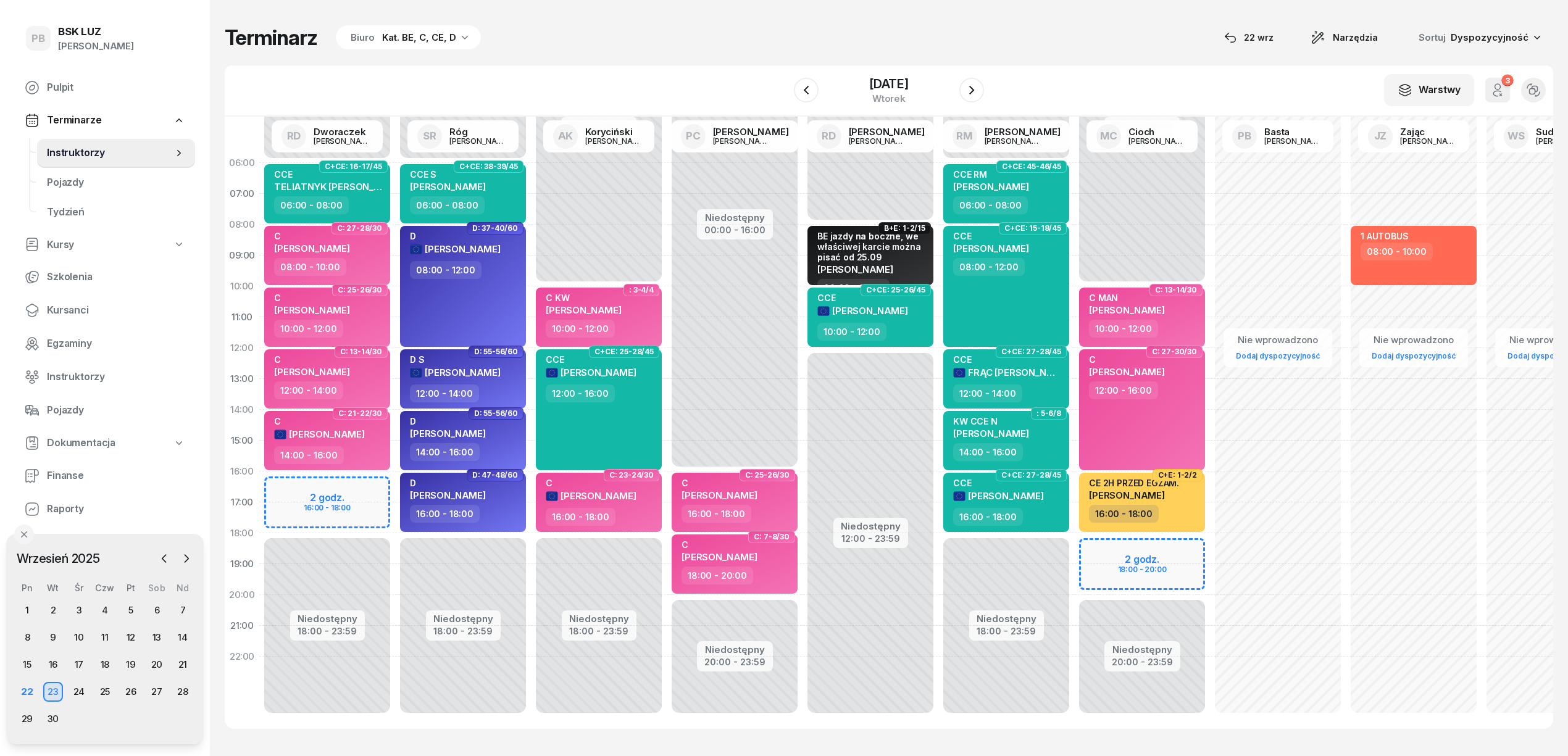
click at [692, 43] on div "Terminarz Biuro Kat. BE, C, CE, D [DATE] Narzędzia Sortuj Dyspozycyjność" at bounding box center [889, 38] width 1329 height 26
click at [626, 26] on div "Terminarz Biuro Kat. BE, C, CE, D [DATE] Narzędzia Sortuj Dyspozycyjność" at bounding box center [889, 38] width 1329 height 26
click at [638, 82] on div "W Wybierz AK Koryciński Artur BP Pająk Bogusław DA Arendarczyk Damian DP Pawłow…" at bounding box center [889, 91] width 1329 height 51
click at [19, 687] on div "22" at bounding box center [27, 691] width 20 height 20
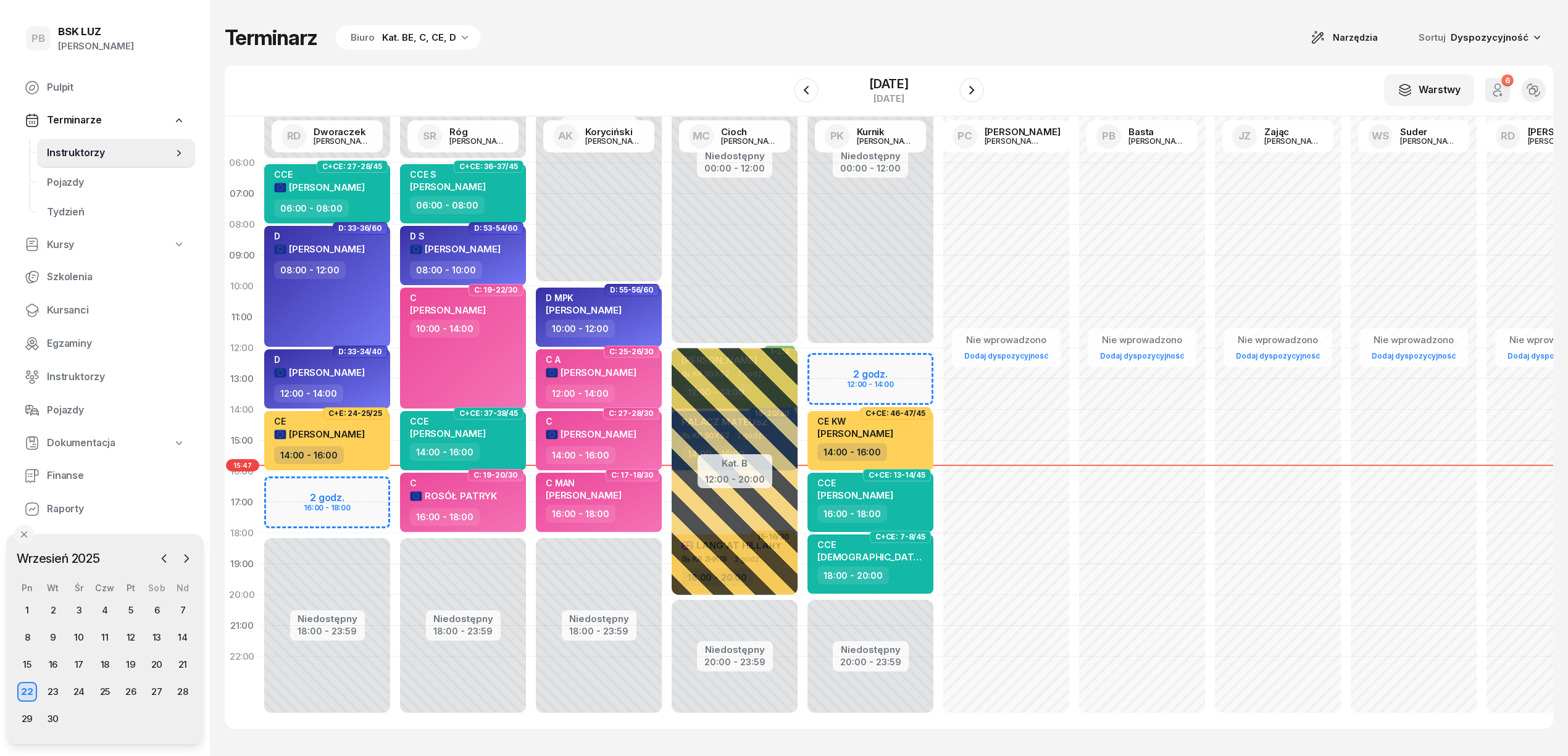
click at [657, 53] on div "Terminarz Biuro Kat. BE, C, CE, D Narzędzia Sortuj Dyspozycyjność W Wybierz AK …" at bounding box center [889, 377] width 1329 height 754
click at [984, 88] on button "button" at bounding box center [972, 90] width 25 height 25
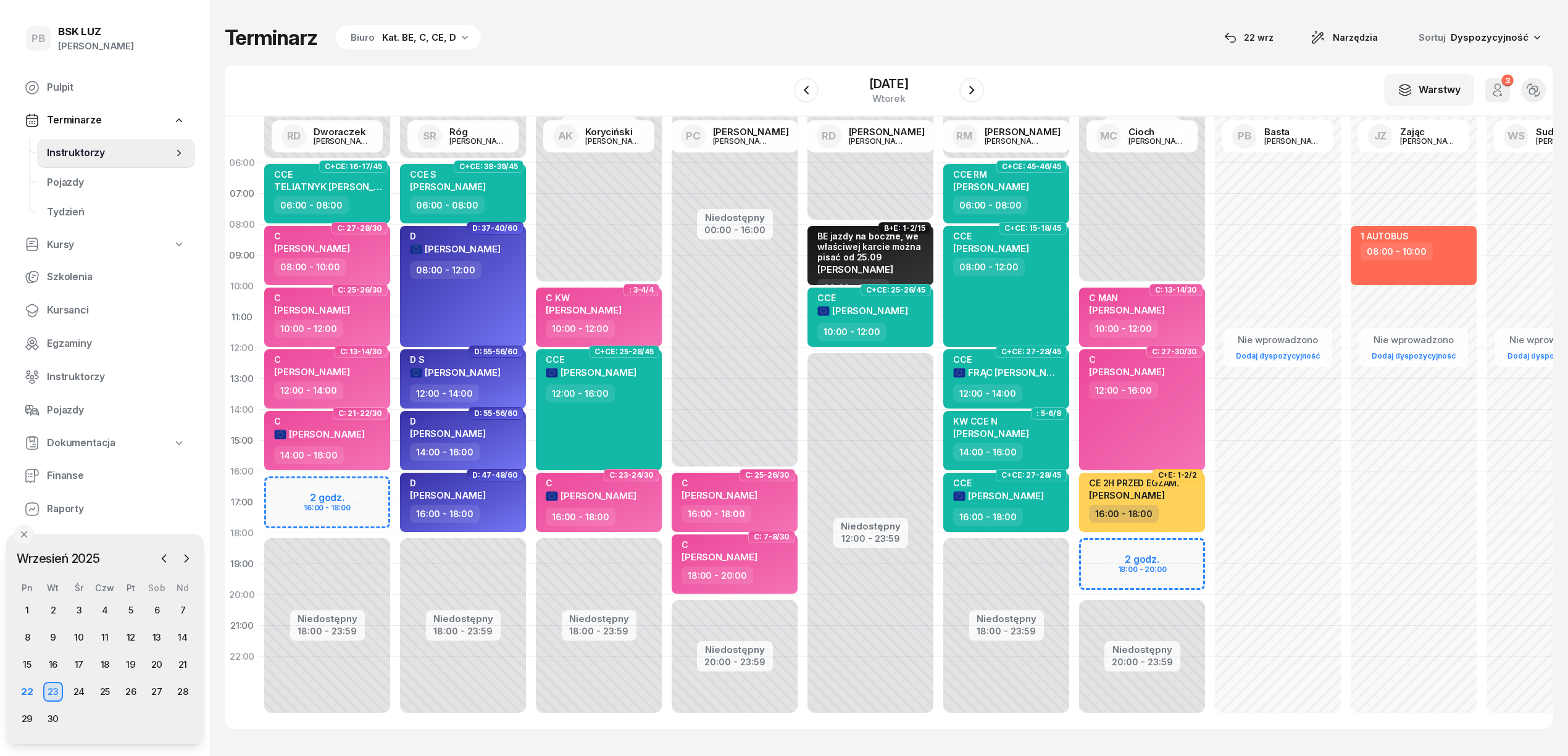
click at [800, 43] on div "Terminarz Biuro Kat. BE, C, CE, D [DATE] Narzędzia Sortuj Dyspozycyjność" at bounding box center [889, 38] width 1329 height 26
click at [84, 687] on div "24" at bounding box center [79, 691] width 20 height 20
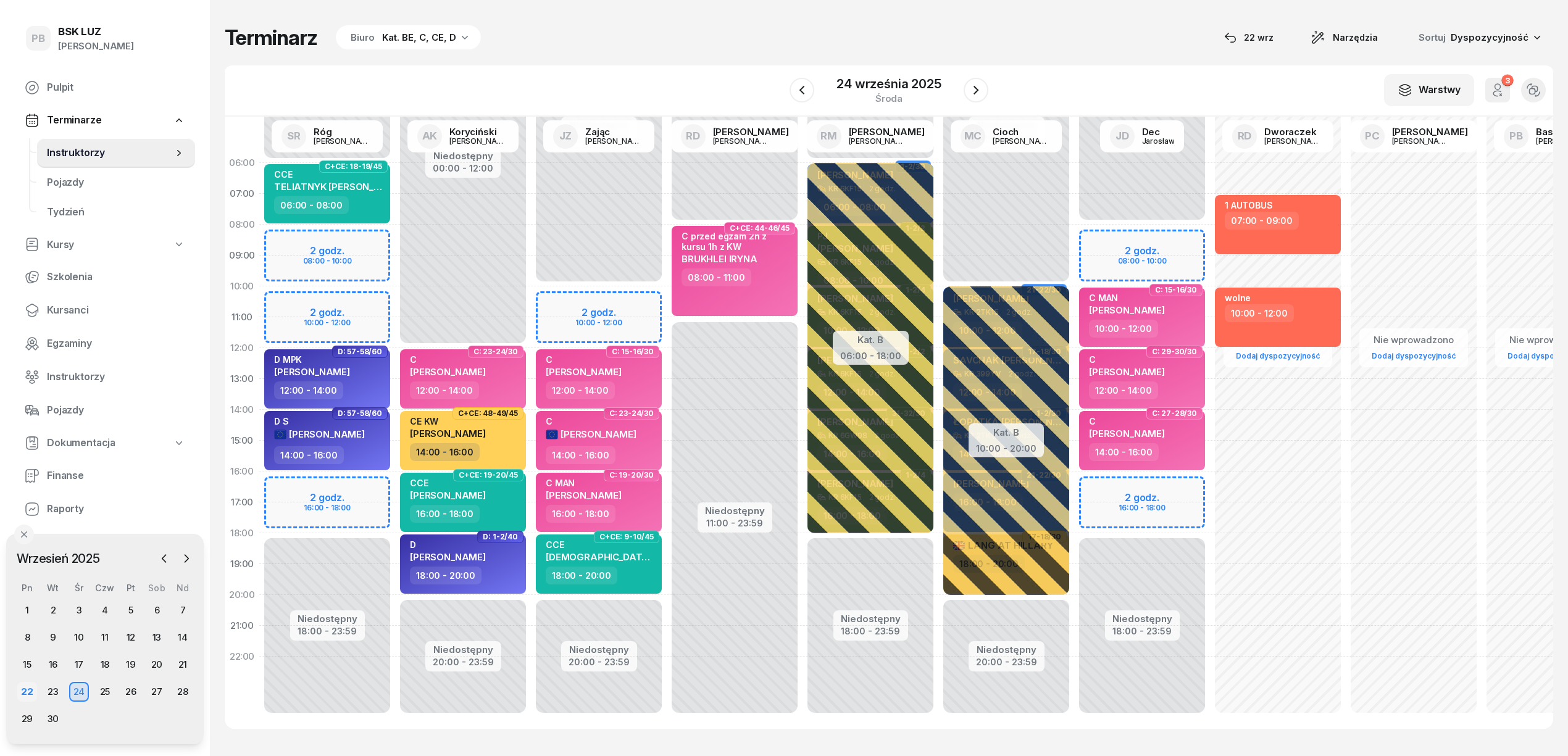
click at [23, 687] on div "22" at bounding box center [27, 691] width 20 height 20
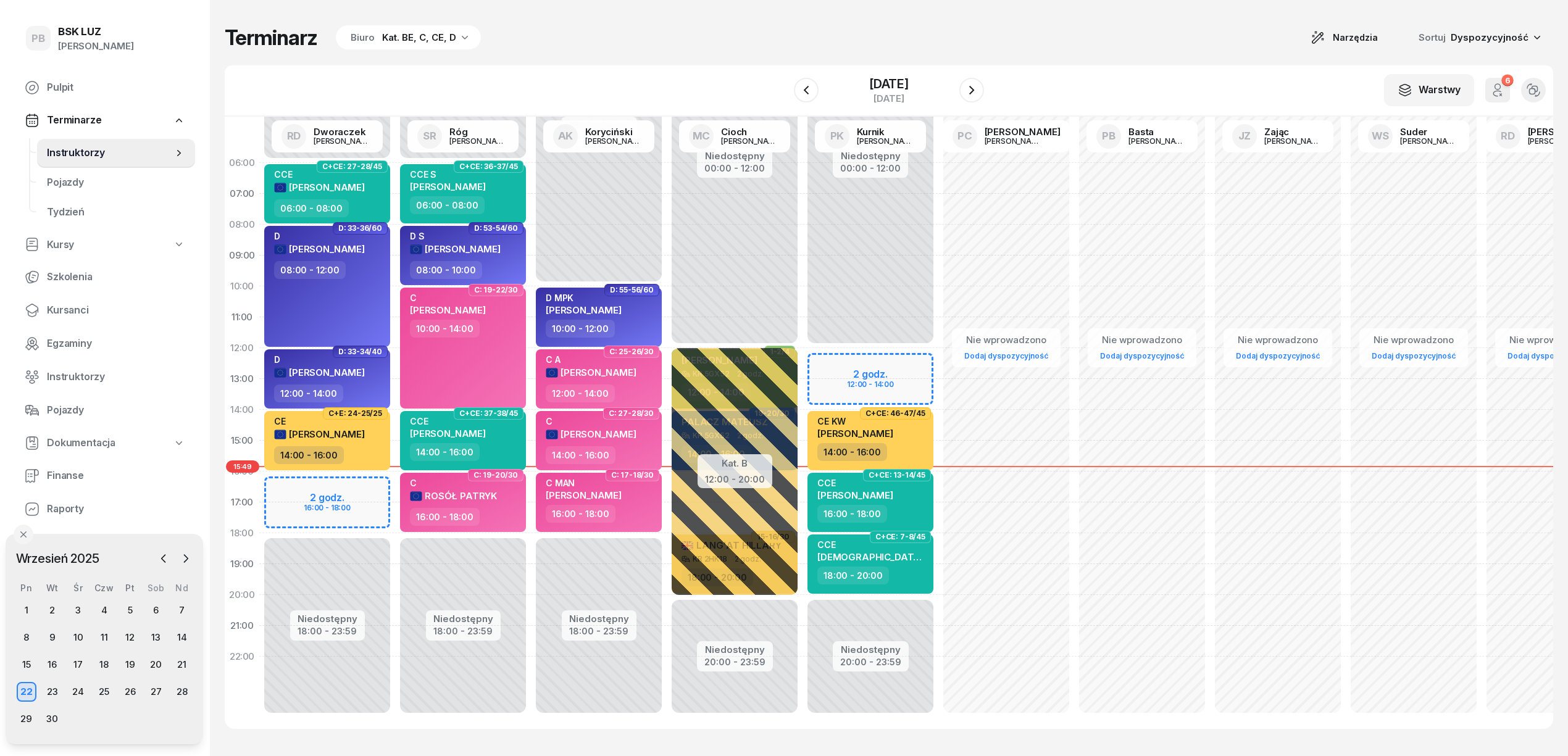
click at [922, 45] on div "Terminarz Biuro Kat. BE, C, CE, D Narzędzia Sortuj Dyspozycyjność" at bounding box center [889, 38] width 1329 height 26
click at [84, 690] on div "24" at bounding box center [78, 691] width 20 height 20
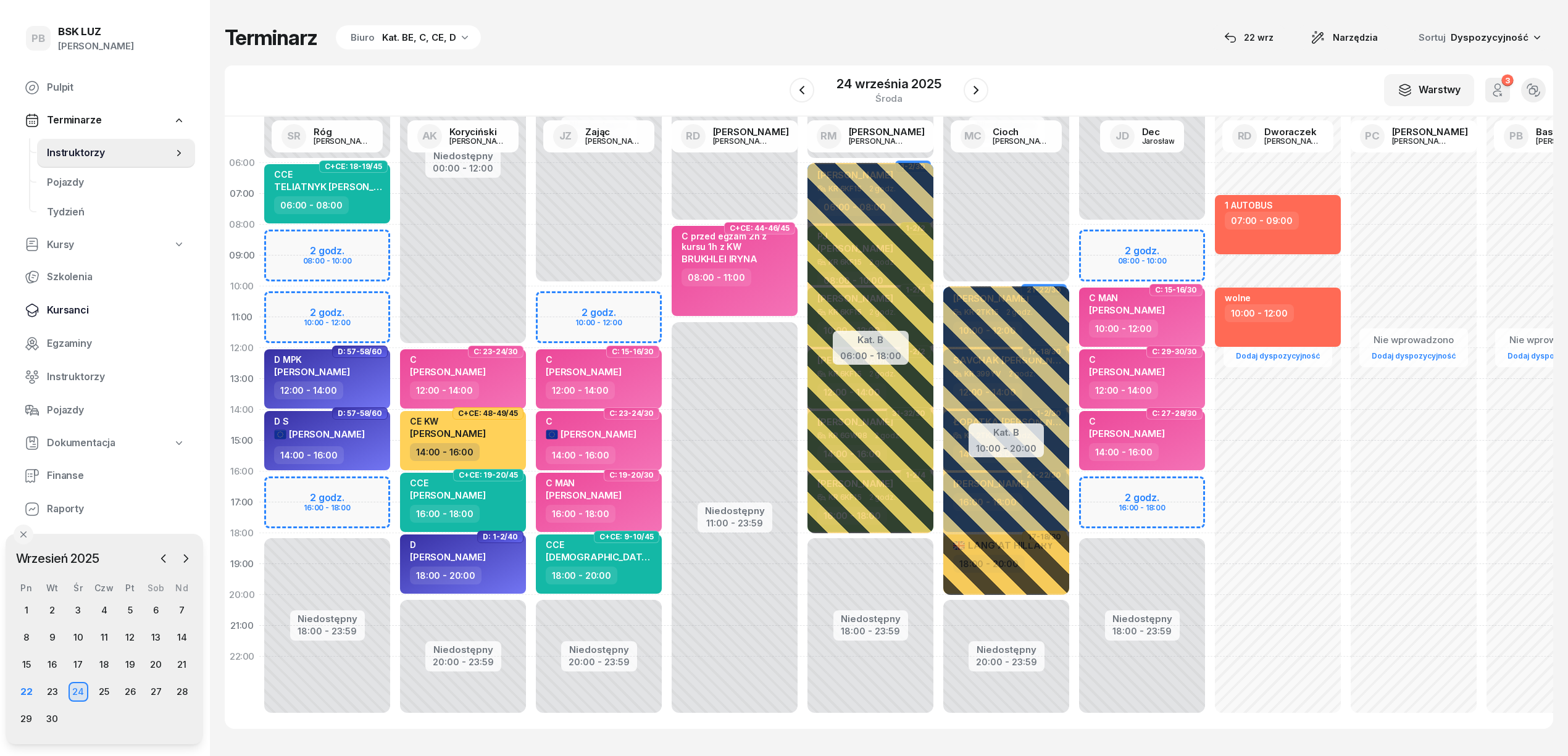
click at [58, 307] on span "Kursanci" at bounding box center [115, 310] width 138 height 16
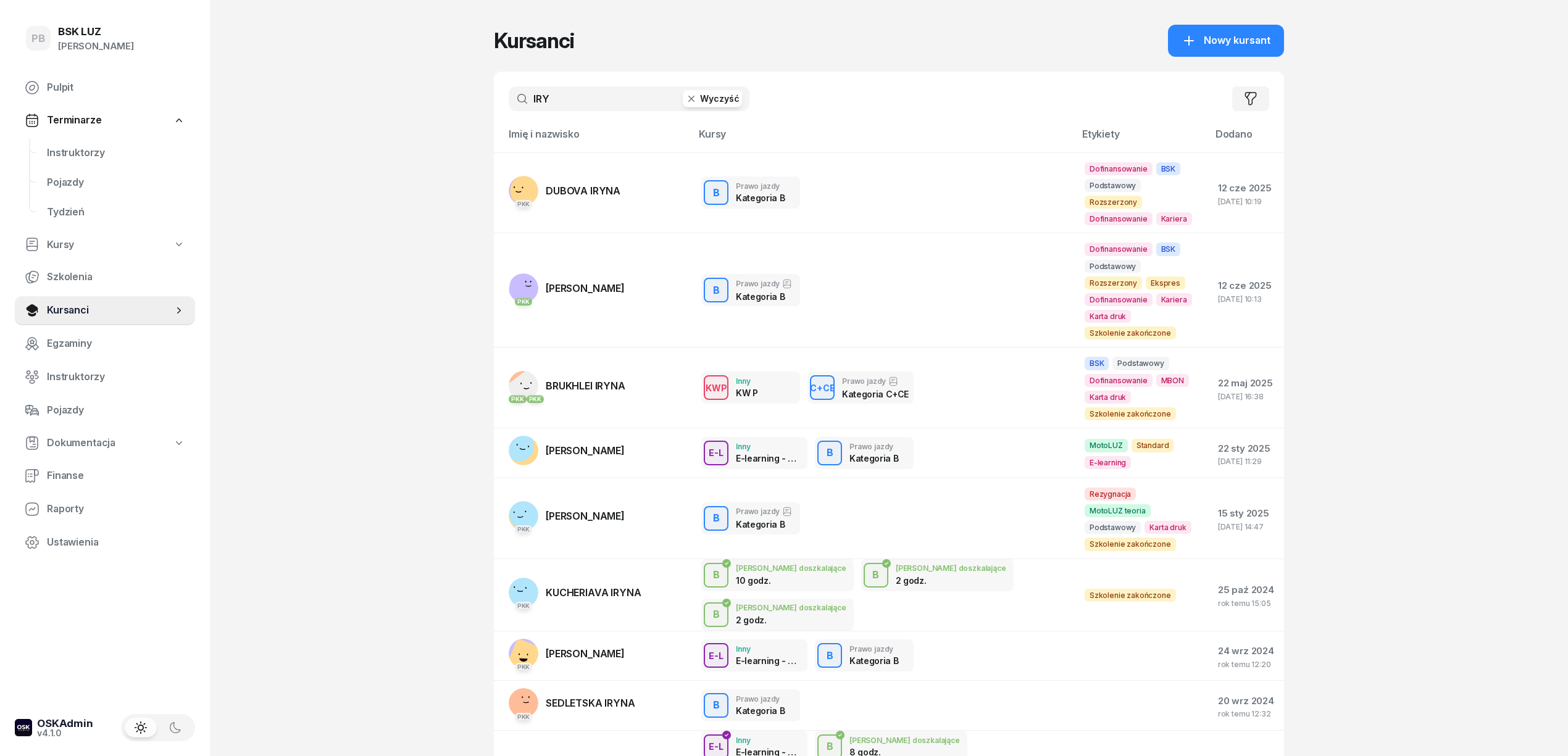
click at [583, 89] on input "IRY" at bounding box center [629, 99] width 241 height 25
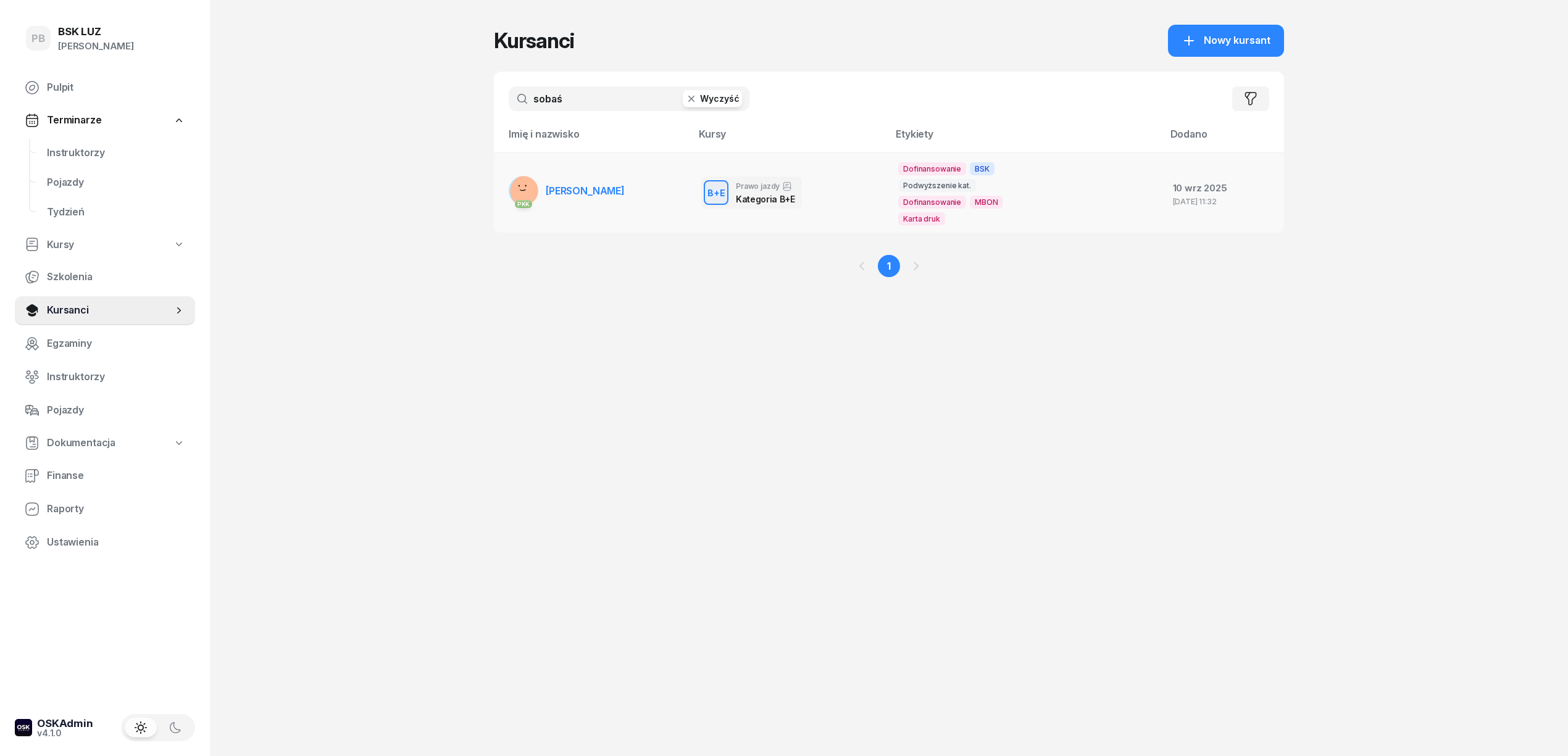
type input "sobaś"
click at [588, 190] on link "PKK SOBAŚ TERESA" at bounding box center [567, 190] width 116 height 30
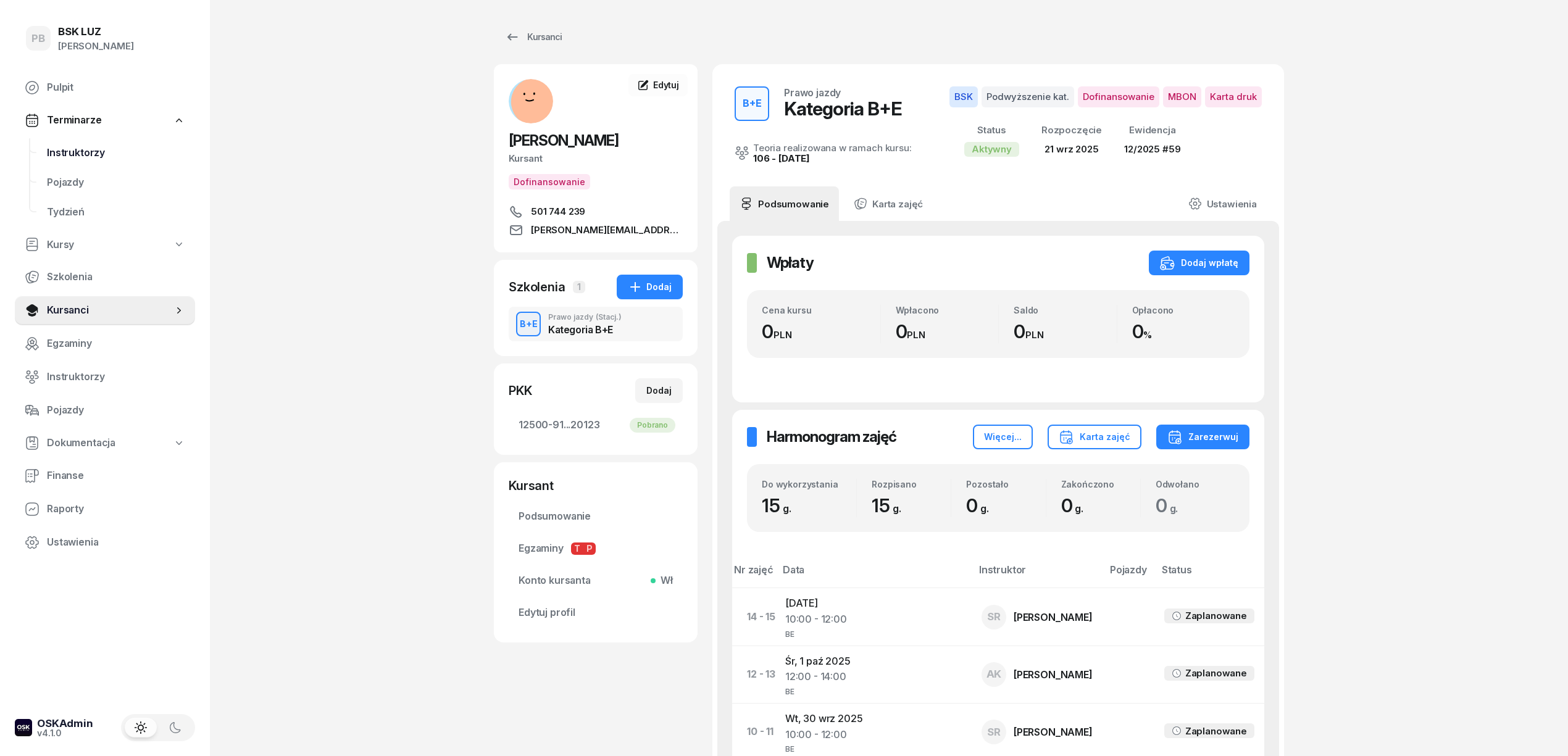
click at [90, 154] on span "Instruktorzy" at bounding box center [115, 152] width 138 height 16
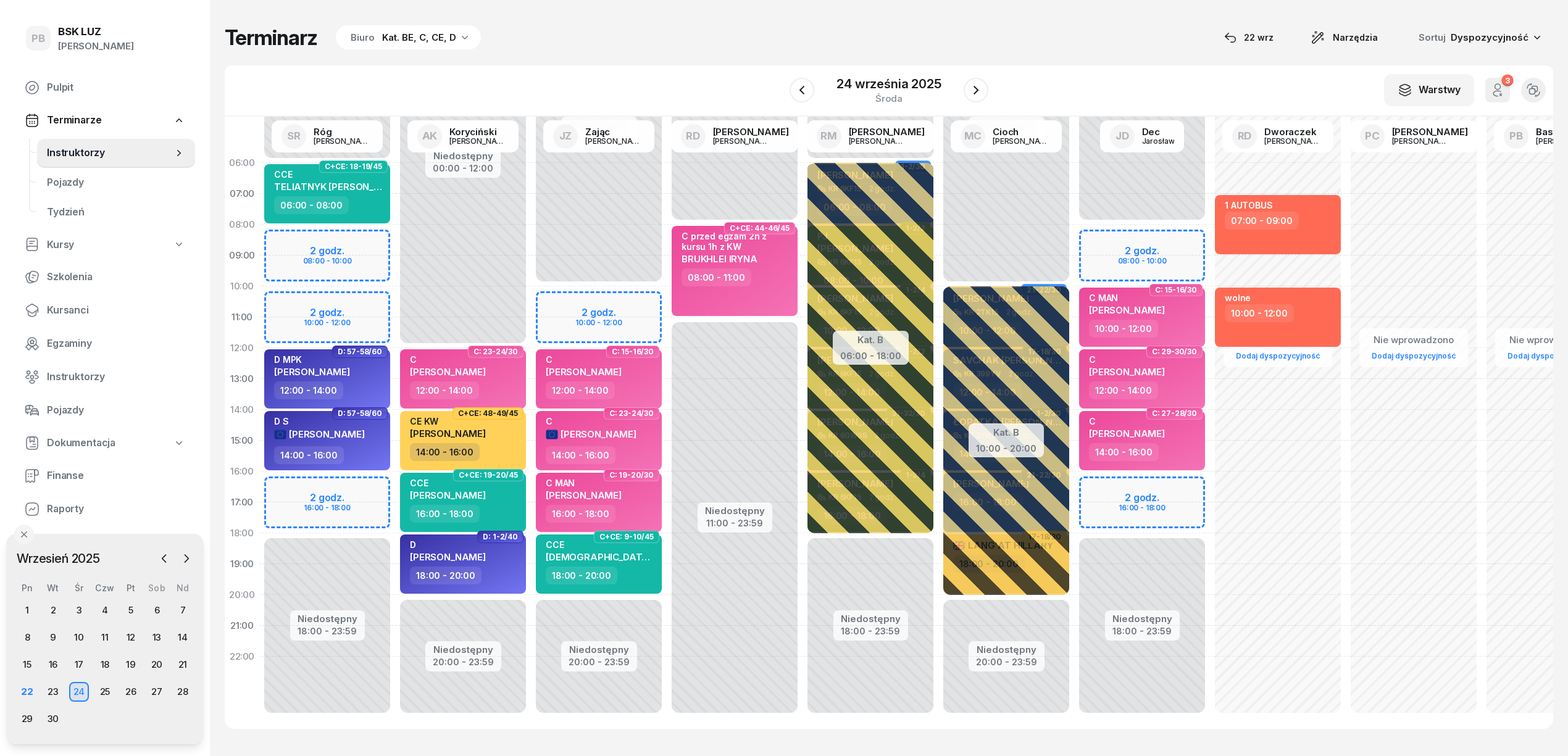
click at [788, 37] on div "Terminarz Biuro Kat. BE, C, CE, D [DATE] Narzędzia Sortuj Dyspozycyjność" at bounding box center [889, 38] width 1329 height 26
click at [73, 306] on span "Kursanci" at bounding box center [115, 310] width 138 height 16
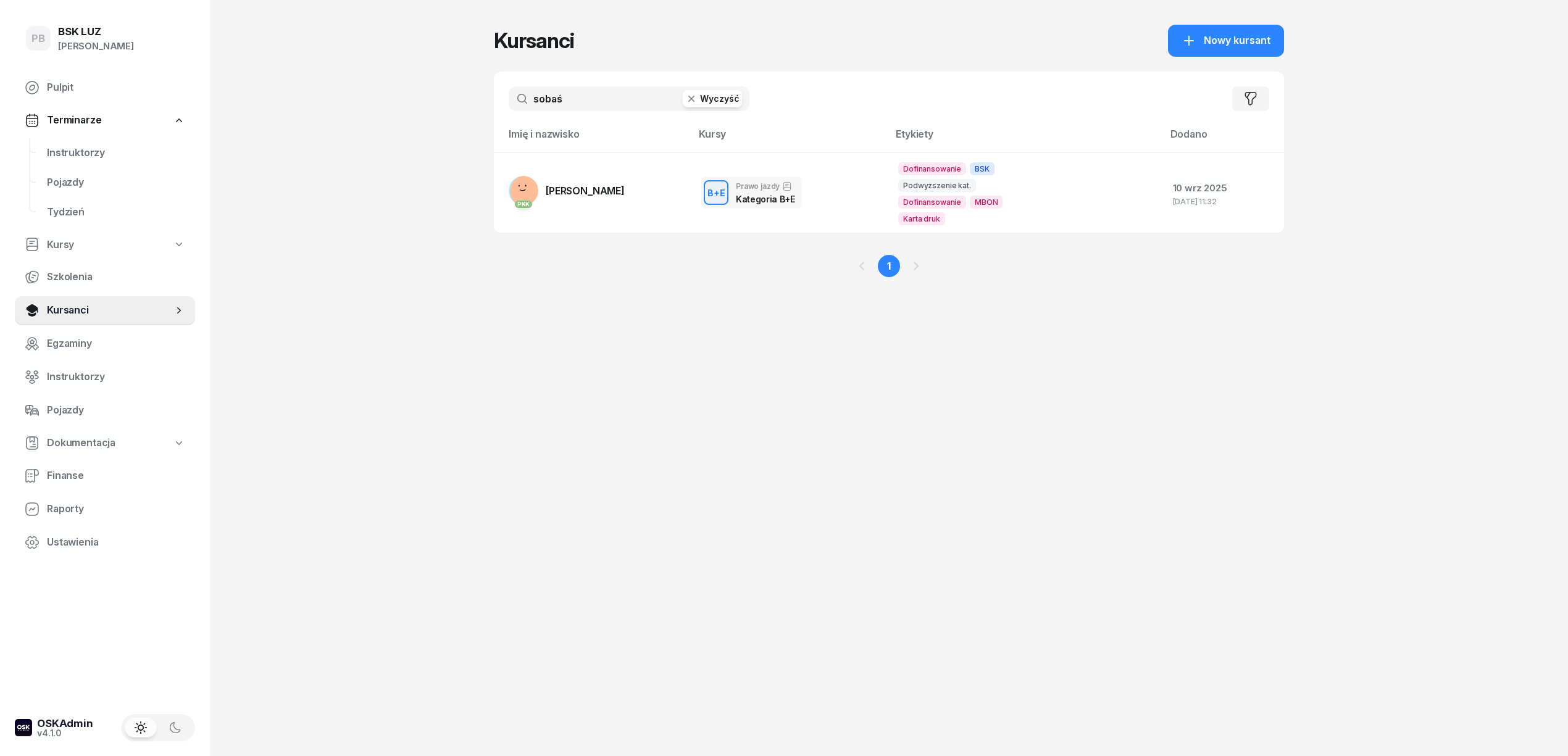
click at [573, 95] on input "sobaś" at bounding box center [629, 99] width 241 height 25
type input "bystr"
click at [604, 185] on span "[PERSON_NAME]" at bounding box center [585, 191] width 79 height 12
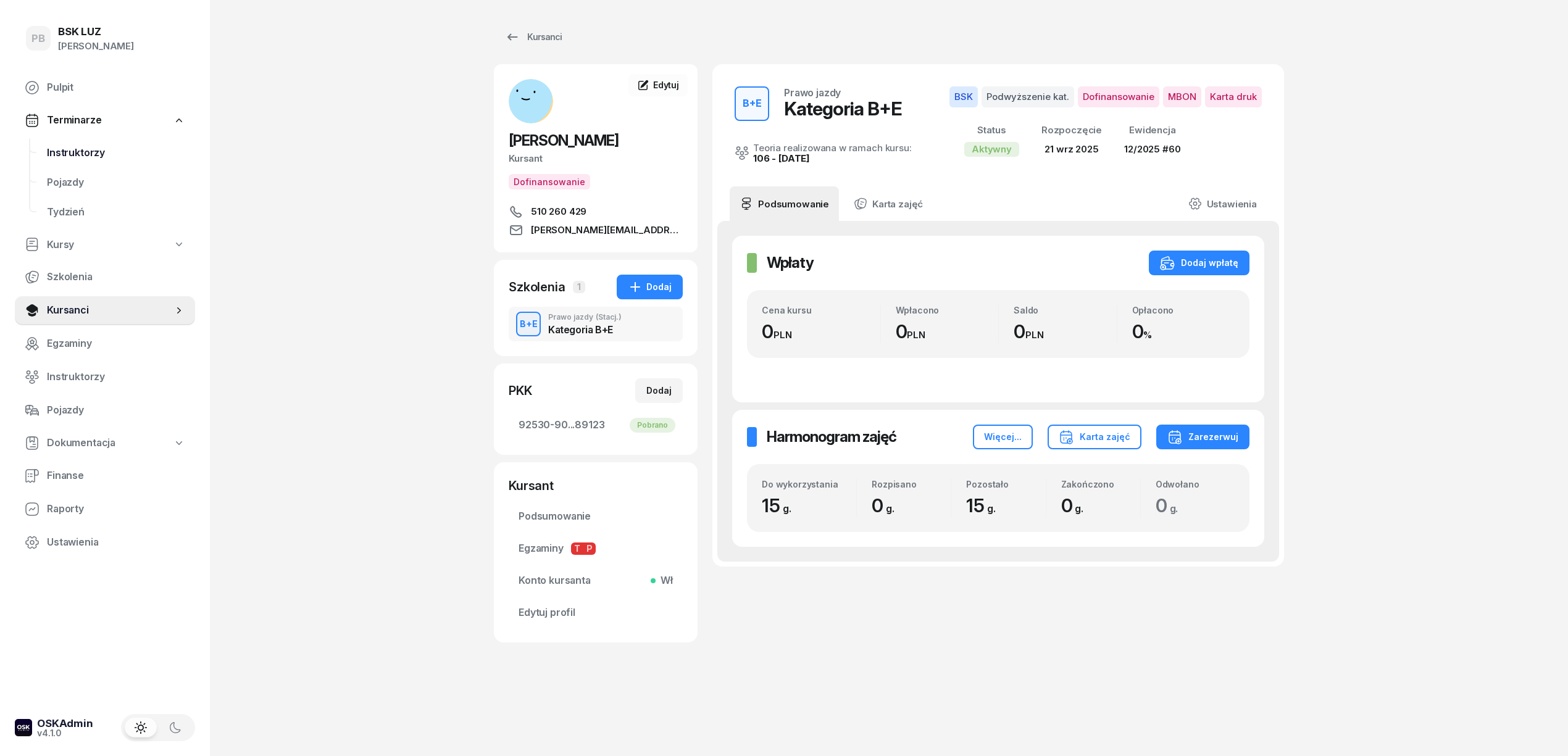
click at [67, 162] on link "Instruktorzy" at bounding box center [116, 152] width 158 height 30
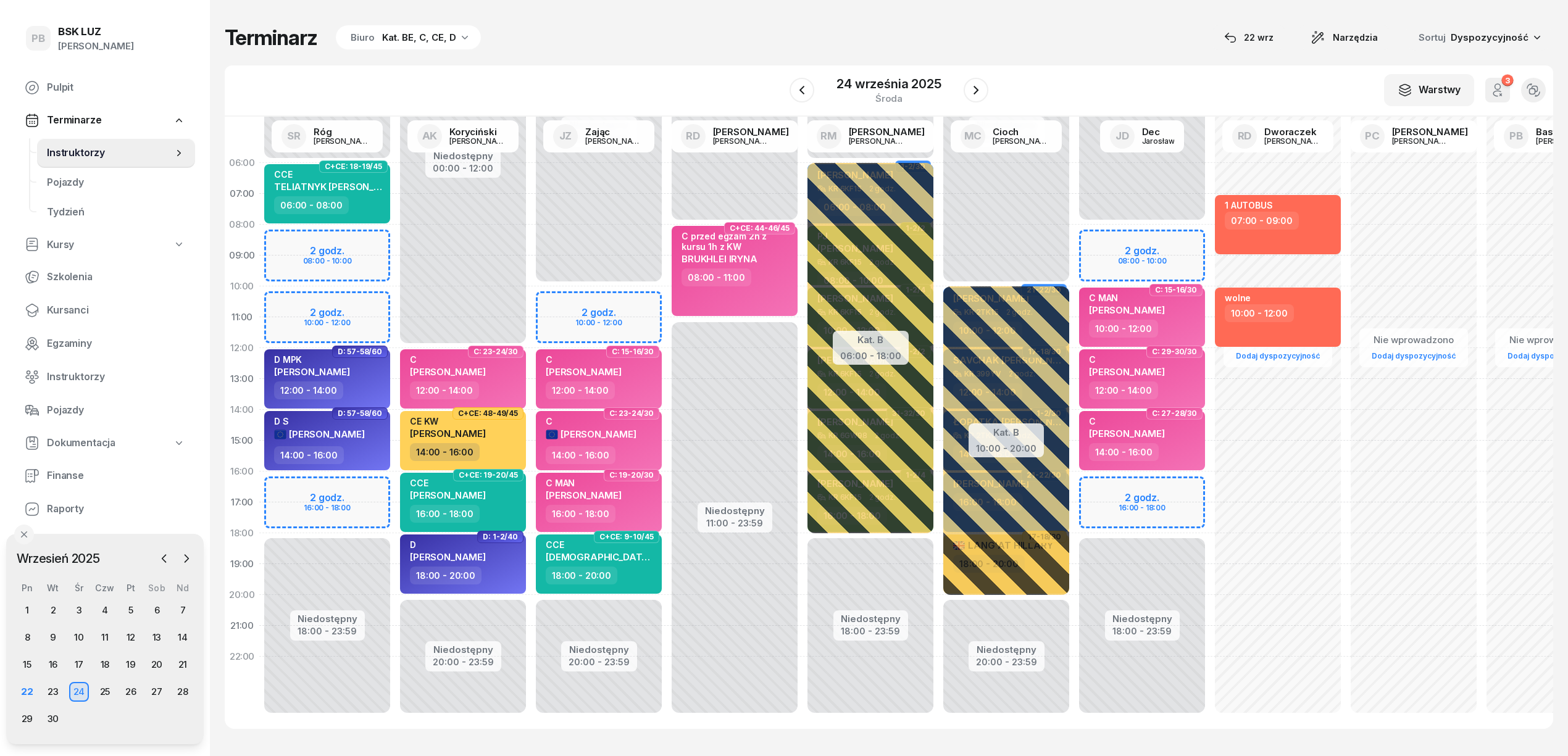
click at [107, 681] on div "1 2 3 4 5 6 7 8 9 10 11 12 13 14 15 16 17 18 19 20 21 22 23 24 25 26 27 28 29 30" at bounding box center [105, 665] width 181 height 128
click at [105, 687] on div "25" at bounding box center [104, 691] width 20 height 20
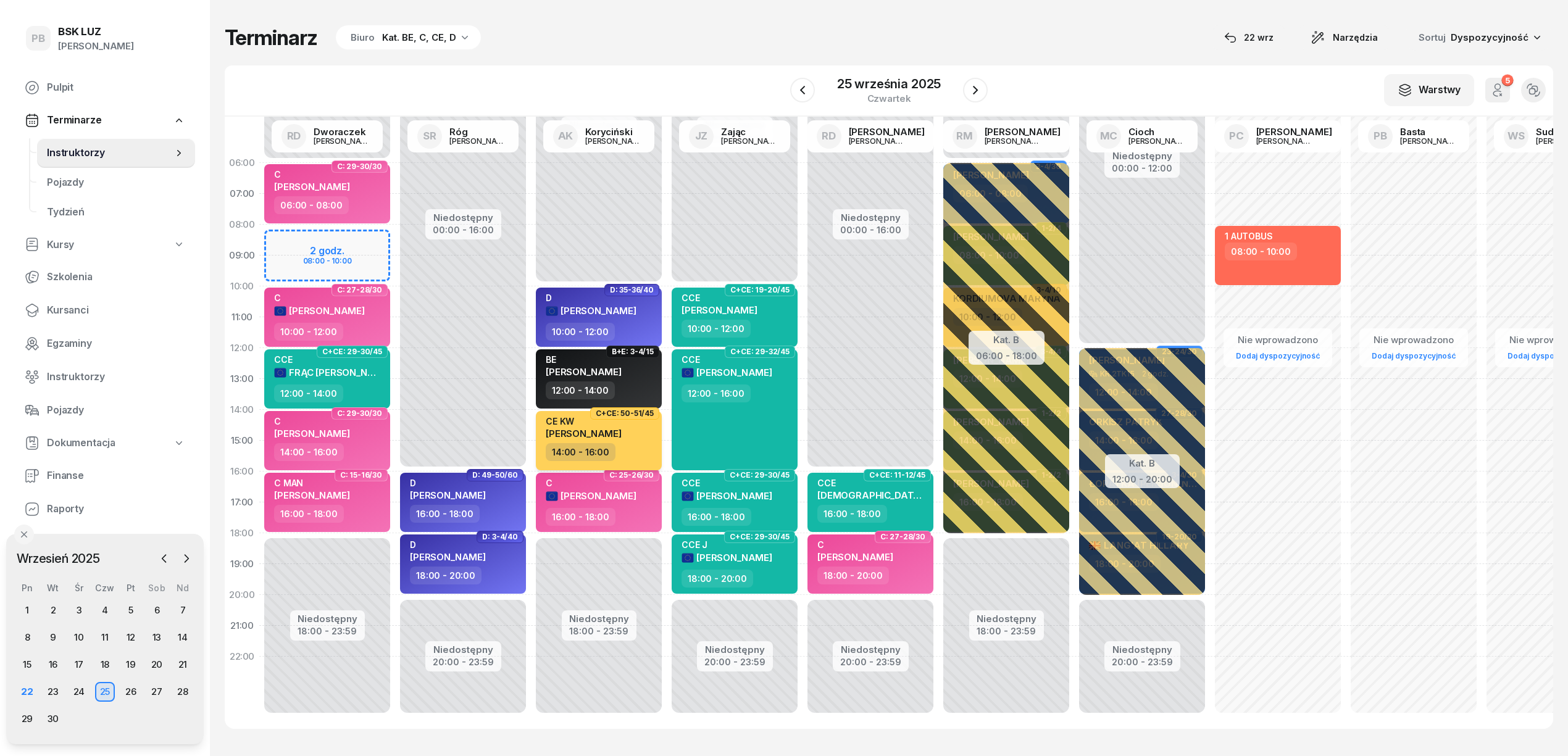
click at [641, 433] on div "CE KW GAWEŁ BARTOSZ" at bounding box center [600, 430] width 109 height 27
select select "14"
select select "16"
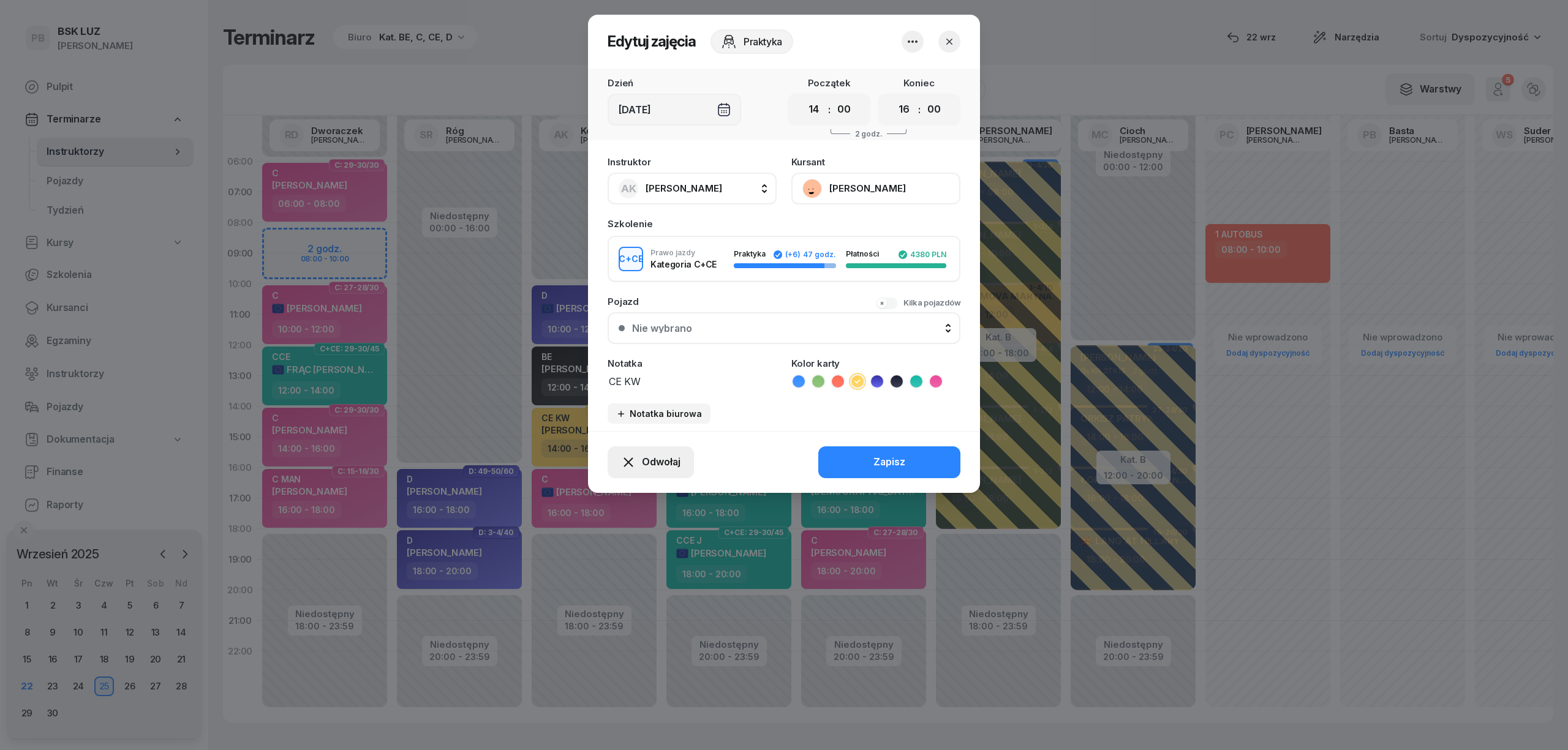
click at [626, 458] on icon "button" at bounding box center [628, 462] width 9 height 9
click at [609, 388] on div "Kursant odwołał" at bounding box center [629, 387] width 72 height 16
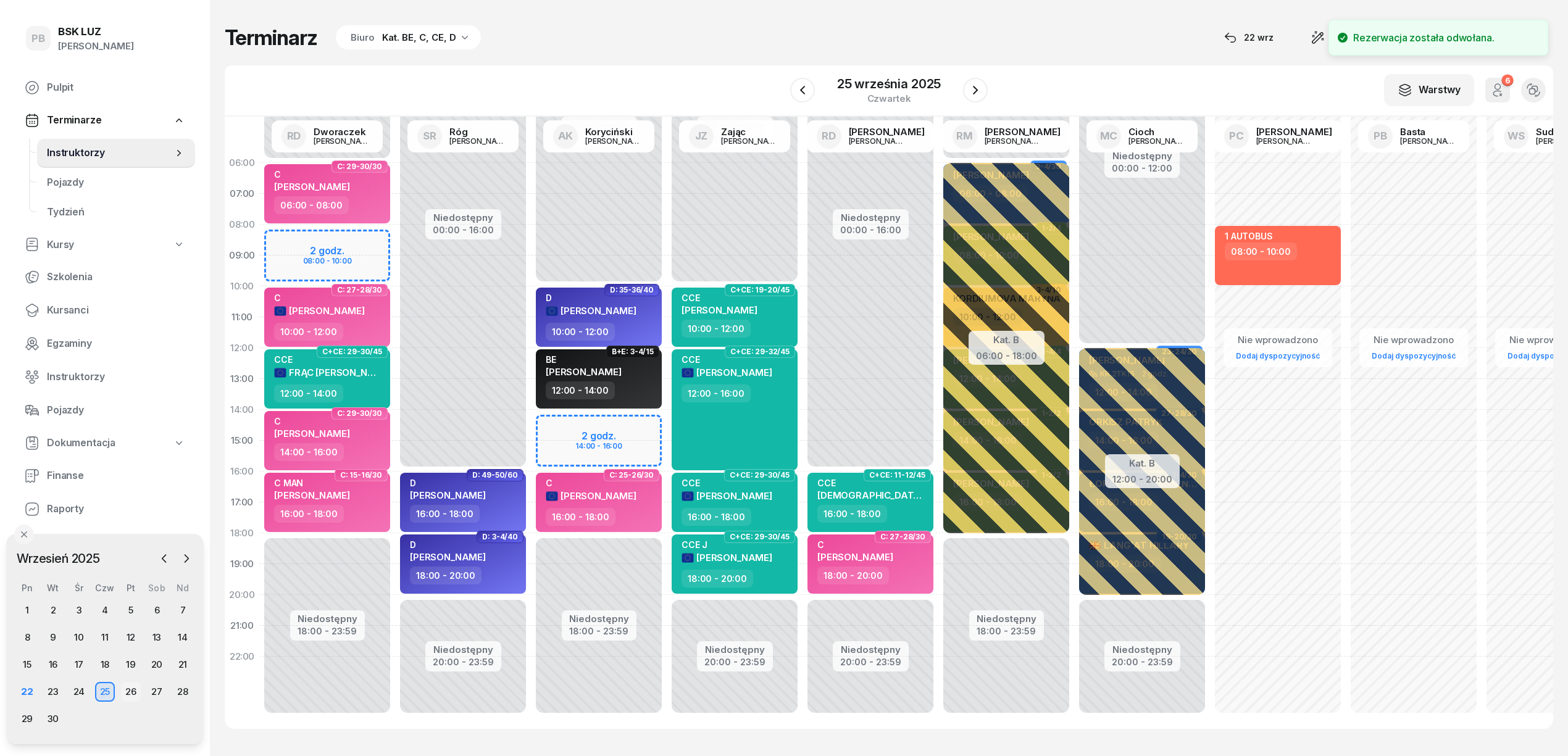
click at [131, 695] on div "26" at bounding box center [130, 691] width 20 height 20
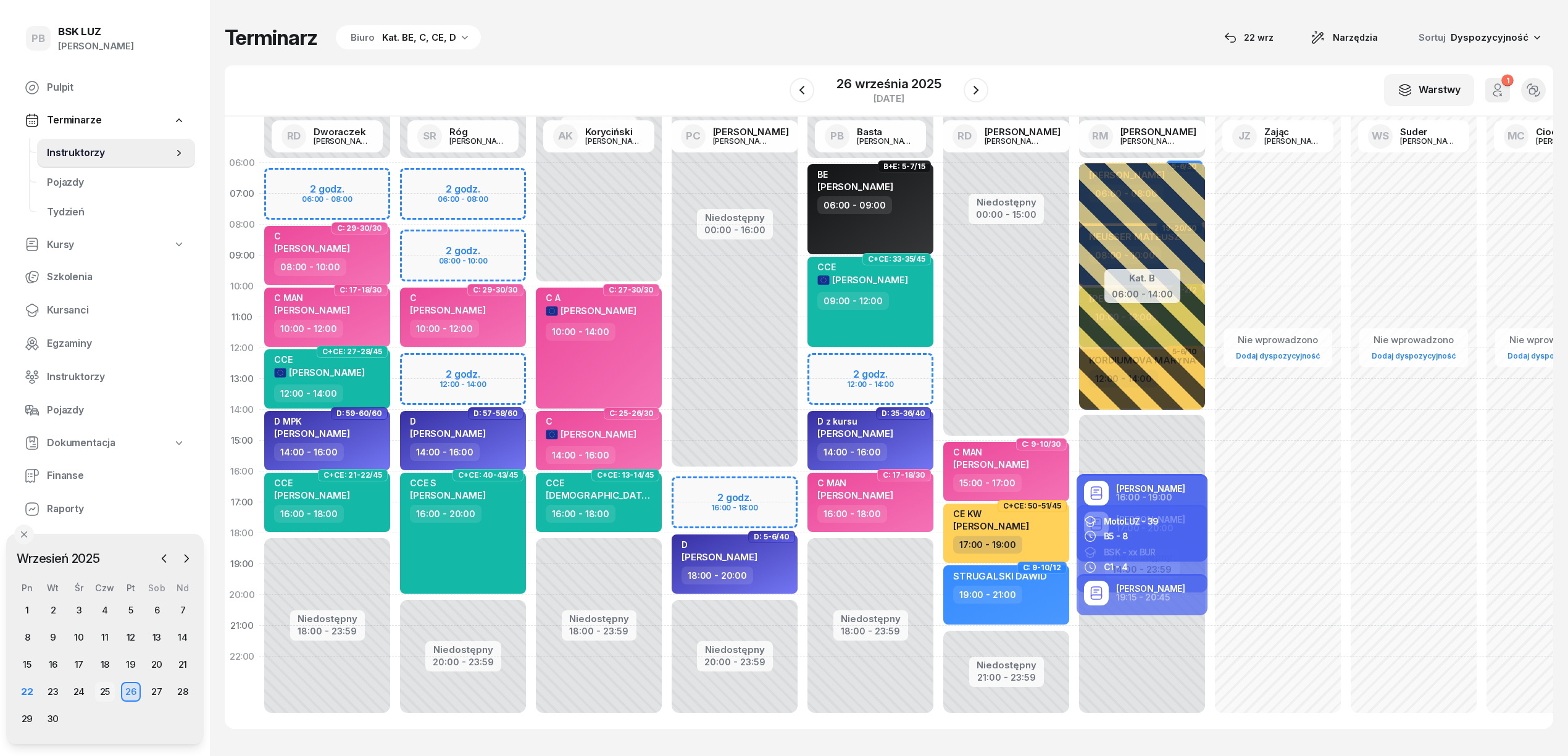
click at [106, 691] on div "25" at bounding box center [104, 691] width 20 height 20
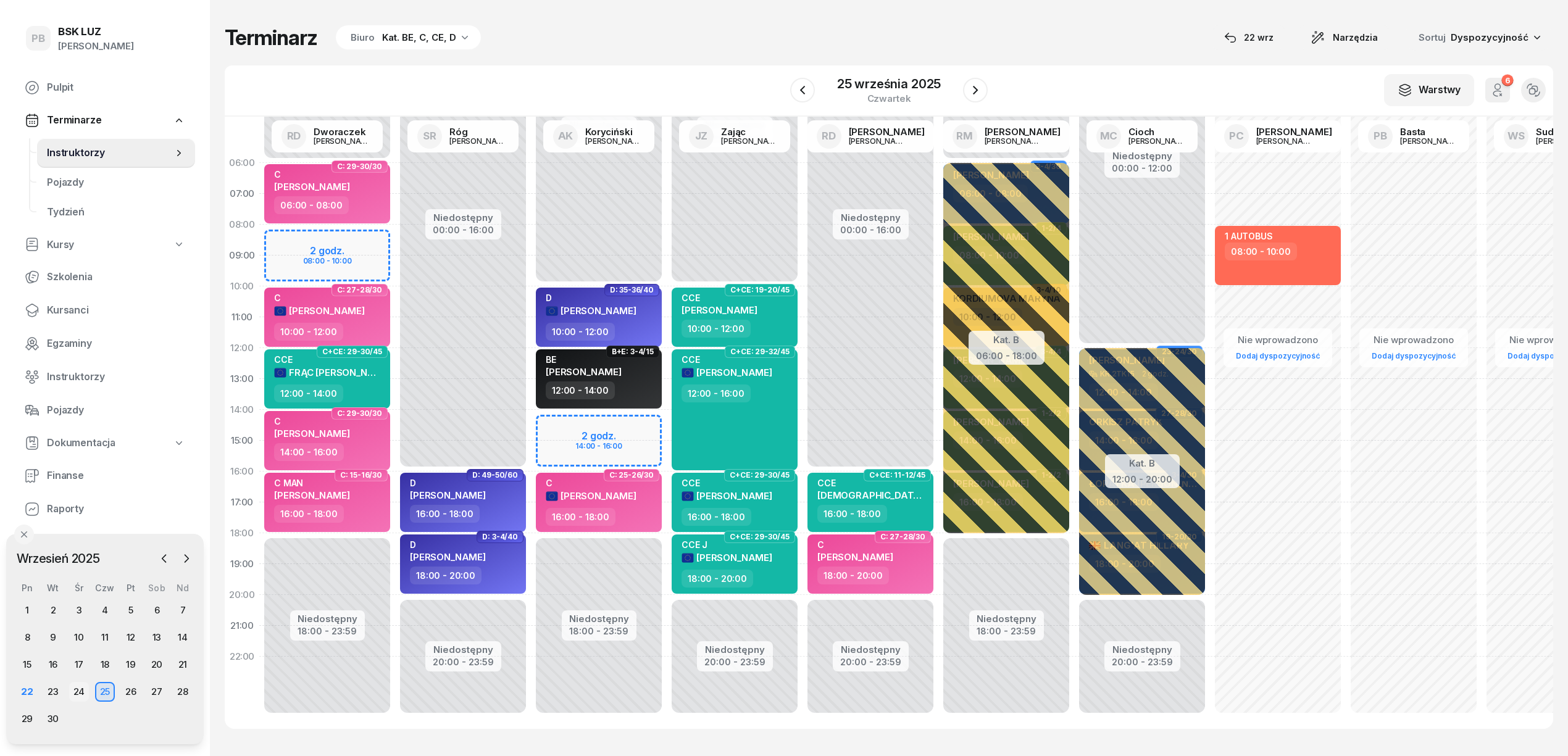
click at [82, 691] on div "24" at bounding box center [79, 691] width 20 height 20
click at [56, 691] on div "23" at bounding box center [53, 691] width 20 height 20
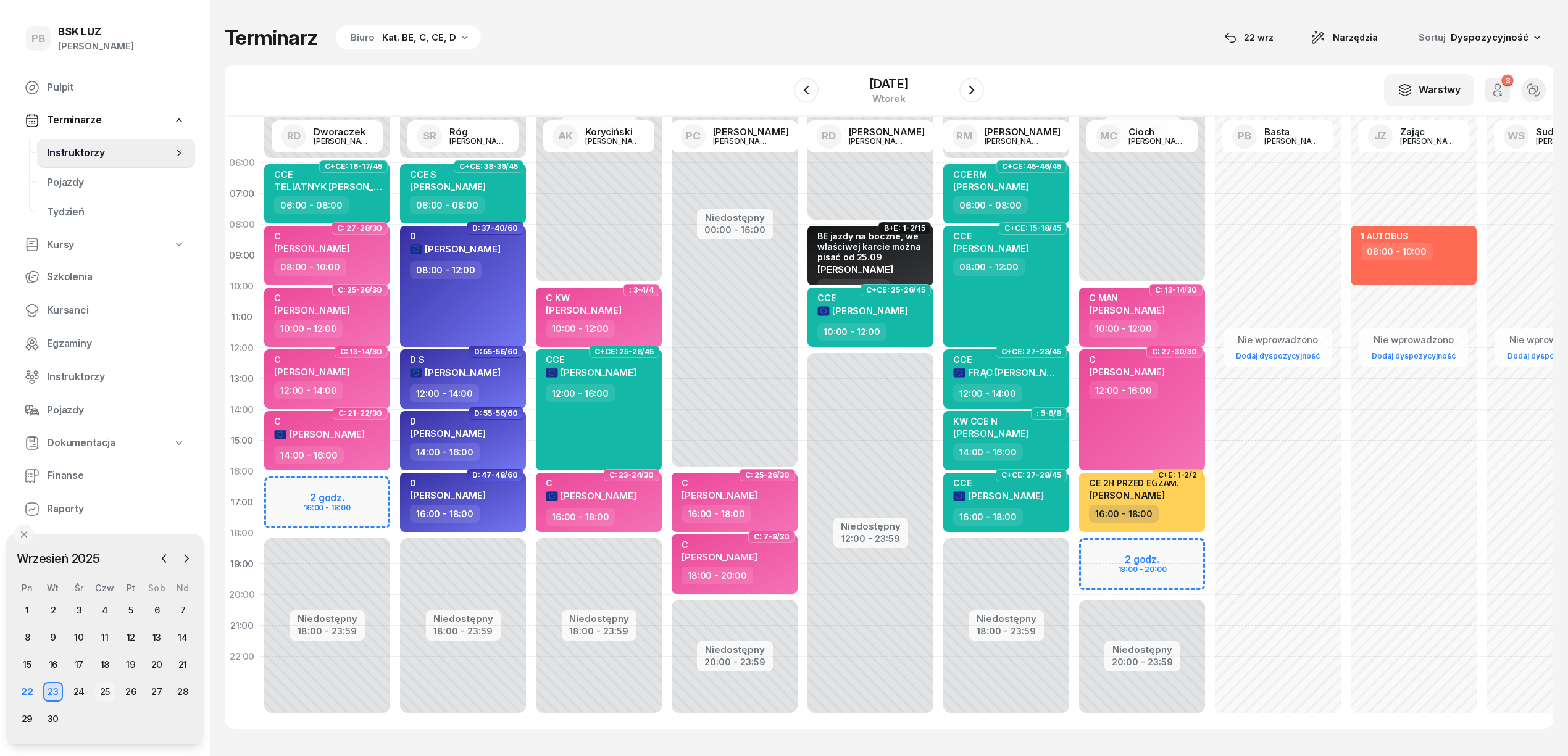
click at [101, 687] on div "25" at bounding box center [104, 691] width 20 height 20
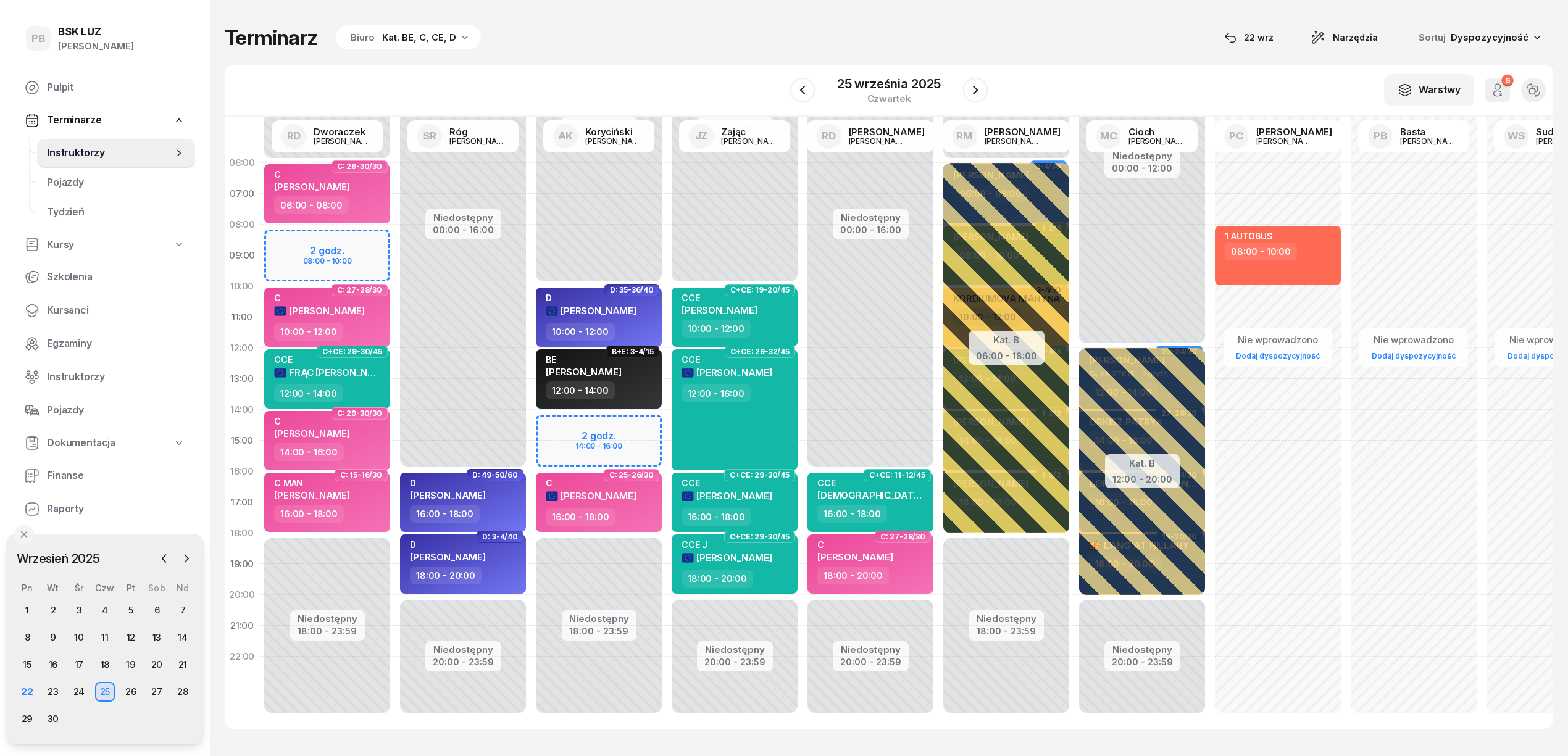
click at [766, 23] on div "Terminarz Biuro Kat. BE, C, CE, D 22 wrz Narzędzia Sortuj Dyspozycyjność W Wybi…" at bounding box center [889, 377] width 1329 height 754
click at [1066, 80] on div "W Wybierz AK Koryciński Artur BP Pająk Bogusław DA Arendarczyk Damian DP Pawłow…" at bounding box center [889, 91] width 1329 height 51
drag, startPoint x: 563, startPoint y: 72, endPoint x: 576, endPoint y: 58, distance: 19.1
click at [565, 70] on div "W Wybierz AK Koryciński Artur BP Pająk Bogusław DA Arendarczyk Damian DP Pawłow…" at bounding box center [889, 91] width 1329 height 51
click at [68, 314] on span "Kursanci" at bounding box center [115, 310] width 138 height 16
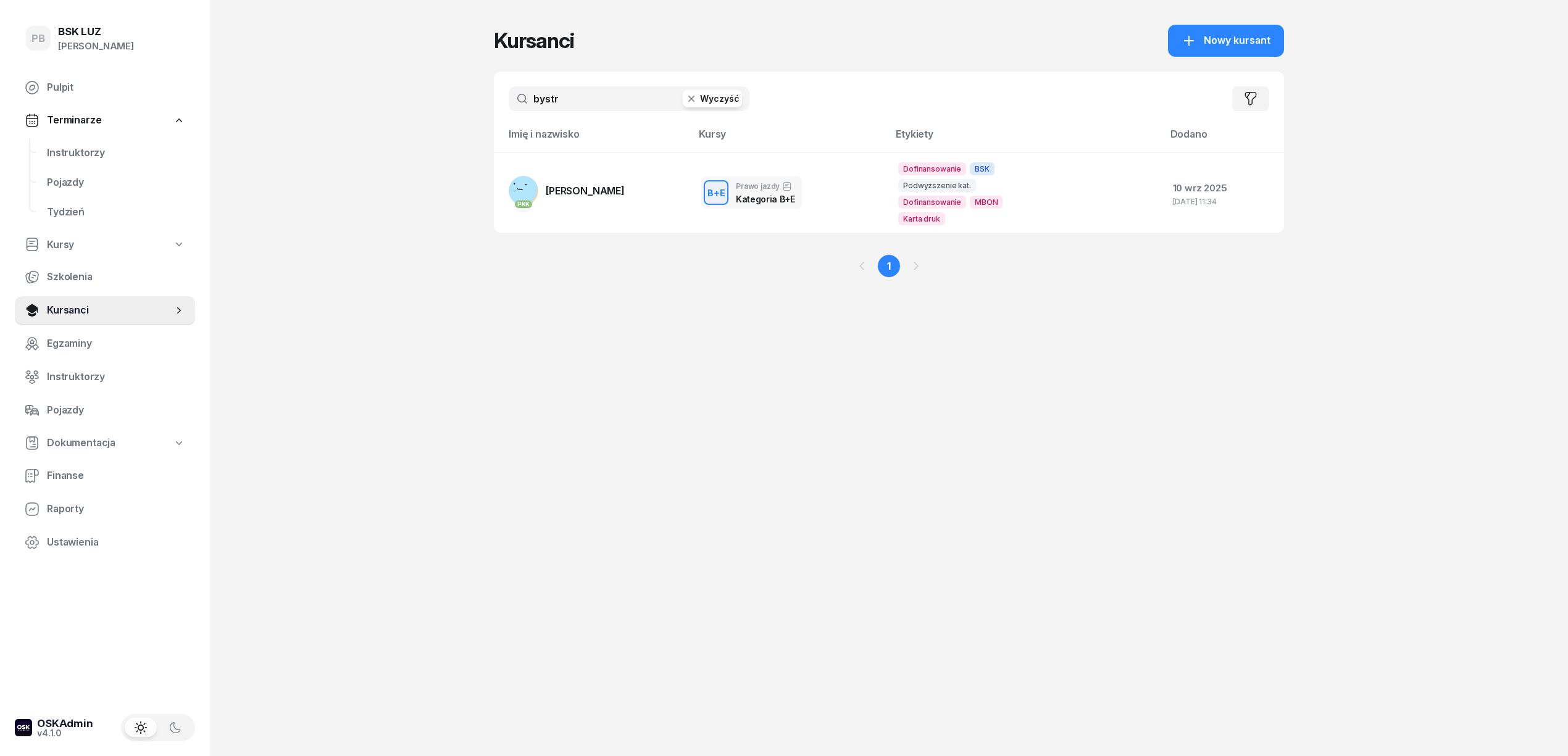
click at [565, 100] on input "bystr" at bounding box center [629, 99] width 241 height 25
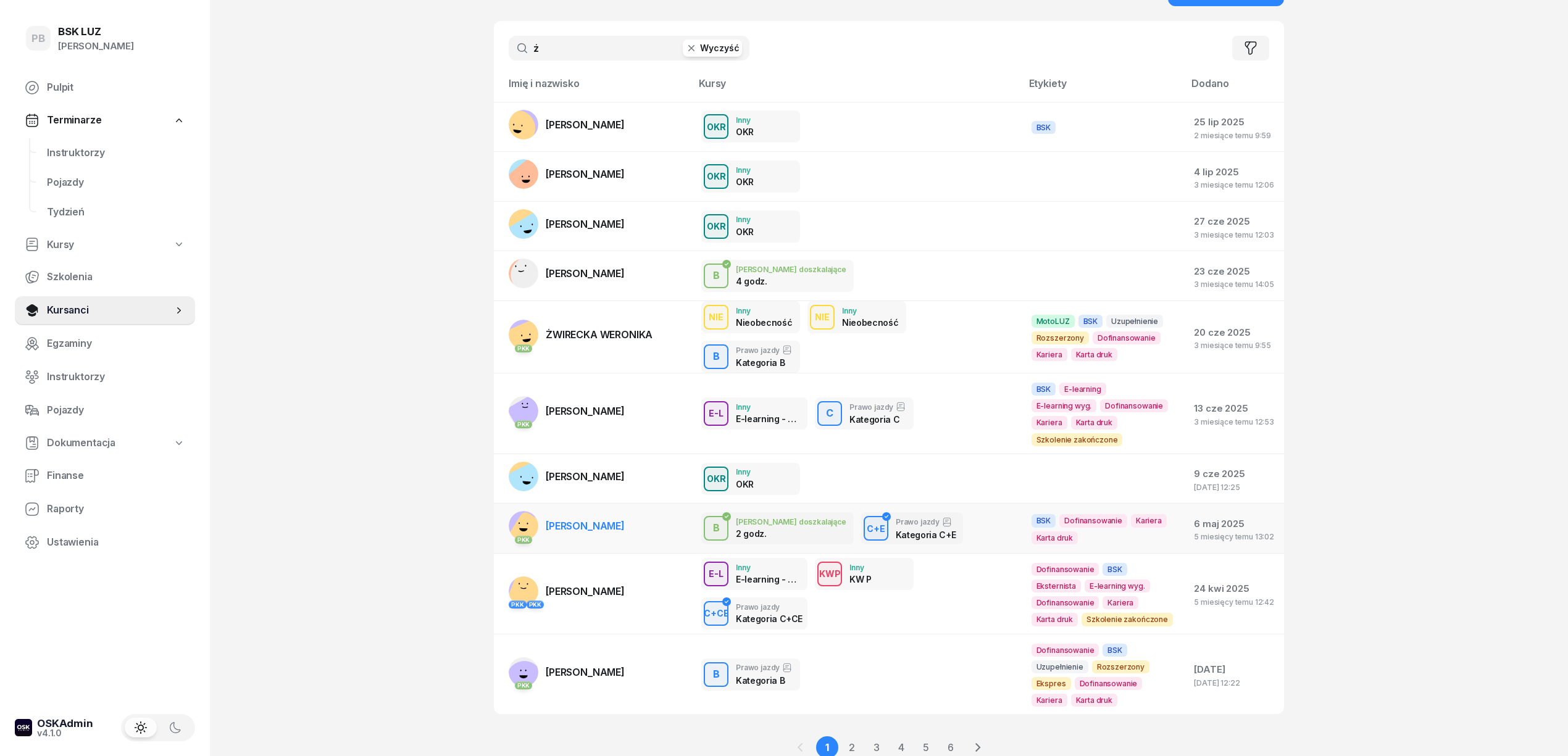
scroll to position [77, 0]
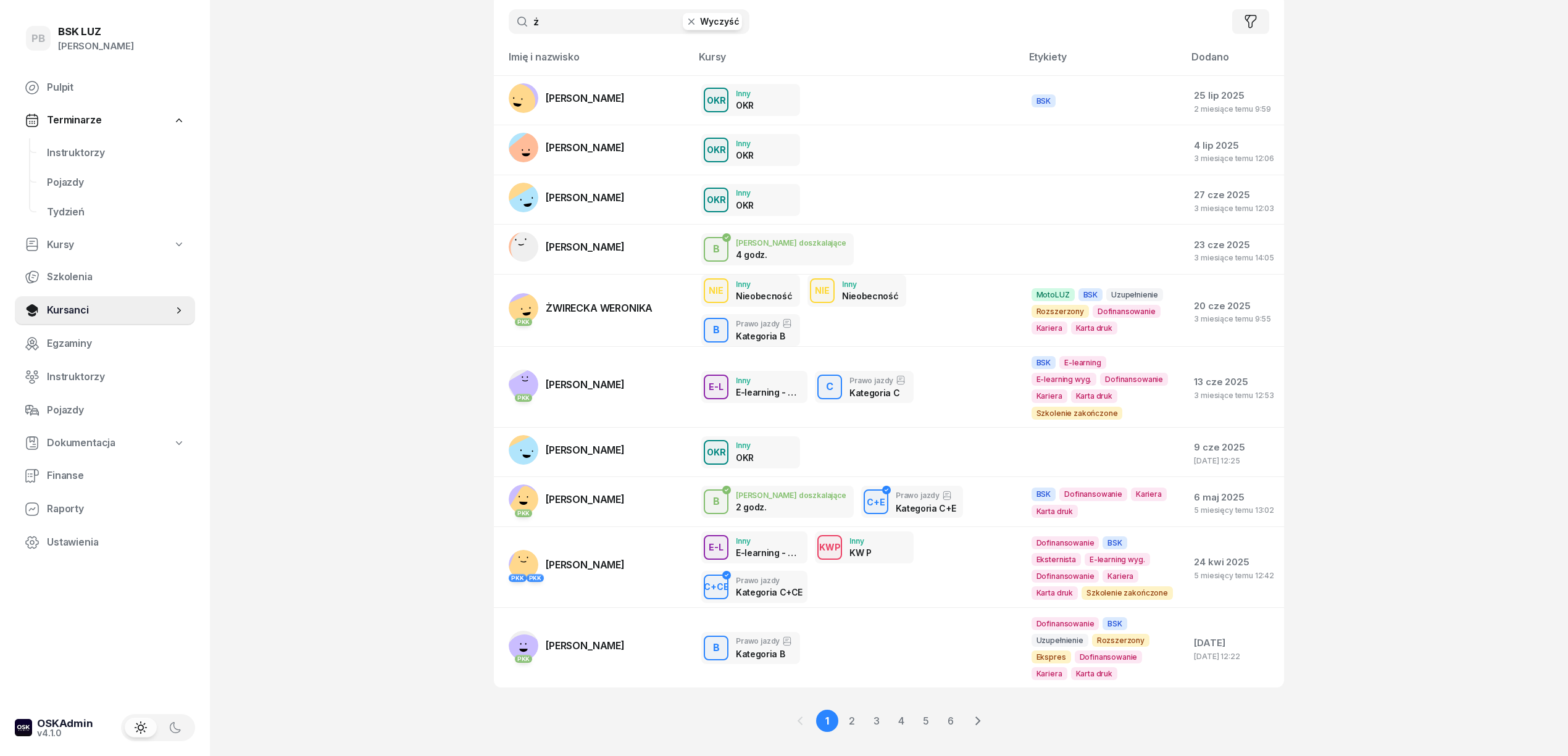
type input "ż"
click at [76, 150] on span "Instruktorzy" at bounding box center [115, 152] width 138 height 16
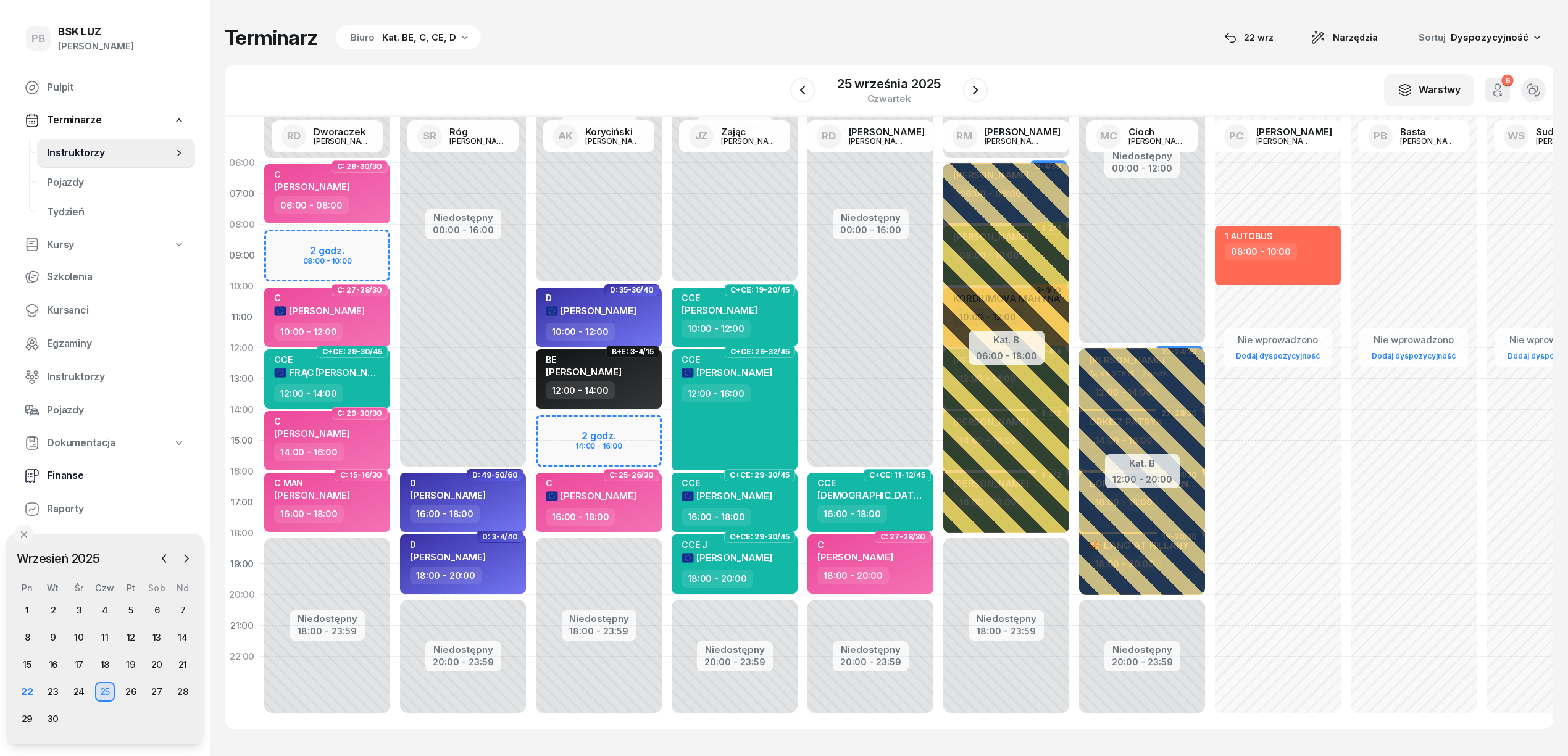
click at [53, 477] on span "Finanse" at bounding box center [115, 475] width 138 height 16
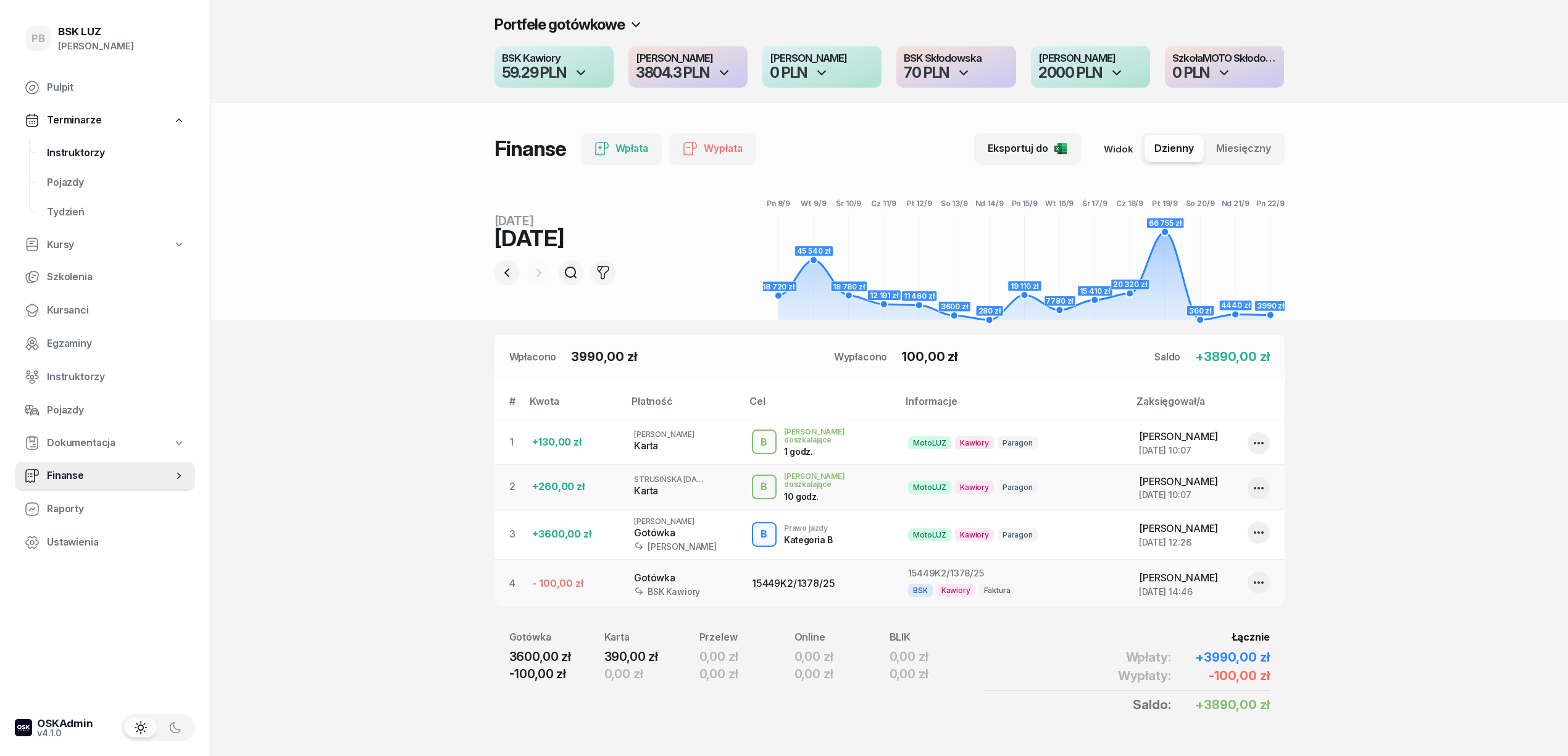
click at [45, 147] on link "Instruktorzy" at bounding box center [116, 152] width 158 height 30
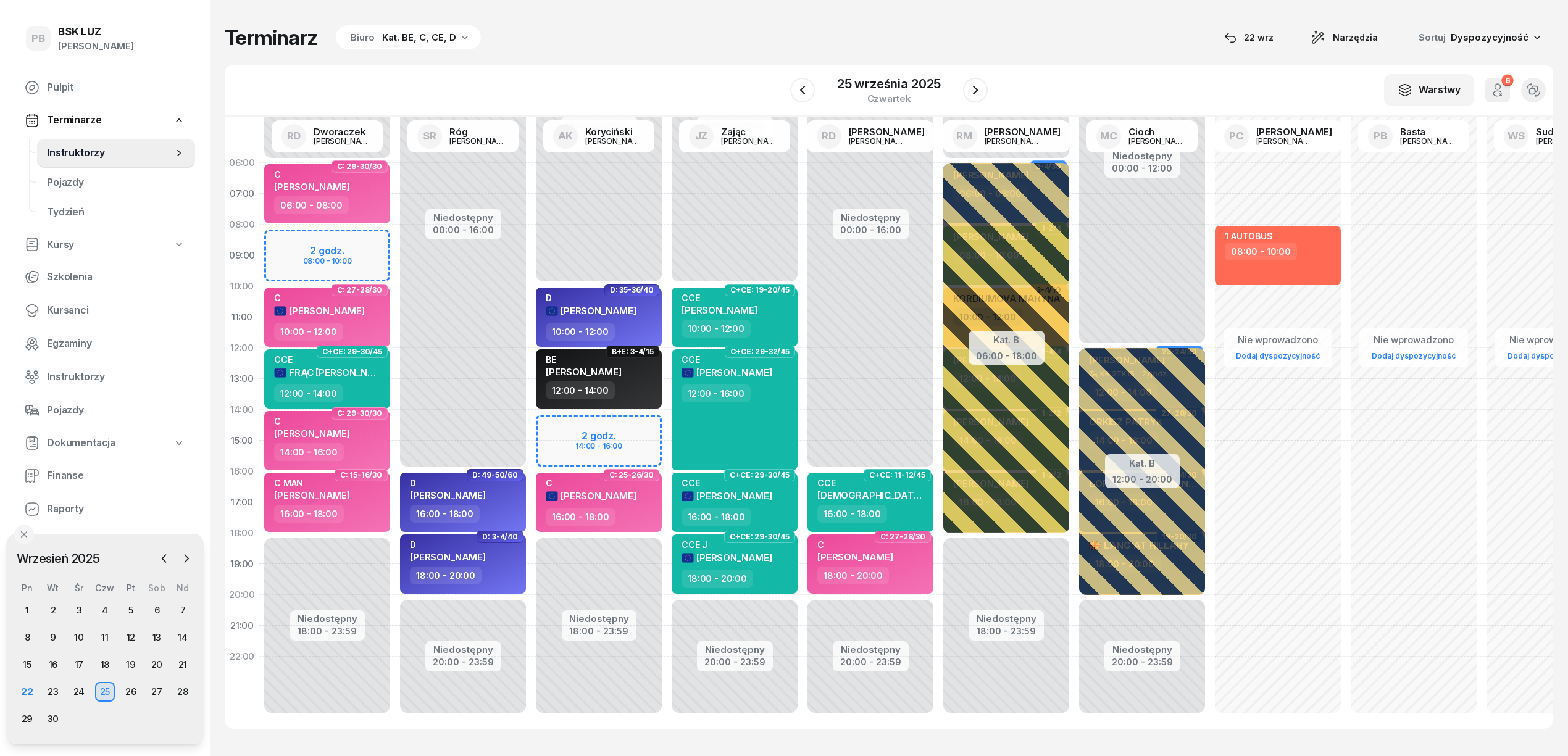
click at [845, 5] on div "Terminarz Biuro Kat. BE, C, CE, D 22 wrz Narzędzia Sortuj Dyspozycyjność W Wybi…" at bounding box center [889, 377] width 1329 height 754
click at [28, 683] on div "22" at bounding box center [27, 691] width 20 height 20
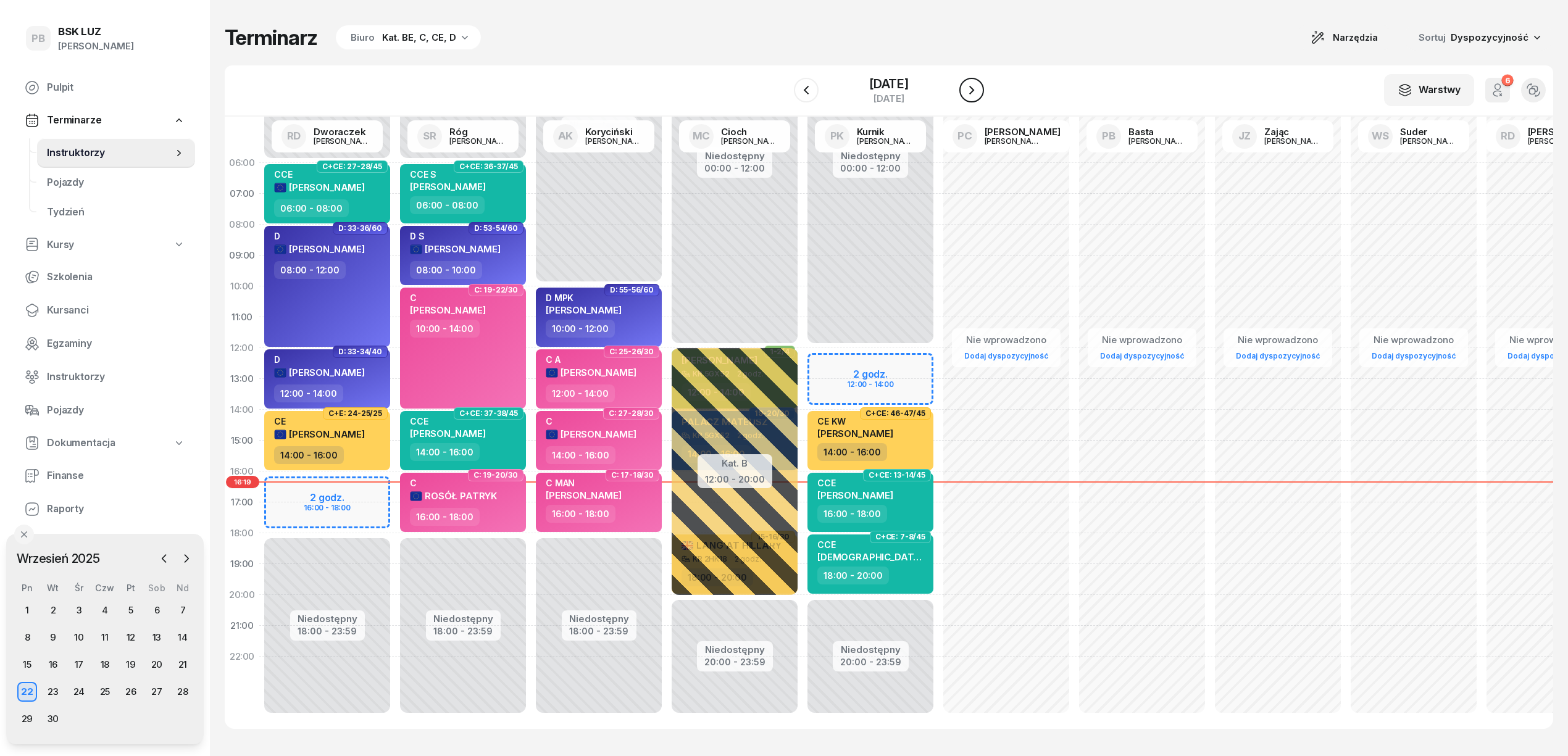
click at [983, 84] on button "button" at bounding box center [972, 90] width 25 height 25
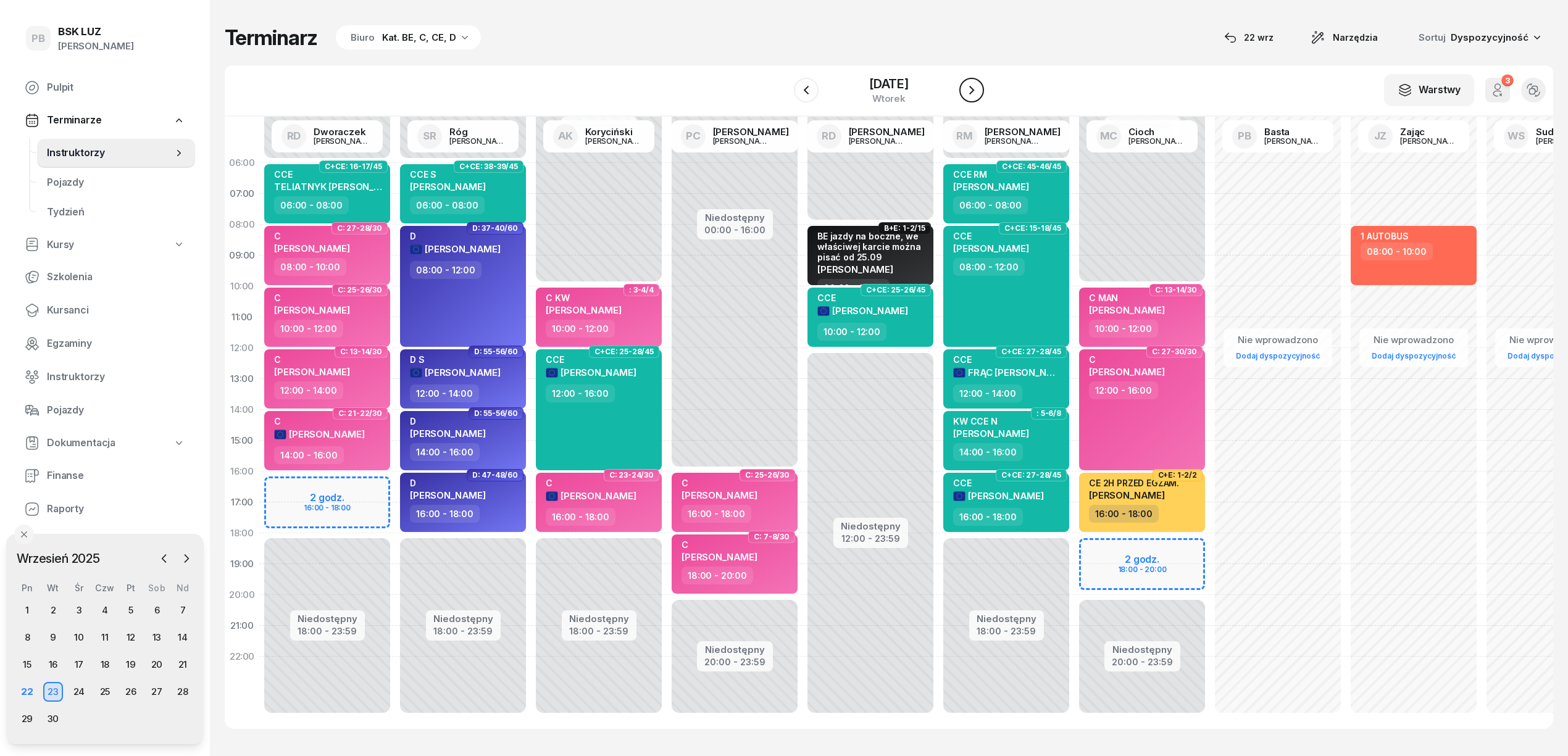
click at [983, 84] on button "button" at bounding box center [972, 90] width 25 height 25
click at [983, 84] on button "button" at bounding box center [976, 90] width 25 height 25
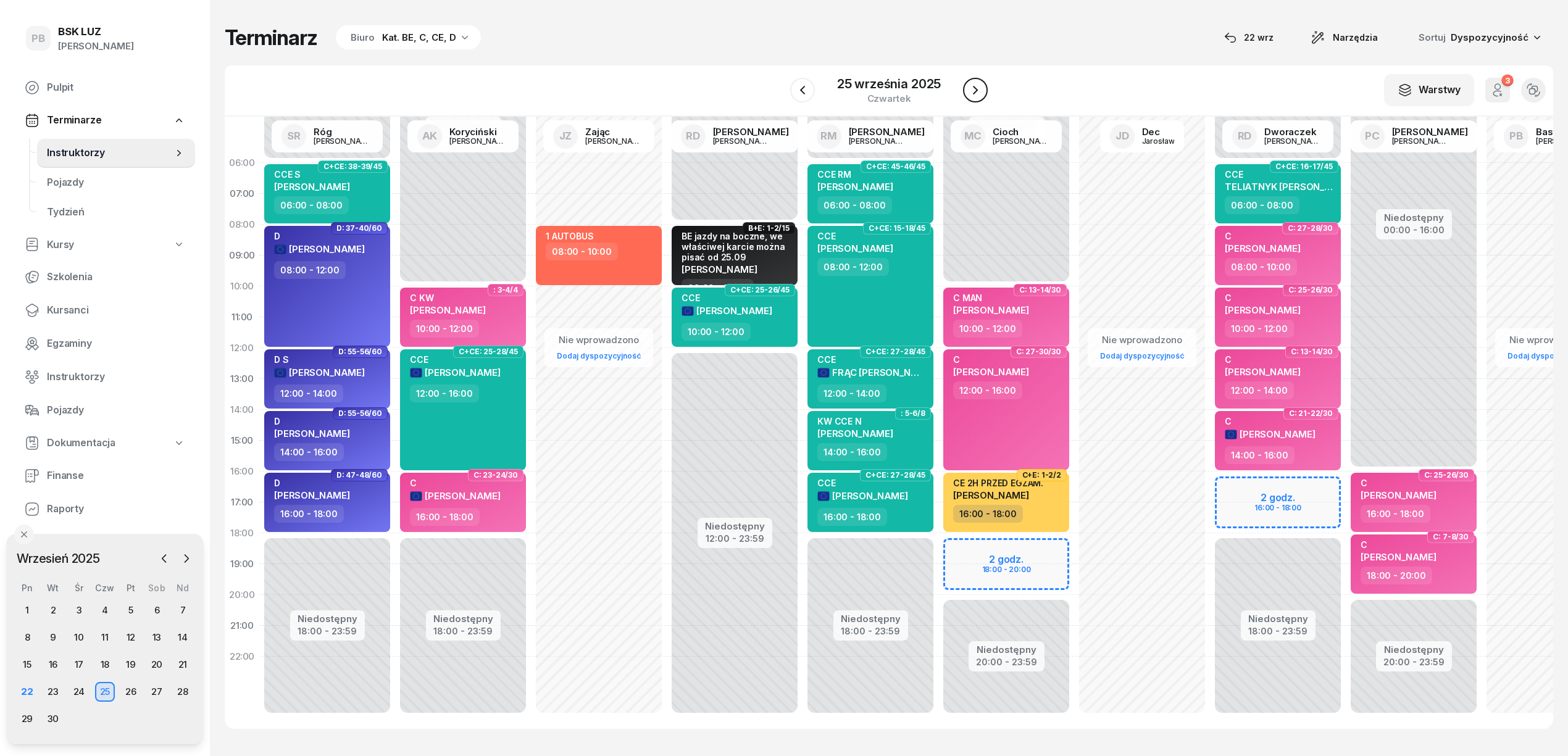
click at [983, 84] on button "button" at bounding box center [975, 90] width 25 height 25
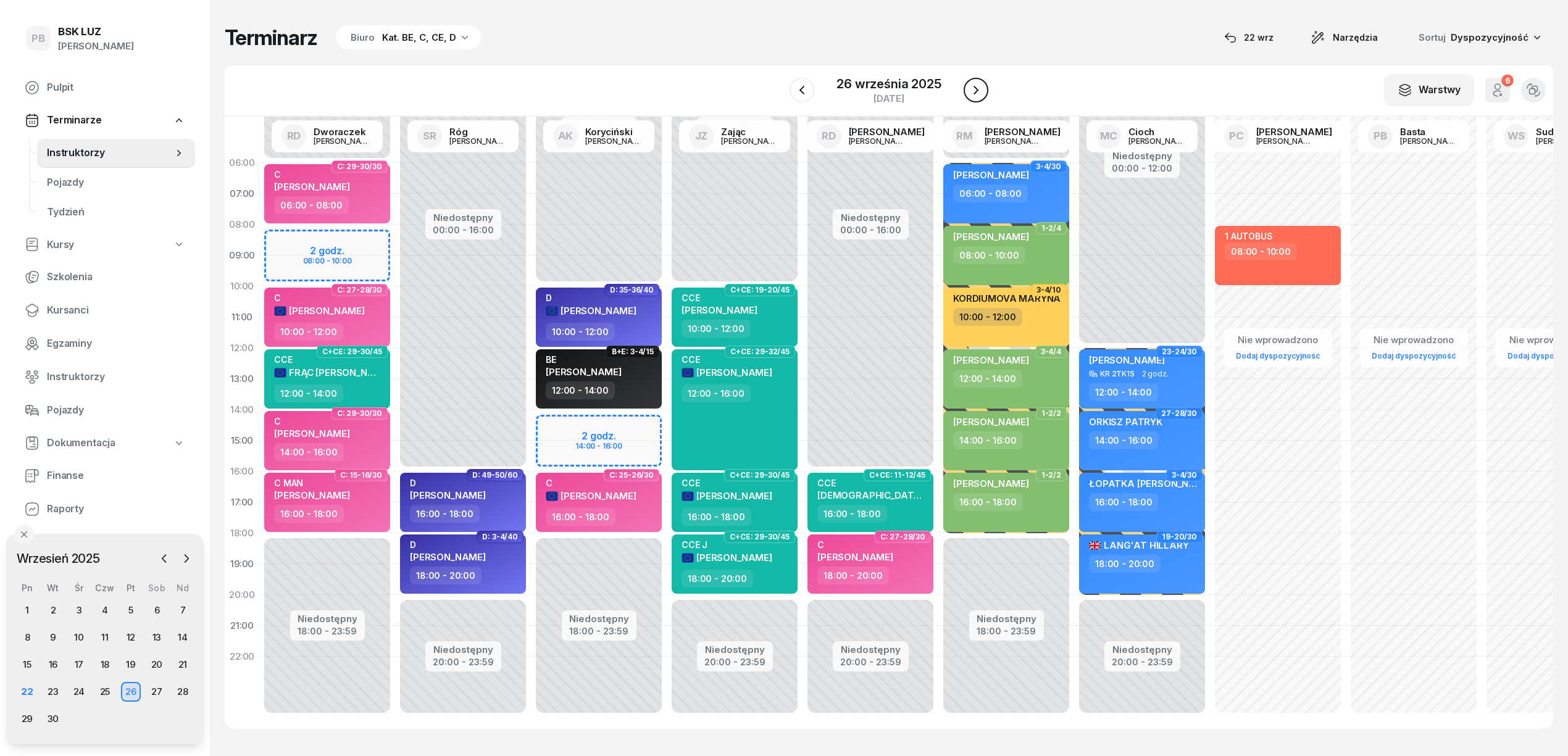
click at [983, 84] on button "button" at bounding box center [976, 90] width 25 height 25
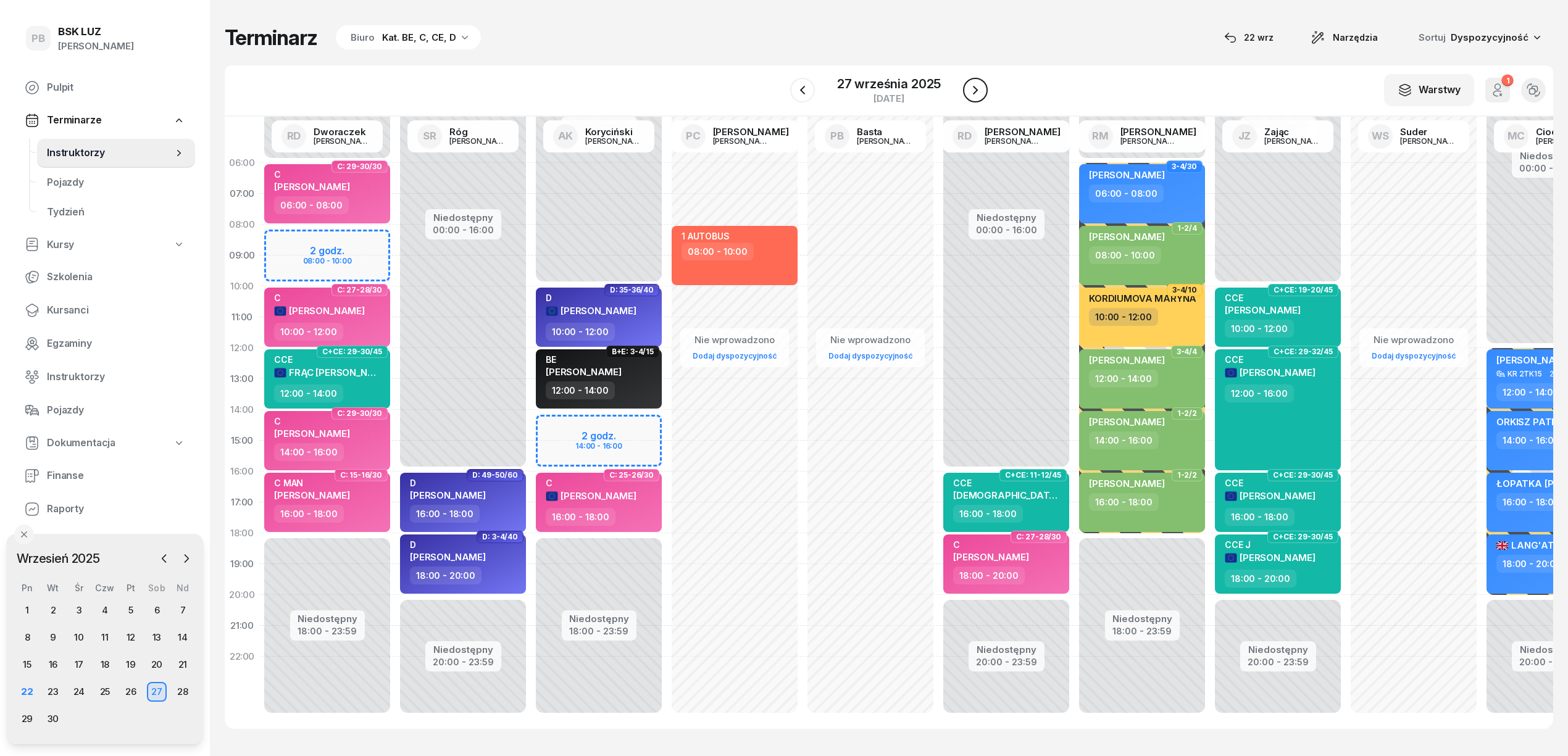
click at [983, 84] on button "button" at bounding box center [975, 90] width 25 height 25
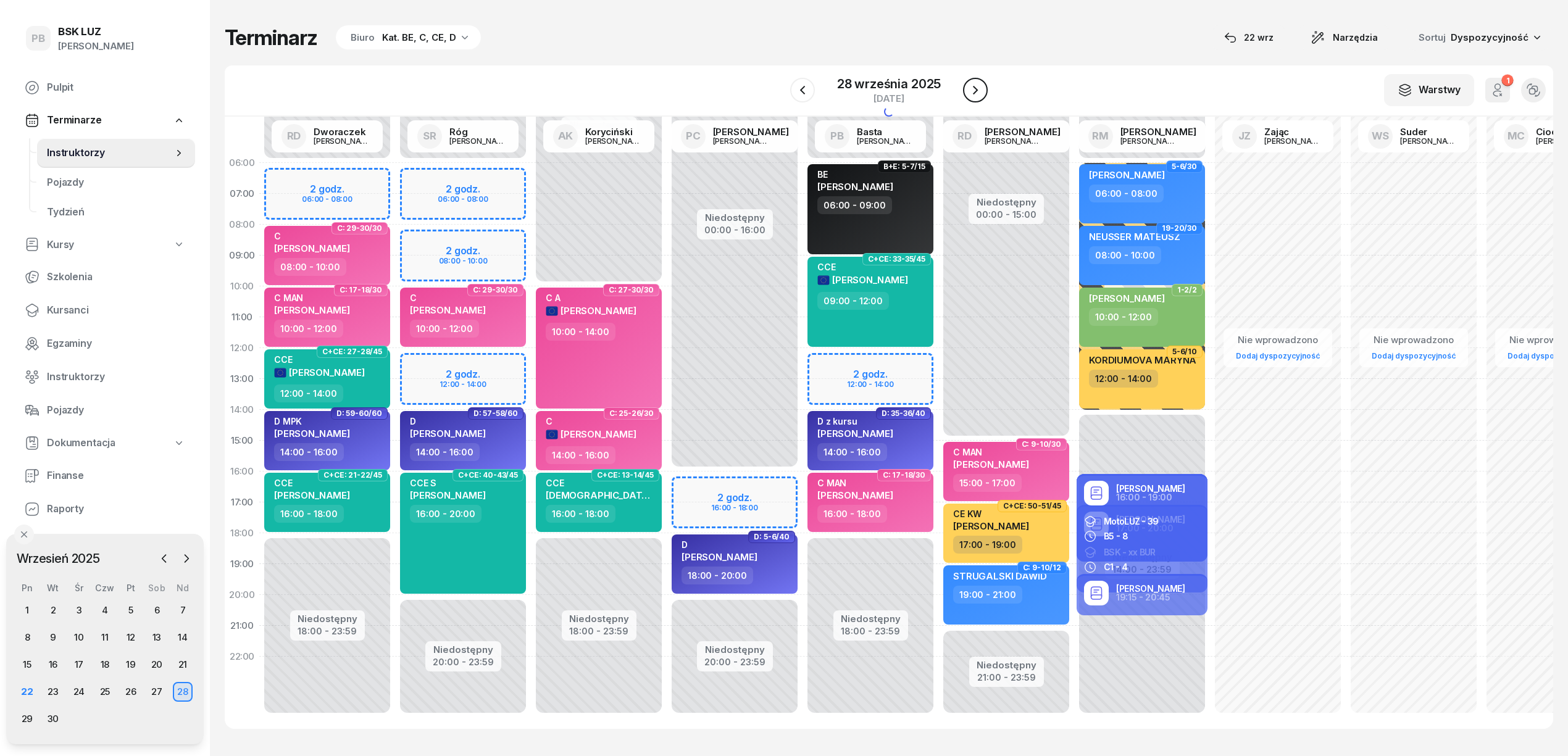
click at [983, 84] on button "button" at bounding box center [975, 90] width 25 height 25
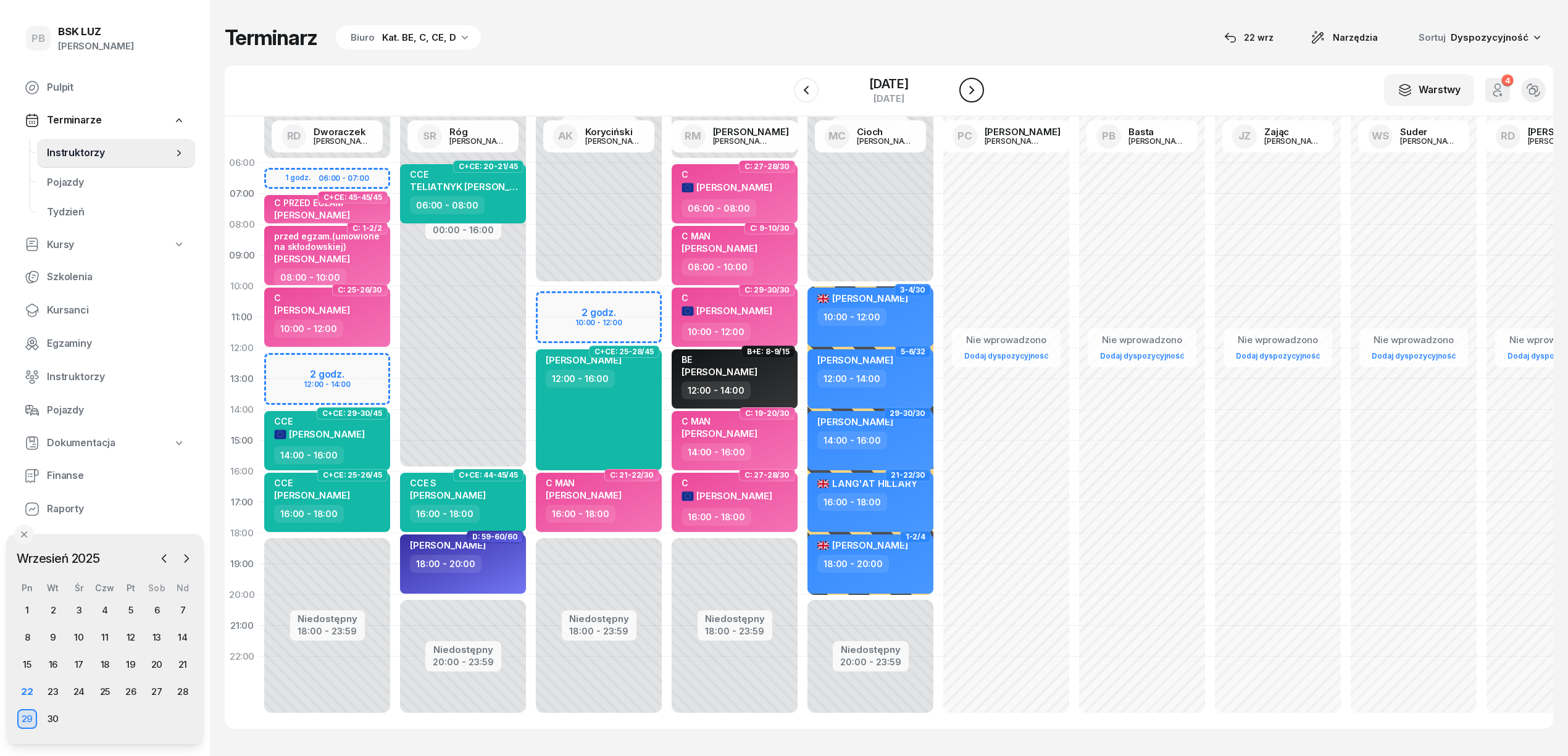
click at [983, 84] on button "button" at bounding box center [972, 90] width 25 height 25
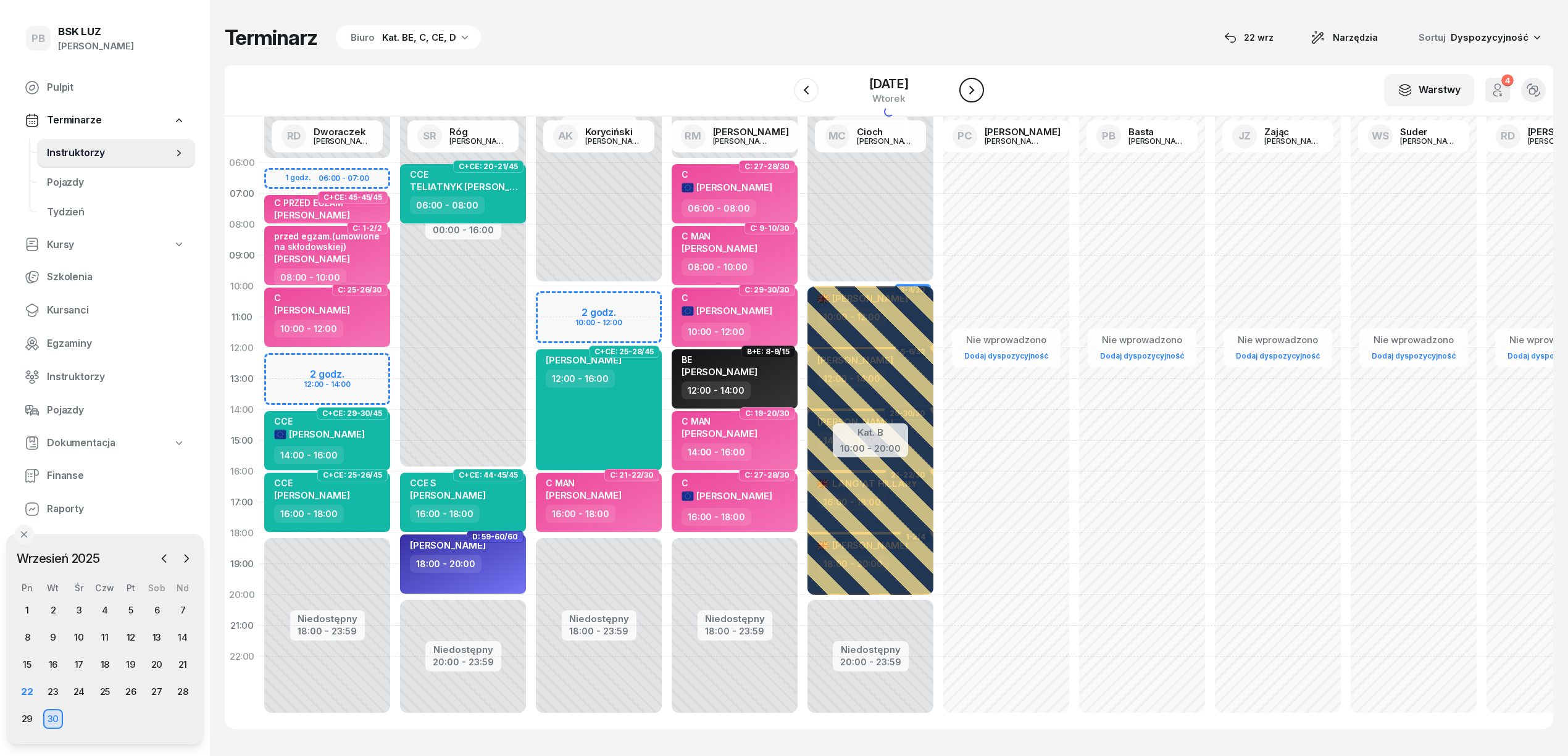
click at [983, 84] on button "button" at bounding box center [972, 90] width 25 height 25
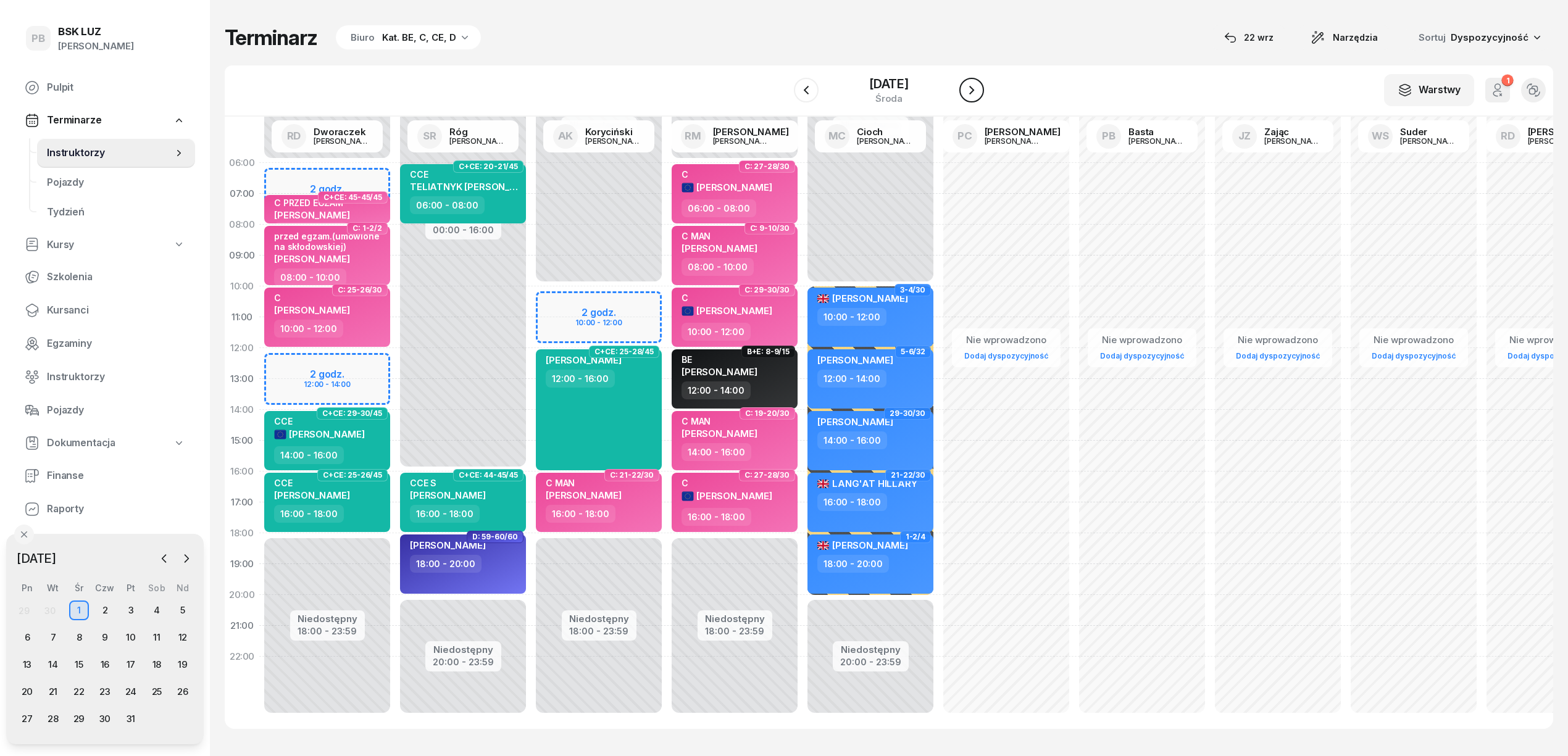
click at [979, 84] on icon "button" at bounding box center [972, 90] width 15 height 15
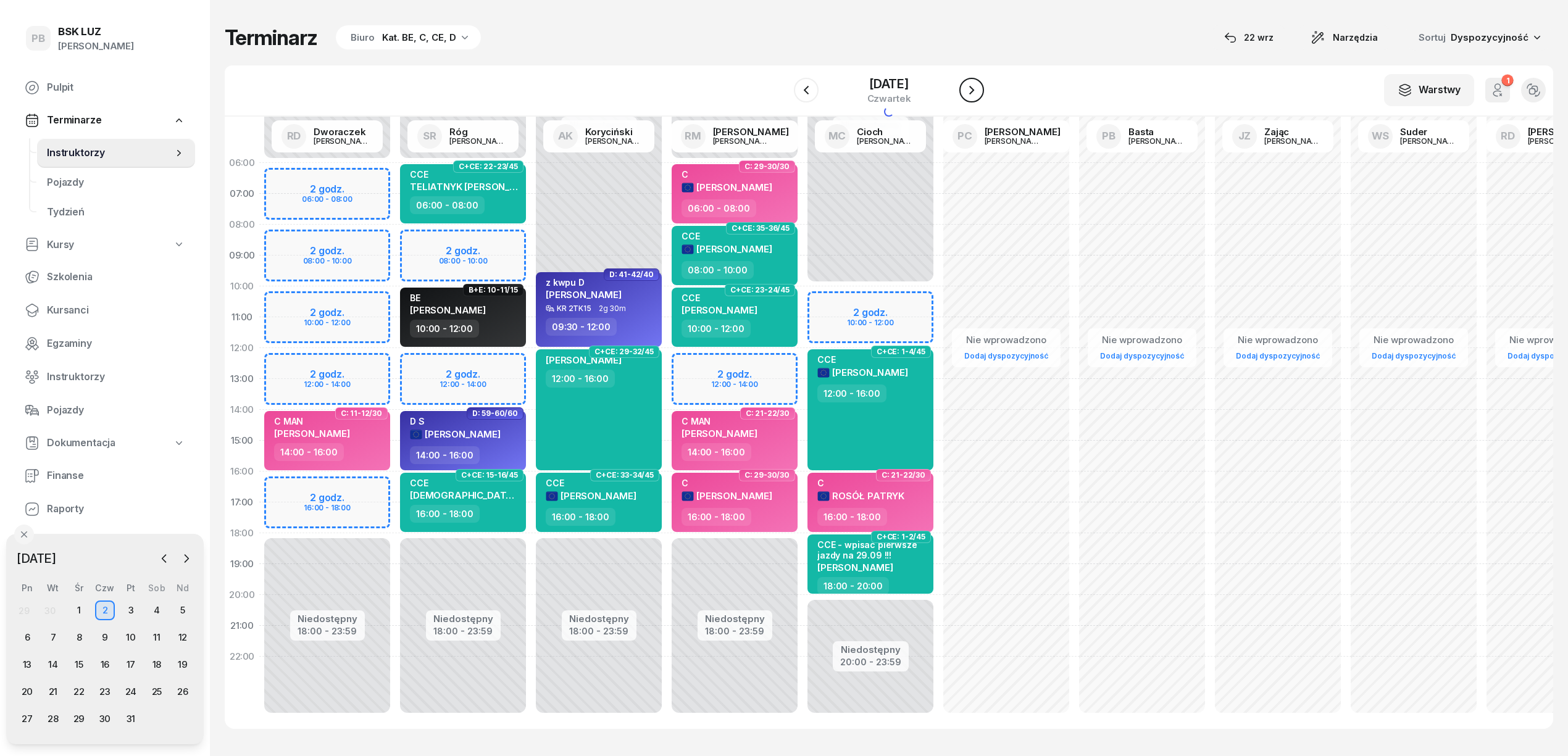
click at [979, 84] on icon "button" at bounding box center [972, 90] width 15 height 15
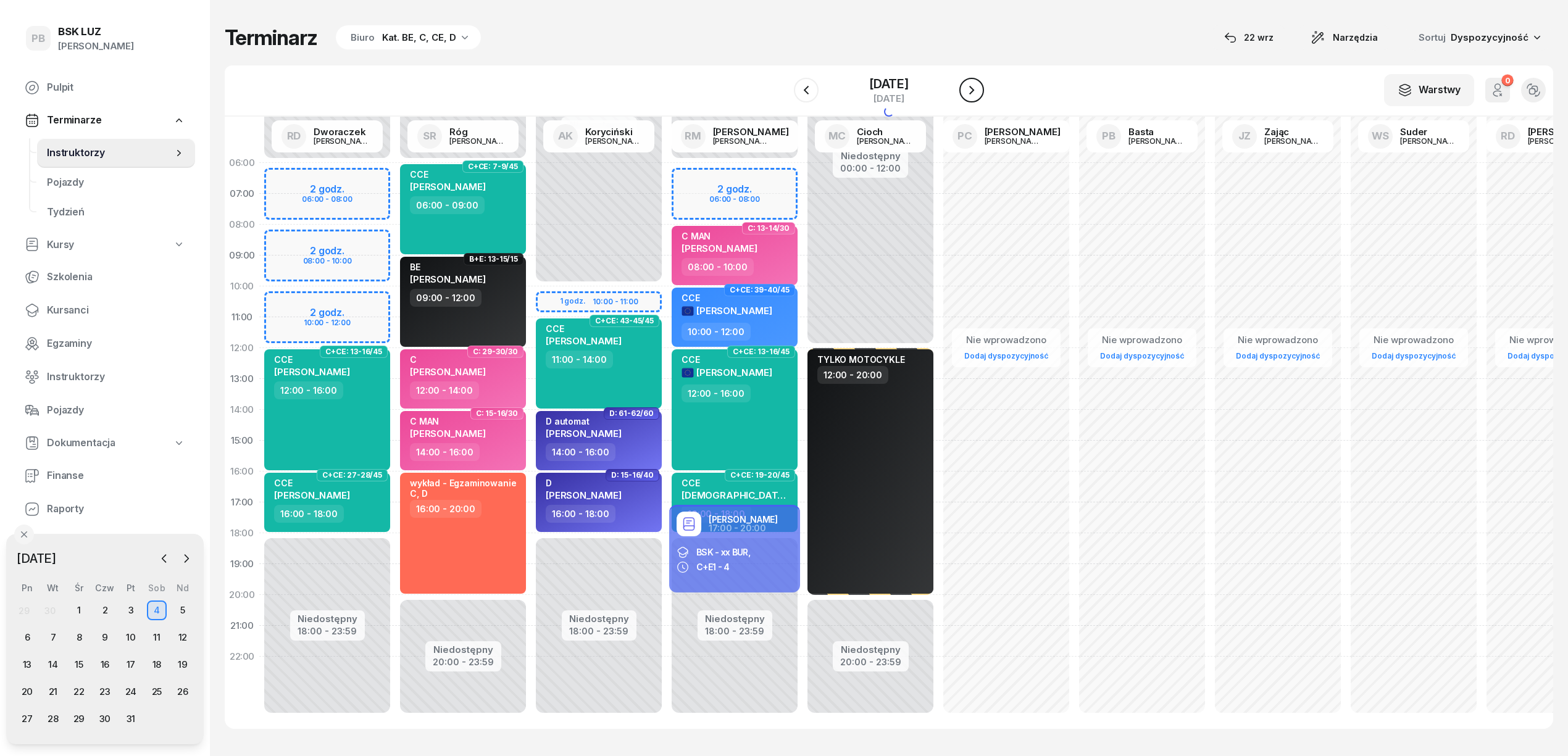
click at [979, 84] on icon "button" at bounding box center [972, 90] width 15 height 15
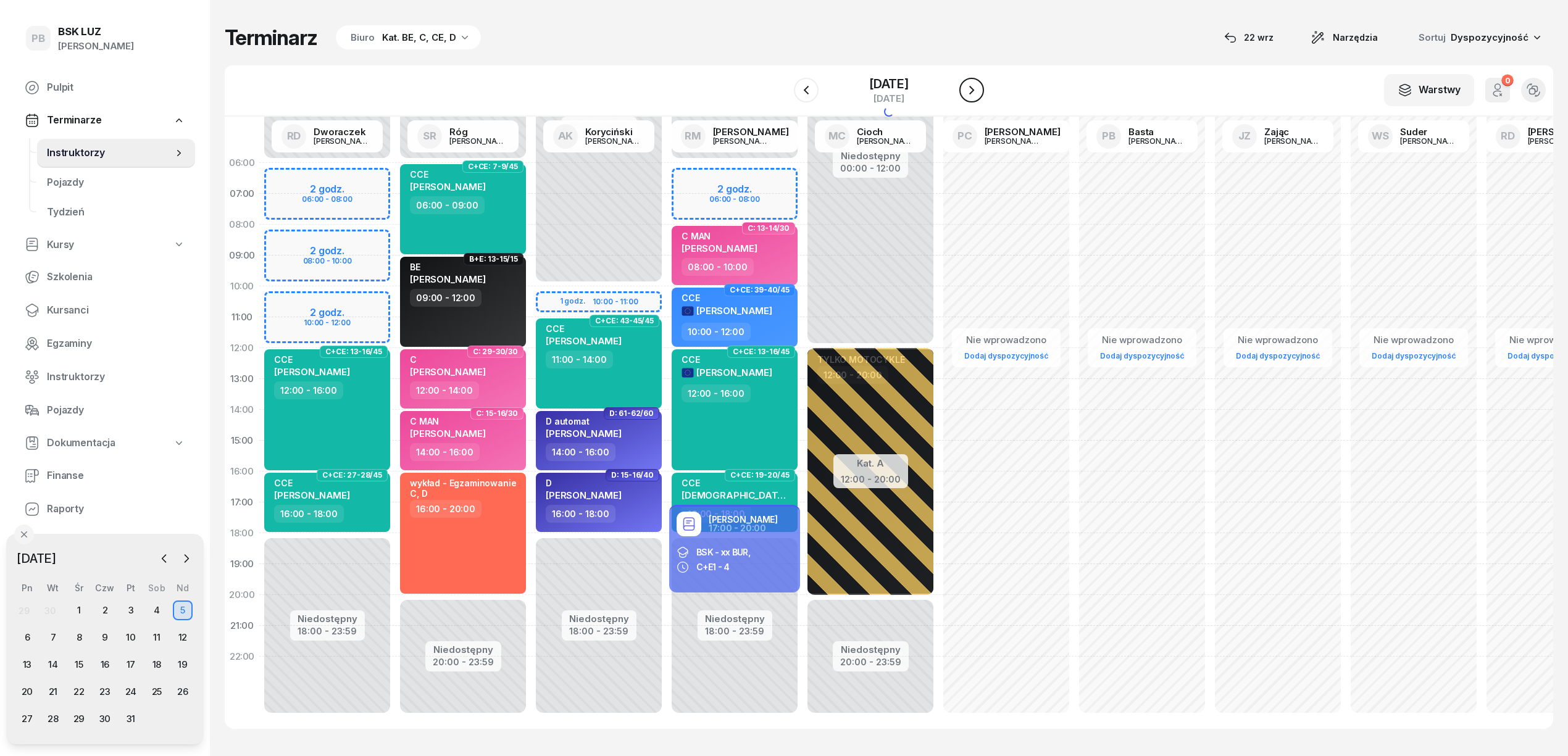
click at [979, 84] on icon "button" at bounding box center [972, 90] width 15 height 15
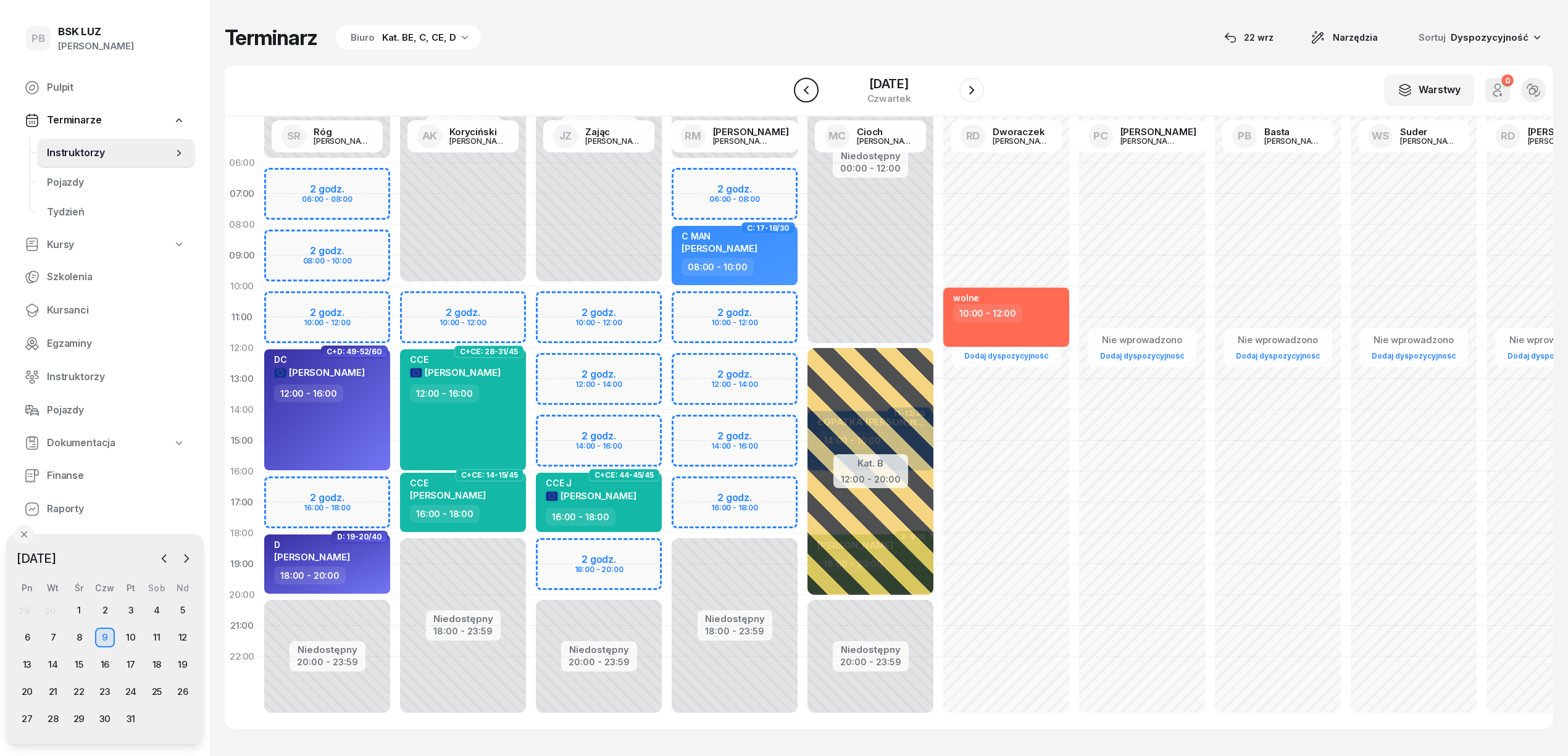
click at [804, 93] on icon "button" at bounding box center [806, 90] width 5 height 9
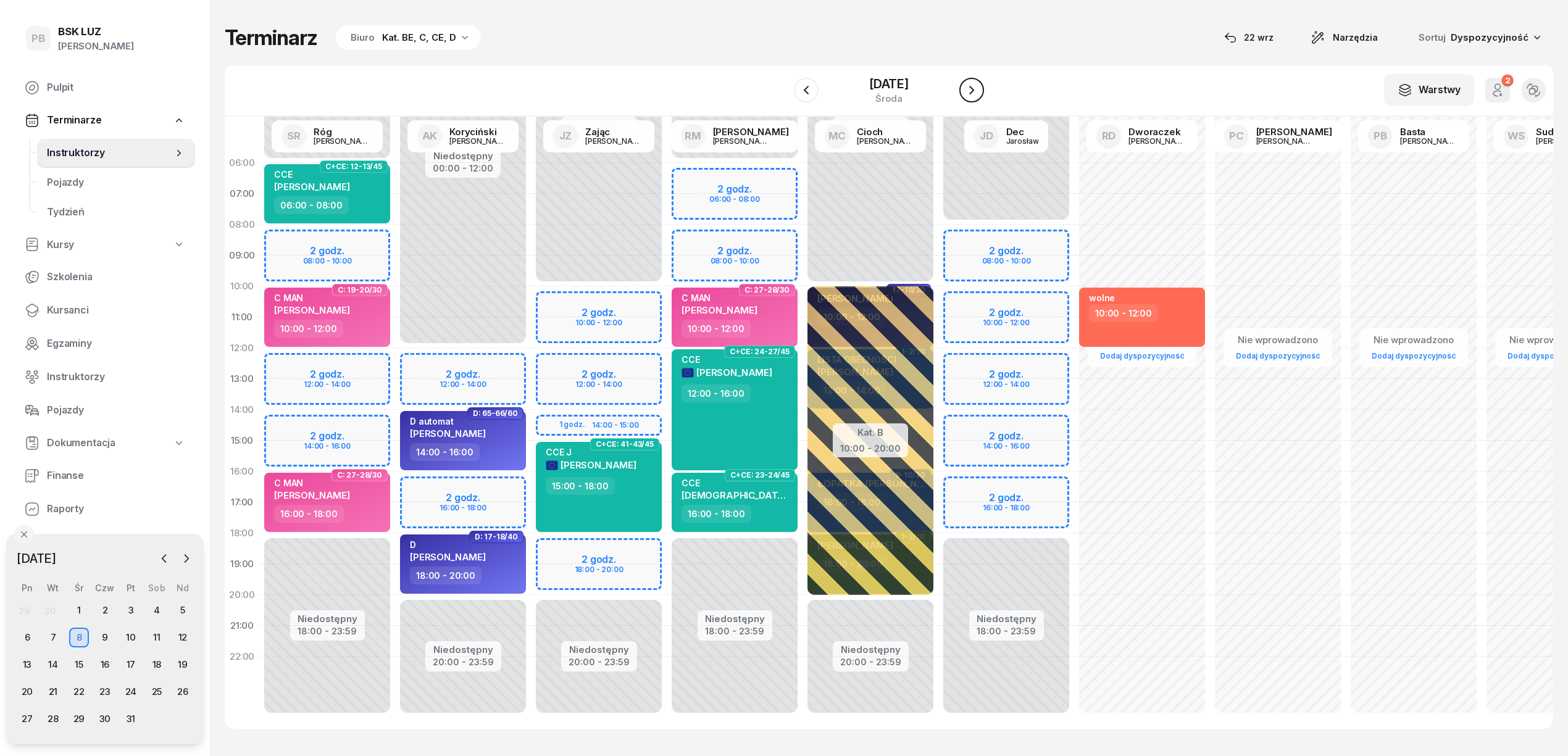
click at [979, 92] on icon "button" at bounding box center [972, 90] width 15 height 15
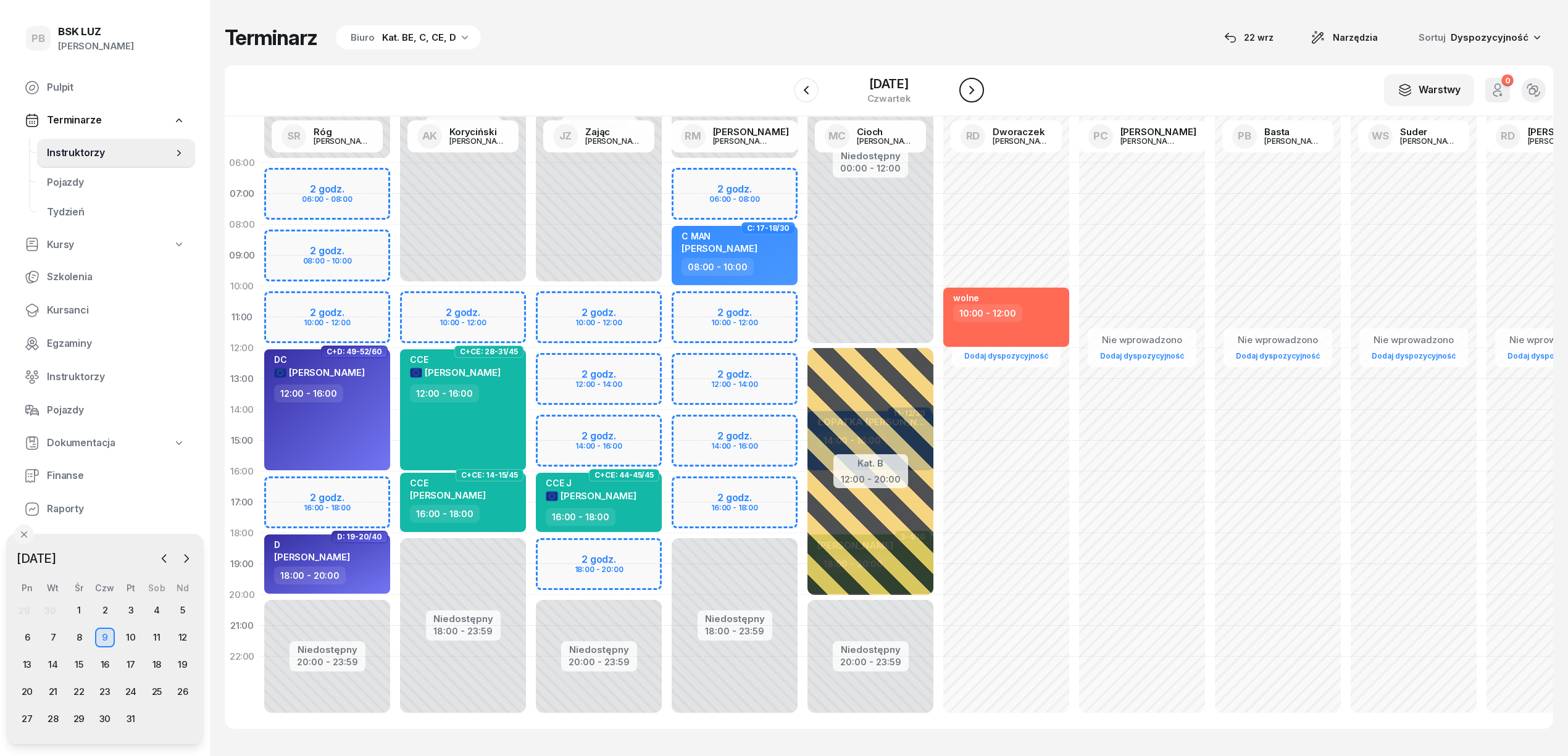
click at [979, 92] on icon "button" at bounding box center [972, 90] width 15 height 15
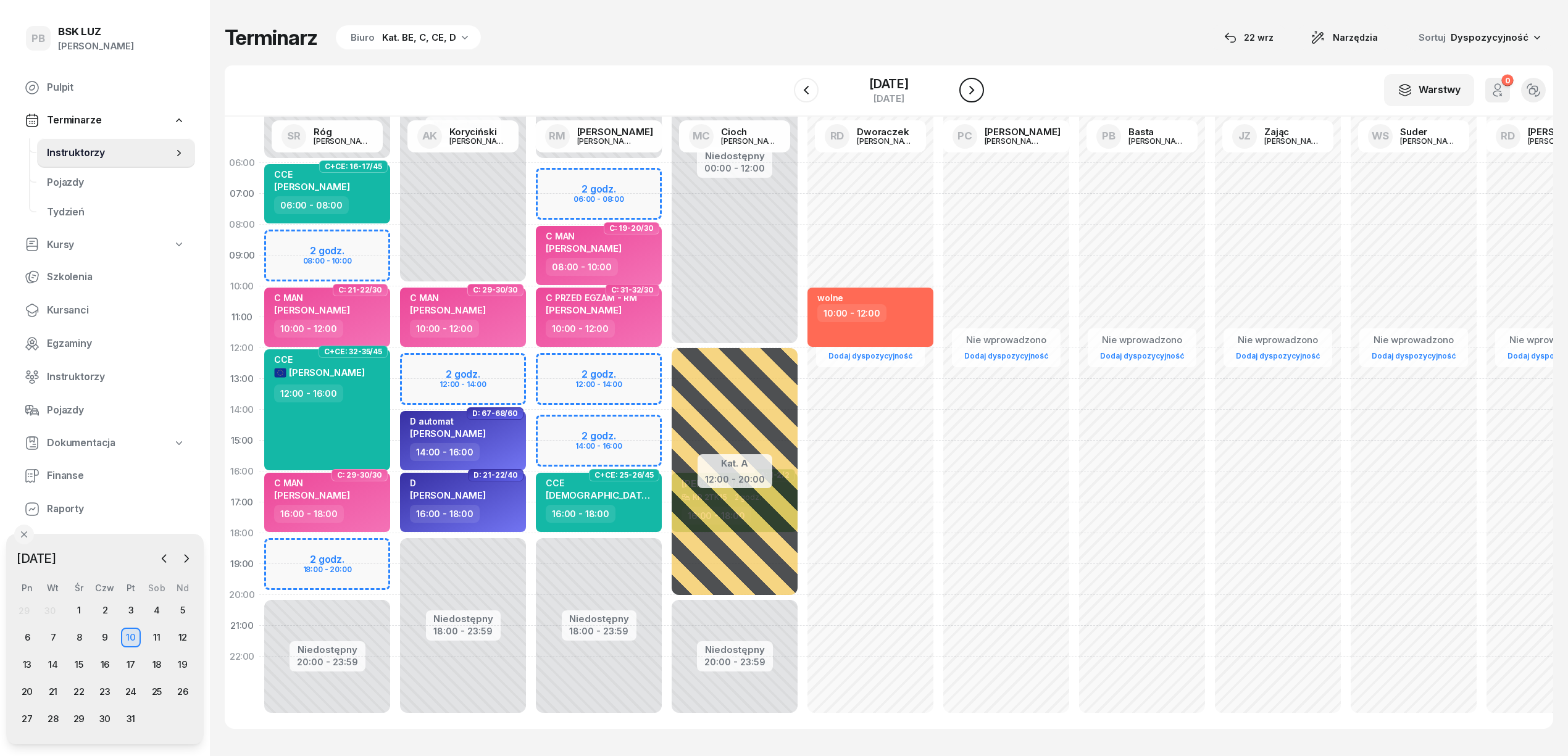
click at [979, 92] on icon "button" at bounding box center [972, 90] width 15 height 15
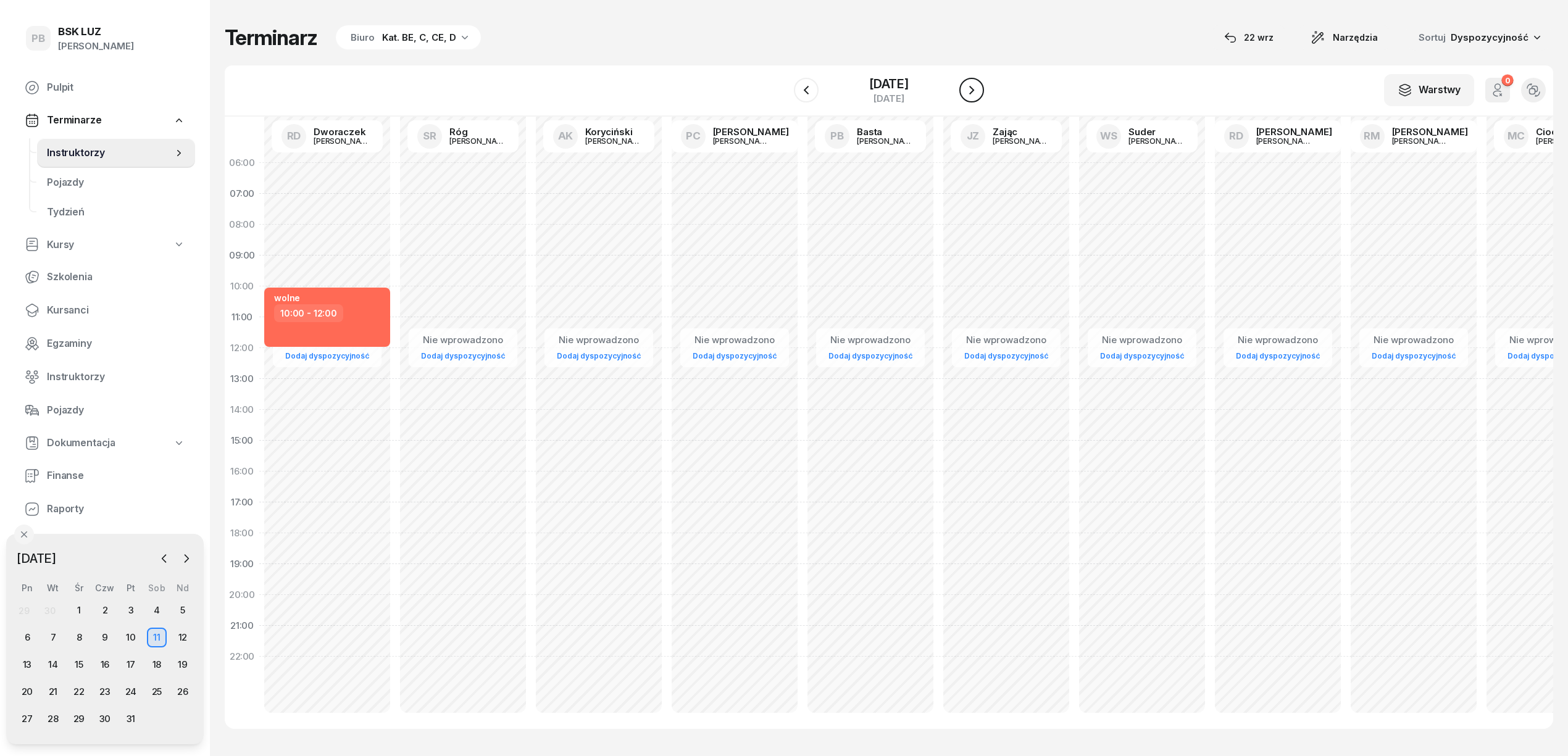
click at [979, 92] on icon "button" at bounding box center [972, 90] width 15 height 15
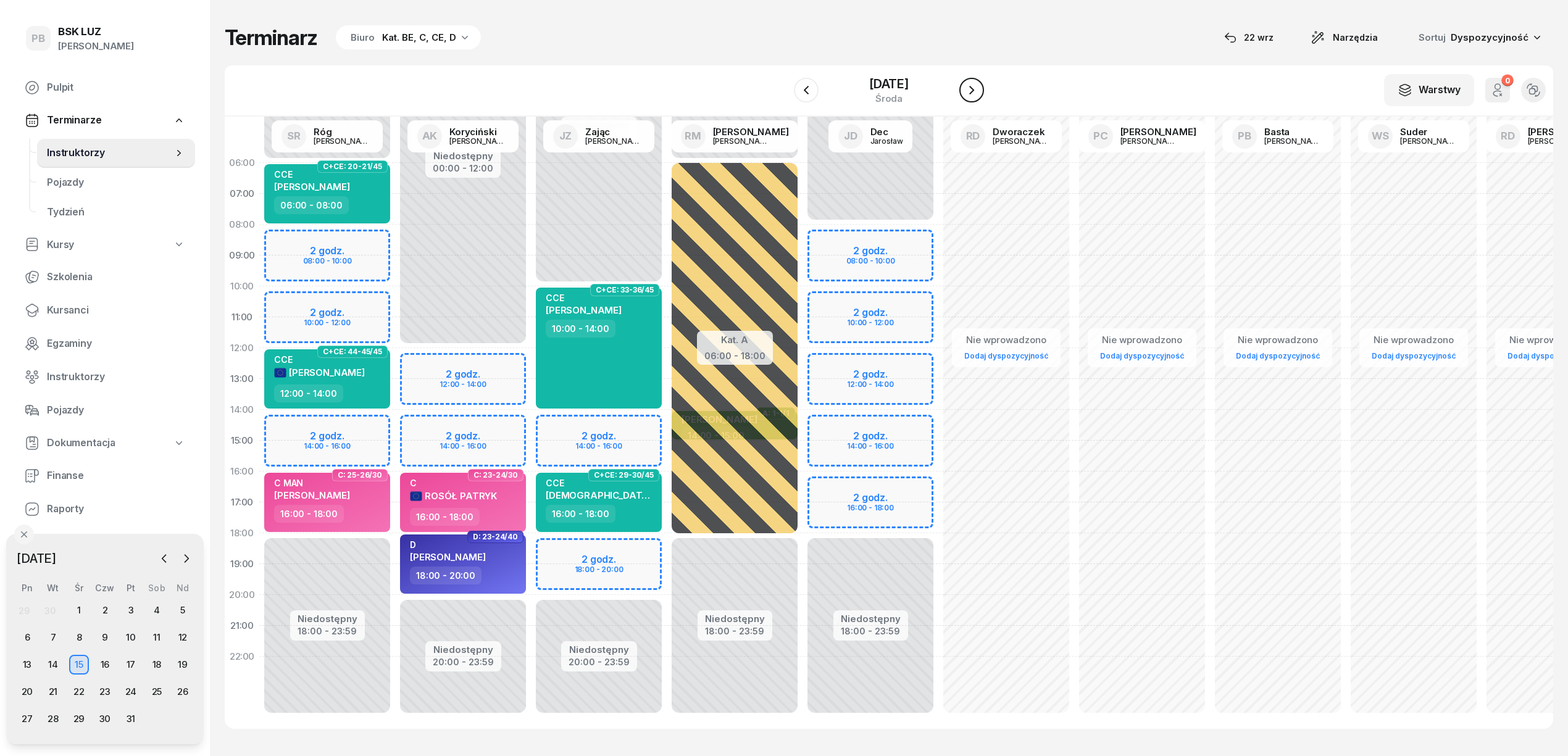
click at [979, 92] on icon "button" at bounding box center [972, 90] width 15 height 15
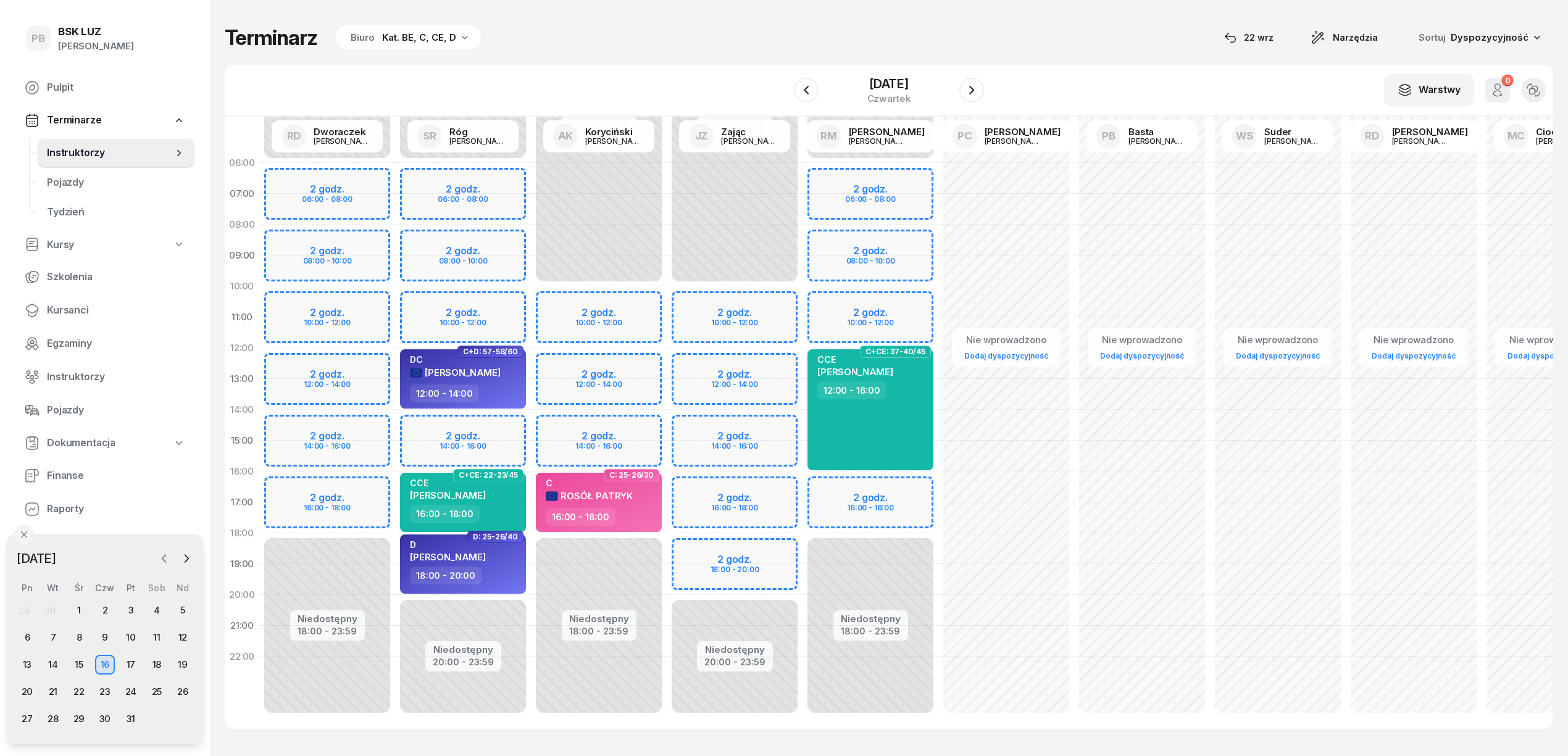
click at [159, 557] on icon "button" at bounding box center [164, 559] width 12 height 12
click at [23, 689] on div "22" at bounding box center [27, 691] width 20 height 20
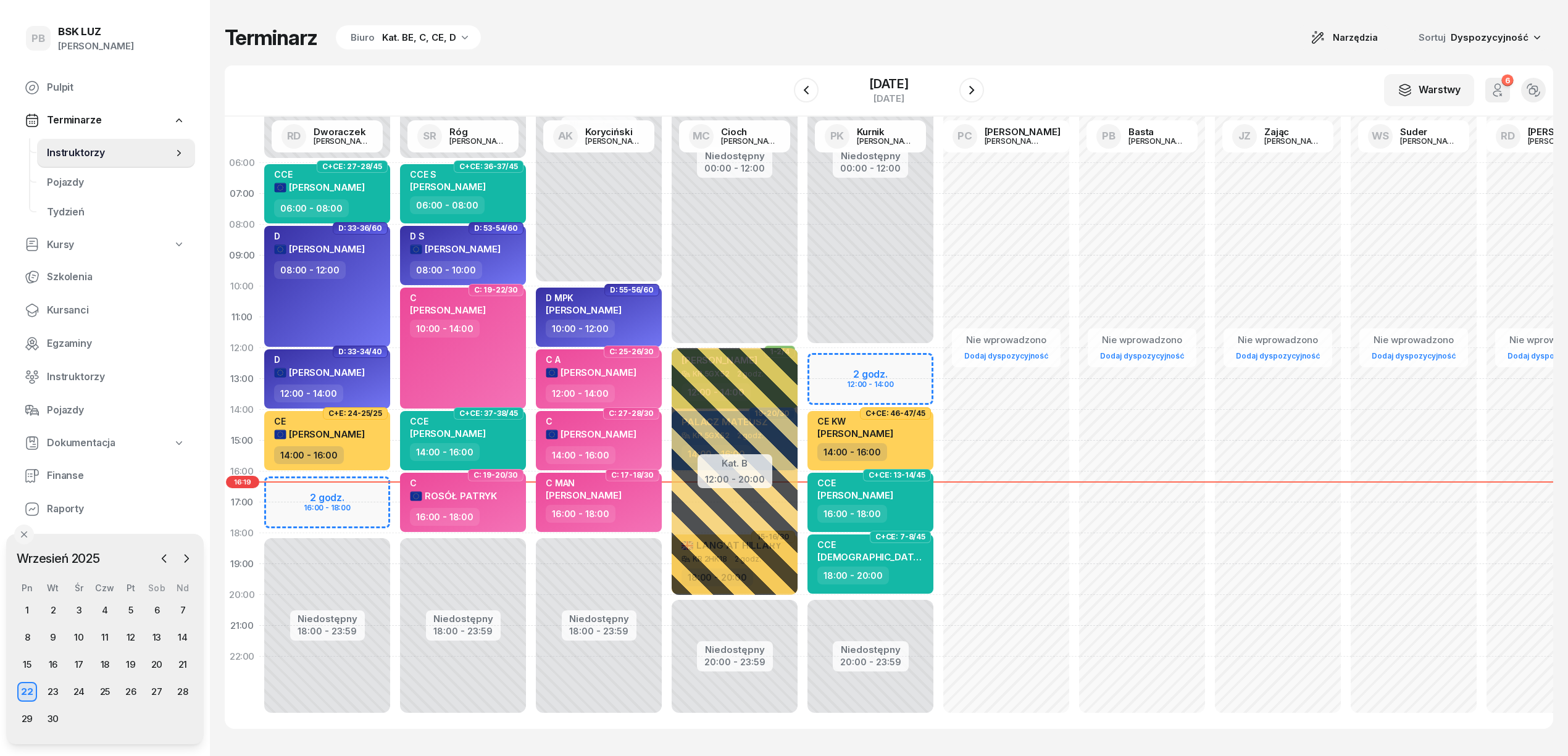
click at [725, 51] on div "Terminarz Biuro Kat. BE, C, CE, D Narzędzia Sortuj Dyspozycyjność W Wybierz AK …" at bounding box center [889, 377] width 1329 height 754
click at [74, 312] on span "Kursanci" at bounding box center [115, 310] width 138 height 16
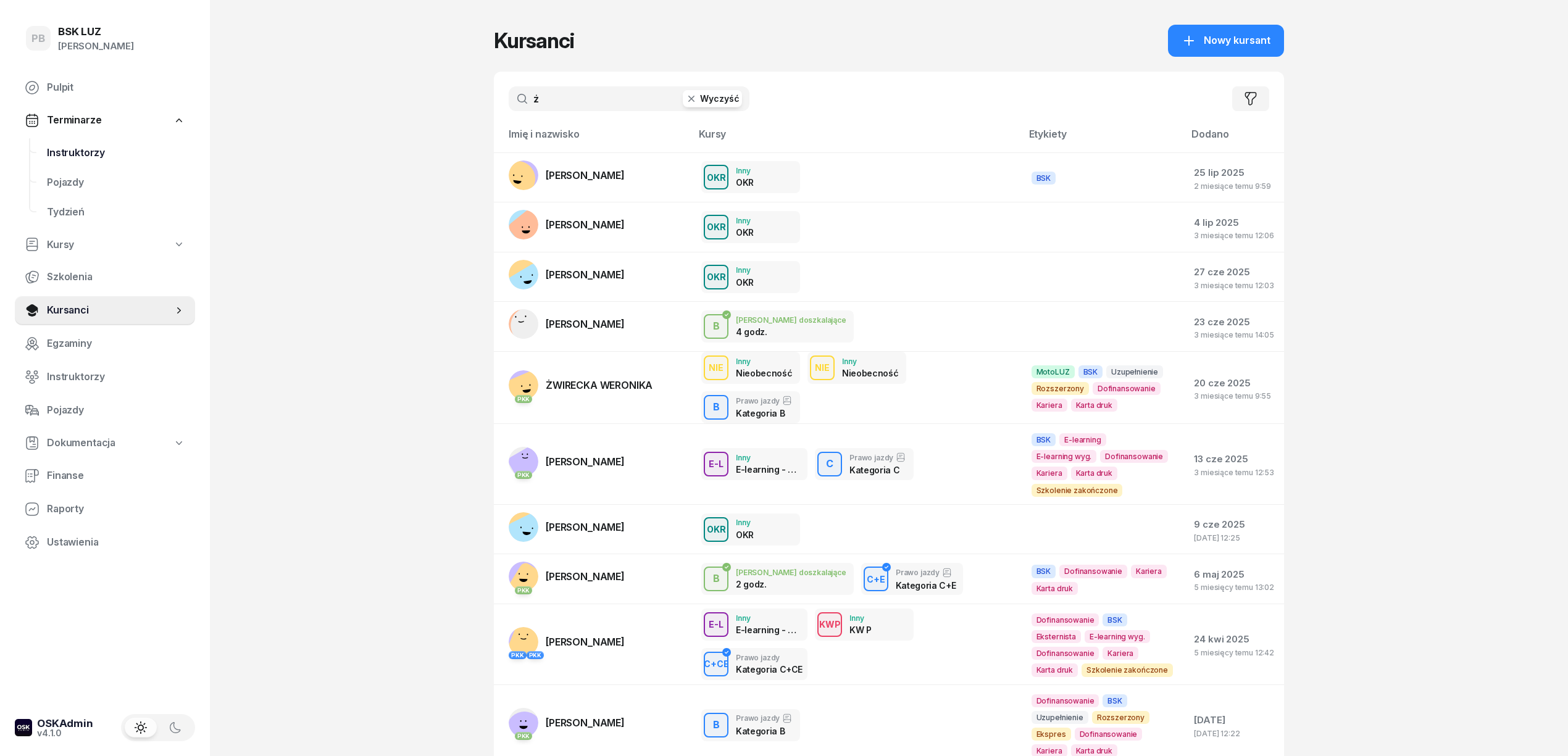
click at [70, 150] on span "Instruktorzy" at bounding box center [115, 152] width 138 height 16
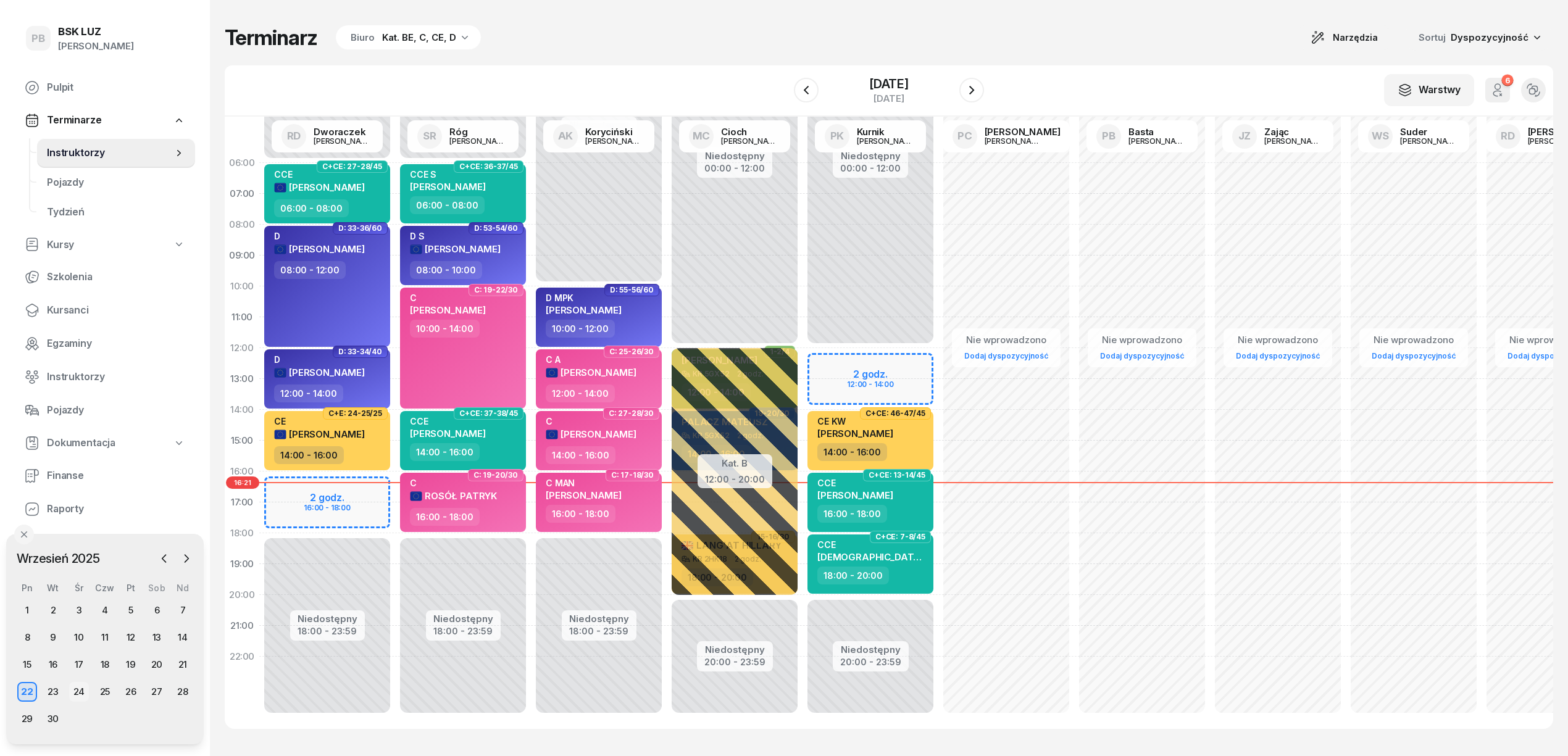
click at [70, 694] on div "24" at bounding box center [79, 691] width 20 height 20
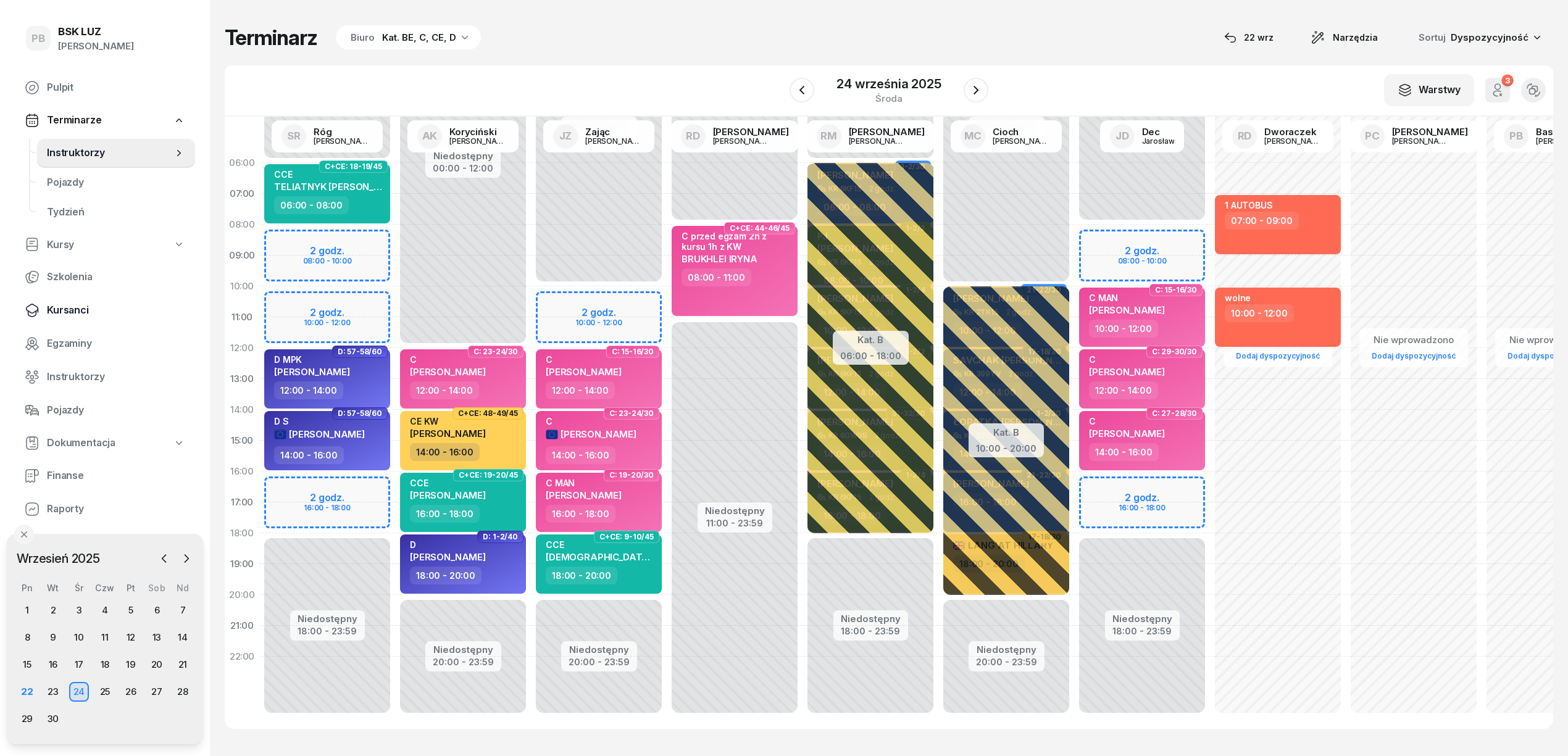
click at [75, 312] on span "Kursanci" at bounding box center [115, 310] width 138 height 16
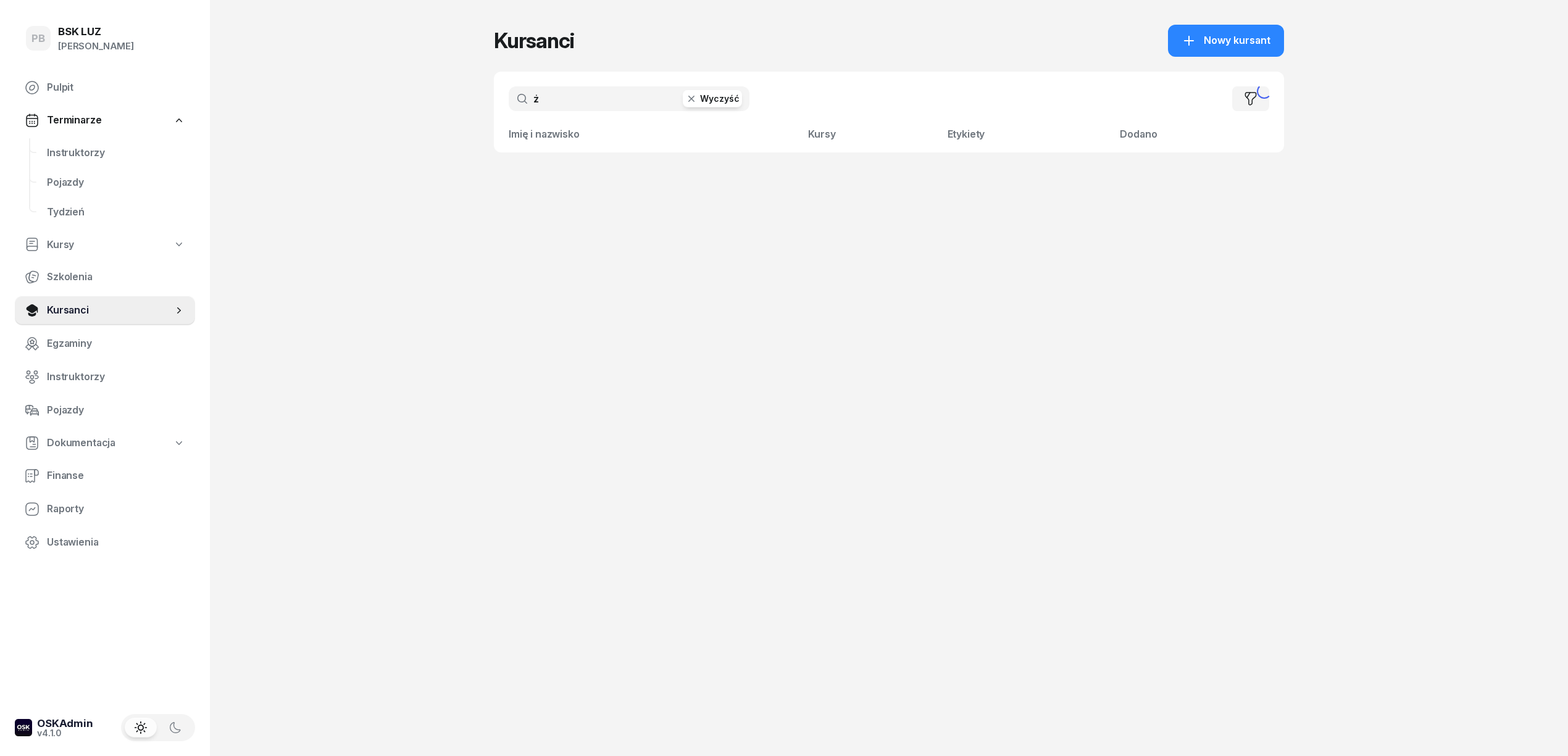
click at [568, 104] on input "ż" at bounding box center [629, 99] width 241 height 25
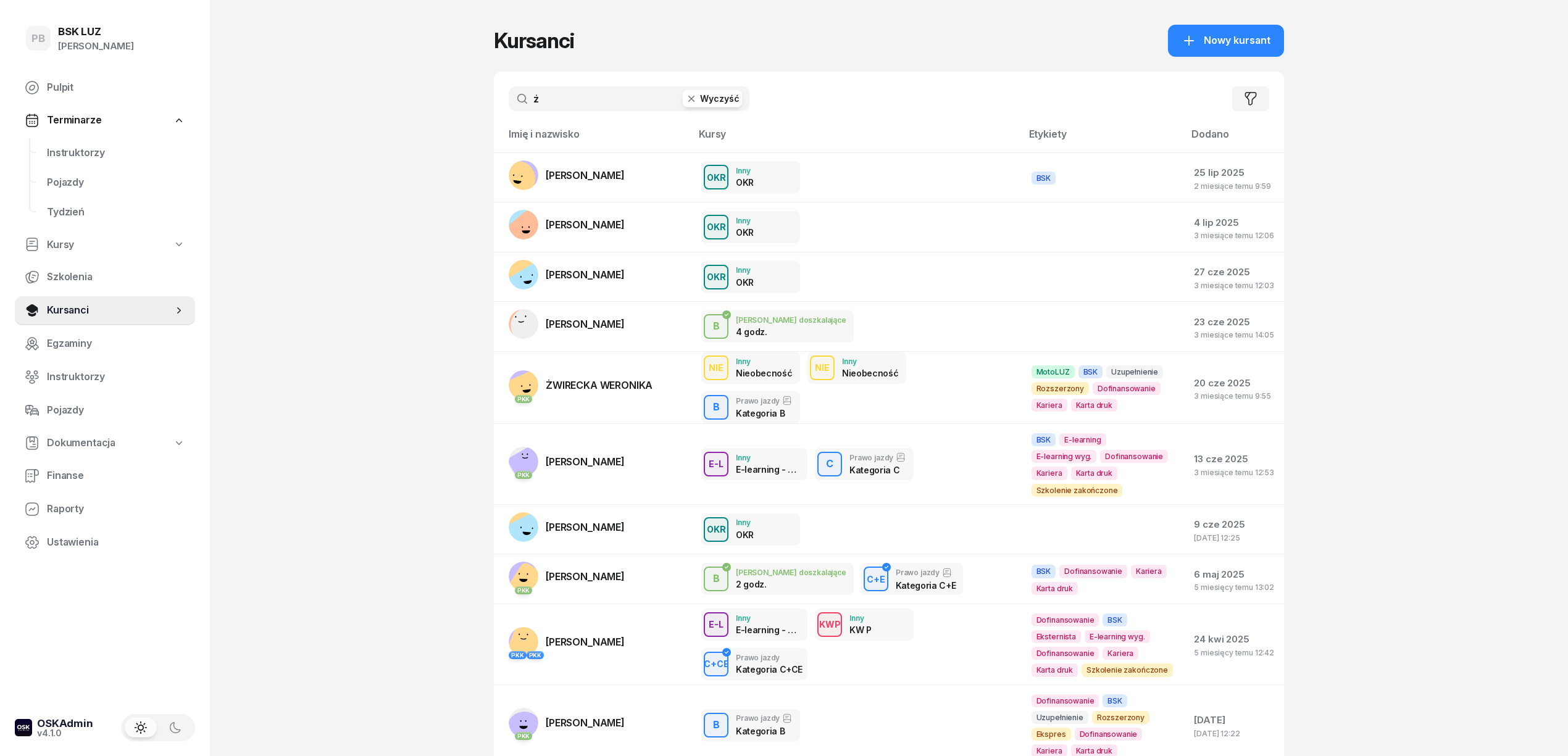
click at [568, 104] on input "ż" at bounding box center [629, 99] width 241 height 25
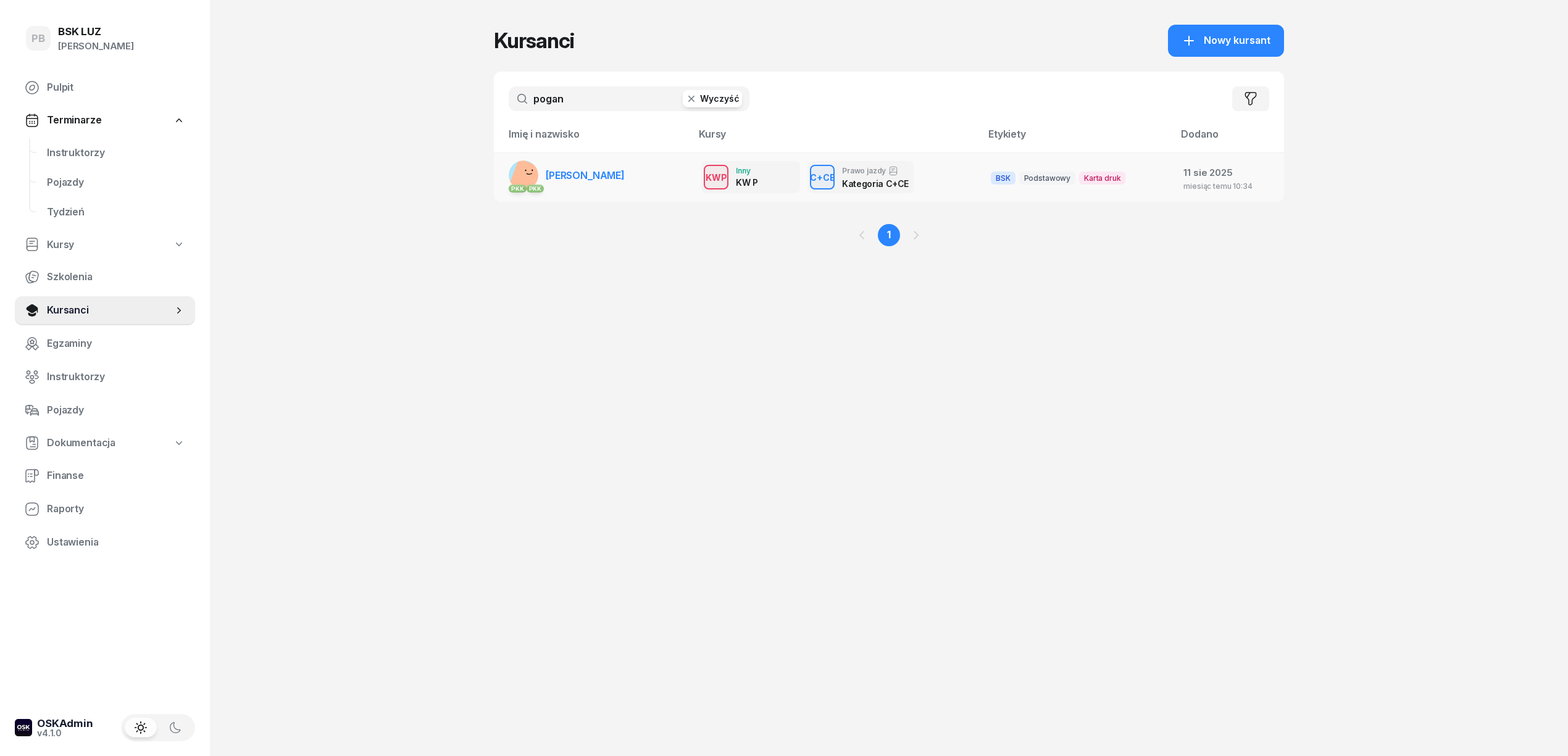
type input "pogan"
click at [571, 169] on span "[PERSON_NAME]" at bounding box center [585, 175] width 79 height 12
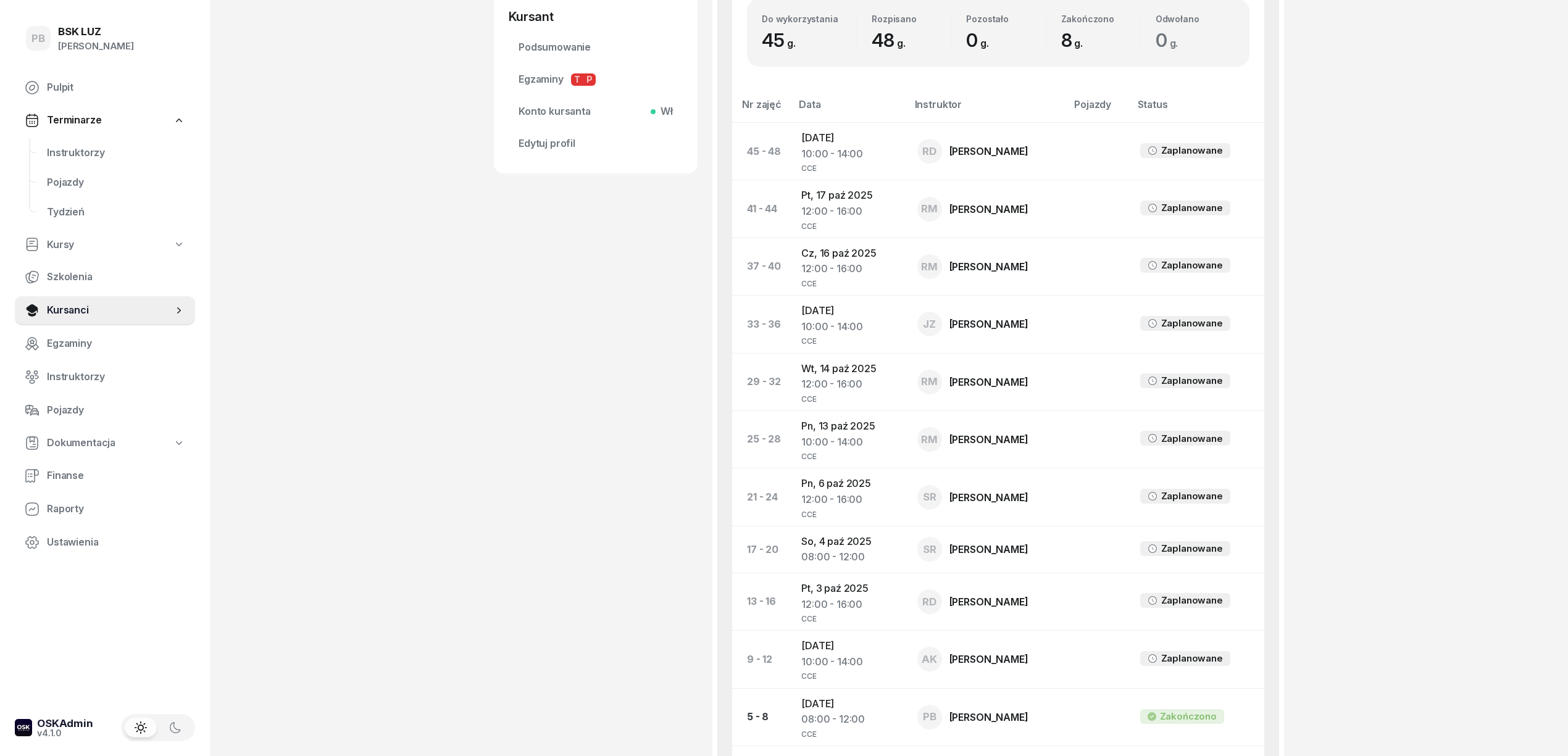
scroll to position [510, 0]
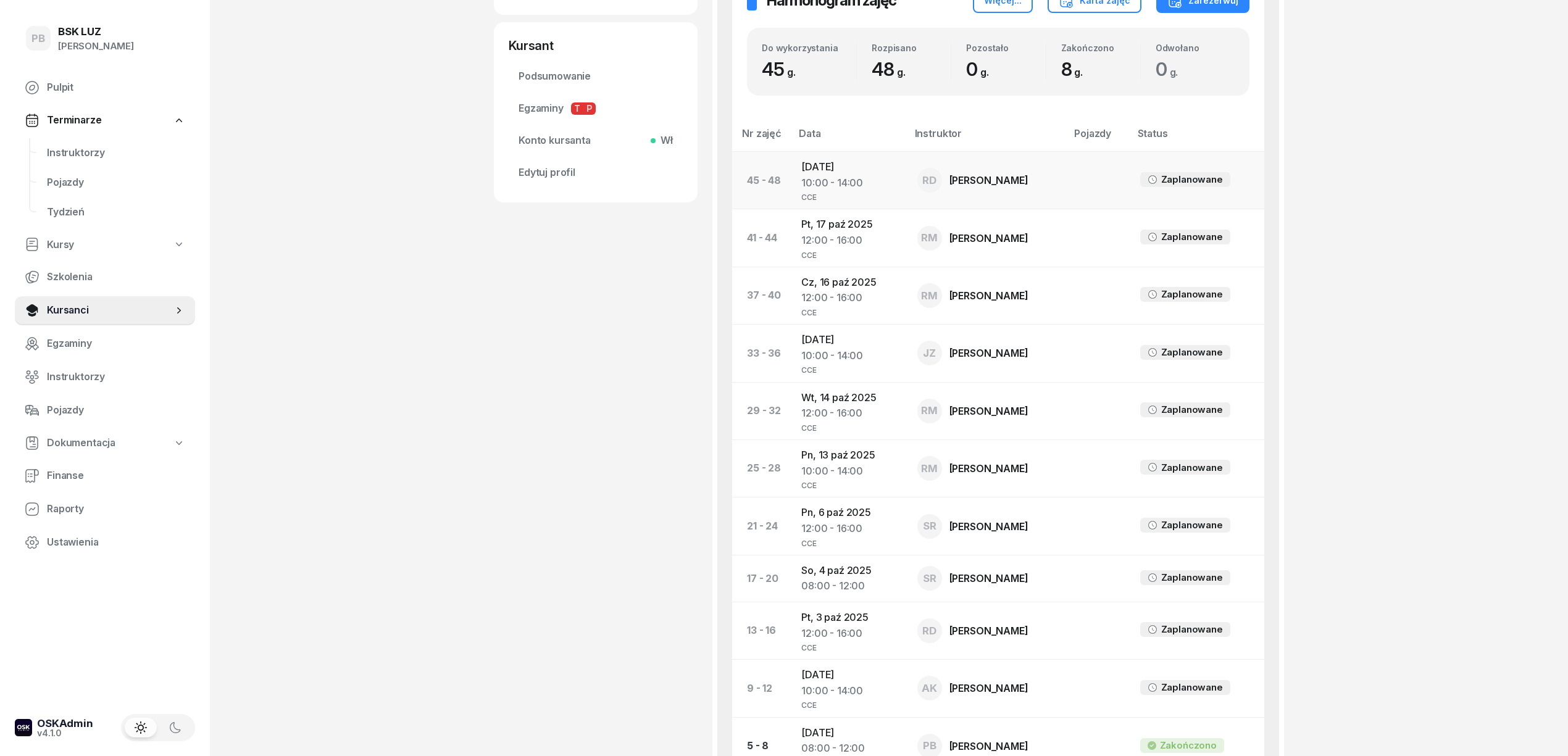
click at [850, 181] on td "So, 18 paź 2025 10:00 - 14:00 CCE" at bounding box center [849, 181] width 115 height 58
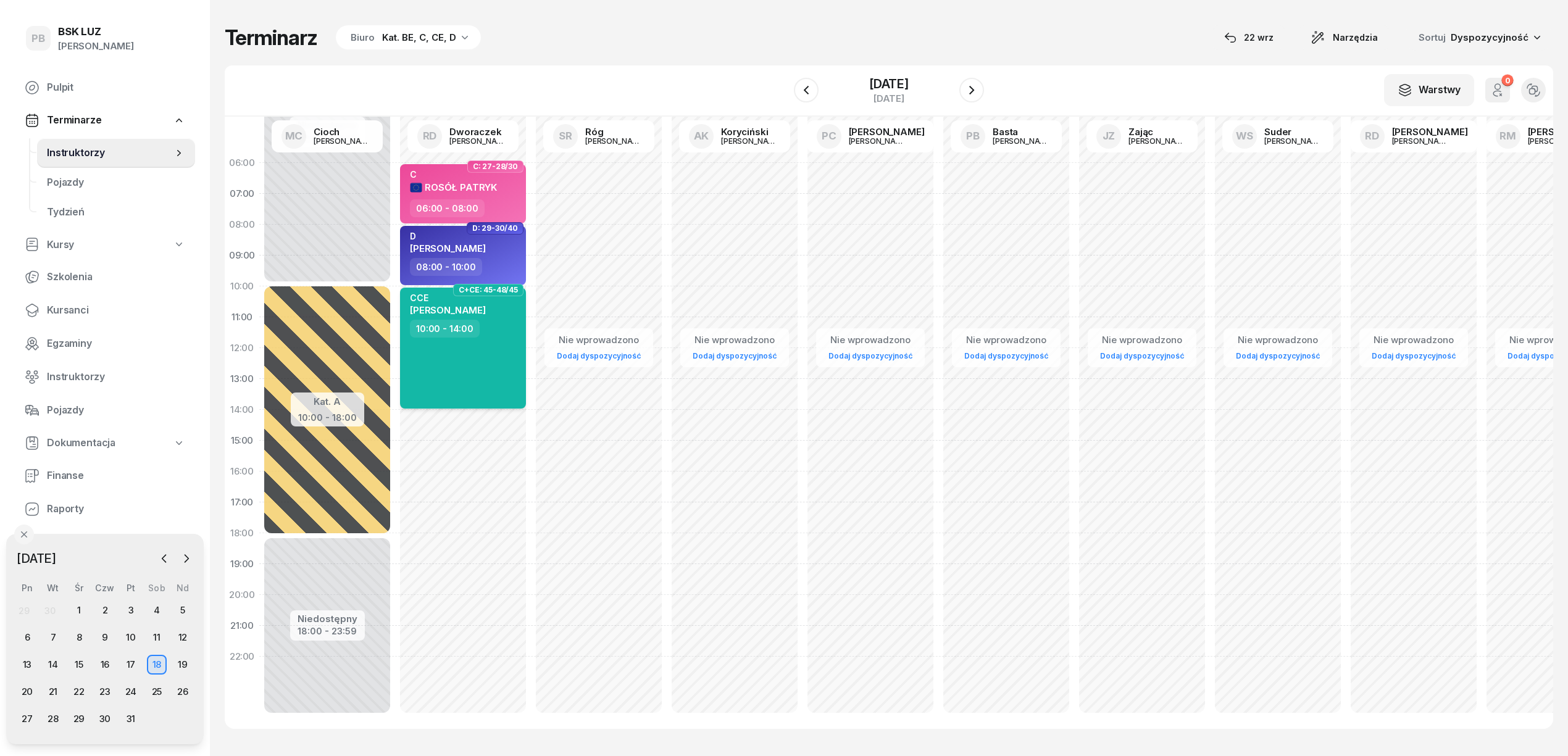
click at [497, 347] on div "CCE POGAN ROBERT 10:00 - 14:00" at bounding box center [463, 348] width 126 height 121
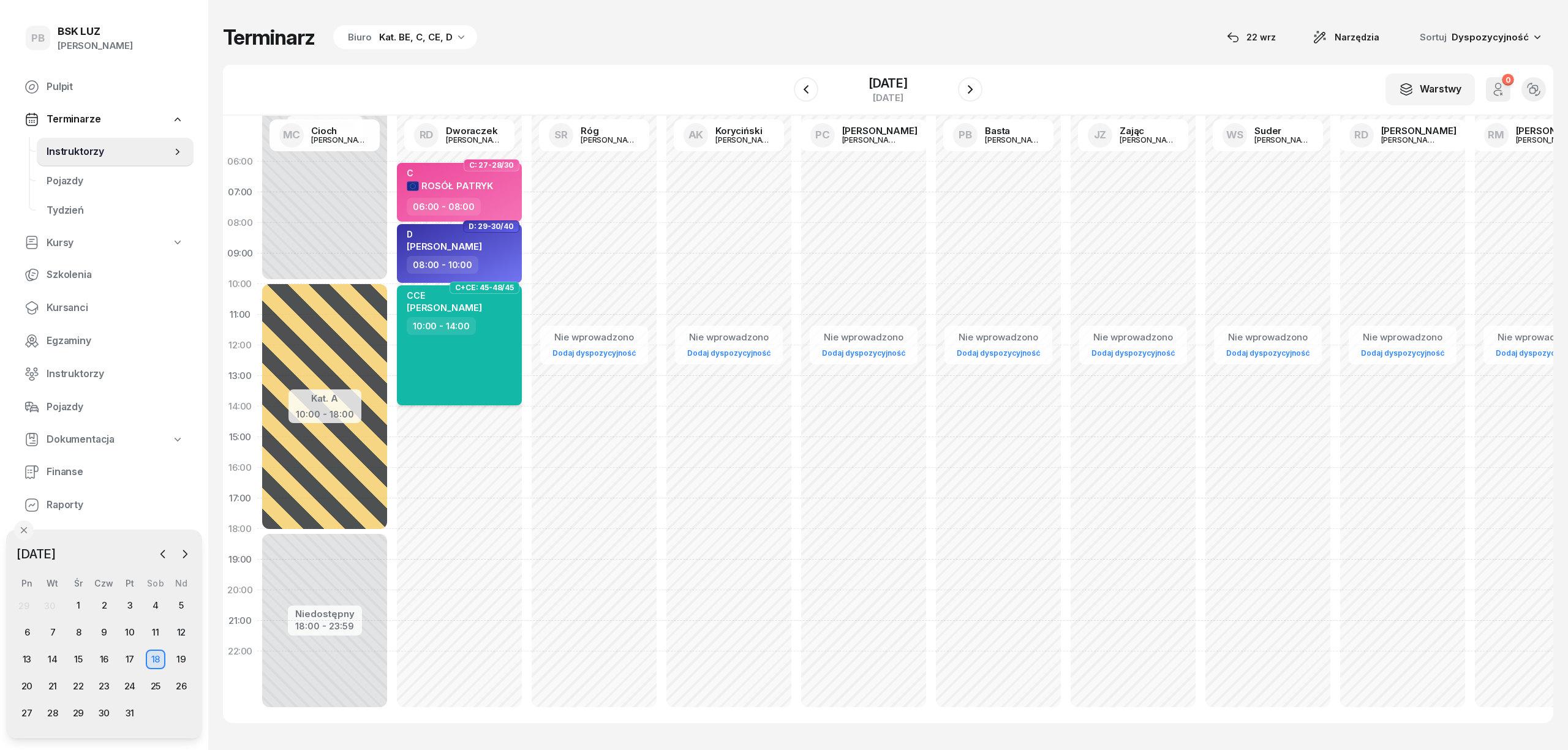
select select "10"
select select "14"
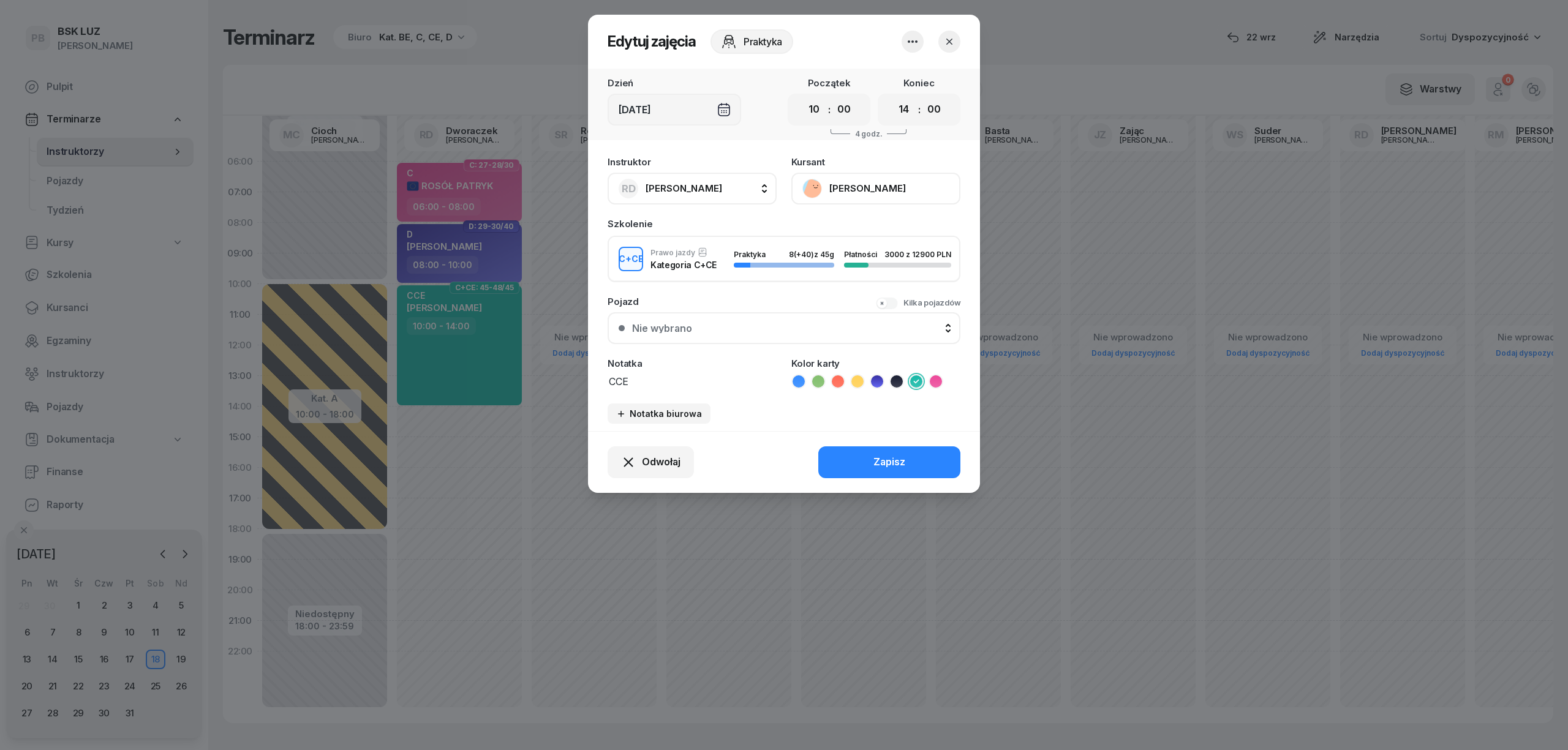
click at [951, 40] on icon "button" at bounding box center [949, 42] width 12 height 12
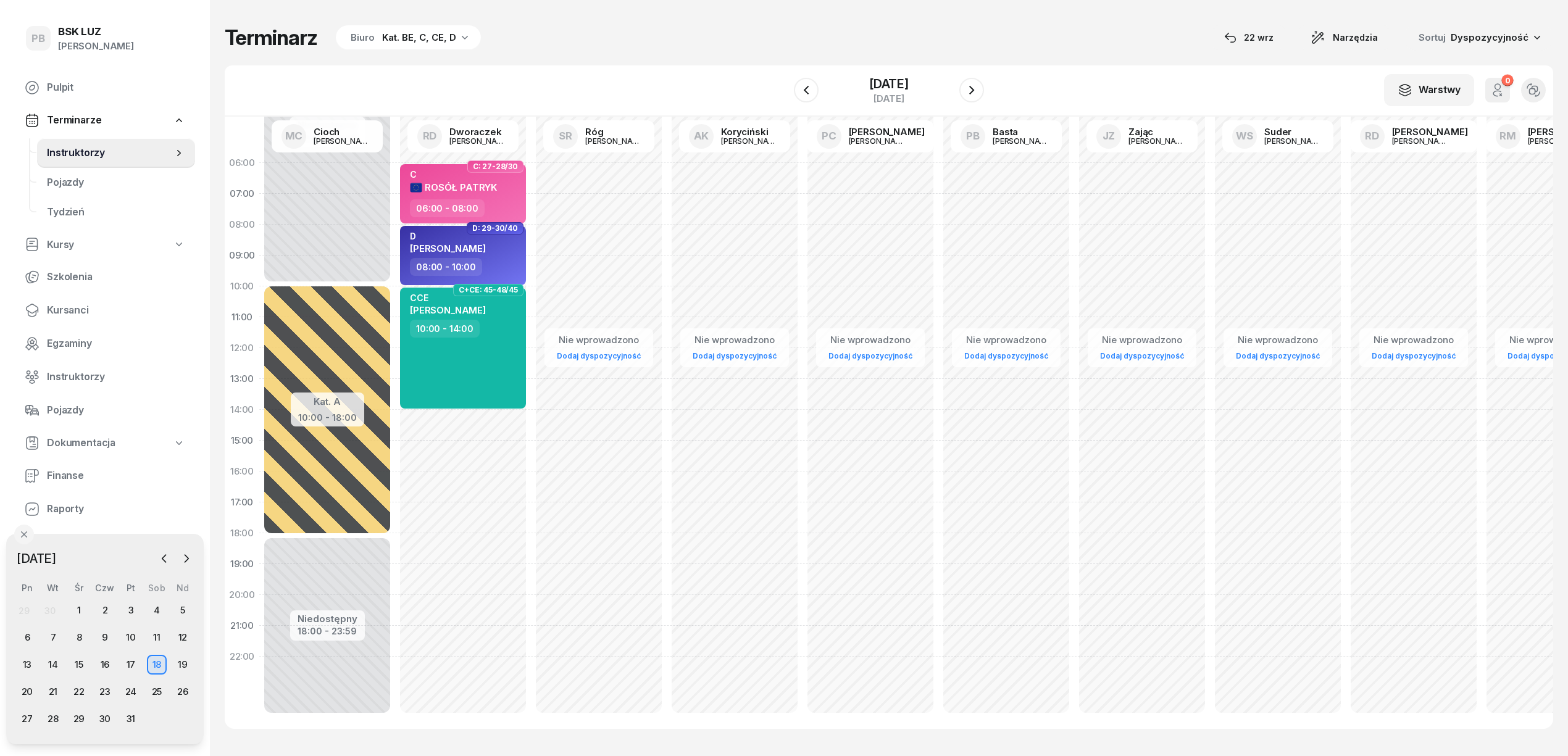
click at [742, 41] on div "Terminarz Biuro Kat. BE, C, CE, D [DATE] Narzędzia Sortuj Dyspozycyjność" at bounding box center [889, 38] width 1329 height 26
click at [716, 40] on div "Terminarz Biuro Kat. BE, C, CE, D [DATE] Narzędzia Sortuj Dyspozycyjność" at bounding box center [889, 38] width 1329 height 26
click at [164, 553] on icon "button" at bounding box center [164, 559] width 12 height 12
click at [28, 694] on div "22" at bounding box center [27, 691] width 20 height 20
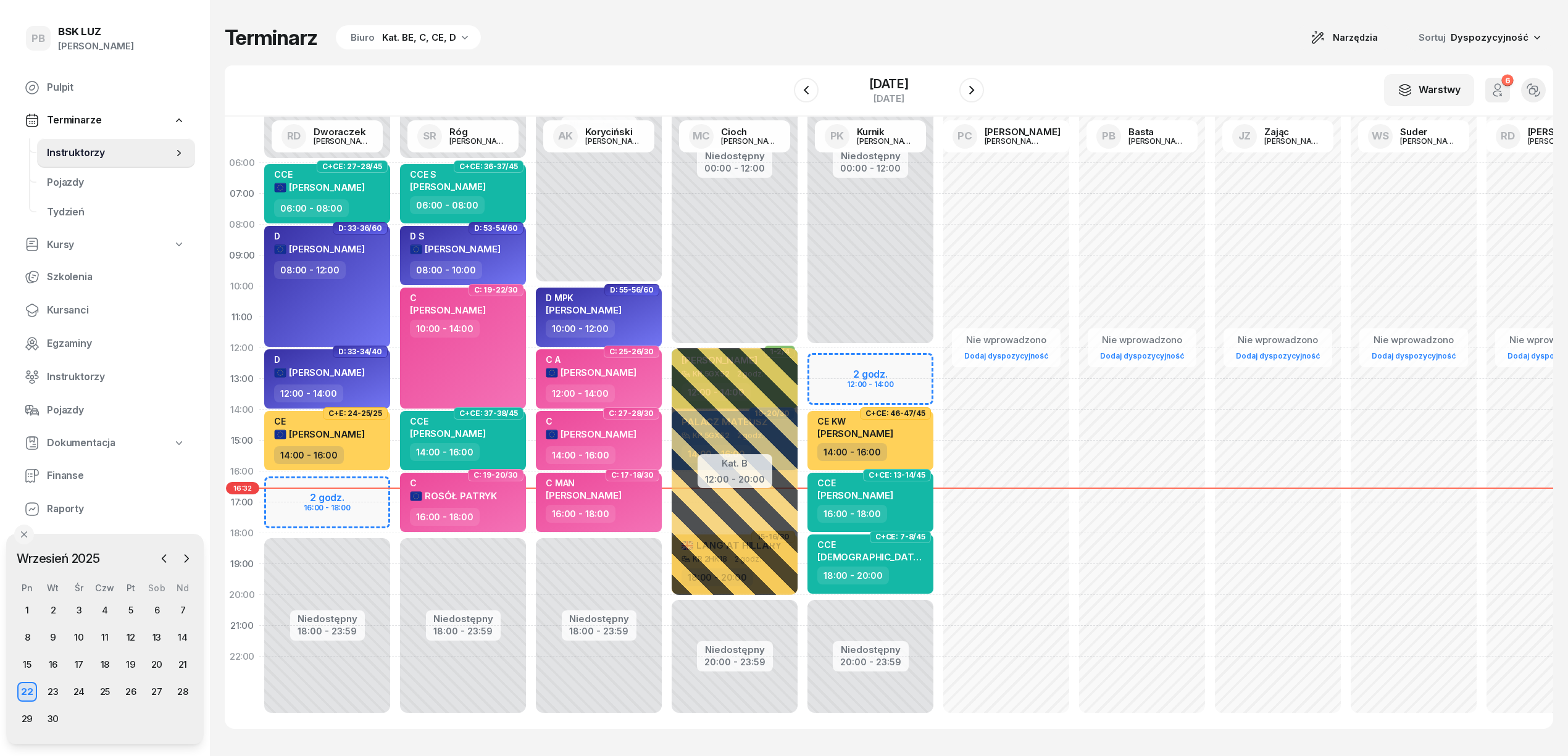
click at [452, 51] on div "Terminarz Biuro Kat. BE, C, CE, D Narzędzia Sortuj Dyspozycyjność W Wybierz AK …" at bounding box center [889, 377] width 1329 height 754
click at [427, 37] on div "Kat. BE, C, CE, D" at bounding box center [419, 38] width 74 height 15
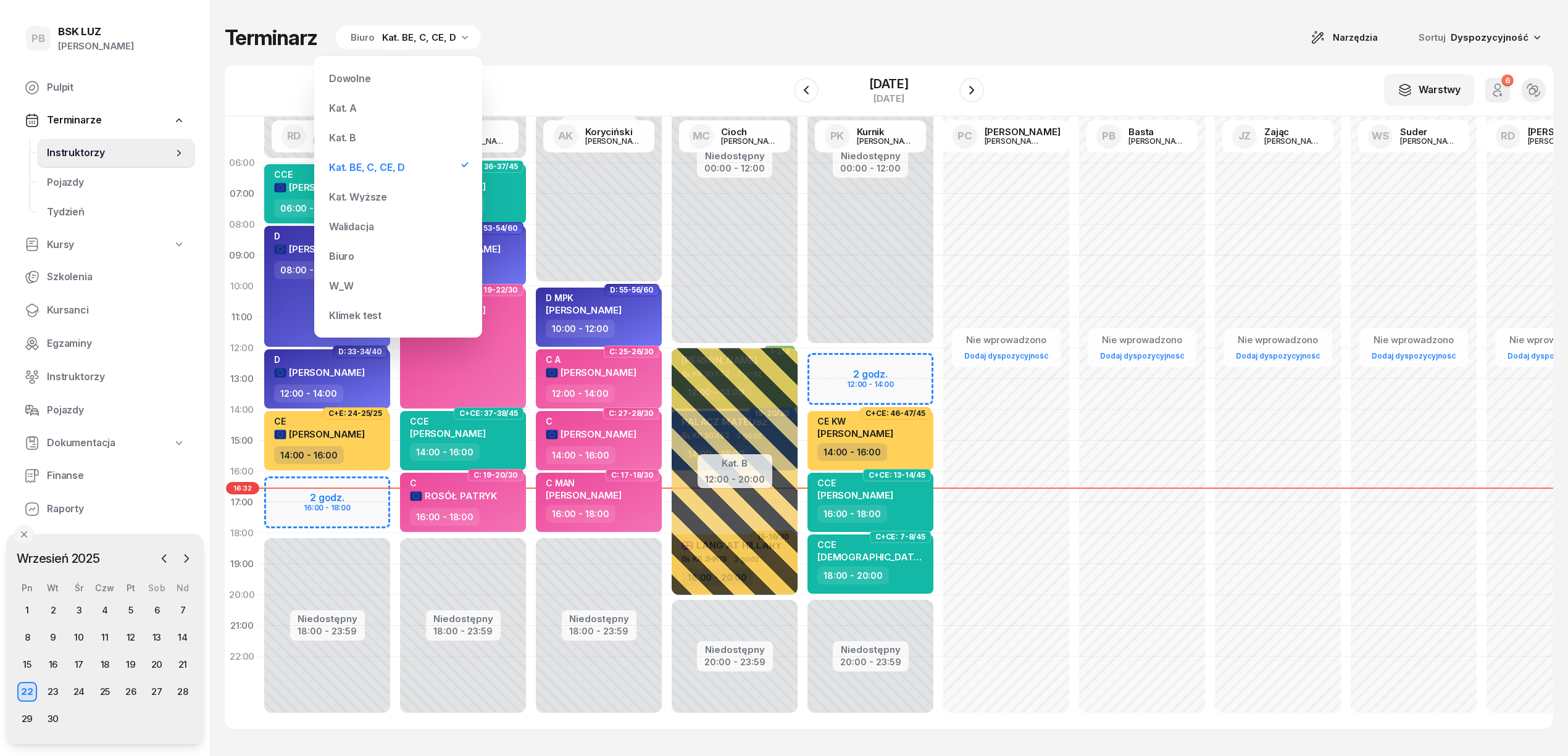
click at [356, 136] on div "Kat. B" at bounding box center [398, 137] width 148 height 25
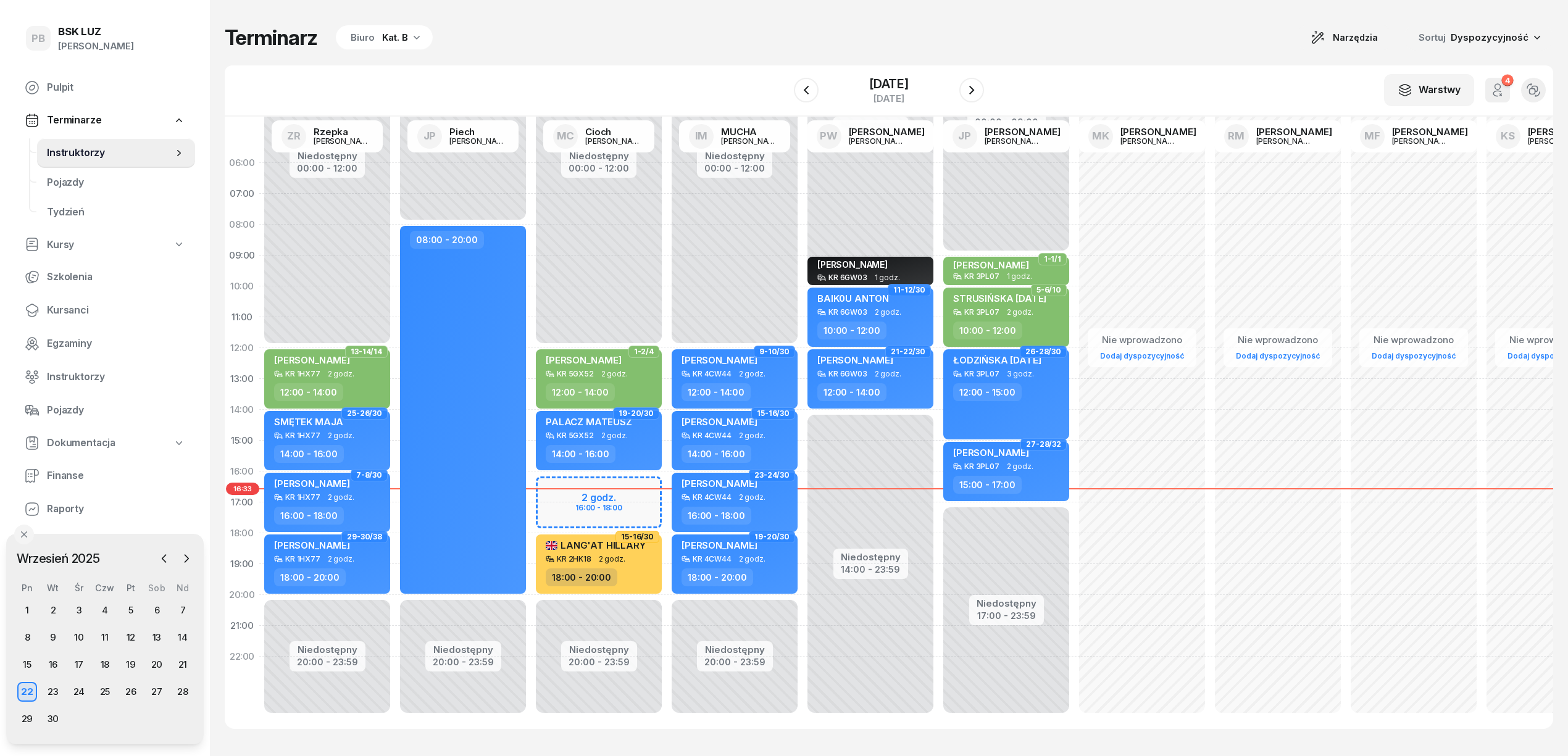
click at [615, 71] on div "W Wybierz AK Koryciński Artur BP Pająk Bogusław DA Arendarczyk Damian DP Pawłow…" at bounding box center [889, 91] width 1329 height 51
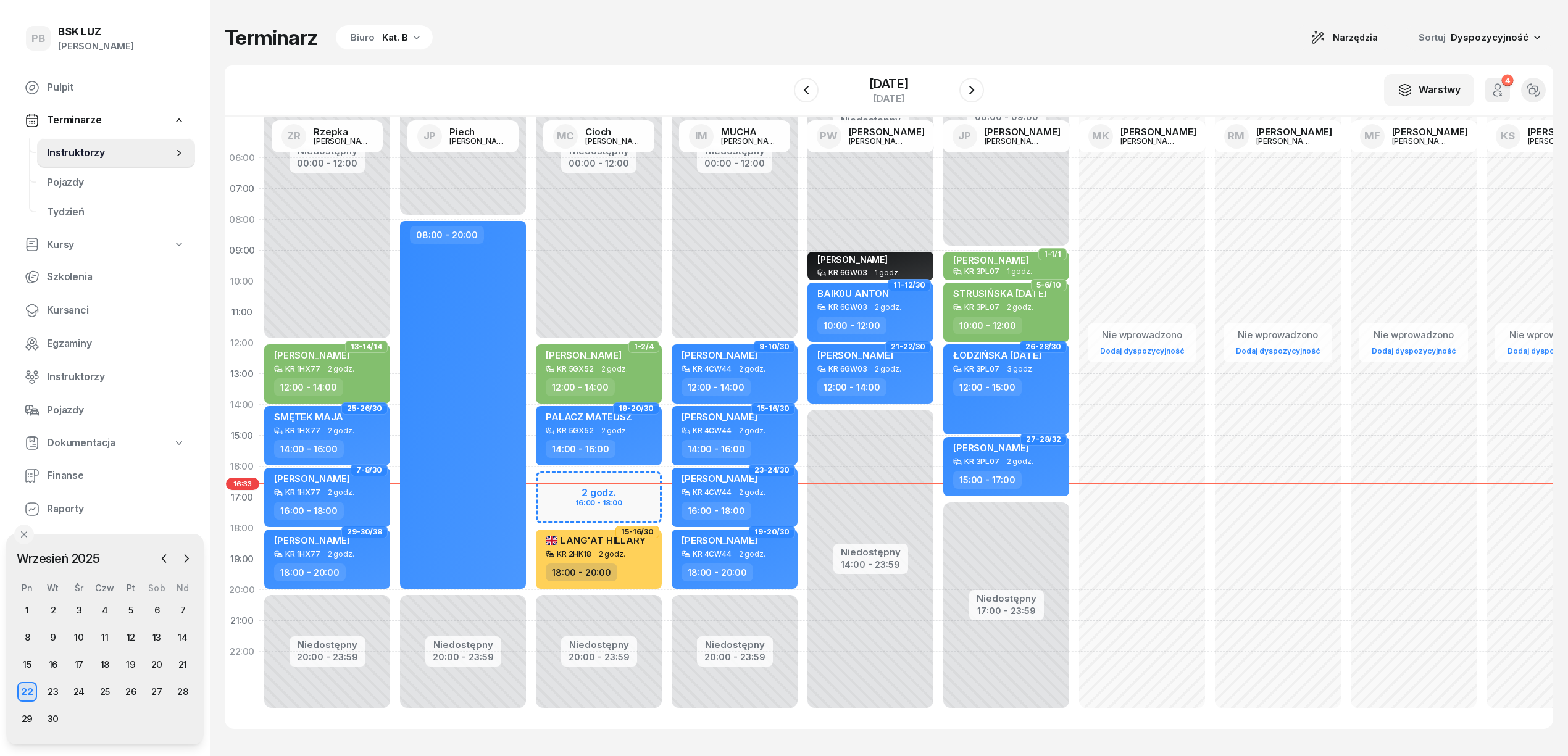
scroll to position [17, 0]
click at [59, 302] on span "Kursanci" at bounding box center [115, 310] width 138 height 16
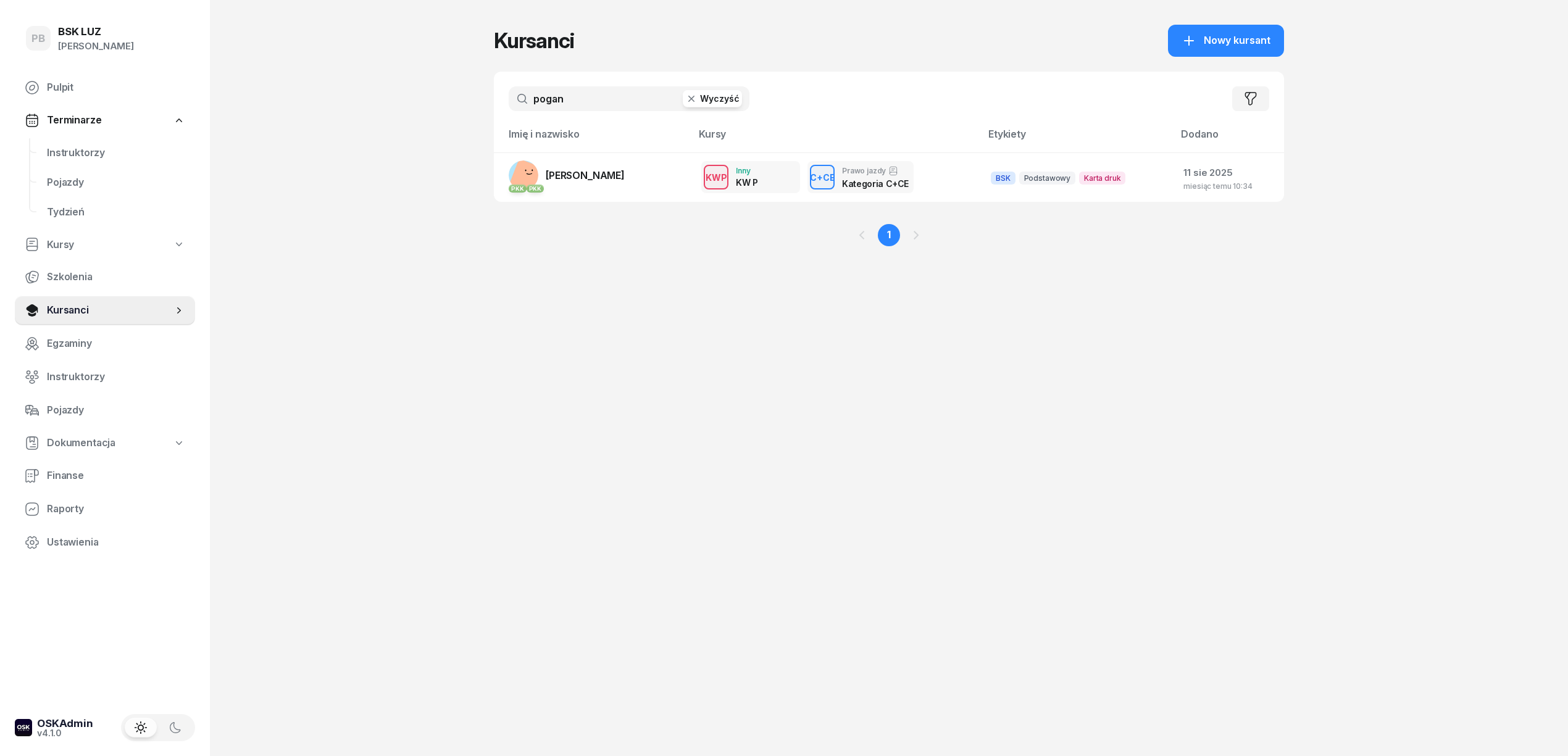
click at [549, 95] on input "pogan" at bounding box center [629, 99] width 241 height 25
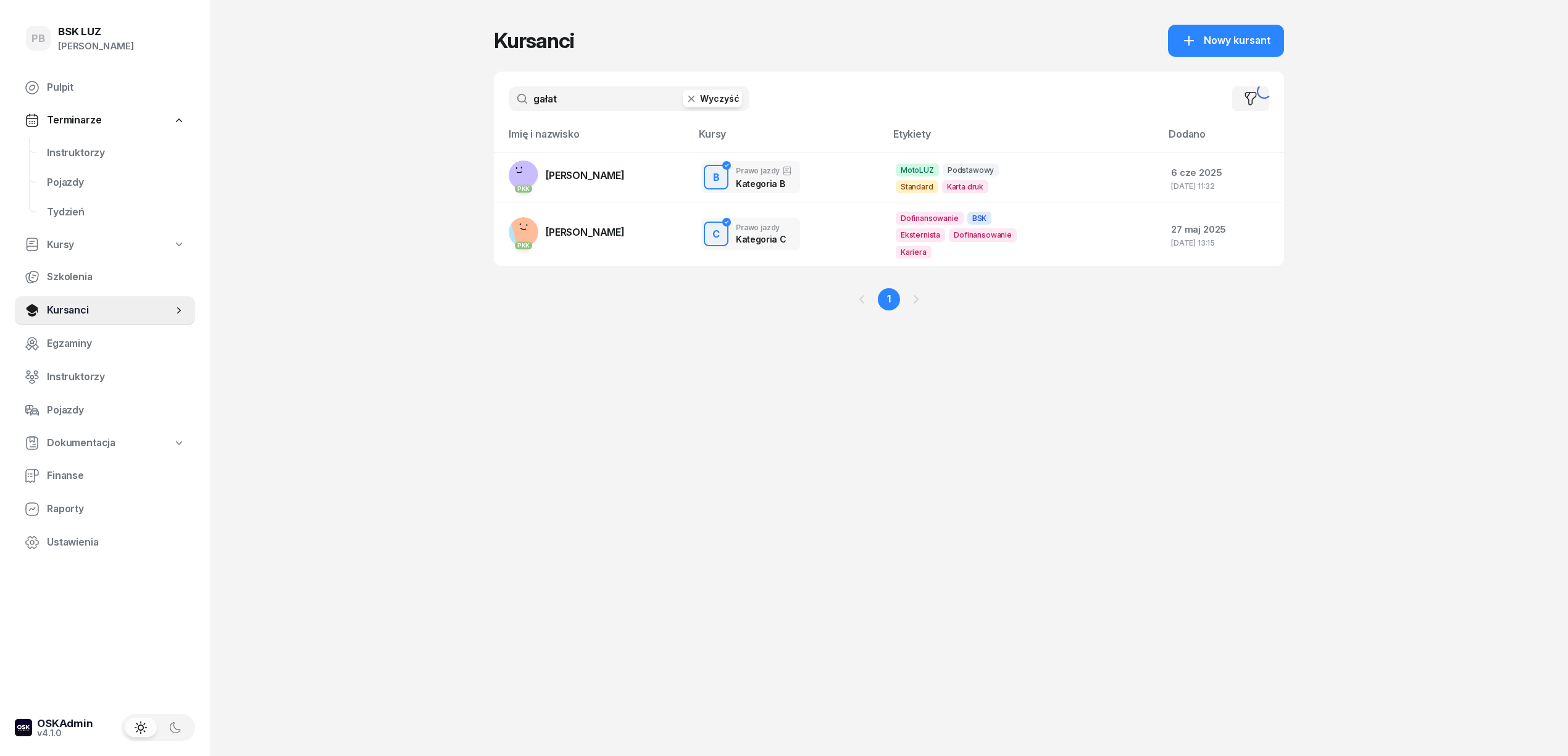
type input "gałat"
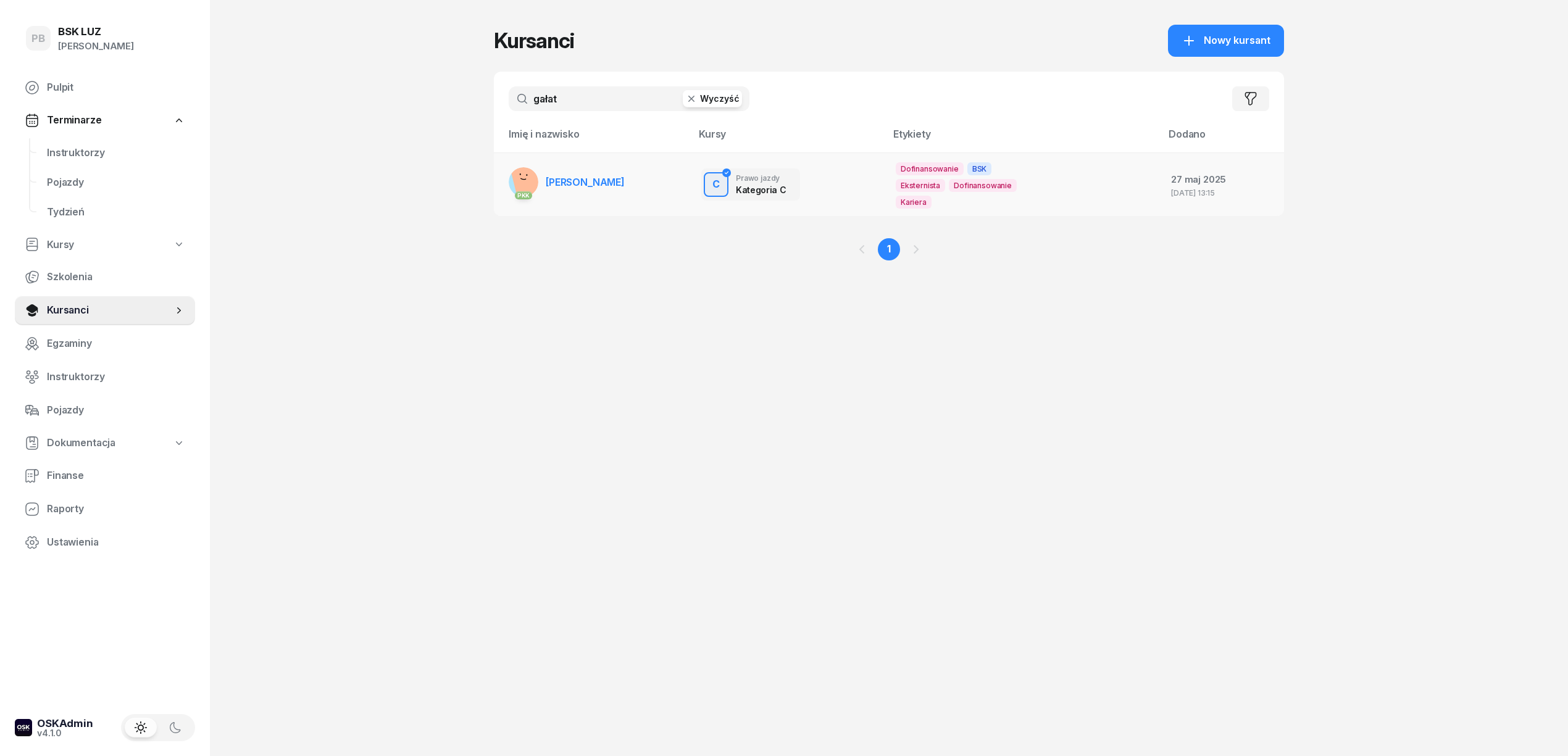
click at [606, 176] on span "GAŁAT KRZYSZTOF" at bounding box center [585, 182] width 79 height 12
